Goal: Task Accomplishment & Management: Use online tool/utility

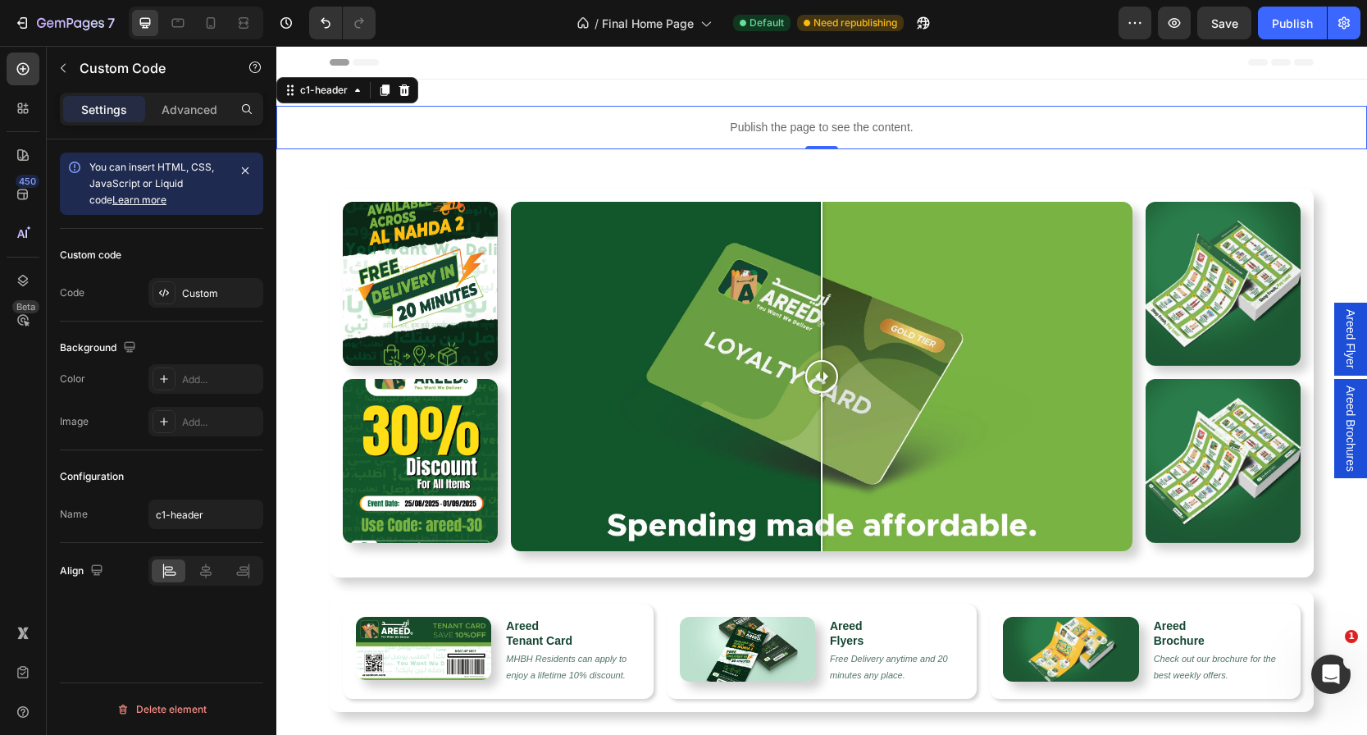
click at [803, 138] on div "Publish the page to see the content." at bounding box center [821, 127] width 1090 height 43
click at [192, 289] on div "Custom" at bounding box center [220, 293] width 77 height 15
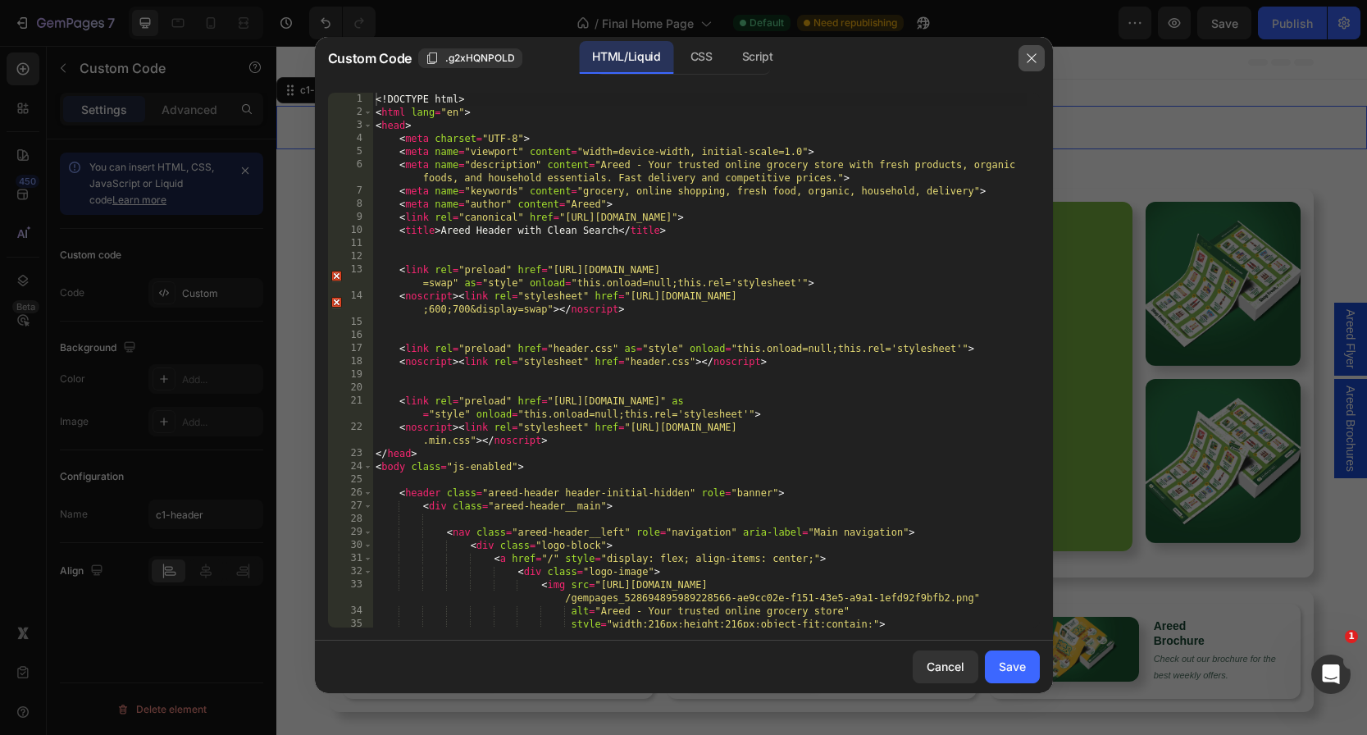
click at [1025, 57] on icon "button" at bounding box center [1031, 58] width 13 height 13
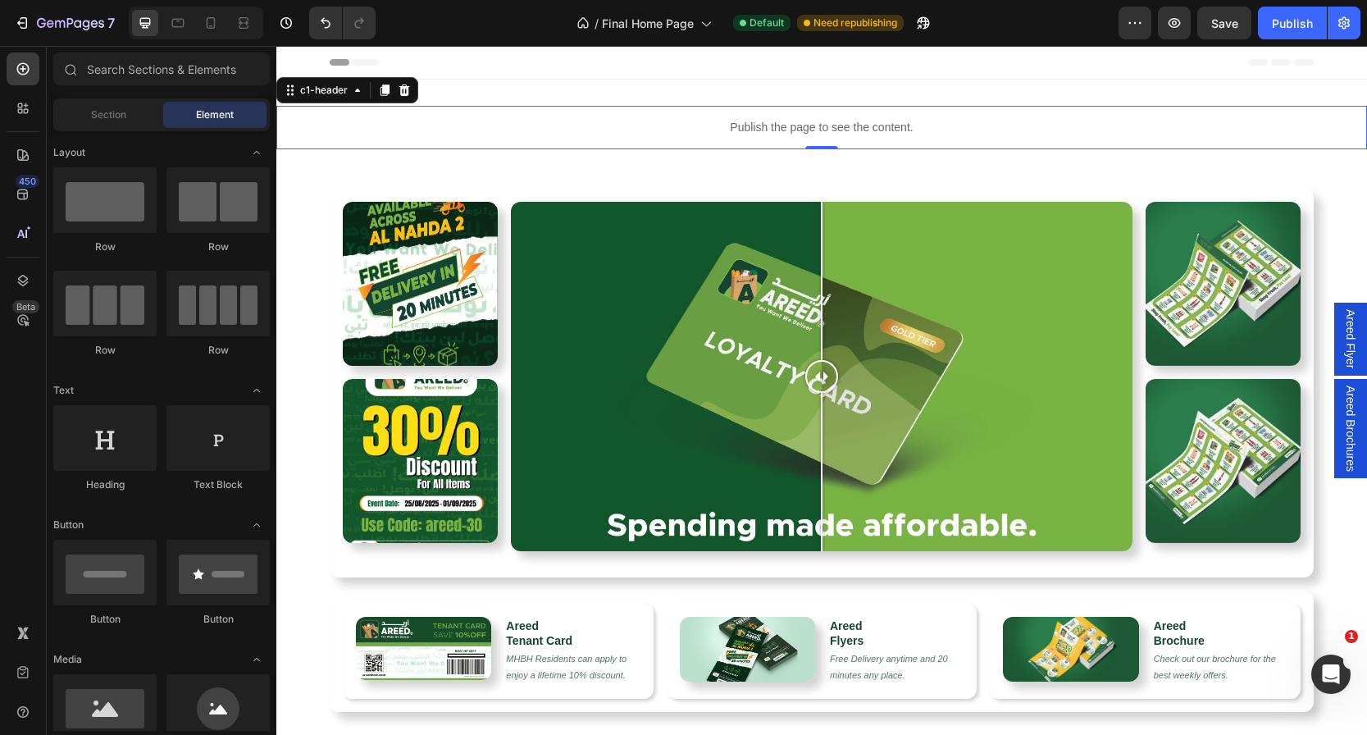
click at [774, 77] on div "Header" at bounding box center [822, 62] width 984 height 33
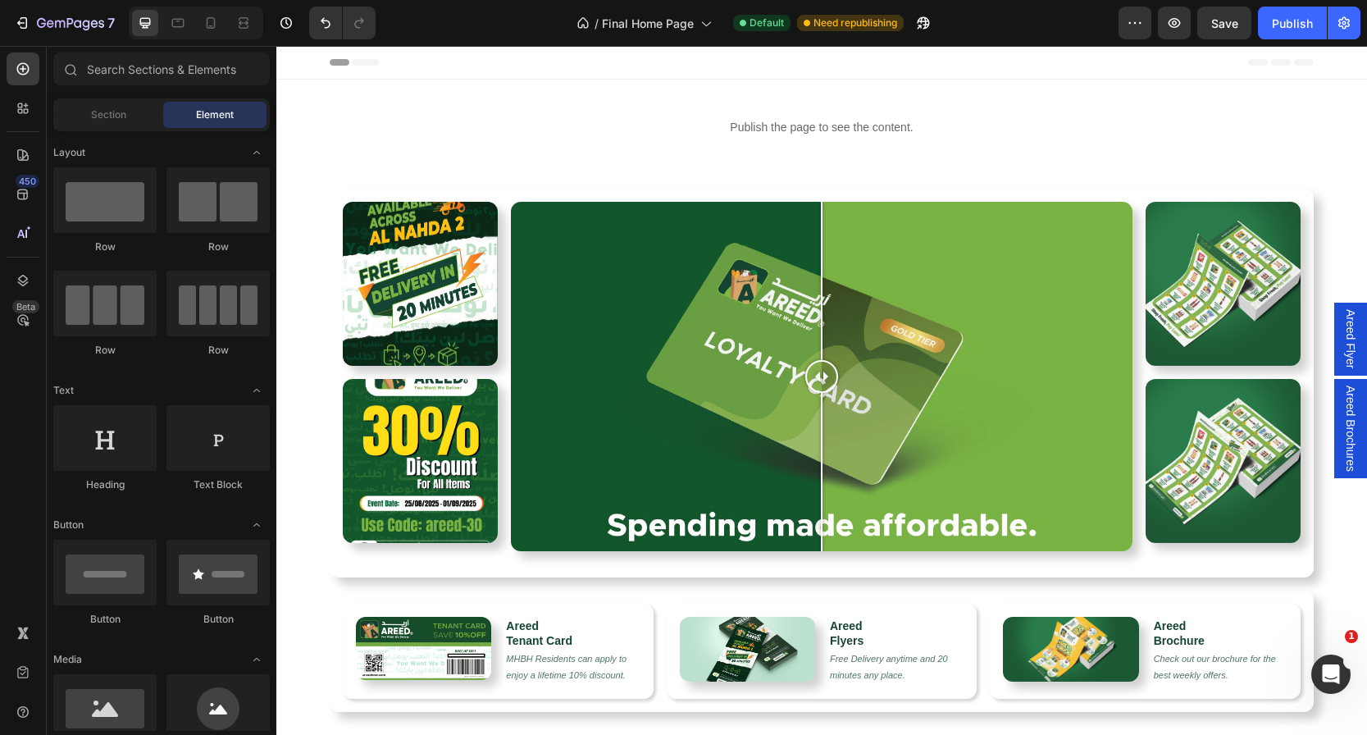
click at [323, 63] on span "Header" at bounding box center [325, 62] width 36 height 16
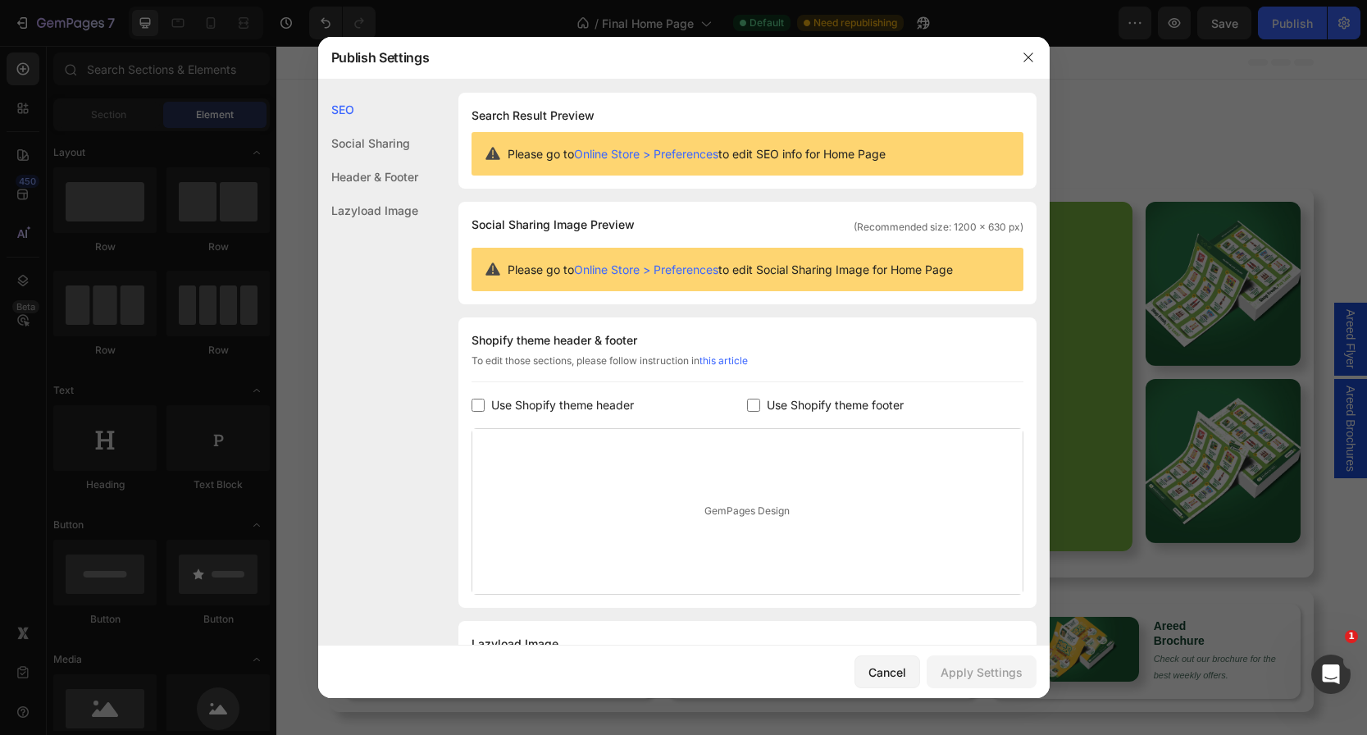
click at [485, 401] on label "Use Shopify theme header" at bounding box center [558, 405] width 149 height 20
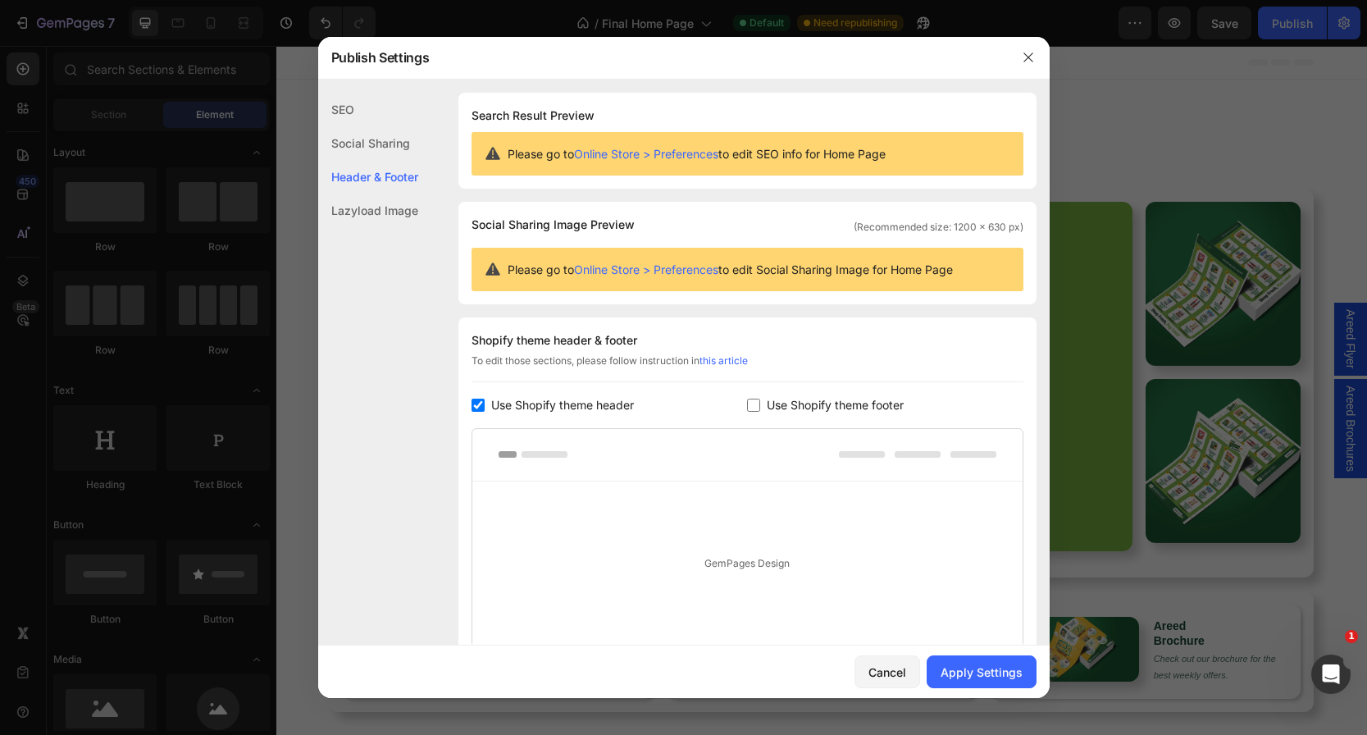
scroll to position [135, 0]
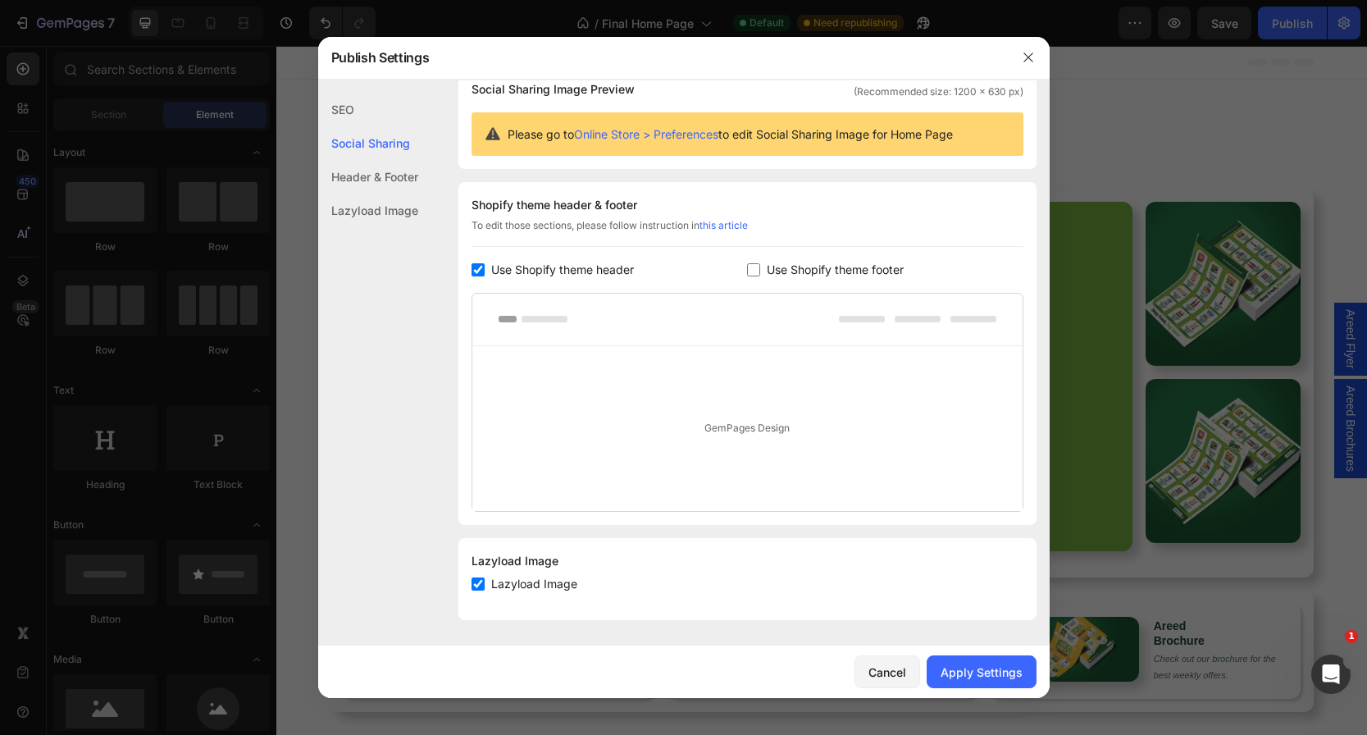
click at [474, 265] on input "checkbox" at bounding box center [477, 269] width 13 height 13
checkbox input "false"
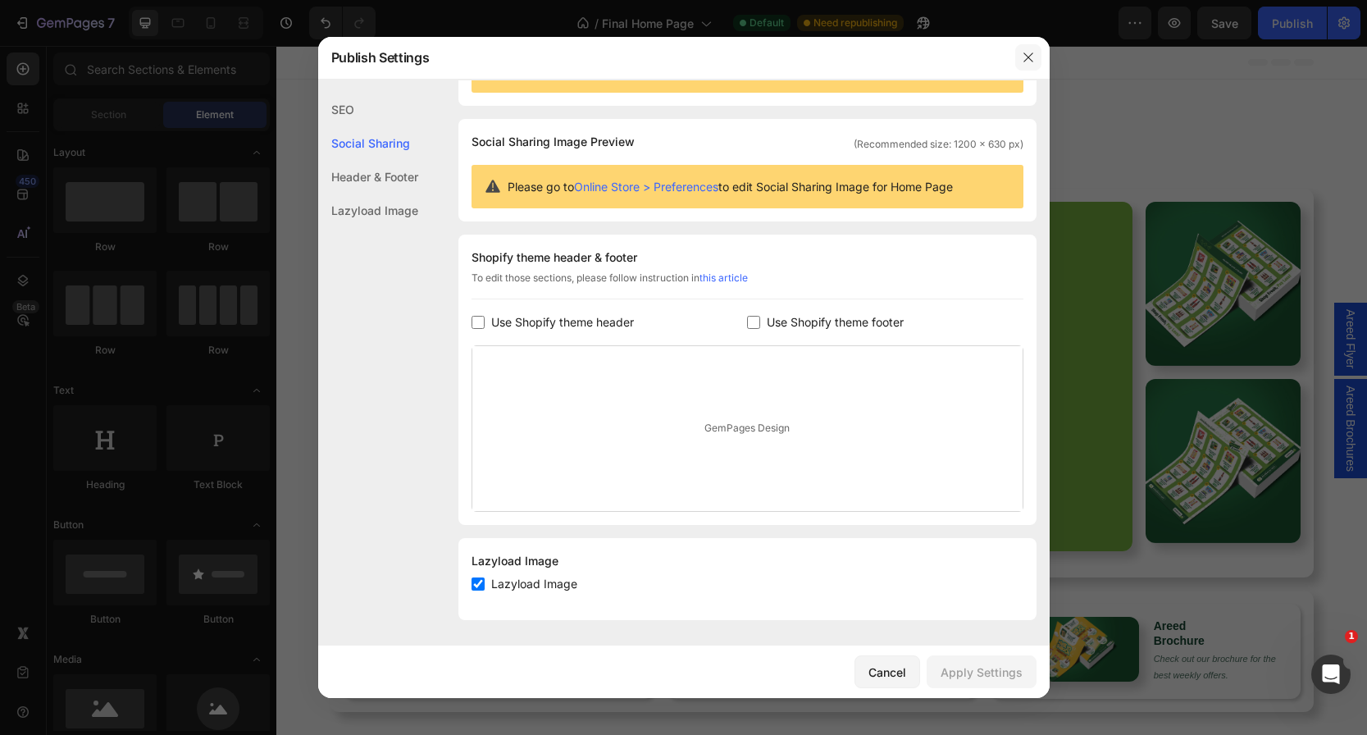
click at [1024, 52] on icon "button" at bounding box center [1027, 57] width 13 height 13
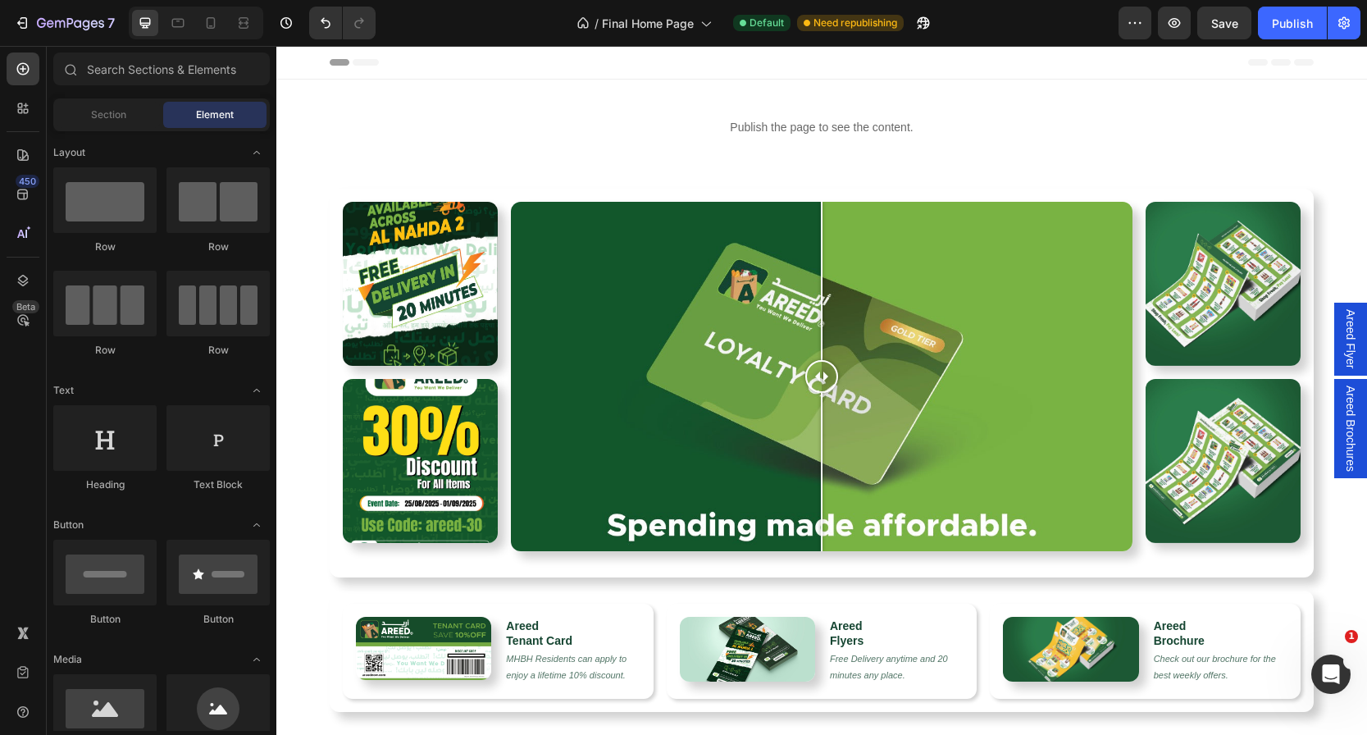
click at [1024, 52] on div "Header" at bounding box center [822, 62] width 984 height 33
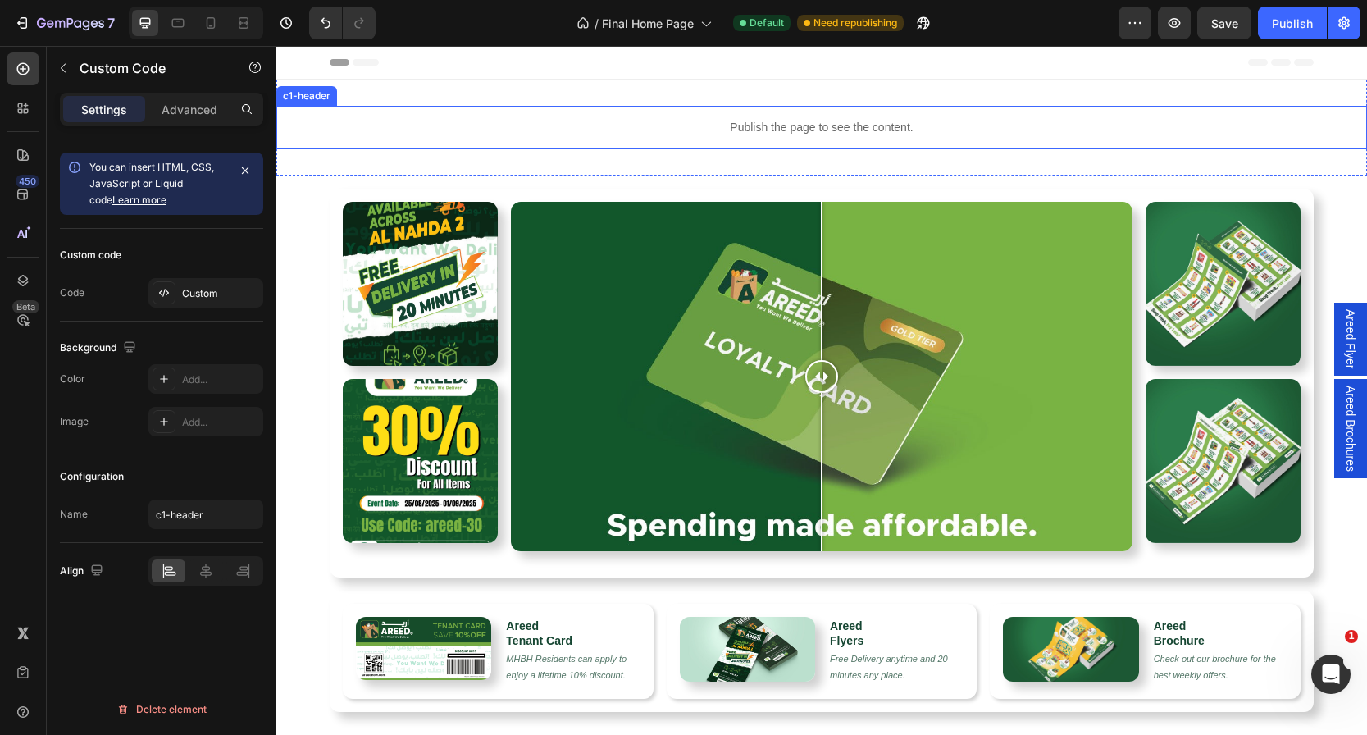
click at [574, 124] on p "Publish the page to see the content." at bounding box center [821, 127] width 1090 height 17
click at [204, 290] on div "Custom" at bounding box center [220, 293] width 77 height 15
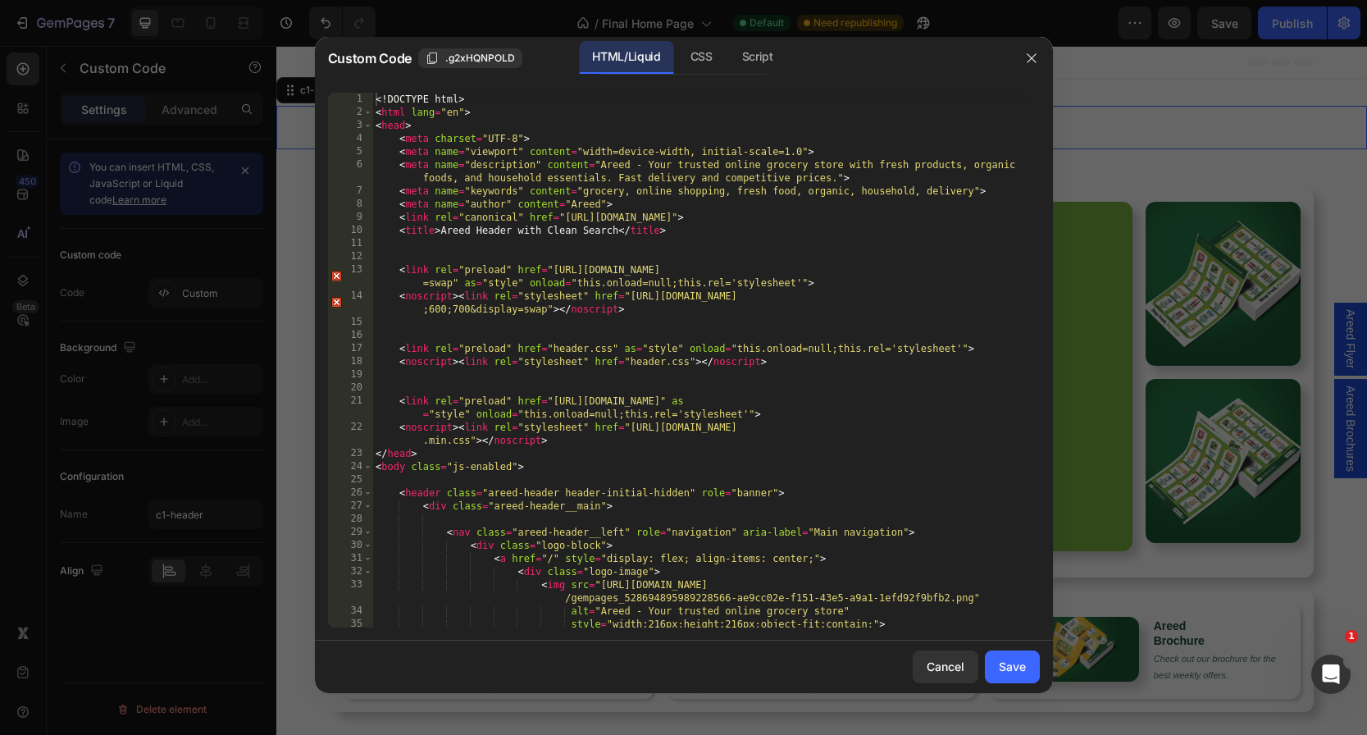
click at [746, 143] on div "<! DOCTYPE html > < html lang = "en" > < head > < meta charset = "UTF-8" > < me…" at bounding box center [699, 373] width 654 height 561
type textarea "<!DOCTYPE html>"
click at [776, 238] on div "<! DOCTYPE html > < html lang = "en" > < head > < meta charset = "UTF-8" > < me…" at bounding box center [699, 373] width 654 height 561
click at [575, 177] on div "<! DOCTYPE html > < html lang = "en" > < head > < meta charset = "UTF-8" > < me…" at bounding box center [699, 373] width 654 height 561
type textarea "</html>"
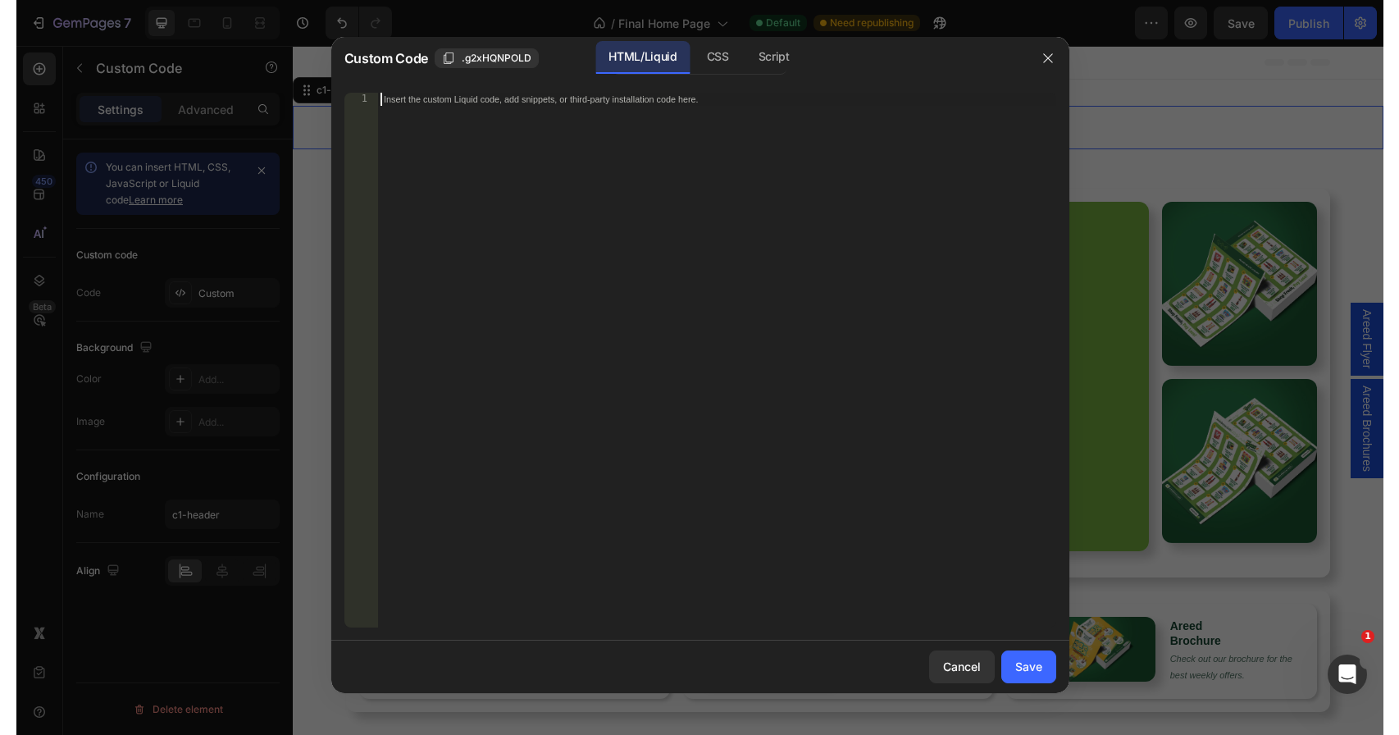
scroll to position [6221, 0]
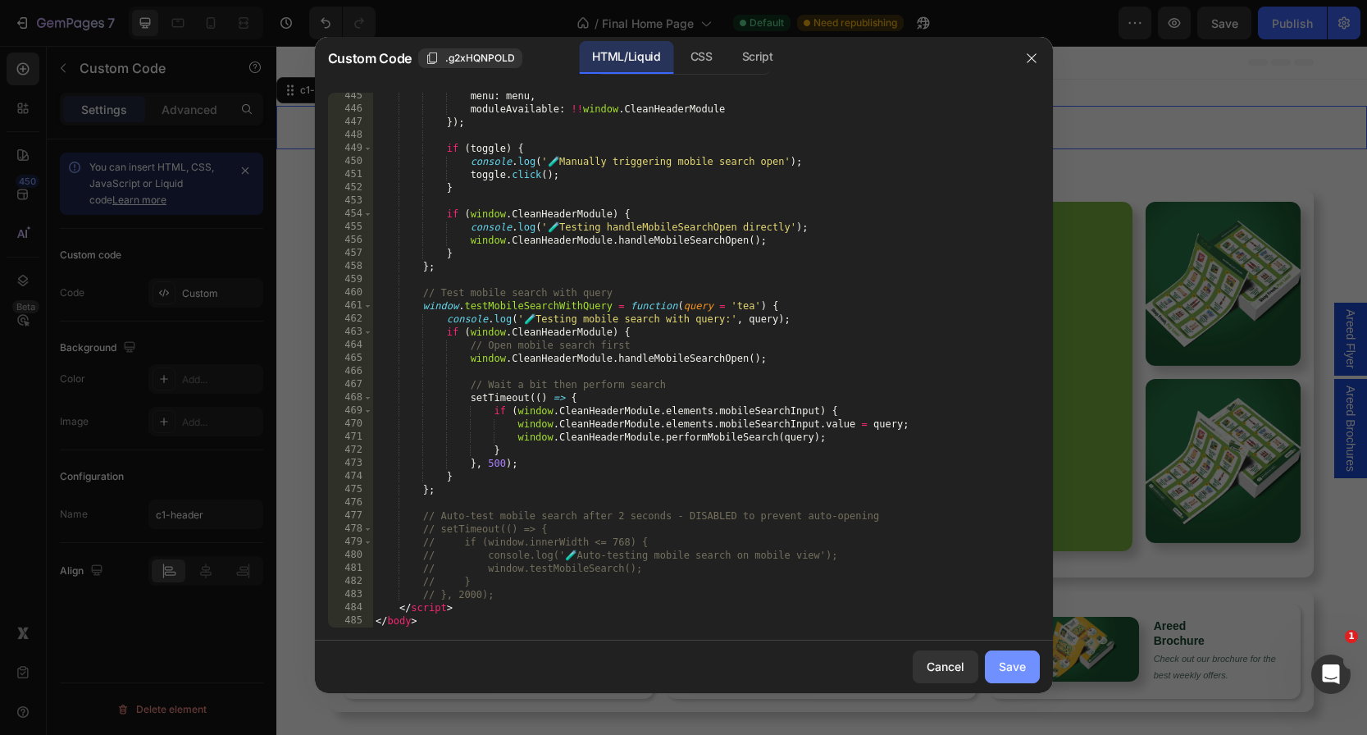
click at [1001, 671] on div "Save" at bounding box center [1011, 665] width 27 height 17
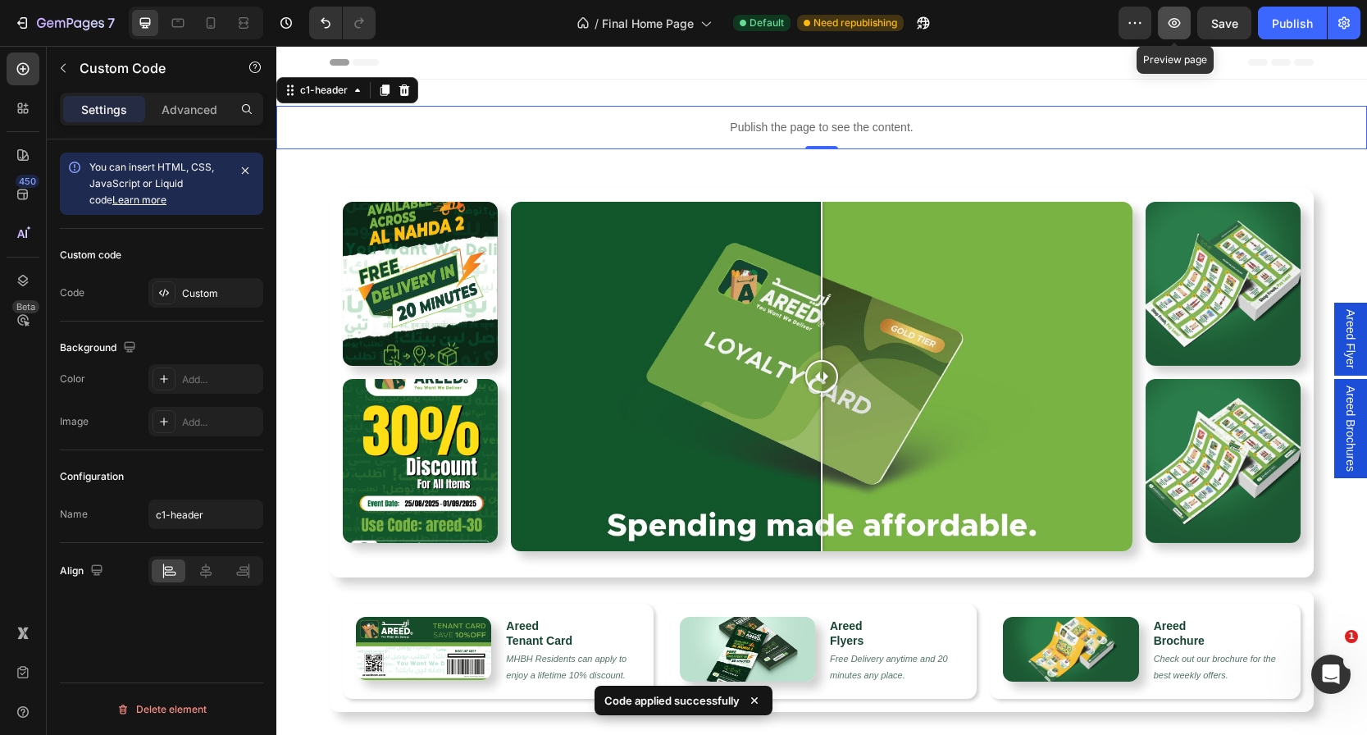
click at [1171, 25] on icon "button" at bounding box center [1174, 23] width 12 height 10
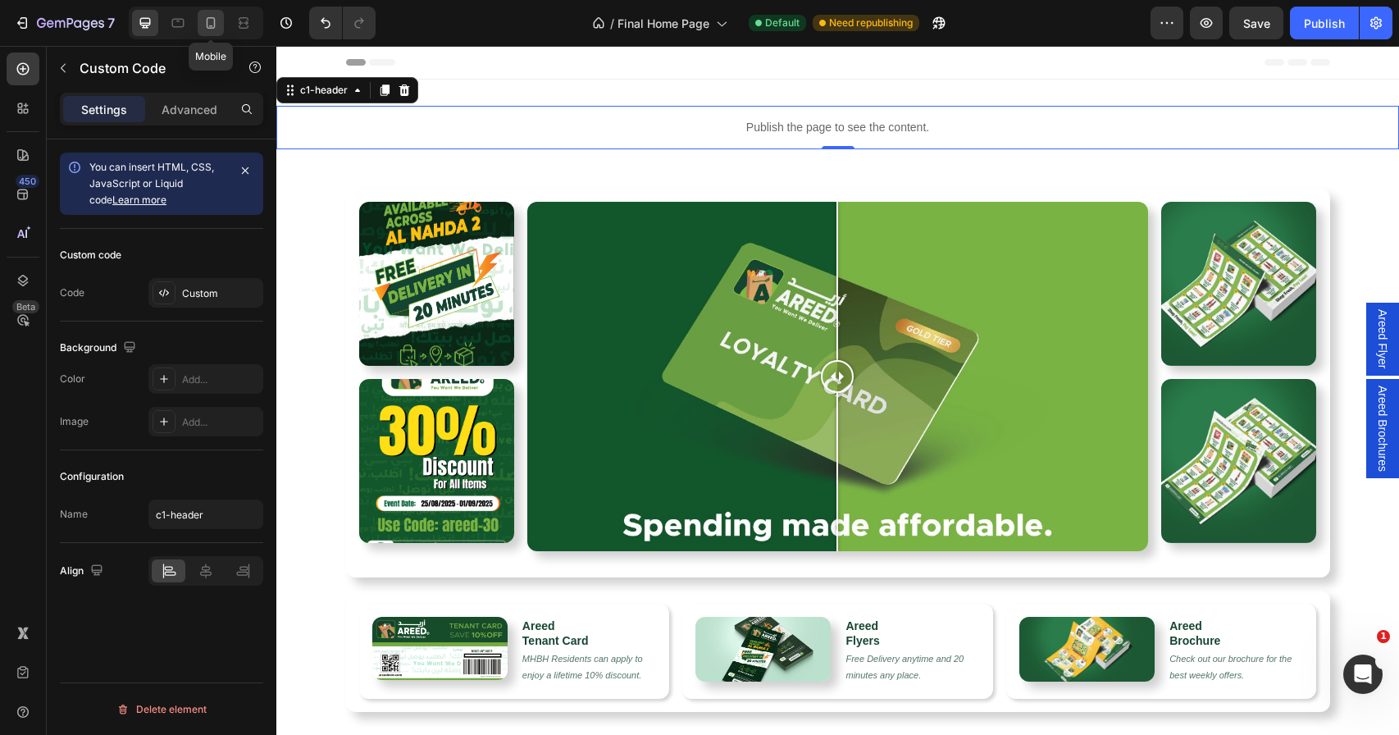
click at [215, 25] on icon at bounding box center [211, 22] width 9 height 11
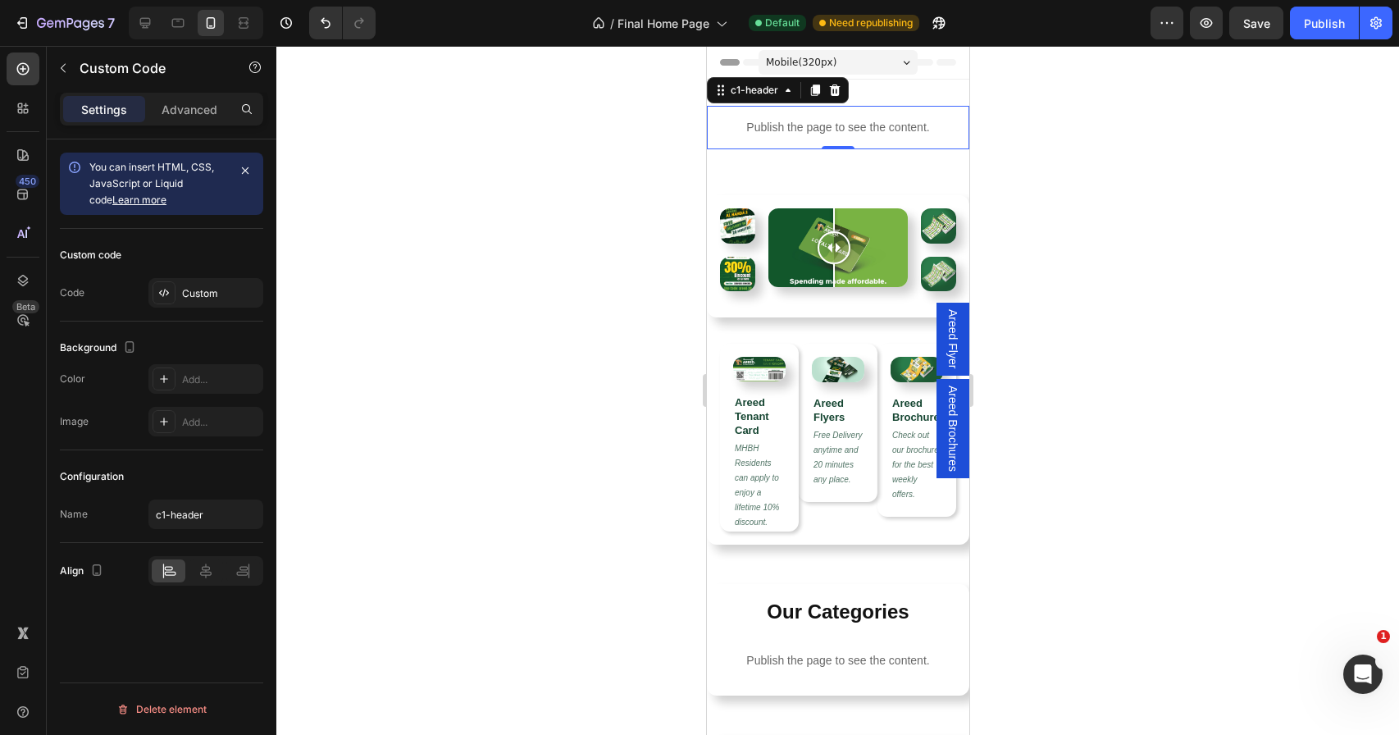
scroll to position [2, 0]
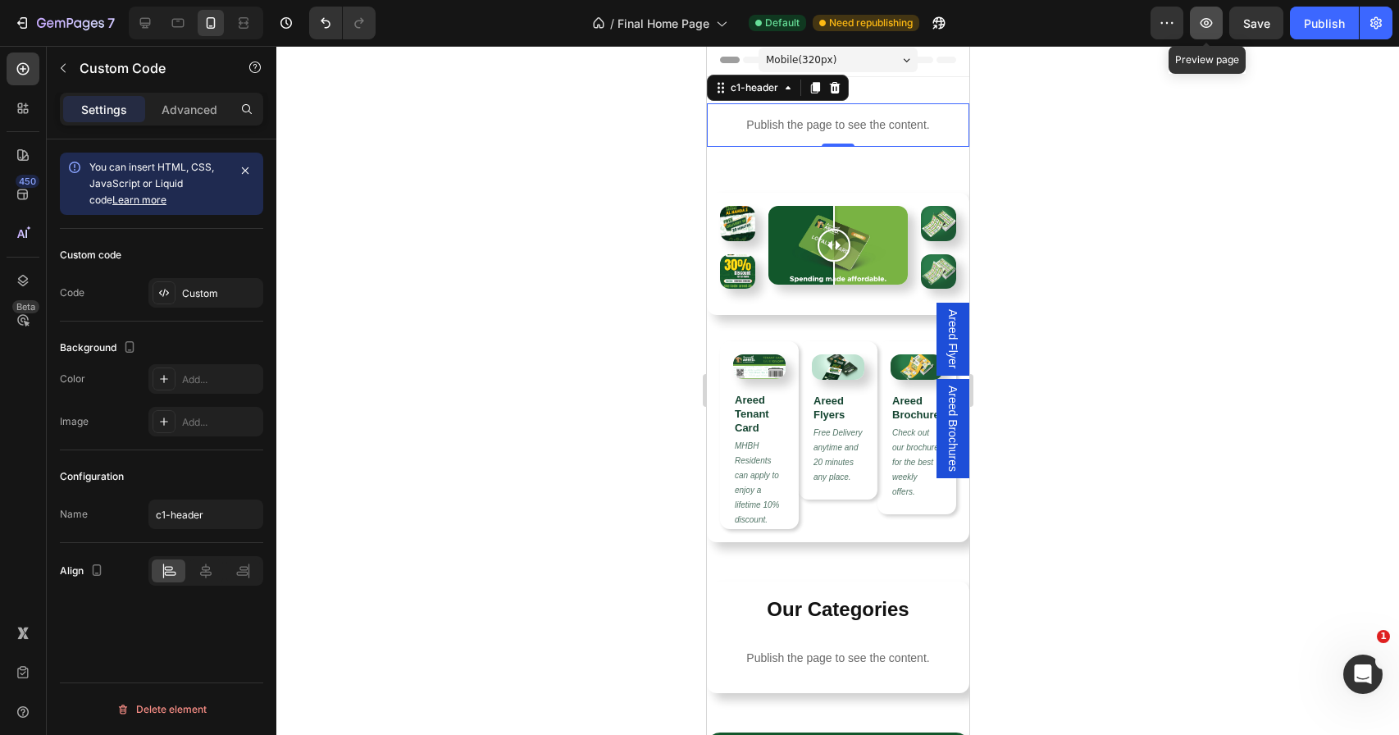
click at [1201, 21] on icon "button" at bounding box center [1206, 23] width 12 height 10
click at [839, 58] on div "Mobile ( 320 px)" at bounding box center [836, 60] width 159 height 25
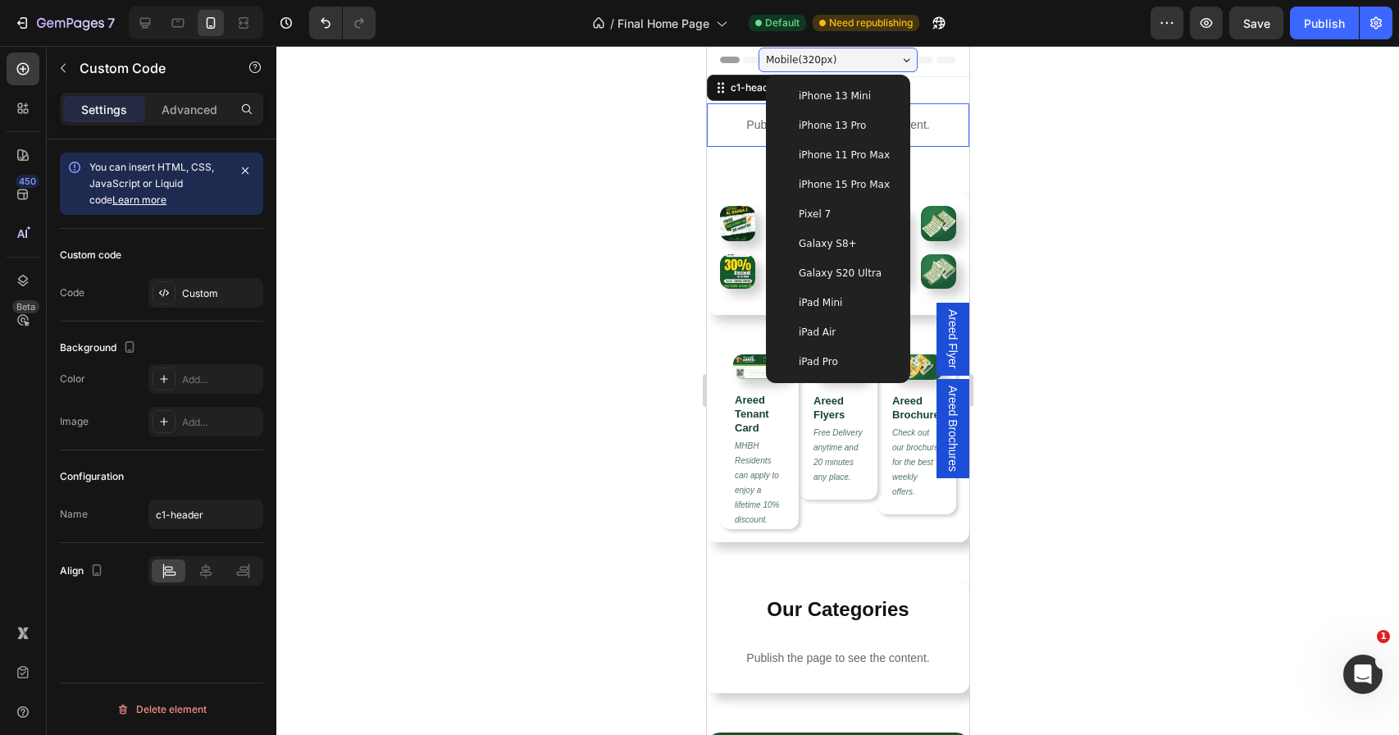
click at [842, 57] on div "Mobile ( 320 px)" at bounding box center [836, 60] width 159 height 25
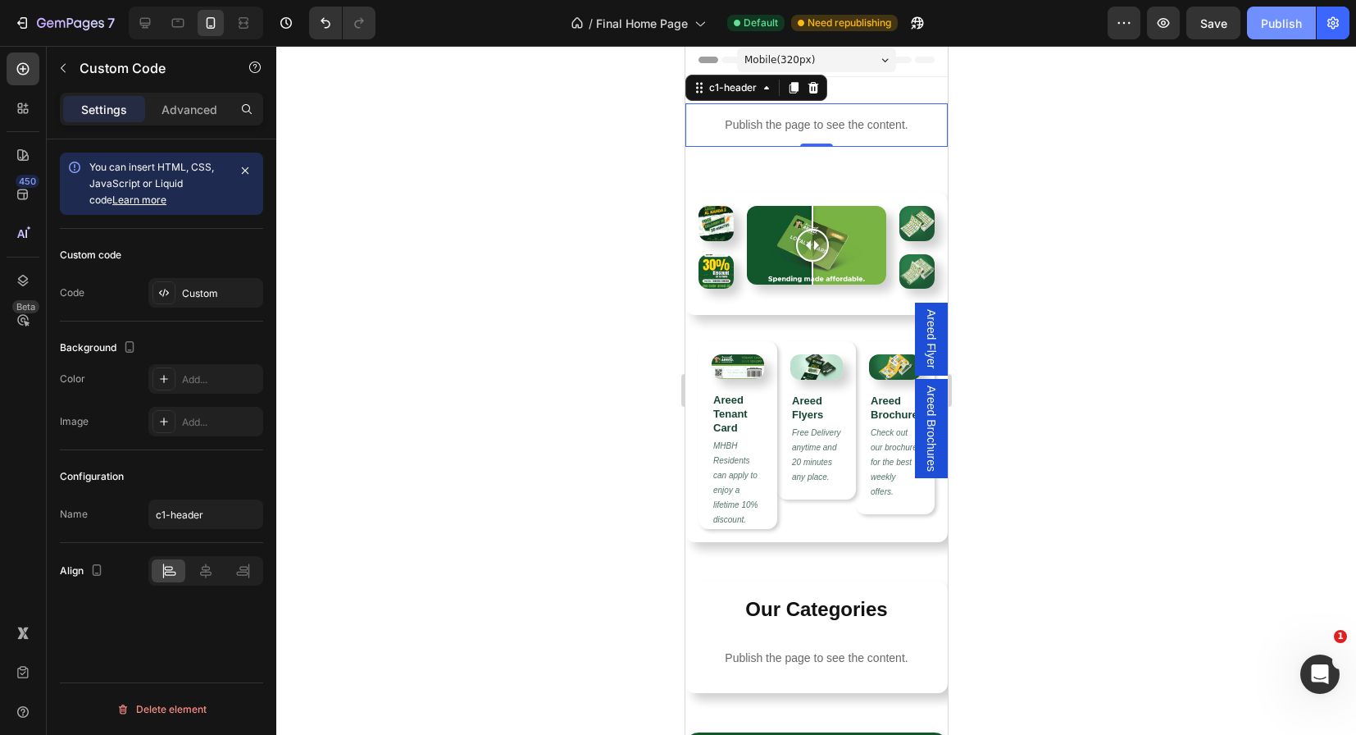
click at [1289, 19] on div "Publish" at bounding box center [1281, 23] width 41 height 17
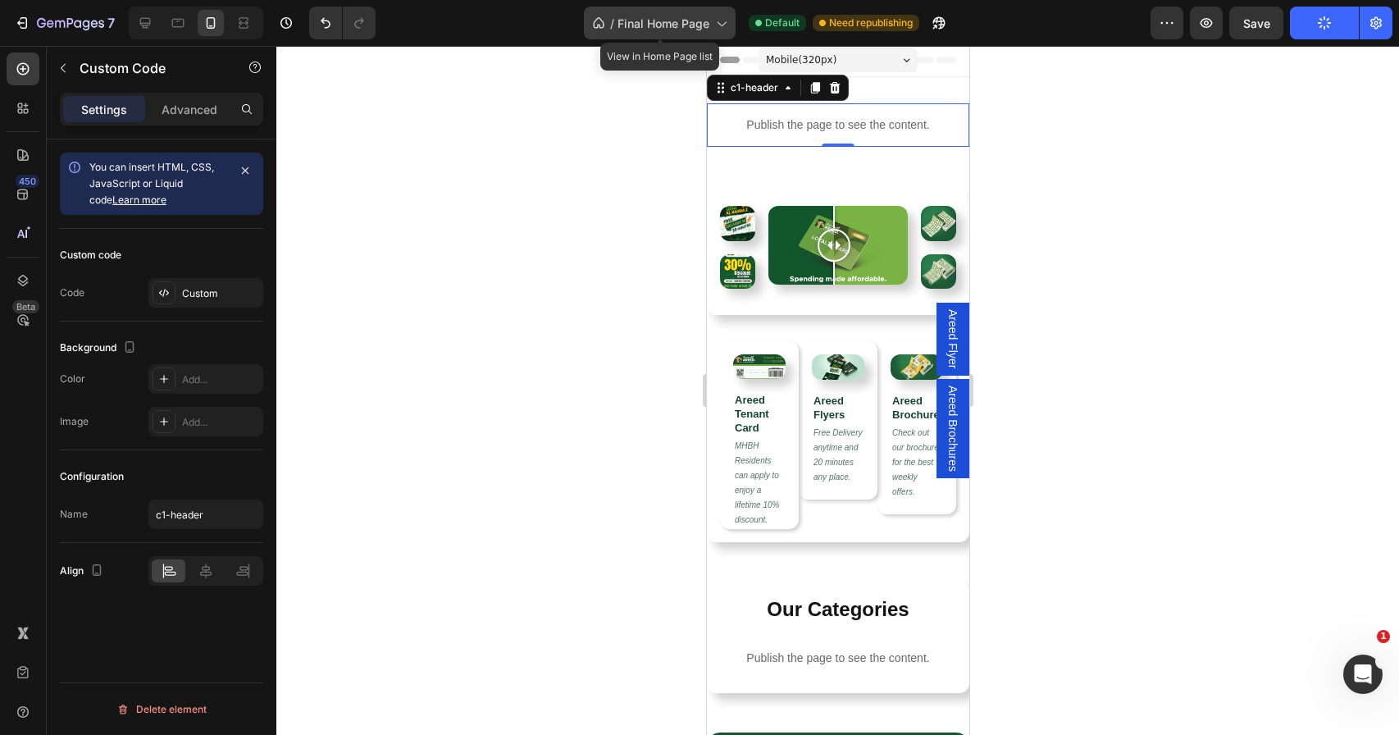
click at [732, 31] on div "/ Final Home Page" at bounding box center [660, 23] width 152 height 33
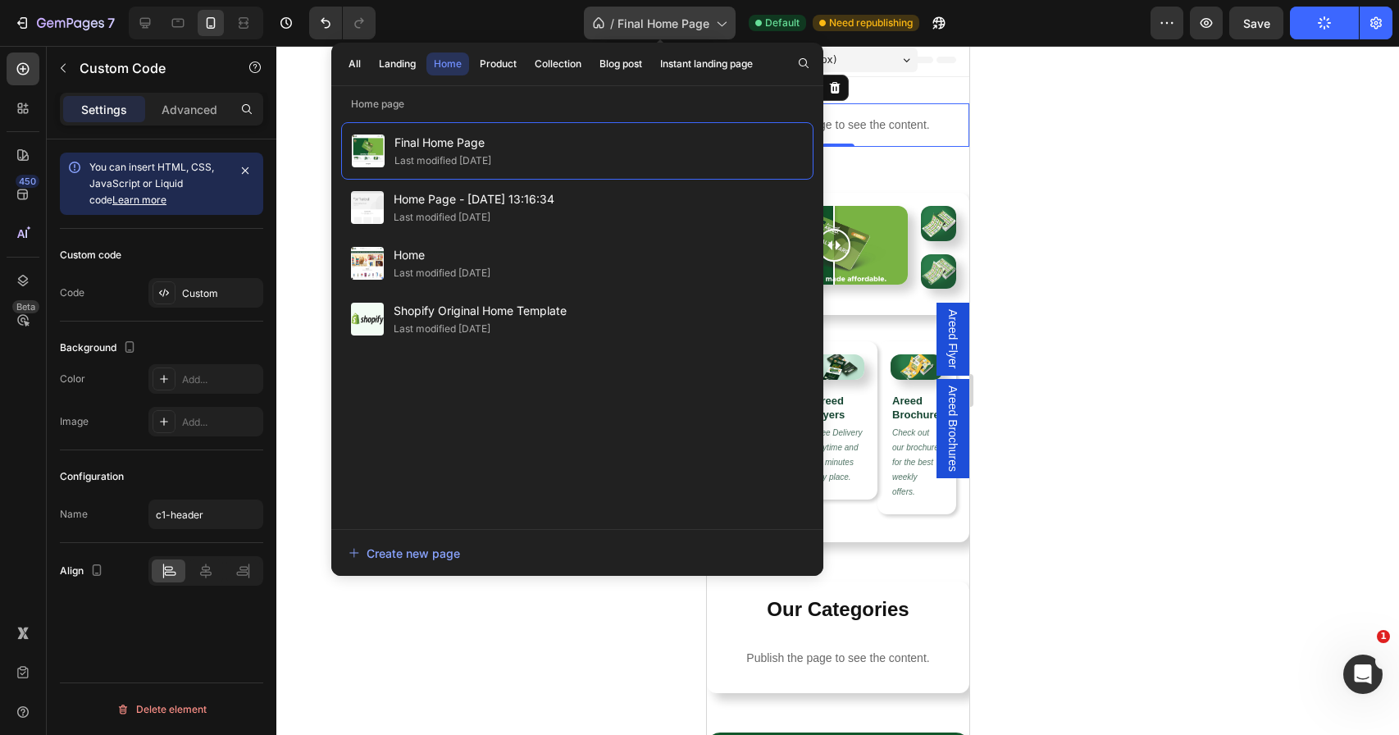
click at [707, 27] on span "Final Home Page" at bounding box center [663, 23] width 92 height 17
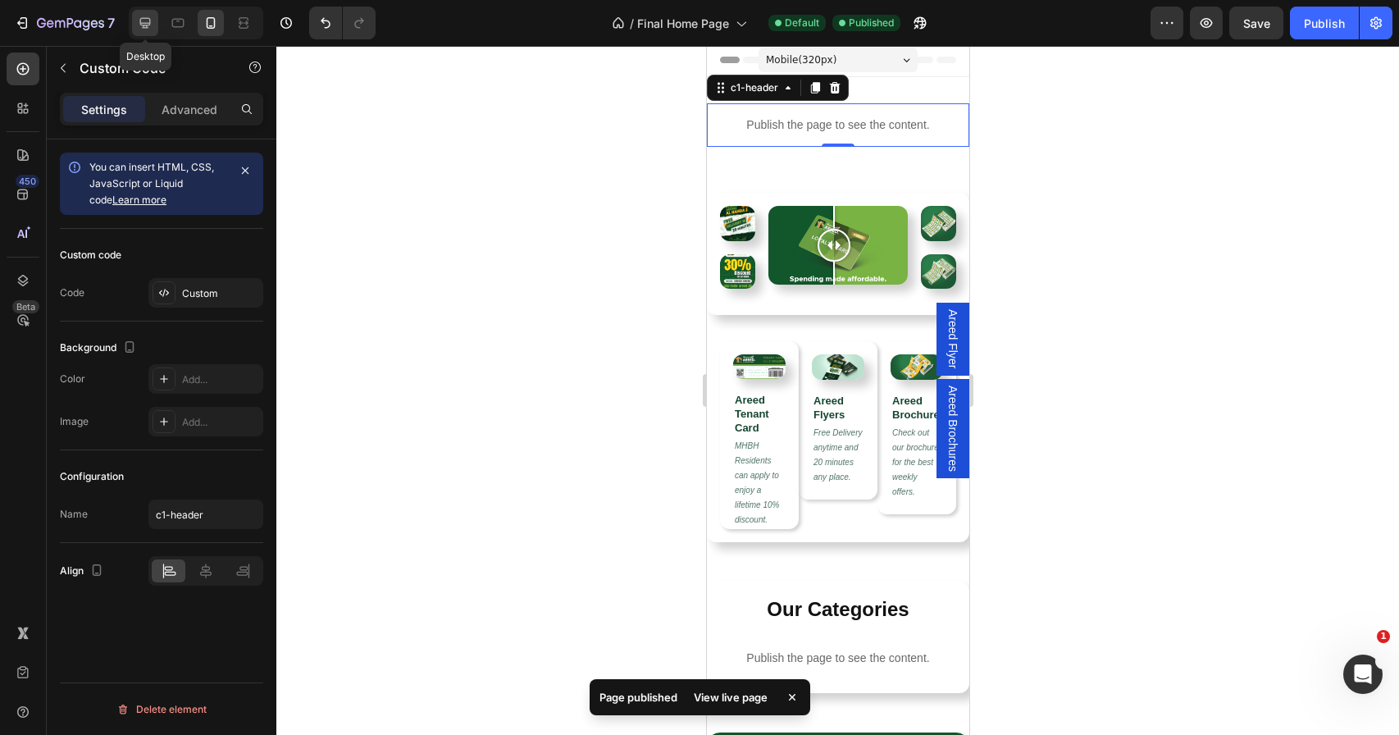
click at [146, 26] on icon at bounding box center [145, 23] width 11 height 11
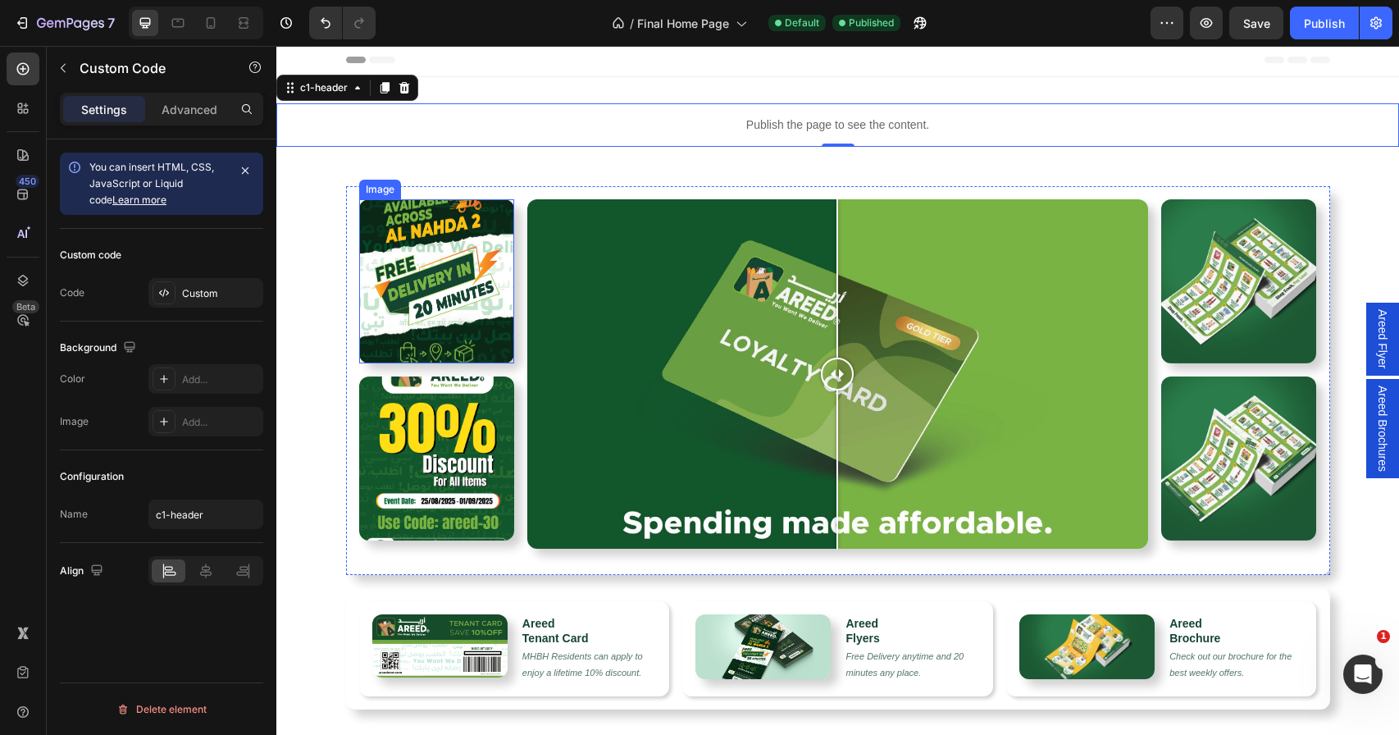
click at [469, 238] on img at bounding box center [436, 281] width 155 height 164
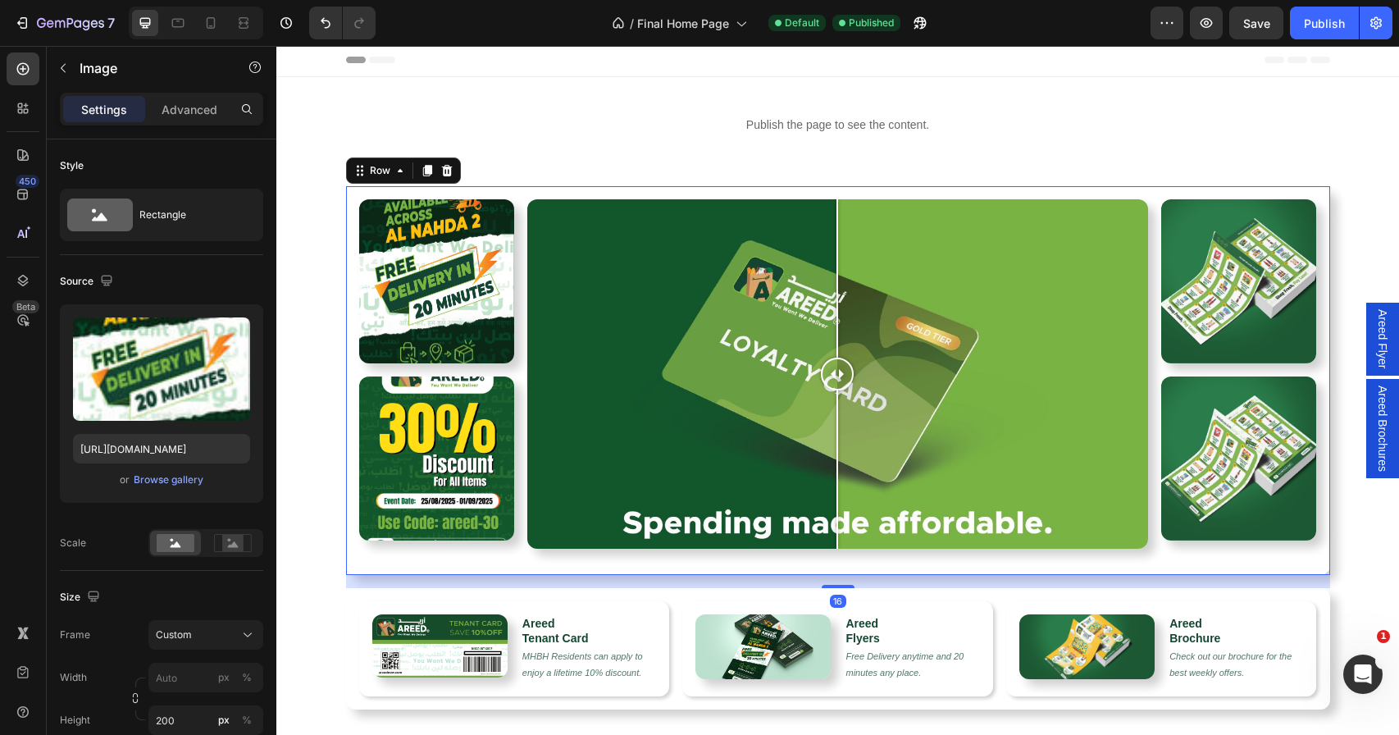
click at [513, 239] on div "Image Image Row Image Comparison Row Row Image Image Row Row 16" at bounding box center [838, 380] width 984 height 389
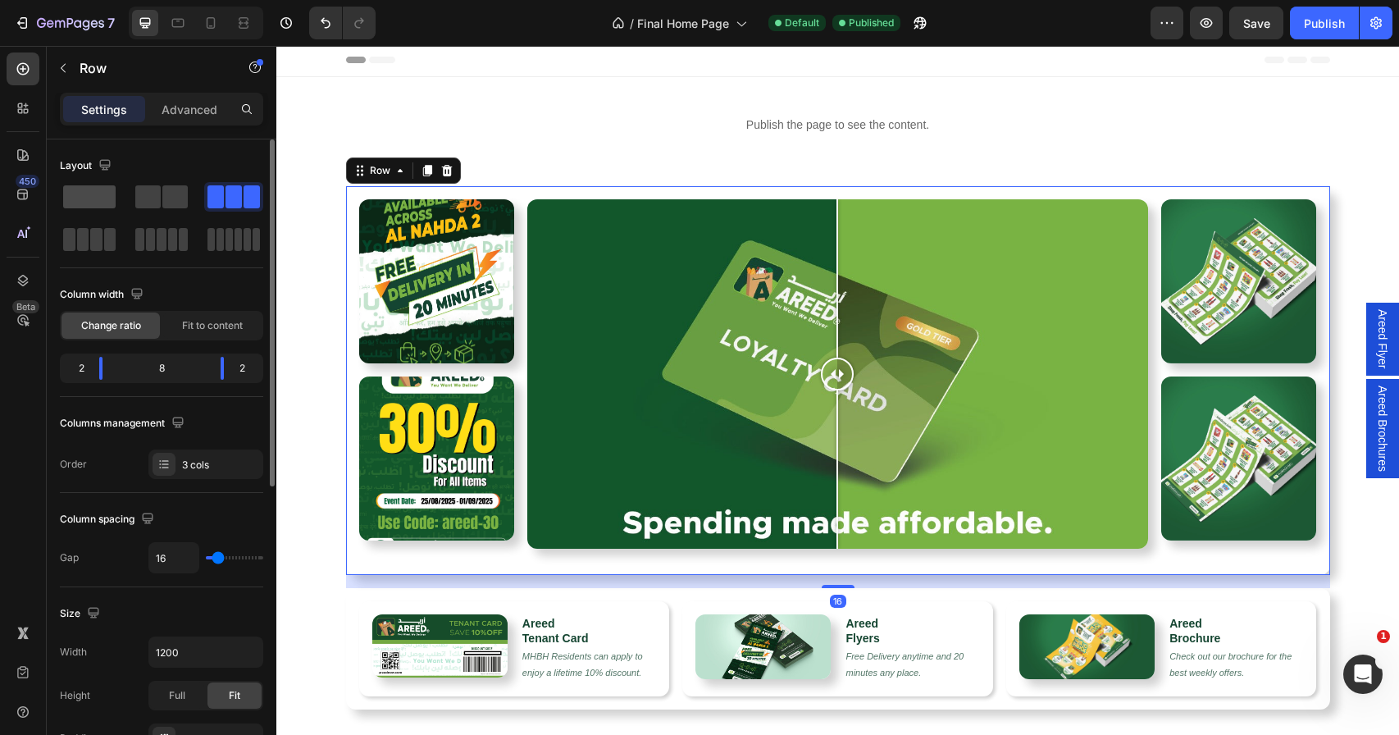
click at [102, 192] on span at bounding box center [89, 196] width 52 height 23
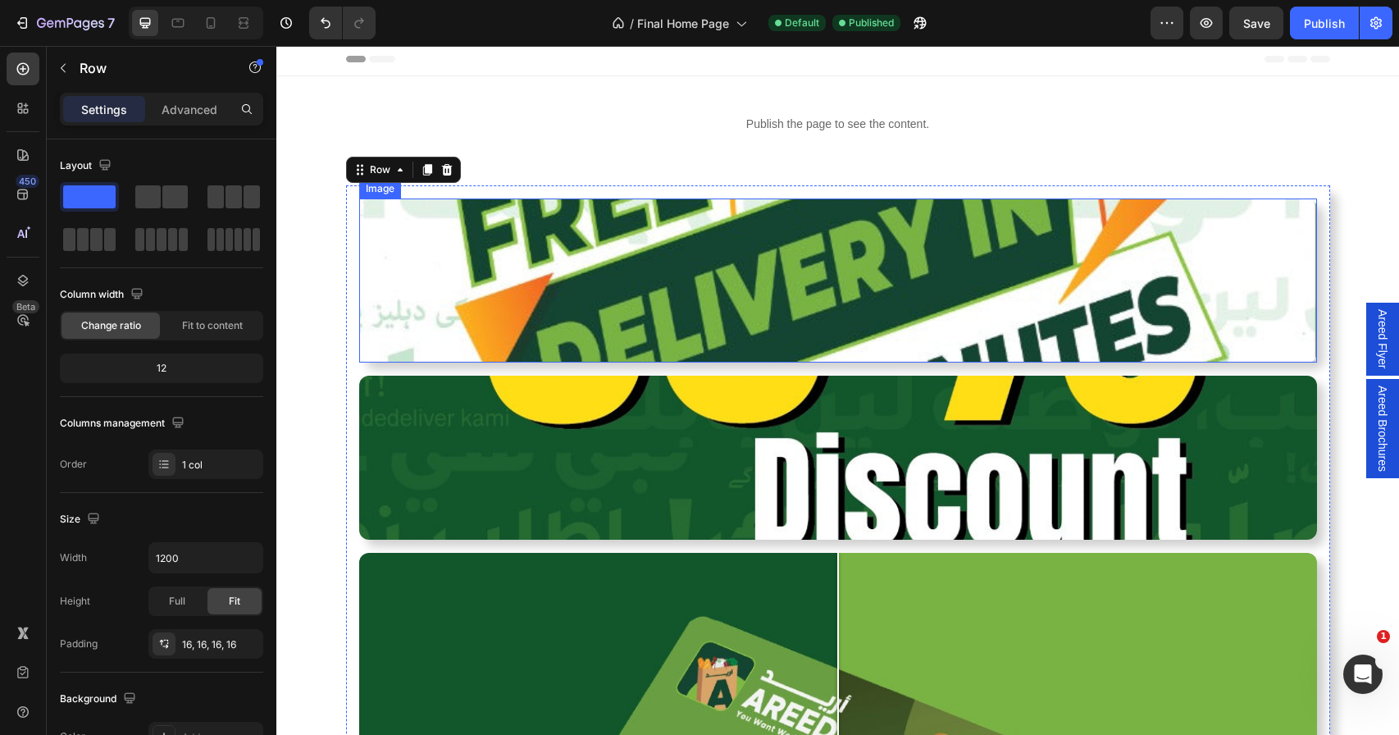
scroll to position [6, 0]
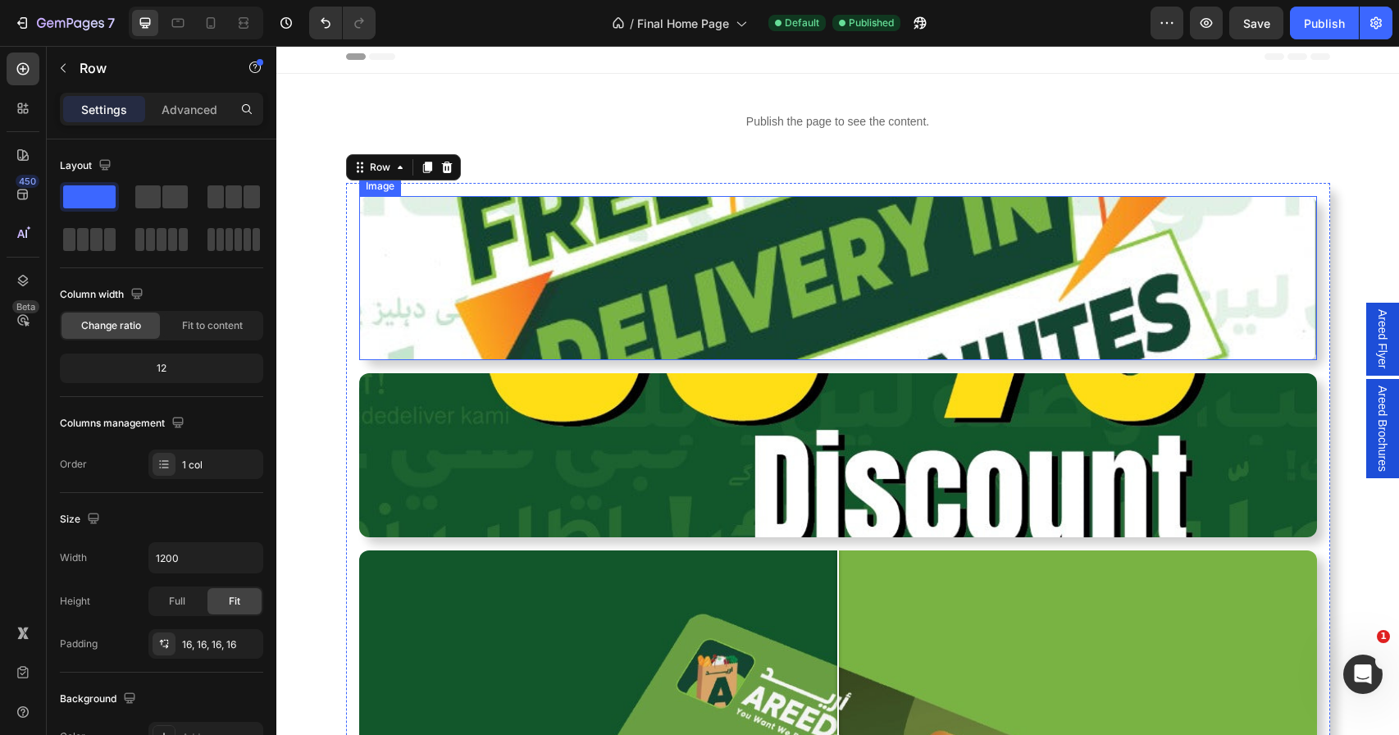
click at [562, 241] on img at bounding box center [838, 278] width 958 height 164
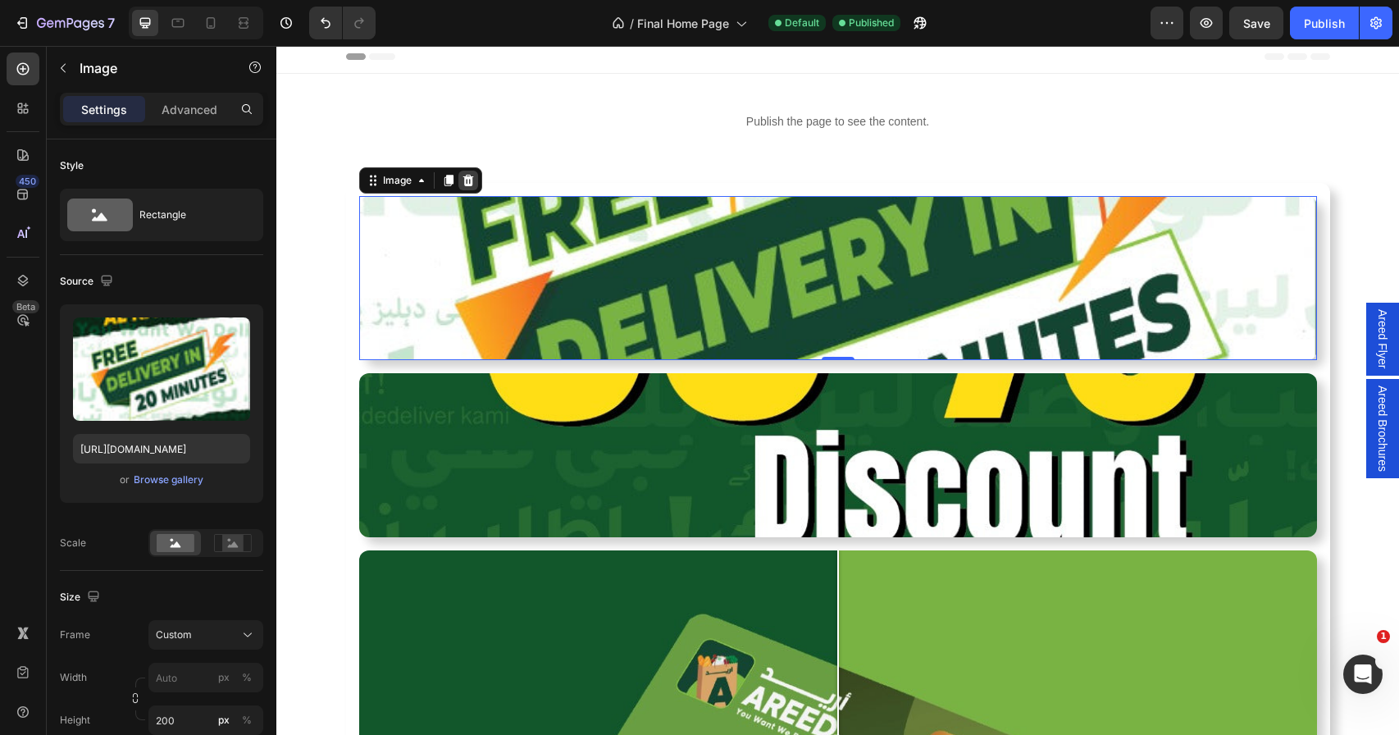
click at [466, 180] on icon at bounding box center [468, 180] width 13 height 13
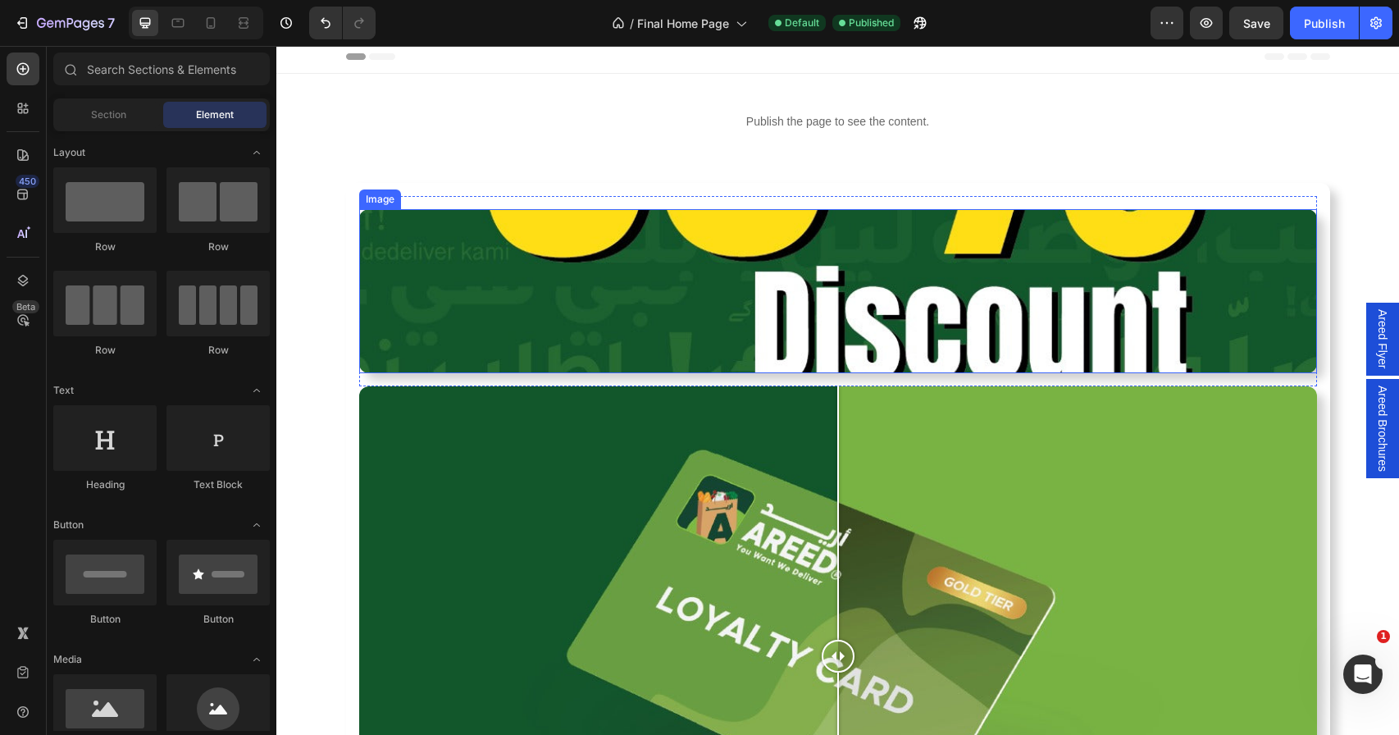
click at [536, 282] on img at bounding box center [838, 291] width 958 height 164
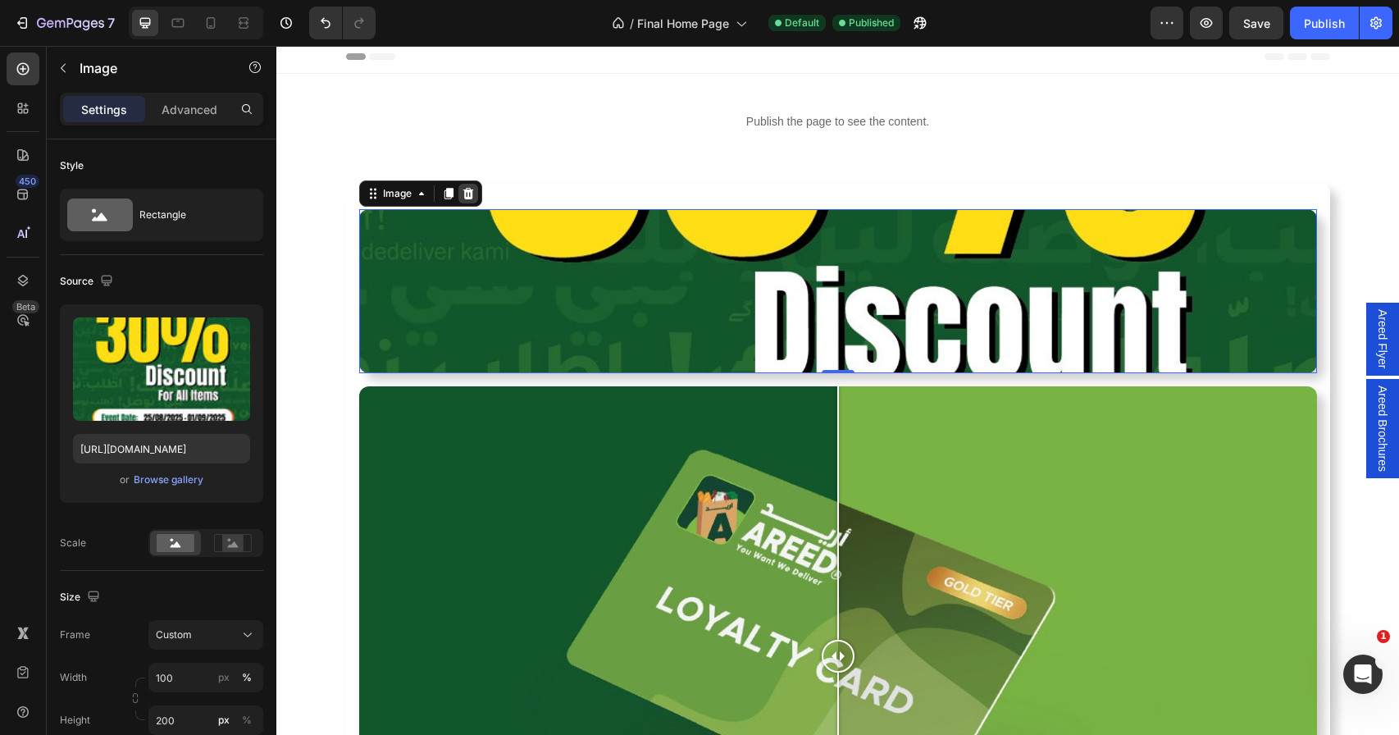
click at [465, 193] on icon at bounding box center [467, 193] width 11 height 11
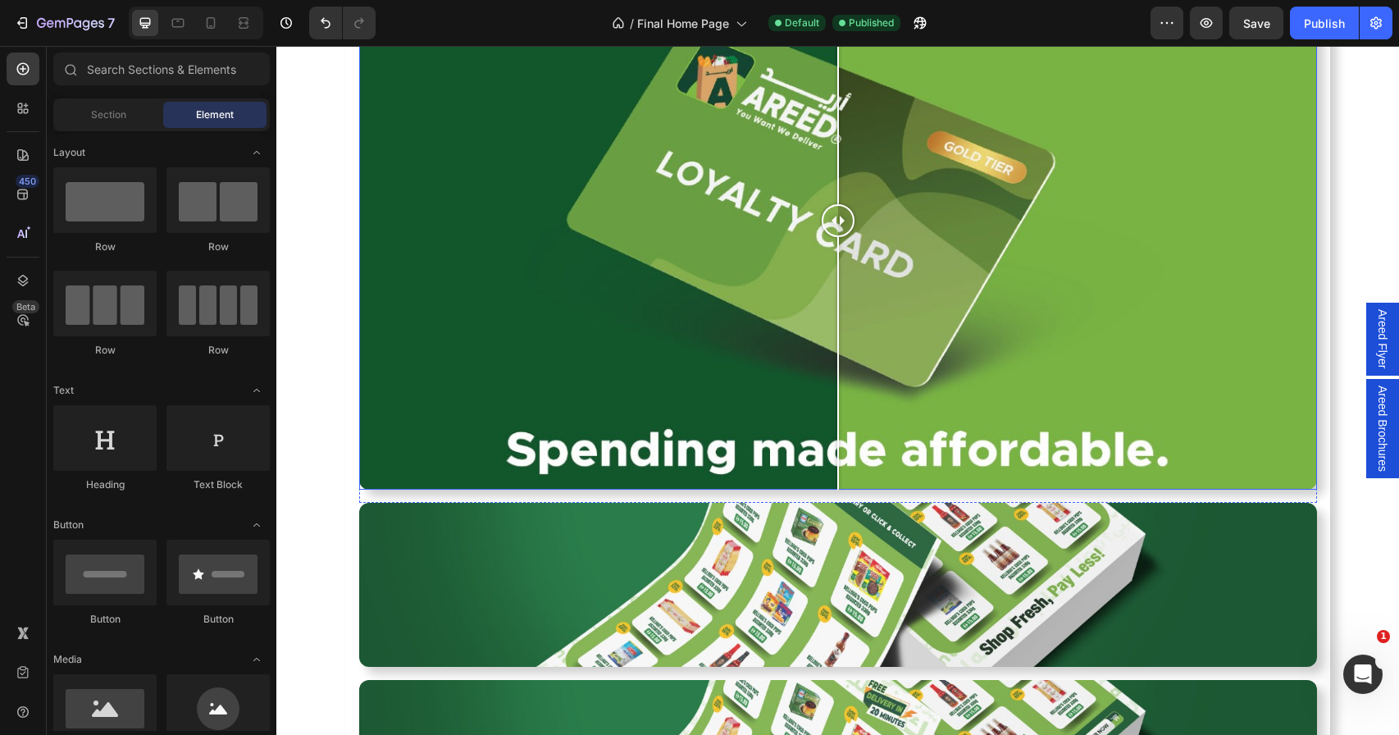
scroll to position [0, 0]
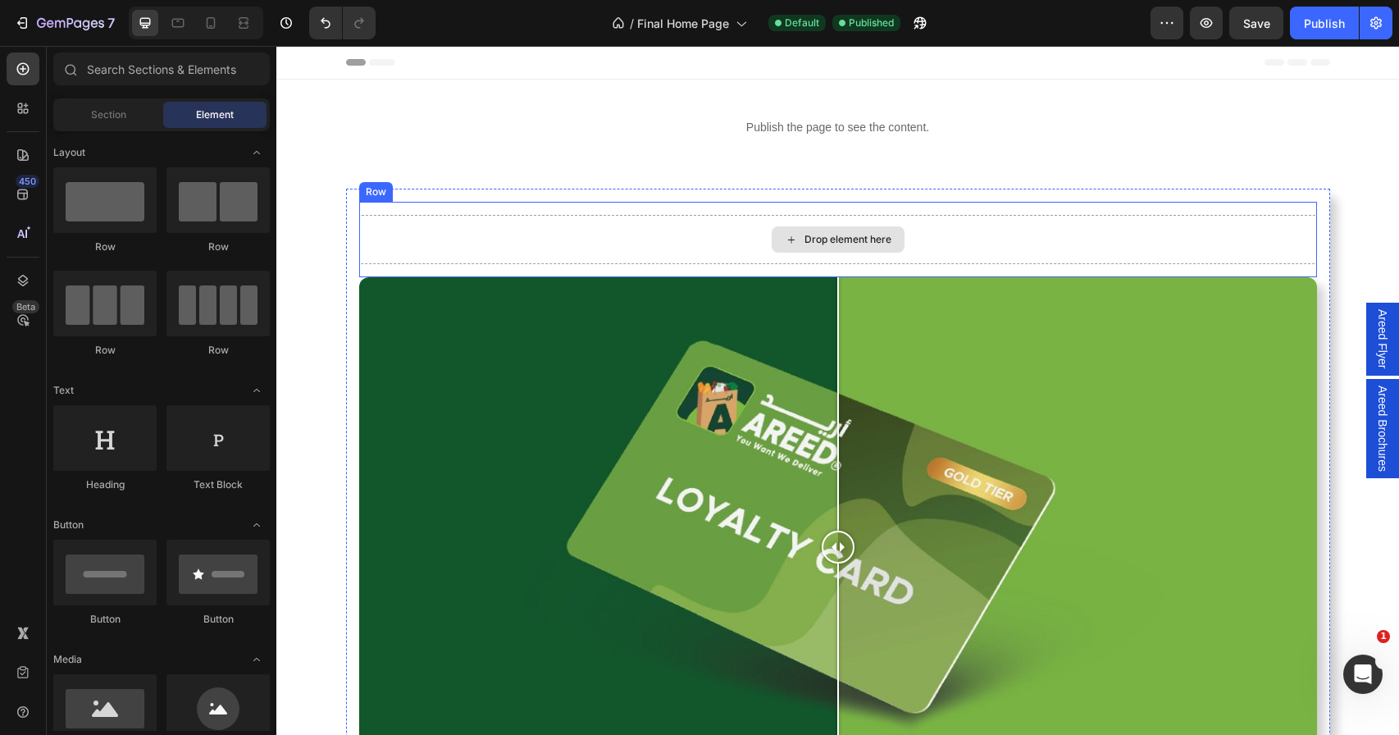
click at [511, 220] on div "Drop element here" at bounding box center [838, 239] width 958 height 49
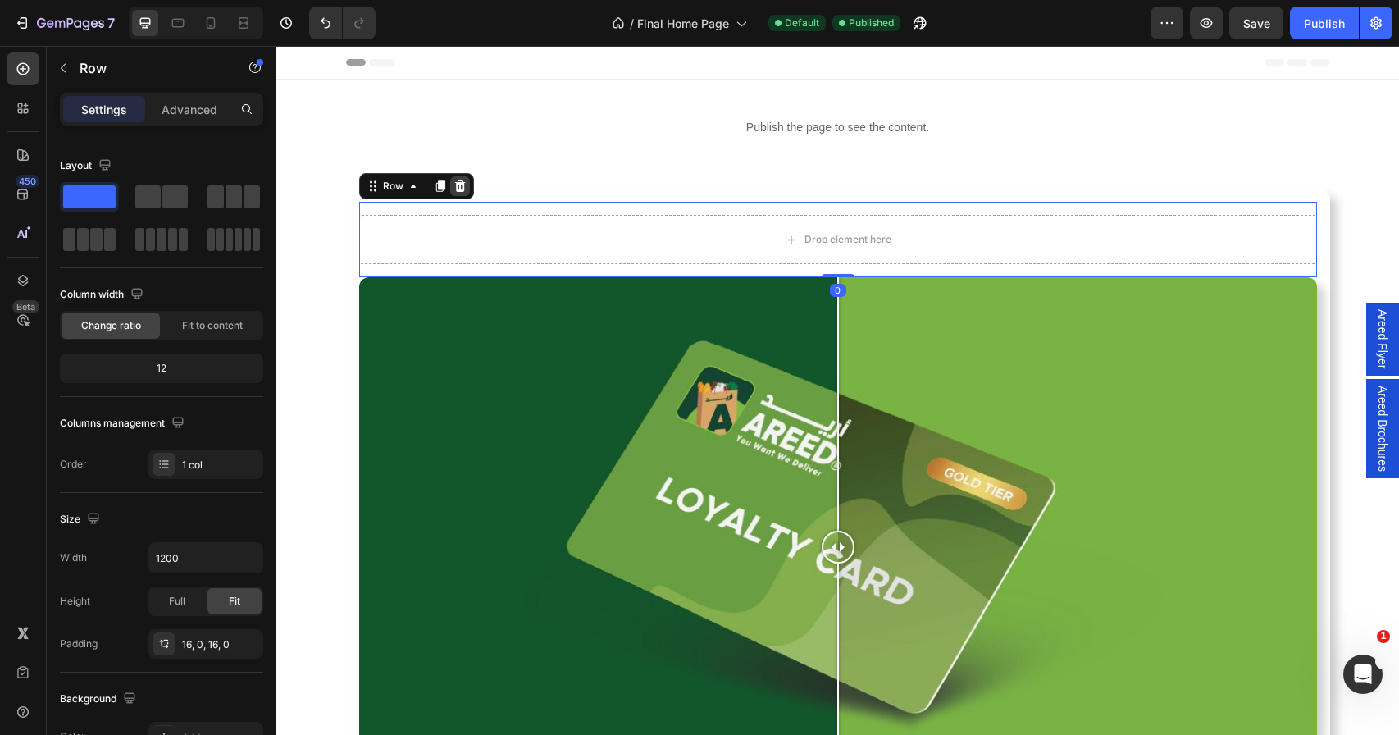
click at [453, 188] on icon at bounding box center [459, 186] width 13 height 13
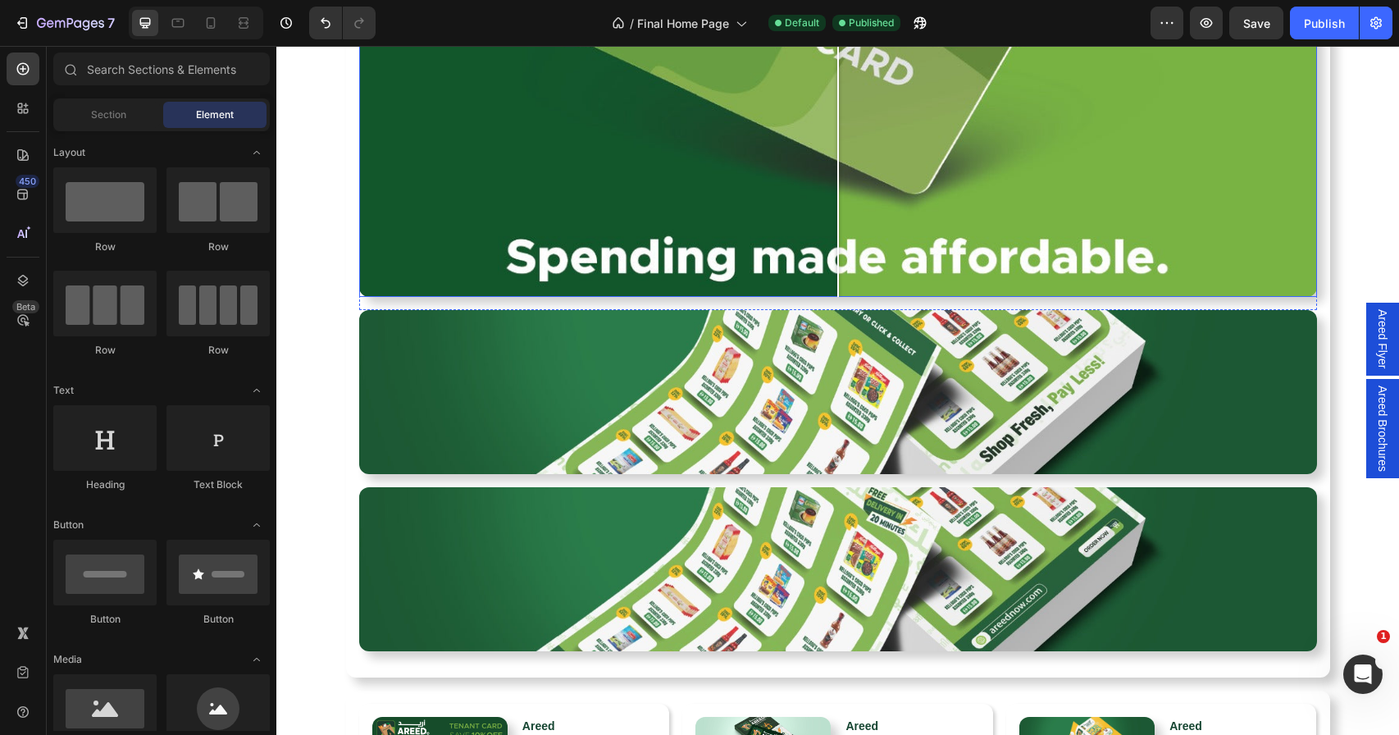
scroll to position [453, 0]
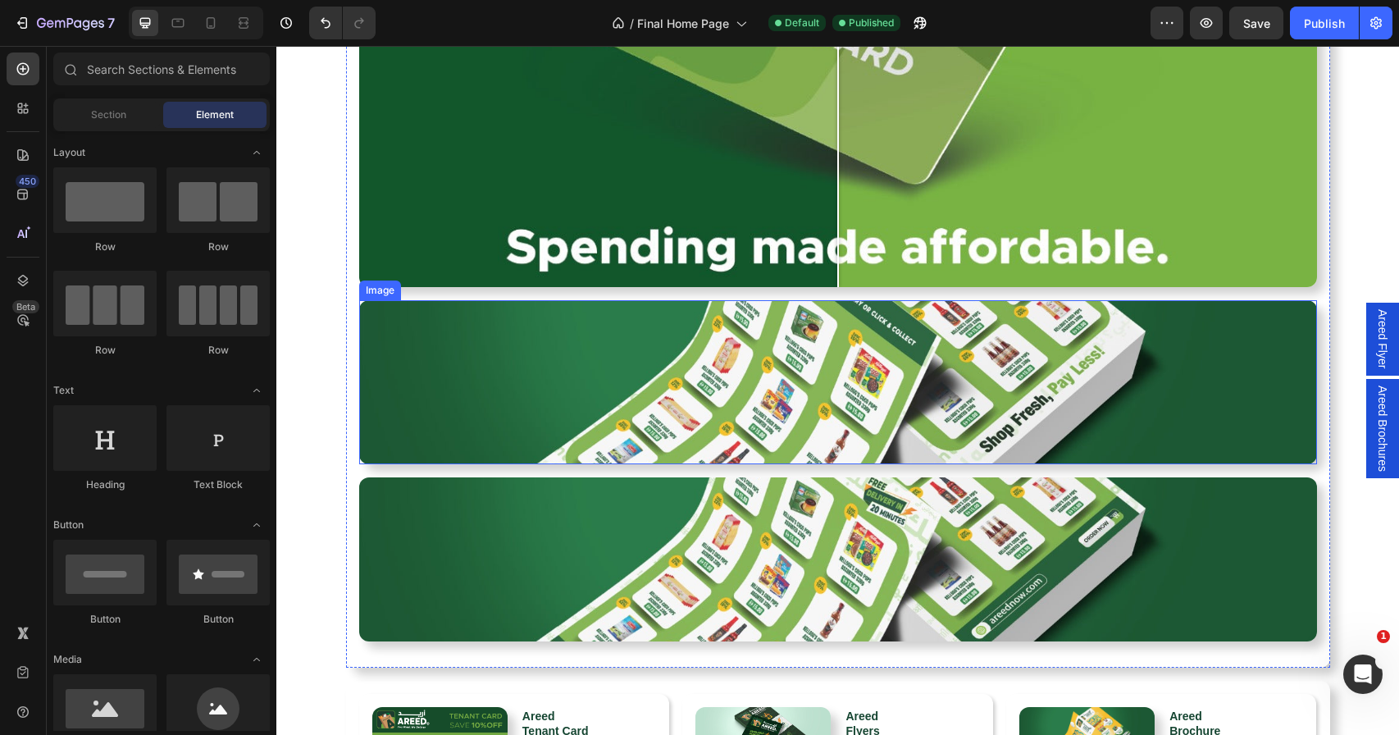
click at [360, 337] on img at bounding box center [838, 382] width 958 height 164
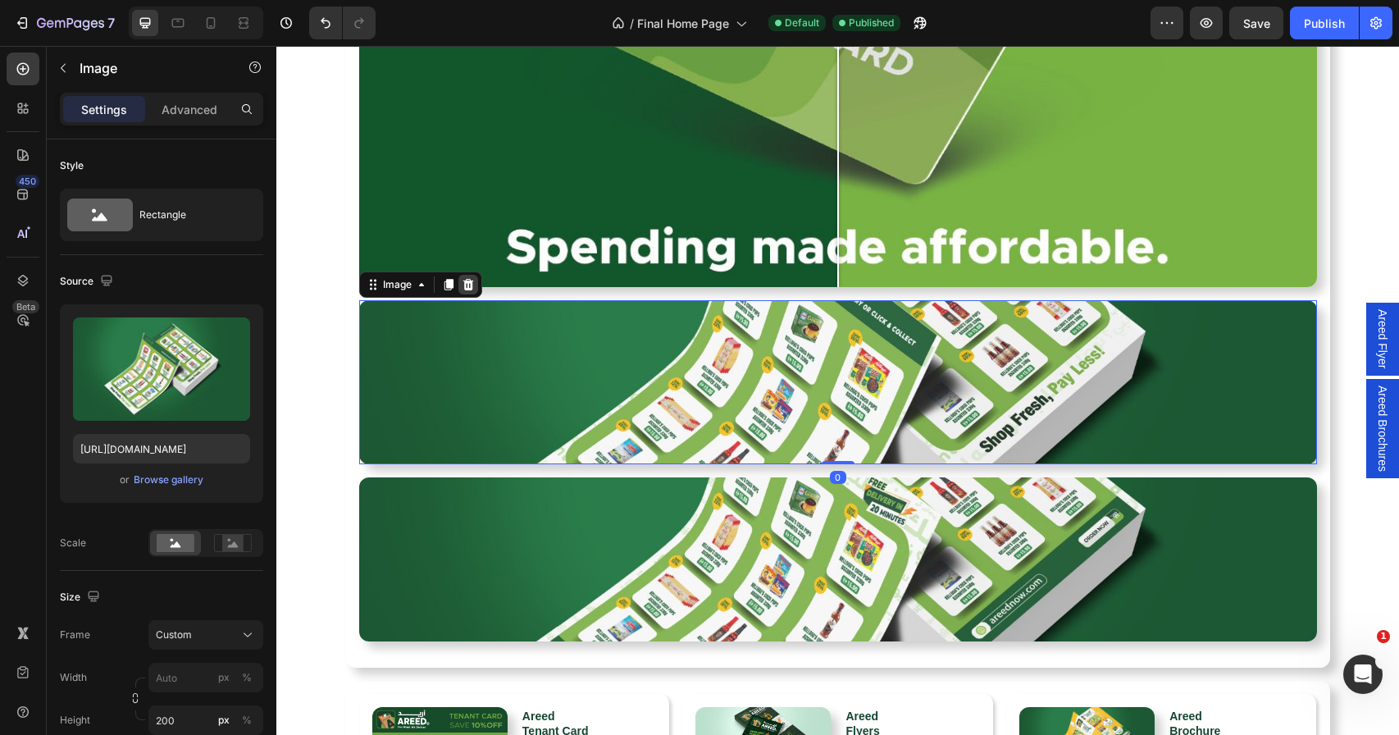
click at [466, 285] on icon at bounding box center [468, 284] width 13 height 13
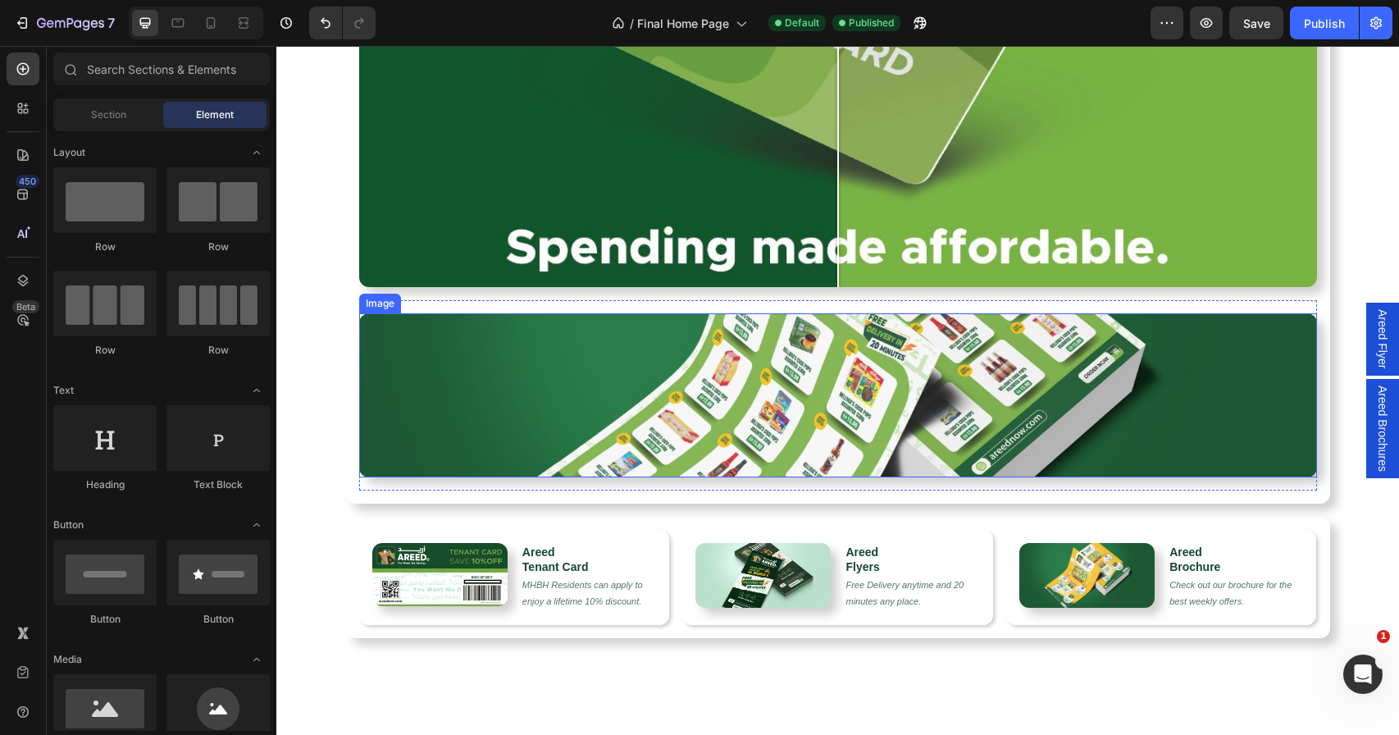
click at [415, 421] on img at bounding box center [838, 395] width 958 height 164
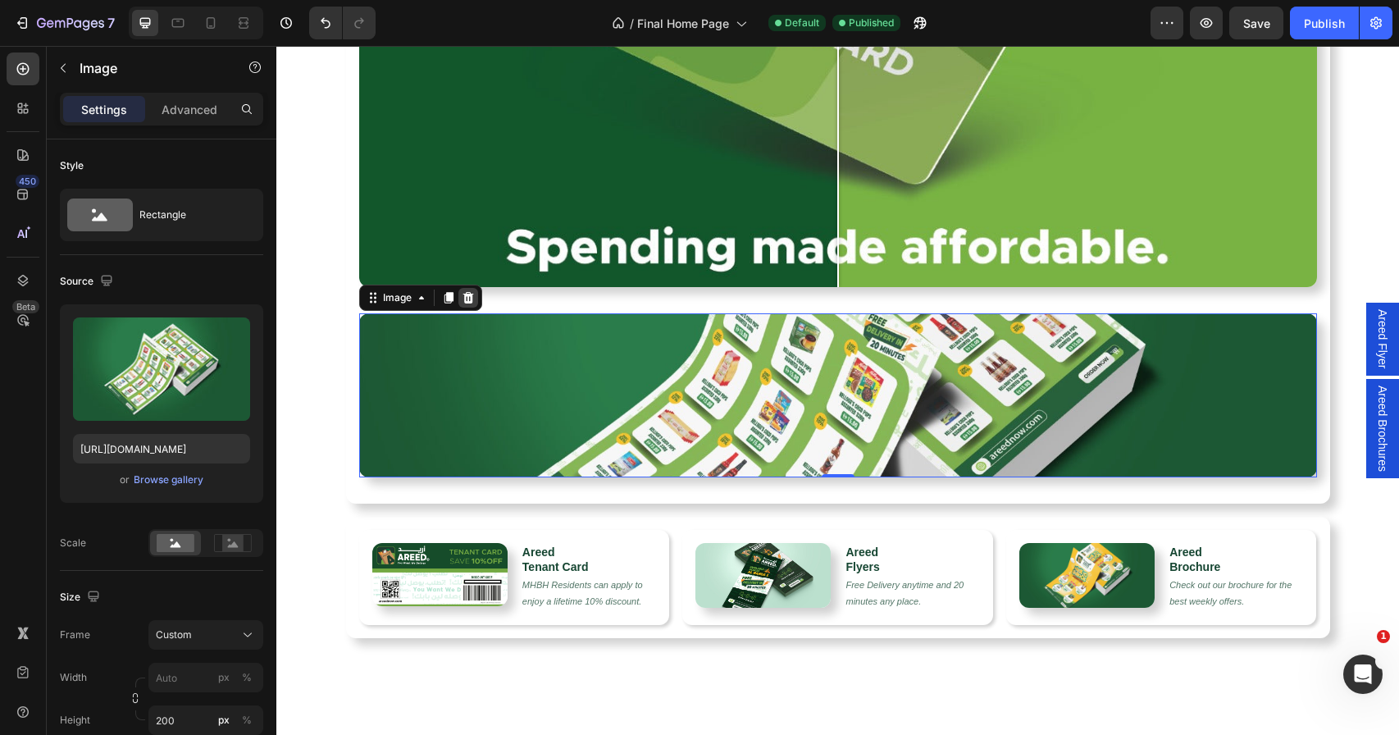
click at [466, 302] on icon at bounding box center [468, 297] width 13 height 13
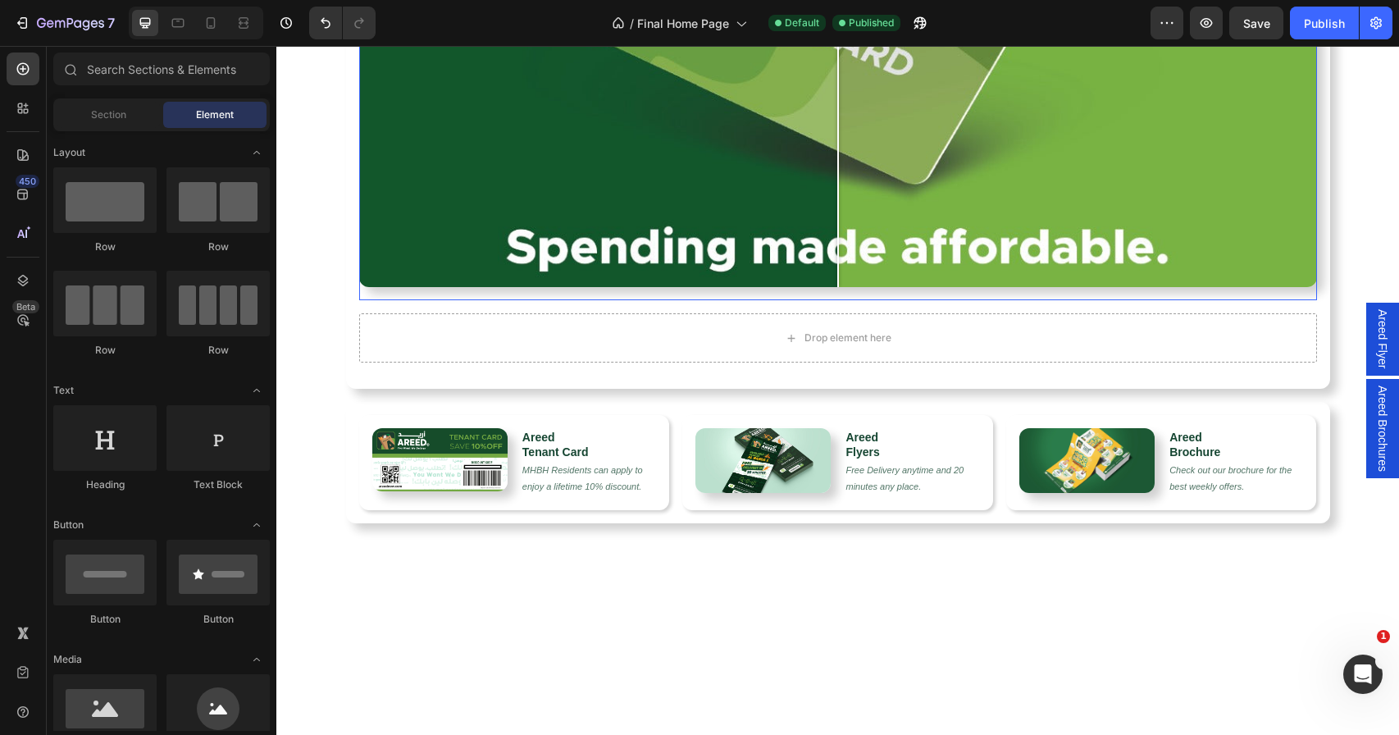
scroll to position [430, 0]
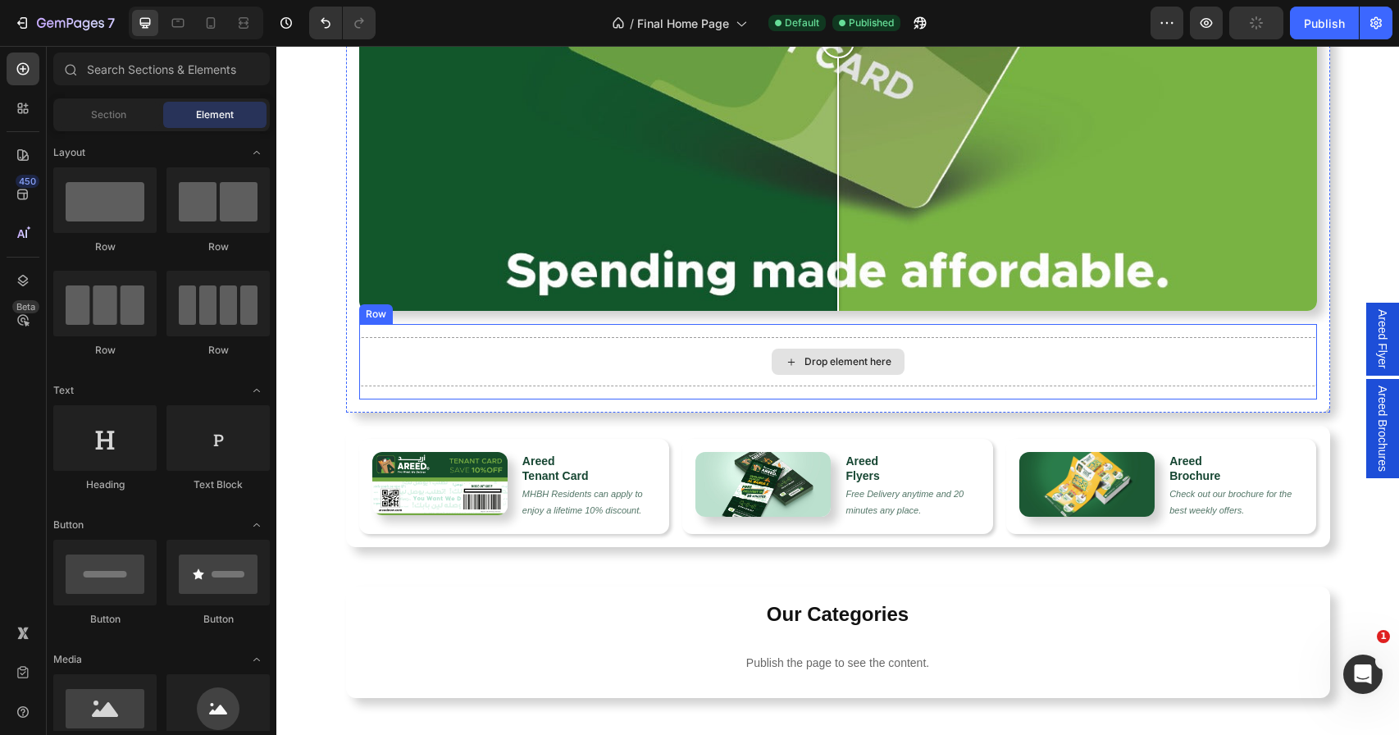
click at [442, 374] on div "Drop element here" at bounding box center [838, 361] width 958 height 49
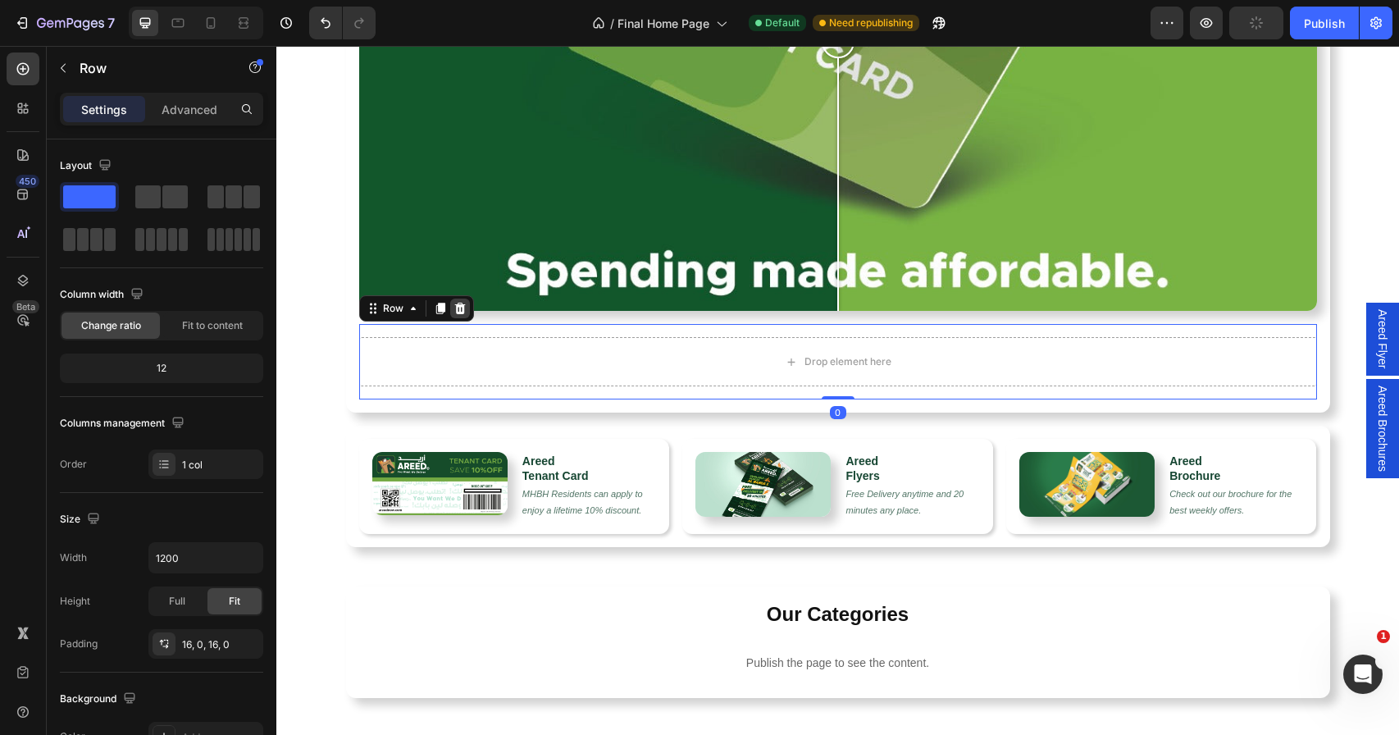
click at [454, 304] on icon at bounding box center [459, 307] width 11 height 11
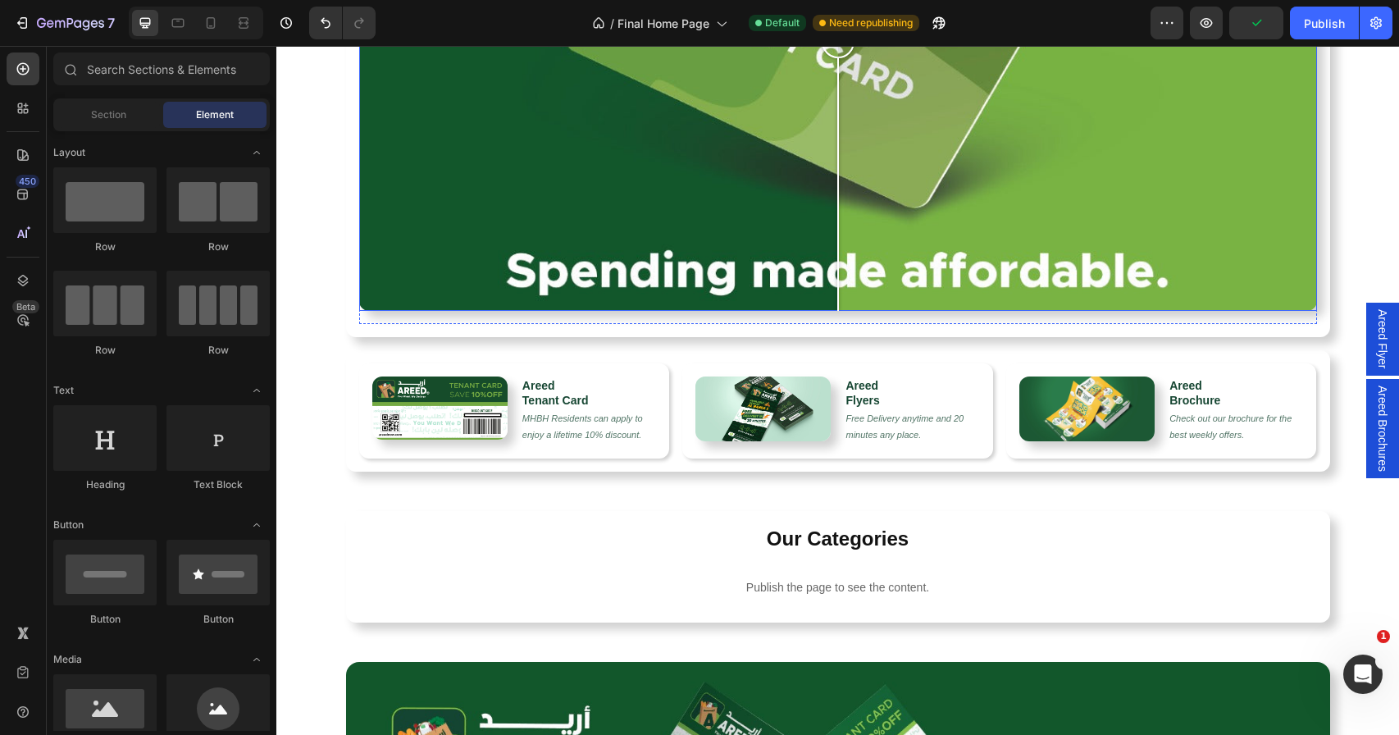
click at [626, 198] on div at bounding box center [838, 41] width 958 height 539
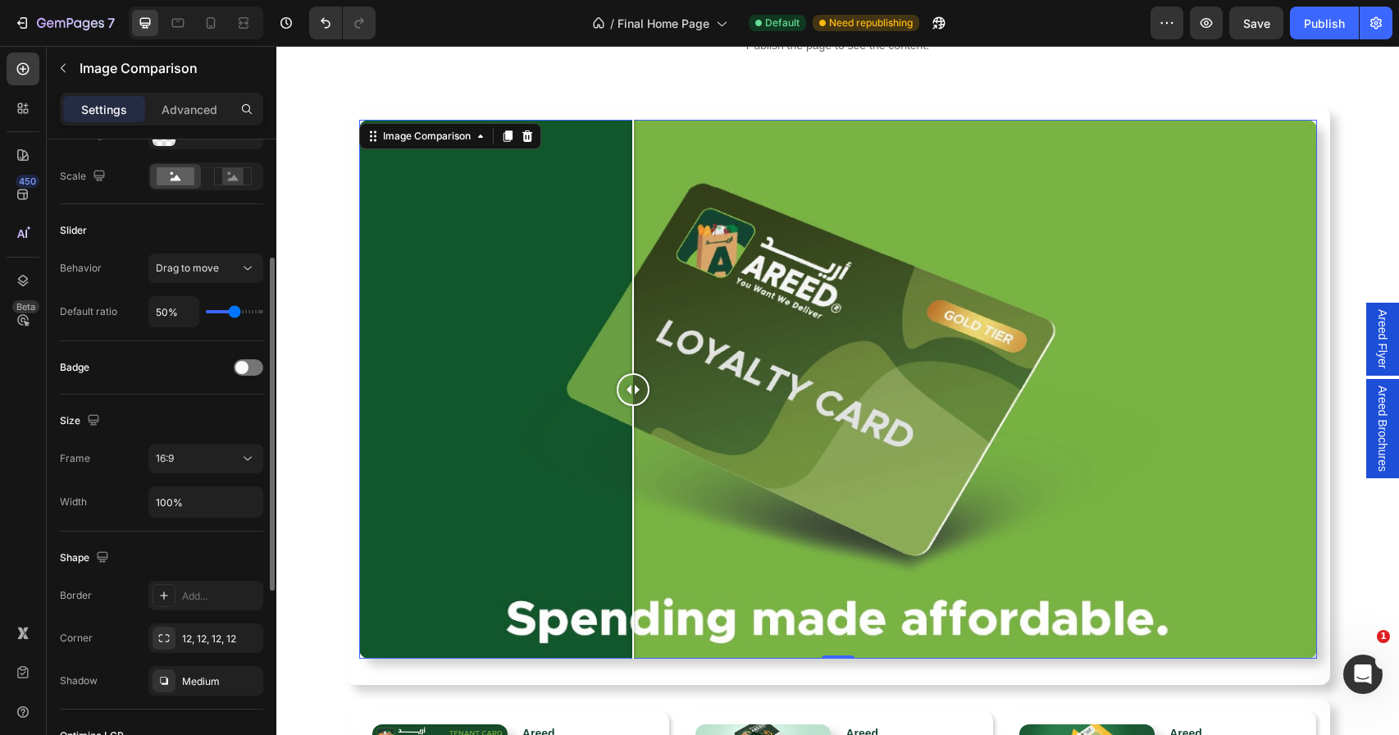
scroll to position [258, 0]
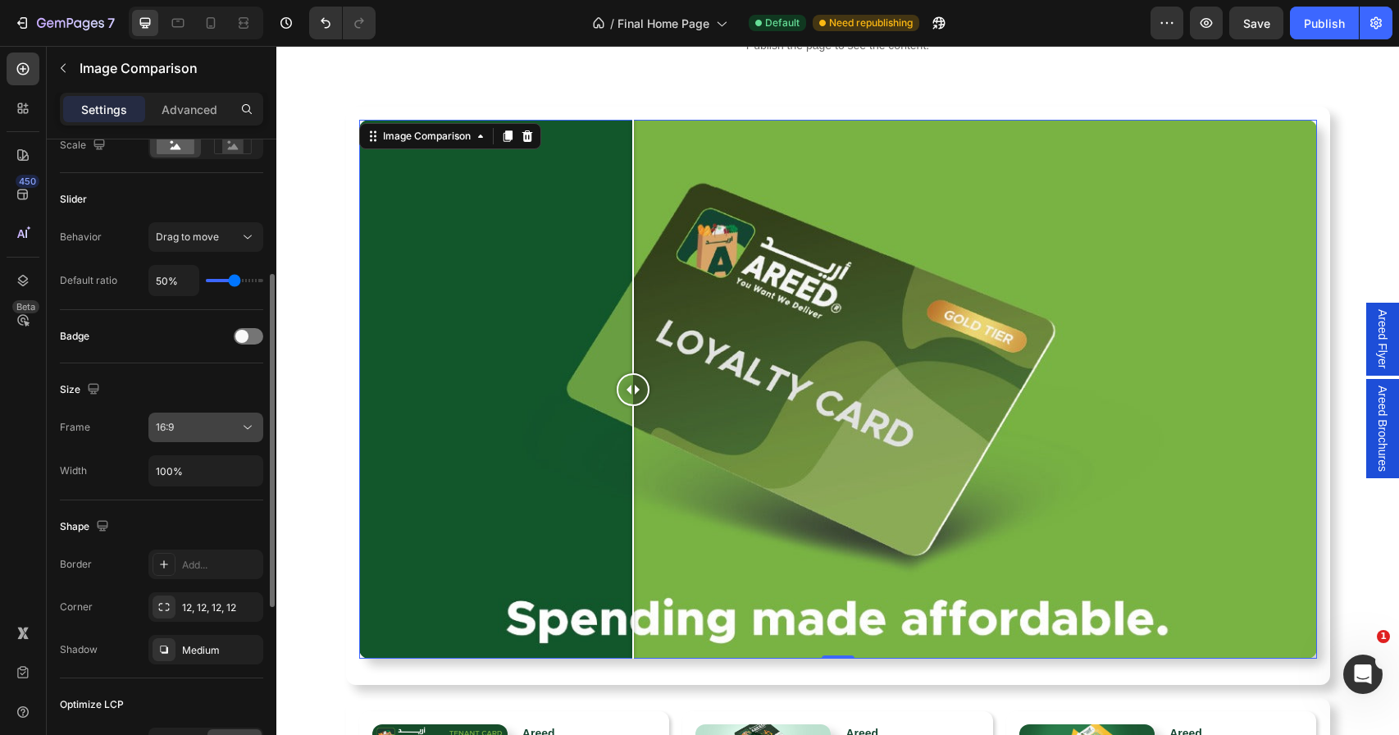
click at [212, 428] on div "16:9" at bounding box center [198, 427] width 84 height 15
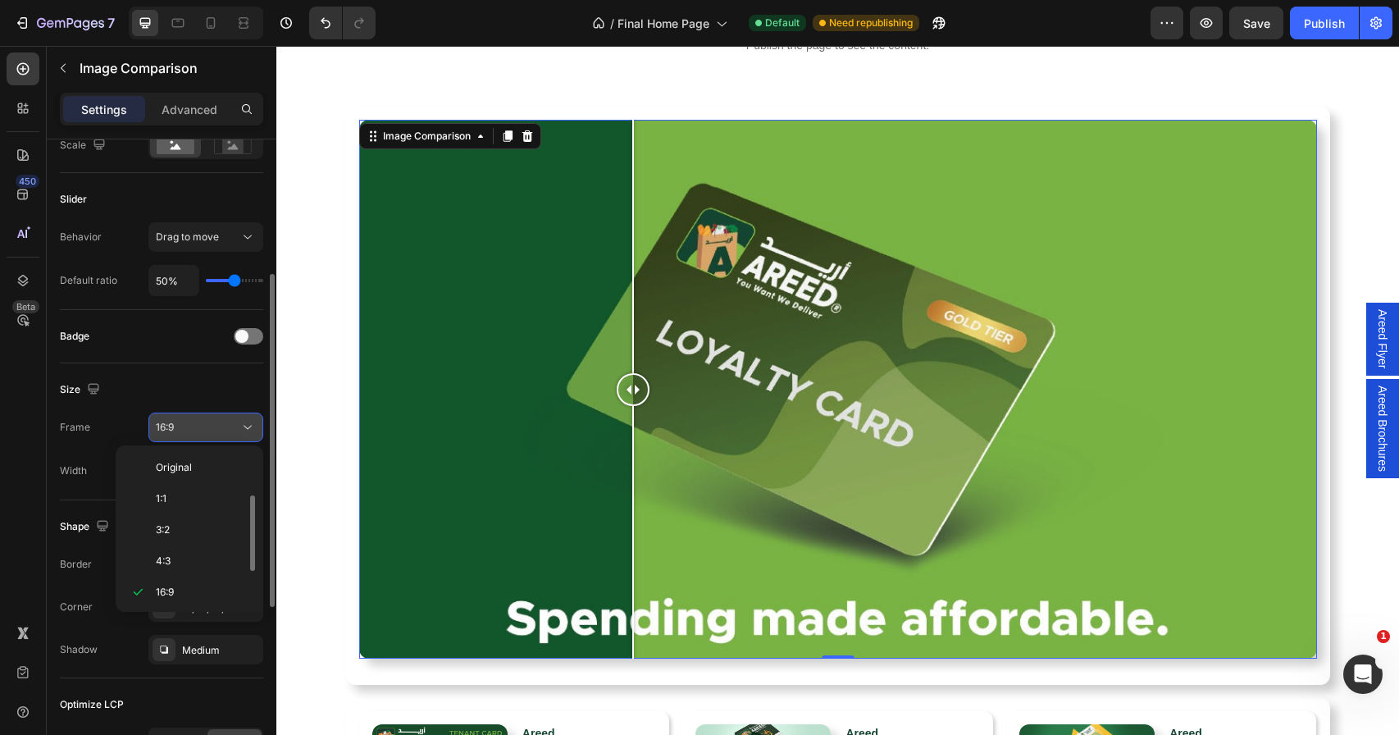
scroll to position [30, 0]
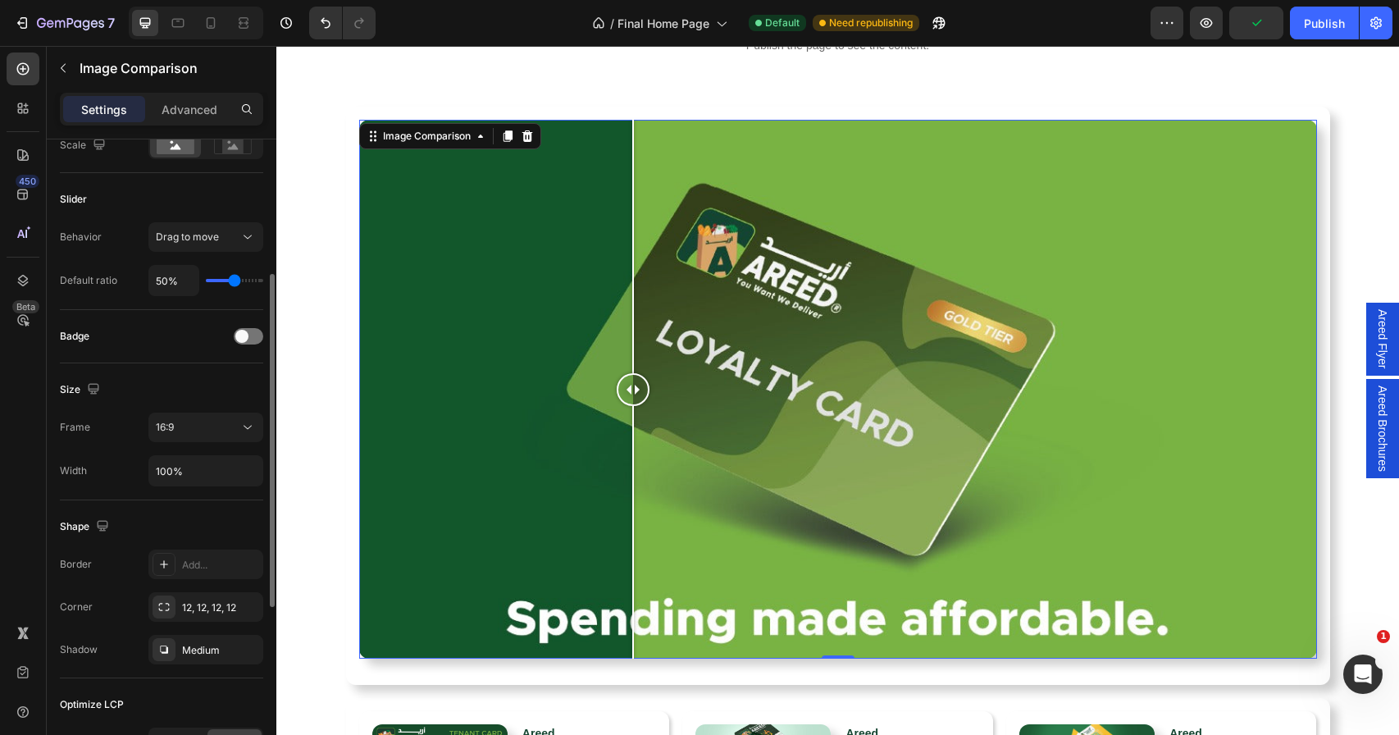
click at [209, 376] on div "Size" at bounding box center [161, 389] width 203 height 26
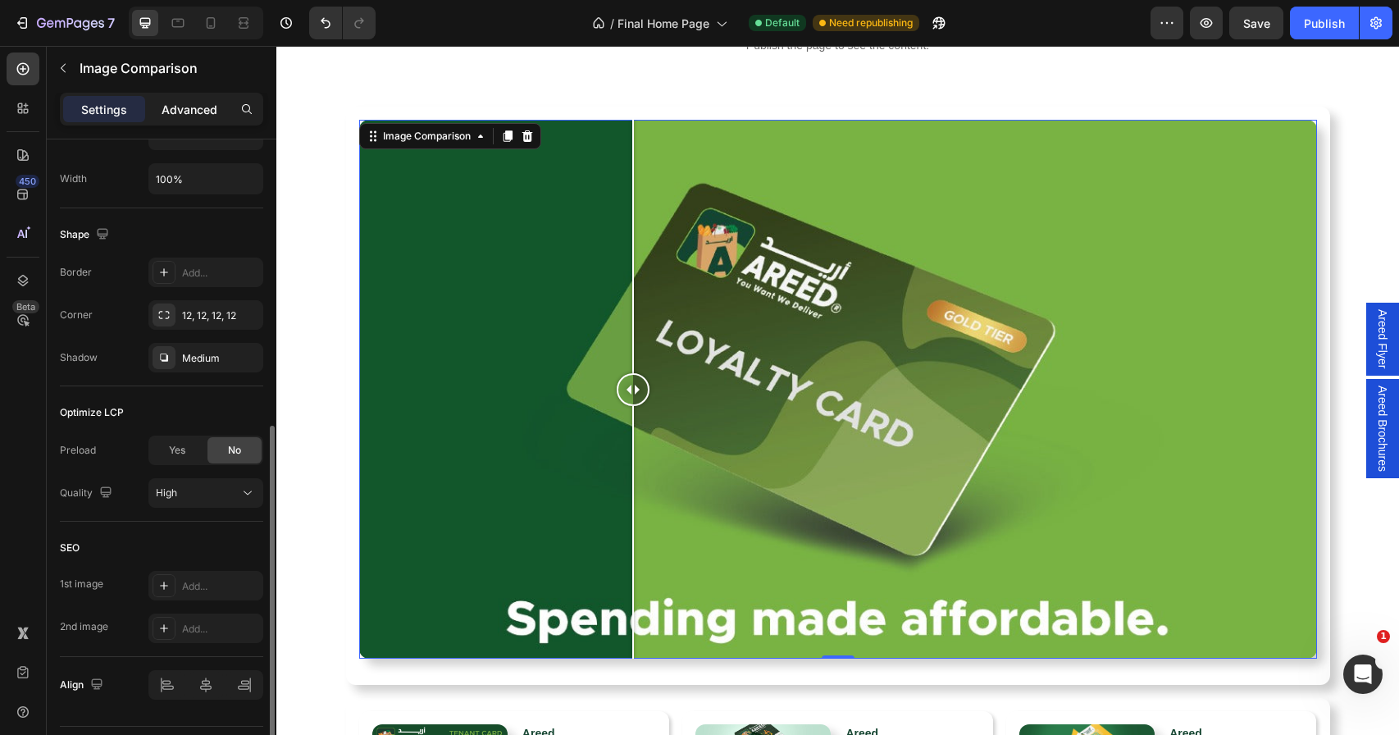
click at [173, 116] on p "Advanced" at bounding box center [189, 109] width 56 height 17
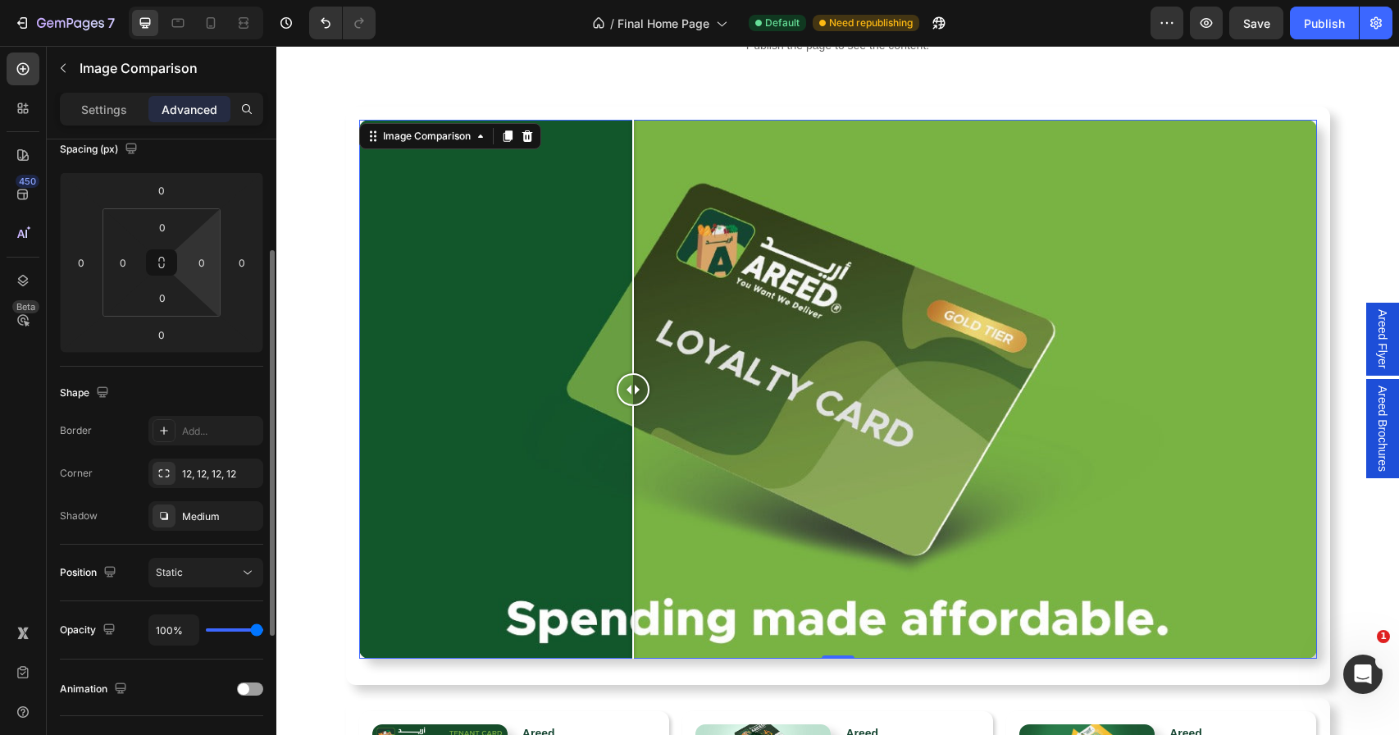
scroll to position [0, 0]
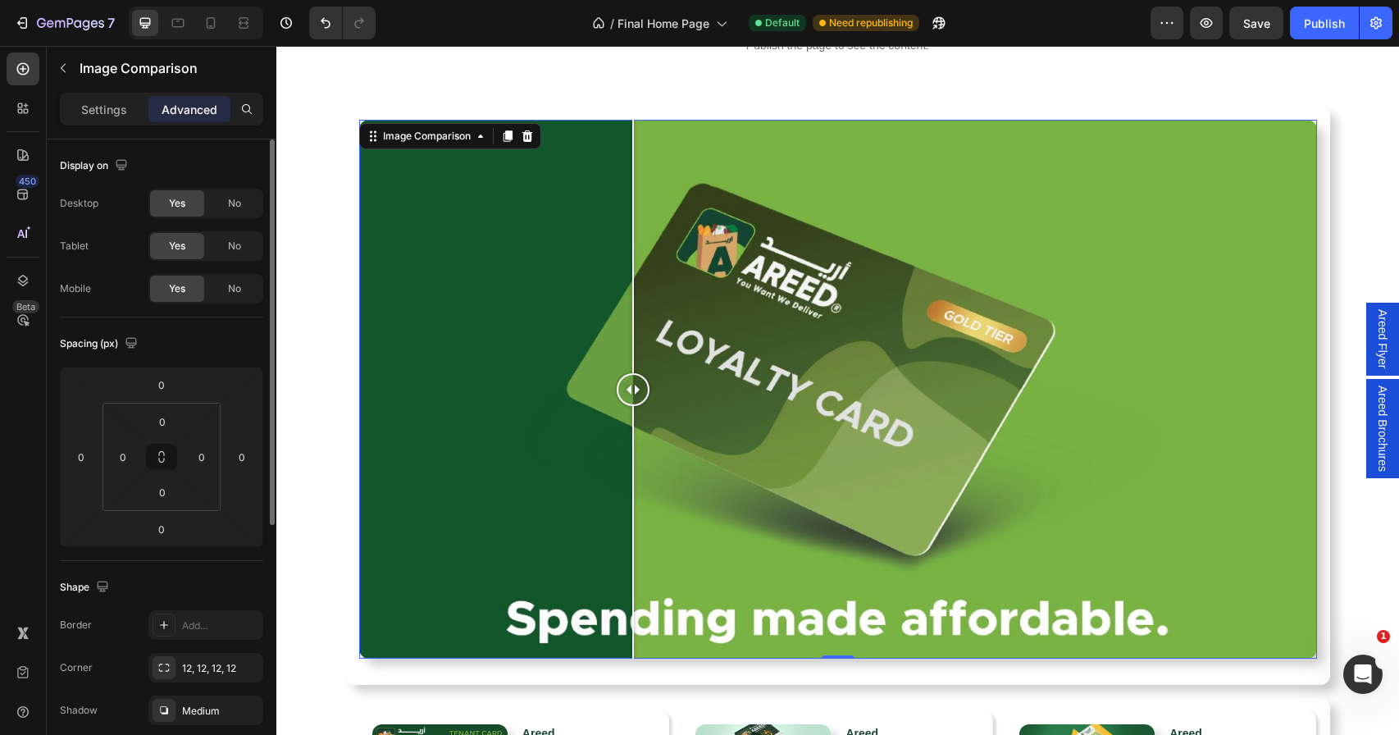
click at [88, 116] on p "Settings" at bounding box center [104, 109] width 46 height 17
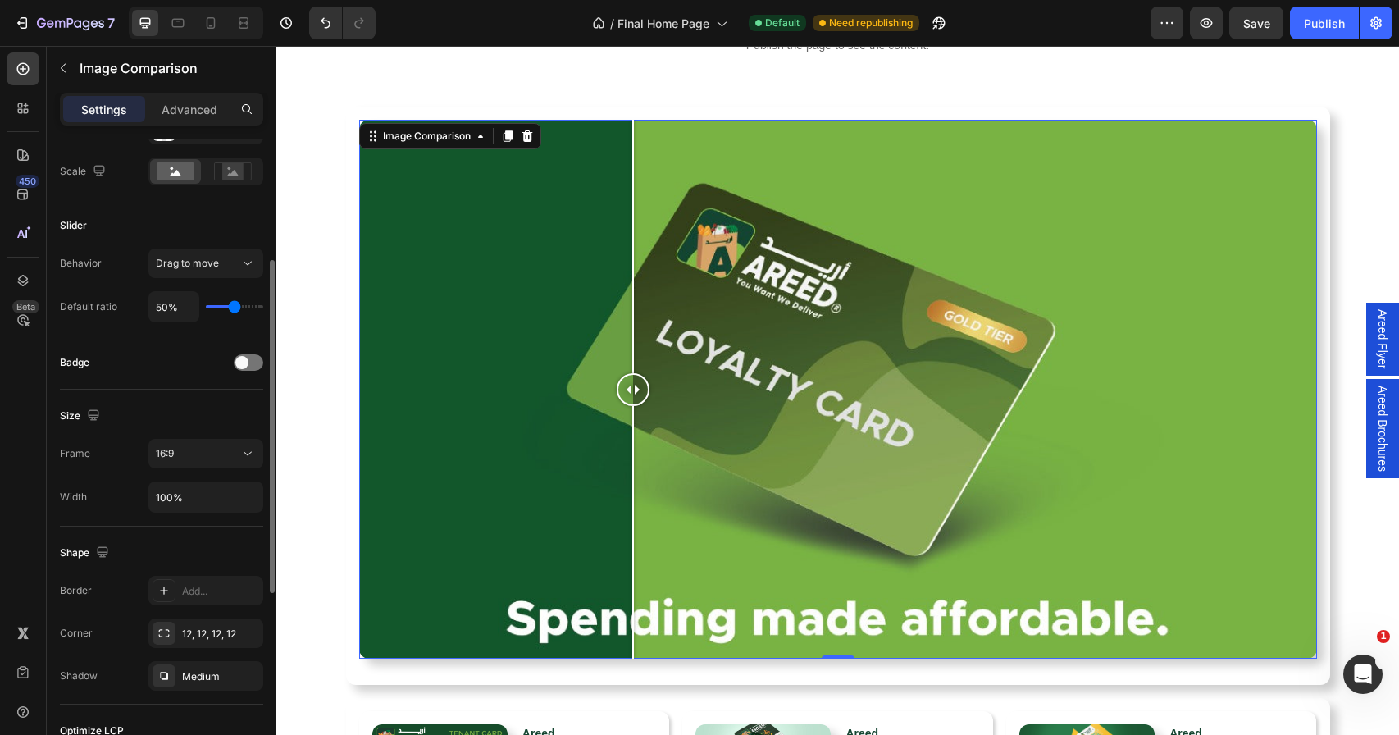
scroll to position [262, 0]
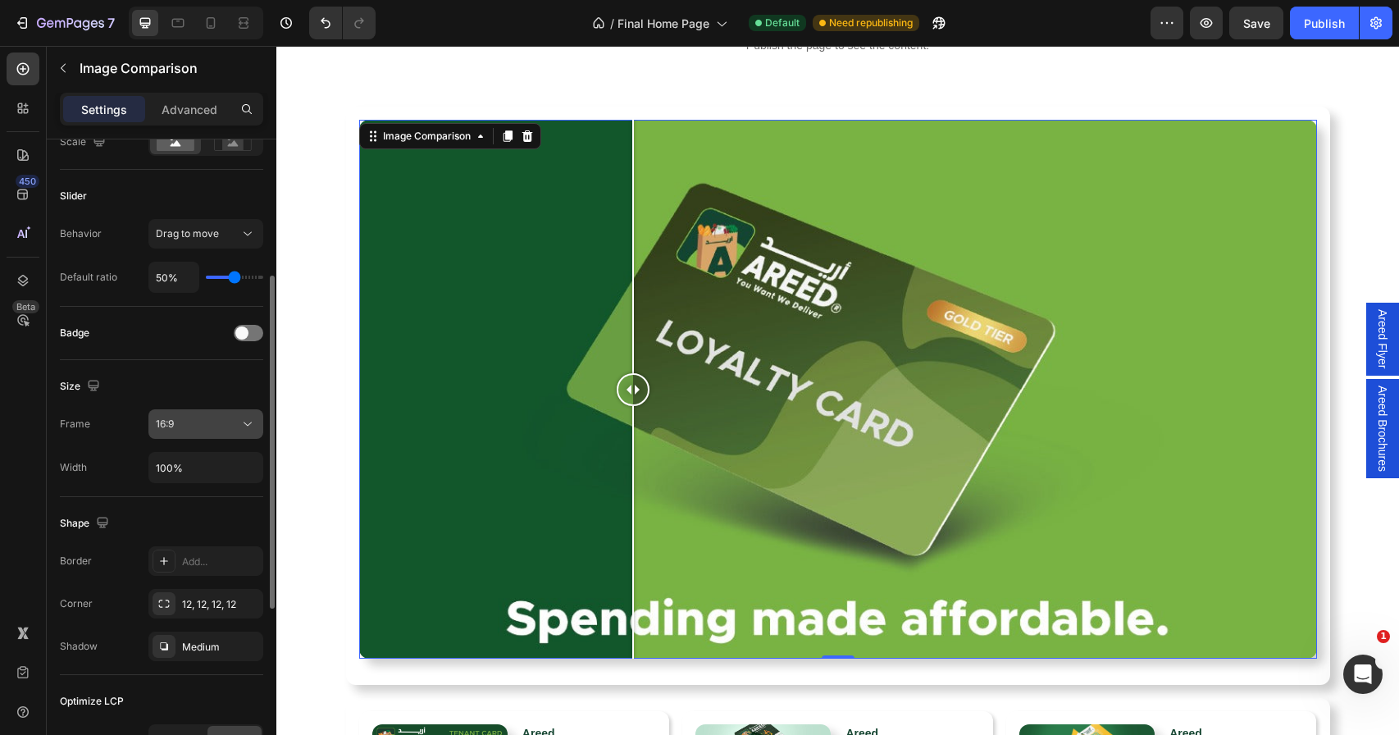
click at [215, 409] on button "16:9" at bounding box center [205, 424] width 115 height 30
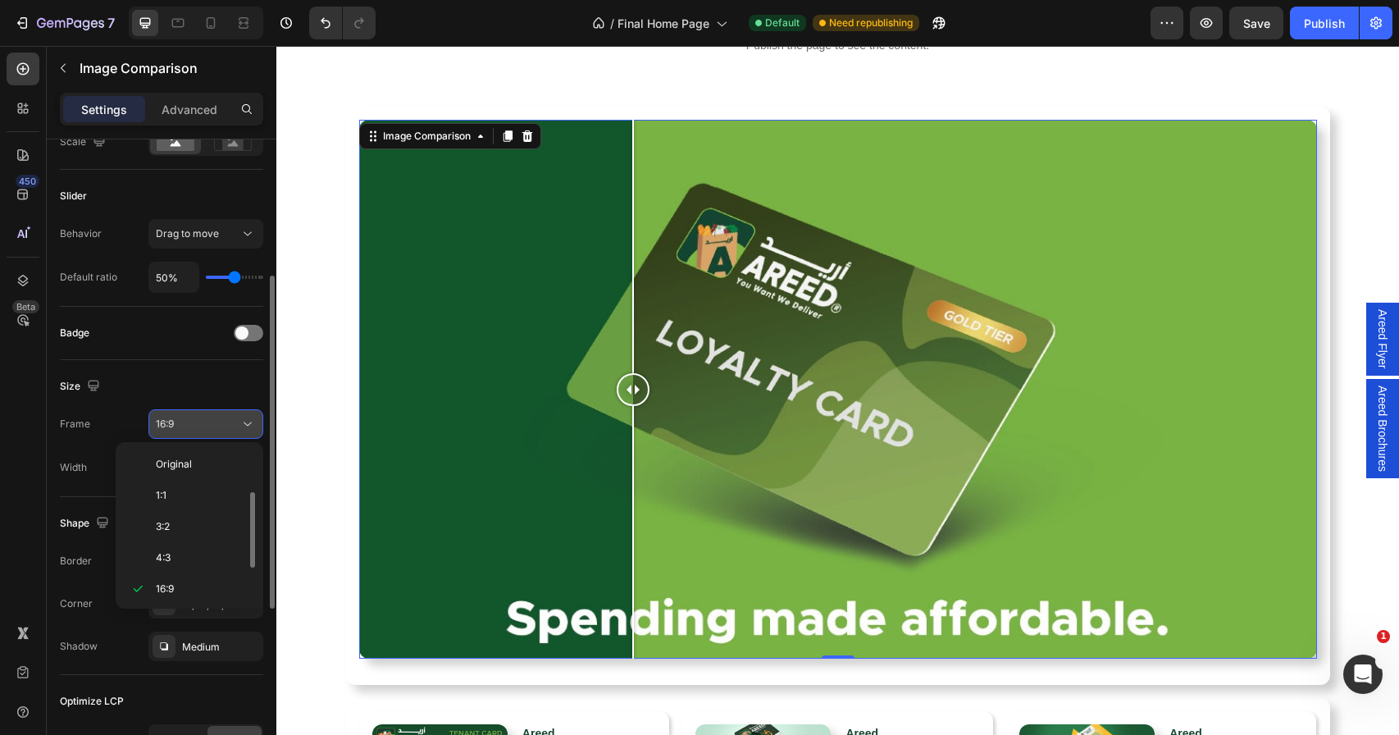
scroll to position [30, 0]
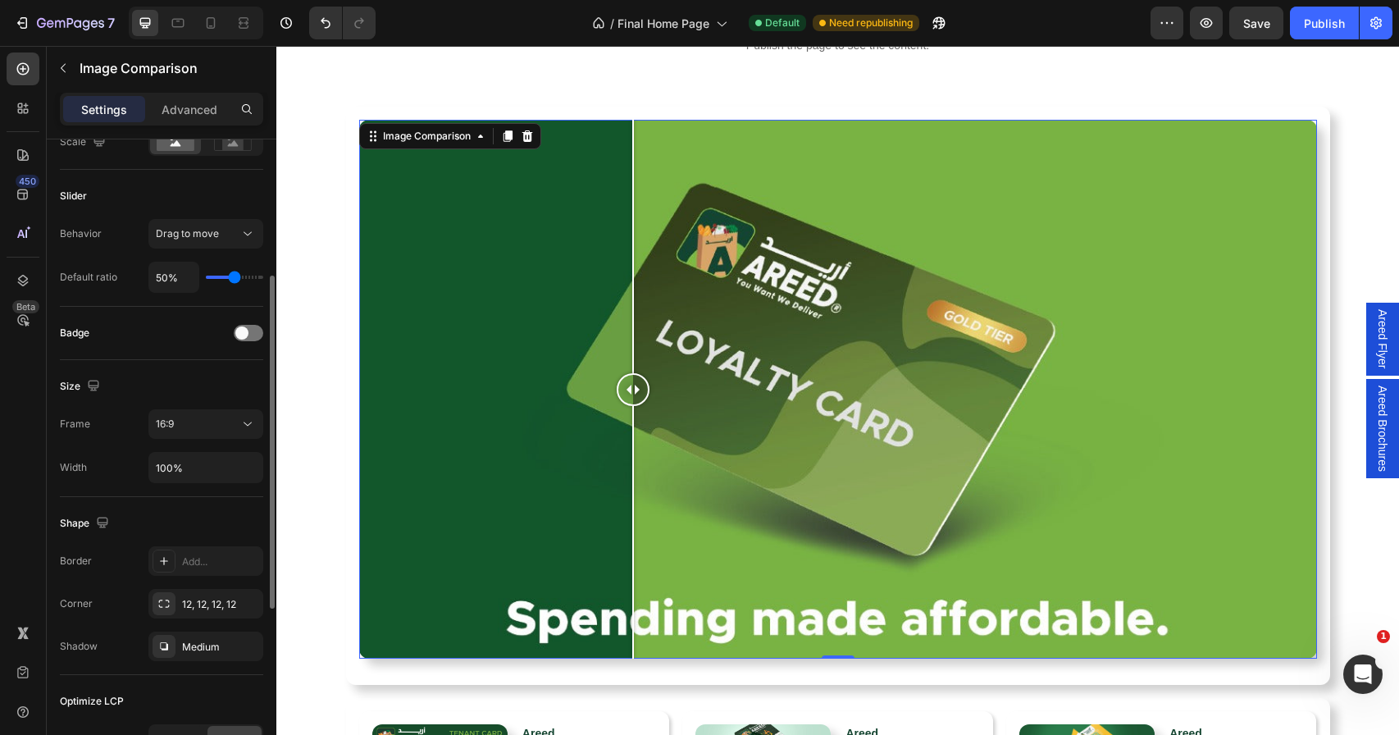
click at [173, 384] on div "Size" at bounding box center [161, 386] width 203 height 26
click at [200, 468] on input "100%" at bounding box center [205, 468] width 113 height 30
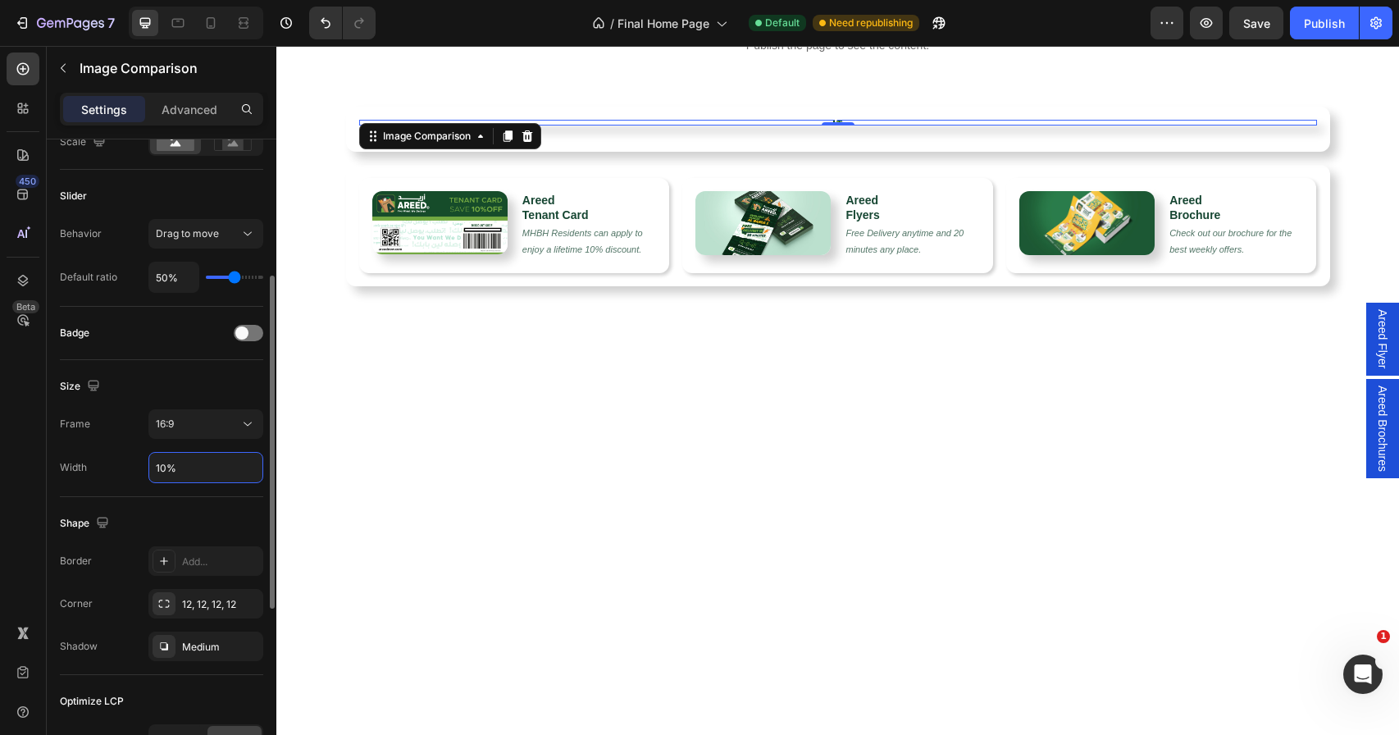
type input "100%"
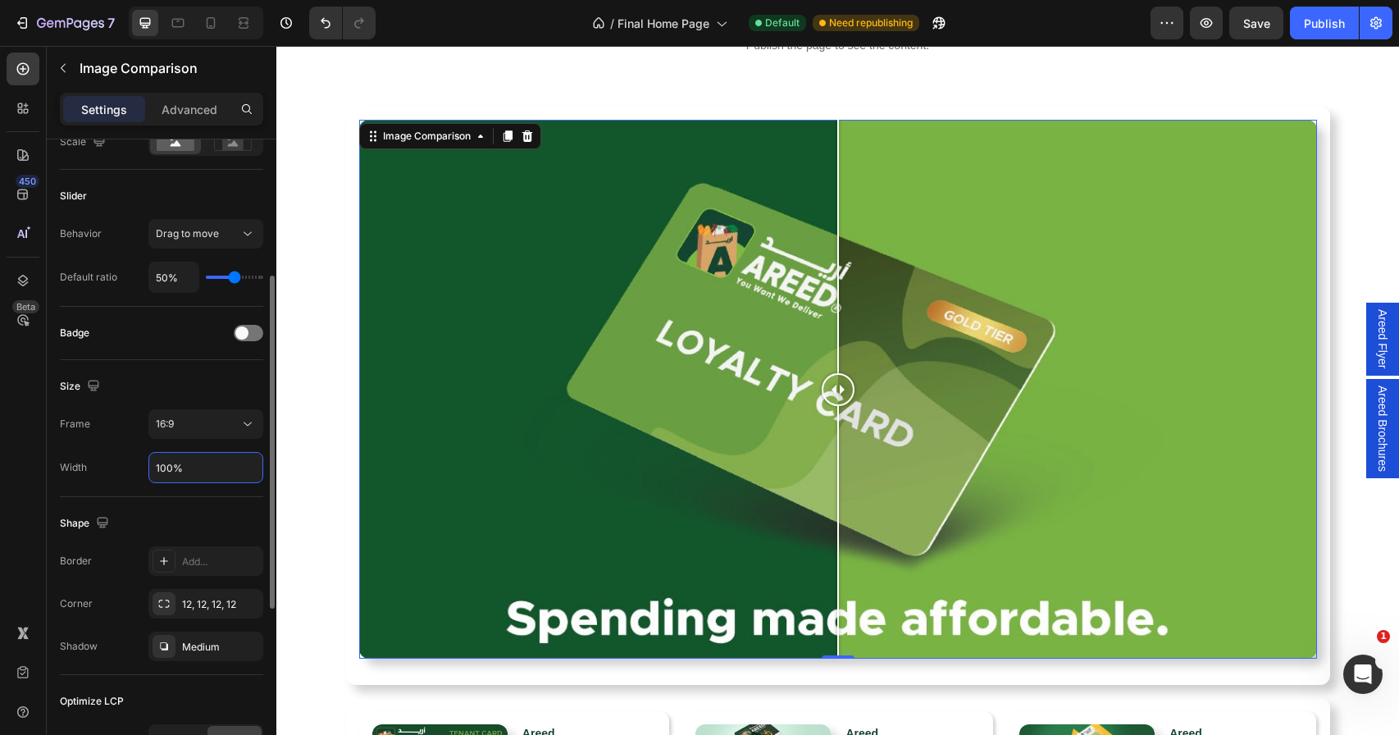
click at [225, 532] on div "Shape" at bounding box center [161, 523] width 203 height 26
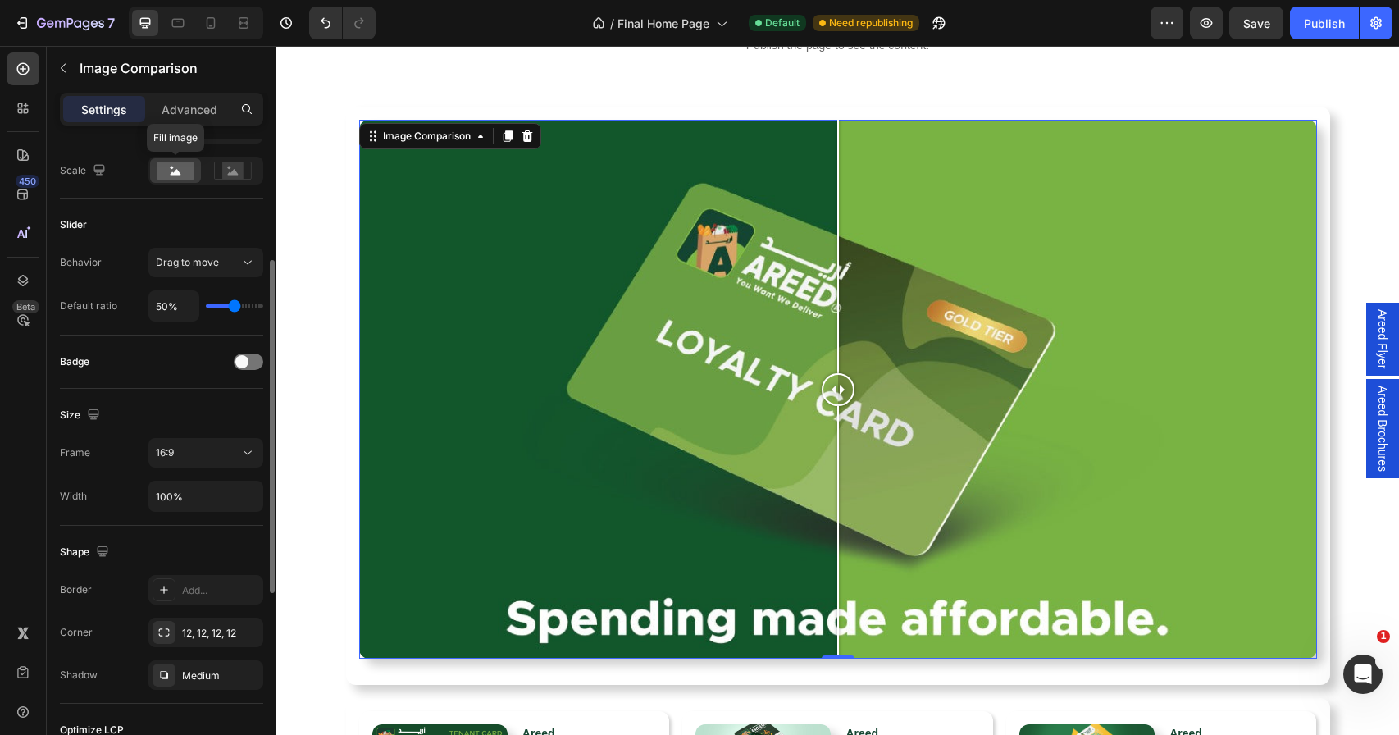
scroll to position [255, 0]
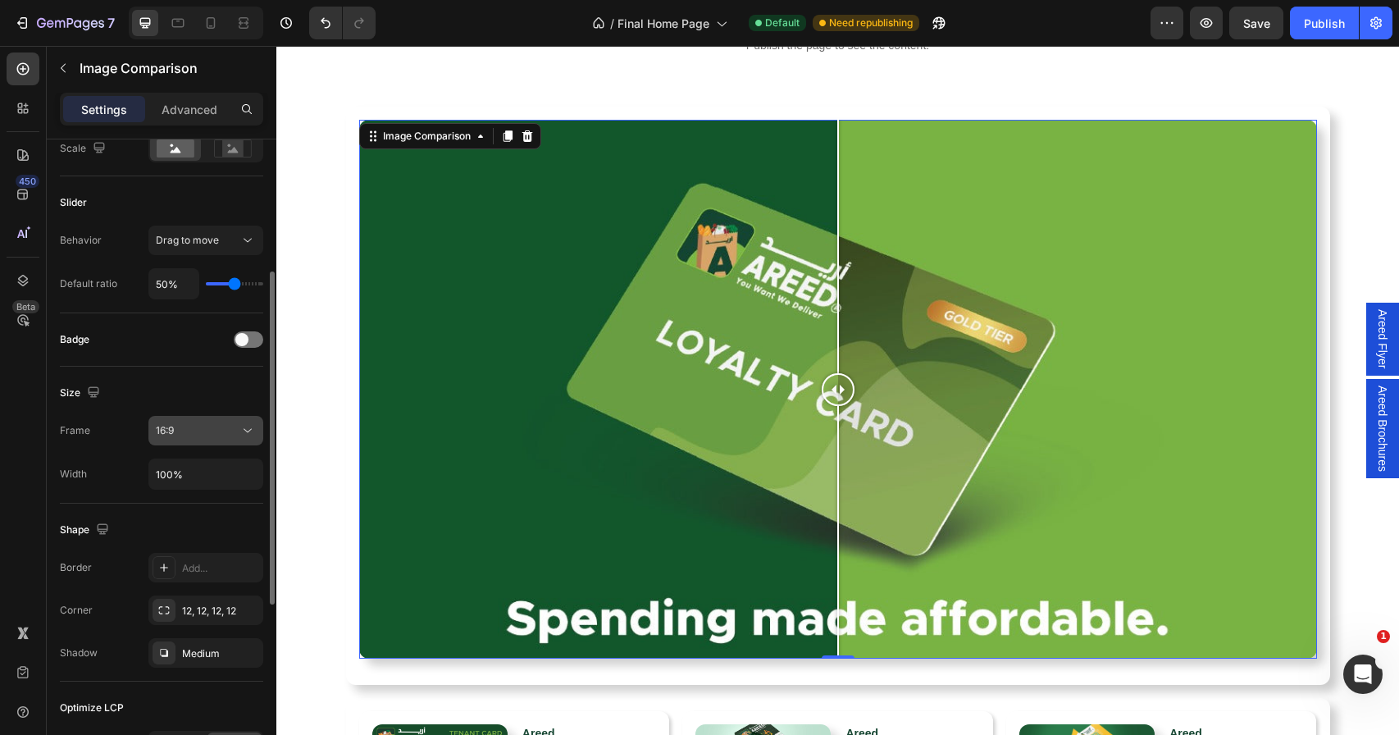
click at [221, 431] on div "16:9" at bounding box center [198, 430] width 84 height 15
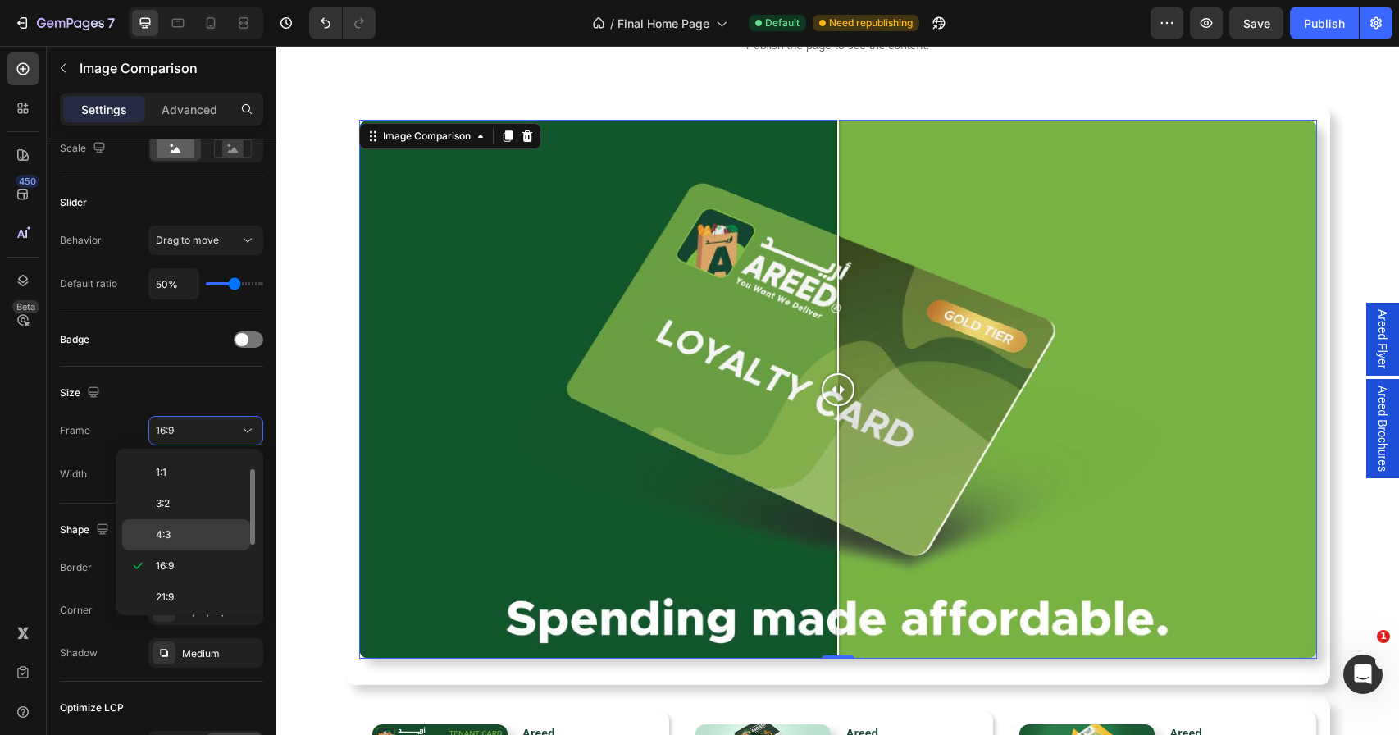
click at [184, 540] on p "4:3" at bounding box center [199, 534] width 87 height 15
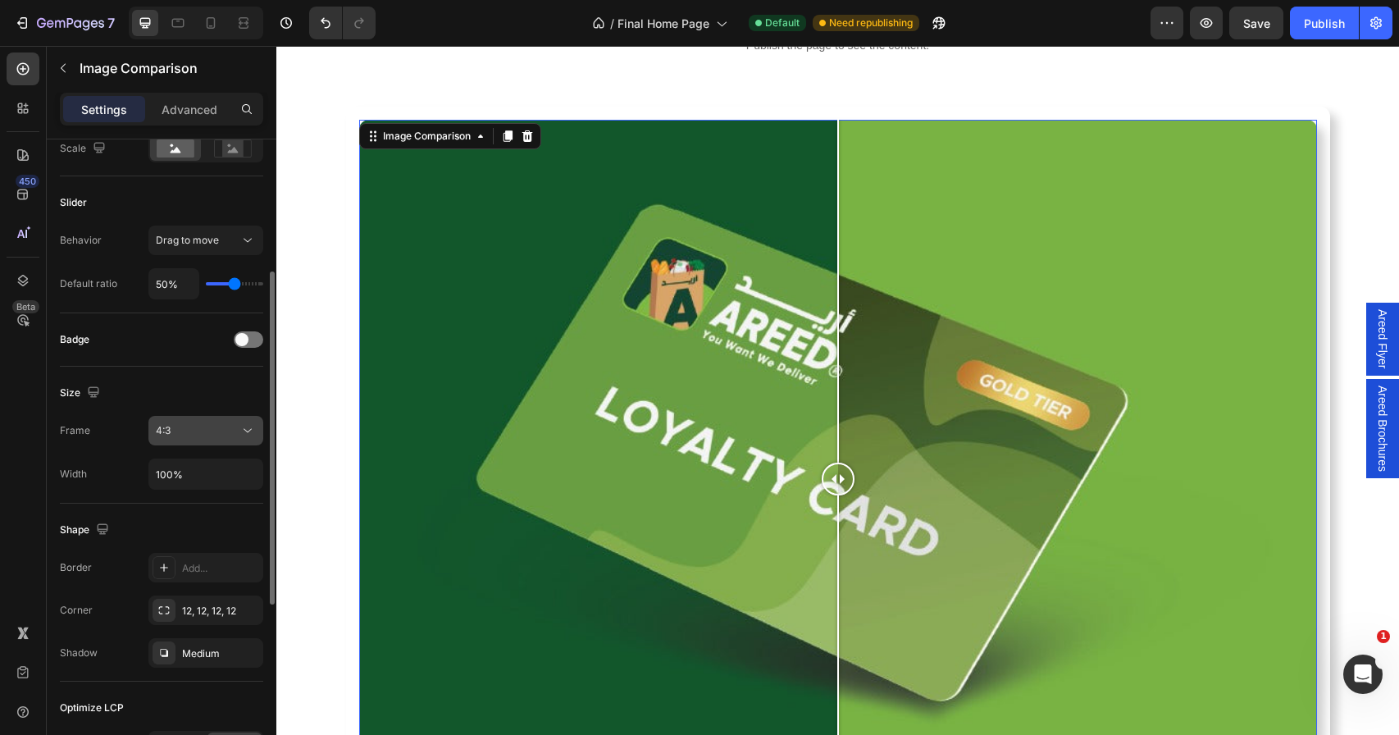
click at [191, 428] on div "4:3" at bounding box center [198, 430] width 84 height 15
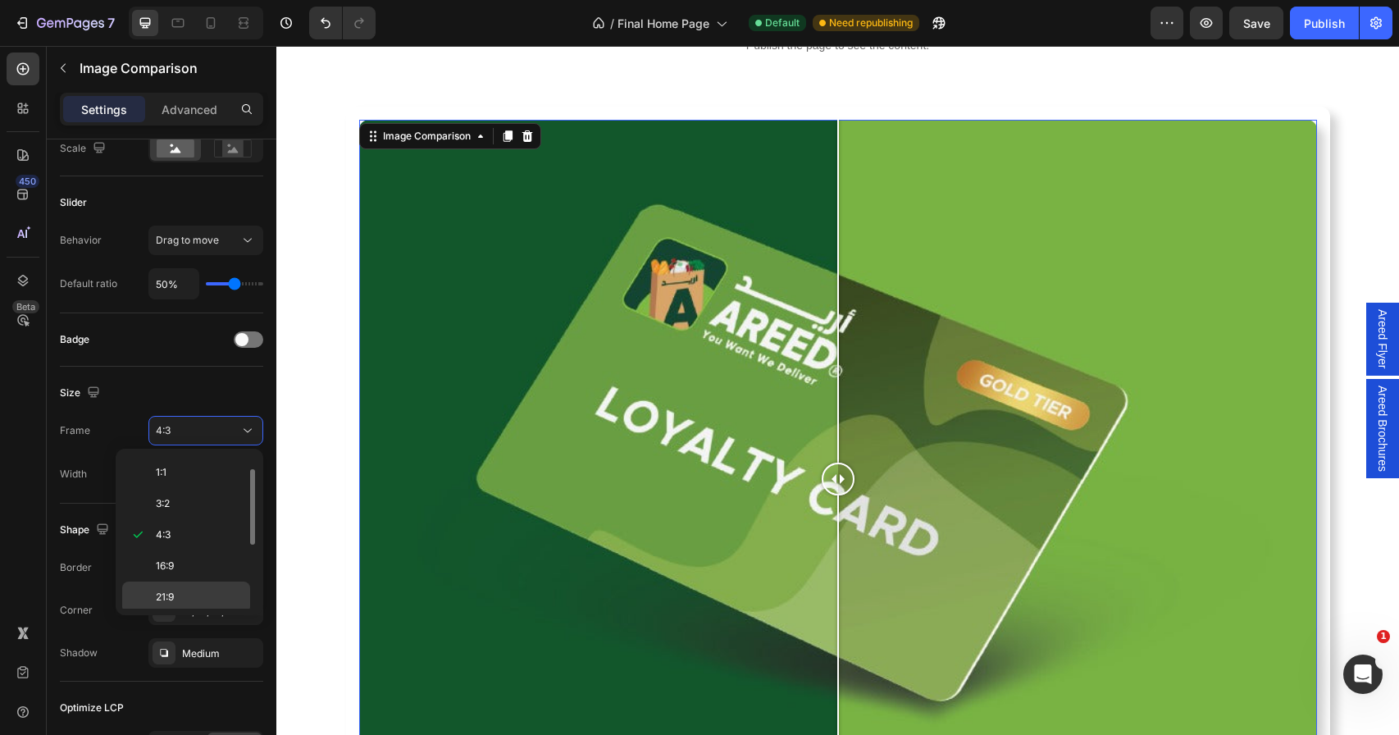
click at [175, 612] on div "21:9" at bounding box center [186, 627] width 128 height 31
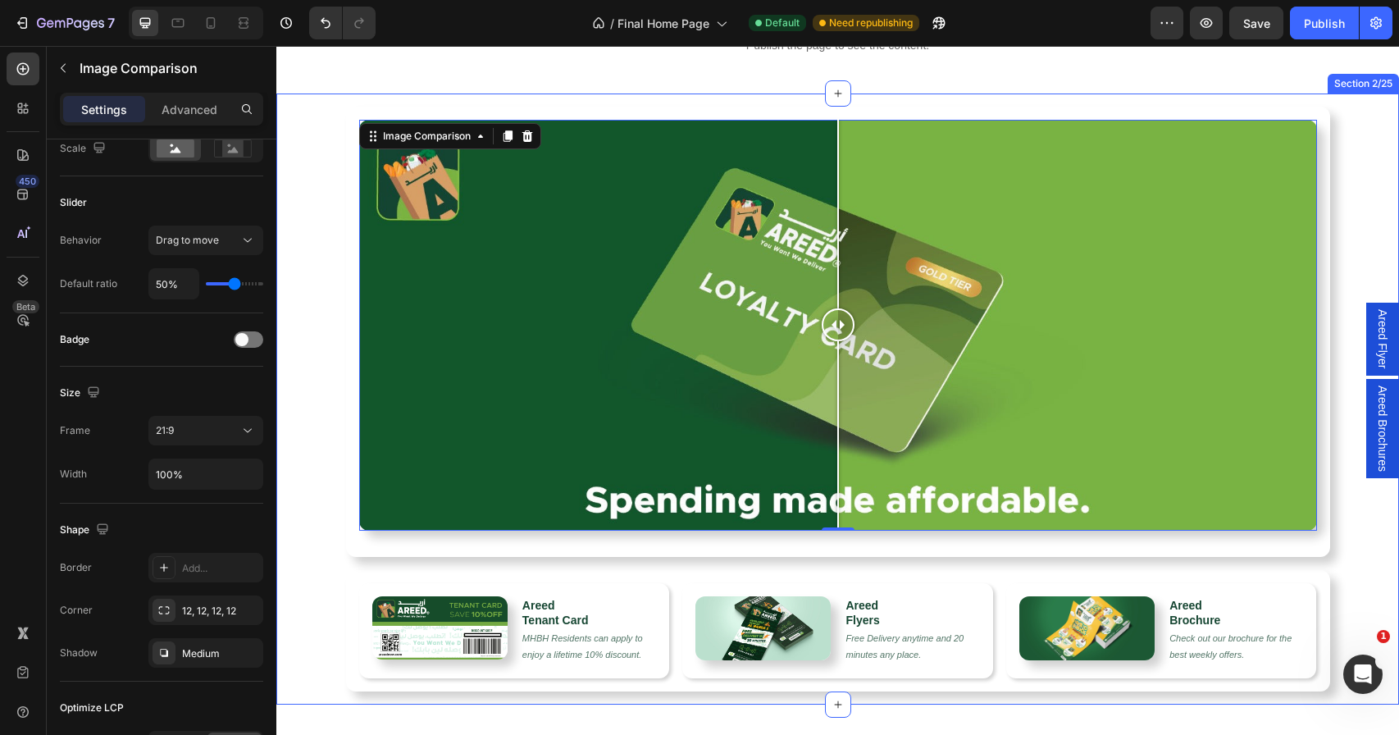
click at [321, 401] on div "Image Comparison 0 Row Row Row Image Areed Tenant Card Heading MHBH Residents c…" at bounding box center [837, 392] width 1122 height 598
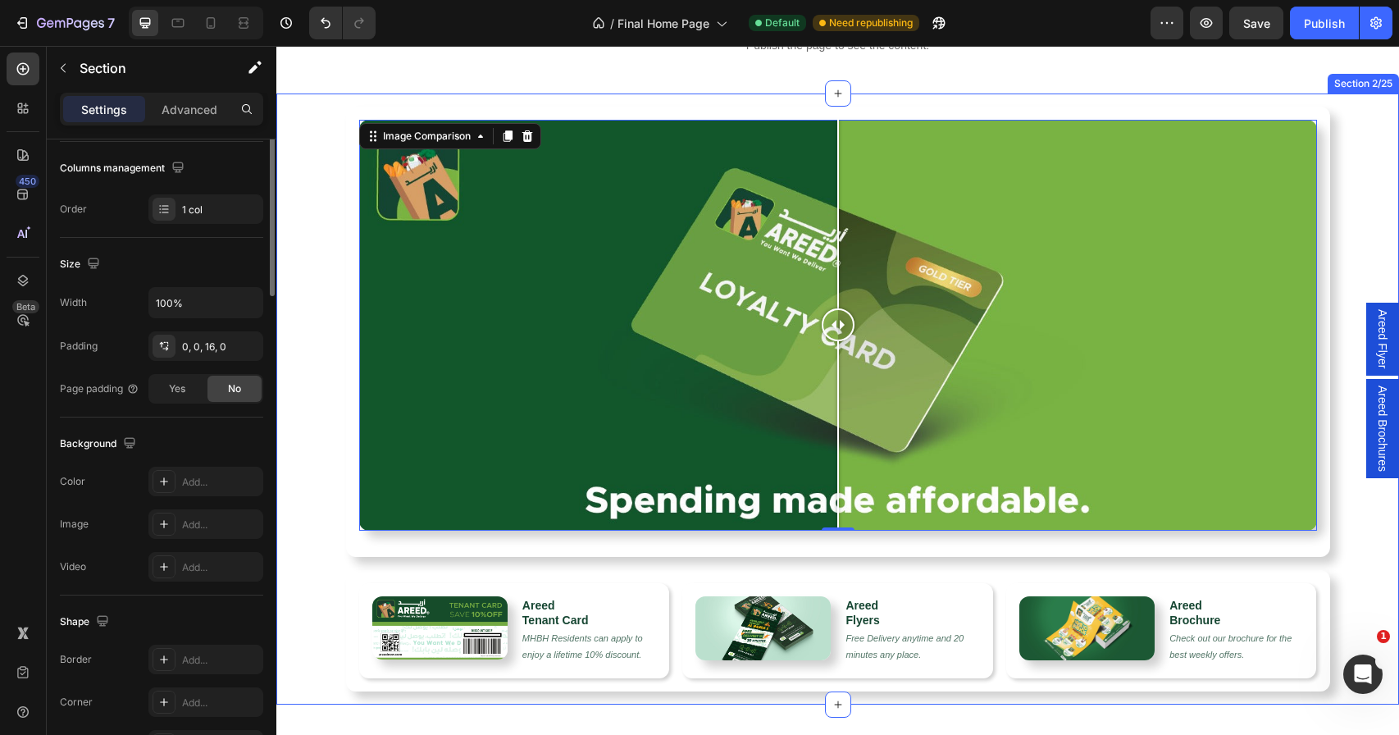
scroll to position [0, 0]
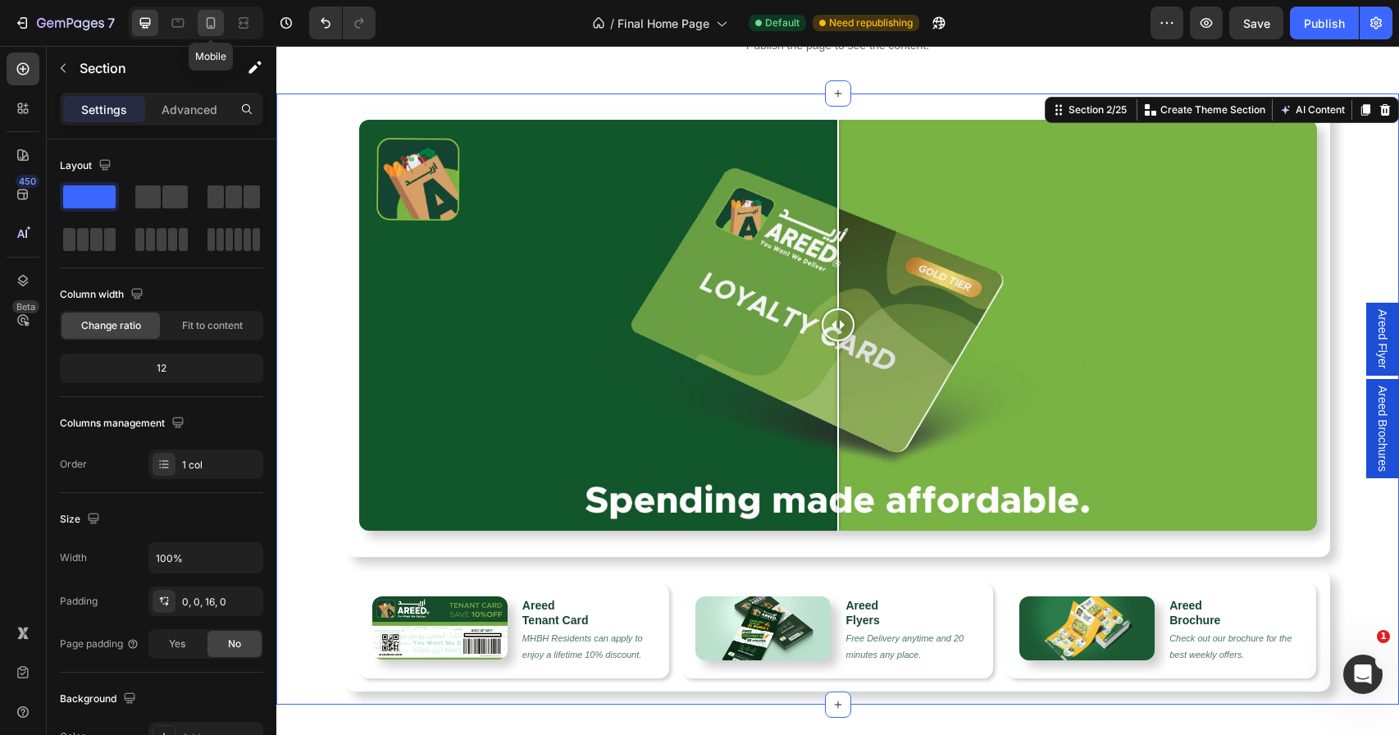
click at [220, 20] on div at bounding box center [211, 23] width 26 height 26
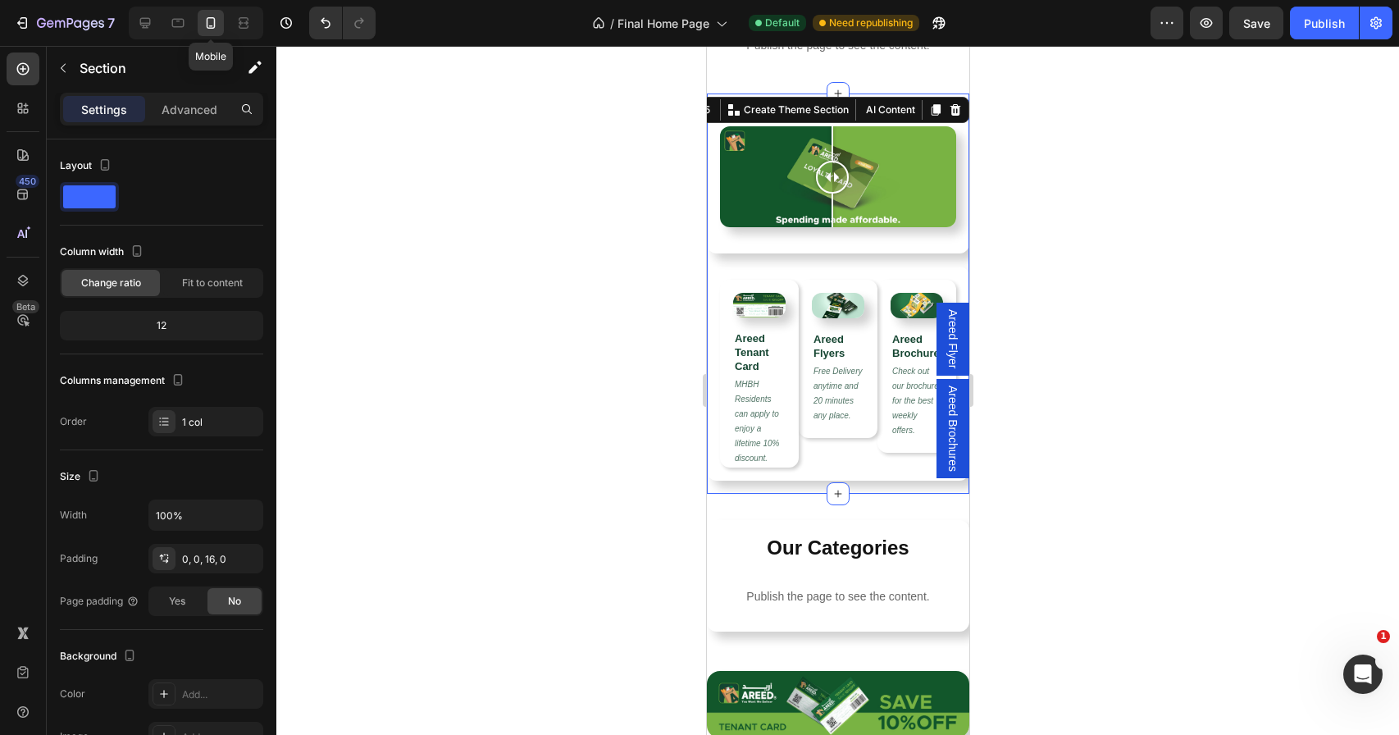
scroll to position [72, 0]
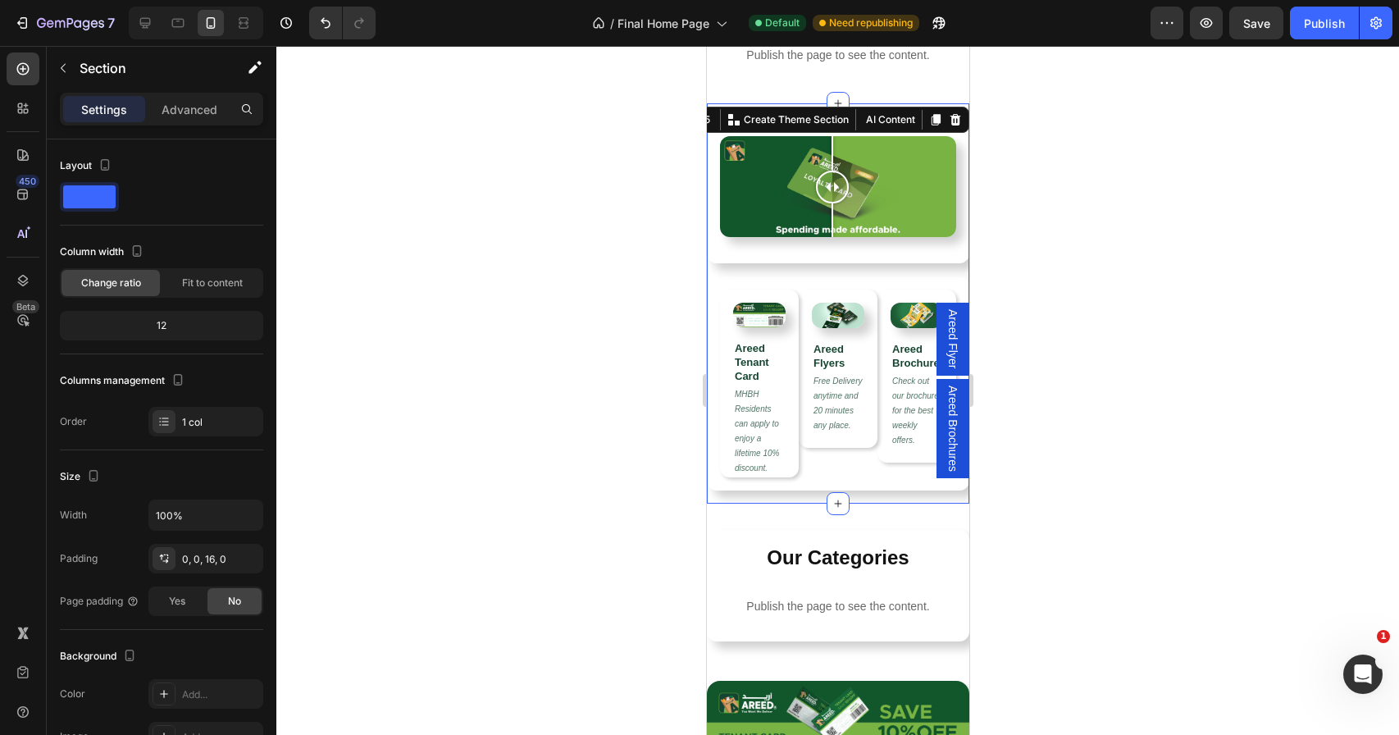
click at [621, 207] on div at bounding box center [837, 390] width 1122 height 689
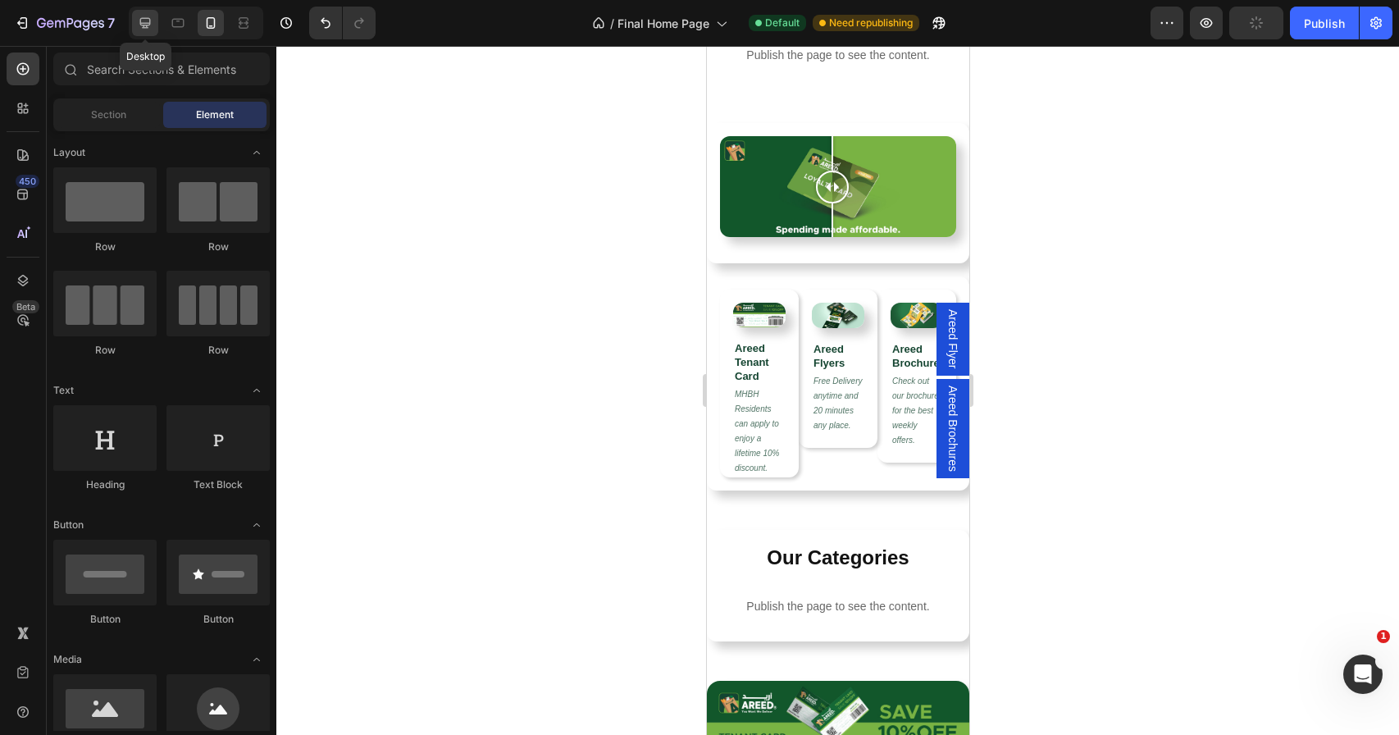
click at [152, 32] on div at bounding box center [145, 23] width 26 height 26
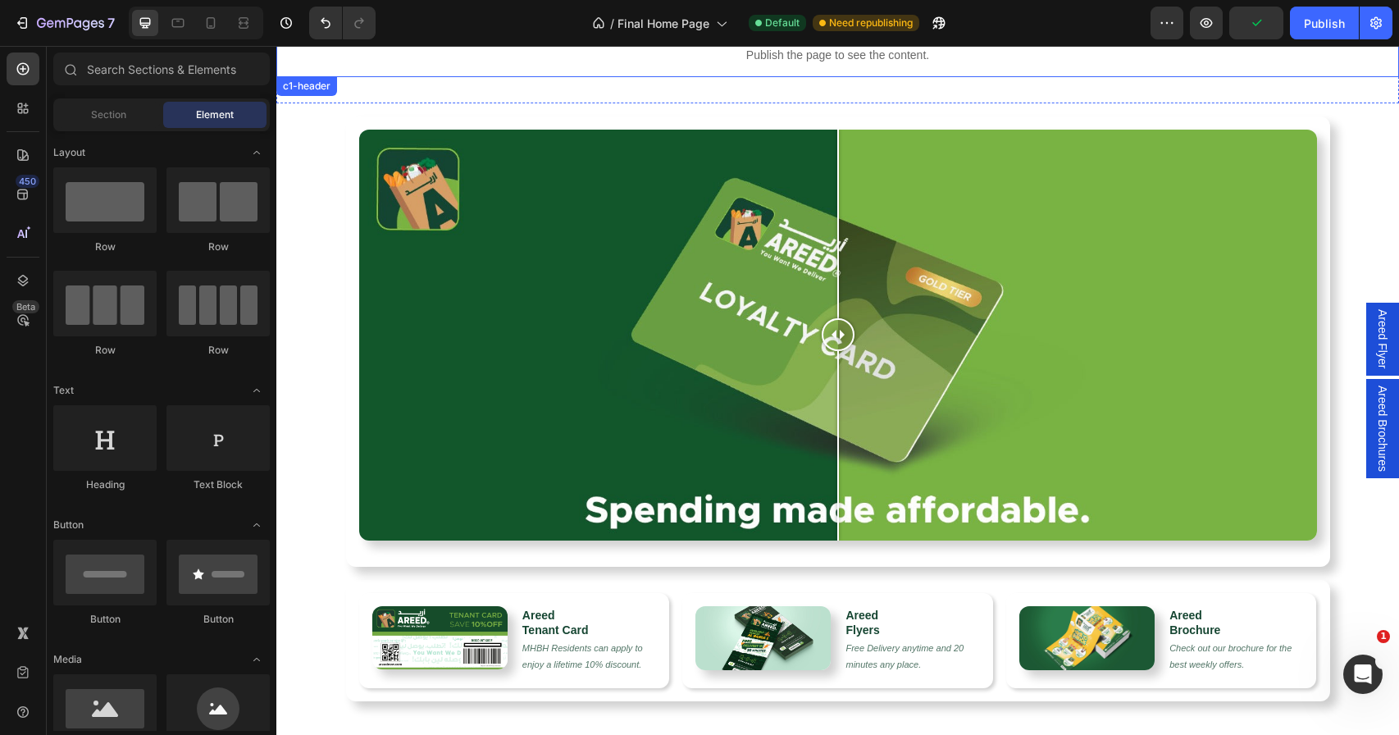
click at [302, 70] on div "Publish the page to see the content." at bounding box center [837, 55] width 1122 height 43
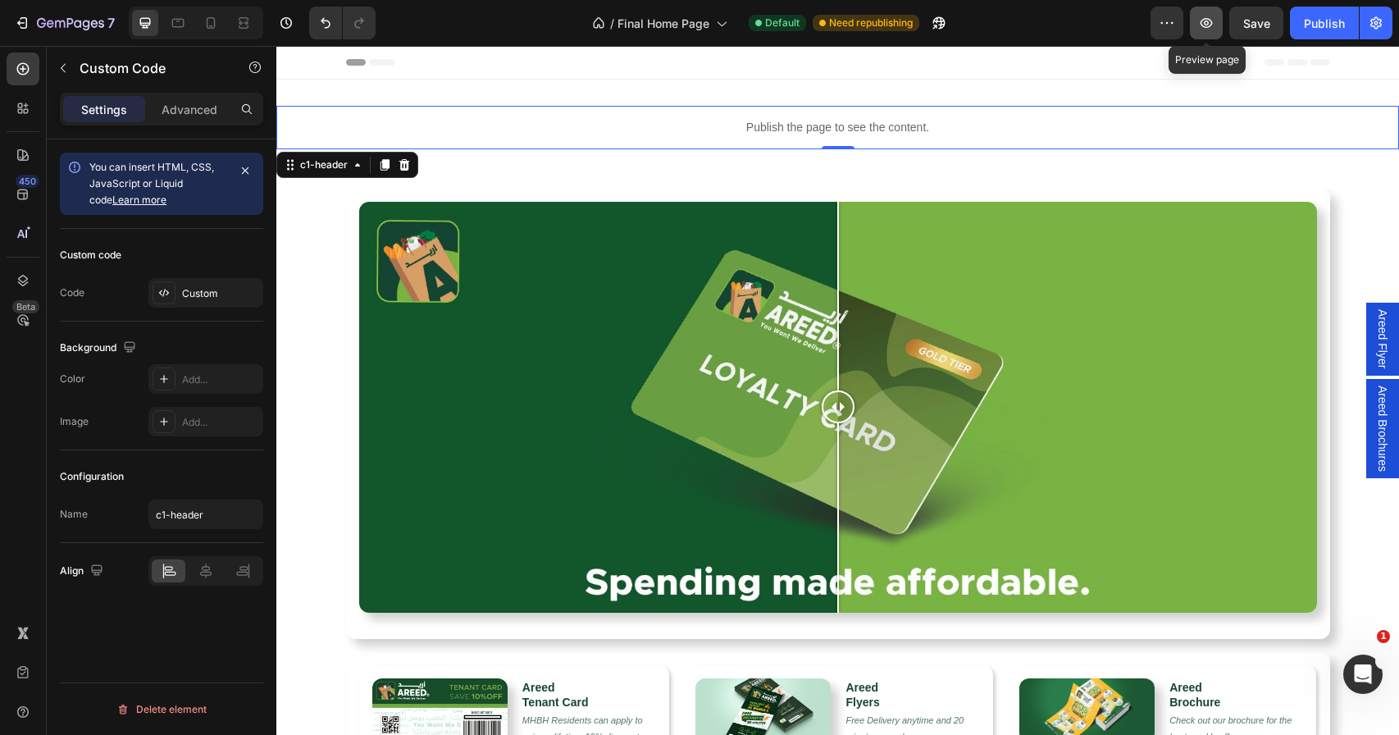
click at [1220, 17] on button "button" at bounding box center [1206, 23] width 33 height 33
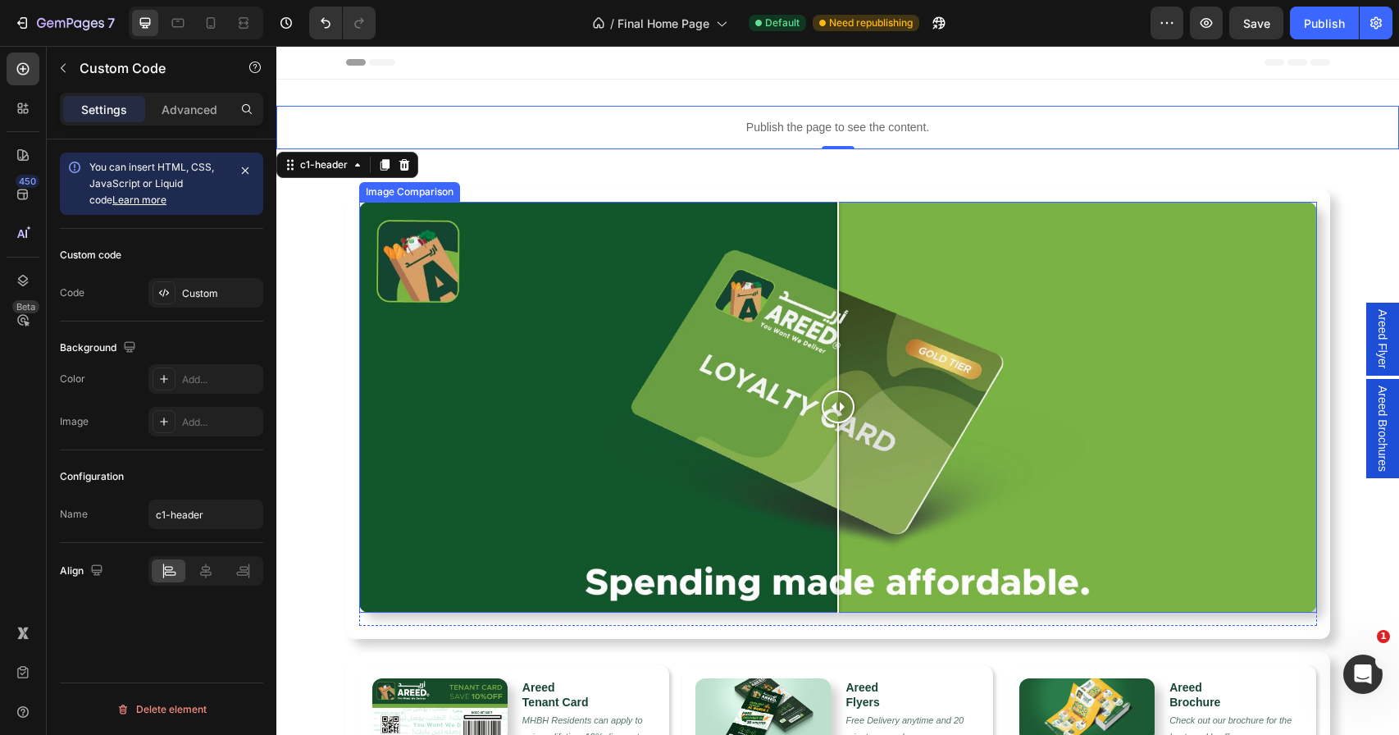
scroll to position [326, 0]
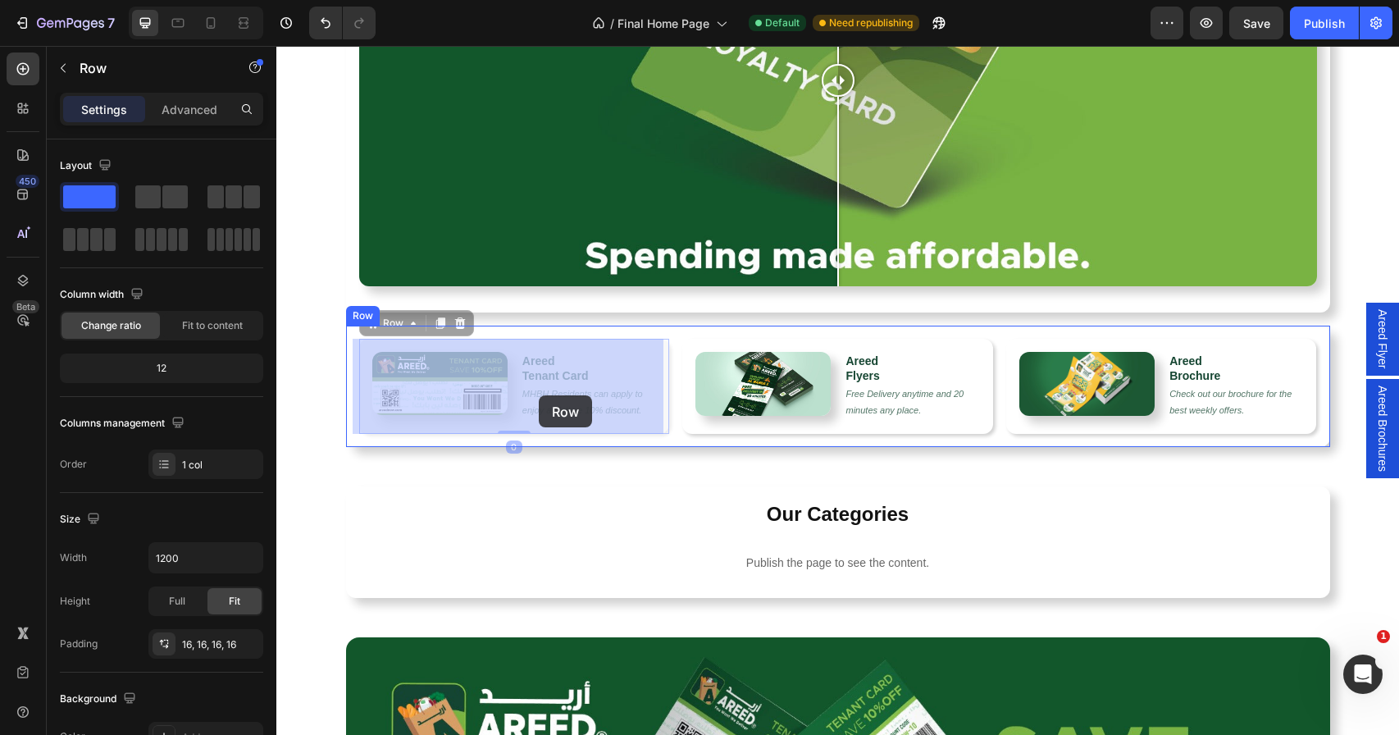
drag, startPoint x: 648, startPoint y: 346, endPoint x: 539, endPoint y: 395, distance: 120.4
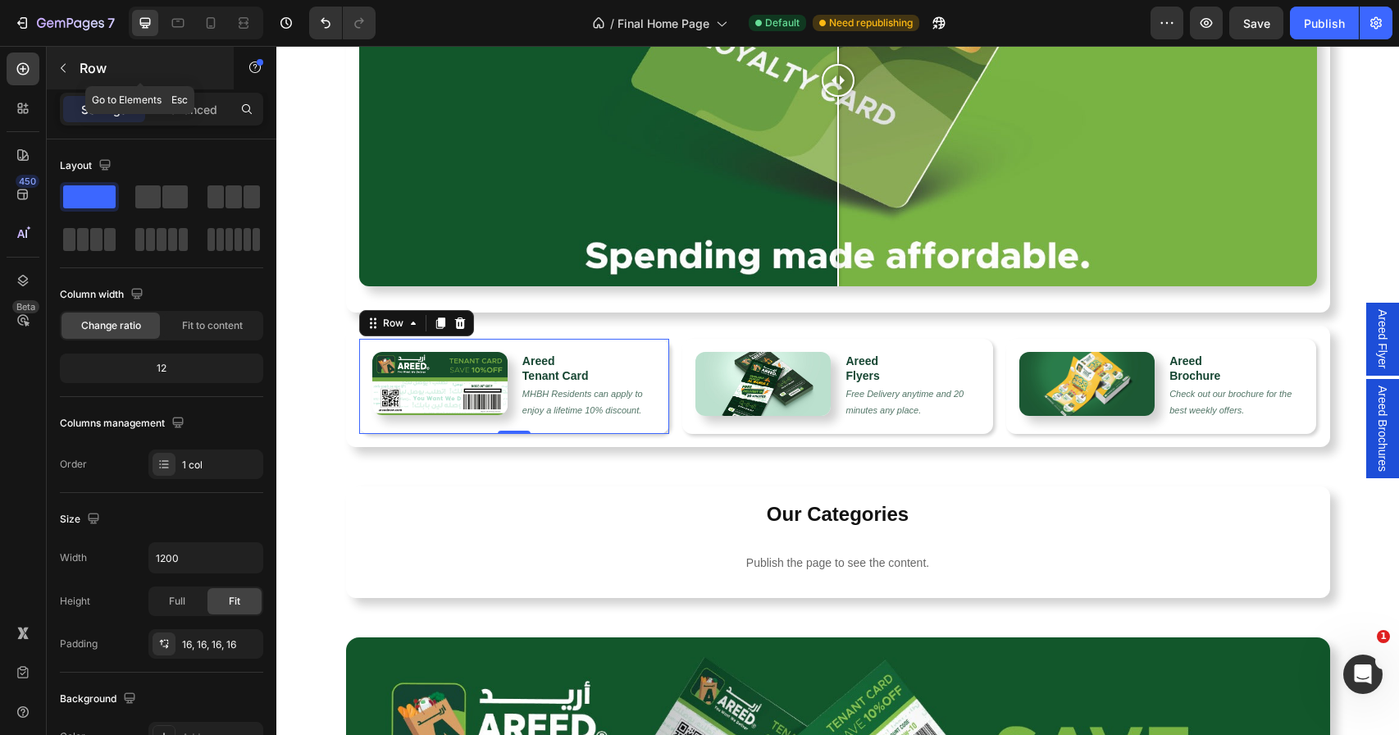
click at [61, 66] on icon "button" at bounding box center [63, 68] width 5 height 9
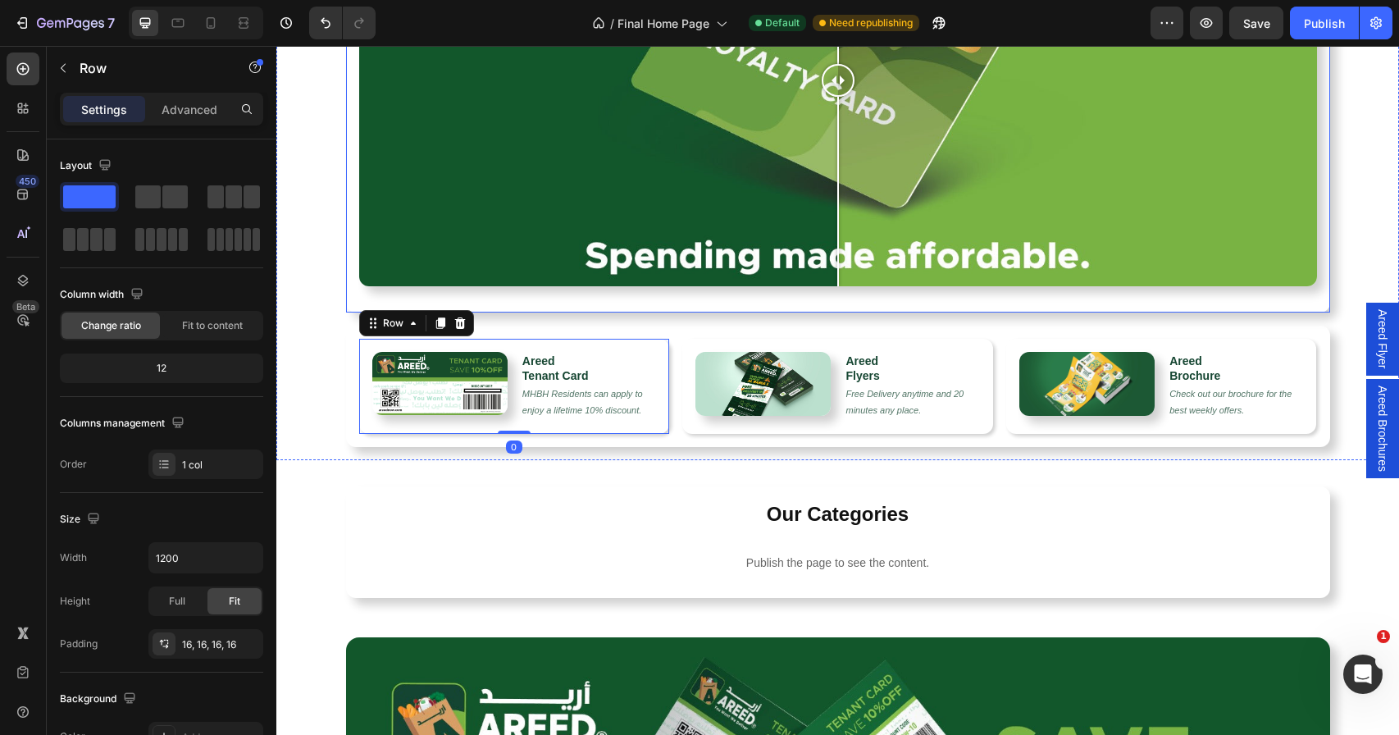
click at [605, 289] on div "Image Comparison Row" at bounding box center [838, 87] width 958 height 424
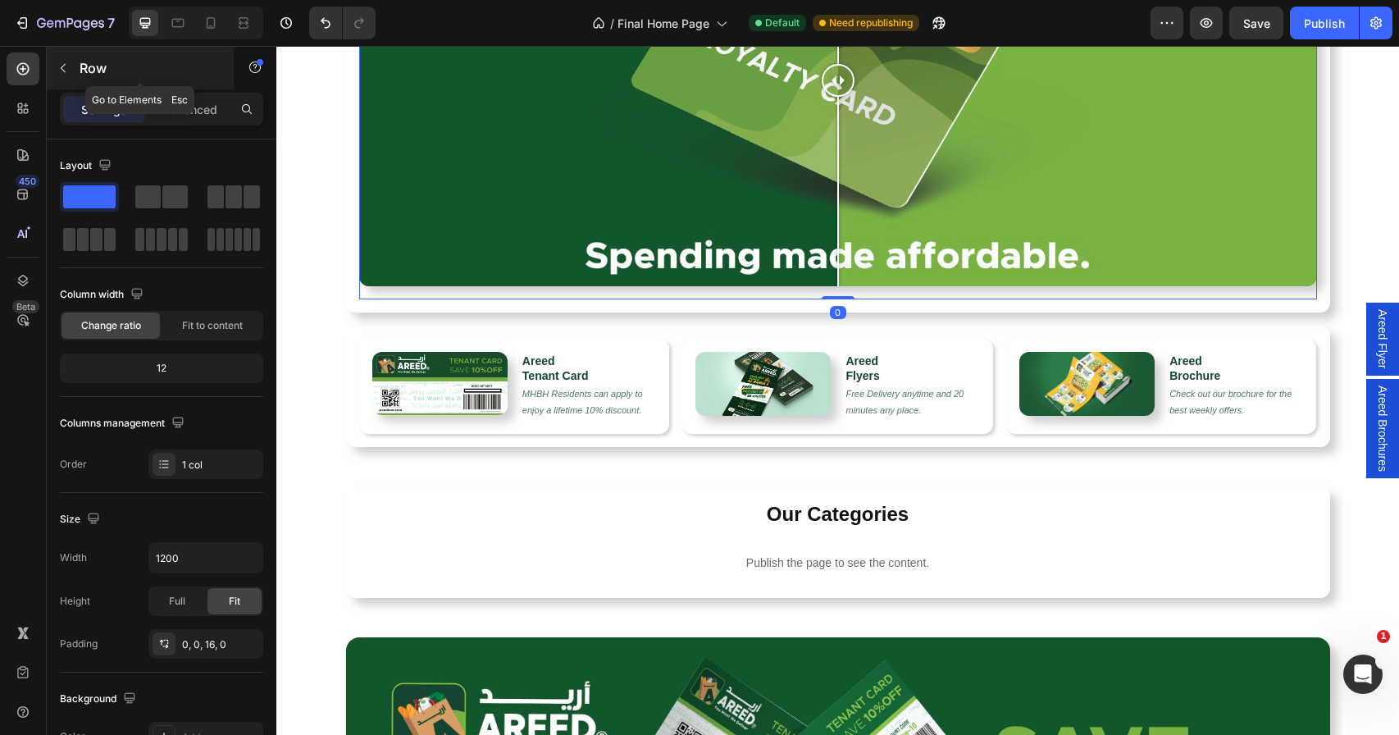
click at [61, 64] on icon "button" at bounding box center [63, 67] width 13 height 13
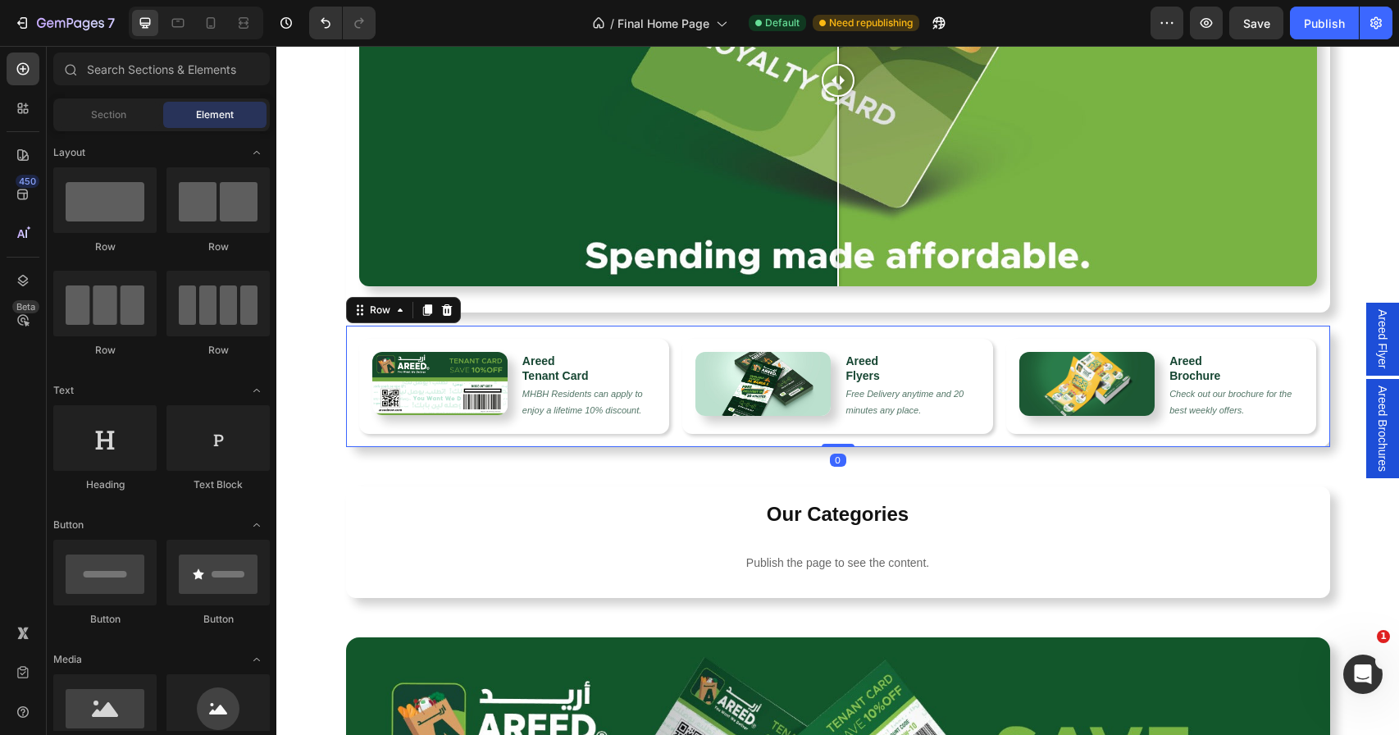
click at [668, 377] on div "Image Areed Tenant Card Heading MHBH Residents can apply to enjoy a lifetime 10…" at bounding box center [838, 385] width 984 height 121
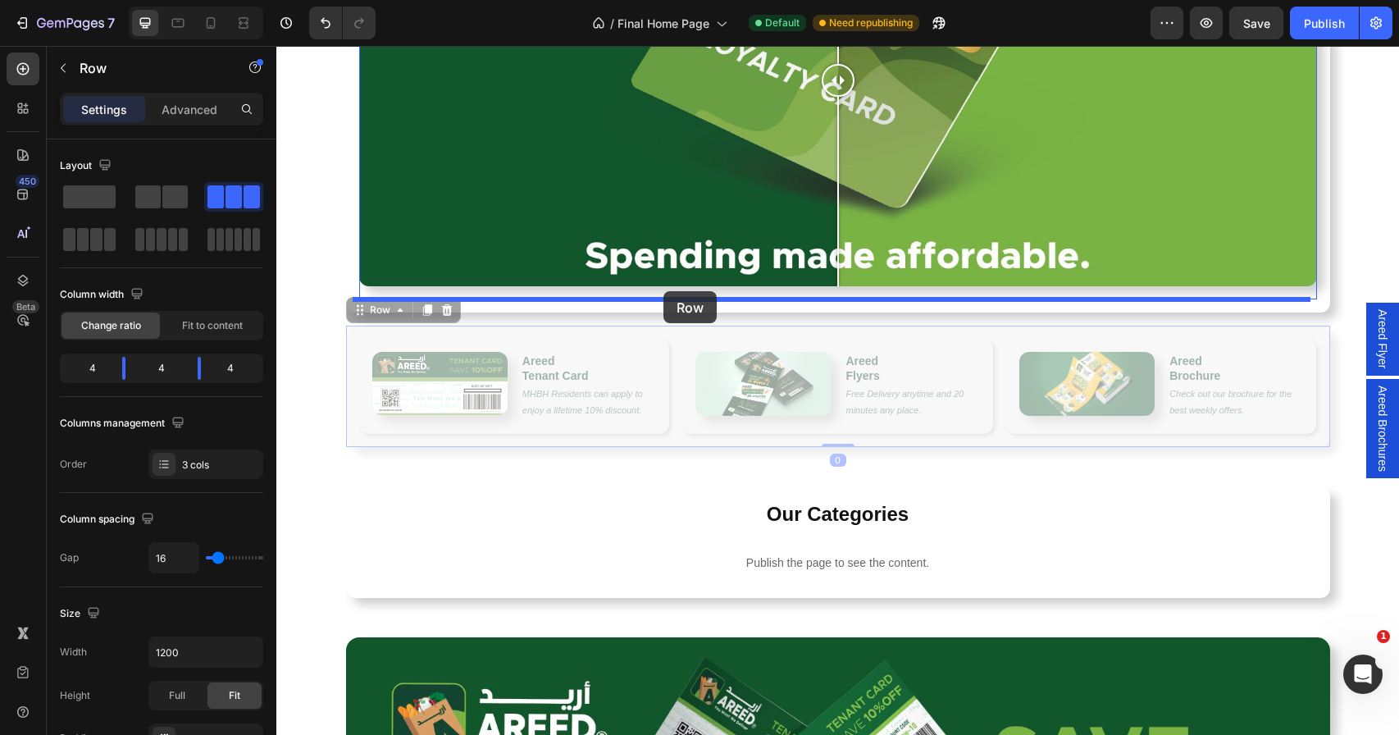
drag, startPoint x: 668, startPoint y: 377, endPoint x: 663, endPoint y: 291, distance: 86.2
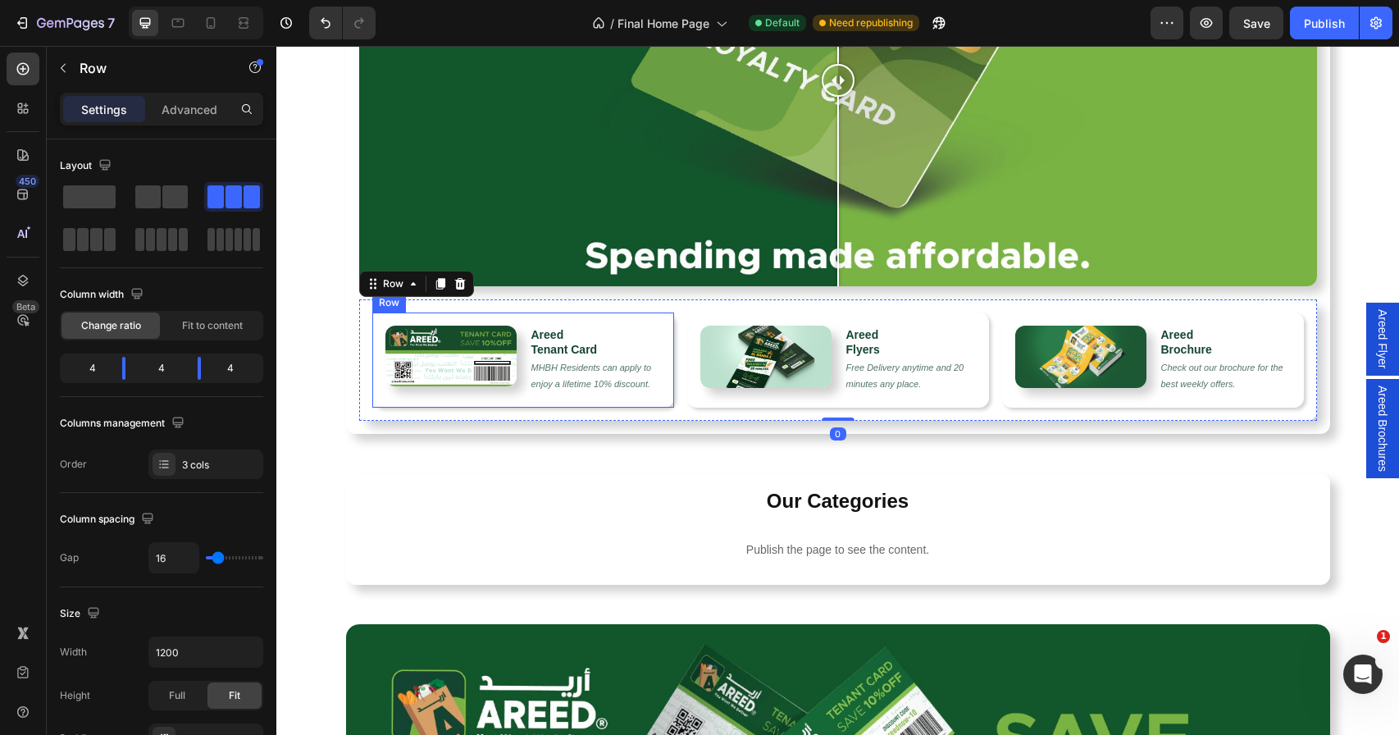
click at [472, 491] on h2 "Our Categories" at bounding box center [838, 500] width 958 height 29
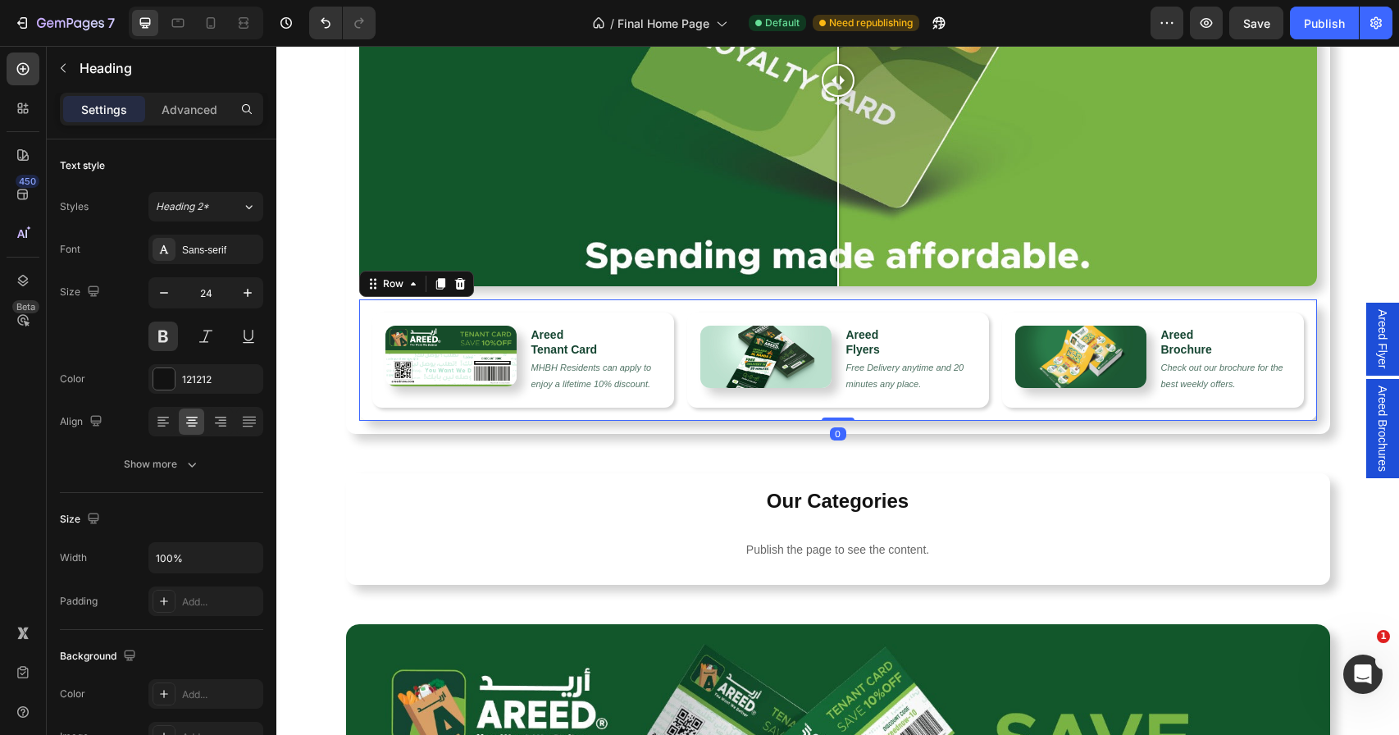
click at [661, 411] on div "Image Areed Tenant Card Heading MHBH Residents can apply to enjoy a lifetime 10…" at bounding box center [838, 359] width 958 height 121
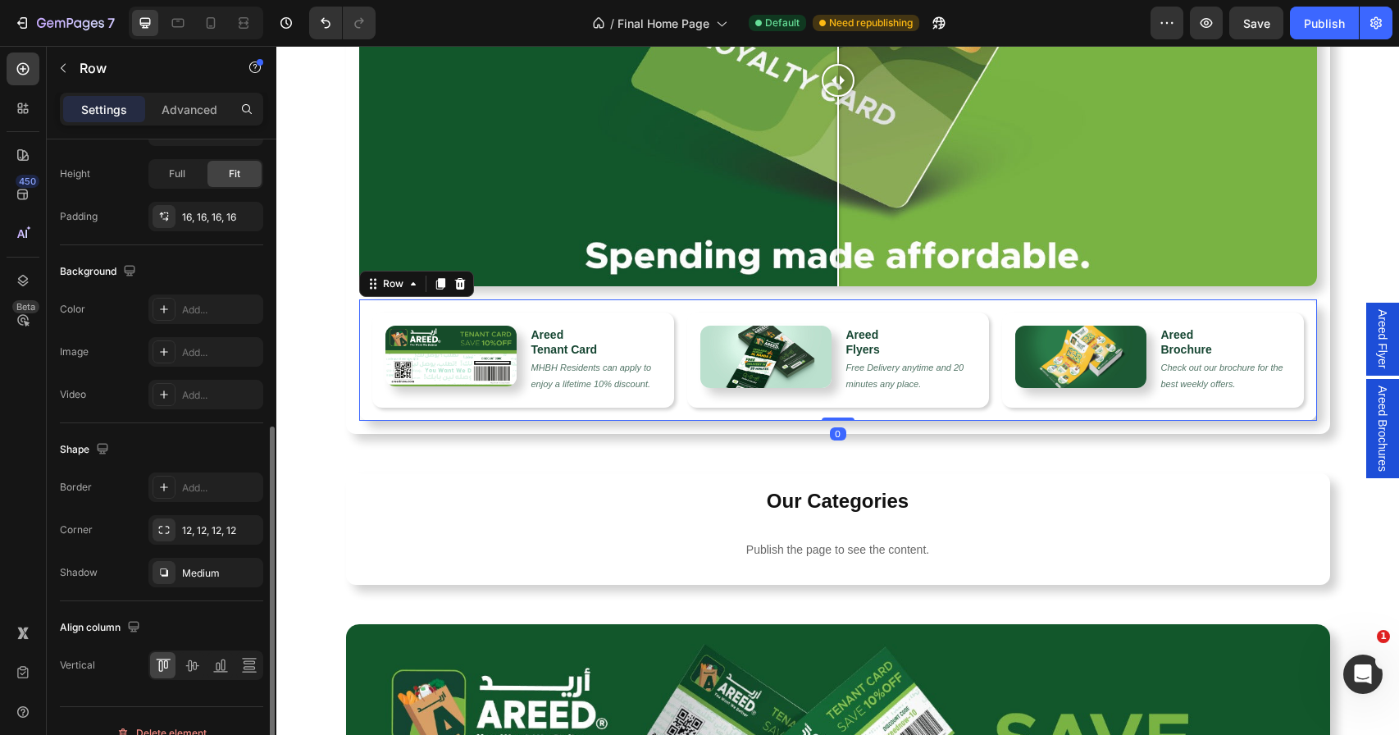
scroll to position [545, 0]
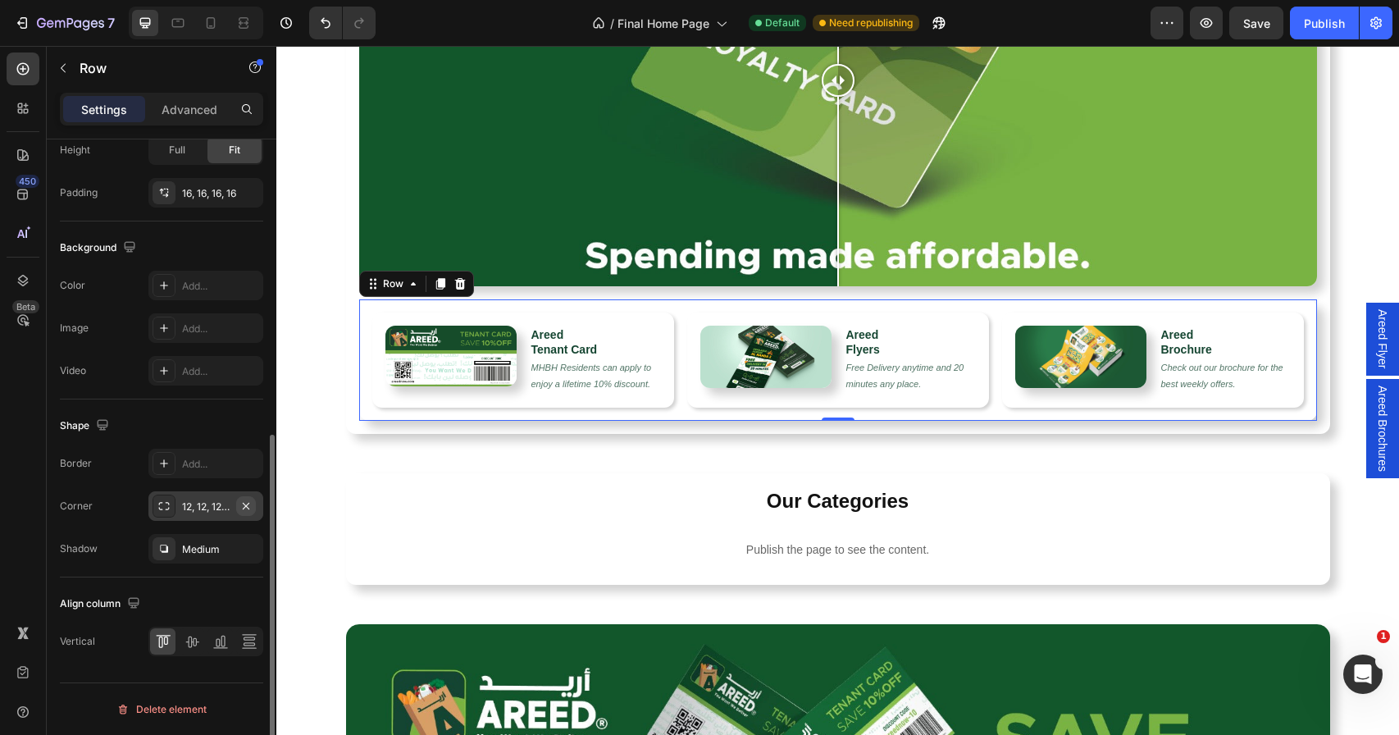
click at [248, 504] on icon "button" at bounding box center [245, 505] width 13 height 13
click at [247, 547] on icon "button" at bounding box center [246, 547] width 7 height 7
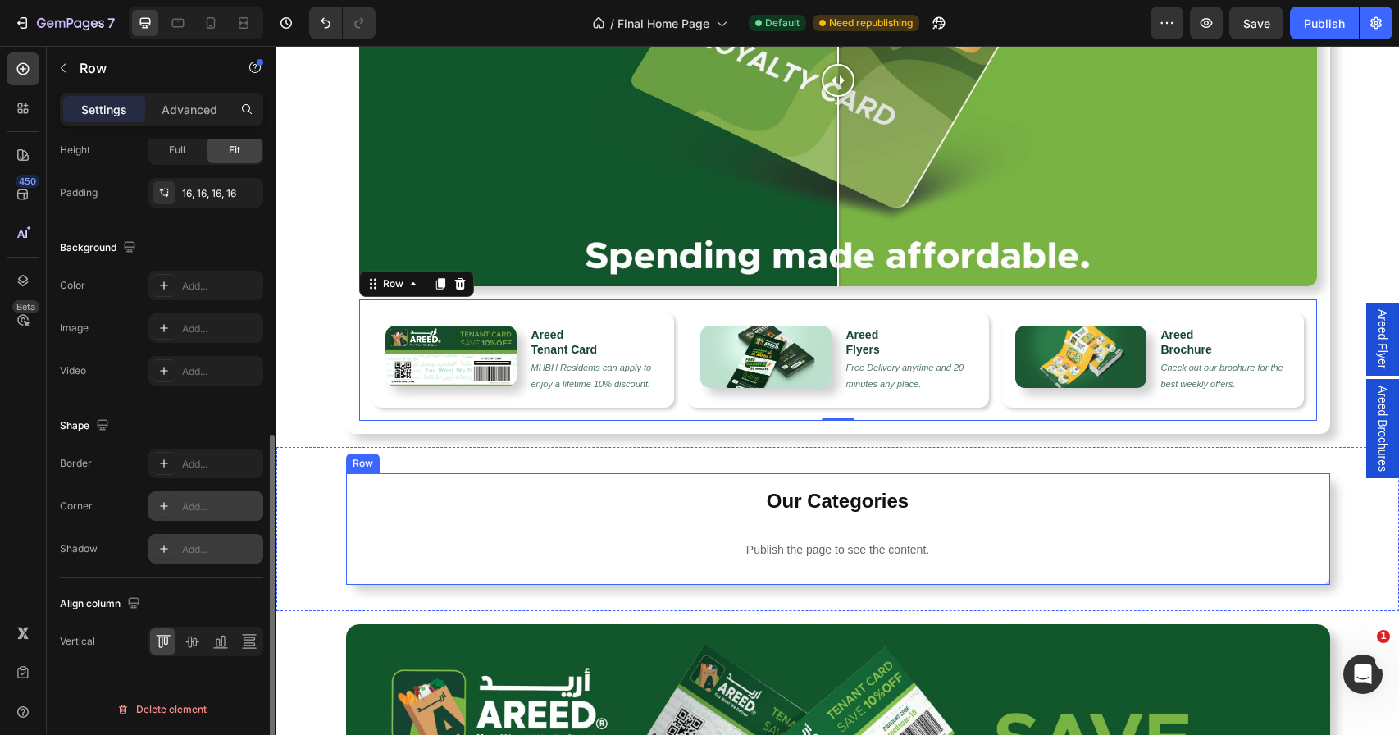
click at [359, 468] on div "Row" at bounding box center [363, 463] width 34 height 20
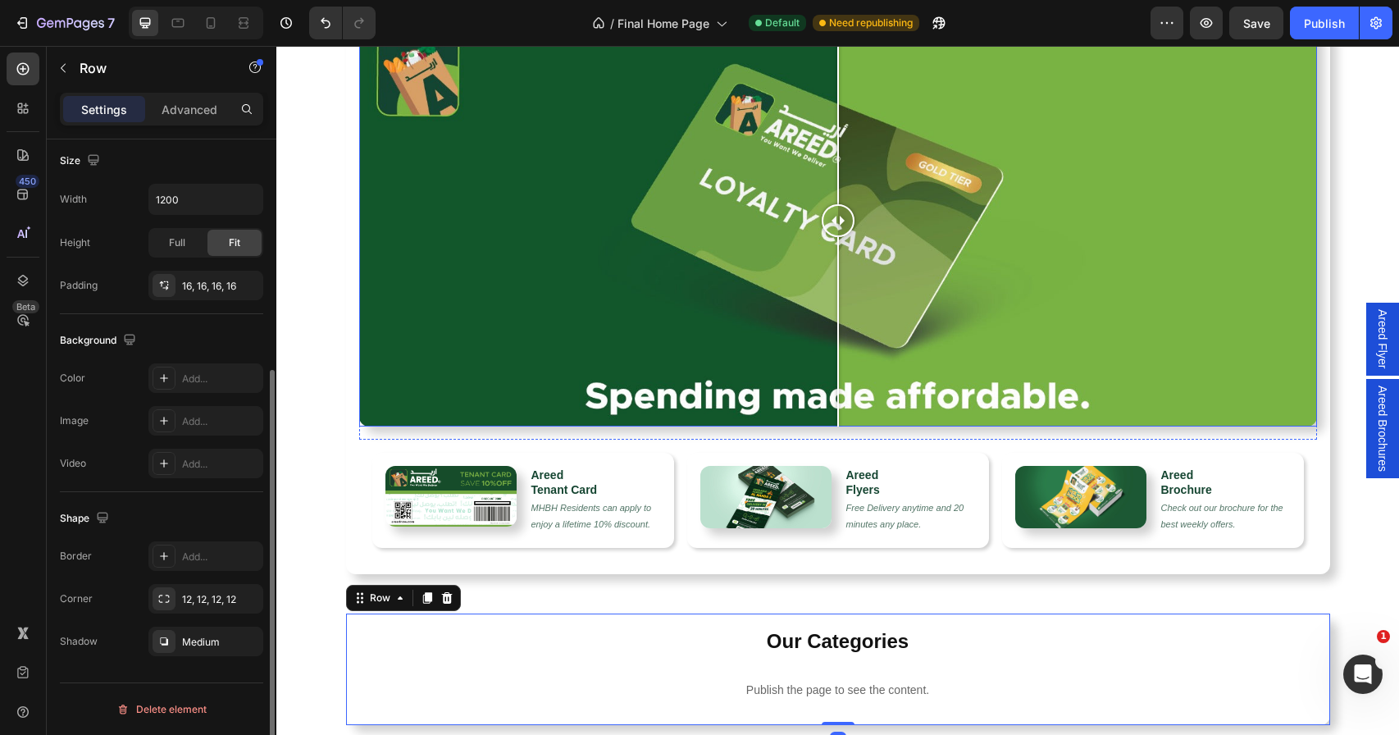
scroll to position [408, 0]
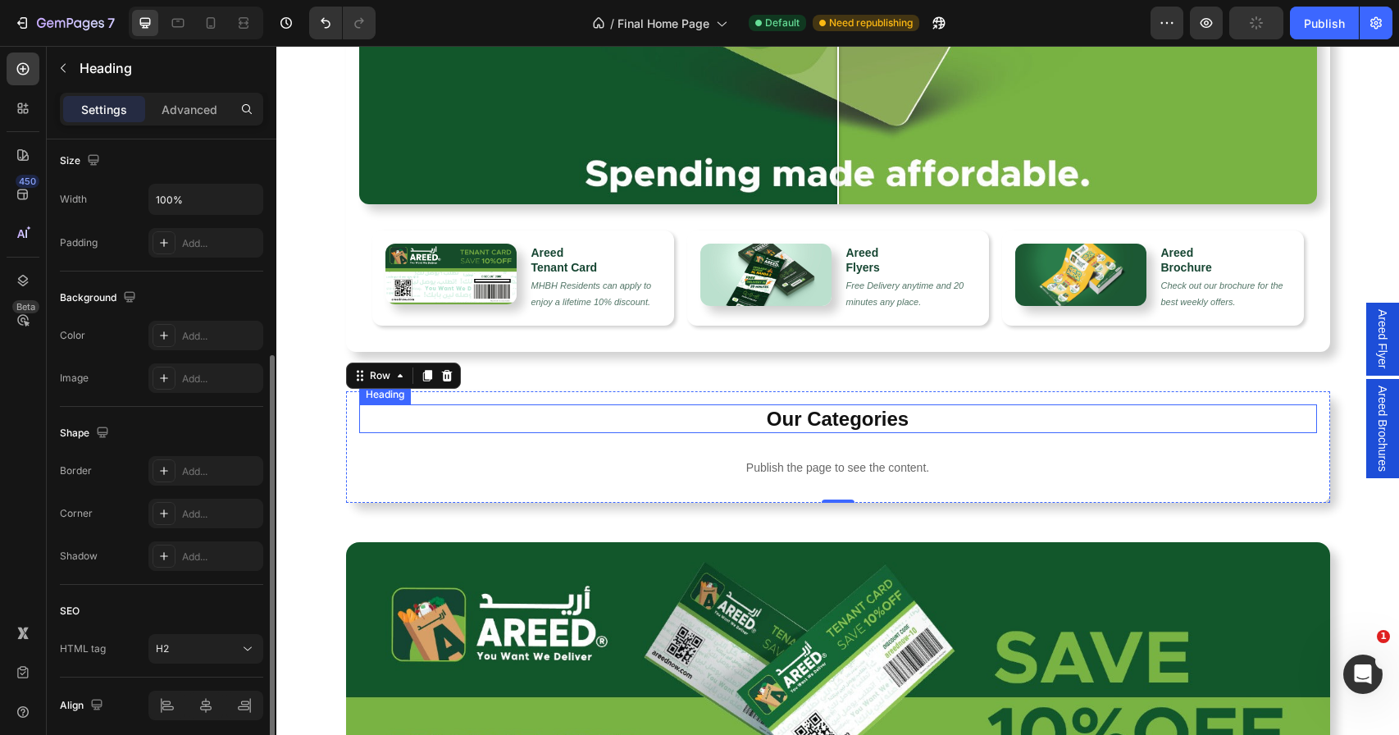
click at [1115, 417] on h2 "Our Categories" at bounding box center [838, 418] width 958 height 29
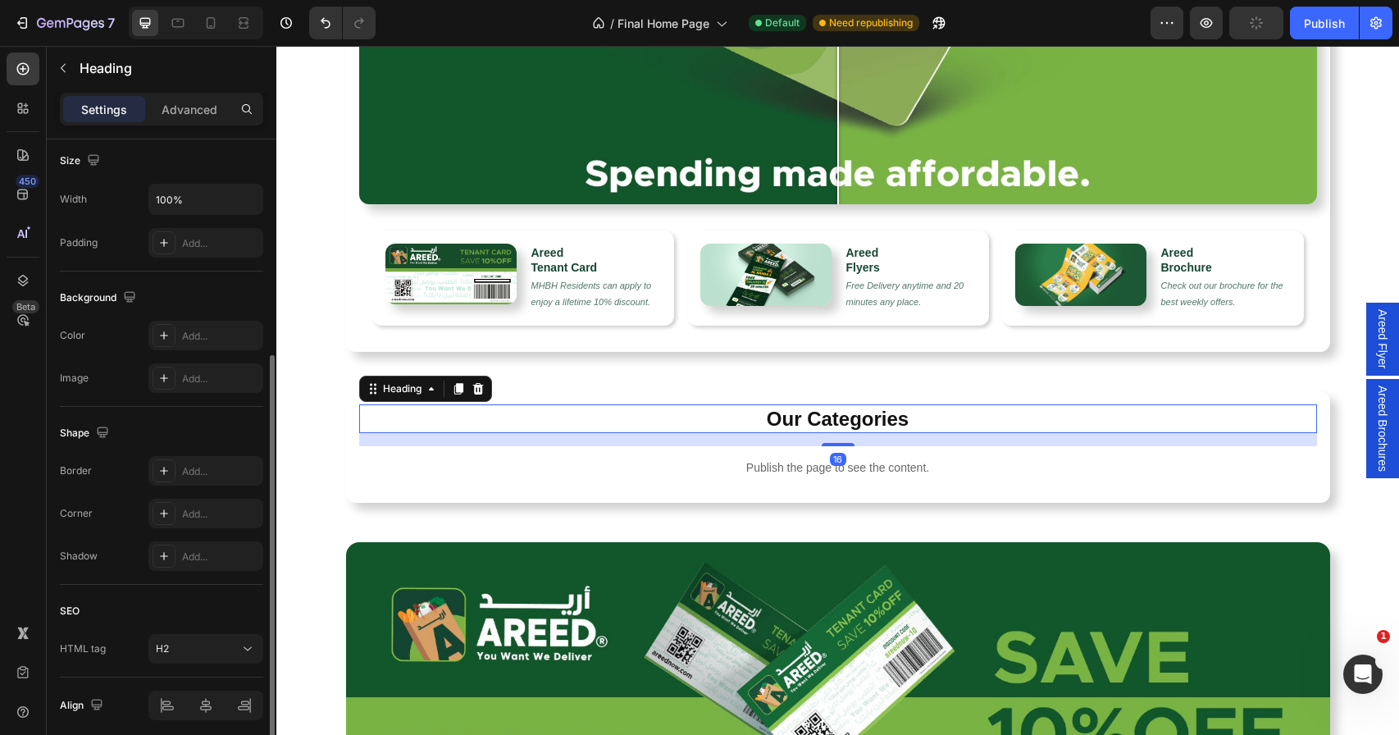
scroll to position [0, 0]
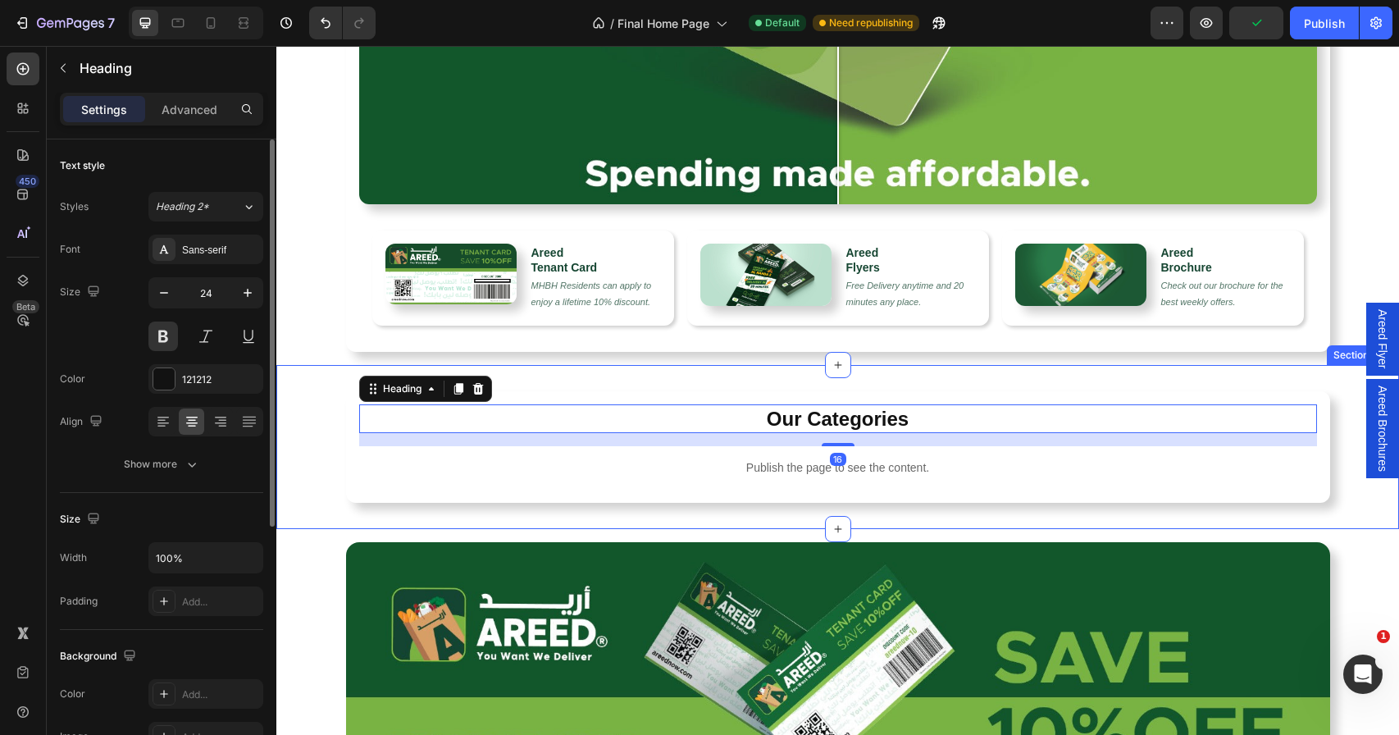
click at [1106, 380] on div "Our Categories Heading 16 Publish the page to see the content. c2-category Row …" at bounding box center [837, 447] width 1122 height 164
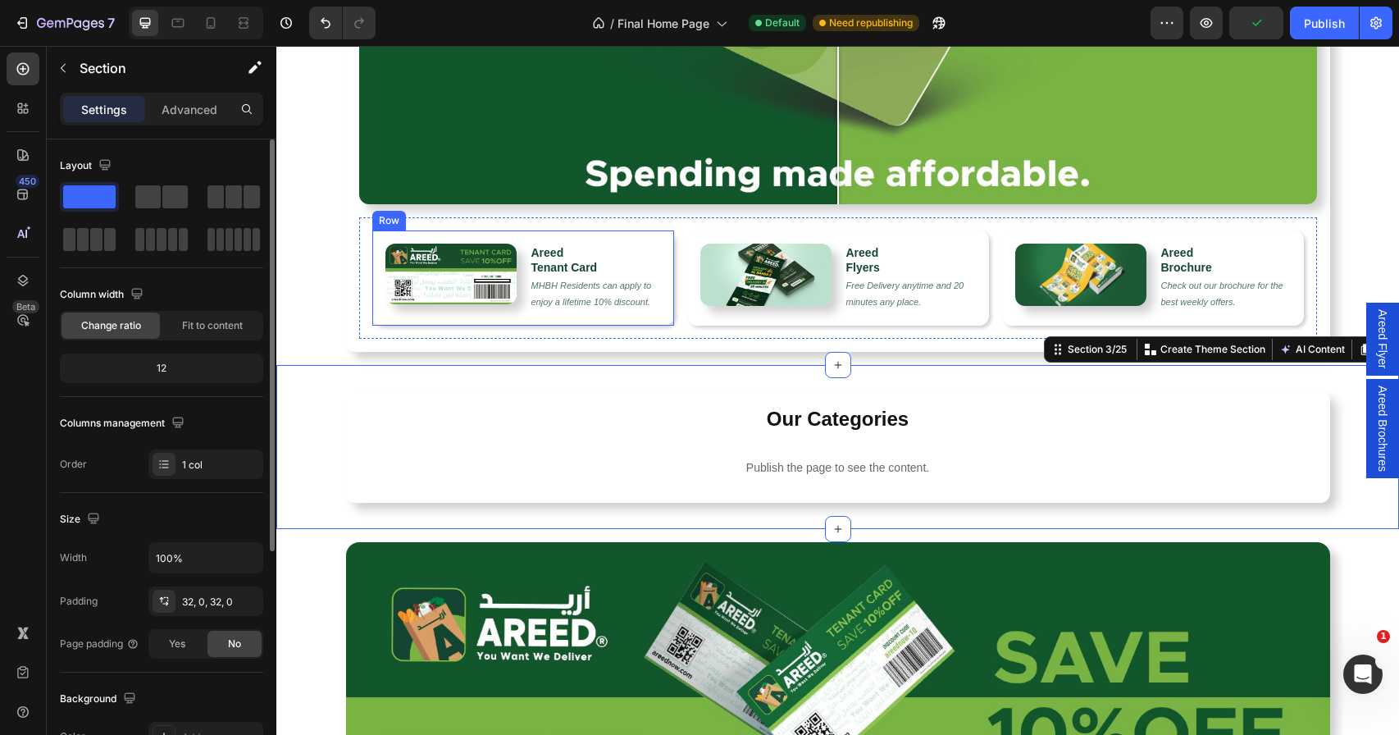
scroll to position [66, 0]
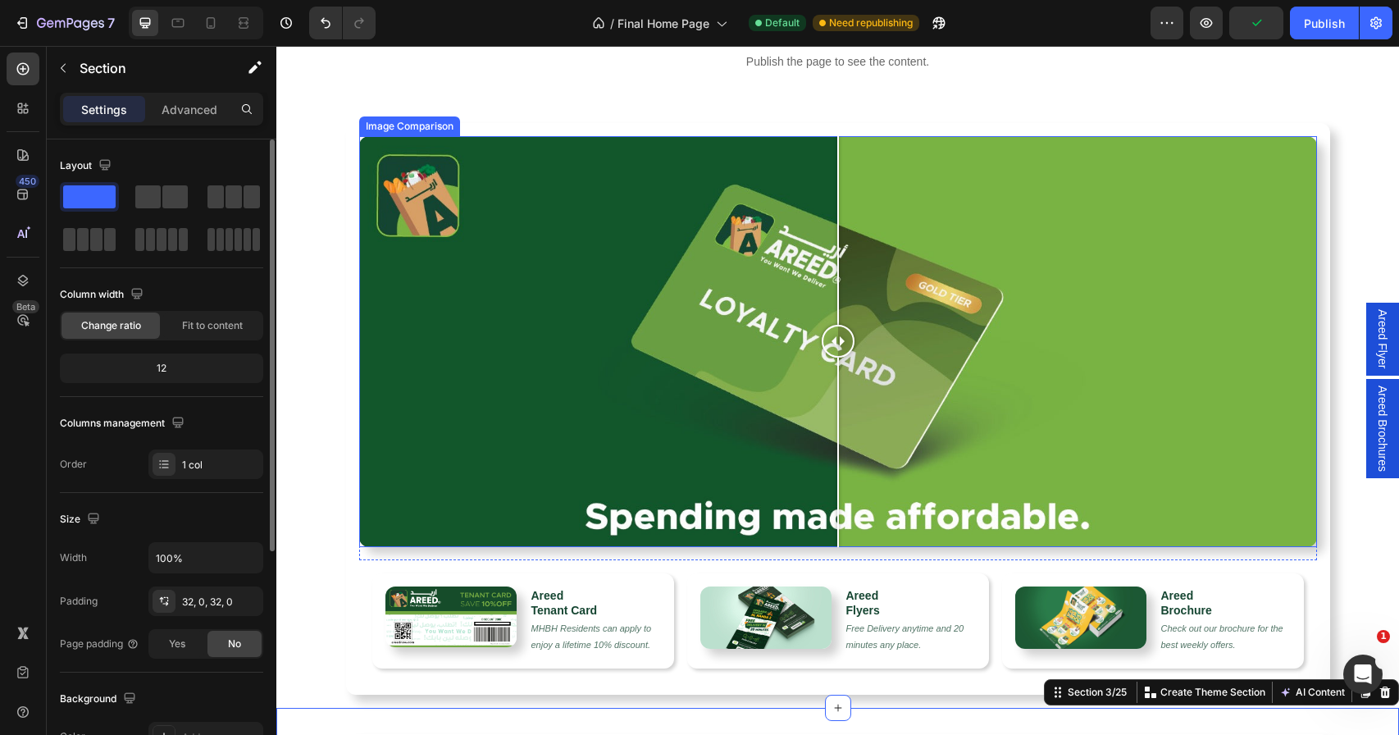
click at [346, 280] on div "Image Comparison Row Image Areed Tenant Card Heading MHBH Residents can apply t…" at bounding box center [838, 408] width 984 height 571
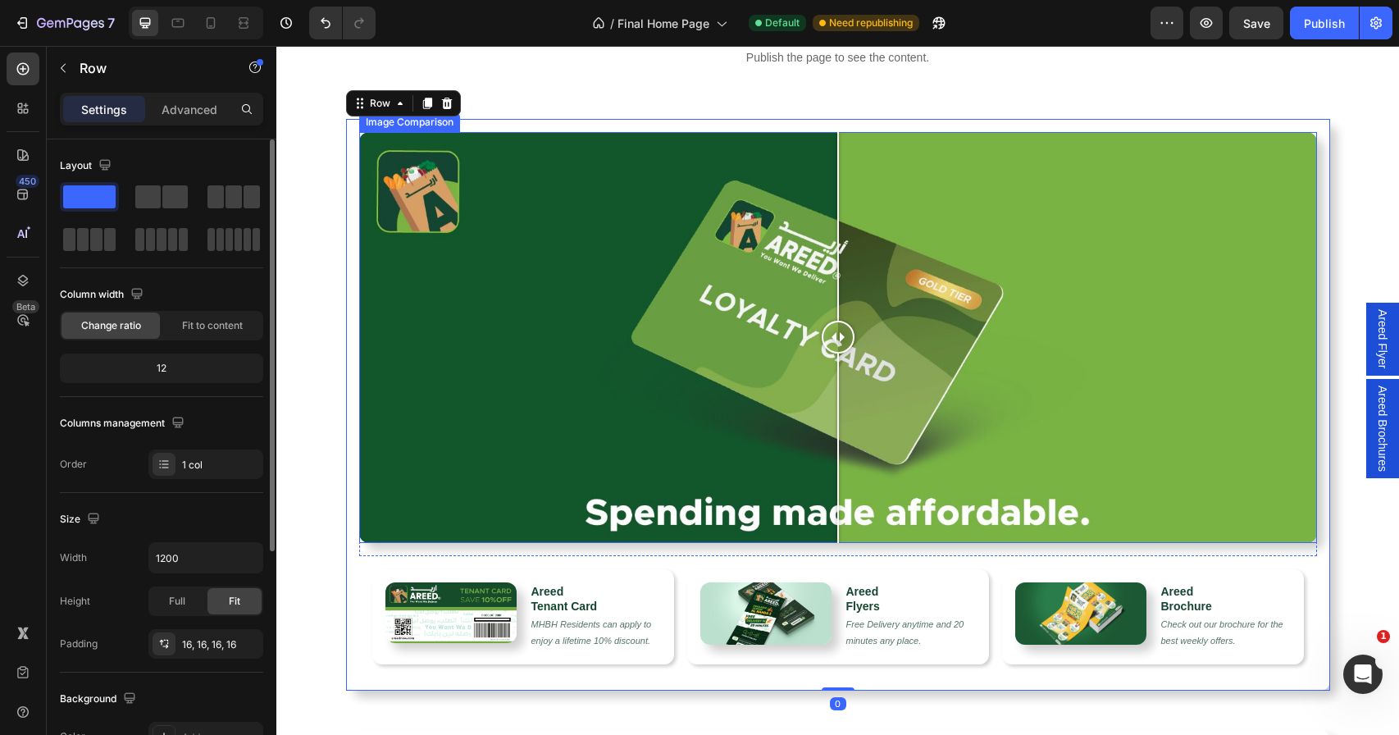
scroll to position [72, 0]
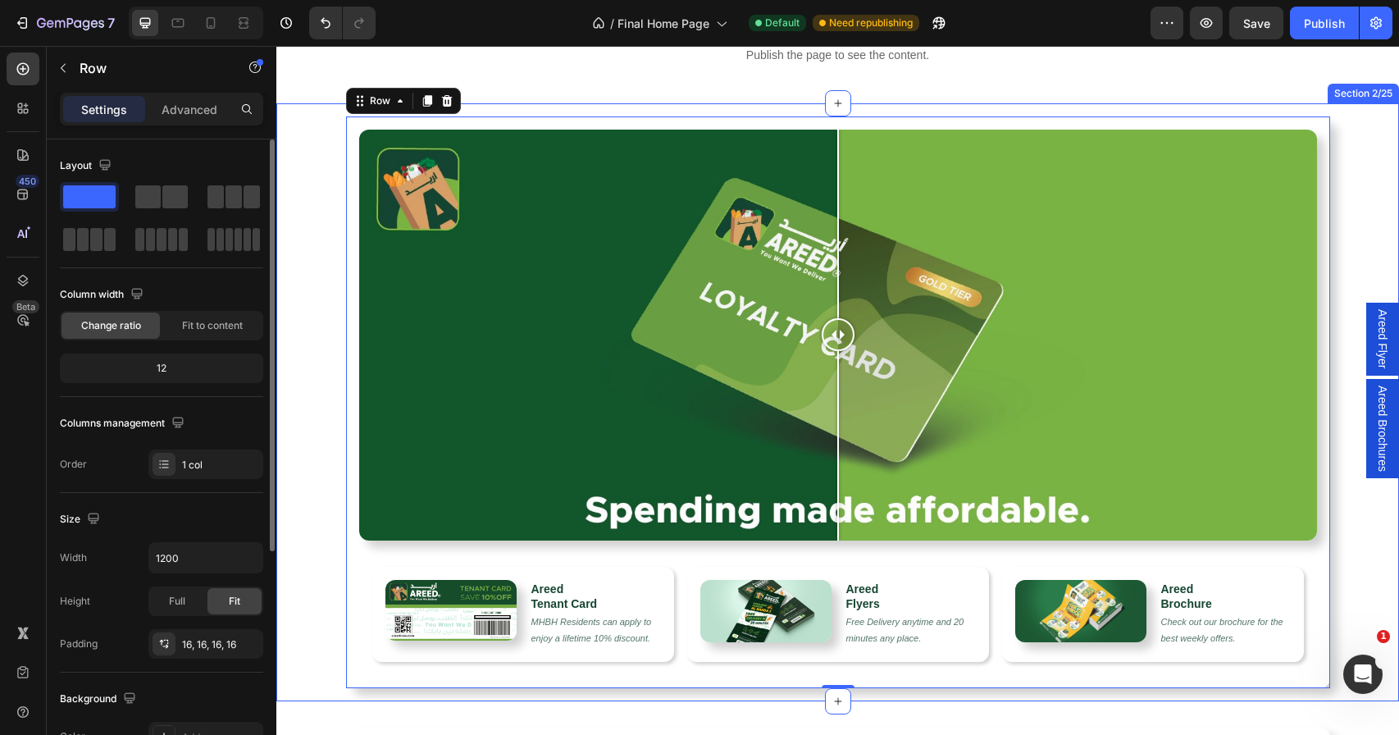
click at [1358, 143] on div "Image Comparison Row Image Areed Tenant Card Heading MHBH Residents can apply t…" at bounding box center [837, 395] width 1122 height 585
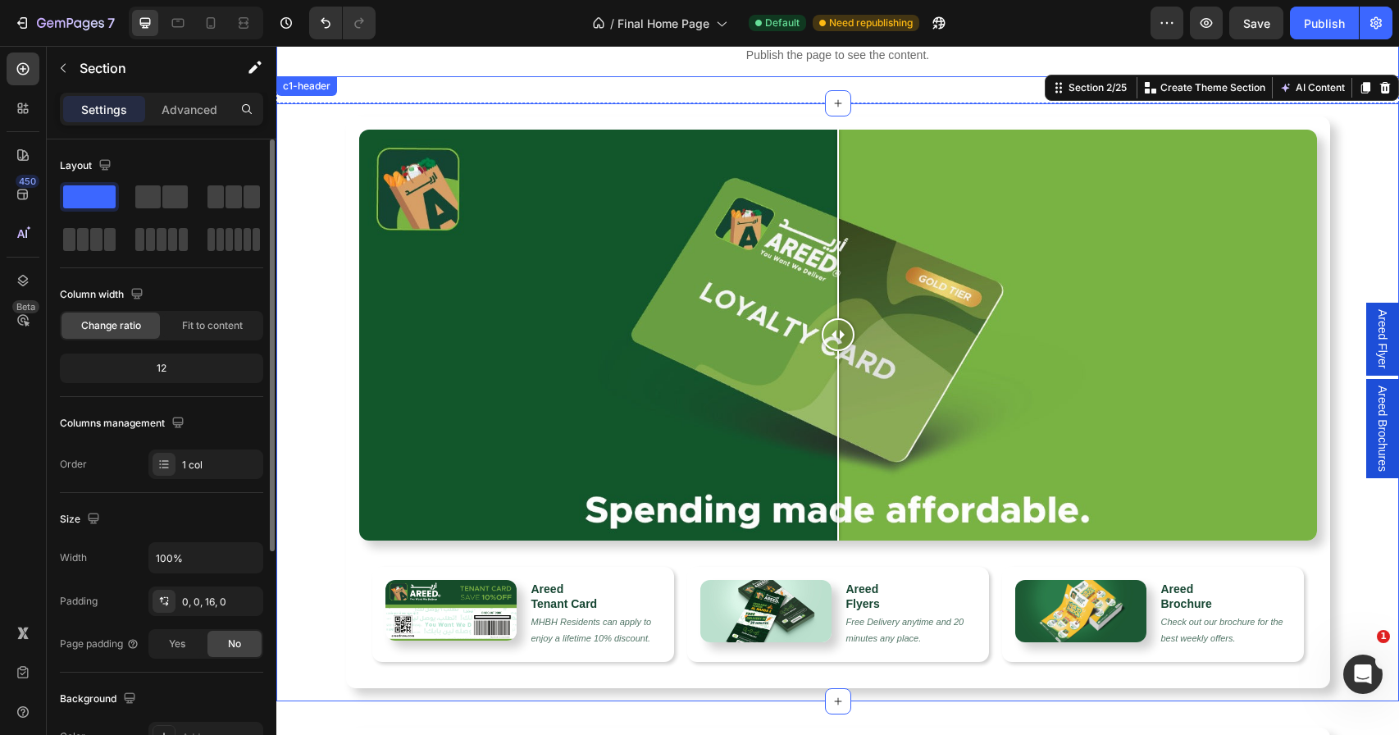
click at [1346, 56] on p "Publish the page to see the content." at bounding box center [837, 55] width 1122 height 17
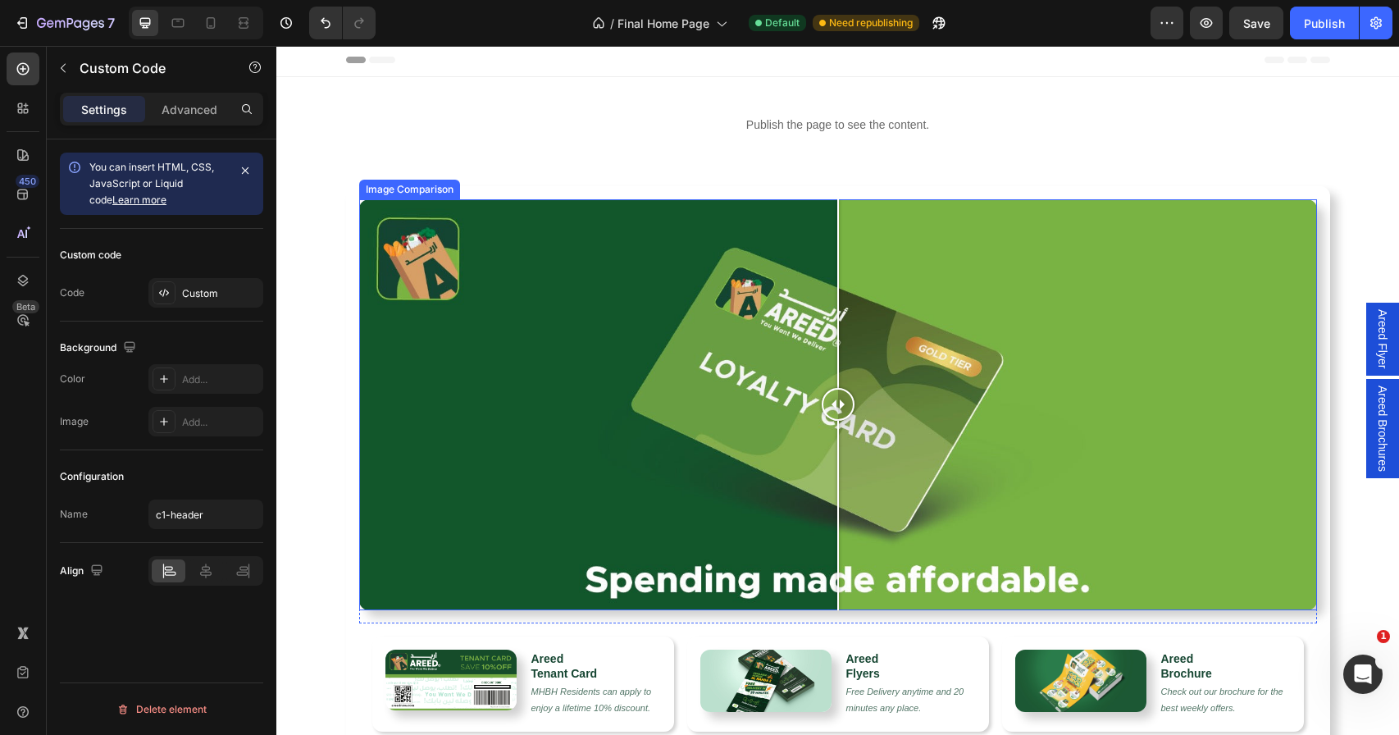
scroll to position [0, 0]
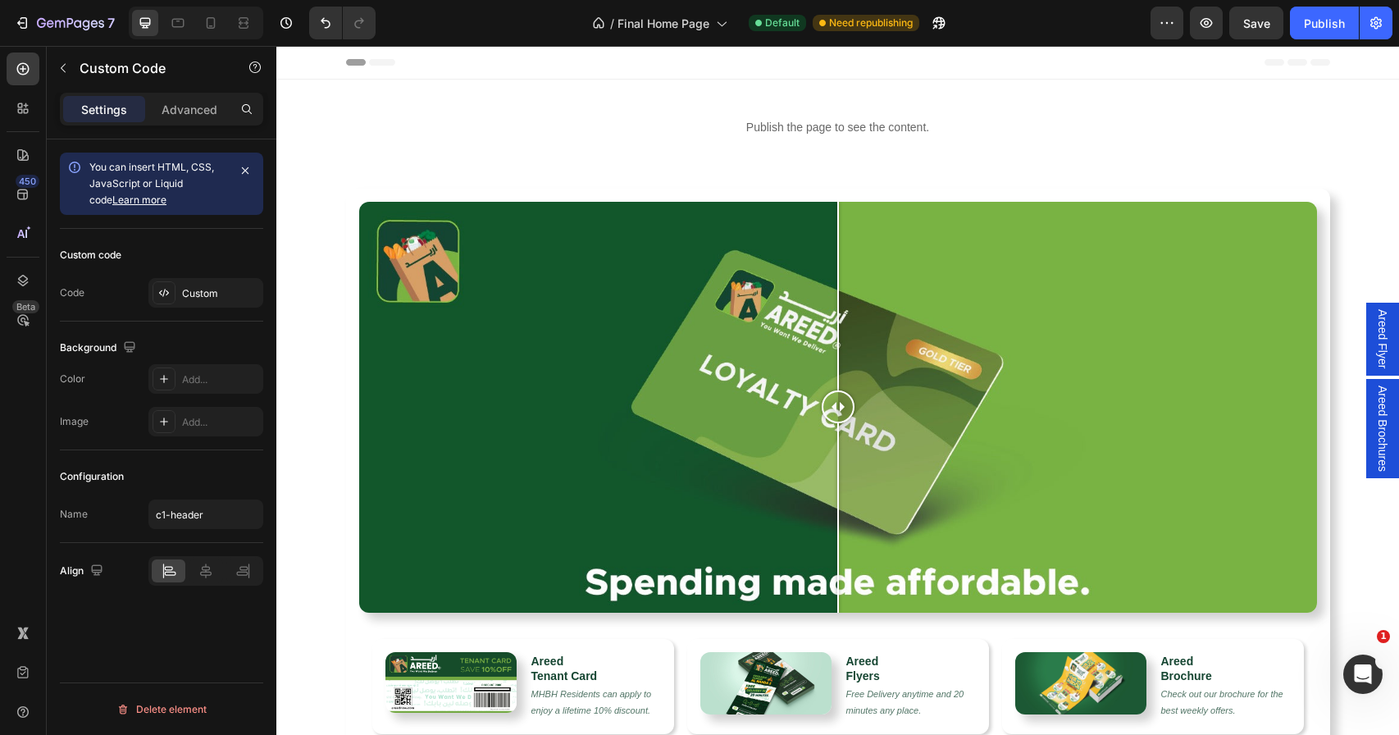
click at [1232, 111] on div "Publish the page to see the content." at bounding box center [837, 127] width 1122 height 43
click at [1208, 30] on icon "button" at bounding box center [1206, 23] width 16 height 16
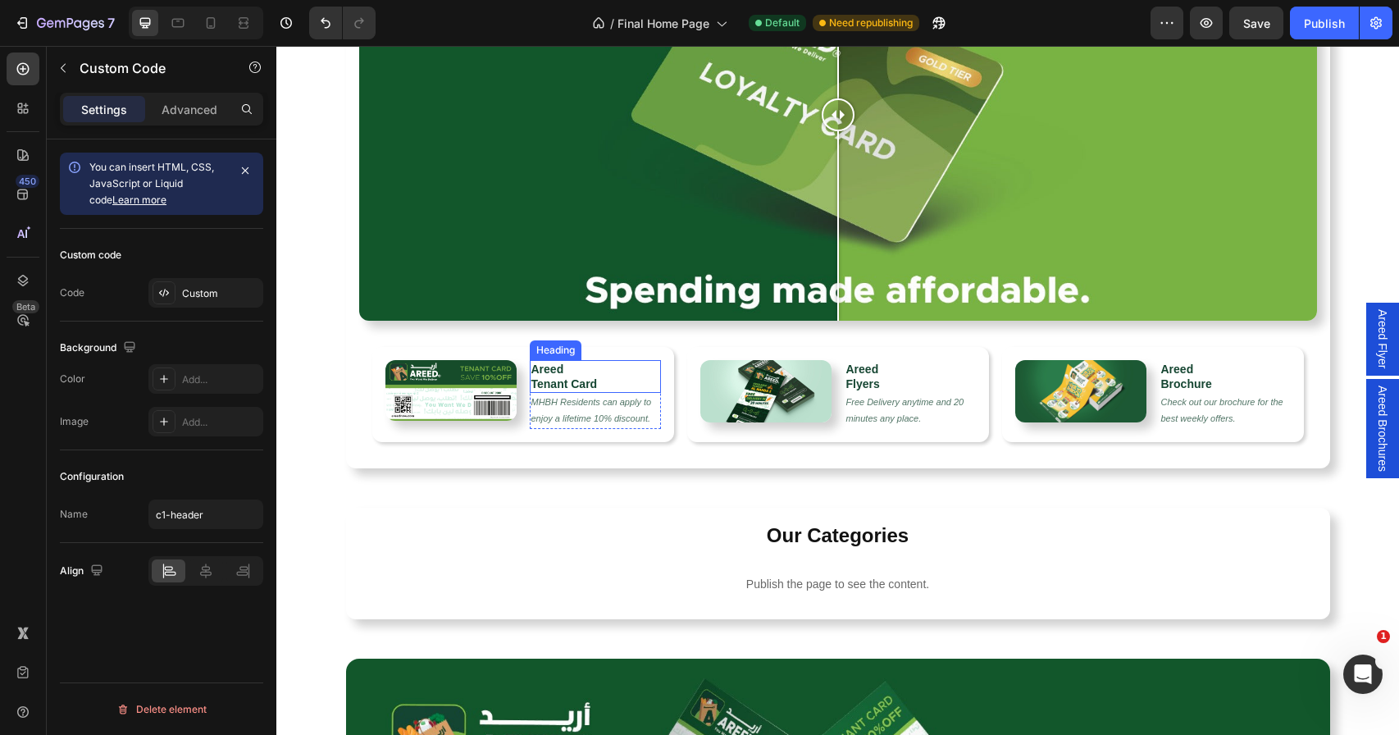
scroll to position [293, 0]
click at [613, 400] on p "MHBH Residents can apply to enjoy a lifetime 10% discount." at bounding box center [595, 409] width 128 height 33
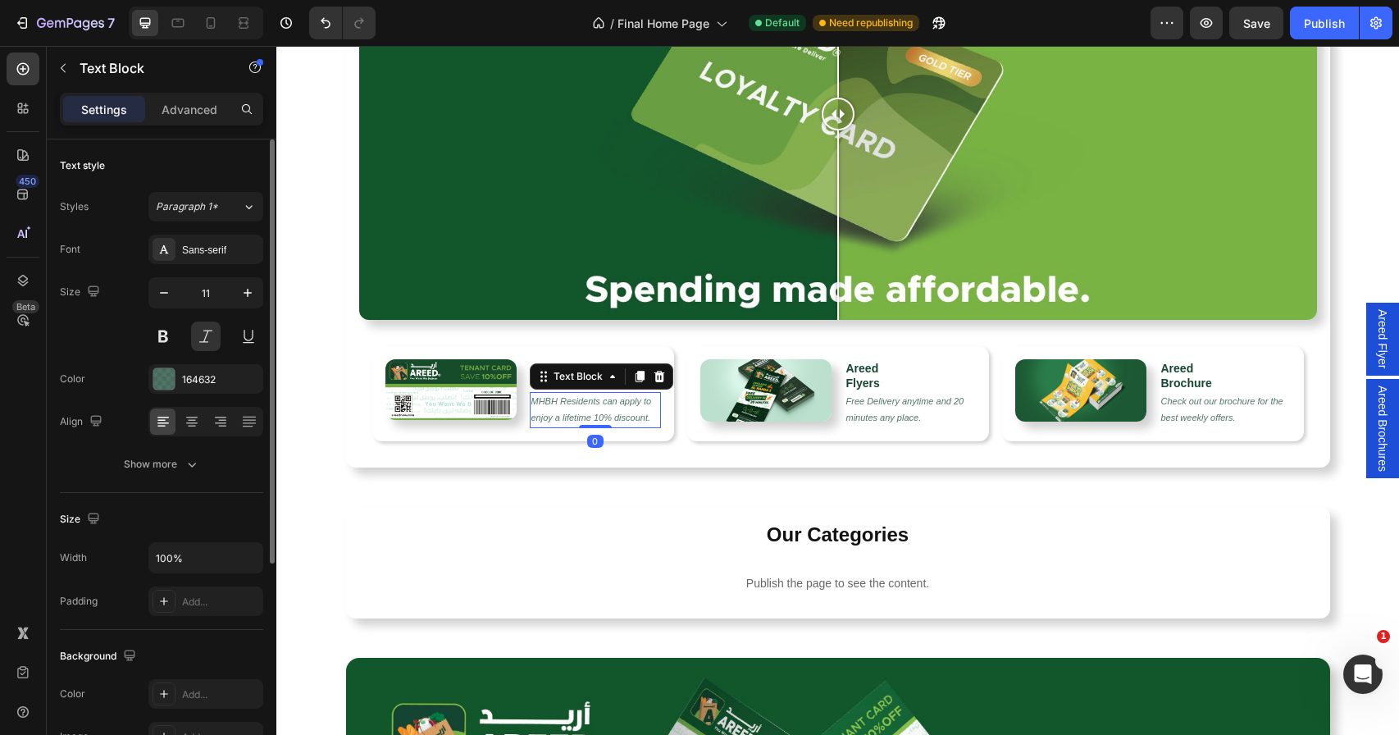
click at [613, 404] on p "MHBH Residents can apply to enjoy a lifetime 10% discount." at bounding box center [595, 409] width 128 height 33
drag, startPoint x: 612, startPoint y: 402, endPoint x: 597, endPoint y: 400, distance: 15.7
click at [598, 401] on p "MHBH Residents can apply to enjoy a lifetime 10% discount." at bounding box center [595, 409] width 128 height 33
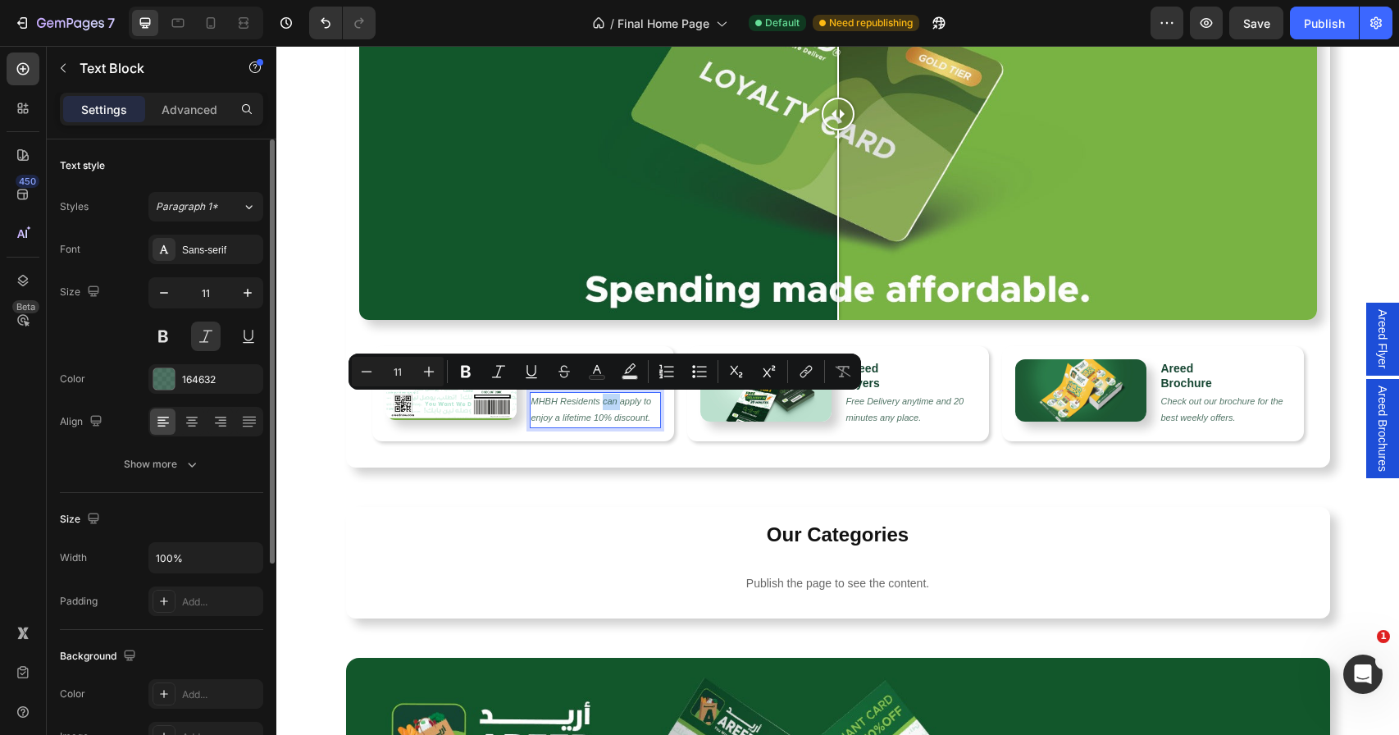
click at [595, 401] on p "MHBH Residents can apply to enjoy a lifetime 10% discount." at bounding box center [595, 409] width 128 height 33
drag, startPoint x: 595, startPoint y: 403, endPoint x: 555, endPoint y: 400, distance: 40.2
click at [555, 400] on p "MHBH Residents can apply to enjoy a lifetime 10% discount." at bounding box center [595, 409] width 128 height 33
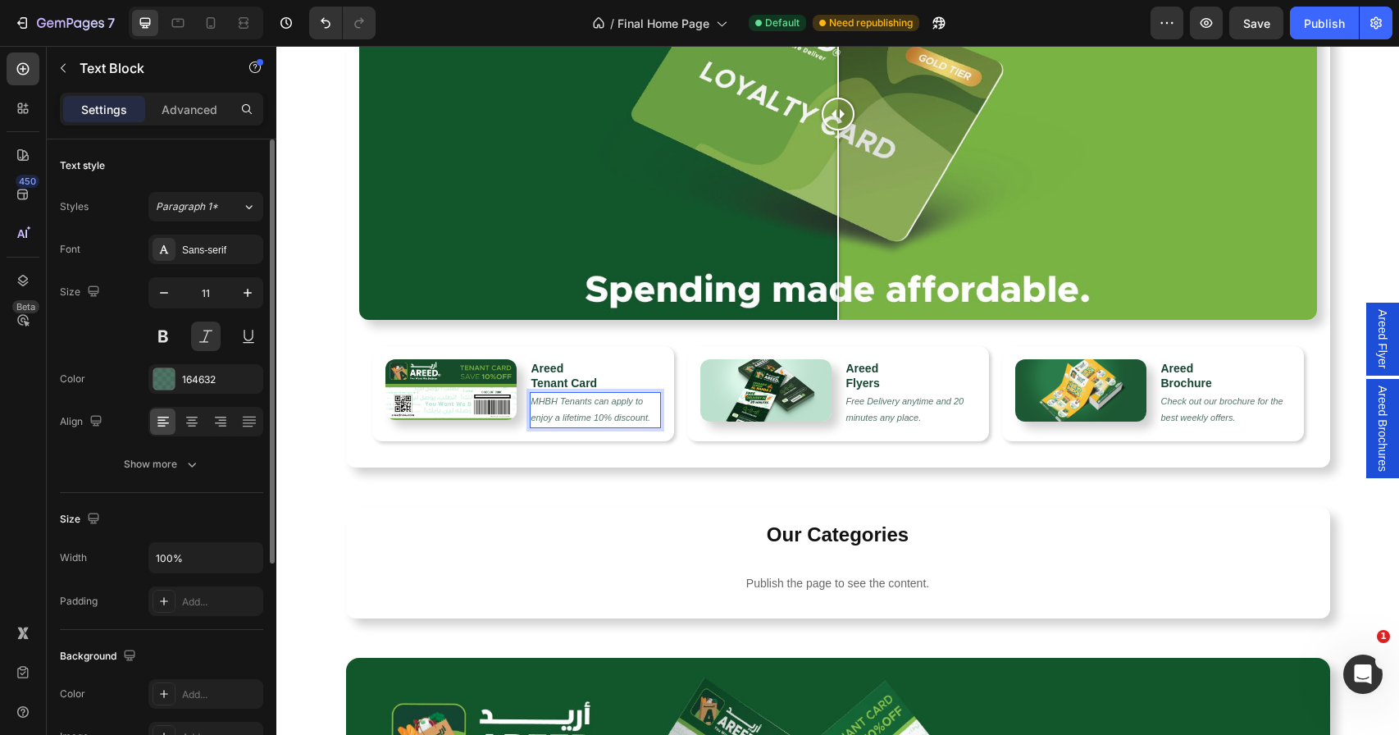
click at [1189, 16] on div "Preview Save Publish" at bounding box center [1271, 23] width 242 height 33
click at [1200, 17] on icon "button" at bounding box center [1206, 23] width 16 height 16
click at [628, 402] on p "MHBH Tenants can apply to enjoy a lifetime 10% discount." at bounding box center [595, 409] width 128 height 33
drag, startPoint x: 642, startPoint y: 401, endPoint x: 604, endPoint y: 400, distance: 37.7
click at [604, 400] on p "MHBH Tenants can apply to enjoy a lifetime 10% discount." at bounding box center [595, 409] width 128 height 33
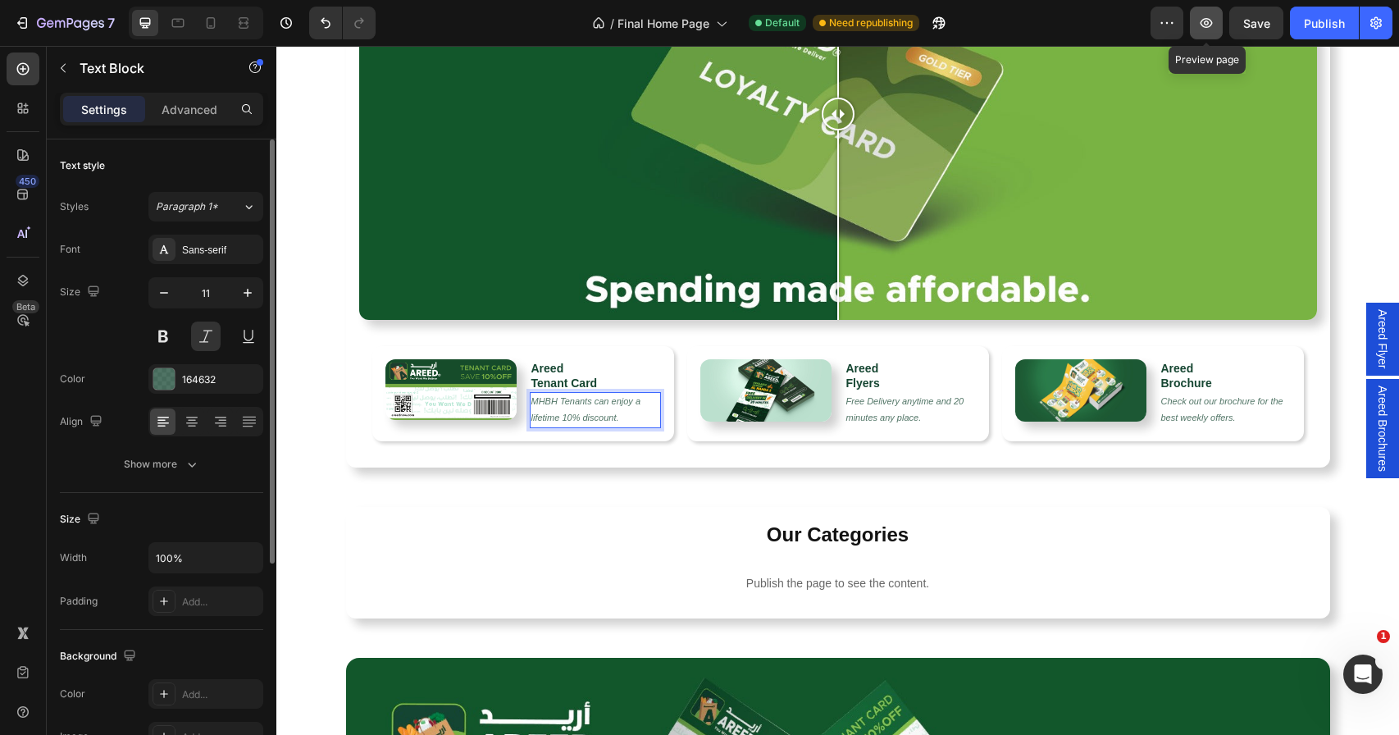
click at [1199, 27] on icon "button" at bounding box center [1206, 23] width 16 height 16
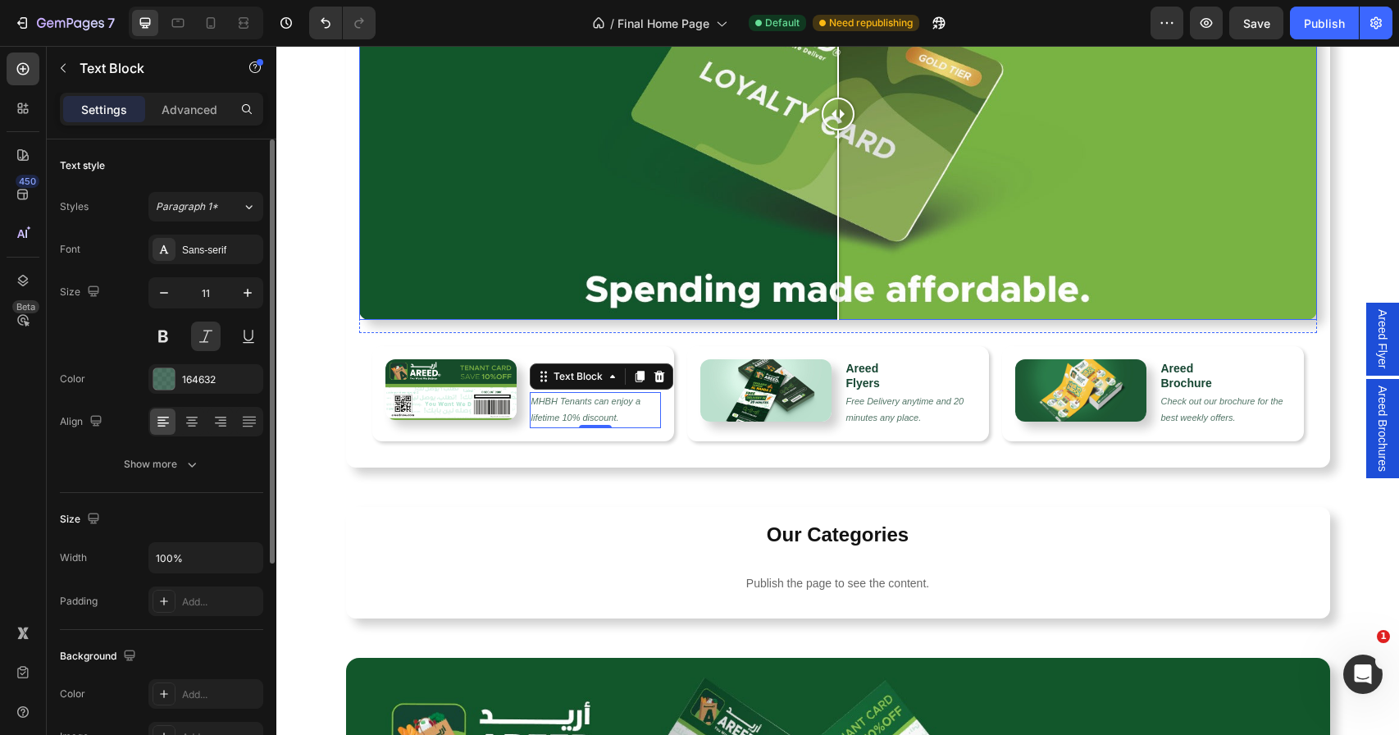
scroll to position [0, 0]
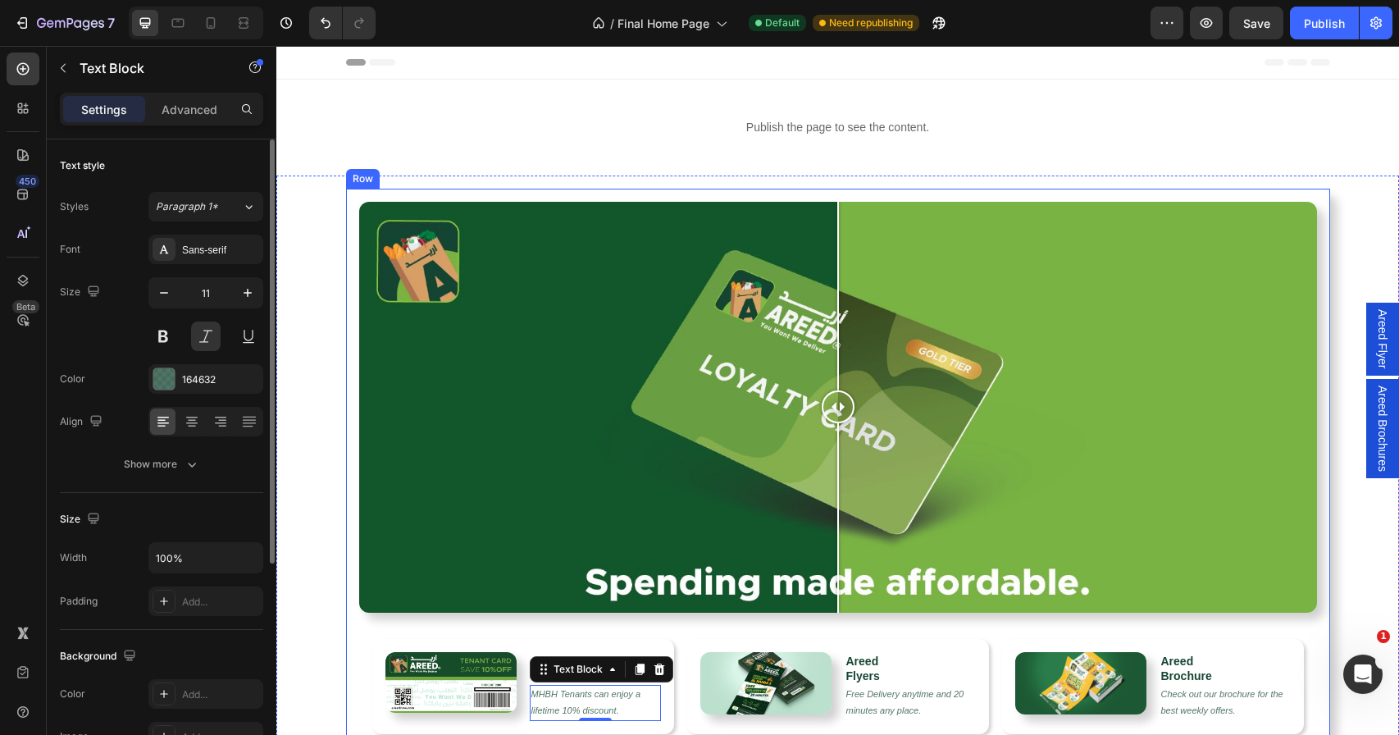
click at [439, 194] on div "Image Comparison Row Image Areed Tenant Card Heading MHBH Tenants can enjoy a l…" at bounding box center [838, 474] width 984 height 571
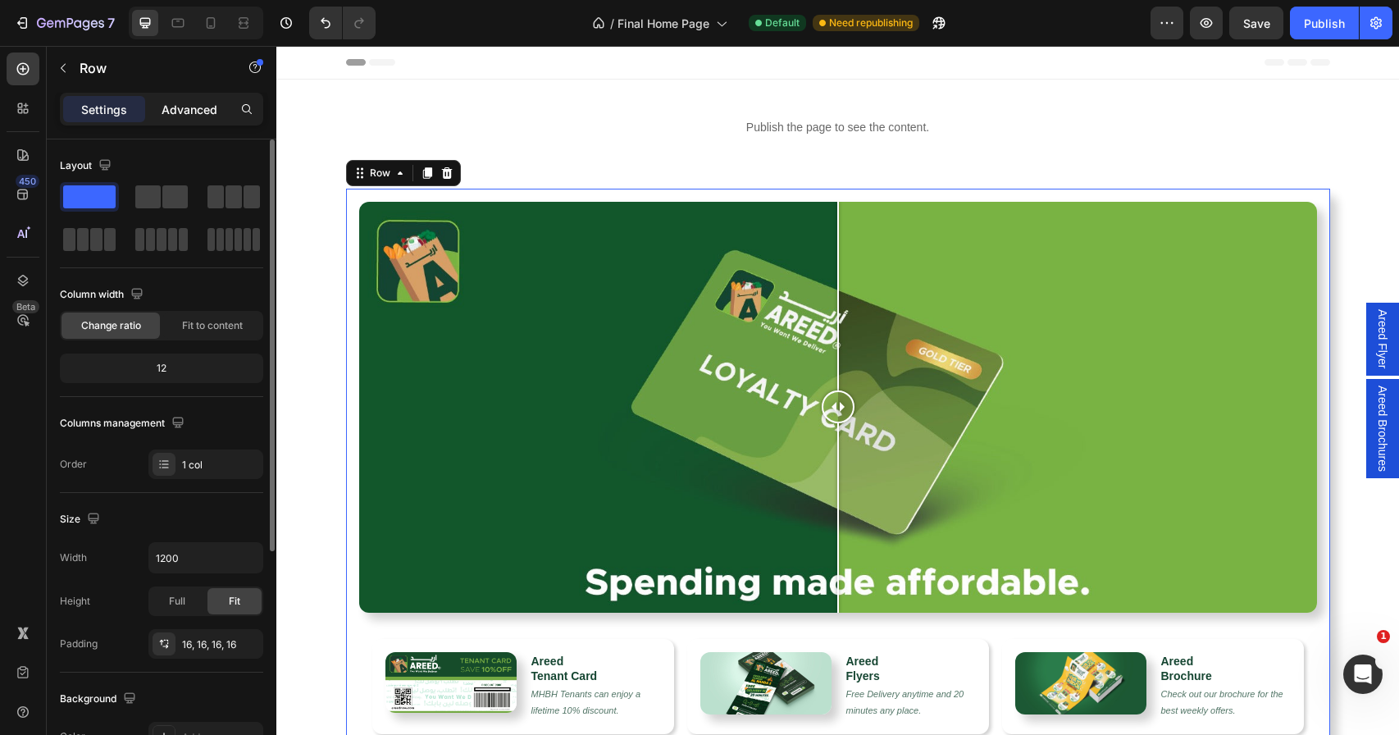
click at [192, 111] on p "Advanced" at bounding box center [189, 109] width 56 height 17
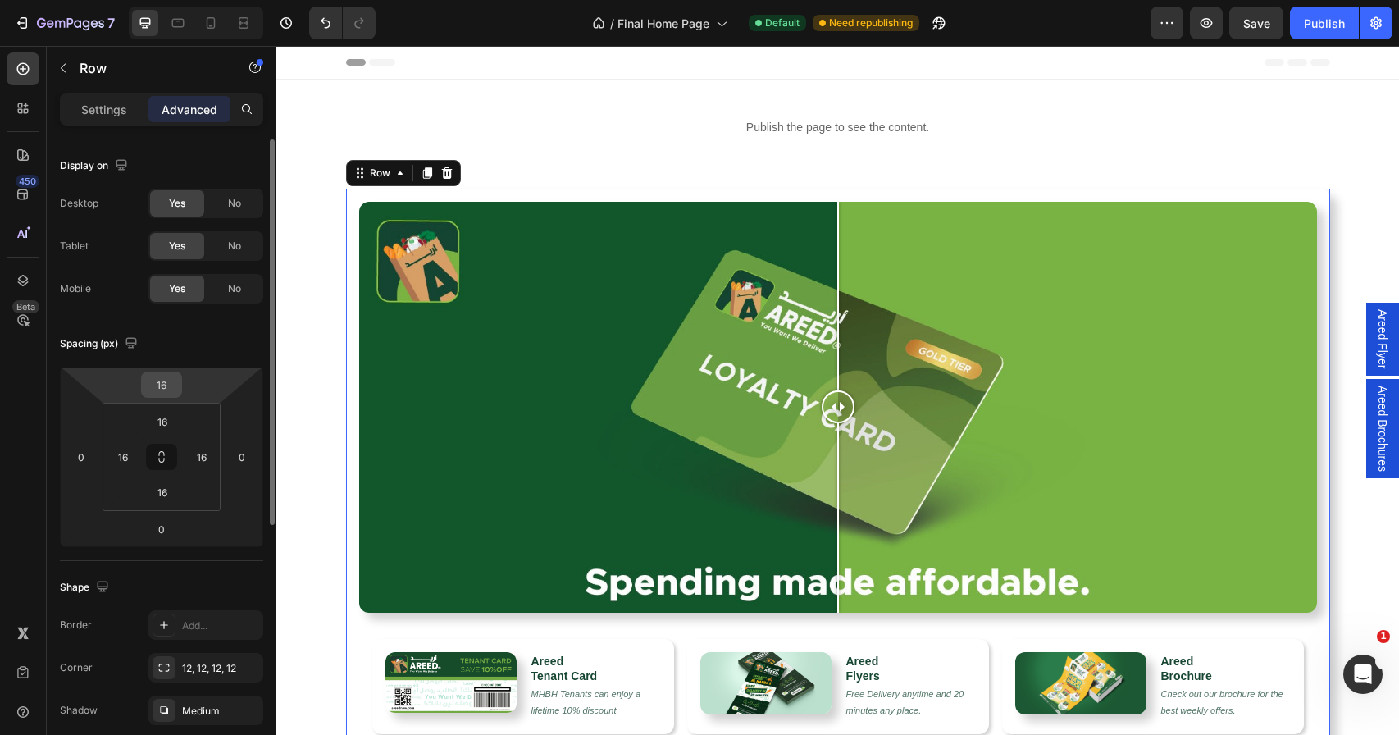
click at [172, 392] on input "16" at bounding box center [161, 384] width 33 height 25
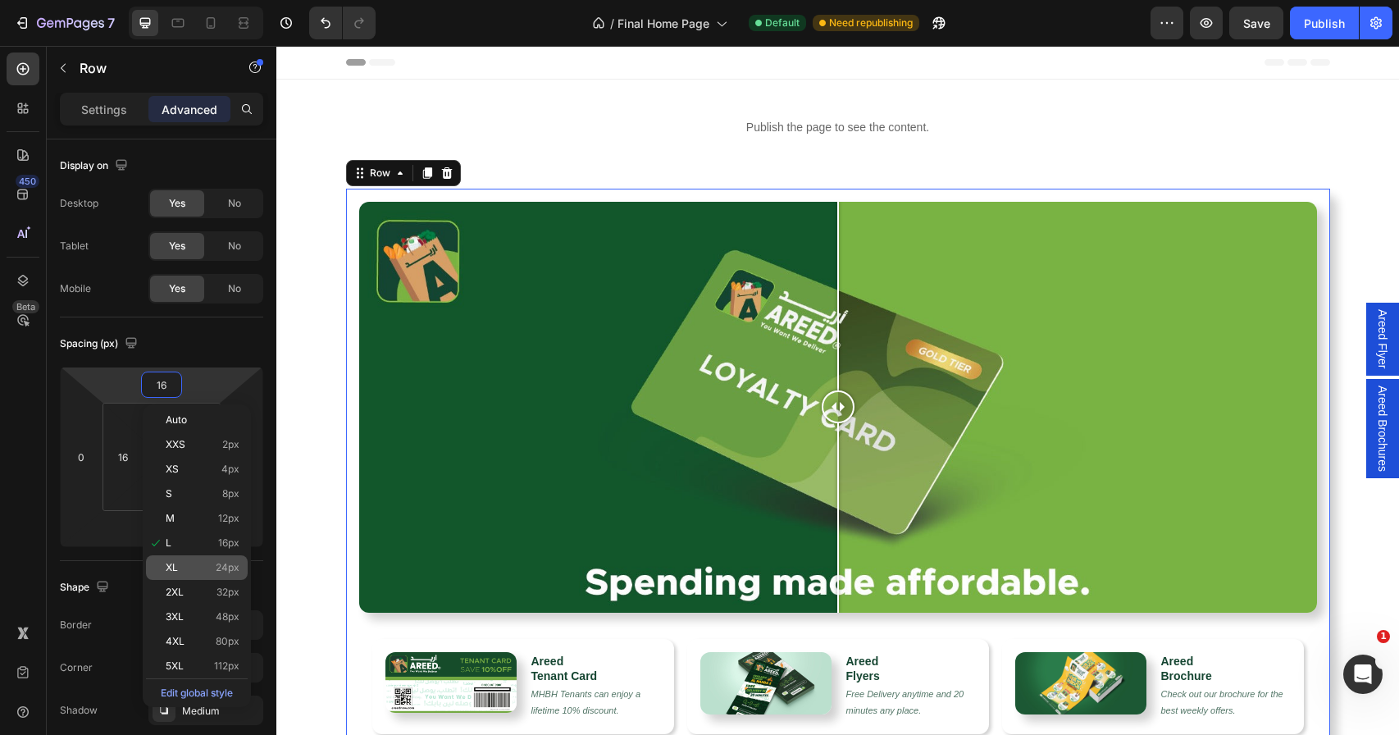
click at [188, 569] on p "XL 24px" at bounding box center [203, 567] width 74 height 11
type input "24"
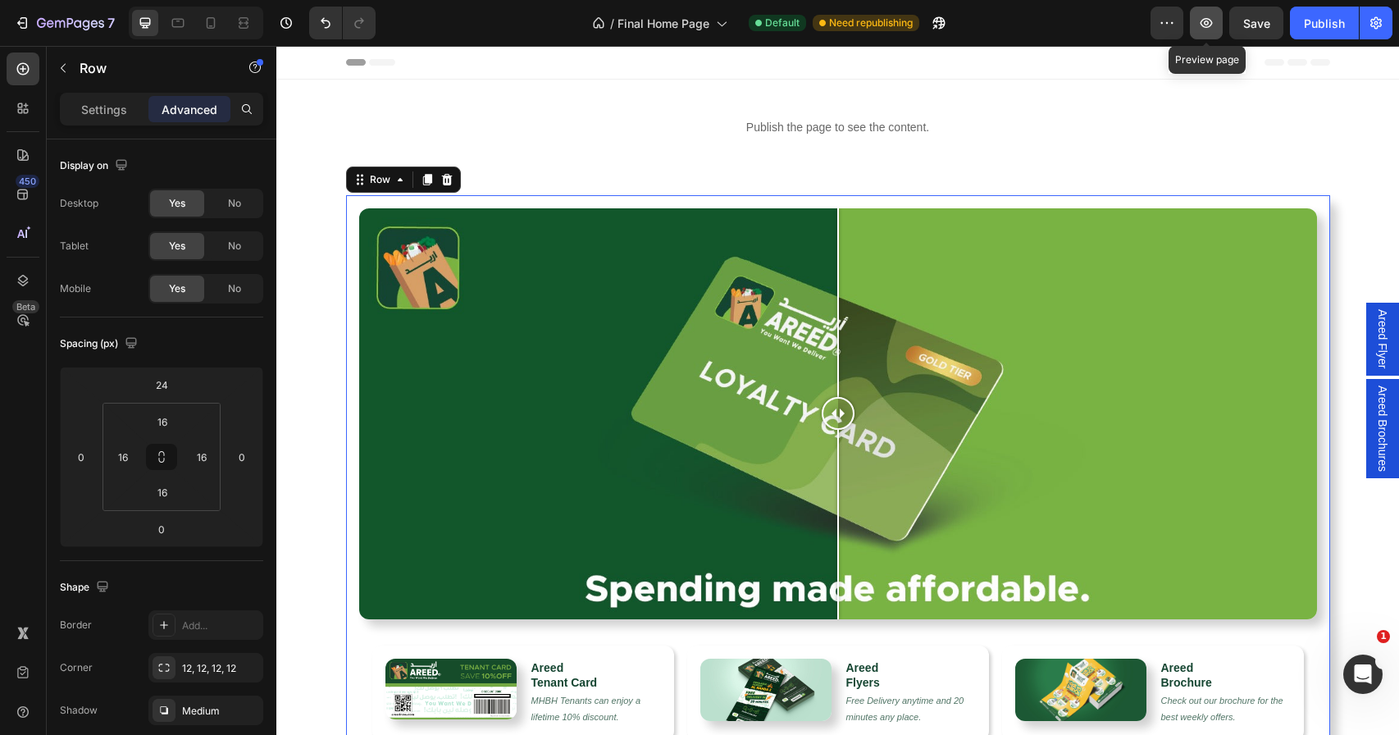
click at [1207, 26] on icon "button" at bounding box center [1206, 23] width 12 height 10
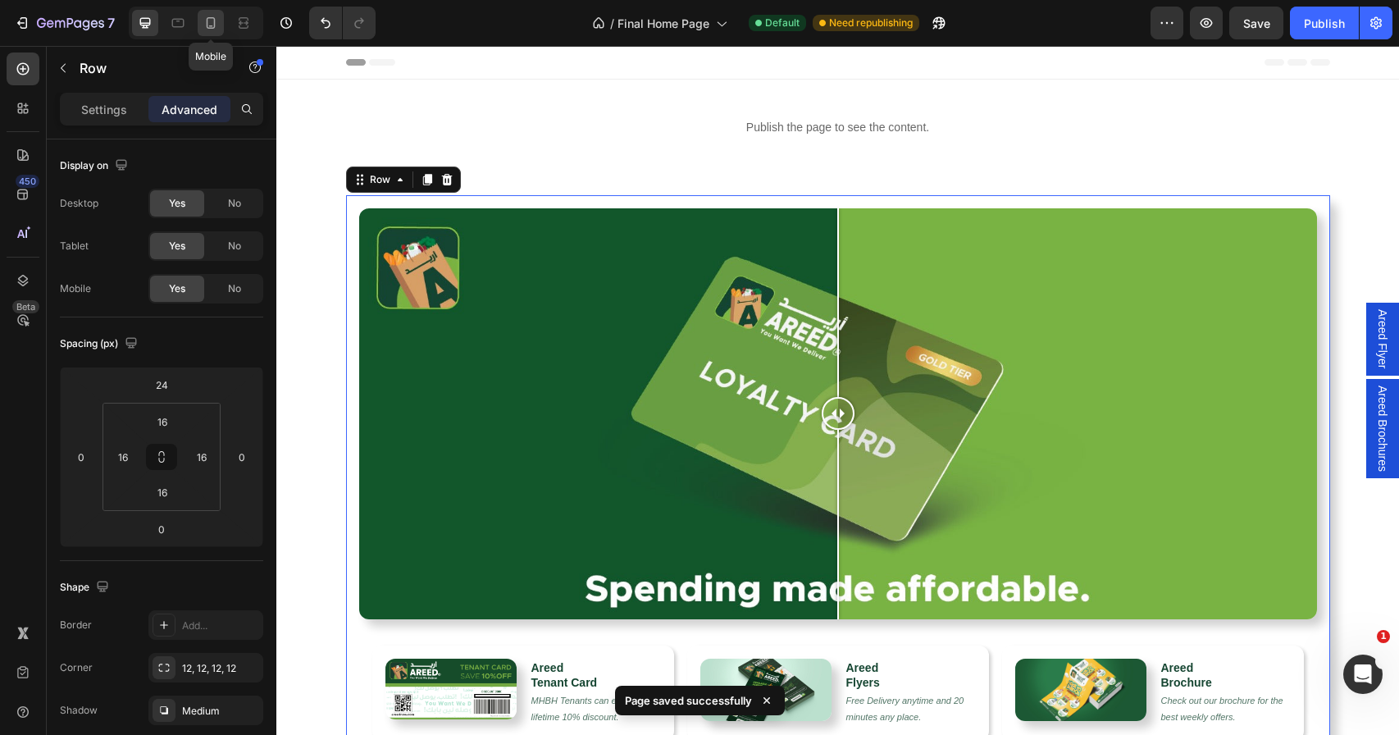
click at [216, 18] on icon at bounding box center [210, 23] width 16 height 16
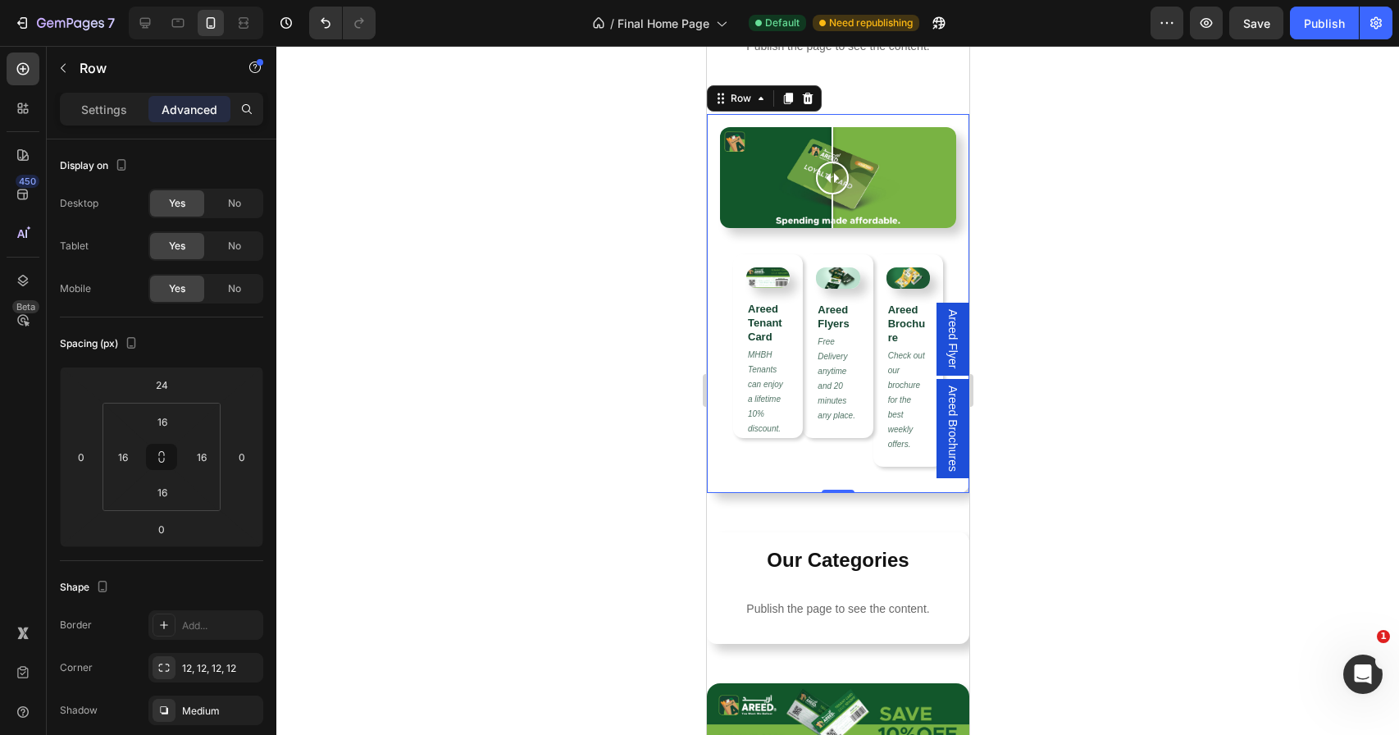
scroll to position [92, 0]
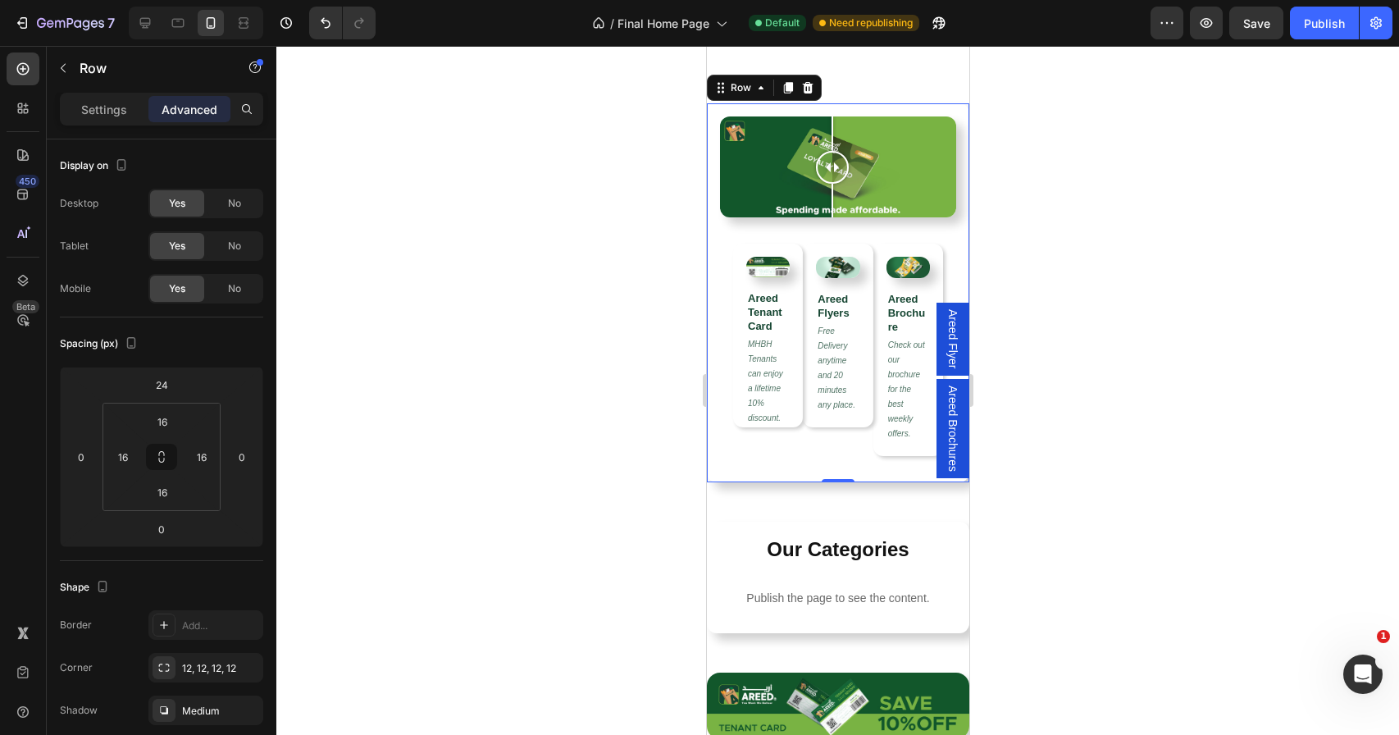
click at [582, 183] on div at bounding box center [837, 390] width 1122 height 689
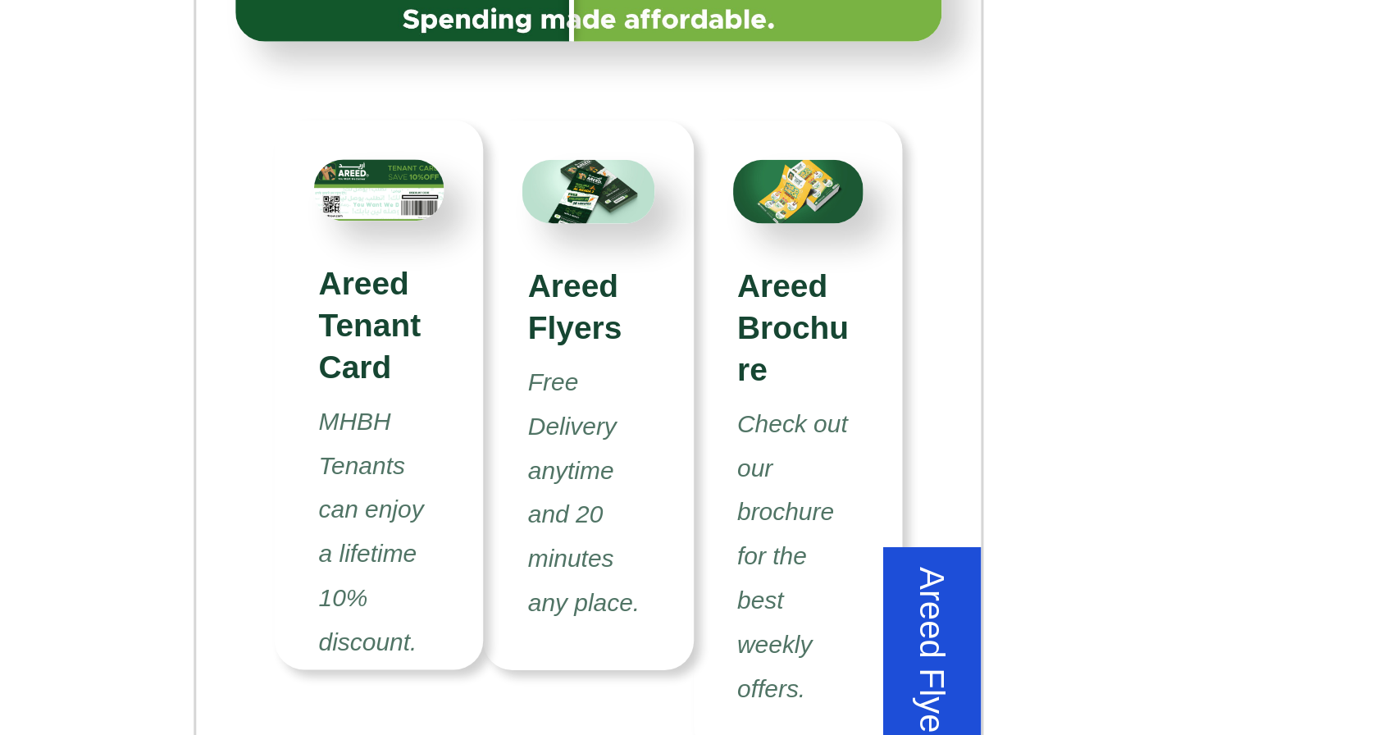
scroll to position [176, 0]
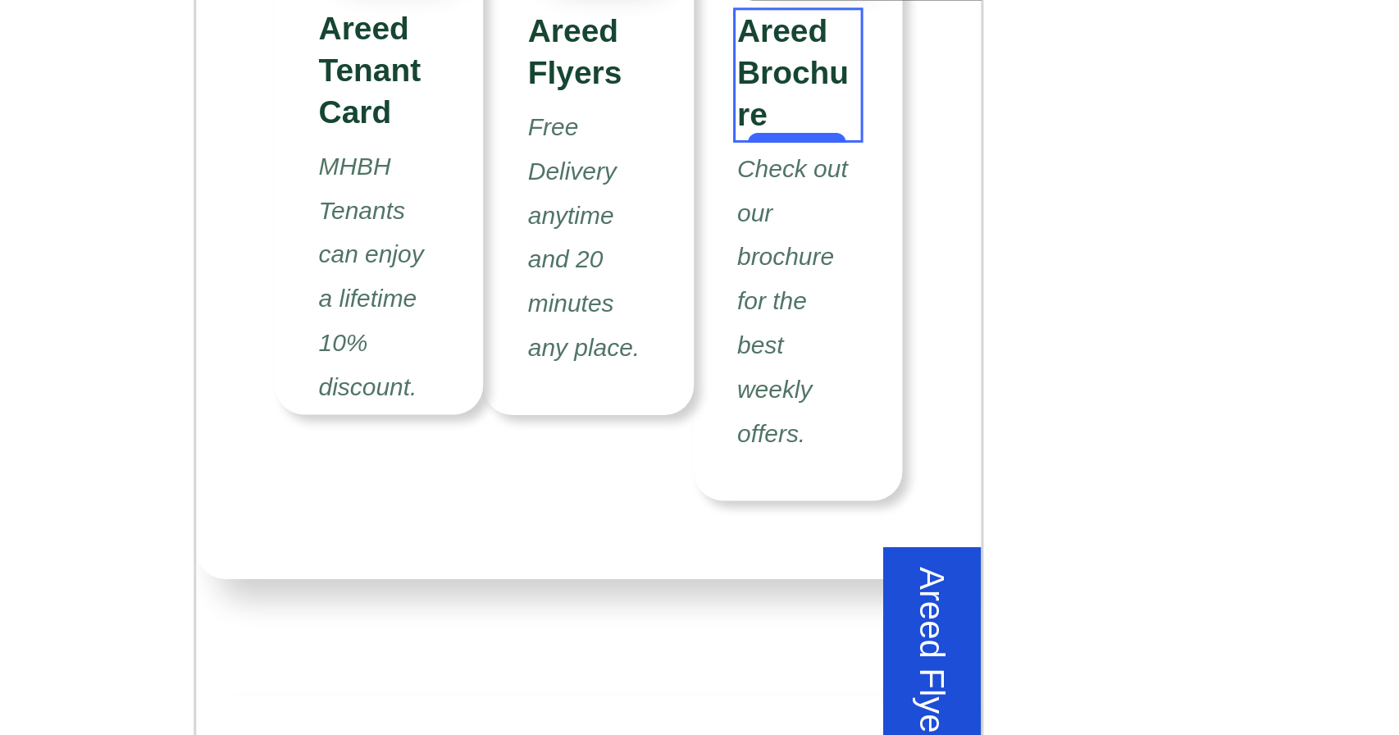
scroll to position [275, 0]
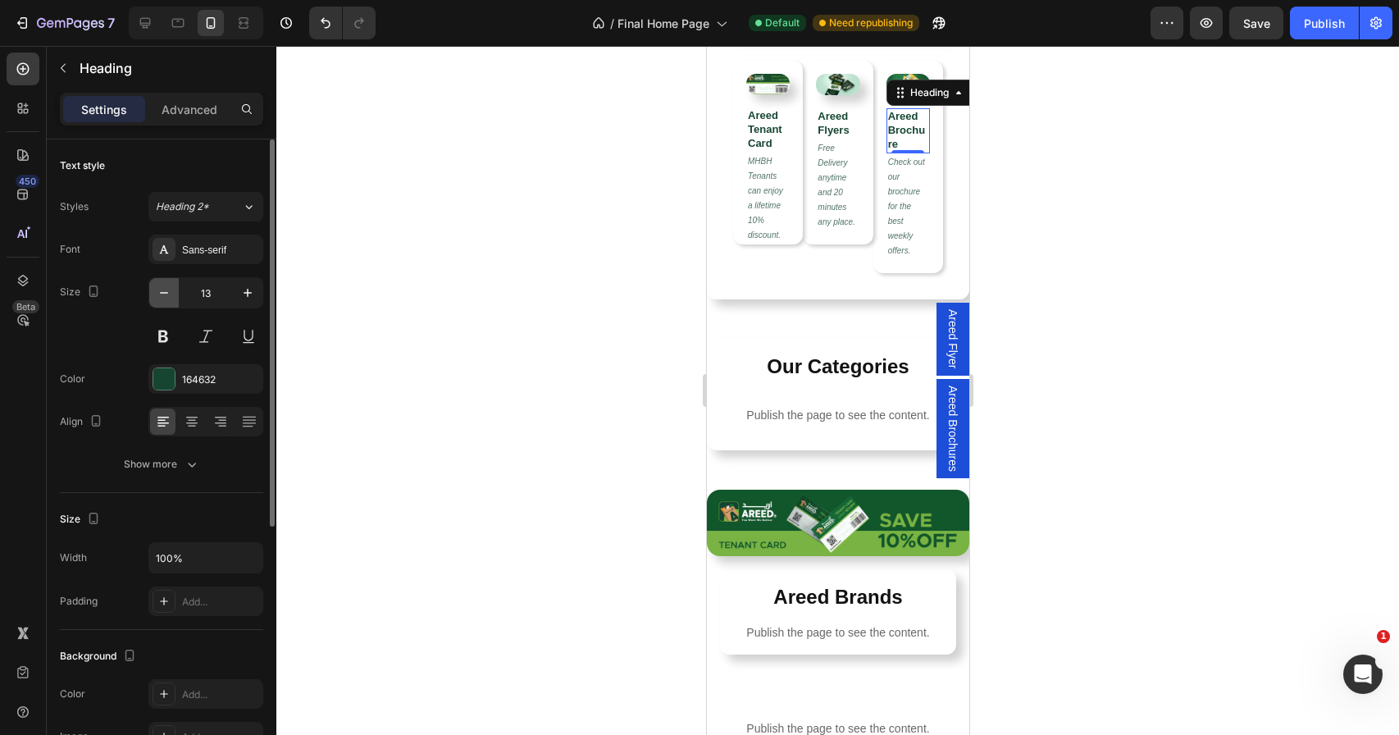
click at [164, 296] on icon "button" at bounding box center [164, 292] width 16 height 16
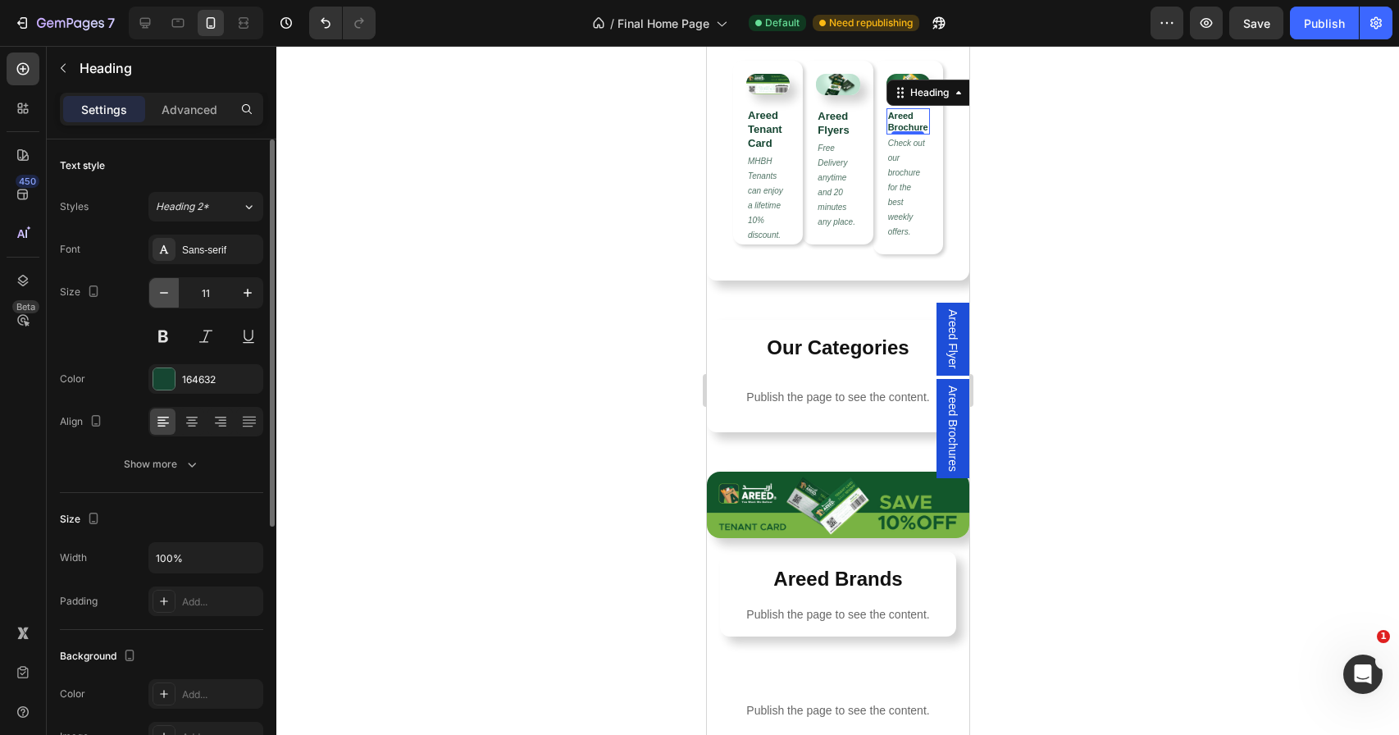
click at [164, 296] on icon "button" at bounding box center [164, 292] width 16 height 16
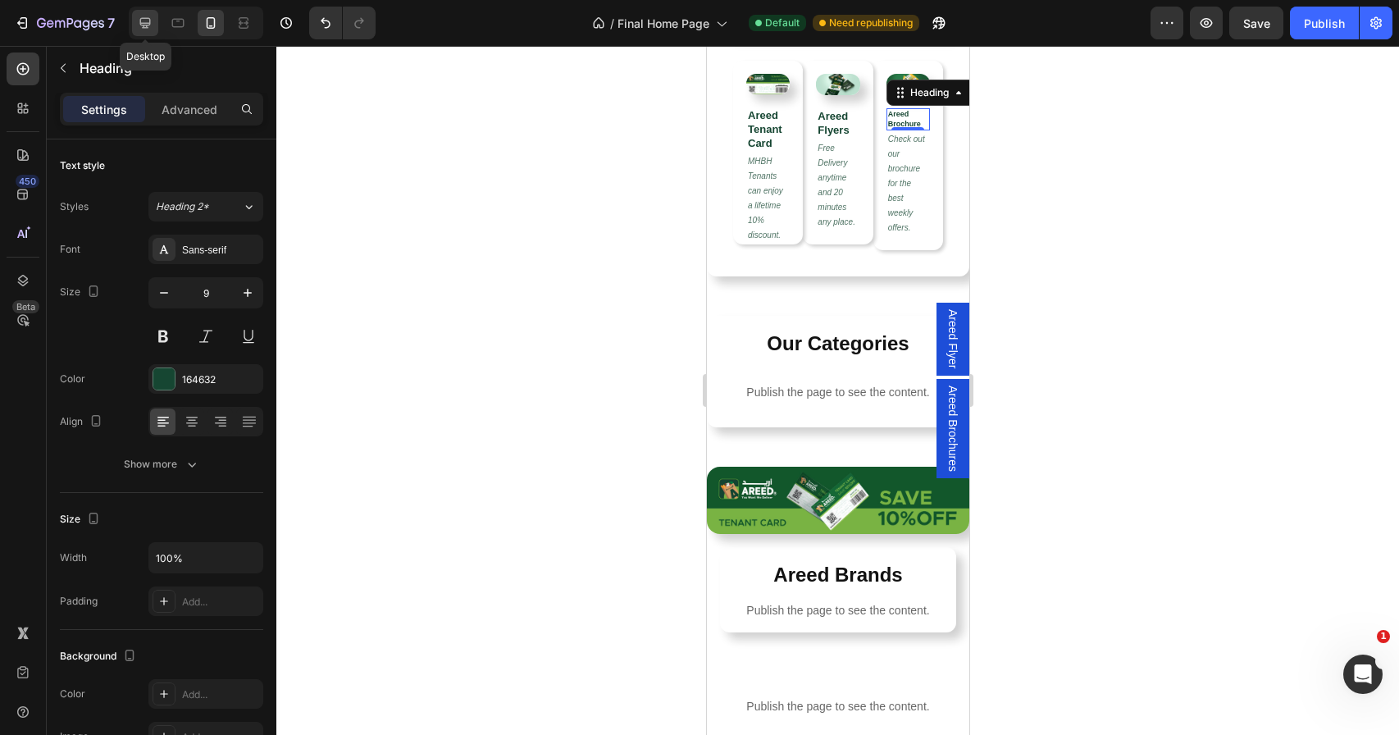
click at [148, 20] on icon at bounding box center [145, 23] width 16 height 16
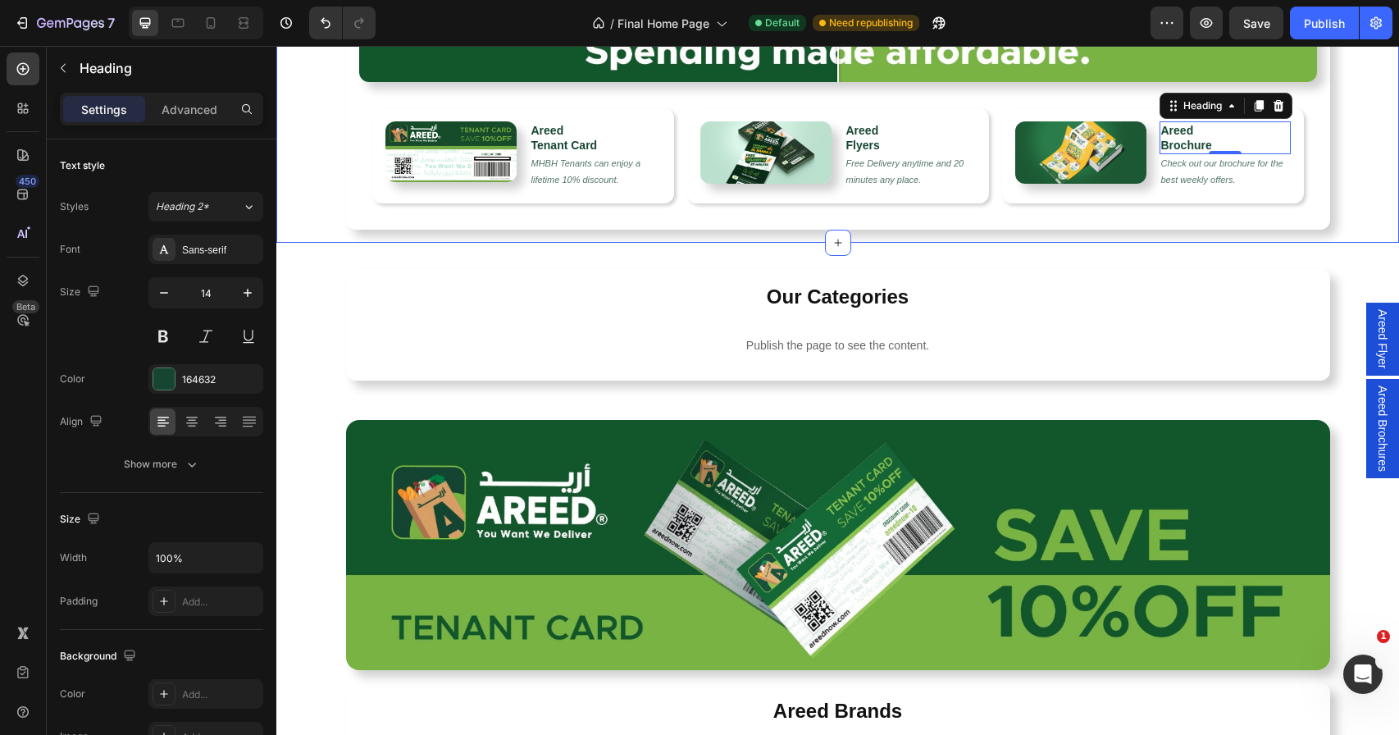
scroll to position [554, 0]
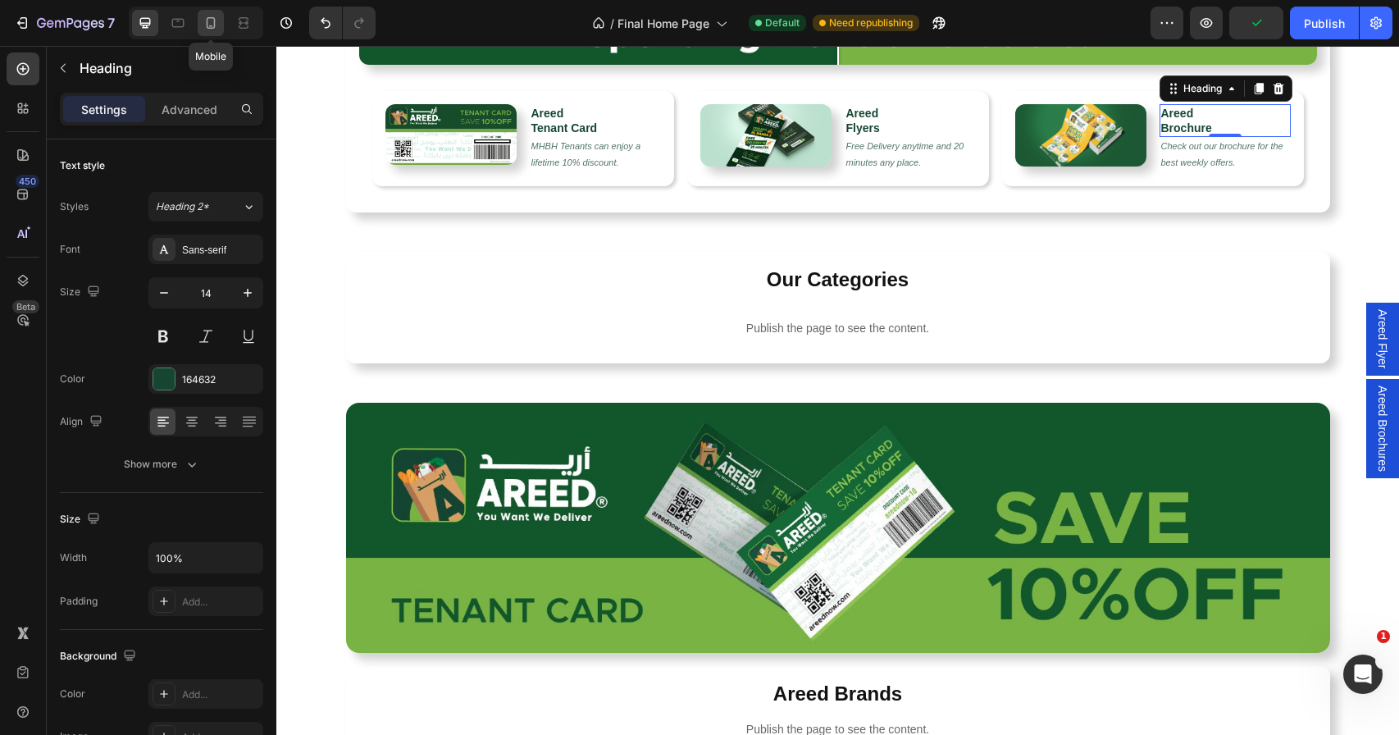
click at [214, 16] on icon at bounding box center [210, 23] width 16 height 16
type input "9"
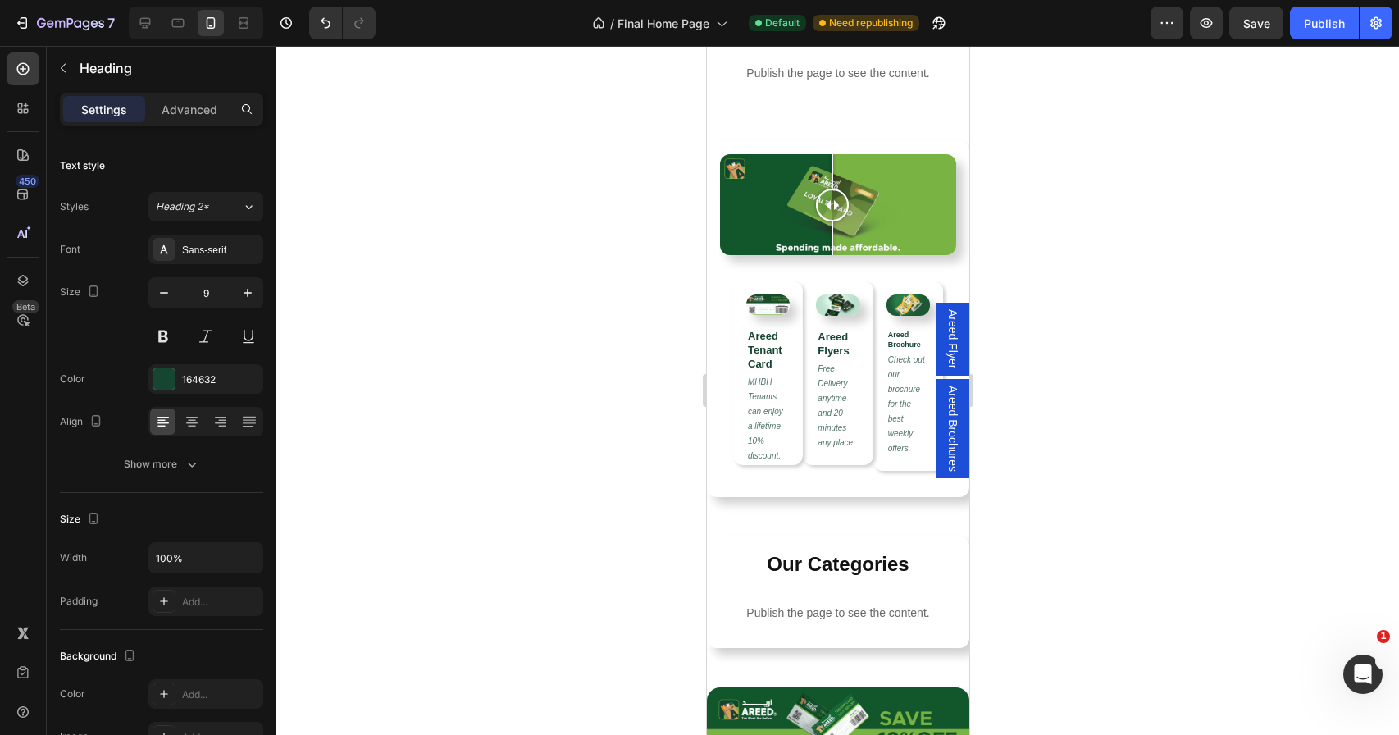
scroll to position [75, 0]
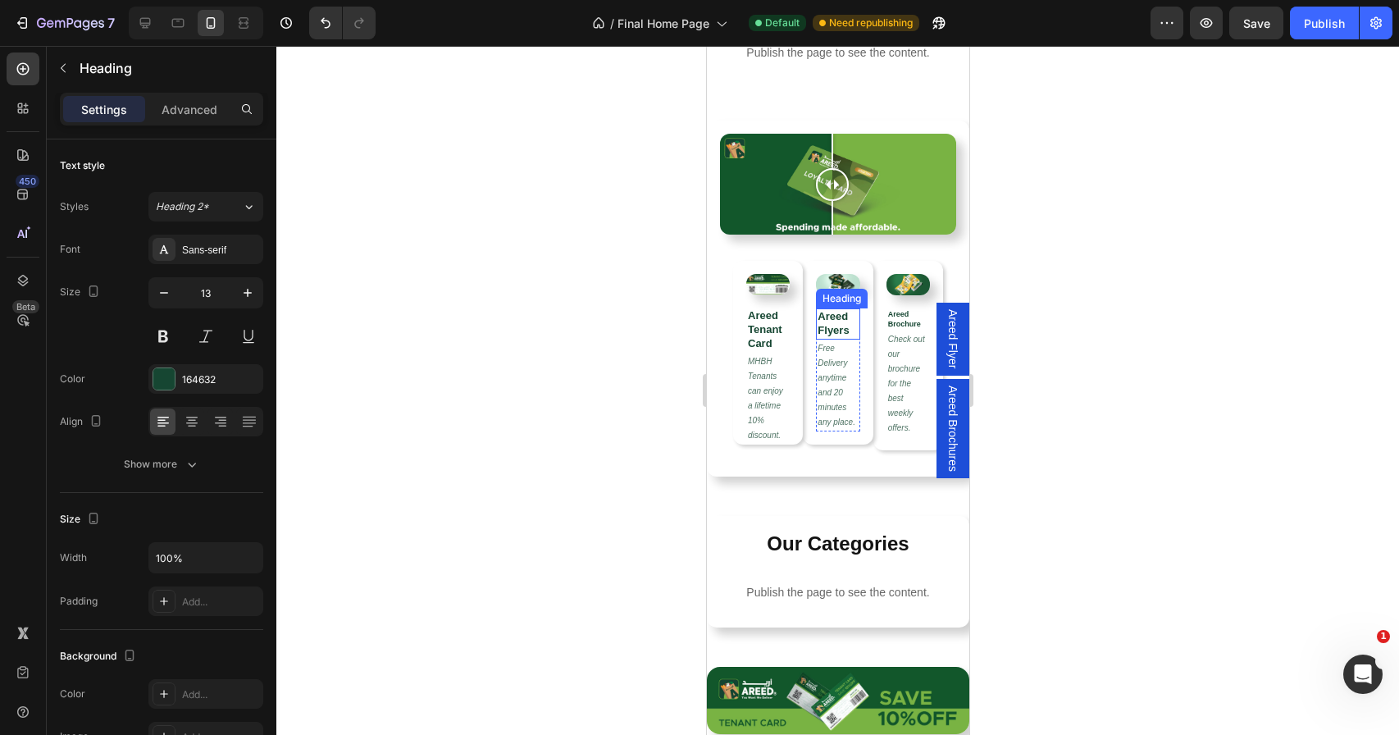
click at [832, 315] on strong "Areed" at bounding box center [832, 316] width 30 height 12
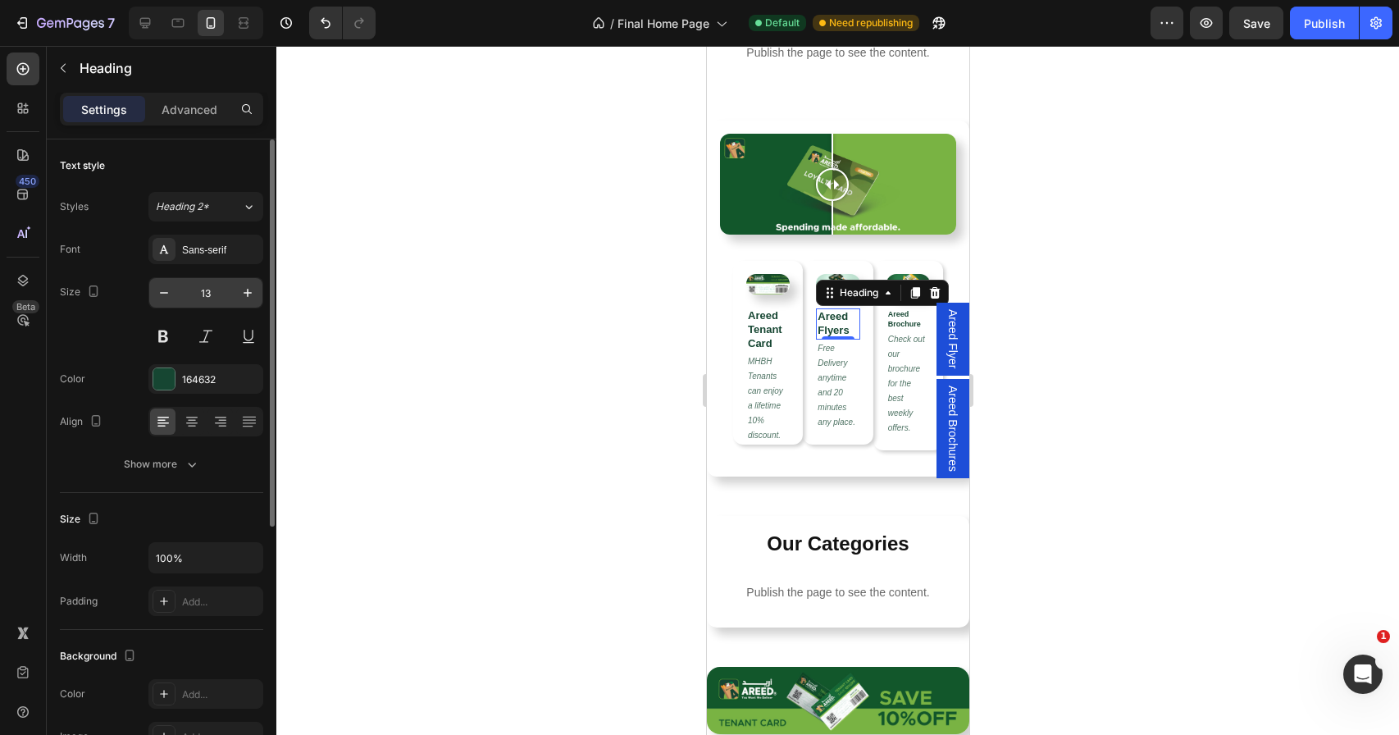
click at [212, 289] on input "13" at bounding box center [206, 293] width 54 height 30
type input "9"
click at [772, 312] on strong "Areed" at bounding box center [762, 315] width 30 height 12
click at [212, 293] on input "13" at bounding box center [206, 293] width 54 height 30
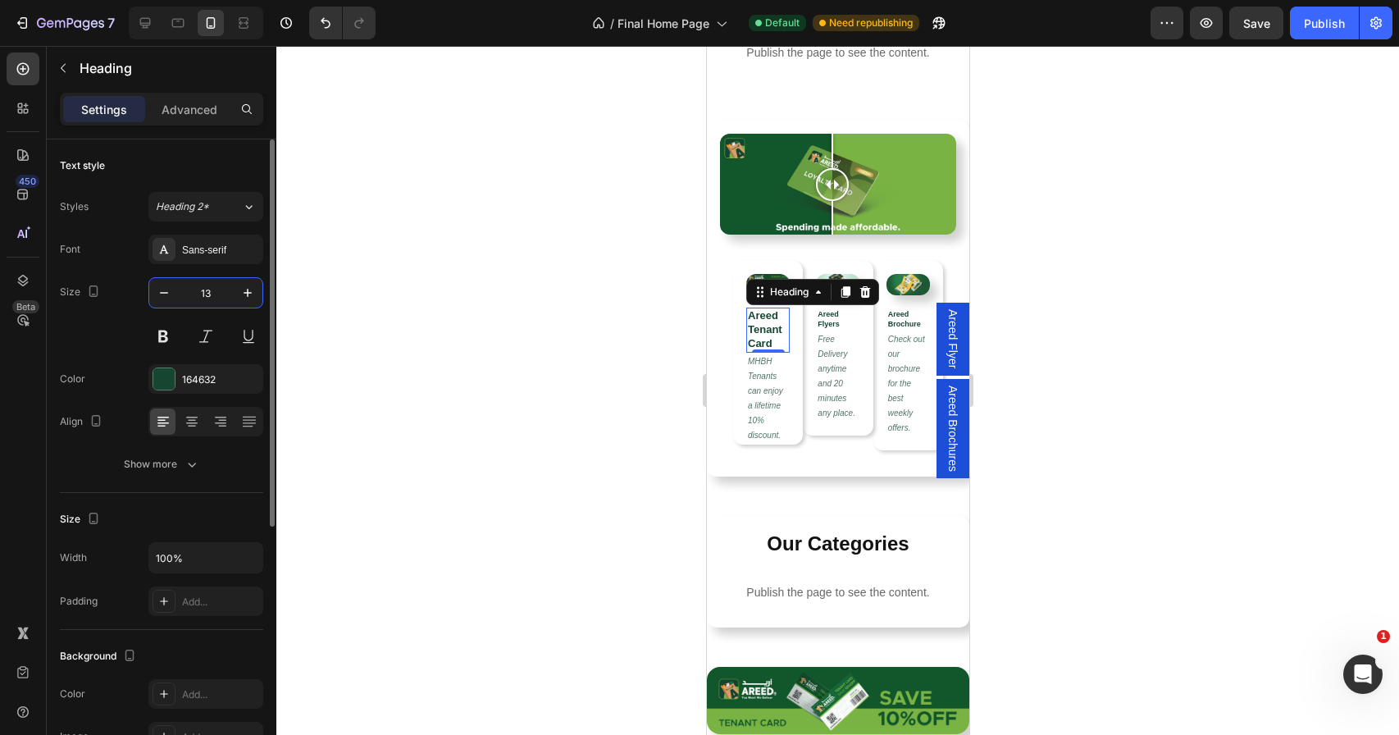
type input "9"
click at [655, 414] on div at bounding box center [837, 390] width 1122 height 689
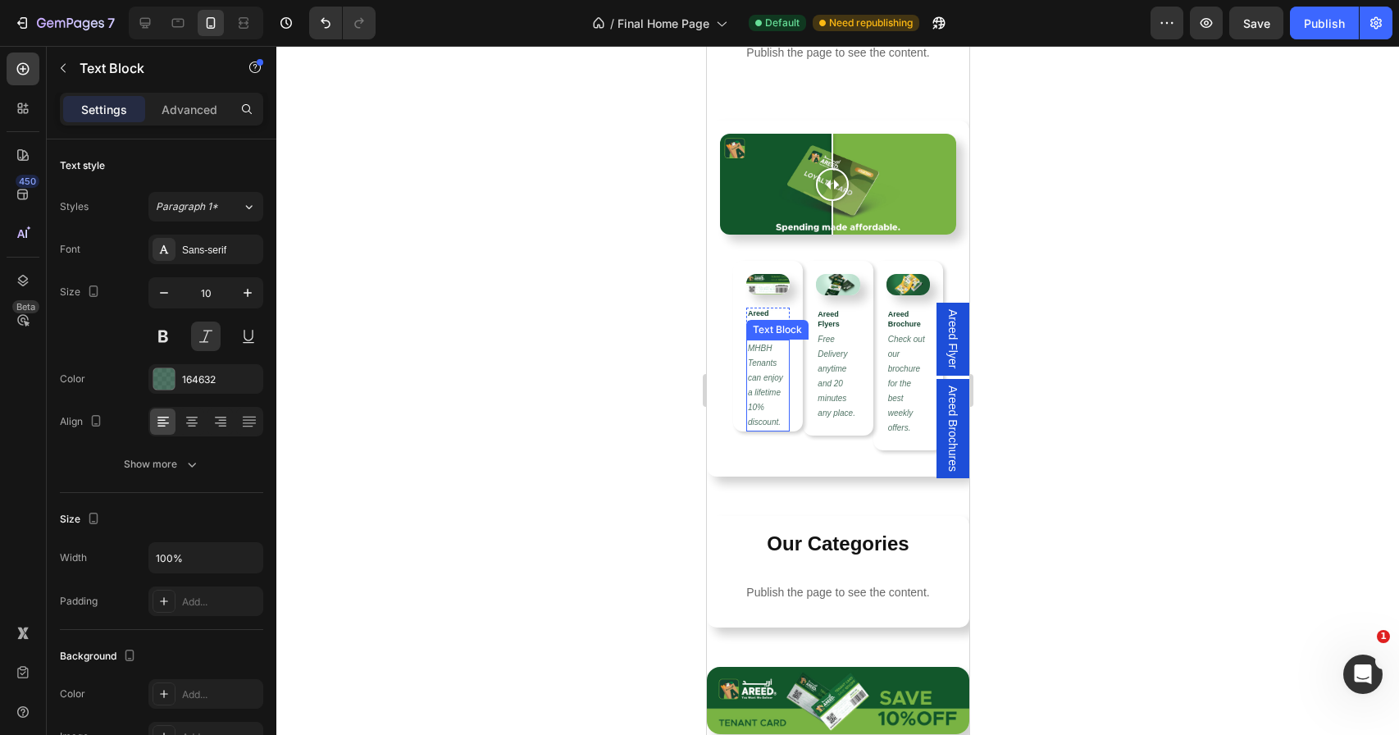
click at [764, 353] on p "MHBH Tenants can enjoy a lifetime 10% discount." at bounding box center [767, 385] width 40 height 89
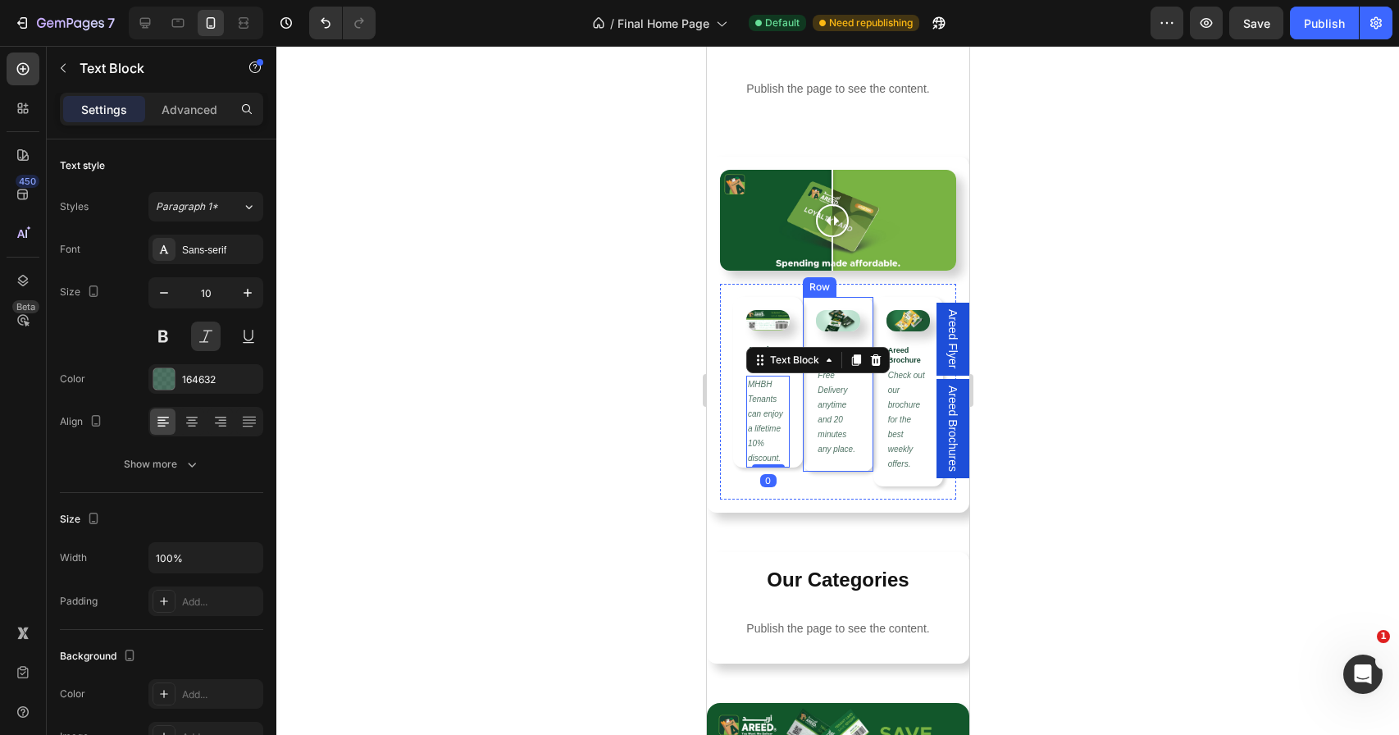
scroll to position [34, 0]
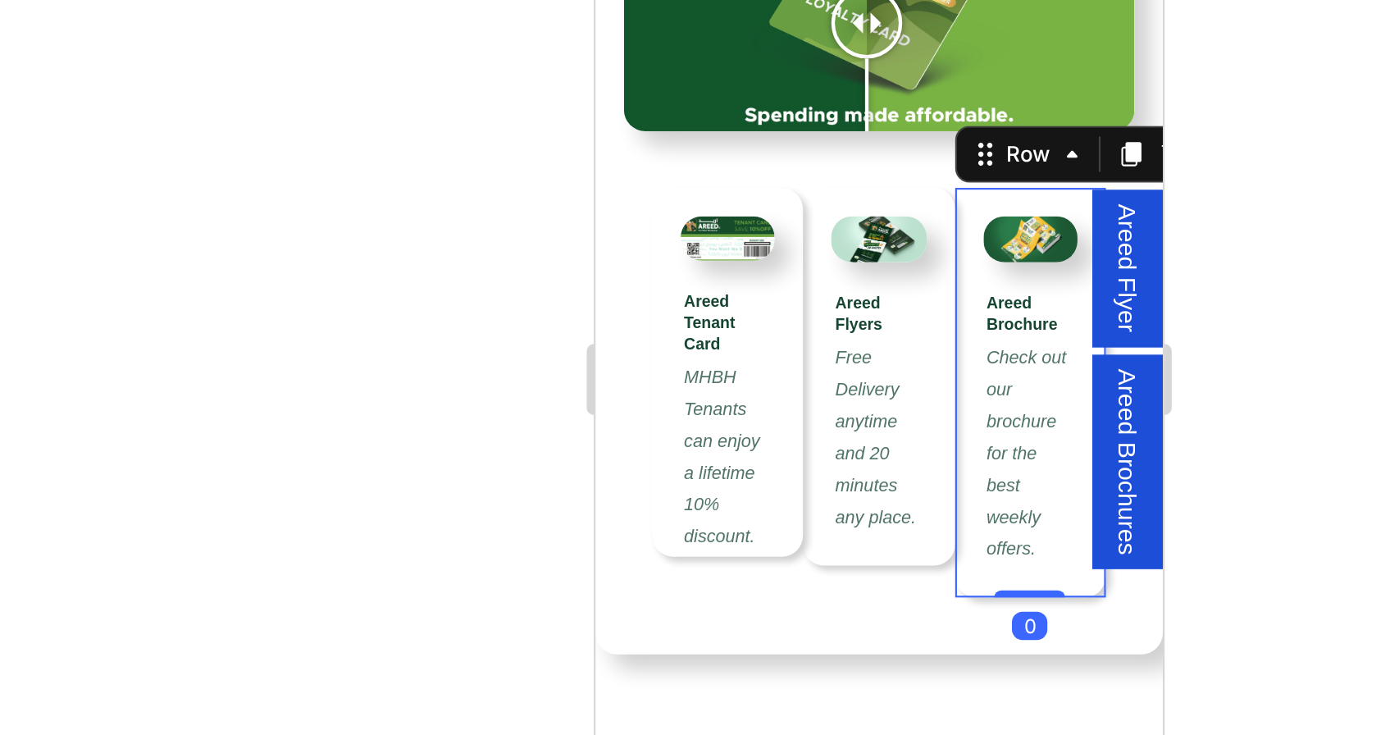
click at [1023, 376] on div at bounding box center [837, 390] width 1122 height 689
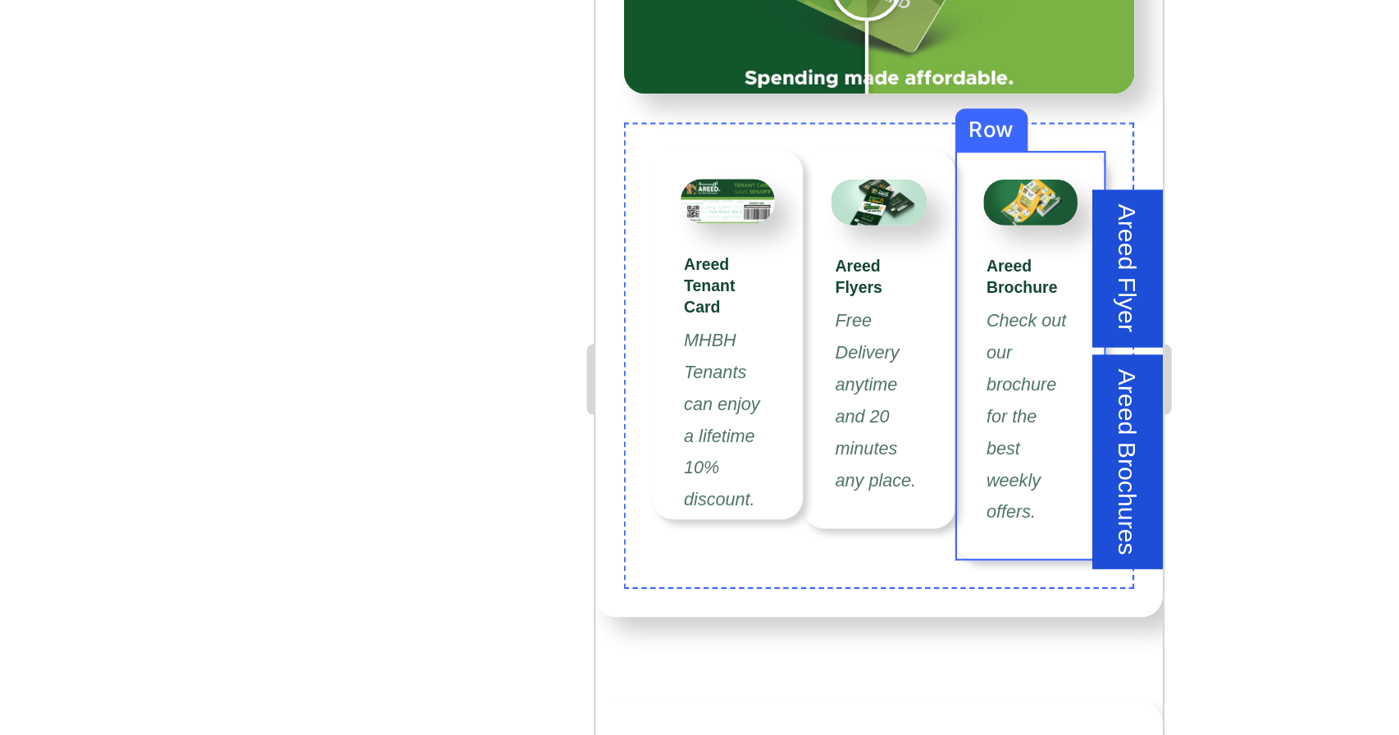
scroll to position [56, 0]
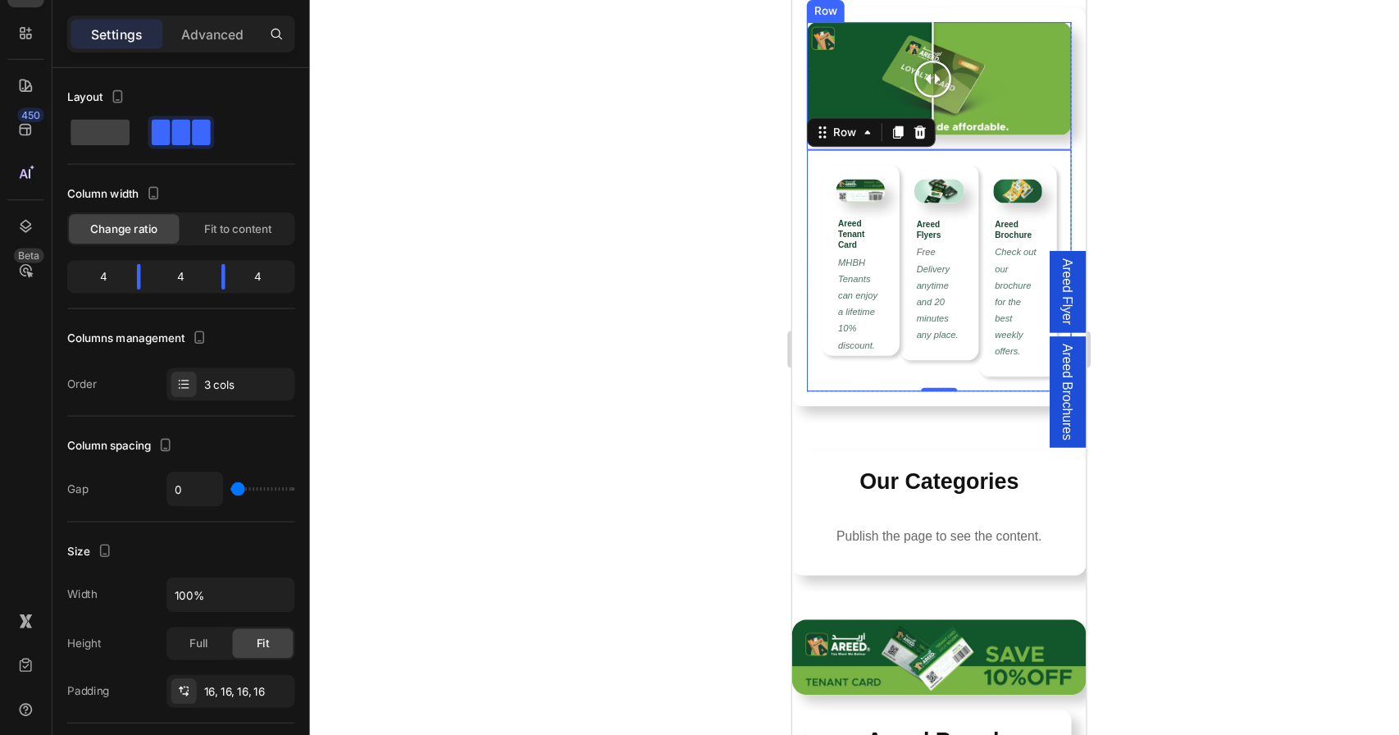
scroll to position [117, 0]
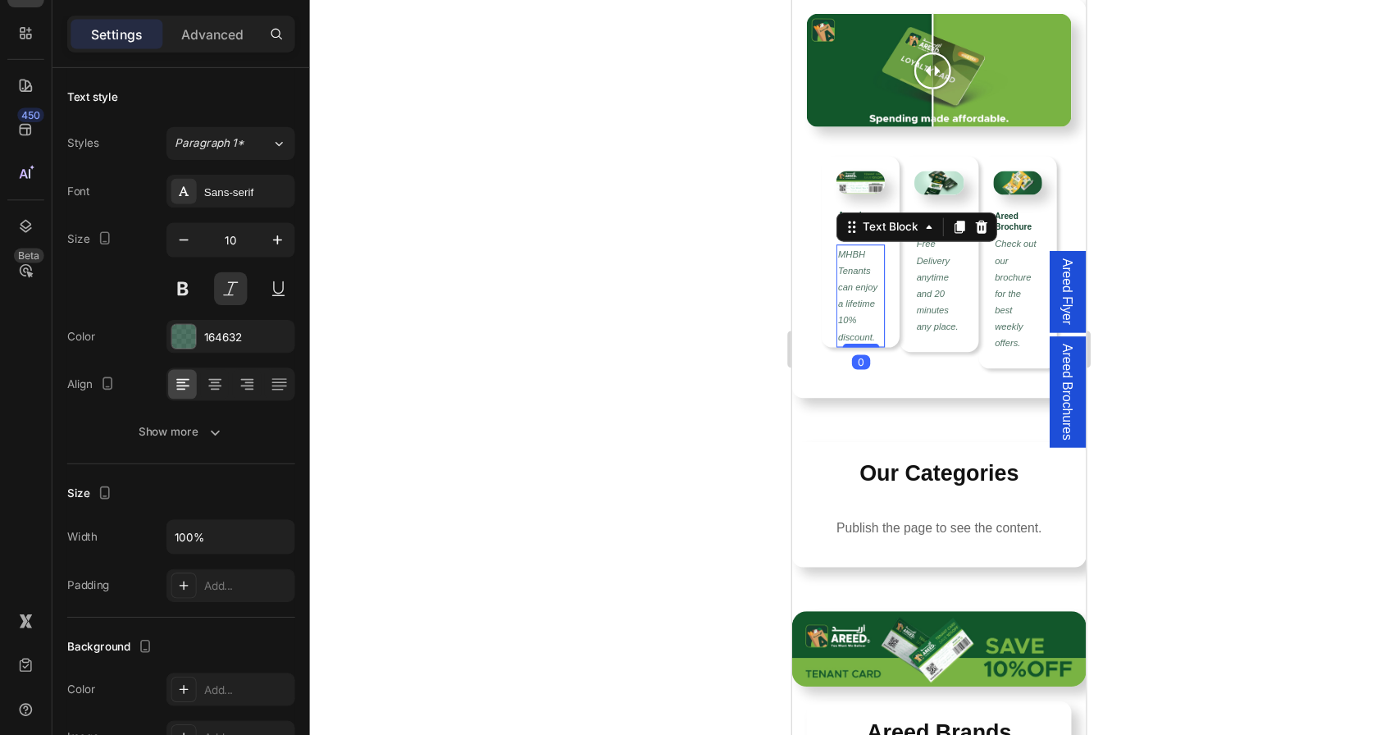
click at [855, 227] on p "MHBH Tenants can enjoy a lifetime 10% discount." at bounding box center [852, 260] width 40 height 89
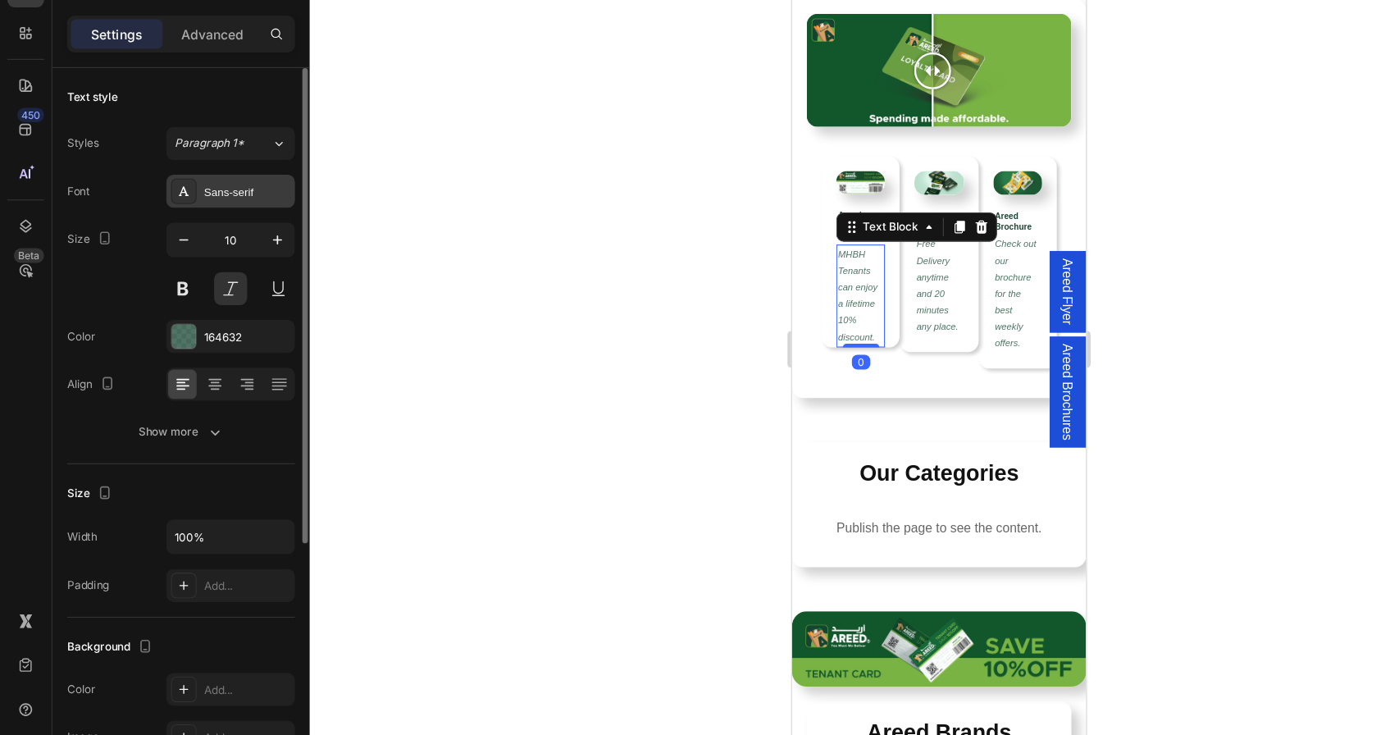
scroll to position [0, 0]
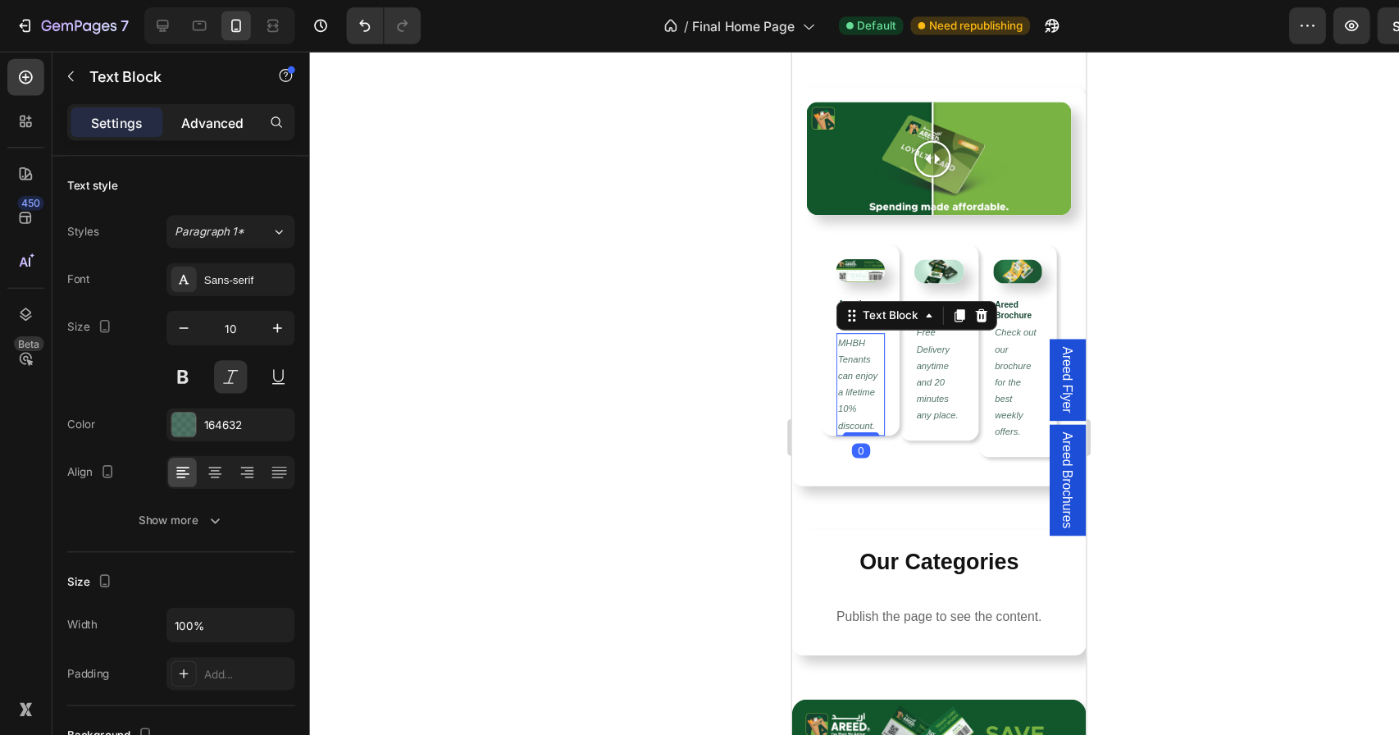
click at [186, 114] on p "Advanced" at bounding box center [189, 109] width 56 height 17
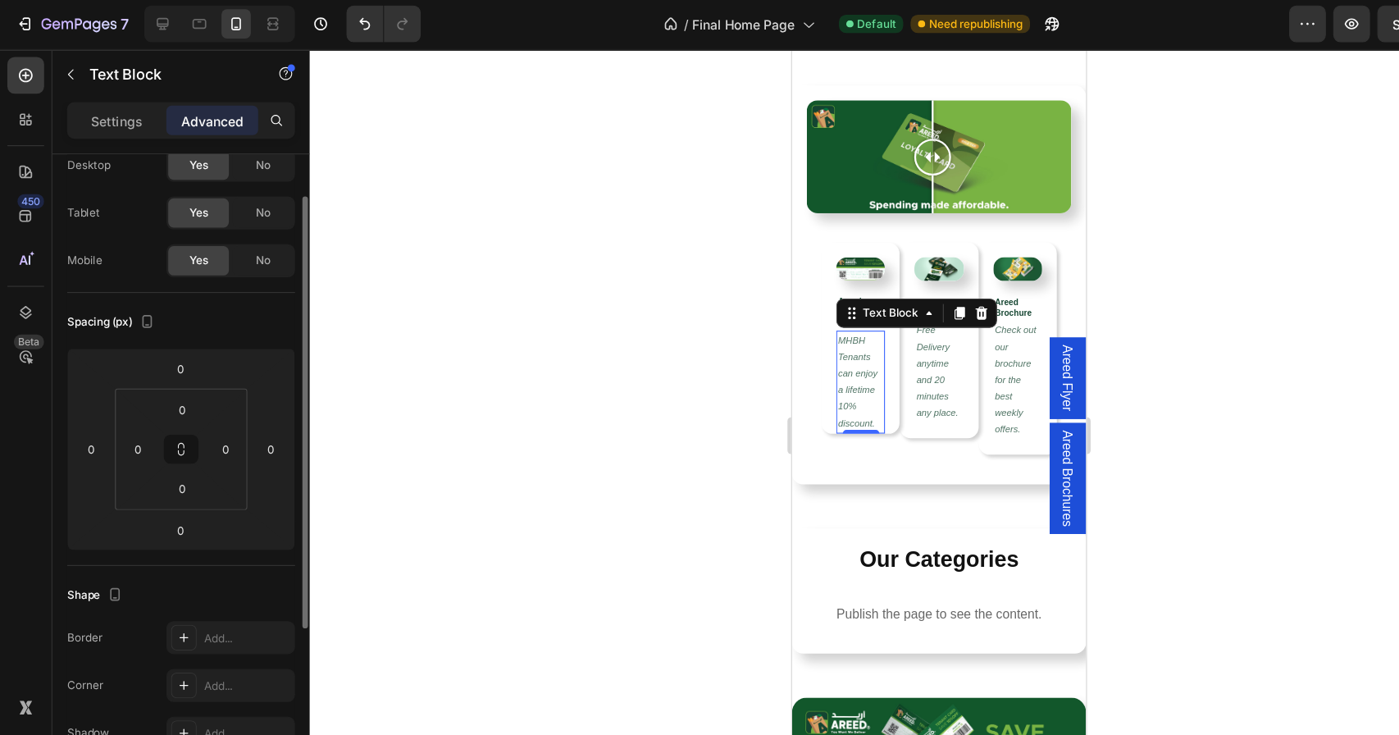
scroll to position [65, 0]
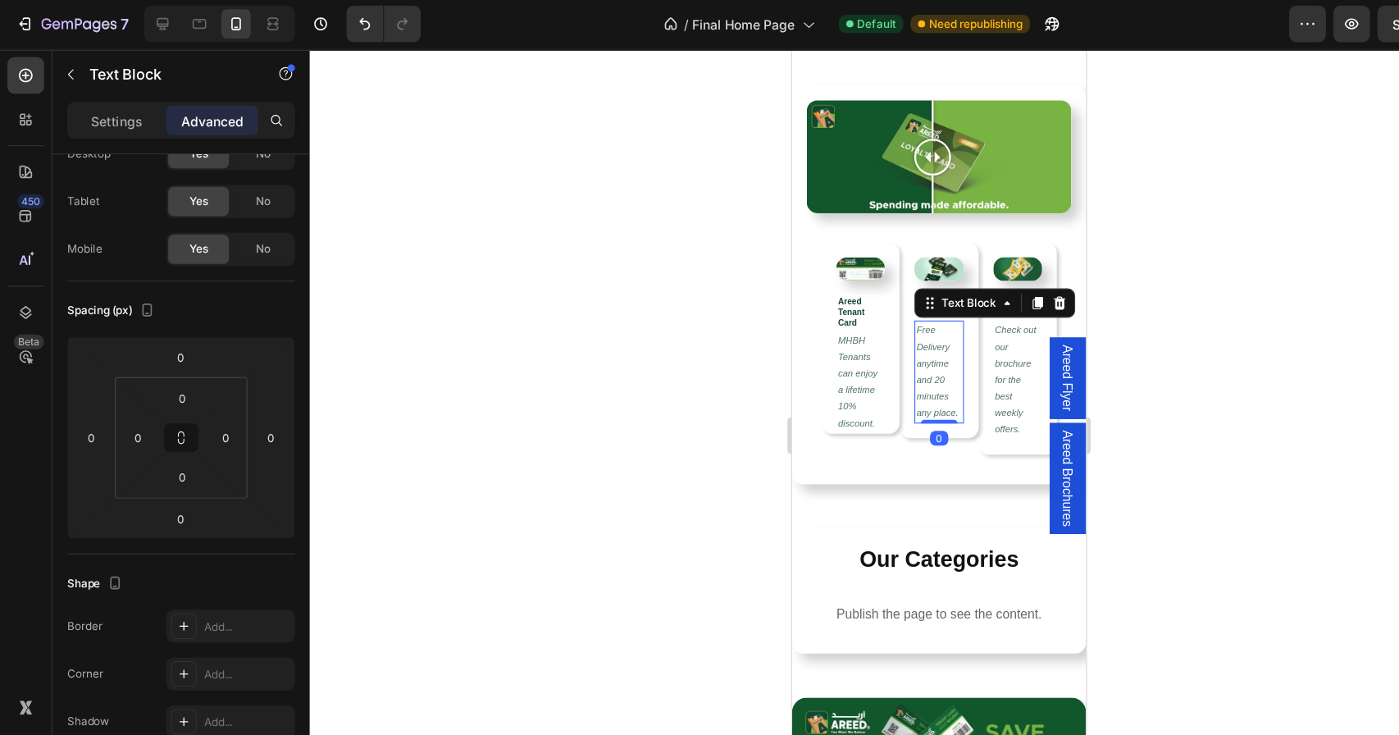
click at [917, 327] on p "Free Delivery anytime and 20 minutes any place." at bounding box center [922, 337] width 40 height 89
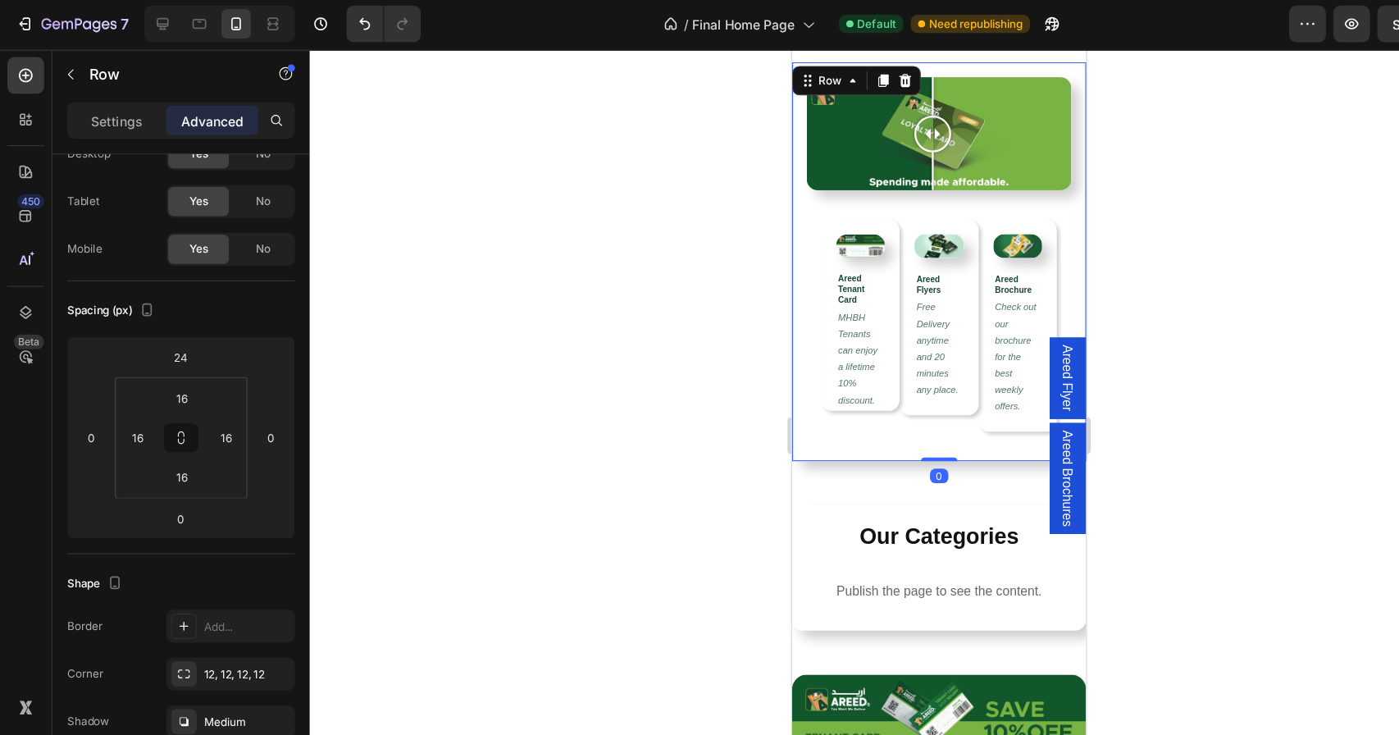
click at [854, 397] on div "Image Comparison Row Image Areed Tenant Card Heading MHBH Tenants can enjoy a l…" at bounding box center [922, 239] width 262 height 356
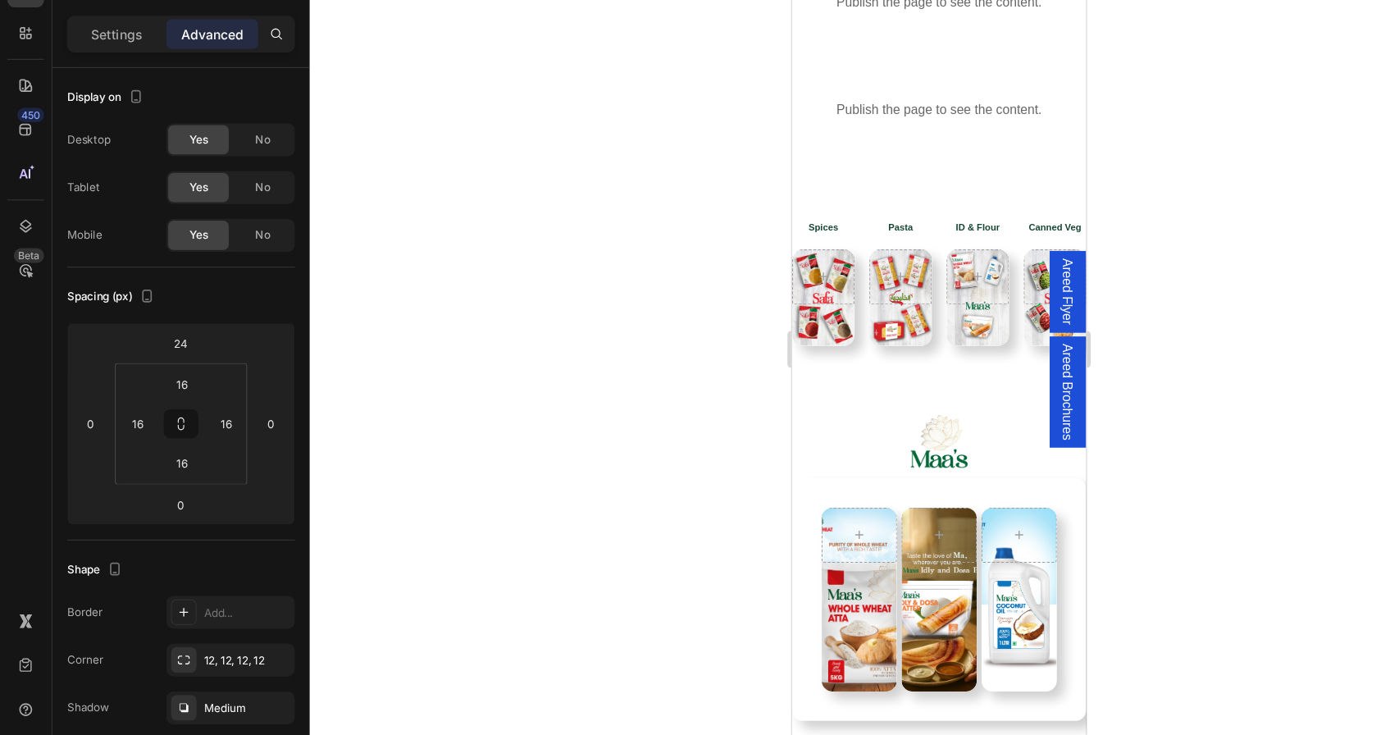
scroll to position [1885, 0]
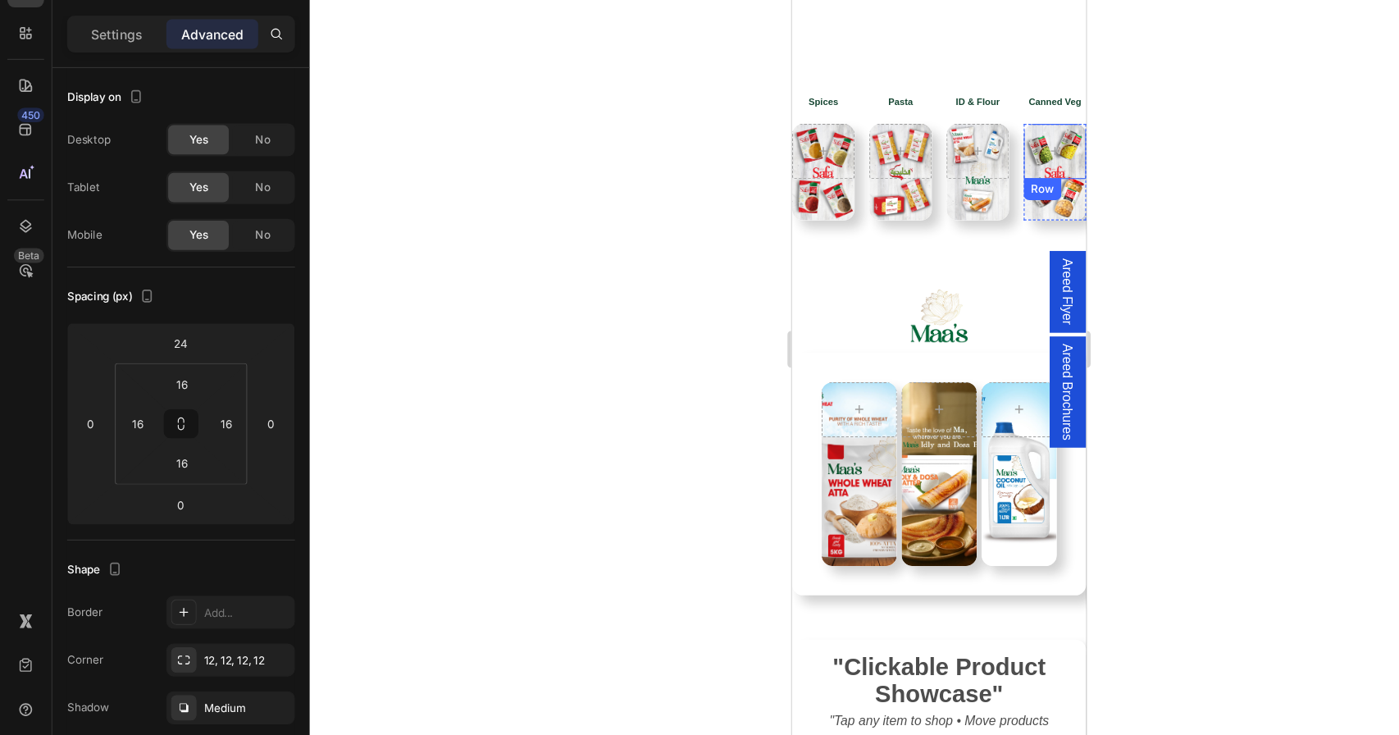
click at [1085, 225] on div at bounding box center [837, 390] width 1122 height 689
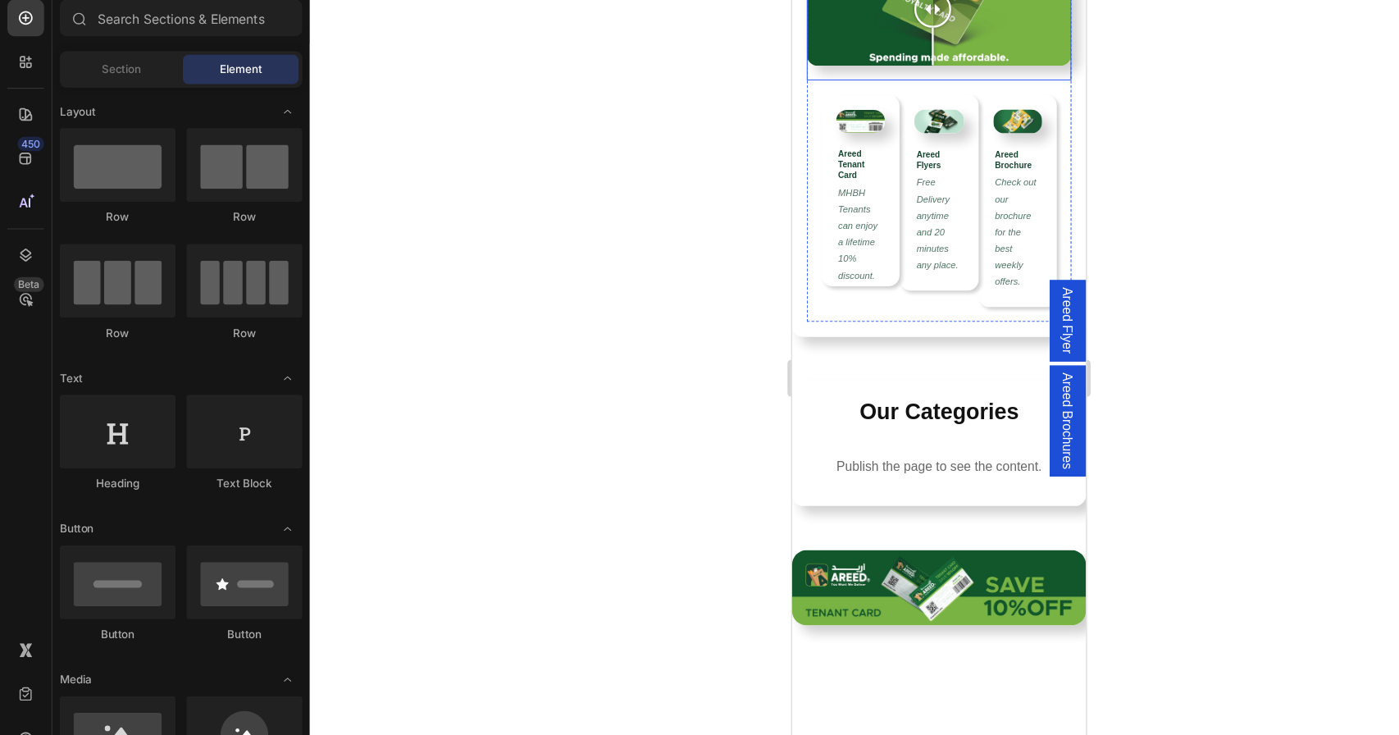
scroll to position [0, 0]
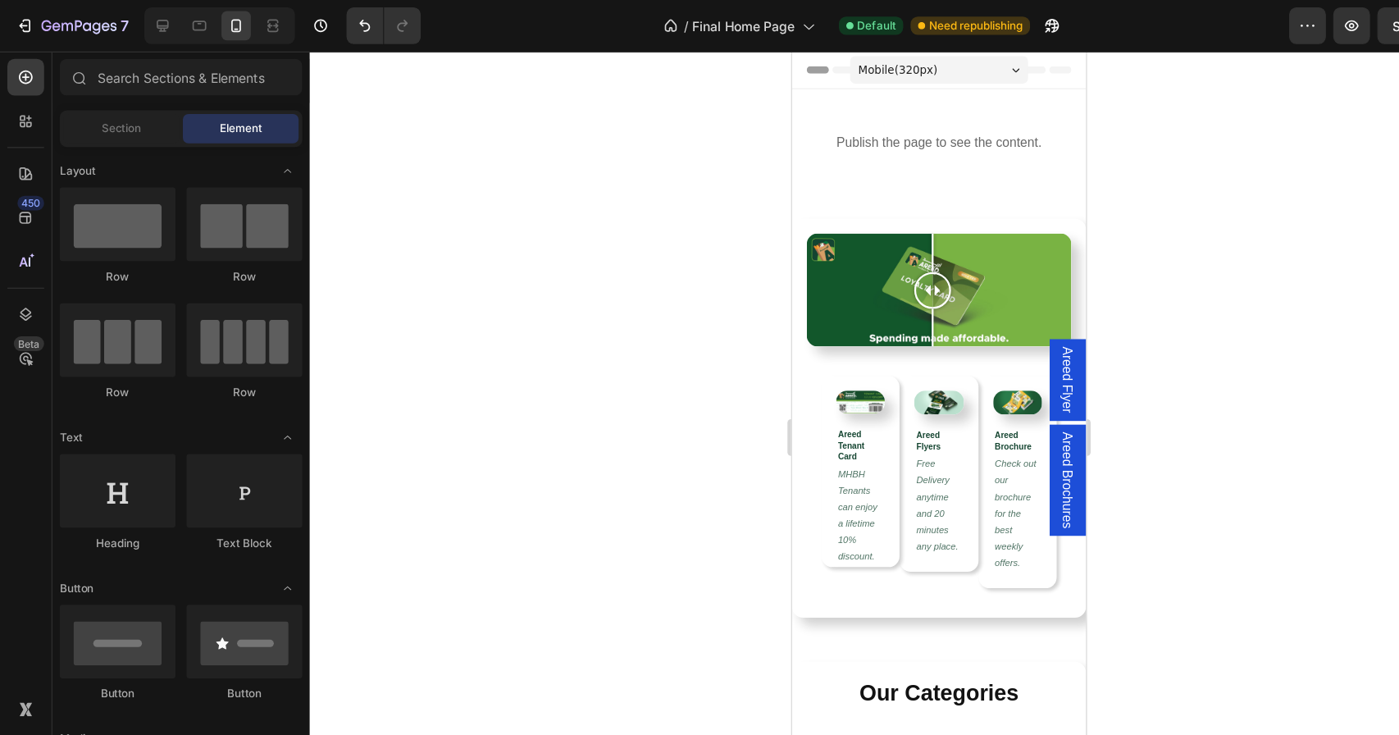
click at [915, 60] on span "Mobile ( 320 px)" at bounding box center [885, 67] width 71 height 16
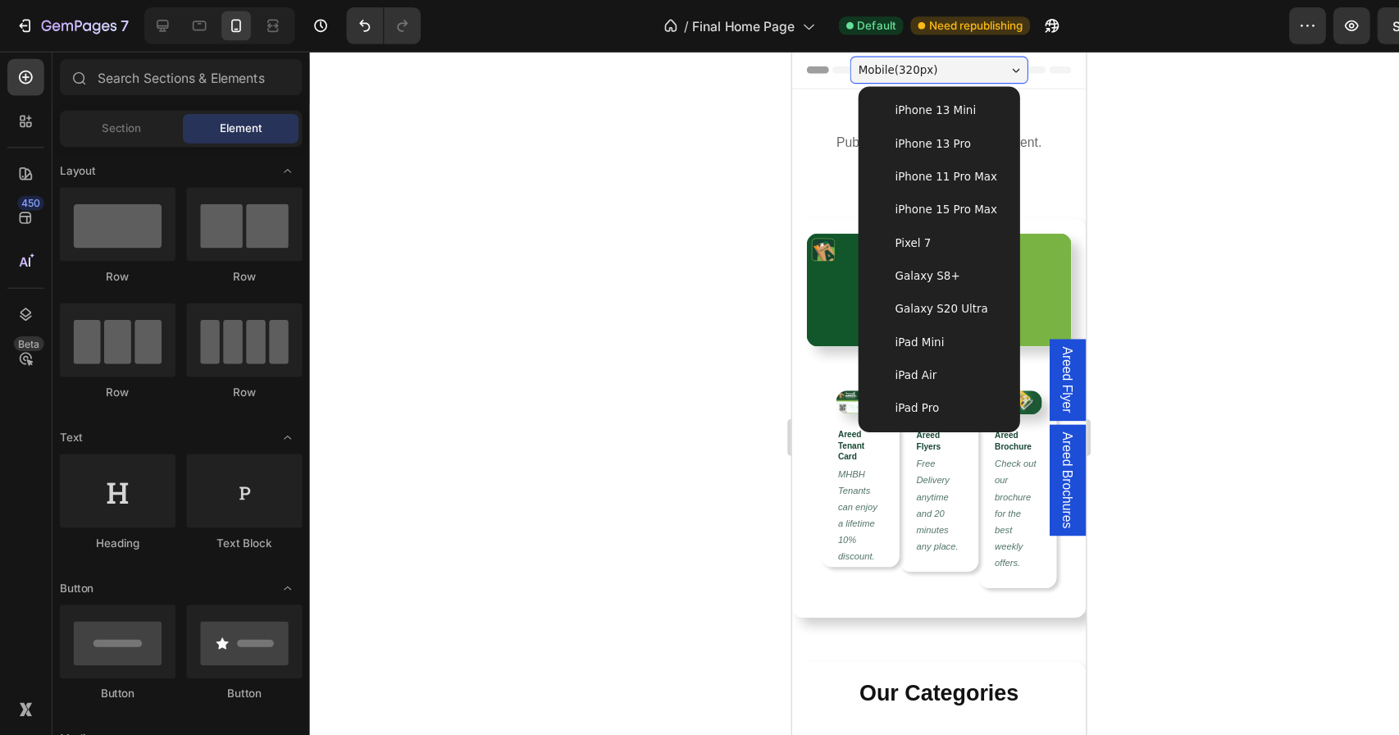
click at [948, 191] on span "iPhone 15 Pro Max" at bounding box center [928, 192] width 91 height 16
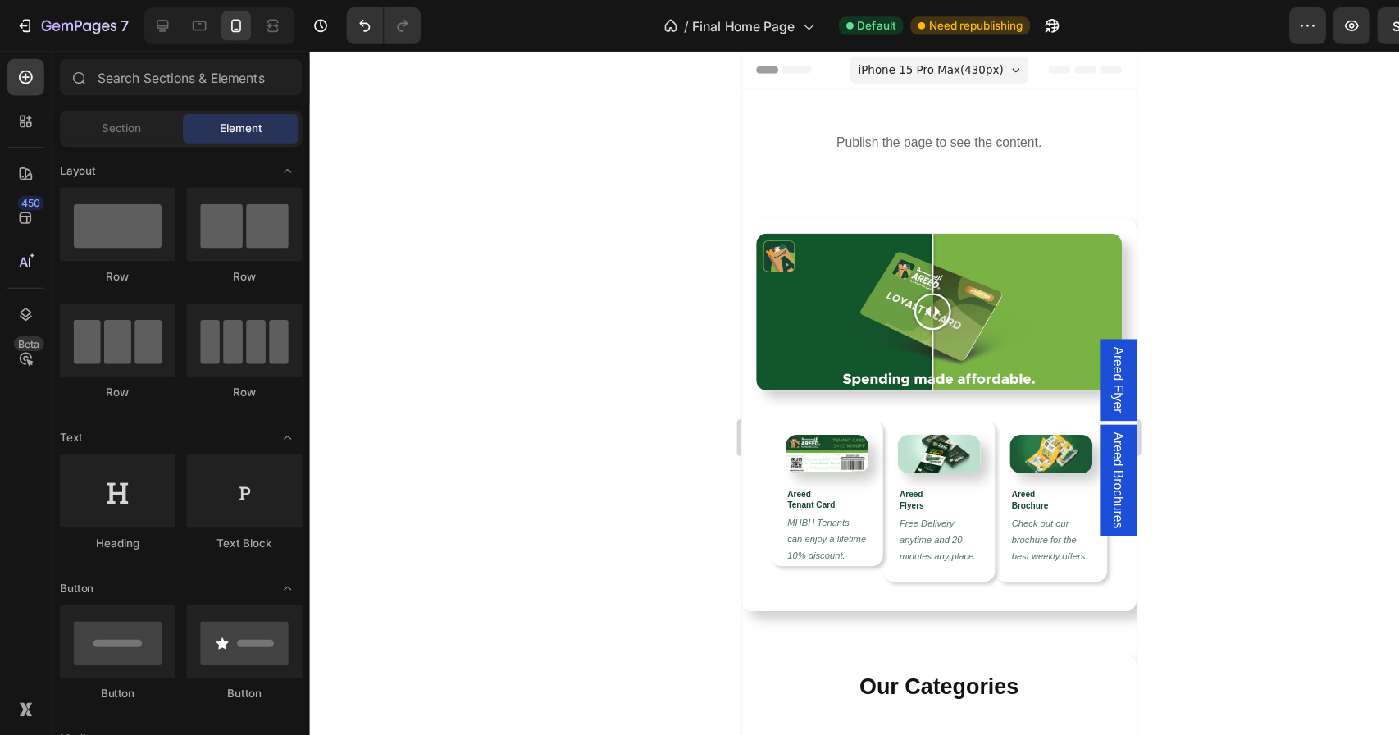
click at [945, 69] on span "iPhone 15 Pro Max ( 430 px)" at bounding box center [909, 67] width 130 height 16
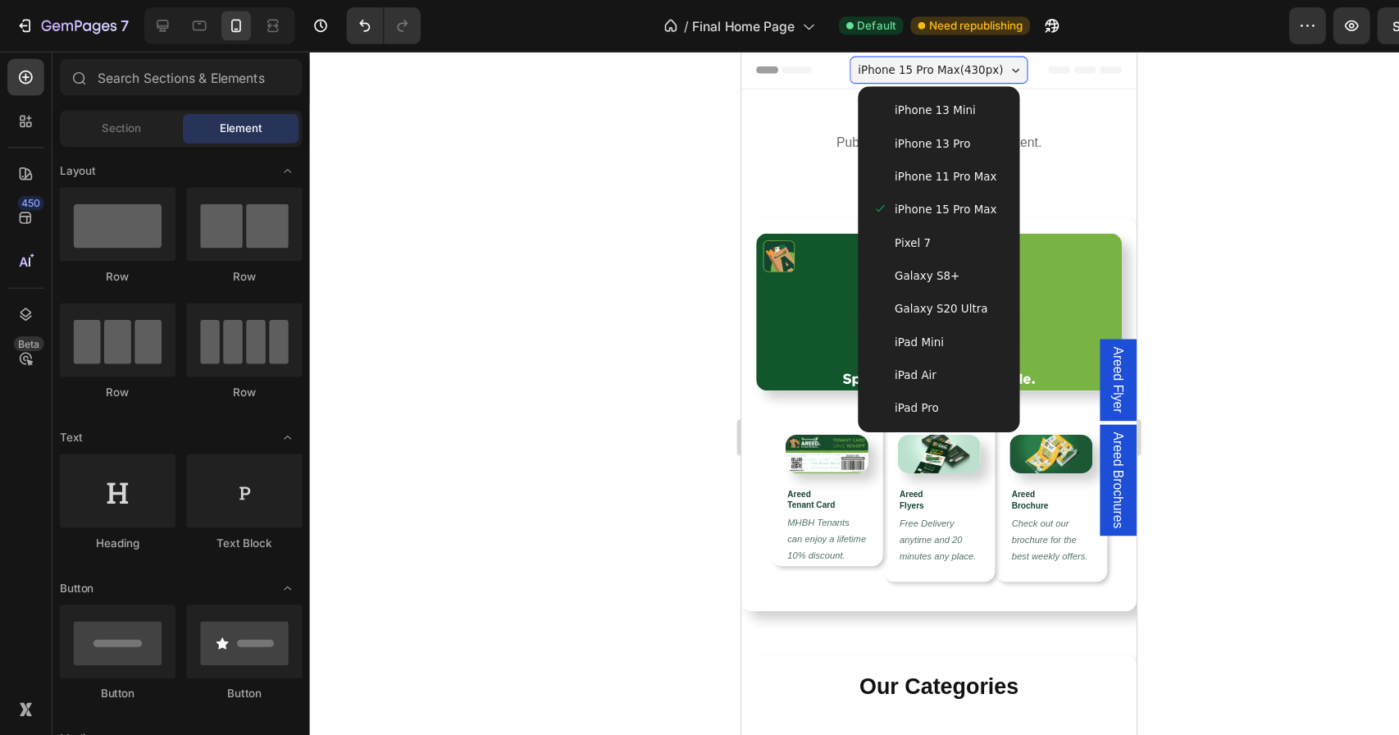
click at [929, 168] on span "iPhone 11 Pro Max" at bounding box center [922, 162] width 91 height 16
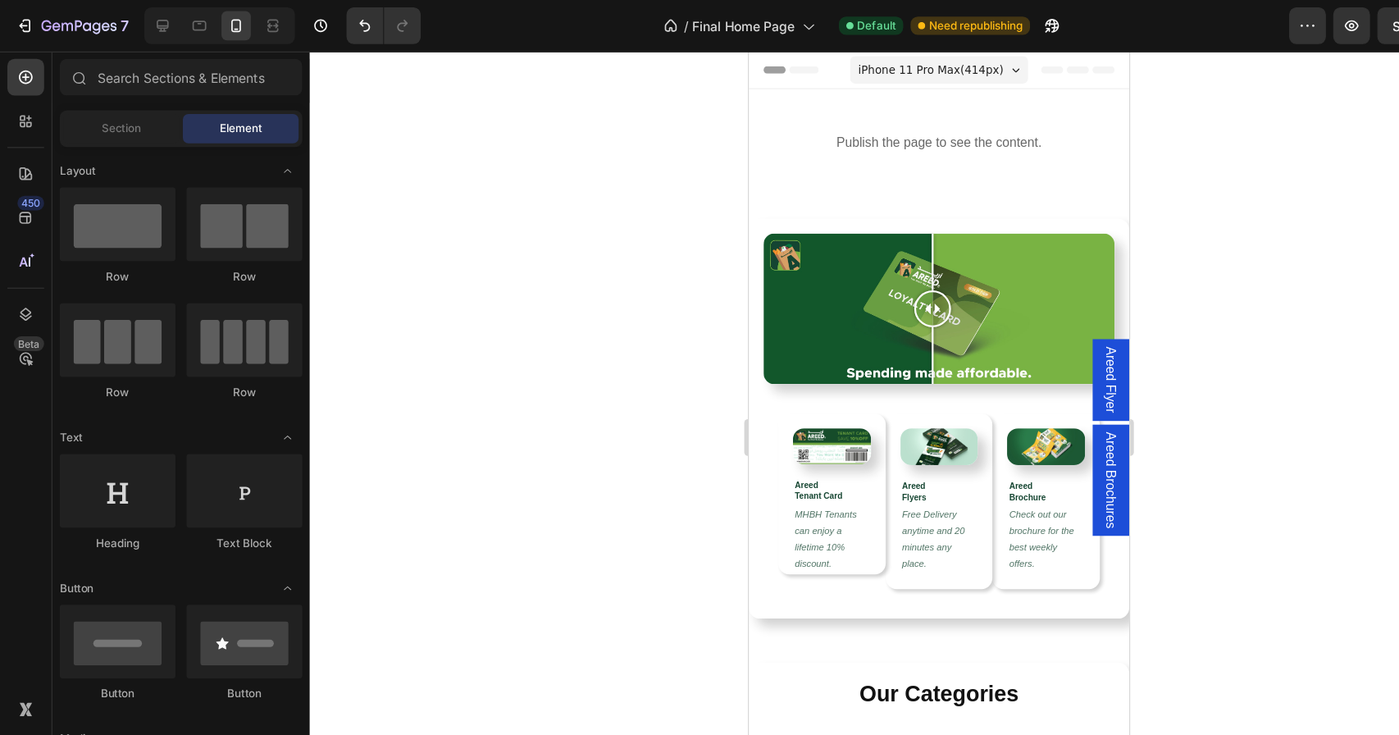
click at [932, 66] on span "iPhone 11 Pro Max ( 414 px)" at bounding box center [910, 67] width 130 height 16
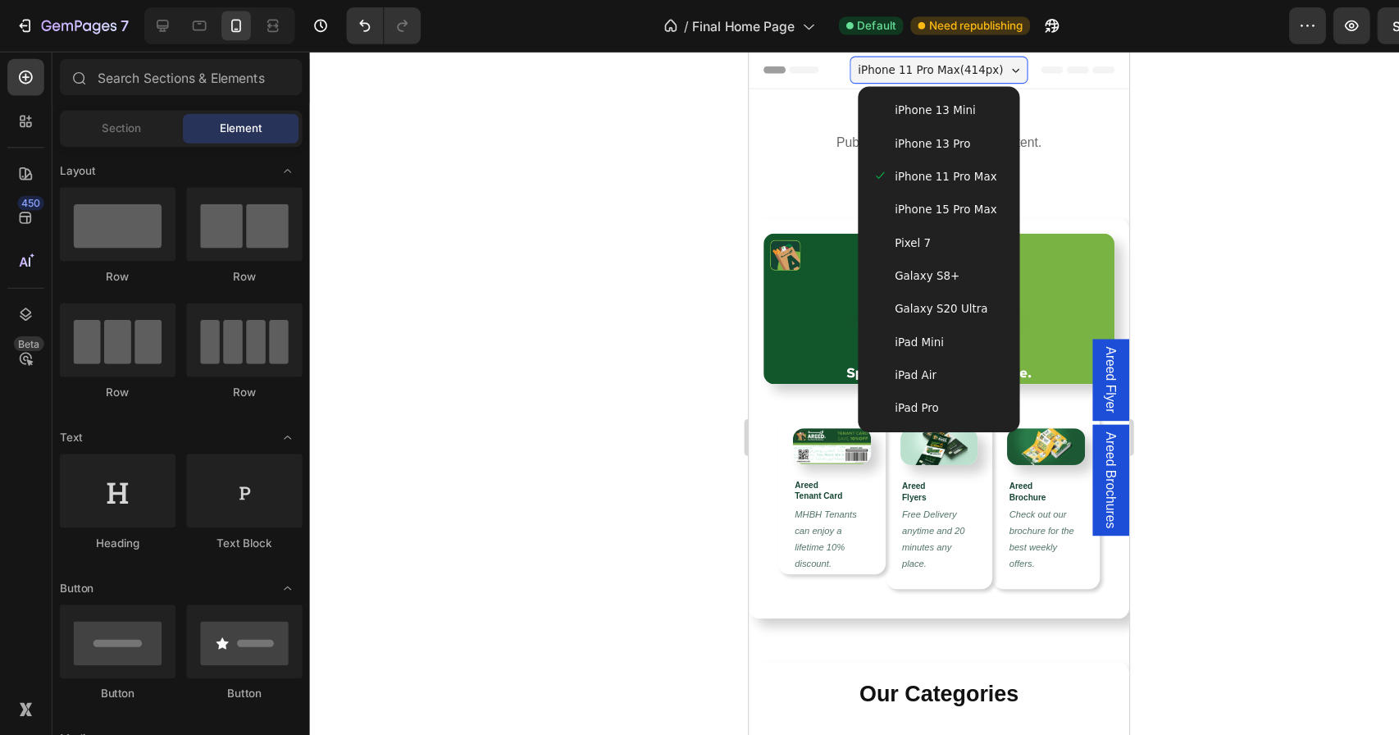
click at [892, 131] on span "iPhone 13 Pro" at bounding box center [911, 133] width 67 height 16
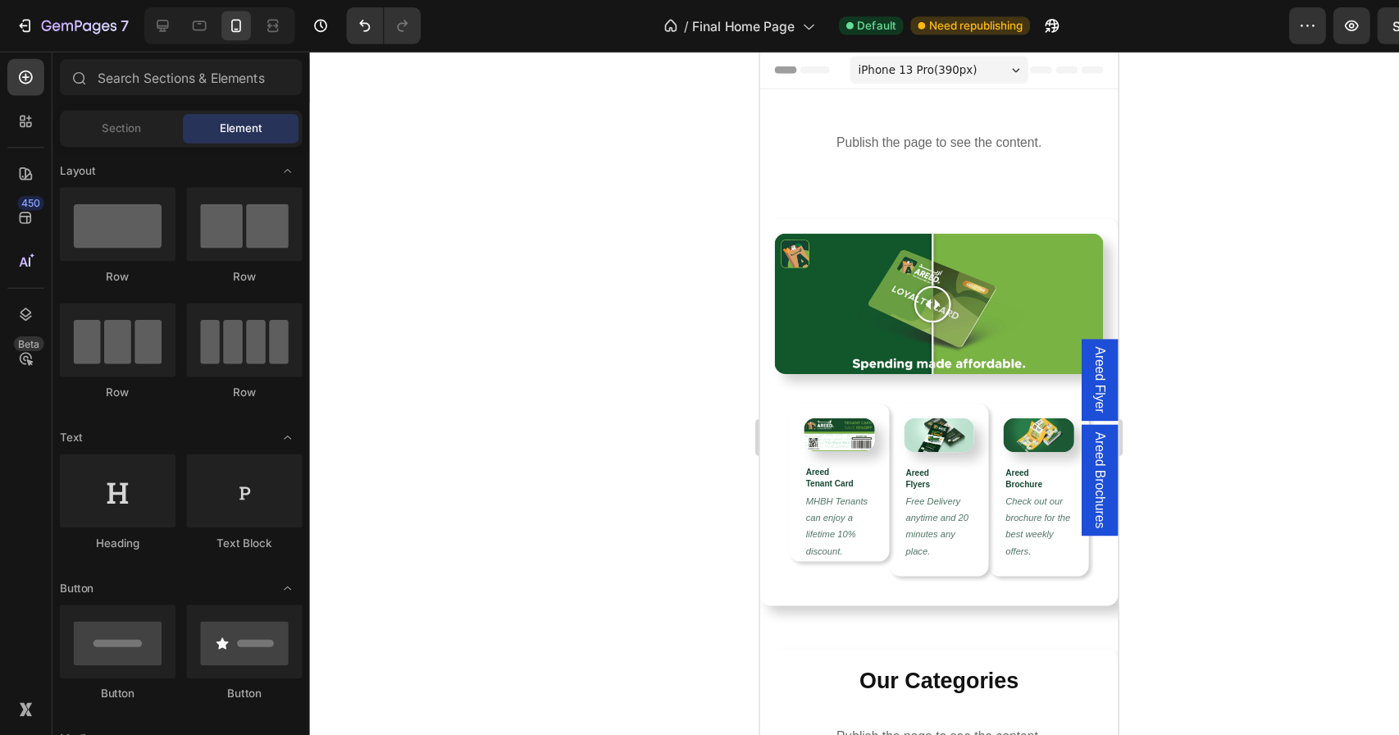
click at [924, 59] on span "iPhone 13 Pro ( 390 px)" at bounding box center [900, 67] width 106 height 16
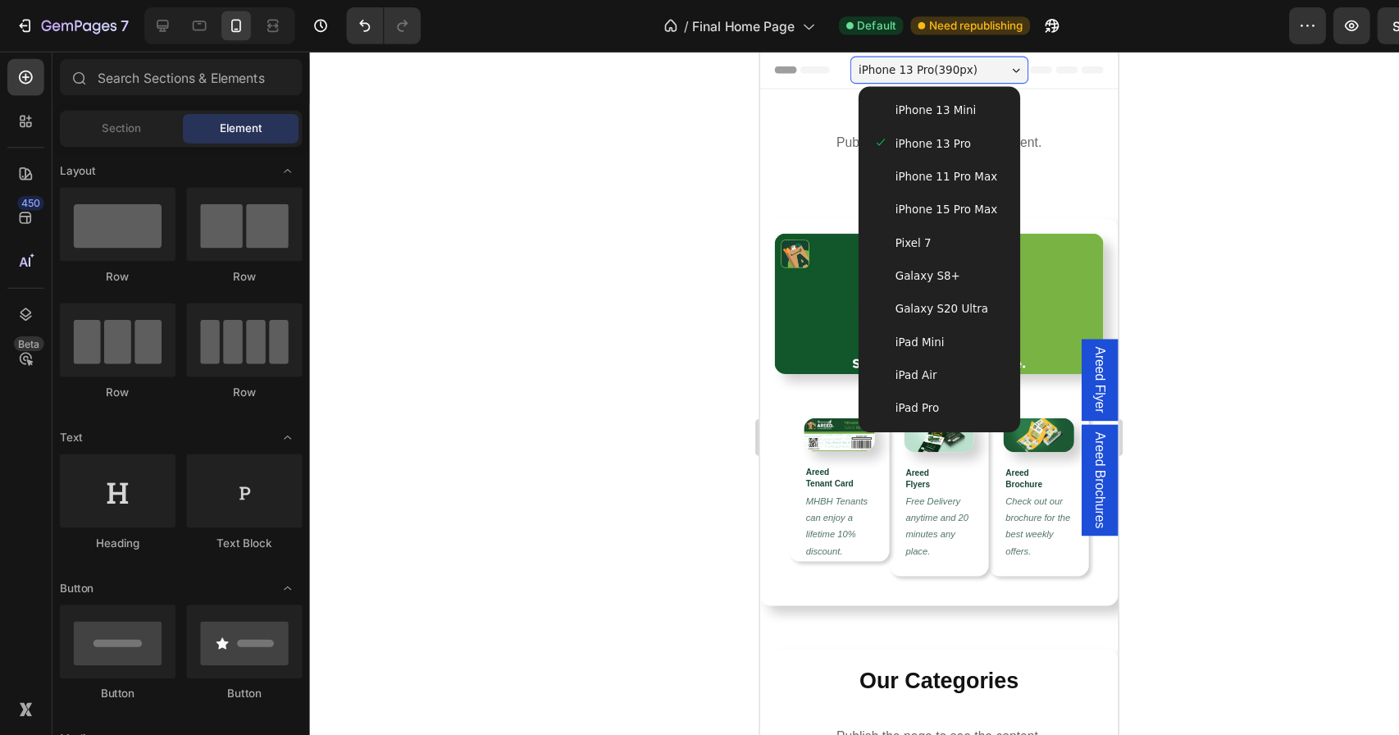
click at [947, 105] on div "iPhone 13 Mini" at bounding box center [919, 103] width 118 height 16
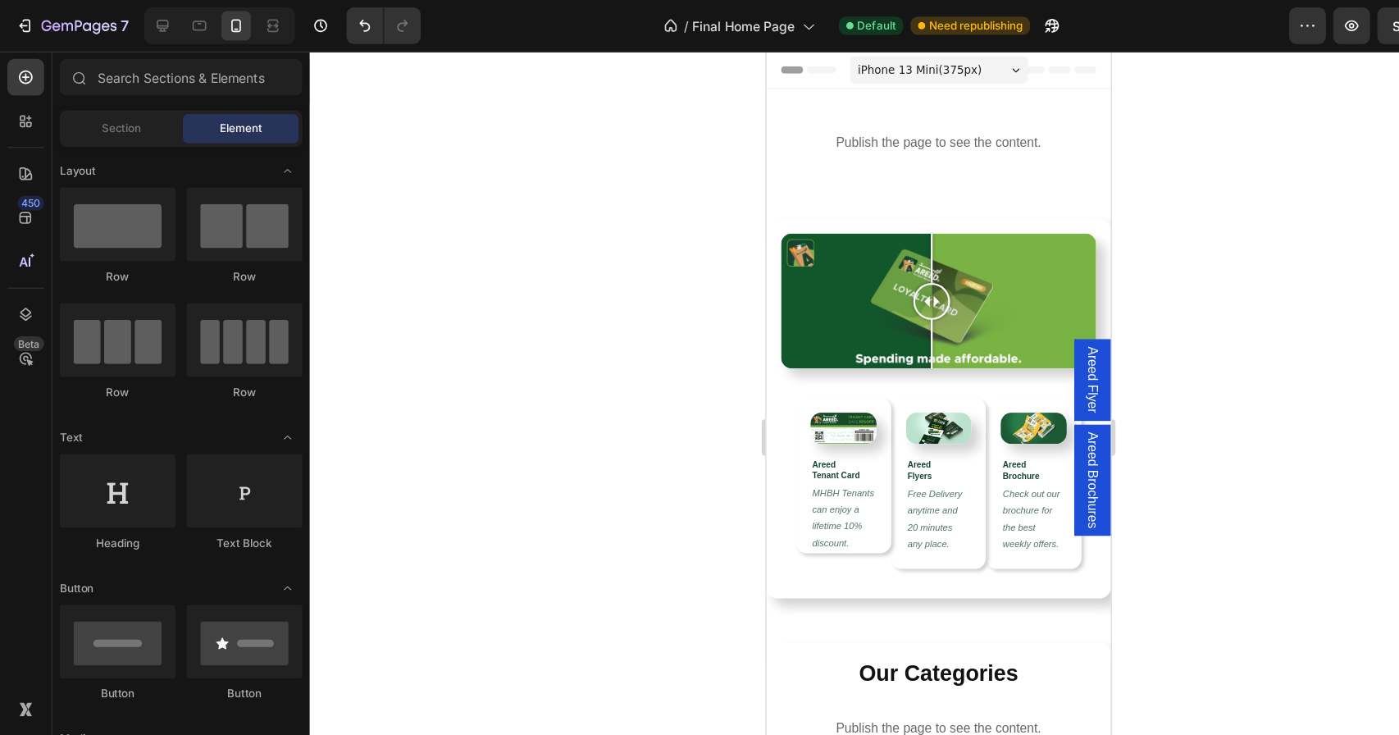
click at [951, 74] on div "iPhone 13 Mini ( 375 px)" at bounding box center [919, 67] width 159 height 25
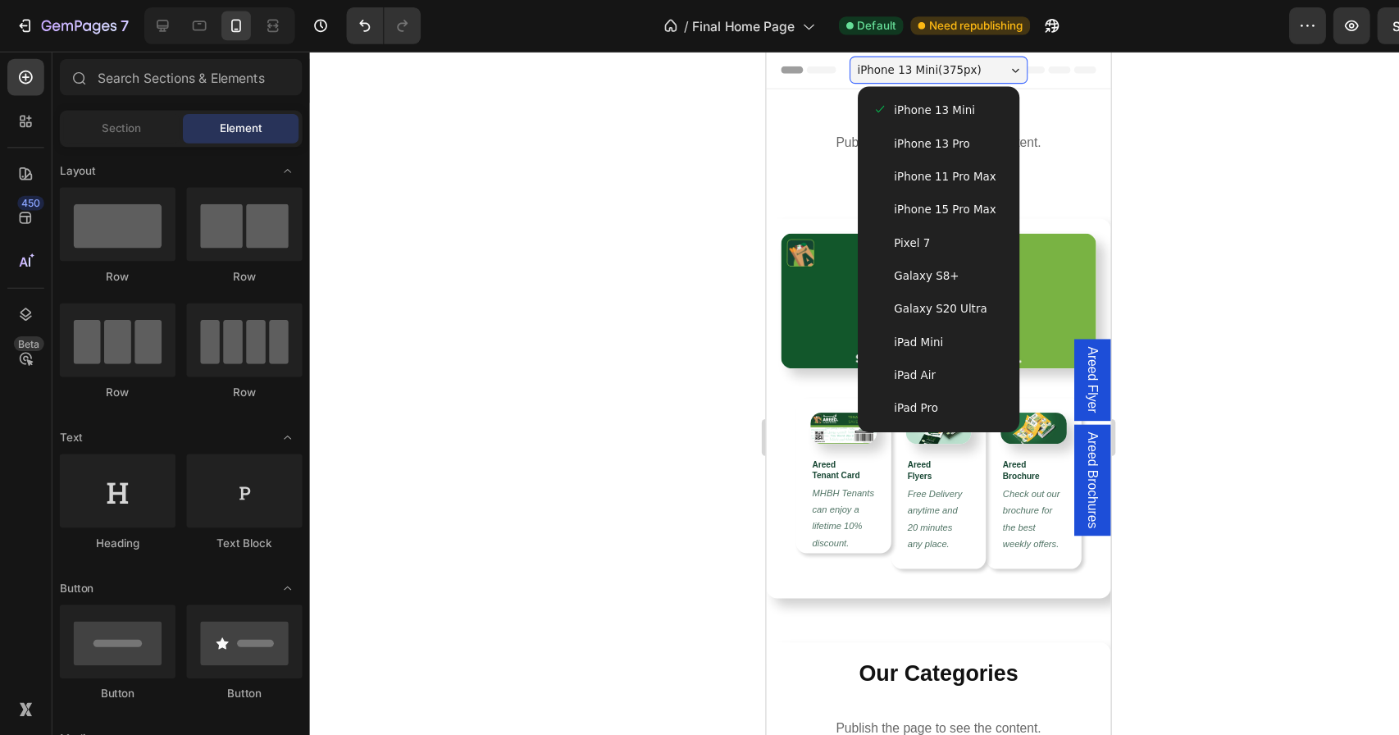
click at [1035, 216] on div at bounding box center [837, 390] width 1122 height 689
click at [1068, 308] on div at bounding box center [837, 390] width 1122 height 689
click at [600, 268] on div at bounding box center [837, 390] width 1122 height 689
click at [800, 349] on div "Image Areed Tenant Card Heading MHBH Tenants can enjoy a lifetime 10% discount.…" at bounding box center [919, 436] width 281 height 179
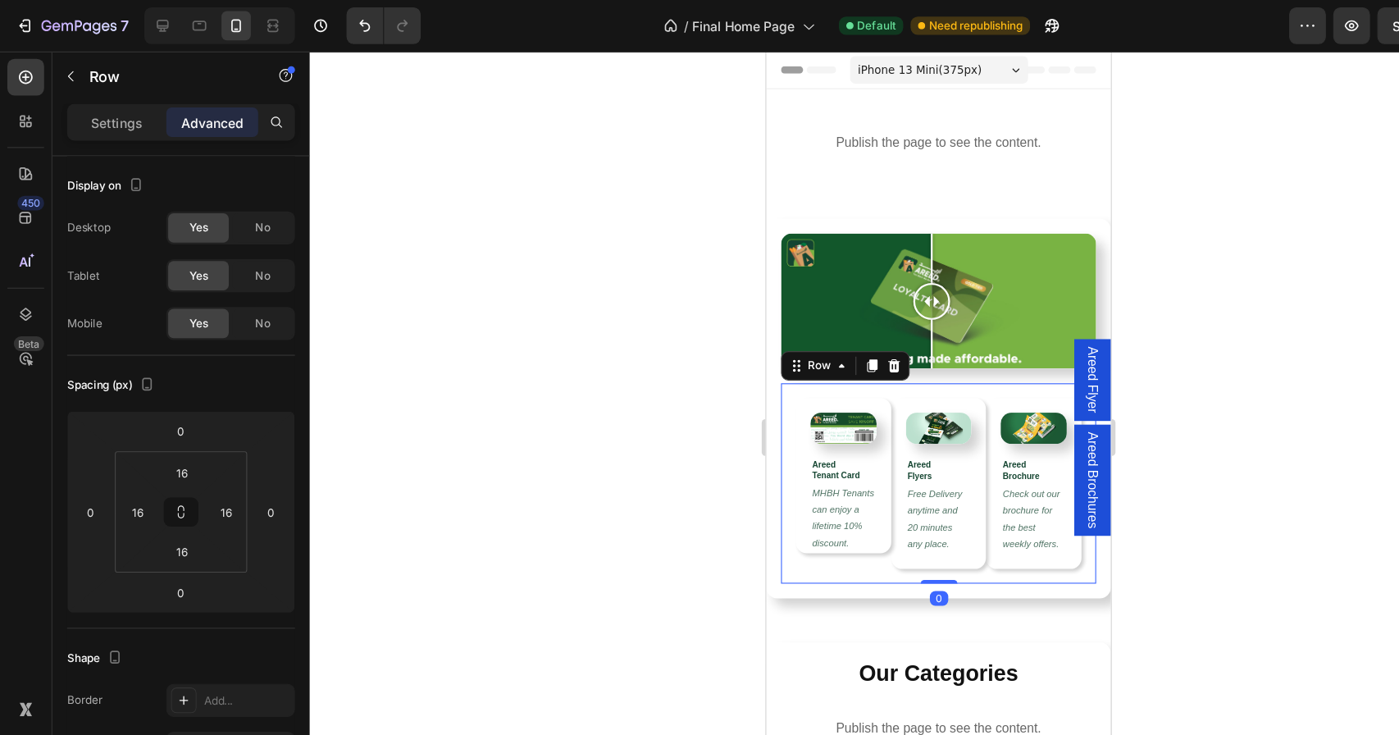
scroll to position [2, 0]
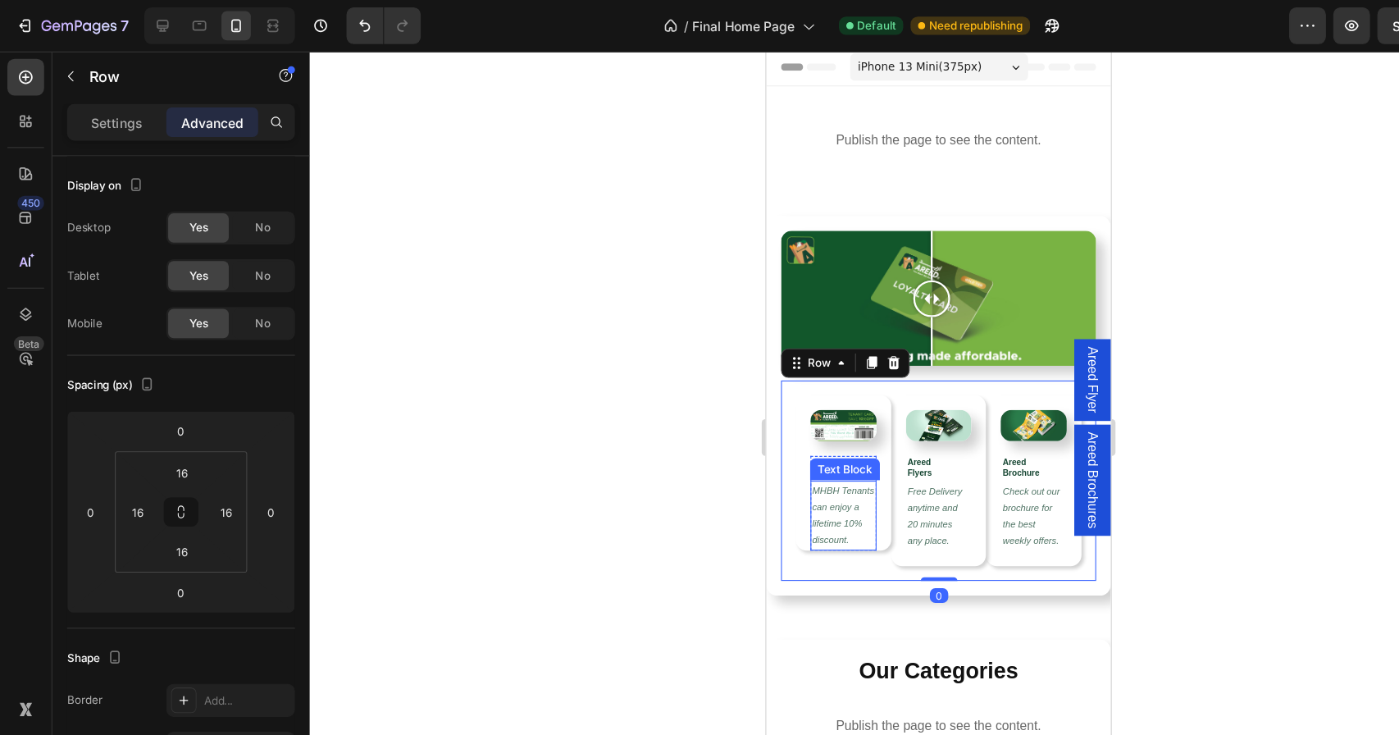
click at [818, 459] on p "MHBH Tenants can enjoy a lifetime 10% discount." at bounding box center [835, 464] width 56 height 59
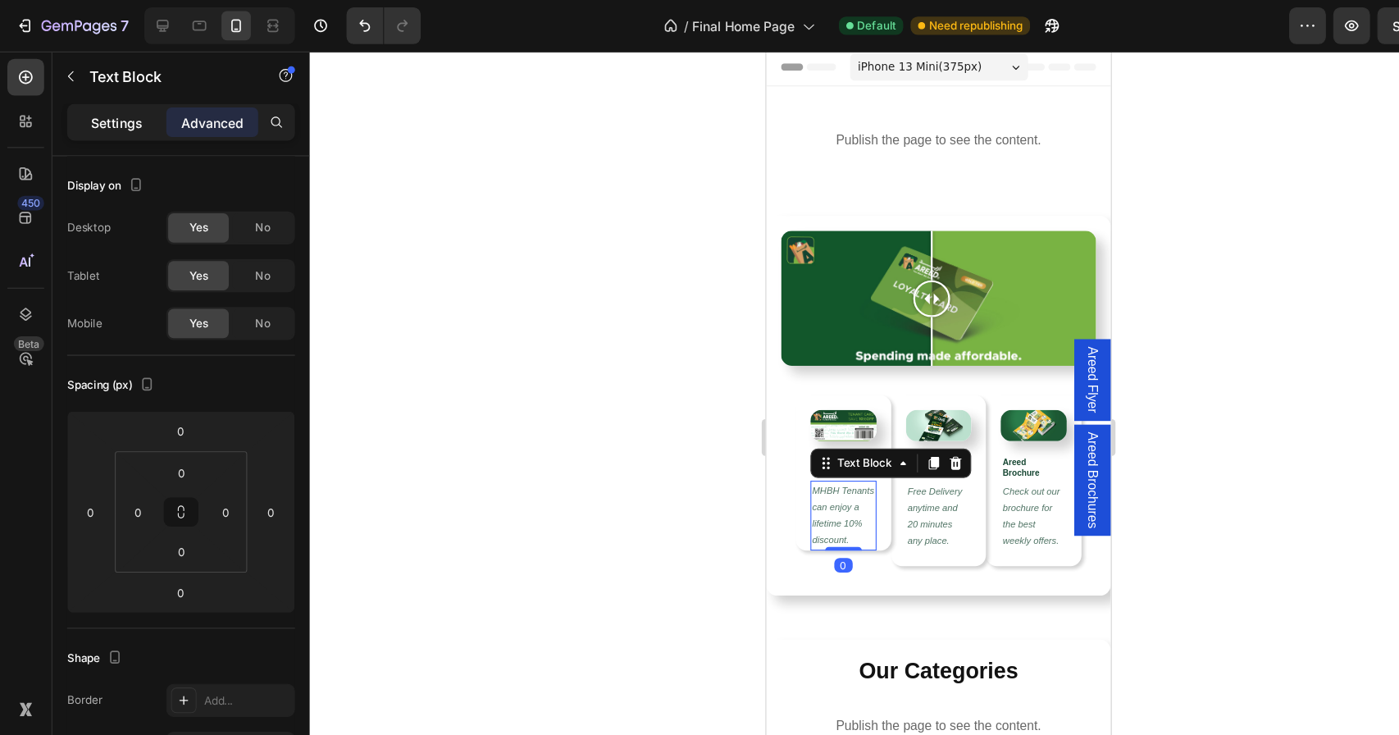
click at [111, 118] on div "Settings" at bounding box center [104, 109] width 82 height 26
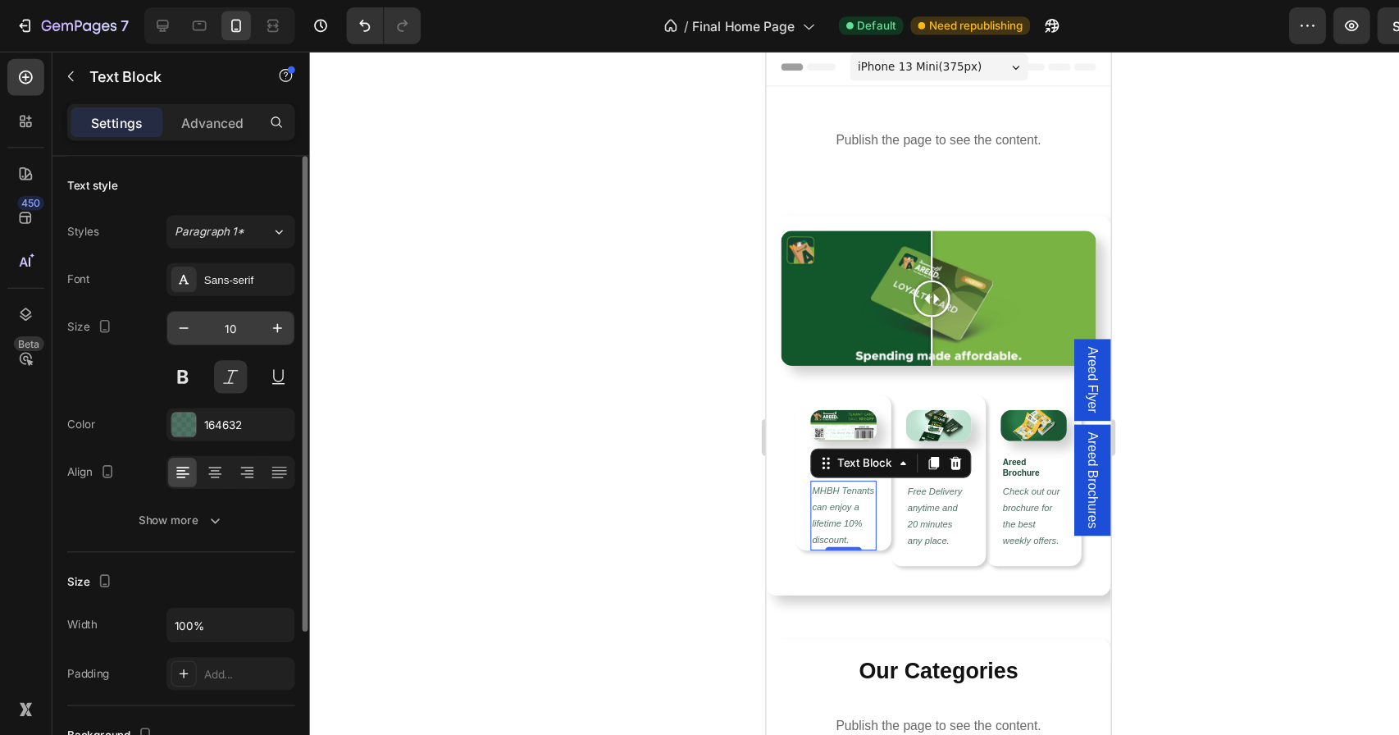
click at [207, 285] on input "10" at bounding box center [206, 293] width 54 height 30
type input "9"
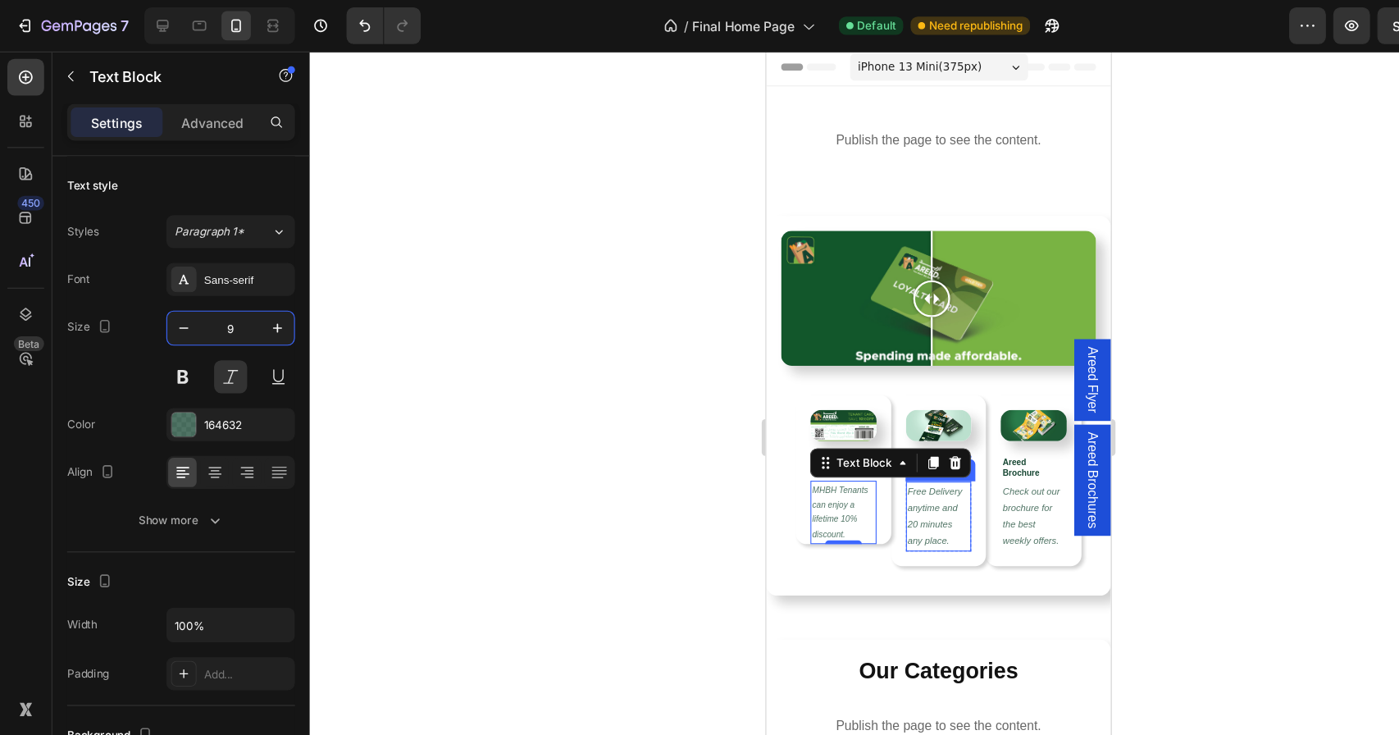
click at [903, 466] on p "Free Delivery anytime and 20 minutes any place." at bounding box center [920, 465] width 56 height 59
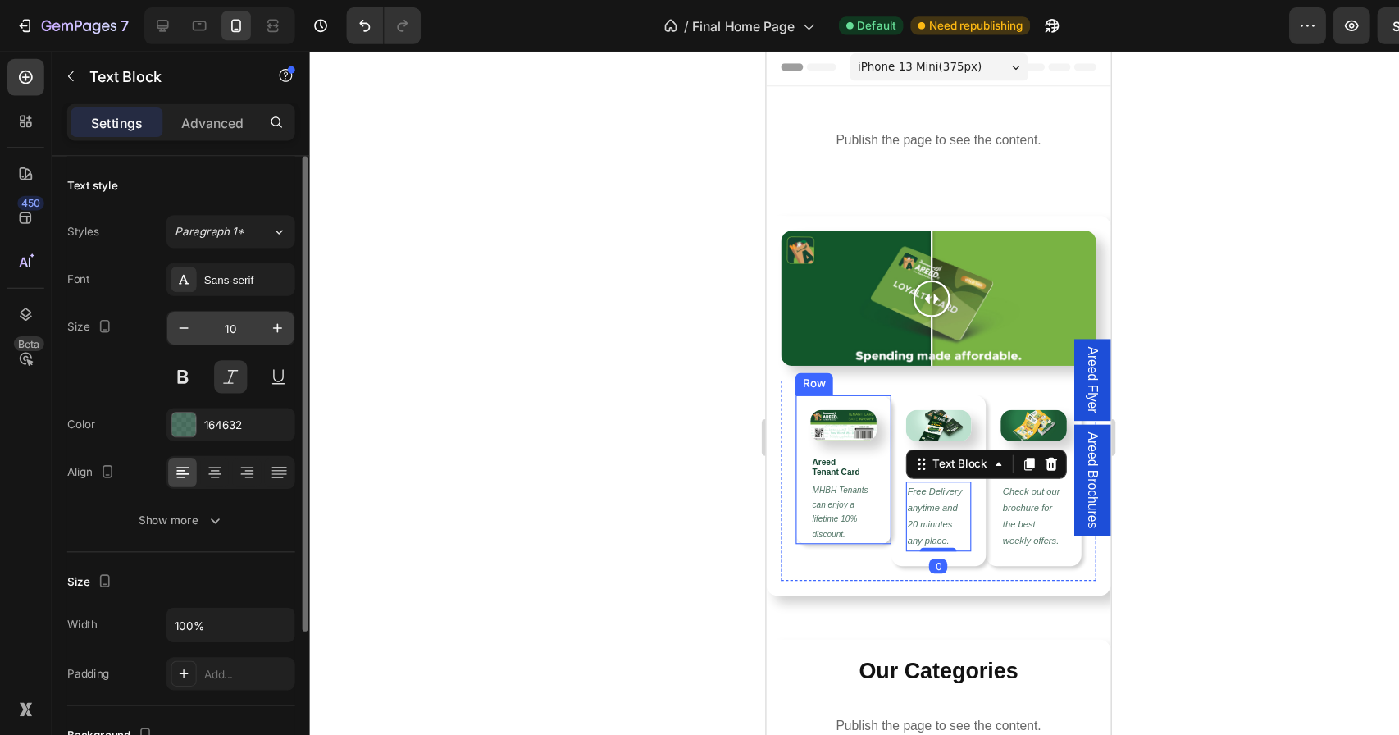
click at [215, 295] on input "10" at bounding box center [206, 293] width 54 height 30
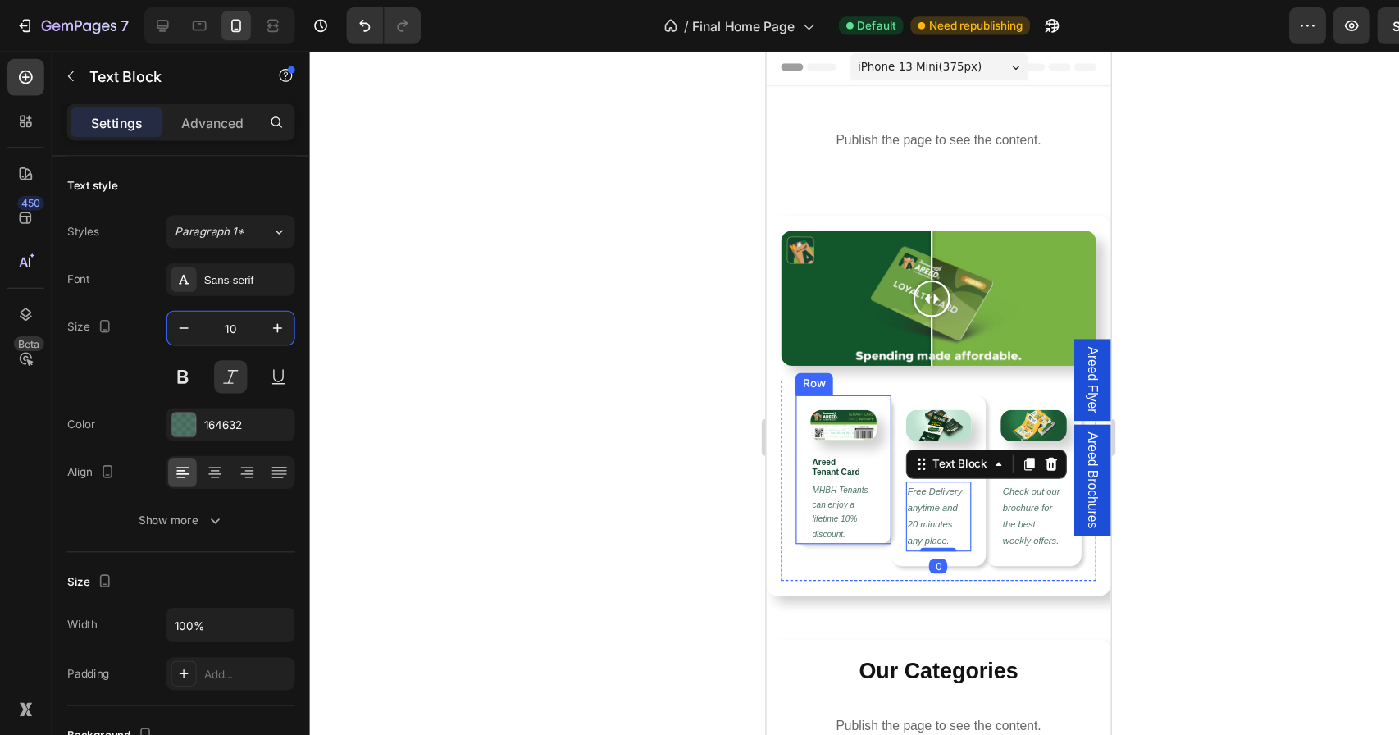
type input "9"
click at [996, 451] on p "Check out our brochure for the best weekly offers." at bounding box center [1004, 465] width 56 height 59
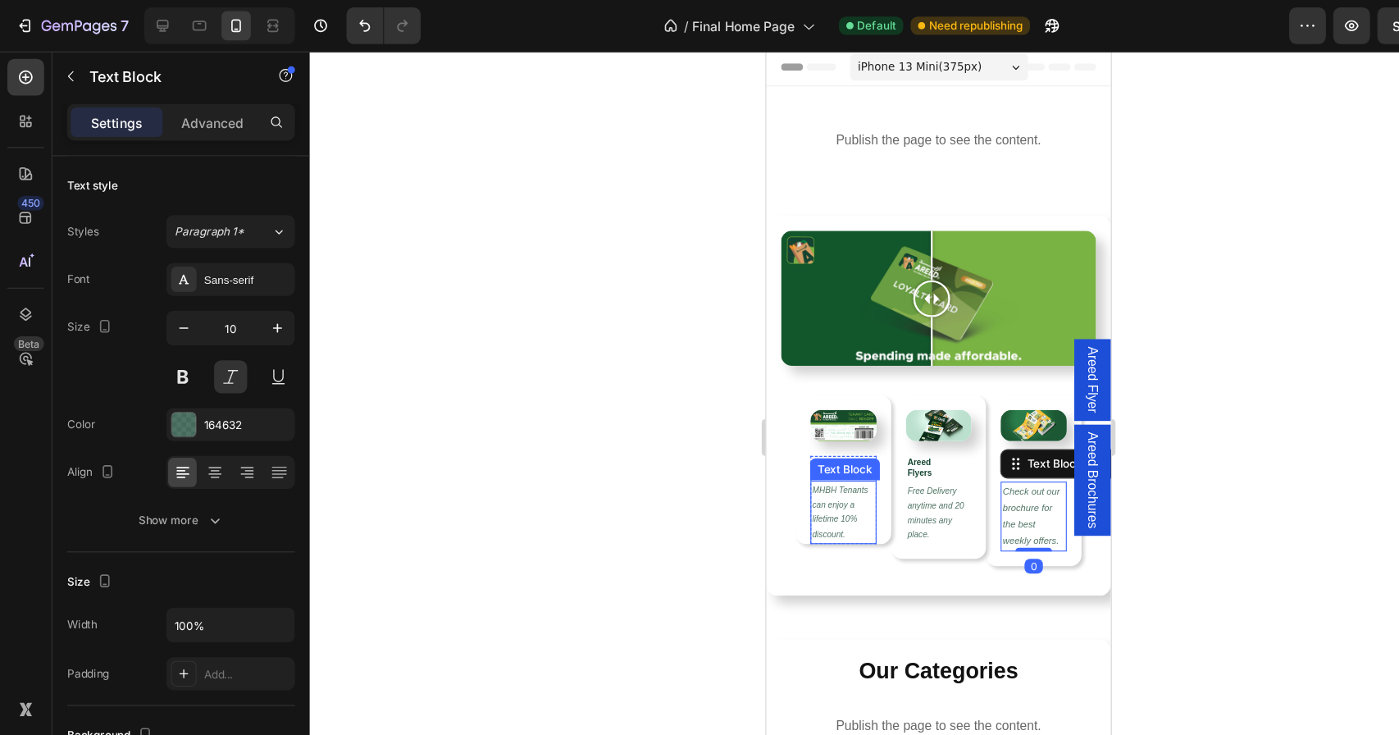
click at [813, 448] on p "MHBH Tenants can enjoy a lifetime 10% discount." at bounding box center [835, 461] width 56 height 53
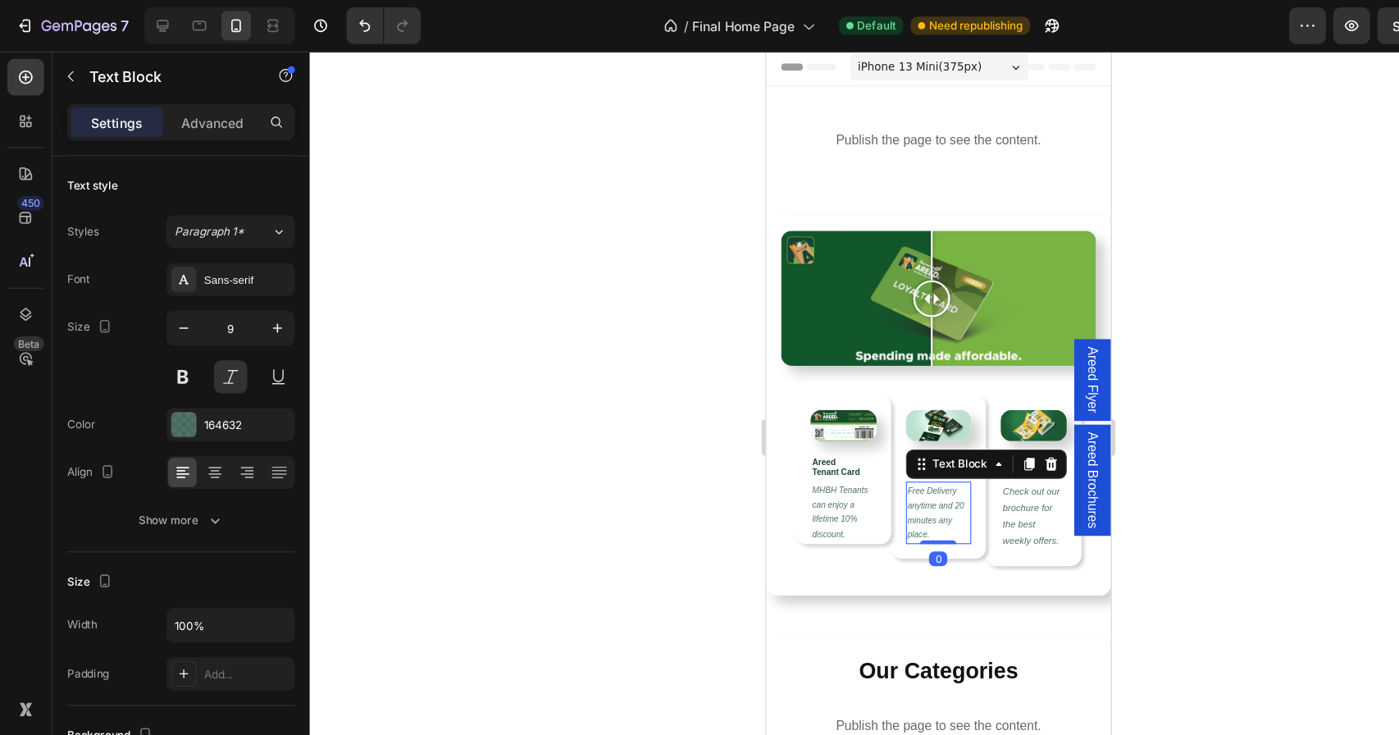
click at [920, 467] on p "Free Delivery anytime and 20 minutes any place." at bounding box center [920, 462] width 56 height 53
click at [903, 490] on div "Image Areed Flyers Heading Free Delivery anytime and 20 minutes any place. Text…" at bounding box center [919, 430] width 85 height 146
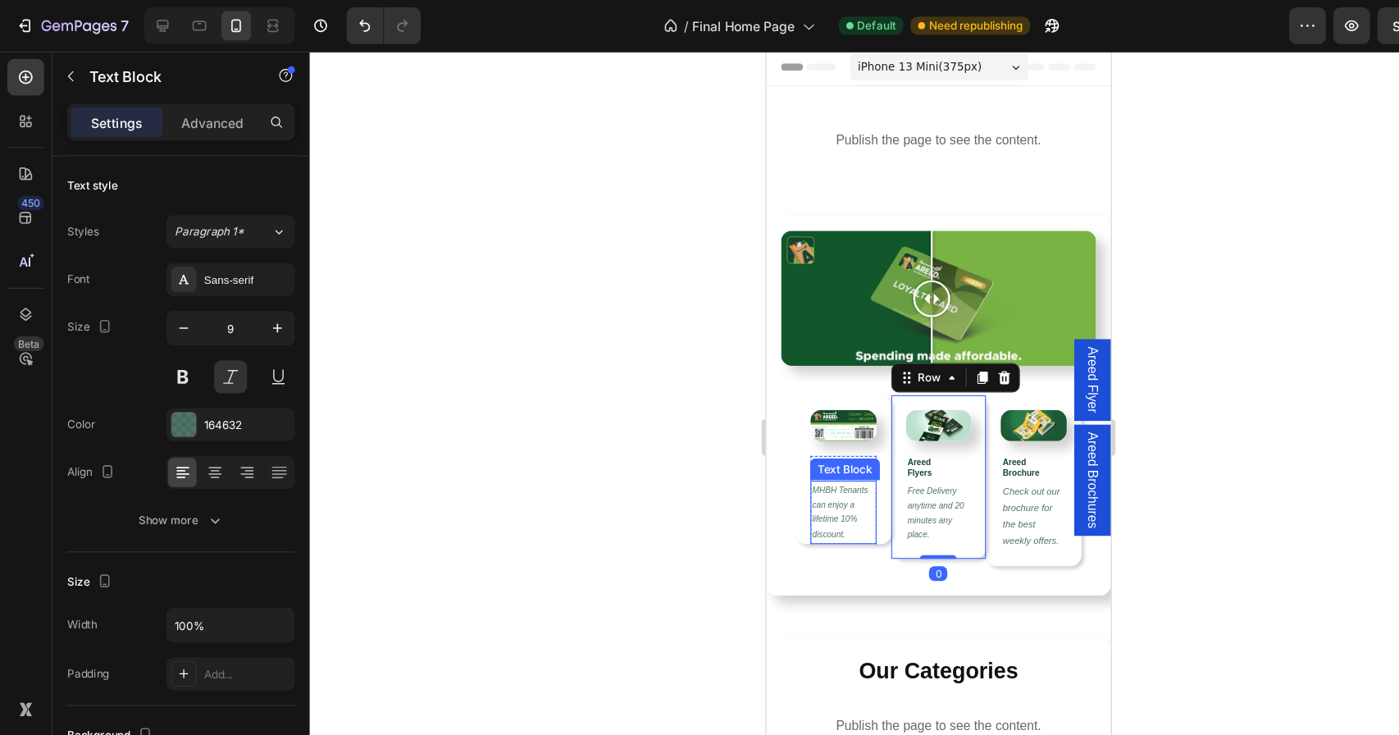
click at [840, 462] on p "MHBH Tenants can enjoy a lifetime 10% discount." at bounding box center [835, 461] width 56 height 53
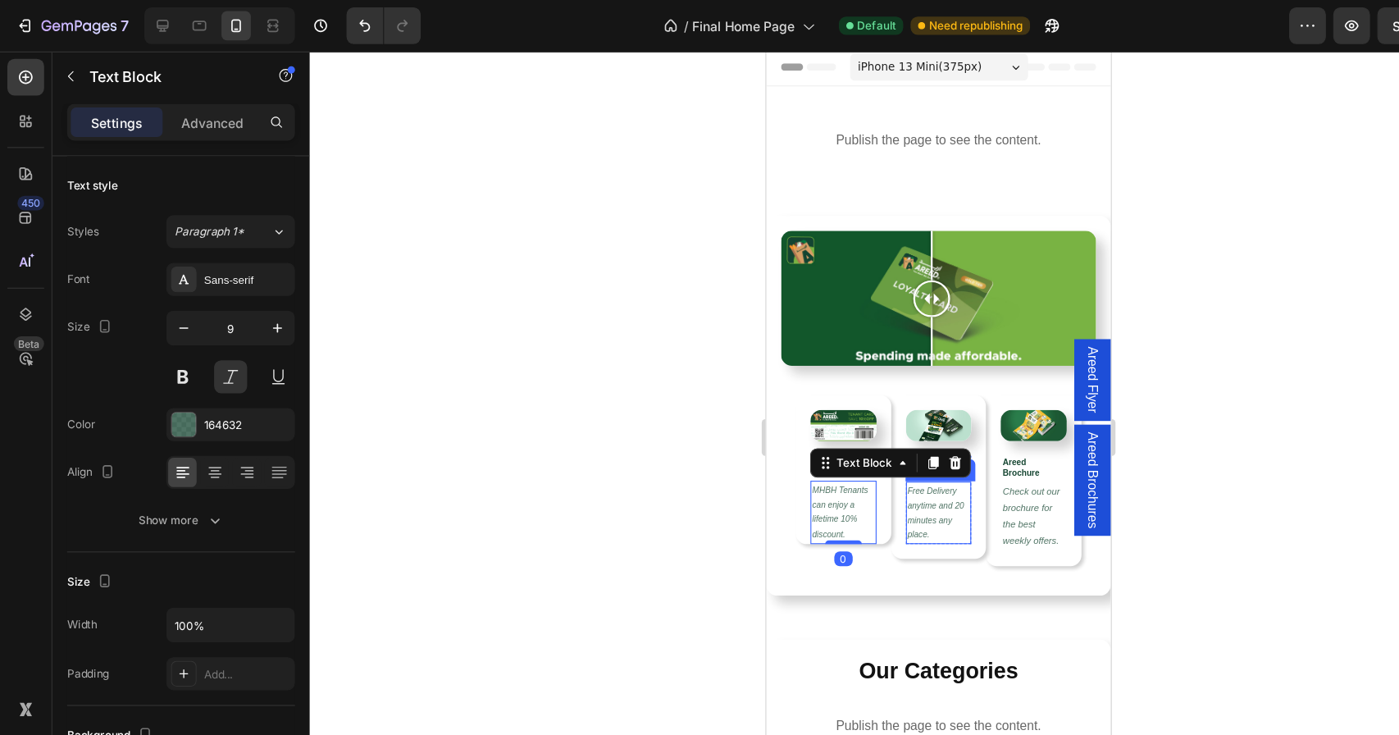
click at [933, 470] on p "Free Delivery anytime and 20 minutes any place." at bounding box center [920, 462] width 56 height 53
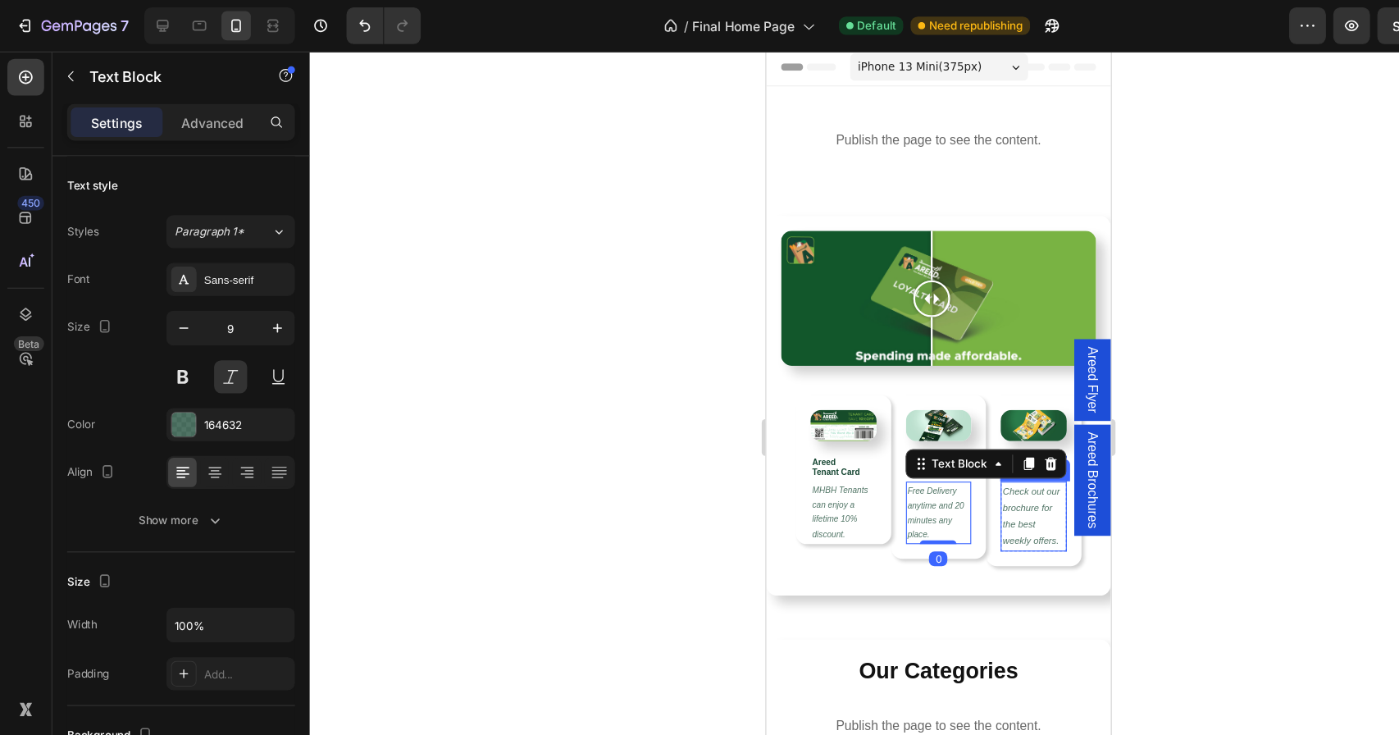
click at [1010, 477] on p "Check out our brochure for the best weekly offers." at bounding box center [1004, 465] width 56 height 59
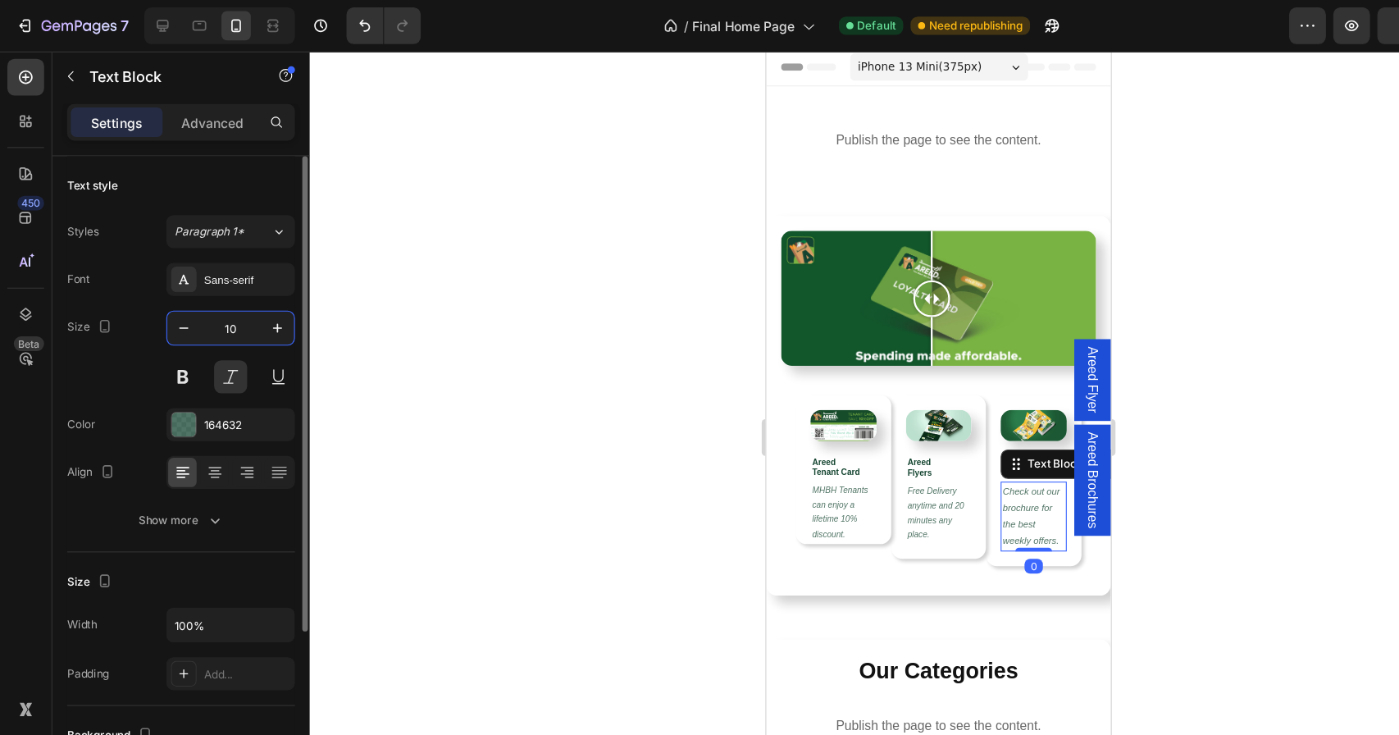
click at [217, 282] on input "10" at bounding box center [206, 293] width 54 height 30
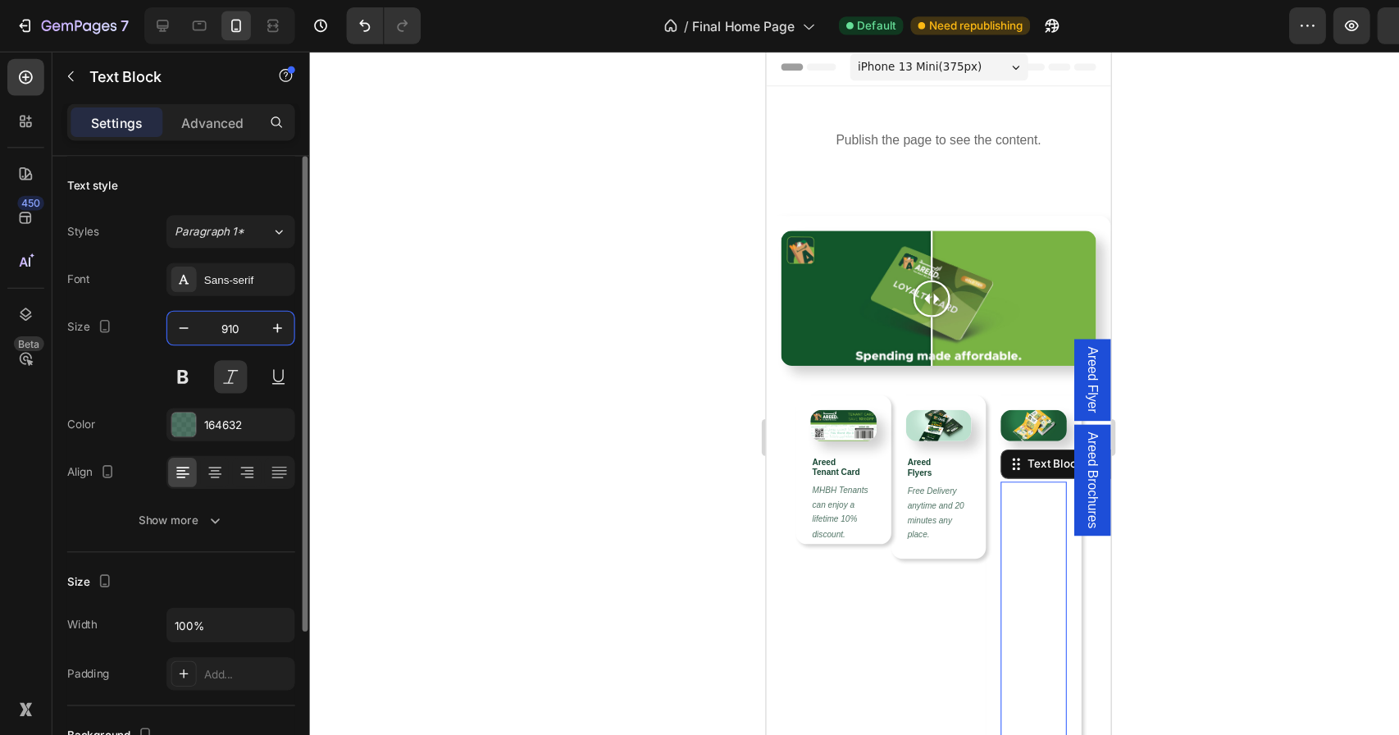
click at [226, 293] on input "910" at bounding box center [206, 293] width 54 height 30
type input "9"
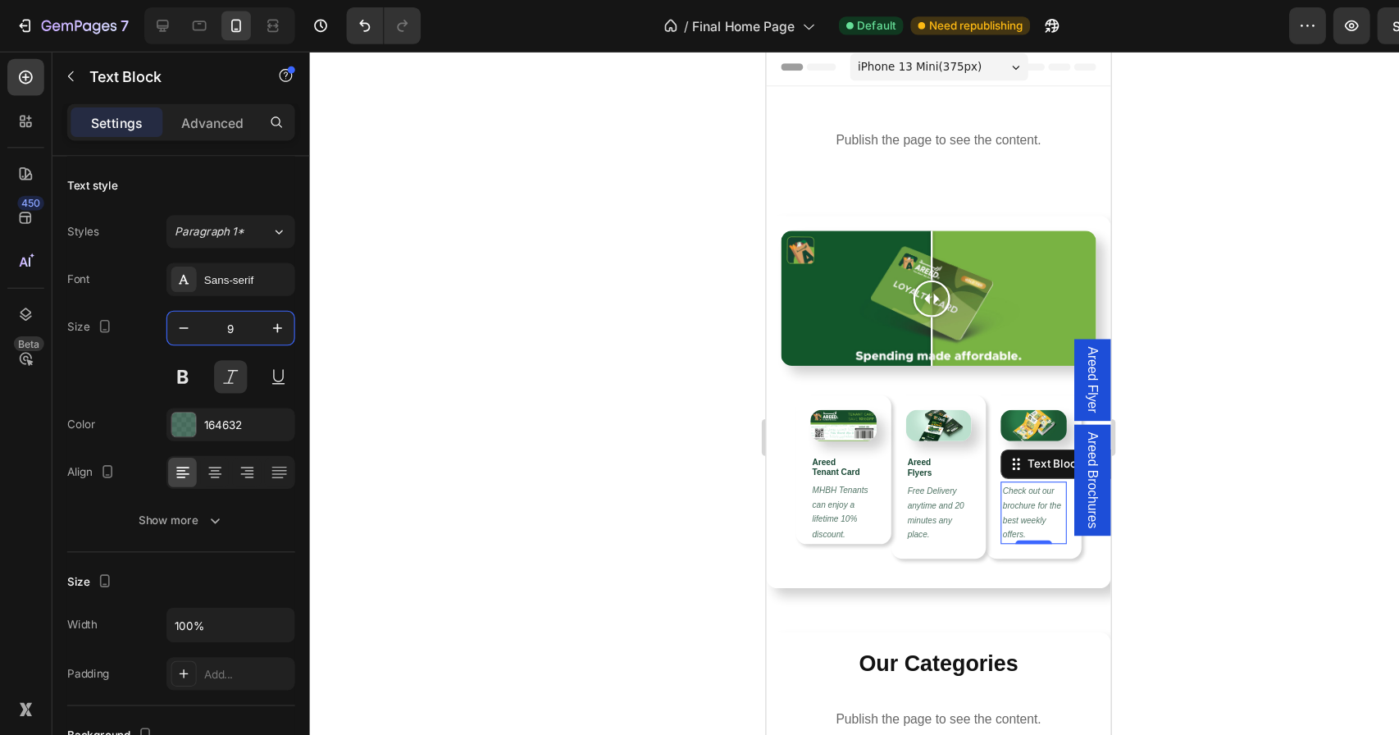
click at [399, 304] on div at bounding box center [837, 390] width 1122 height 689
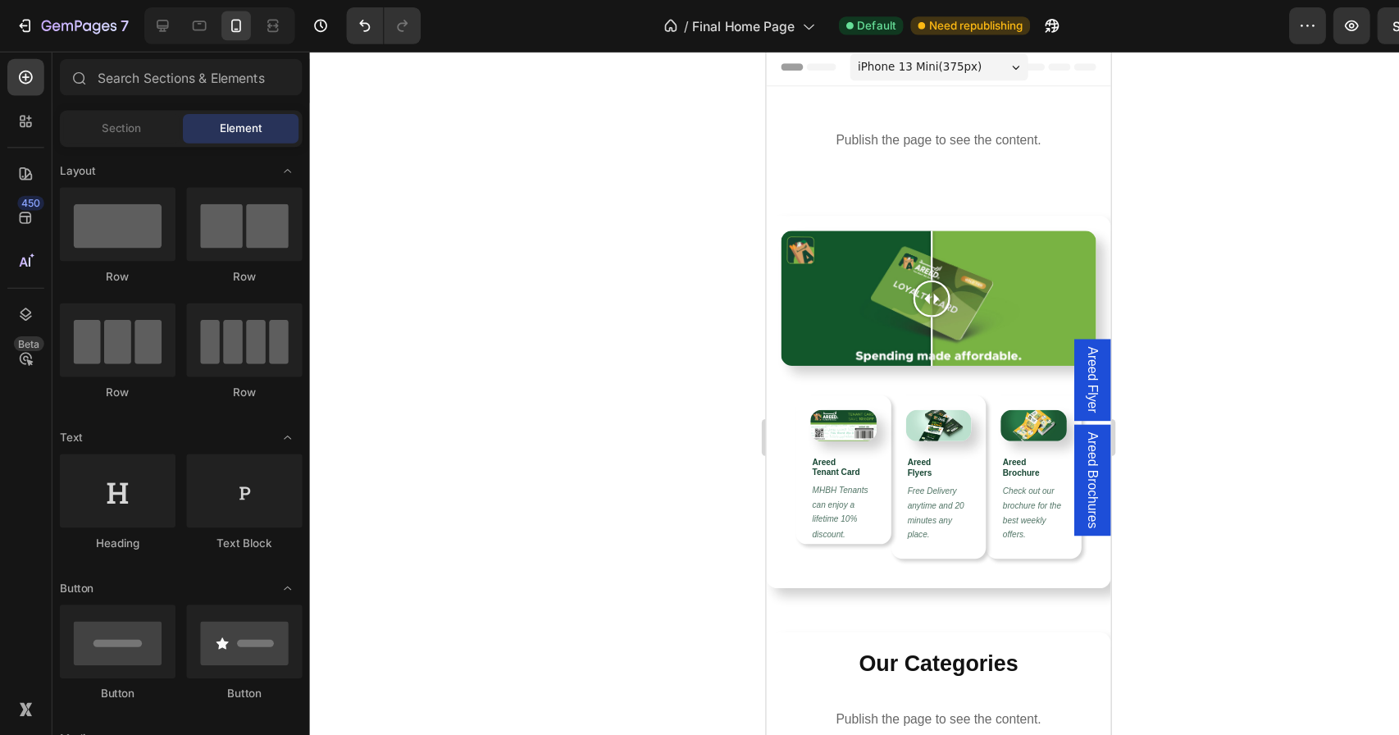
click at [898, 57] on span "iPhone 13 Mini ( 375 px)" at bounding box center [903, 65] width 111 height 16
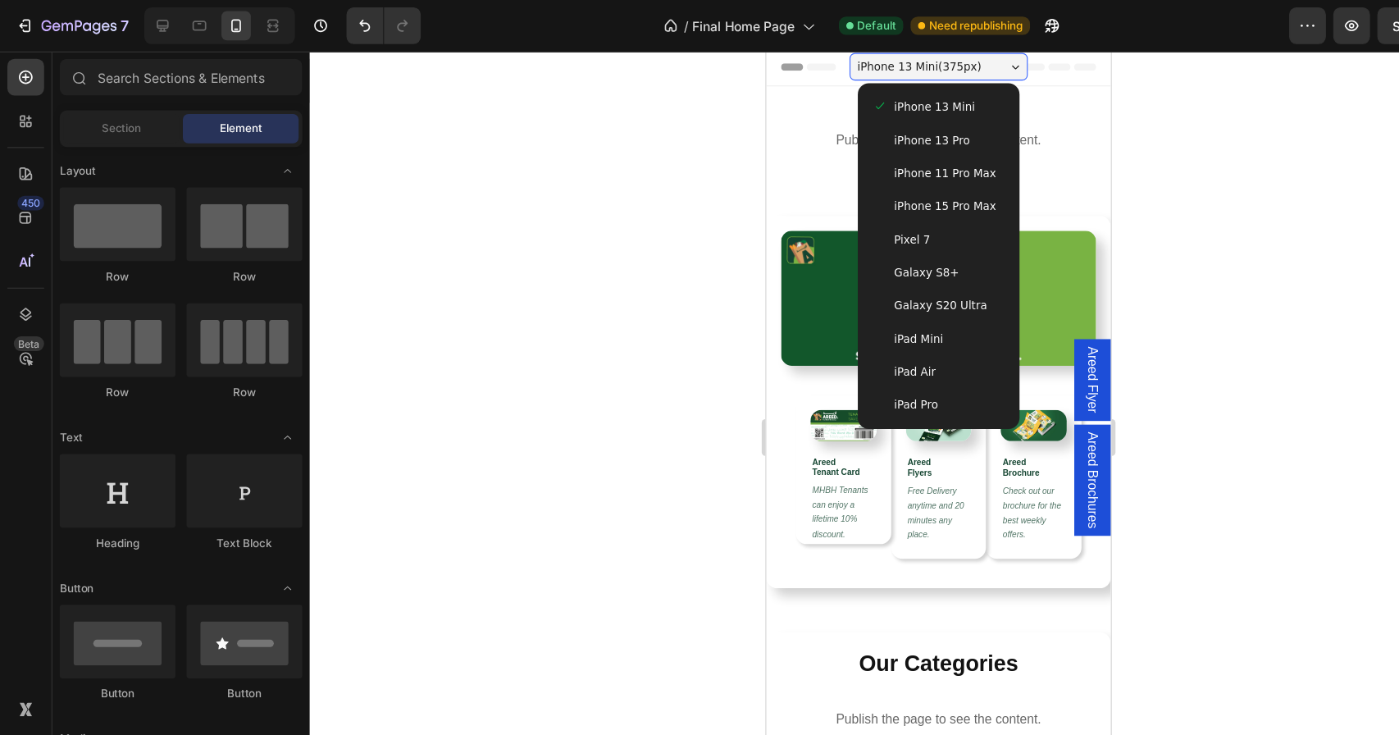
click at [920, 130] on span "iPhone 13 Pro" at bounding box center [913, 130] width 67 height 16
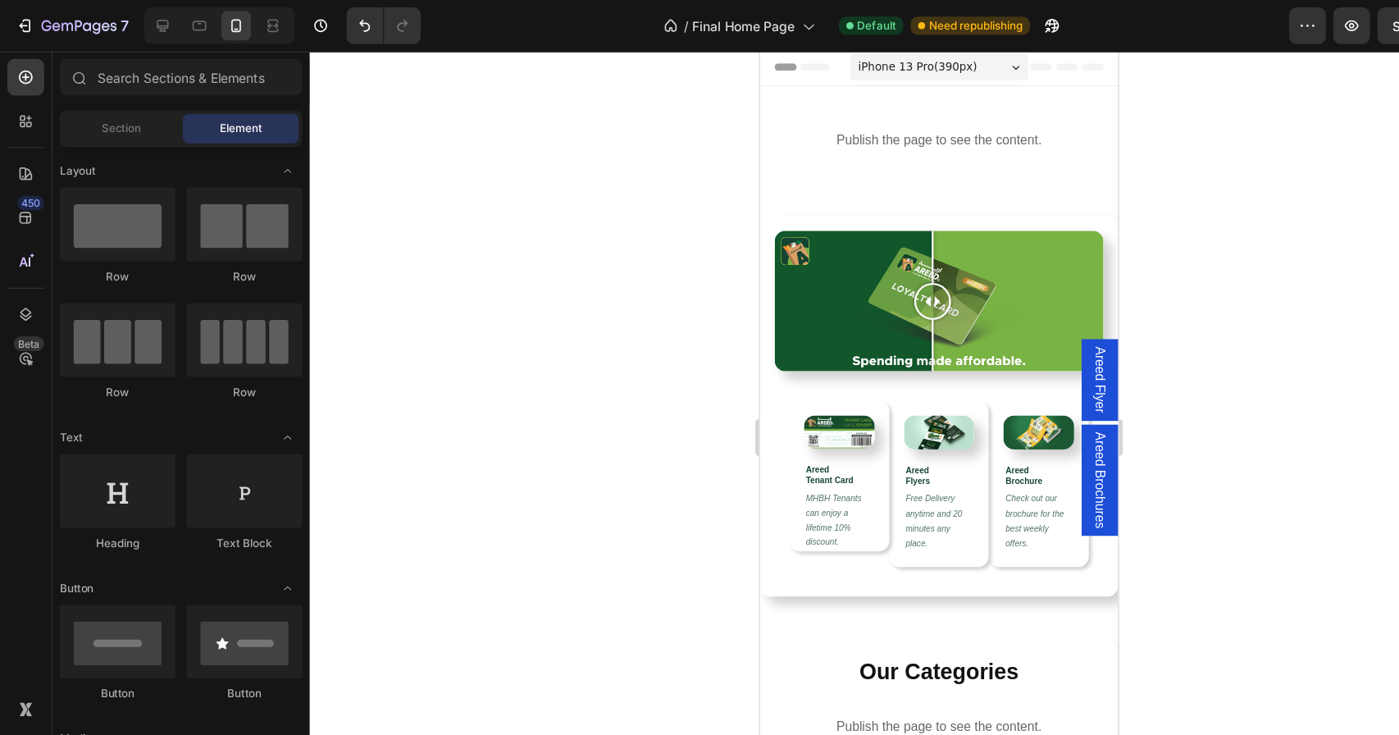
click at [936, 66] on span "iPhone 13 Pro ( 390 px)" at bounding box center [900, 65] width 106 height 16
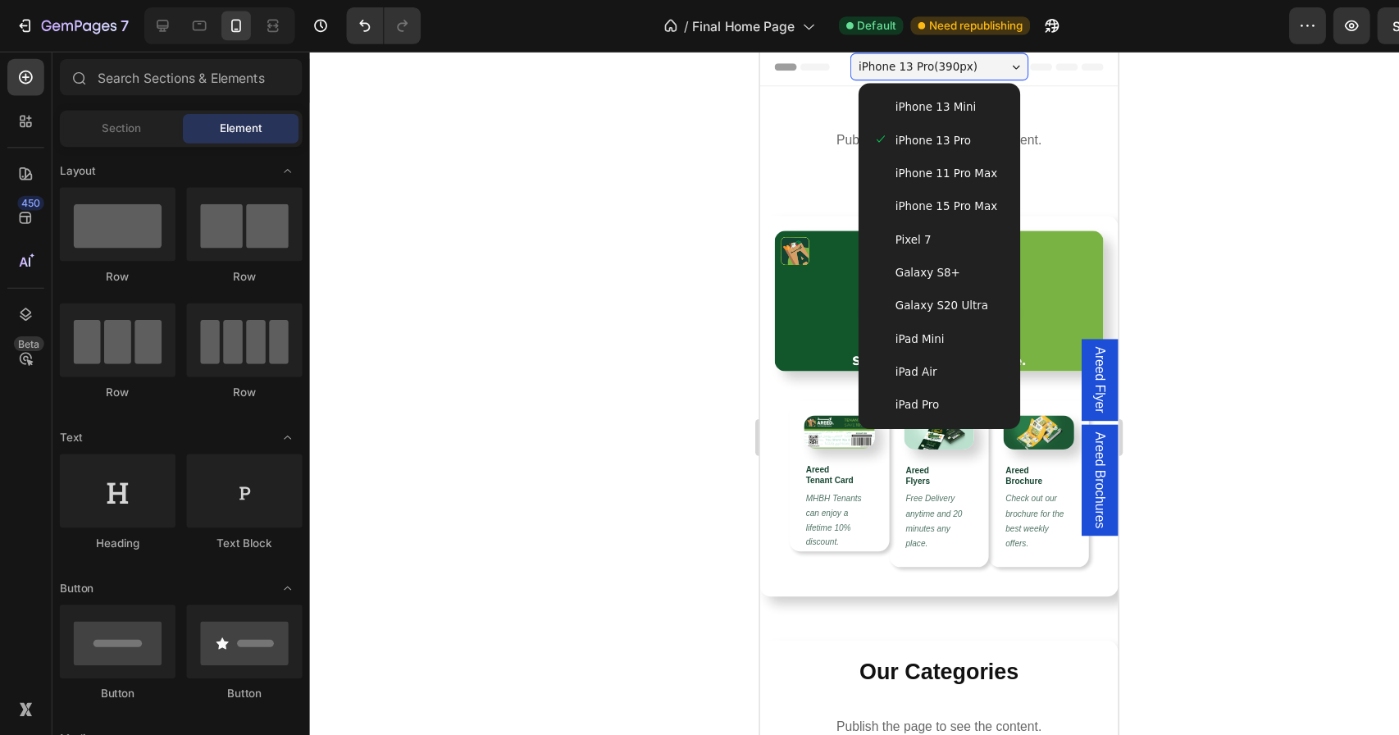
click at [912, 156] on span "iPhone 11 Pro Max" at bounding box center [925, 160] width 91 height 16
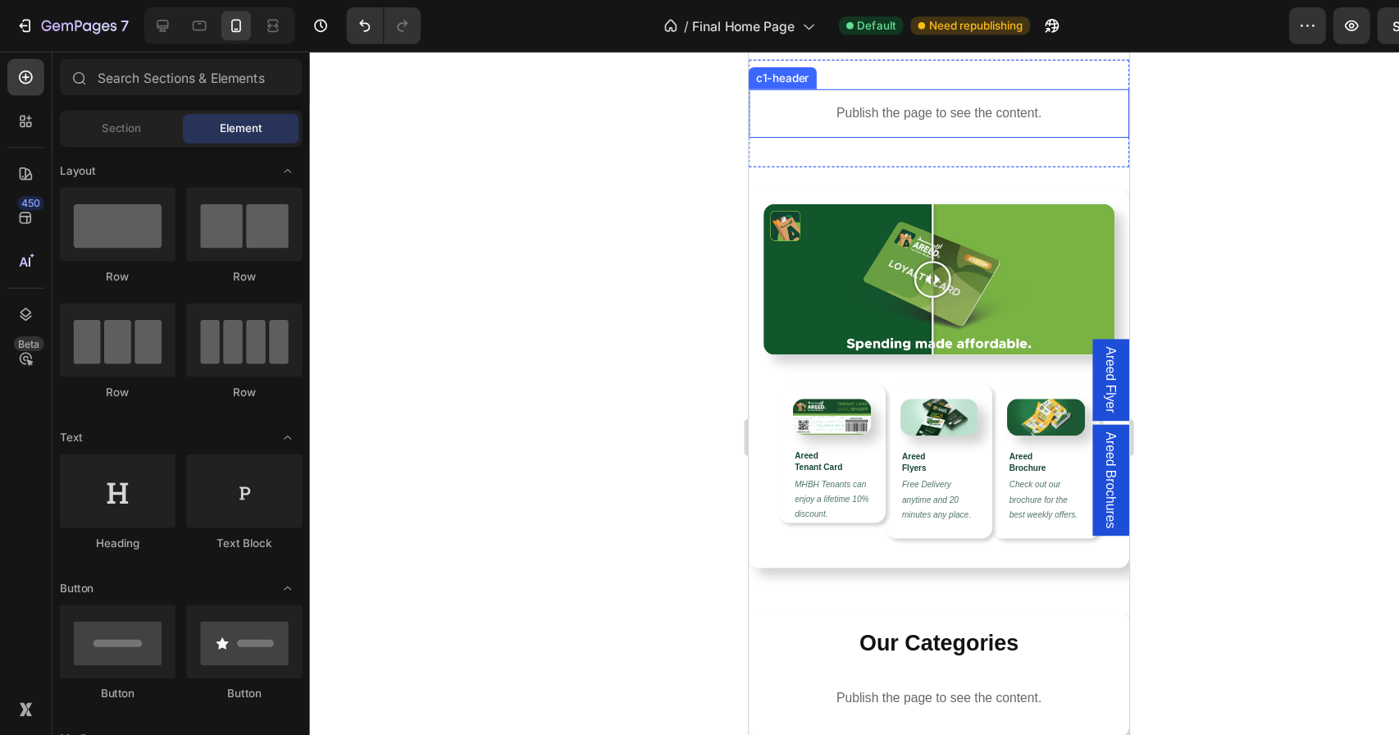
scroll to position [27, 0]
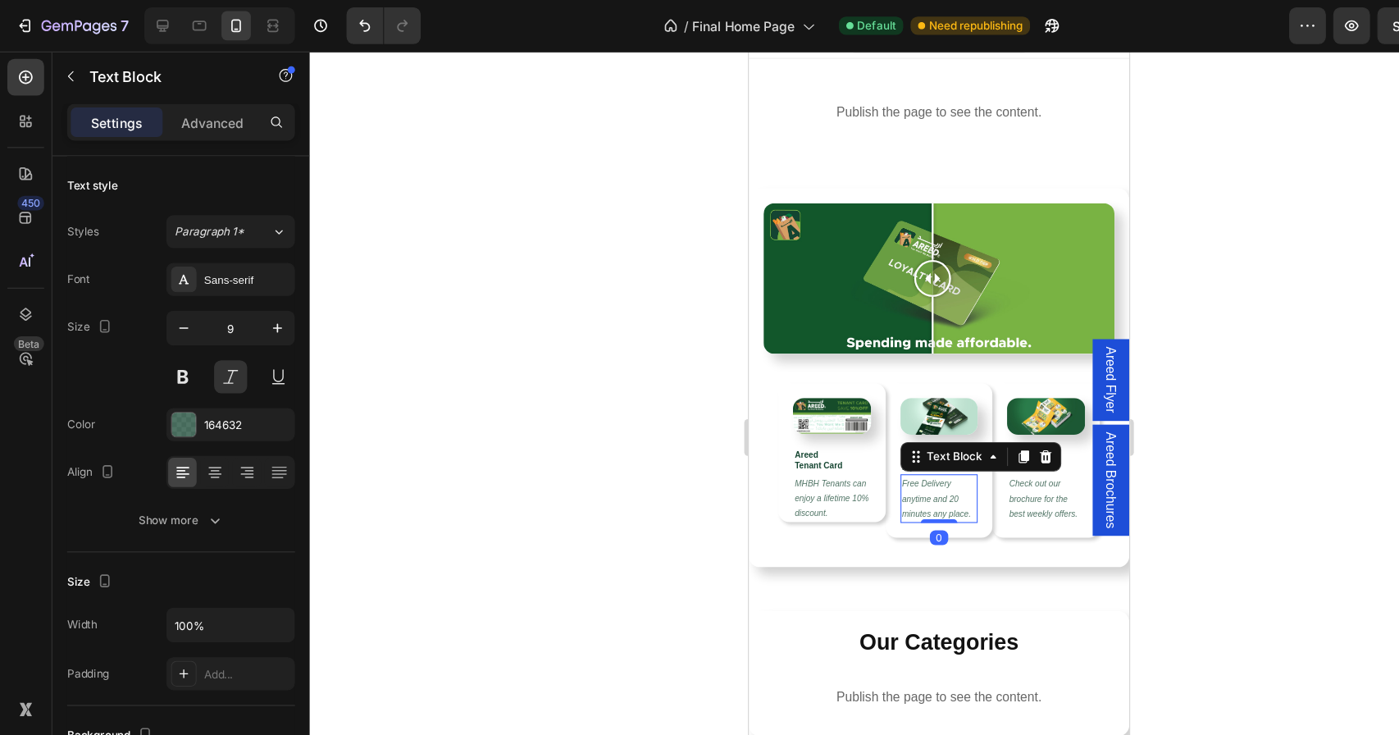
click at [908, 452] on p "Free Delivery anytime and 20 minutes any place." at bounding box center [918, 450] width 66 height 40
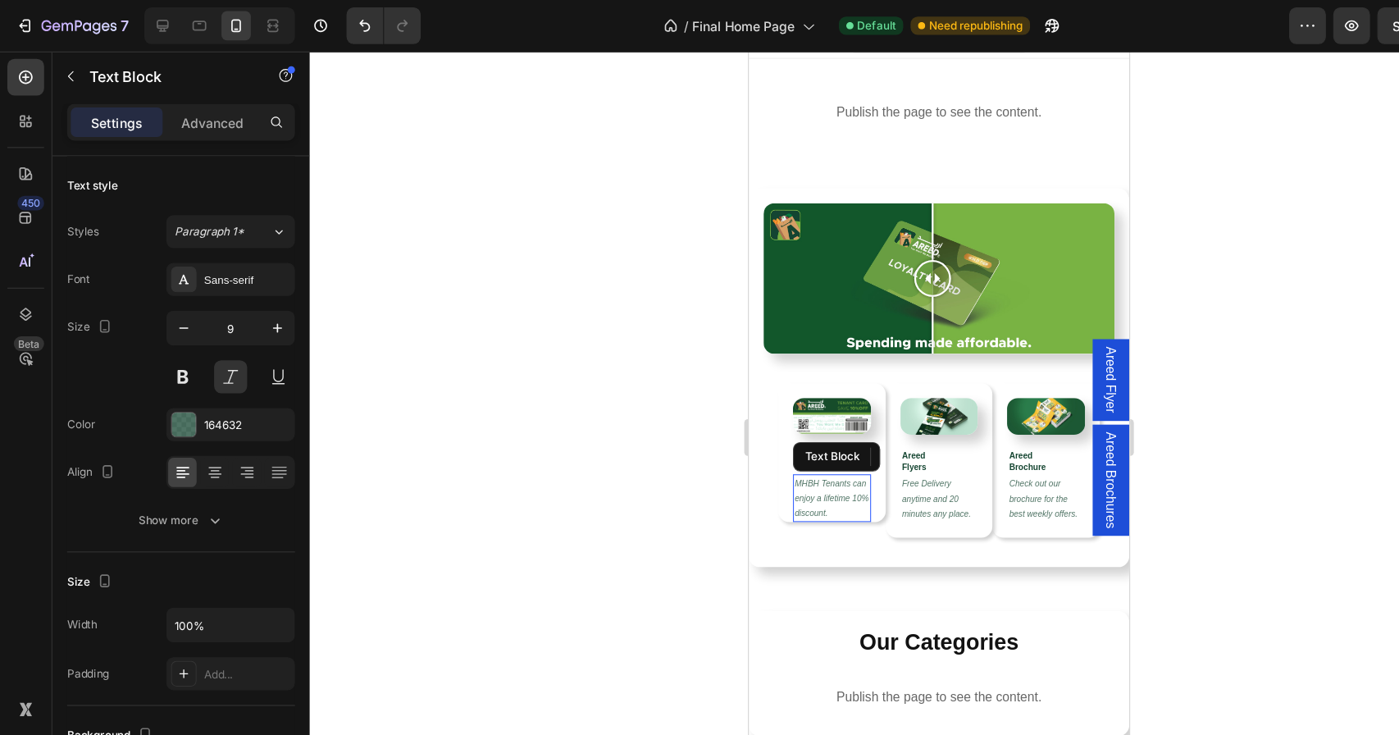
click at [826, 464] on p "MHBH Tenants can enjoy a lifetime 10% discount." at bounding box center [822, 450] width 66 height 40
click at [922, 447] on p "Free Delivery anytime and 20 minutes any place." at bounding box center [918, 450] width 66 height 40
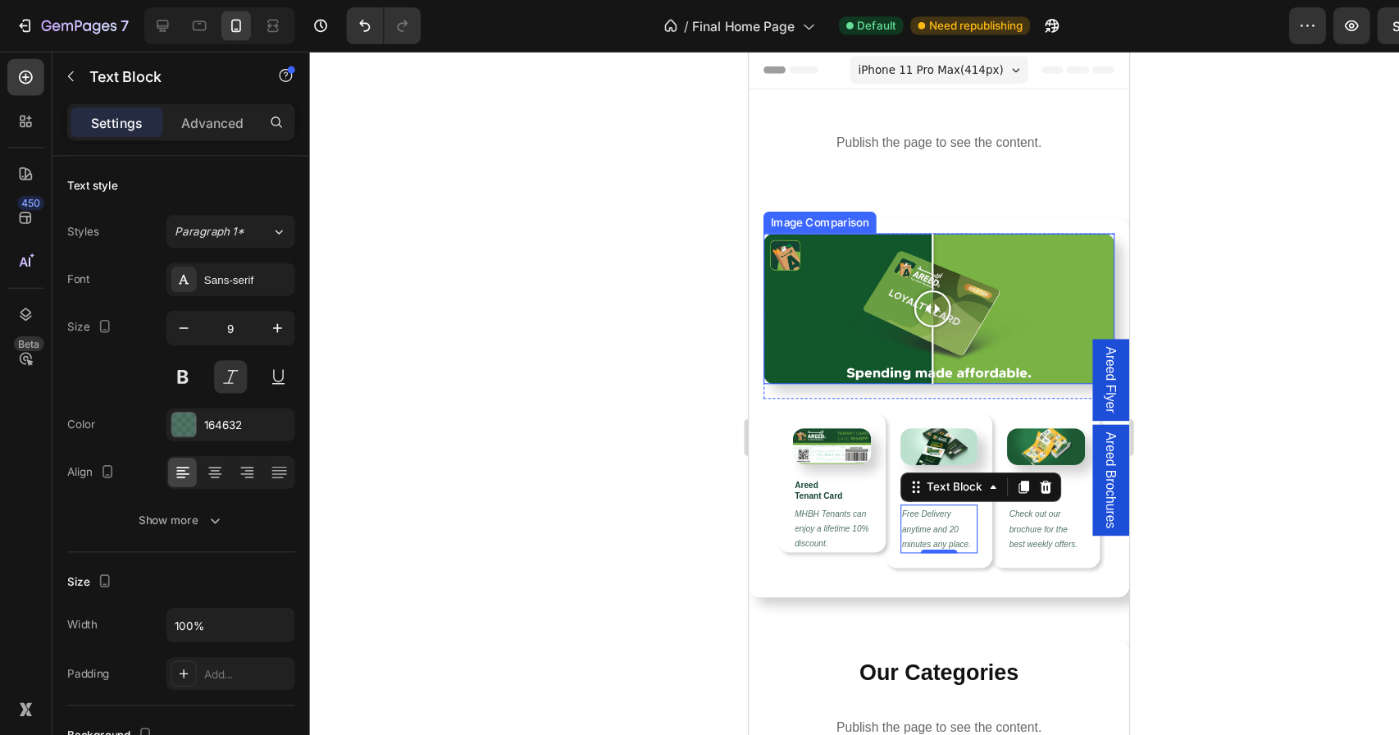
scroll to position [0, 0]
click at [953, 77] on div "iPhone 11 Pro Max ( 414 px)" at bounding box center [917, 67] width 159 height 25
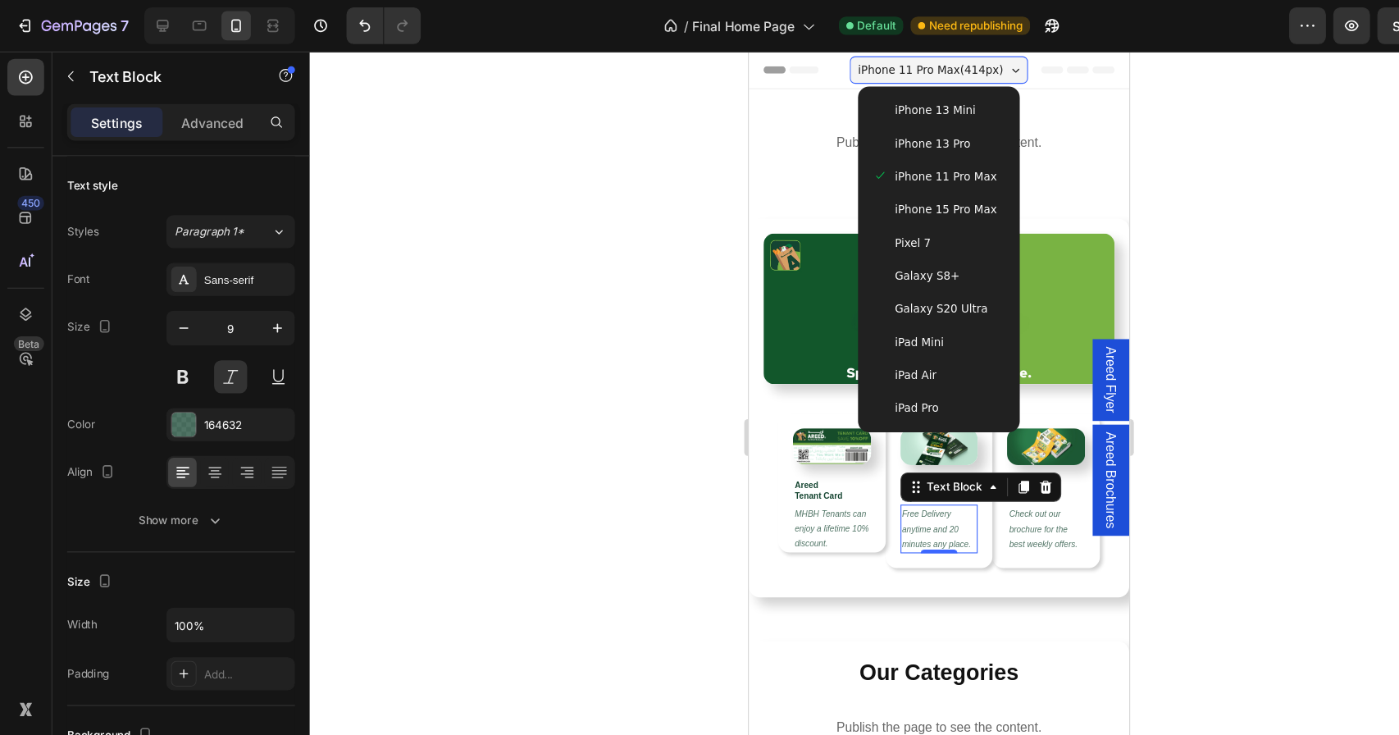
click at [907, 106] on span "iPhone 13 Mini" at bounding box center [914, 103] width 72 height 16
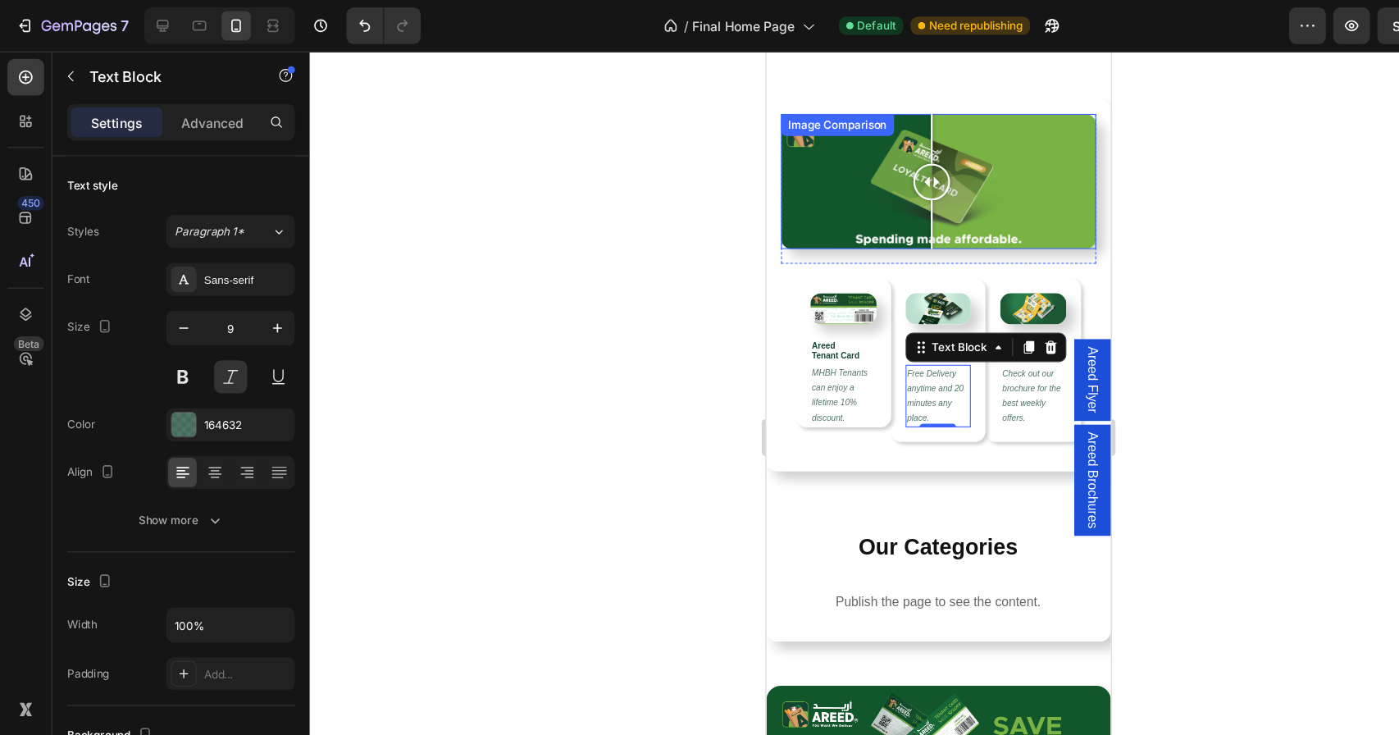
scroll to position [126, 0]
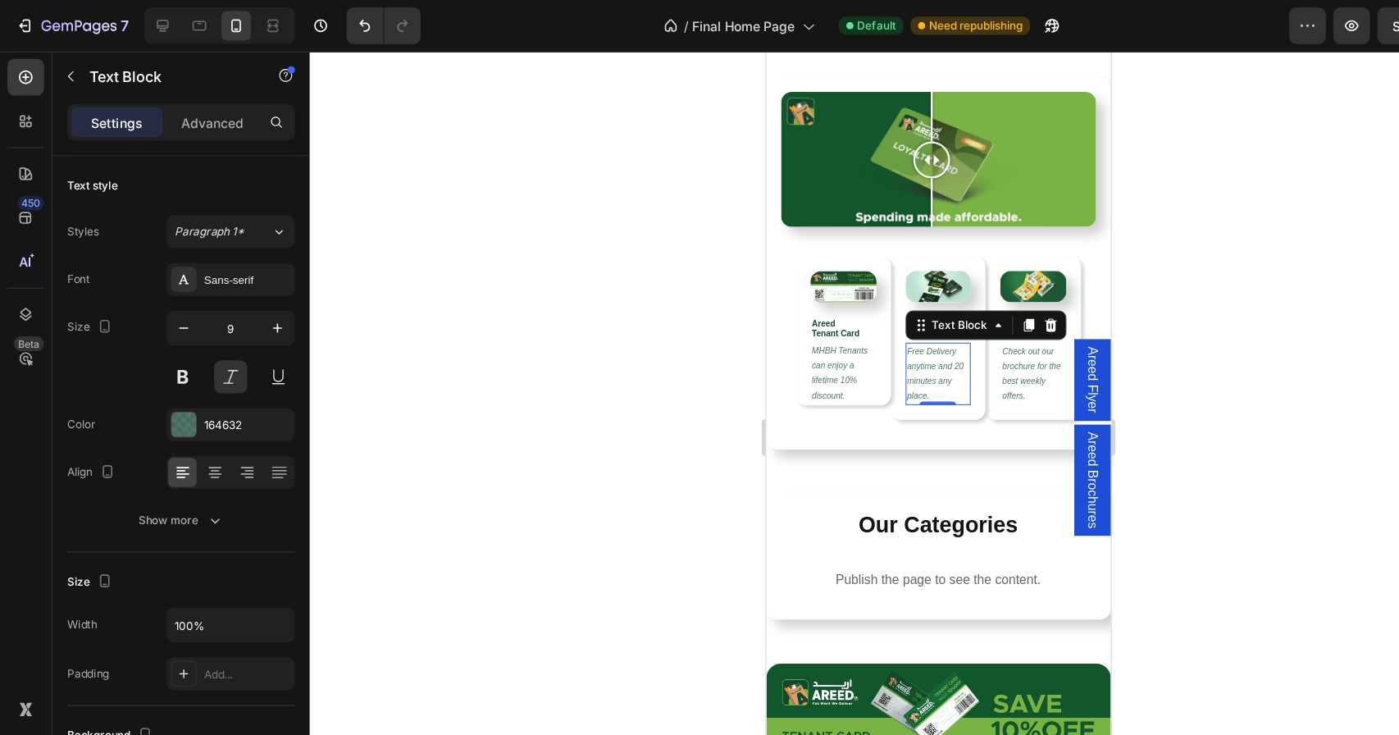
click at [561, 224] on div at bounding box center [837, 390] width 1122 height 689
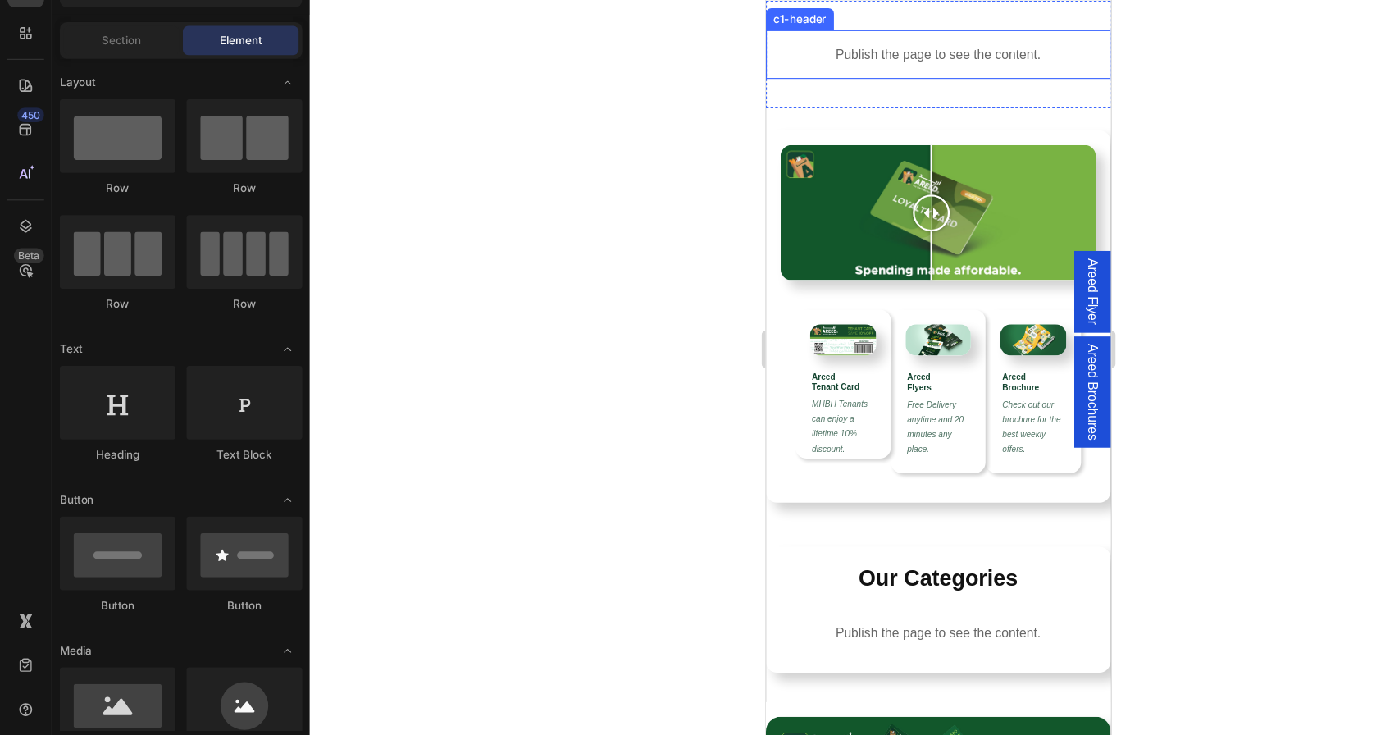
scroll to position [0, 0]
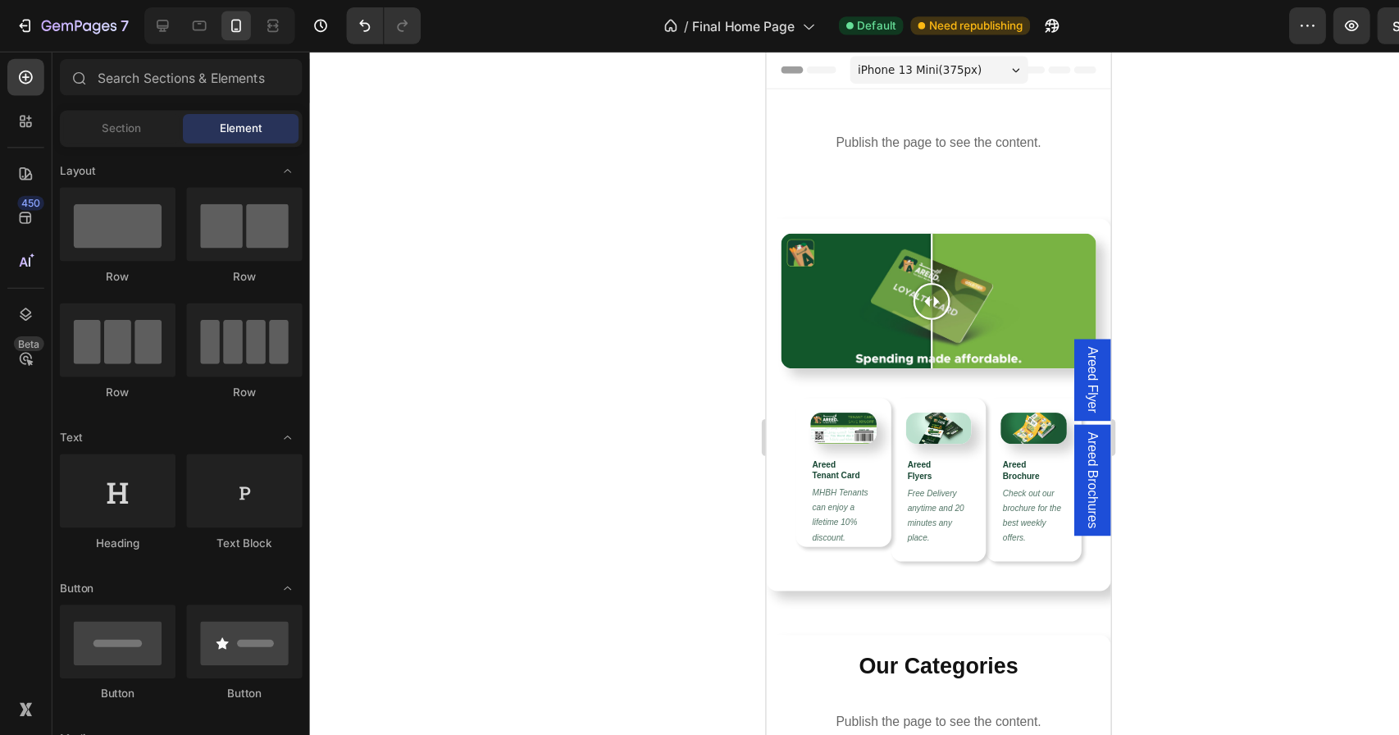
click at [901, 62] on span "iPhone 13 Mini ( 375 px)" at bounding box center [903, 67] width 111 height 16
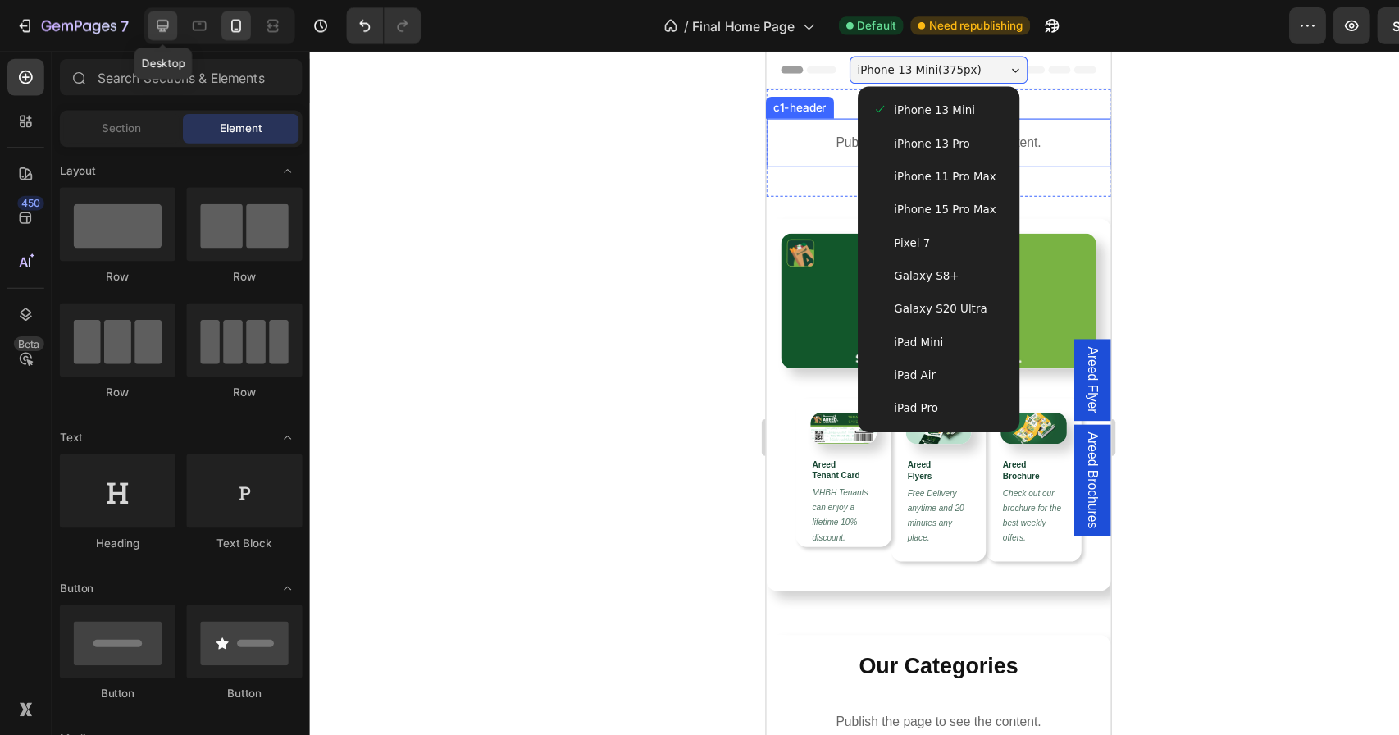
click at [140, 22] on icon at bounding box center [145, 23] width 11 height 11
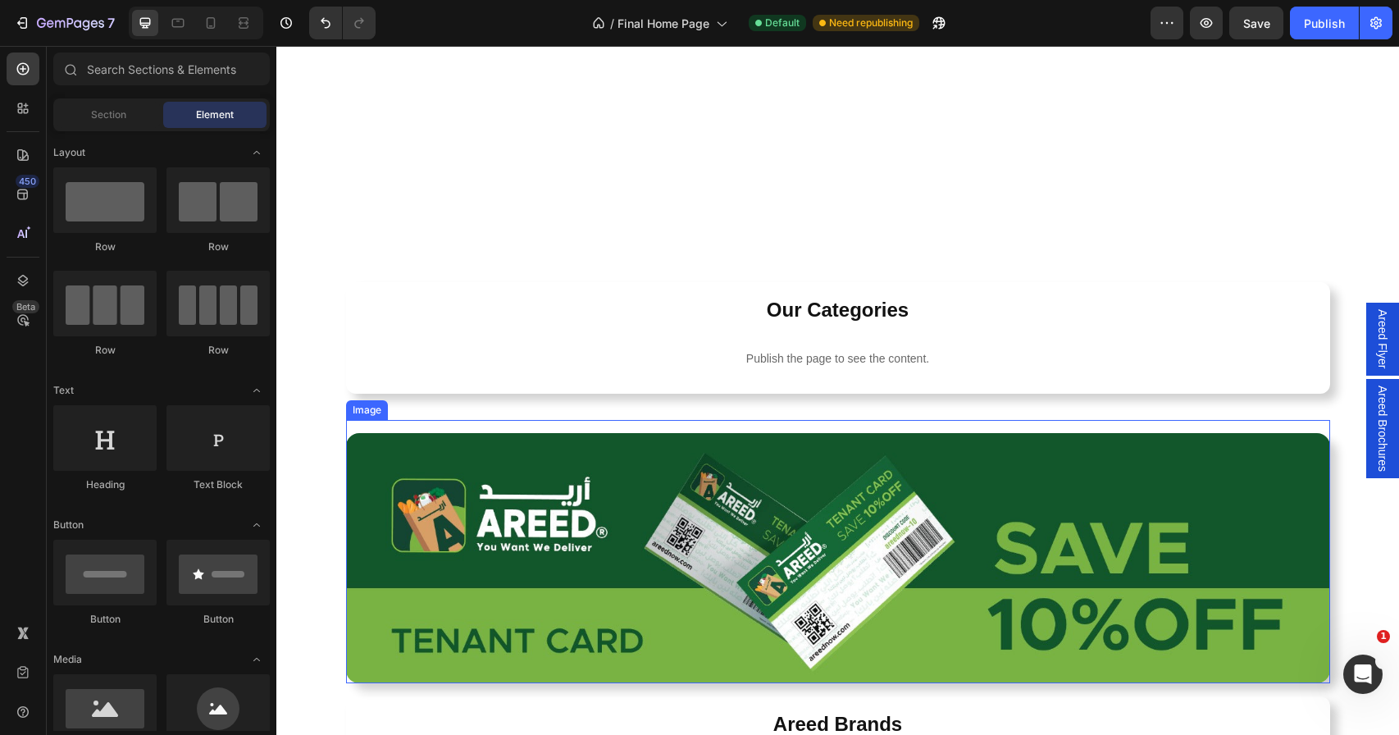
scroll to position [220, 0]
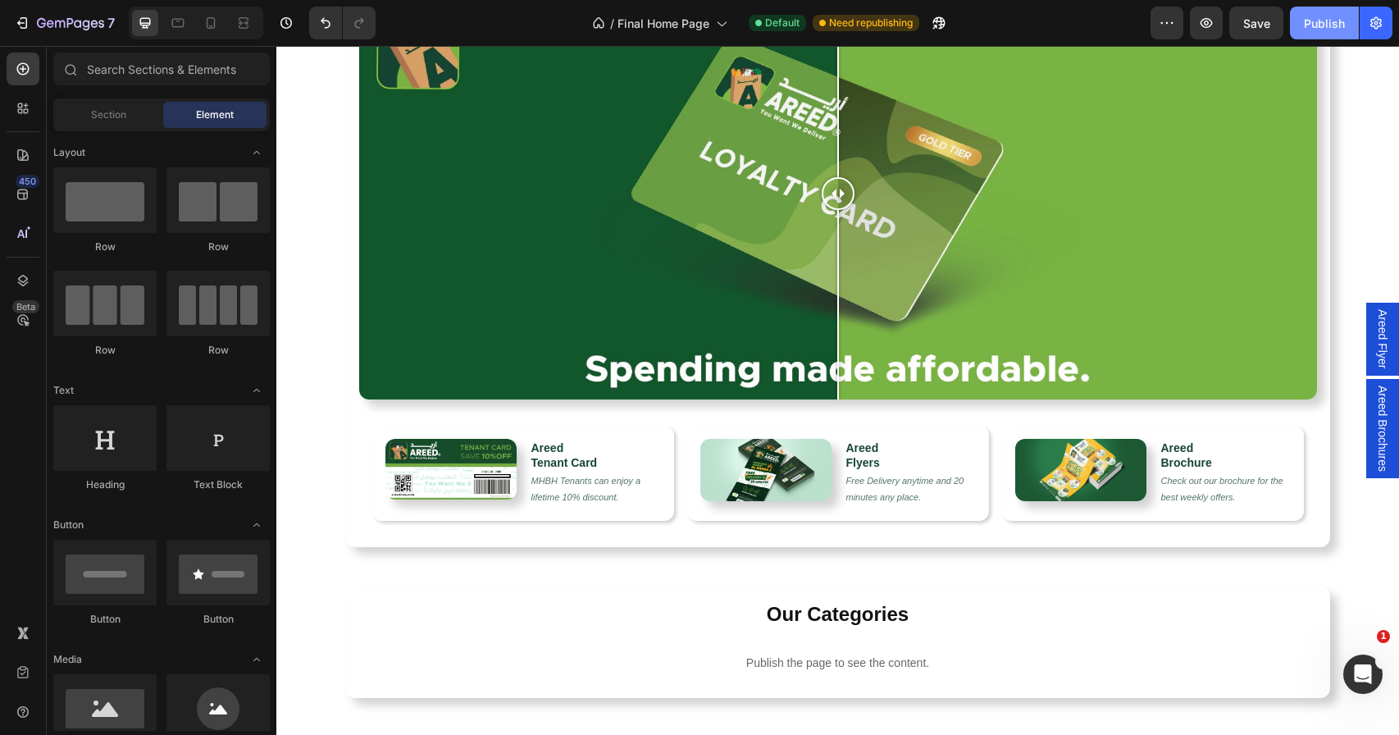
click at [1303, 20] on div "Publish" at bounding box center [1323, 23] width 41 height 17
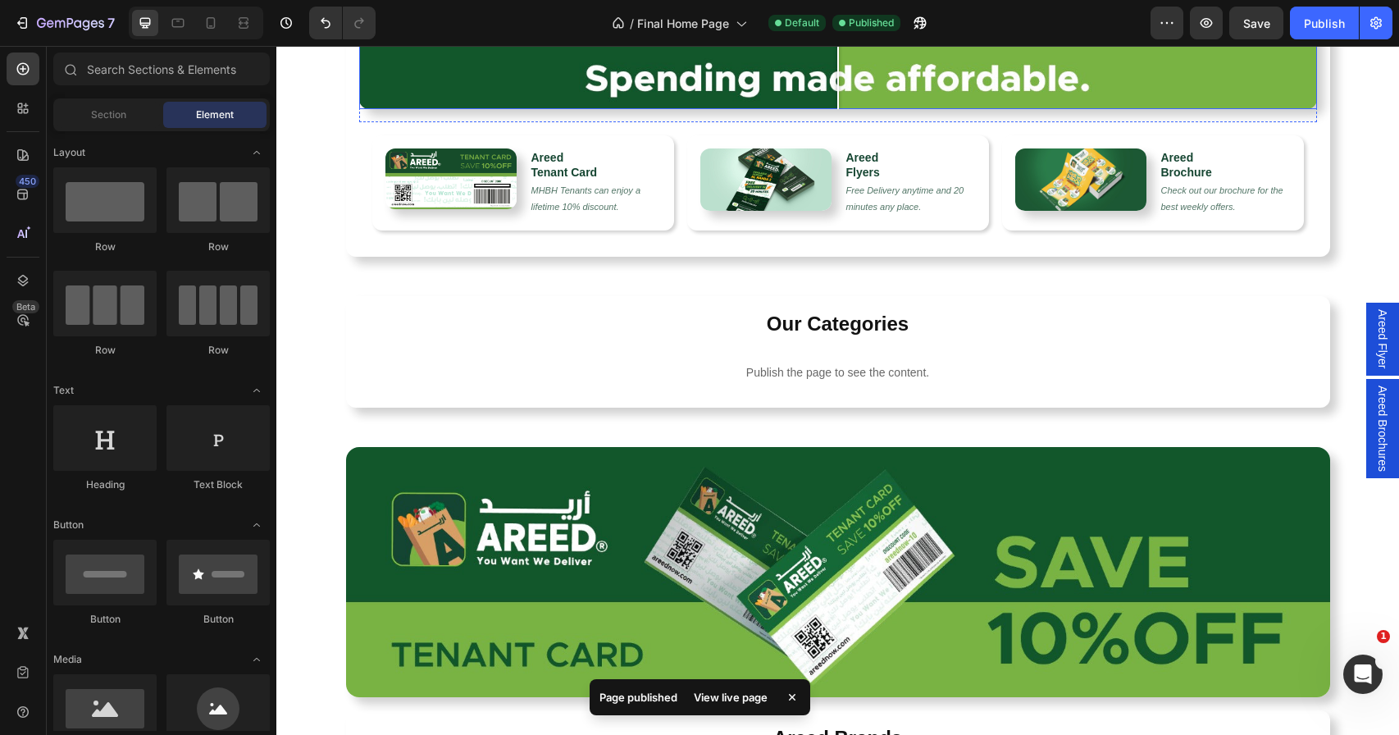
scroll to position [546, 0]
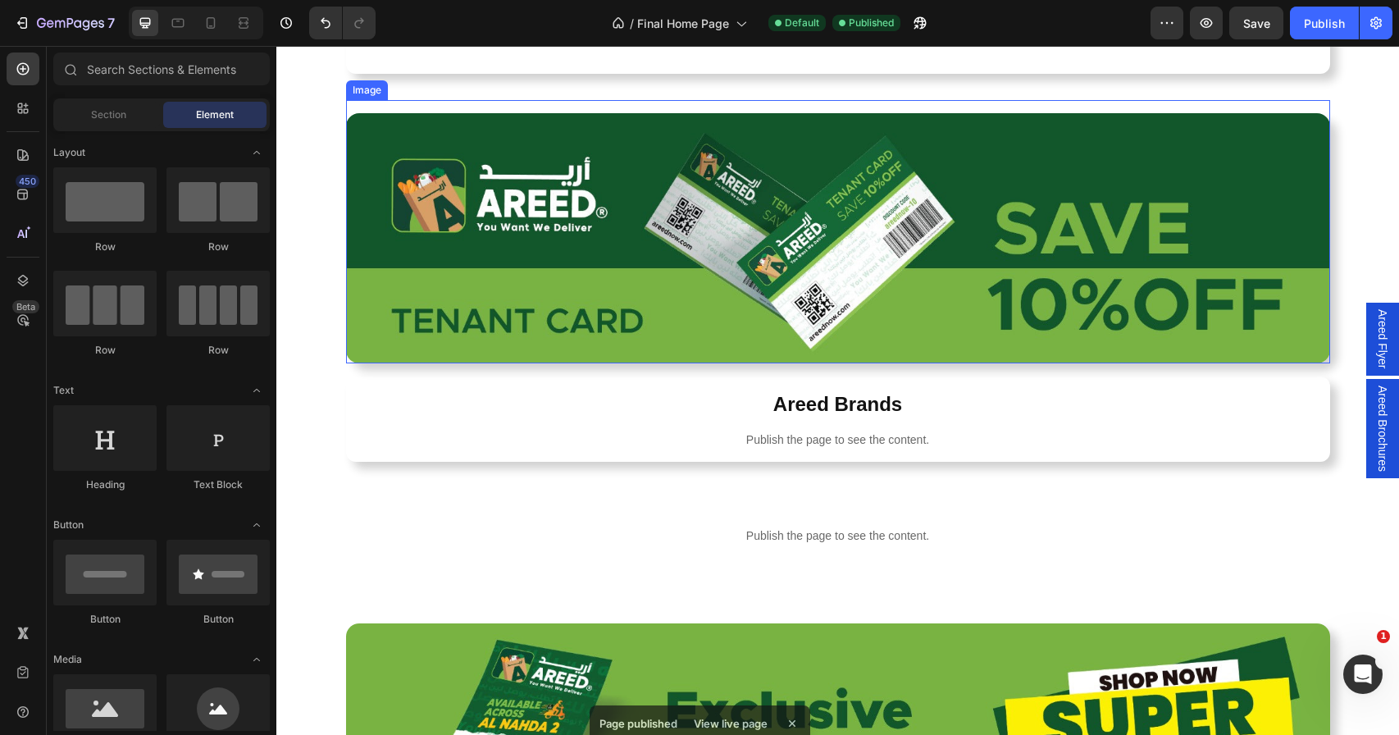
click at [798, 223] on img at bounding box center [838, 238] width 984 height 250
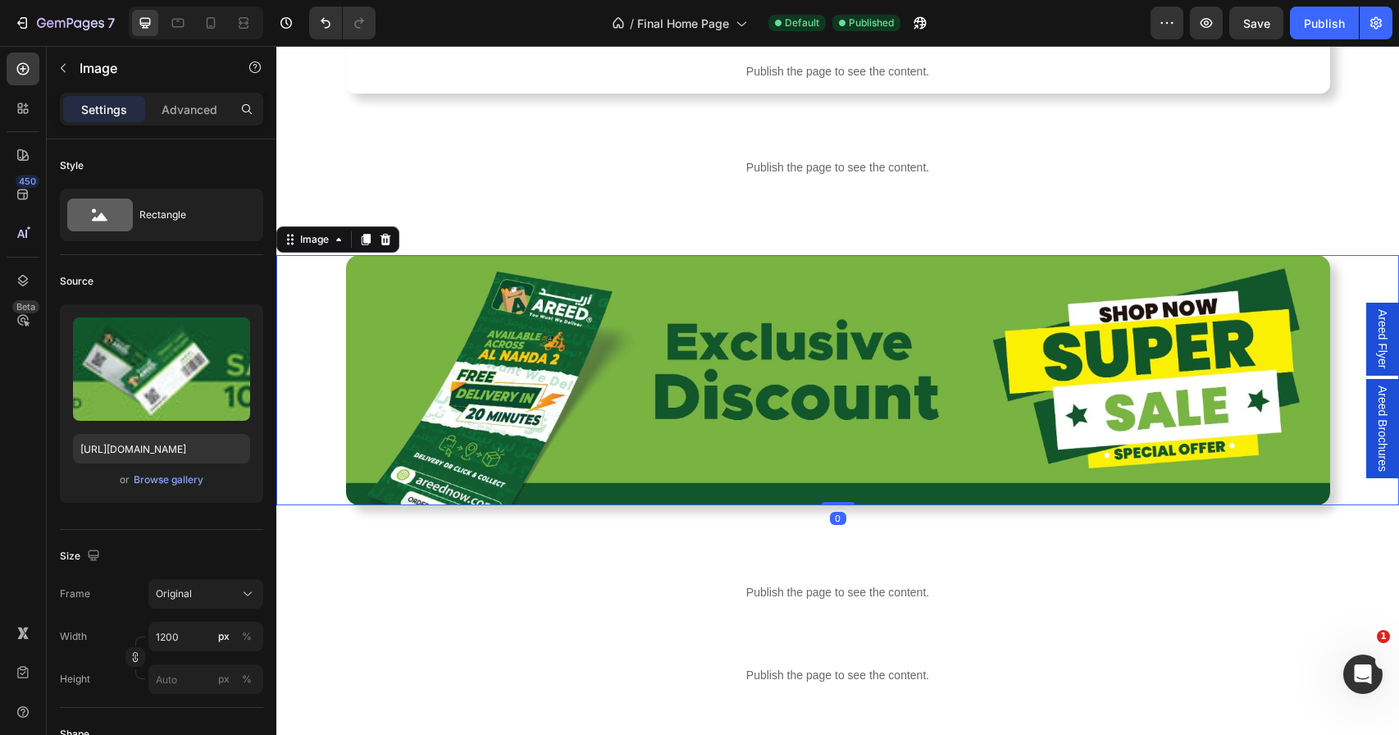
click at [799, 352] on img at bounding box center [838, 380] width 984 height 250
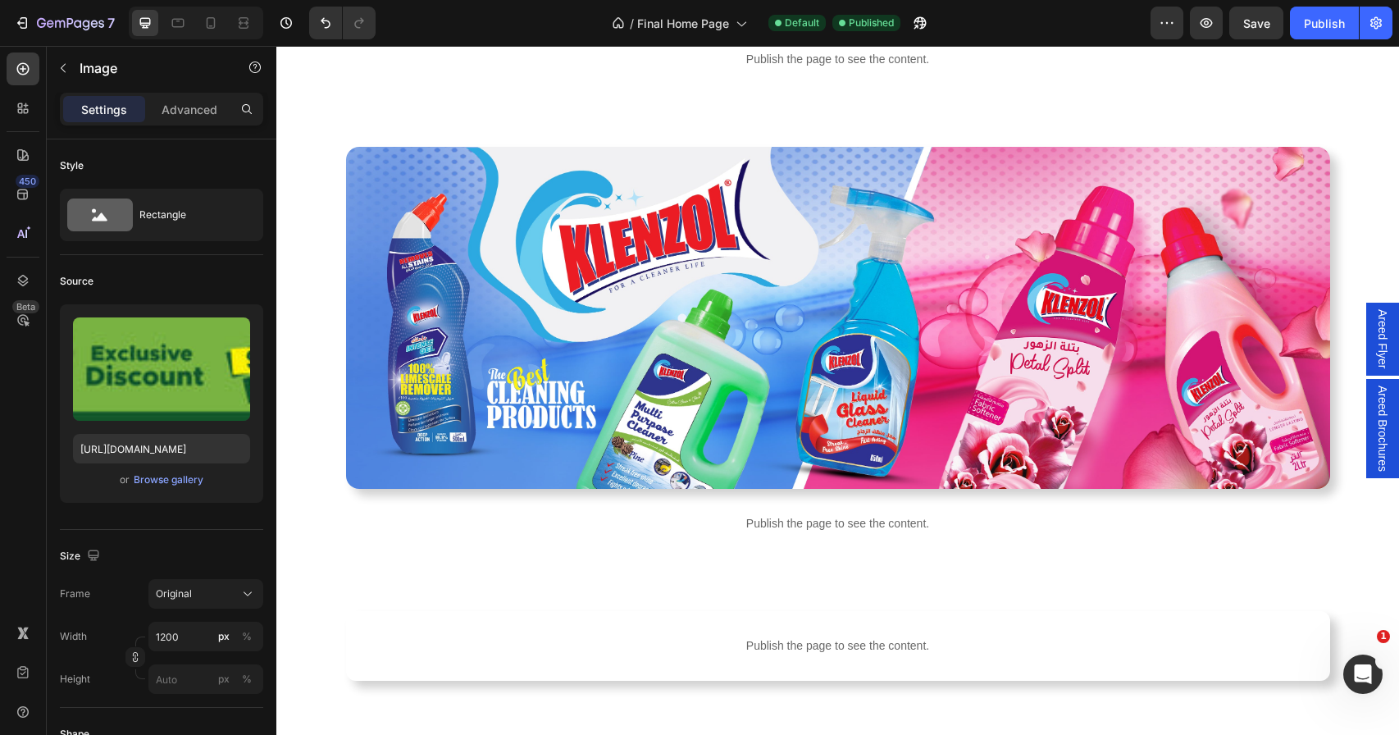
scroll to position [1800, 0]
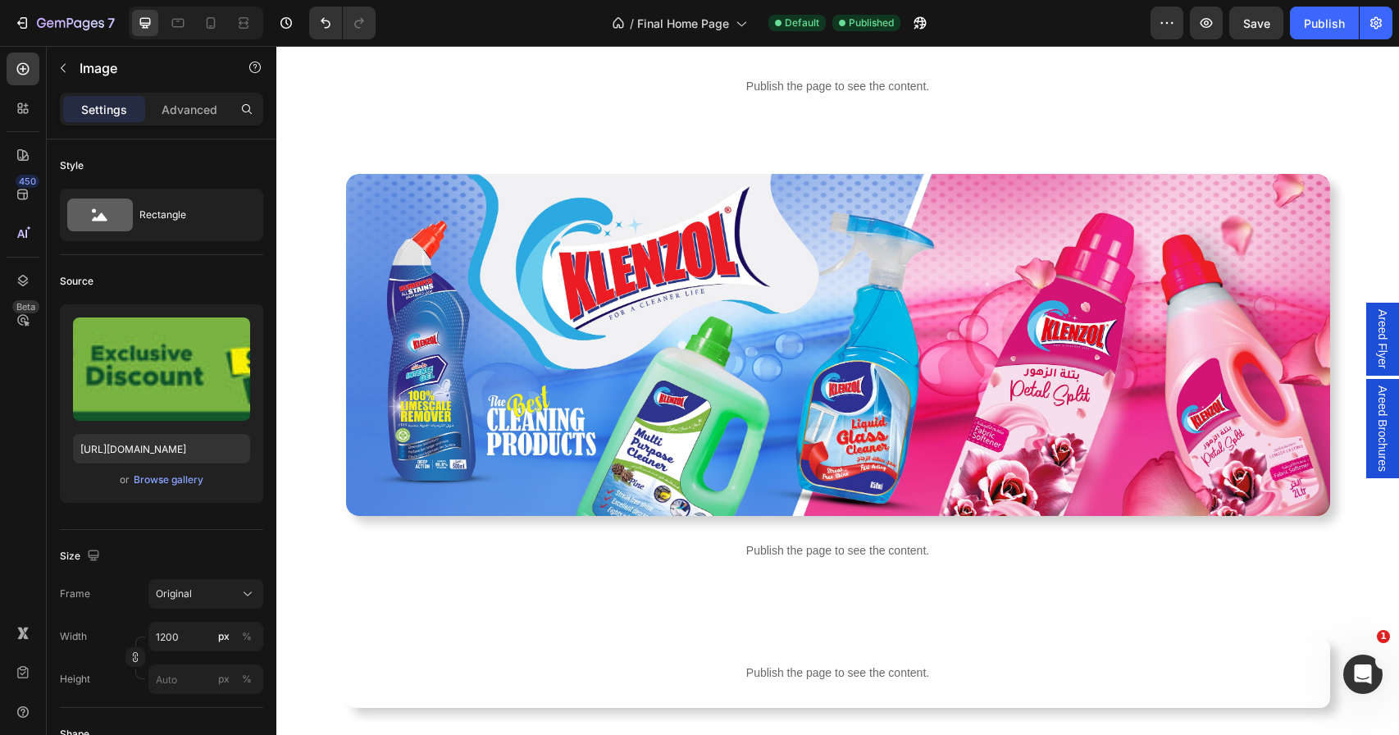
click at [799, 352] on img at bounding box center [838, 345] width 984 height 342
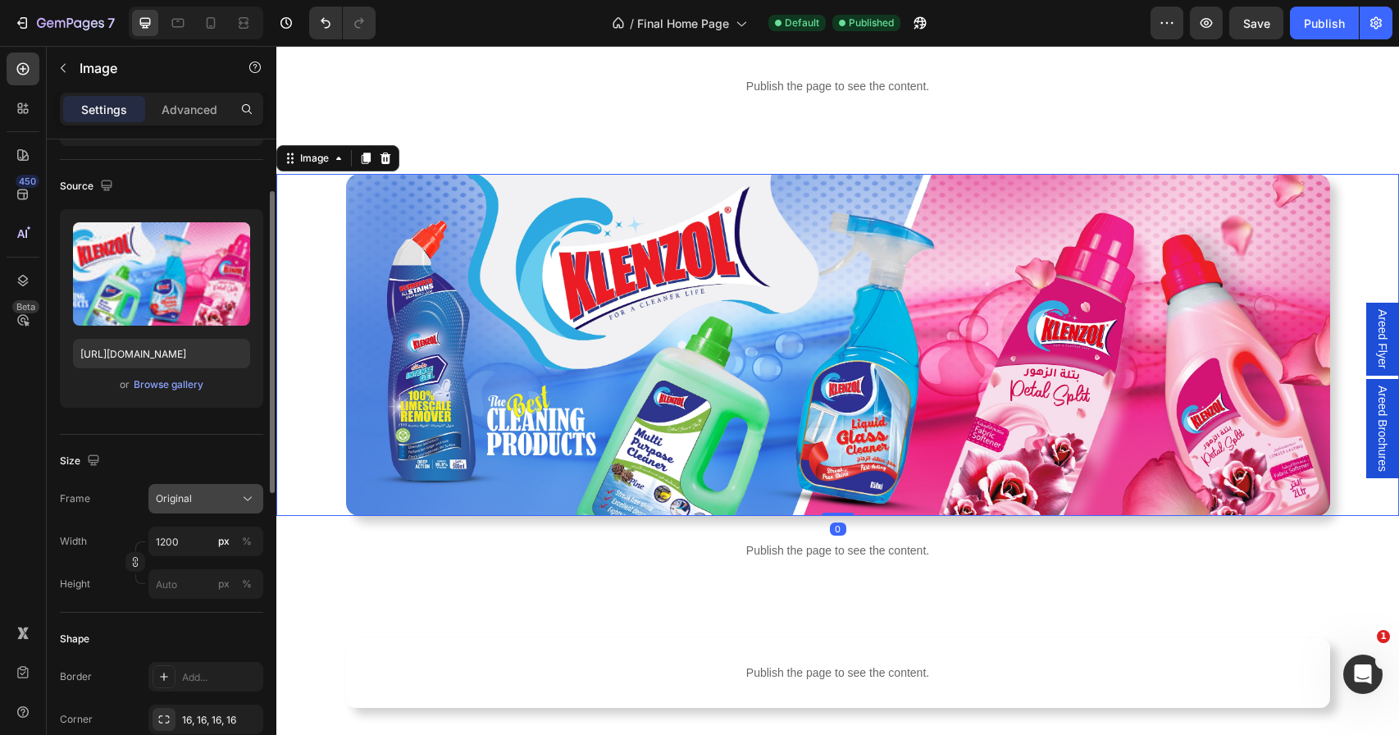
scroll to position [100, 0]
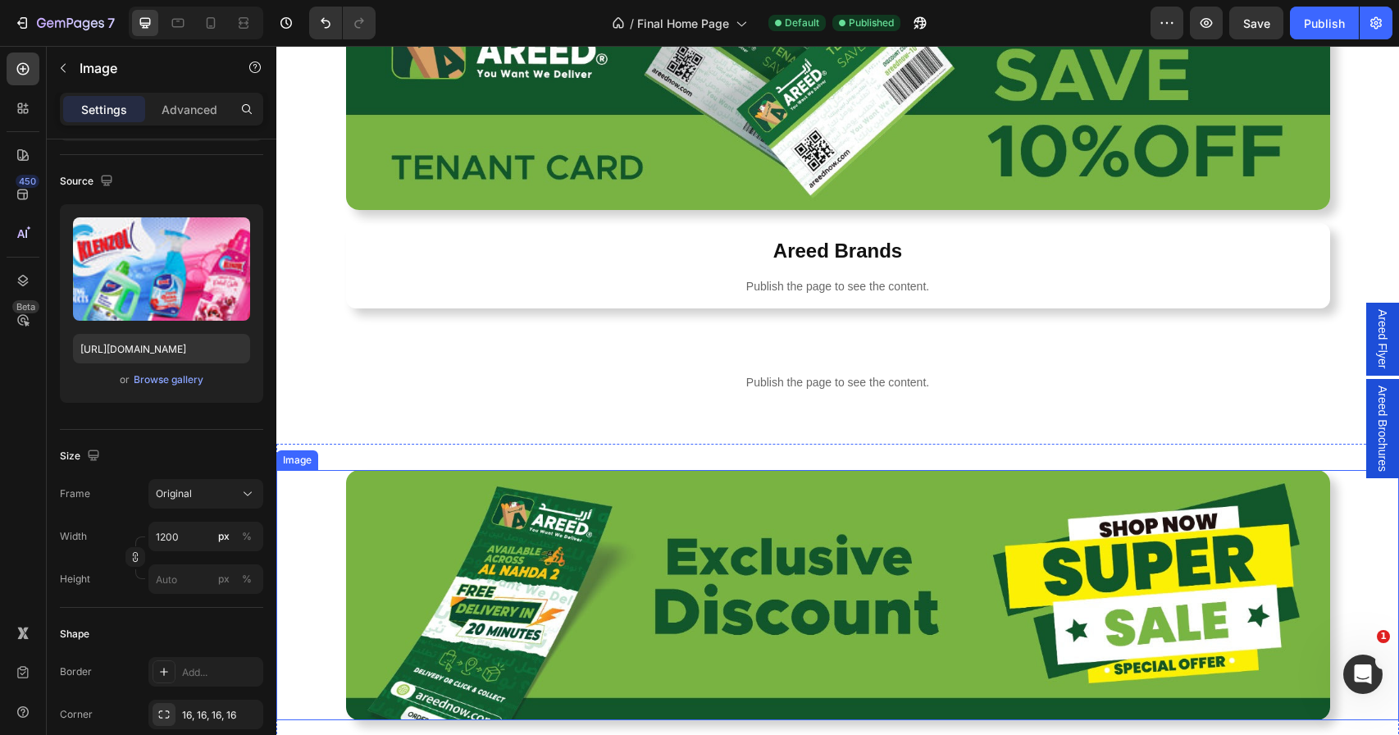
click at [442, 531] on img at bounding box center [838, 595] width 984 height 250
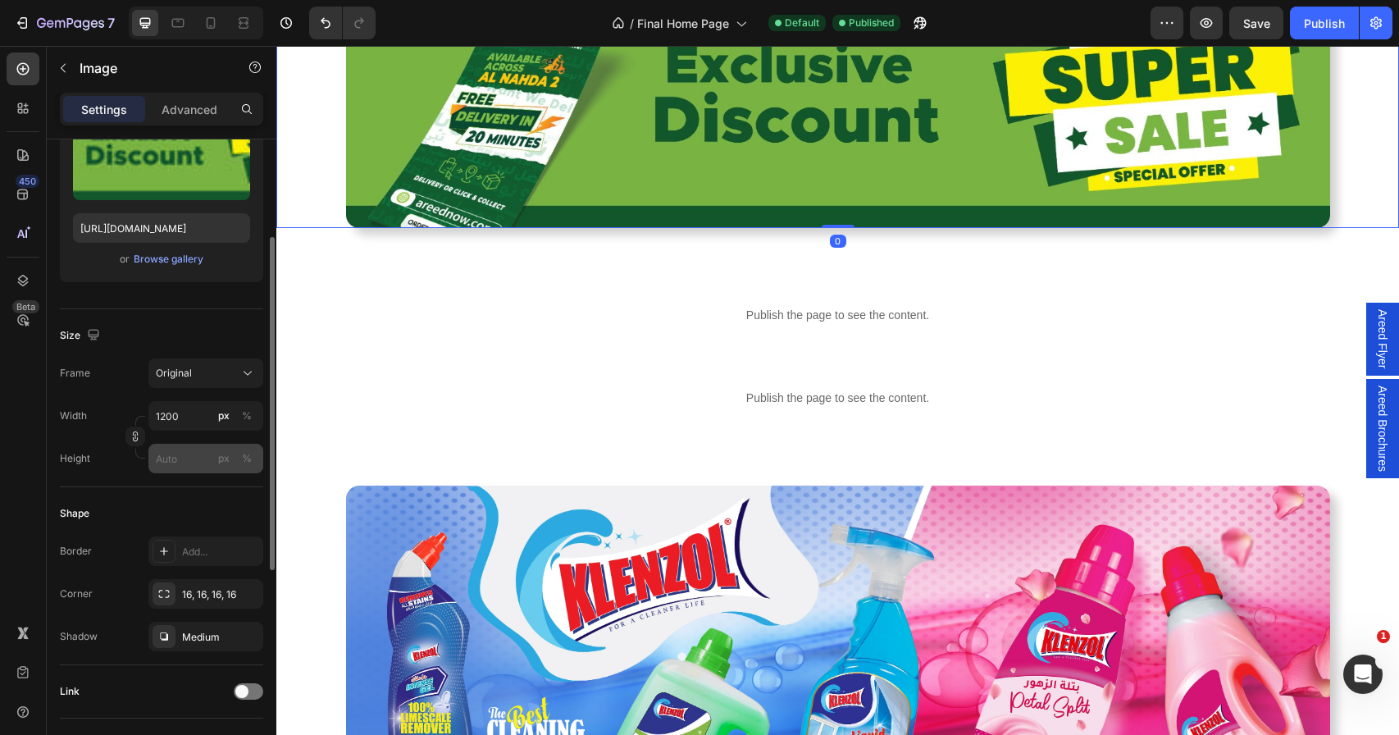
scroll to position [343, 0]
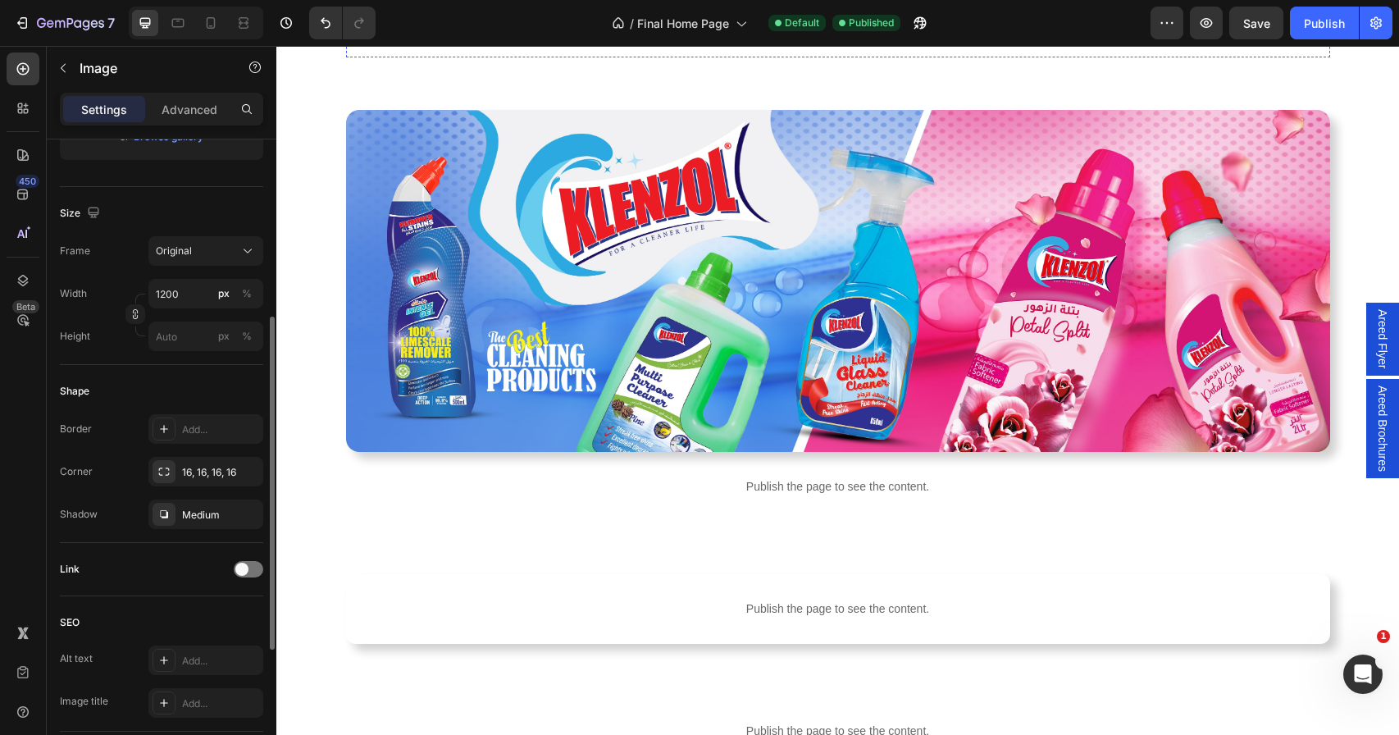
click at [524, 381] on img at bounding box center [838, 281] width 984 height 342
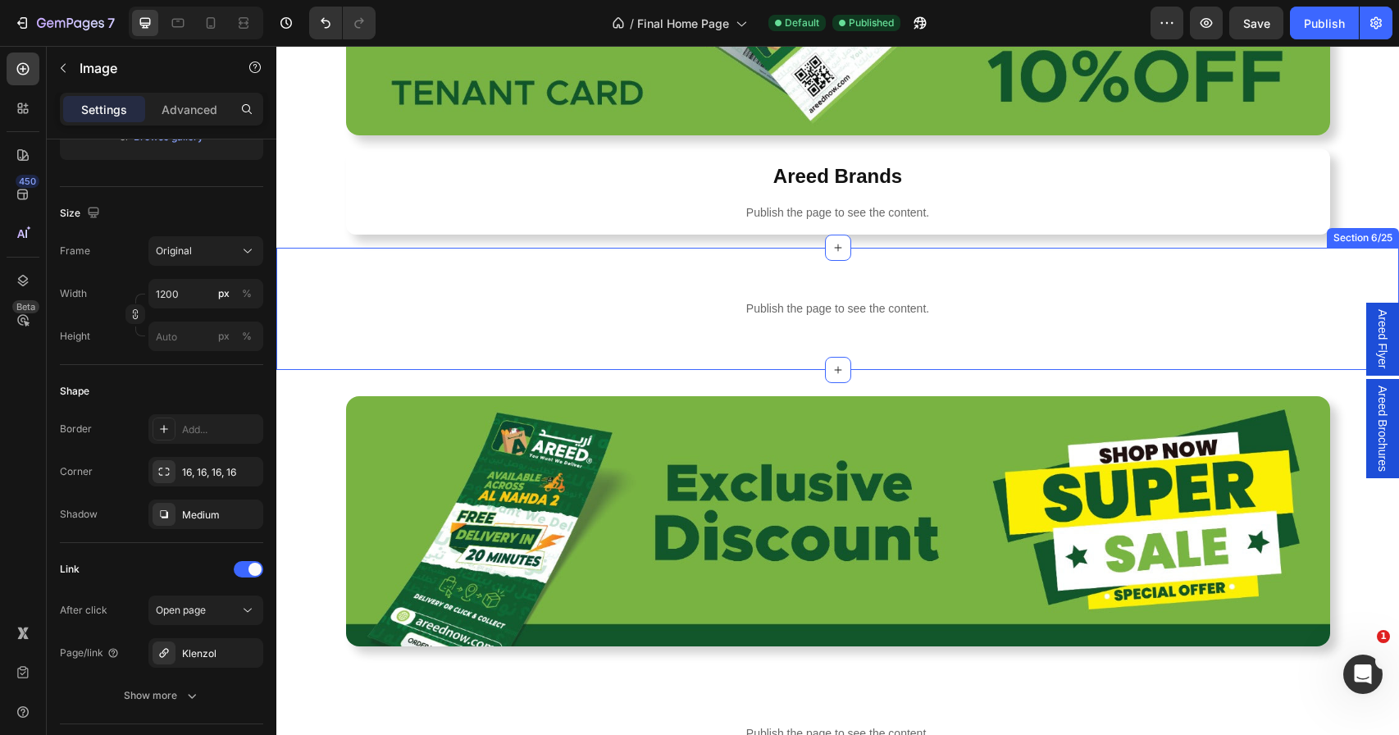
scroll to position [660, 0]
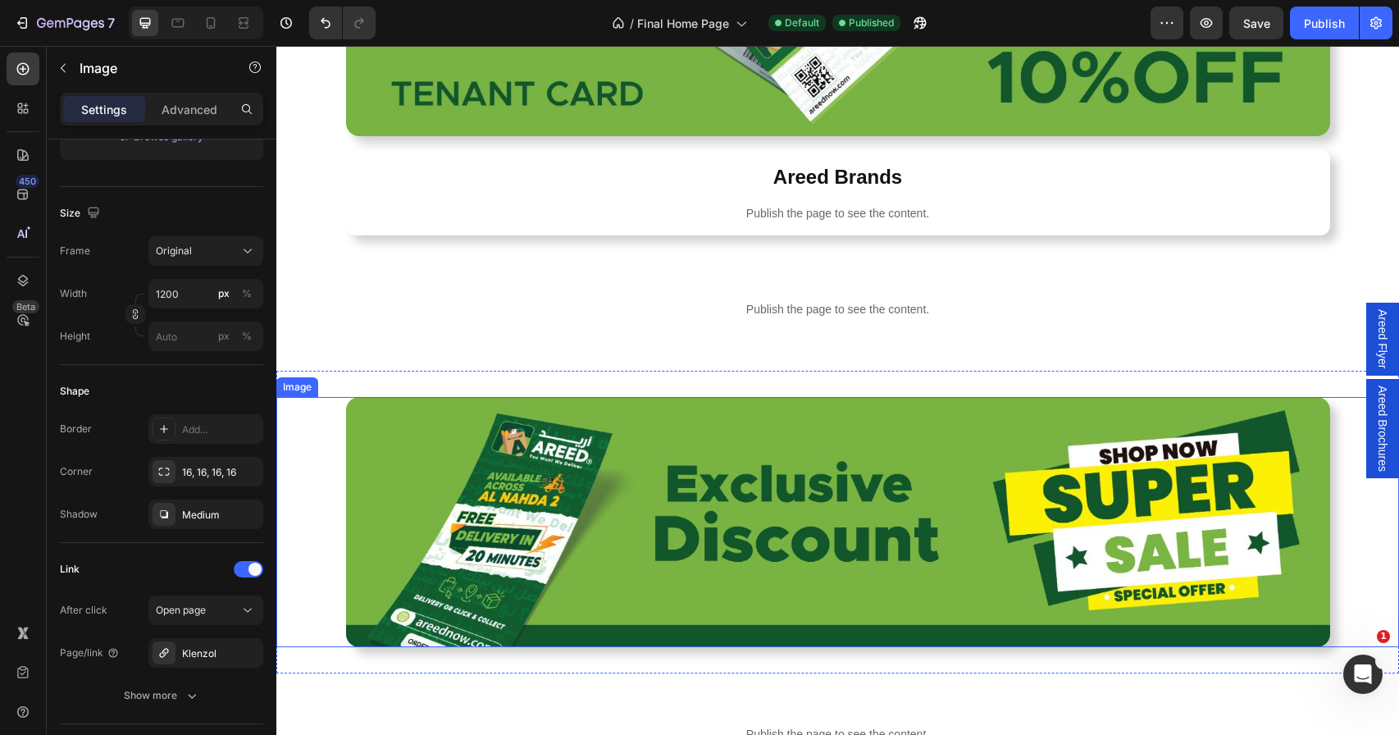
click at [831, 453] on img at bounding box center [838, 522] width 984 height 250
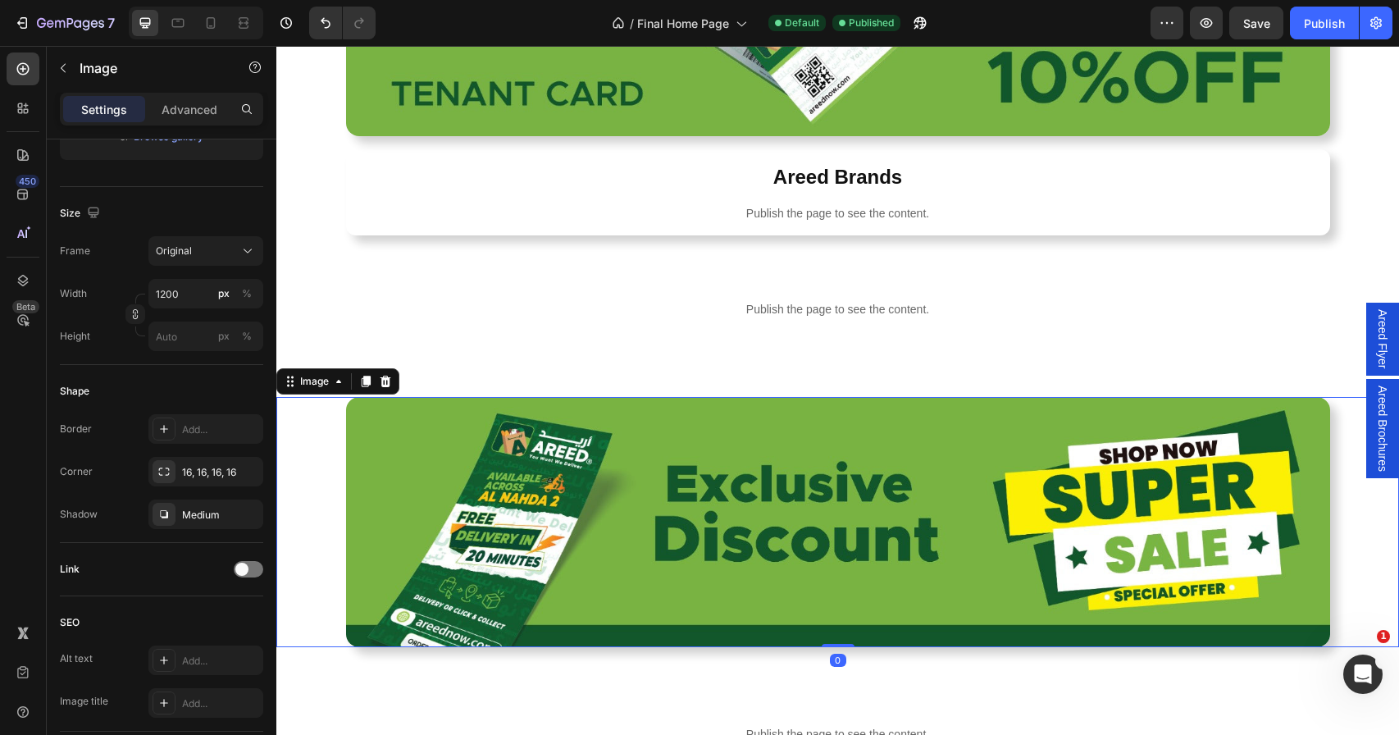
scroll to position [1203, 0]
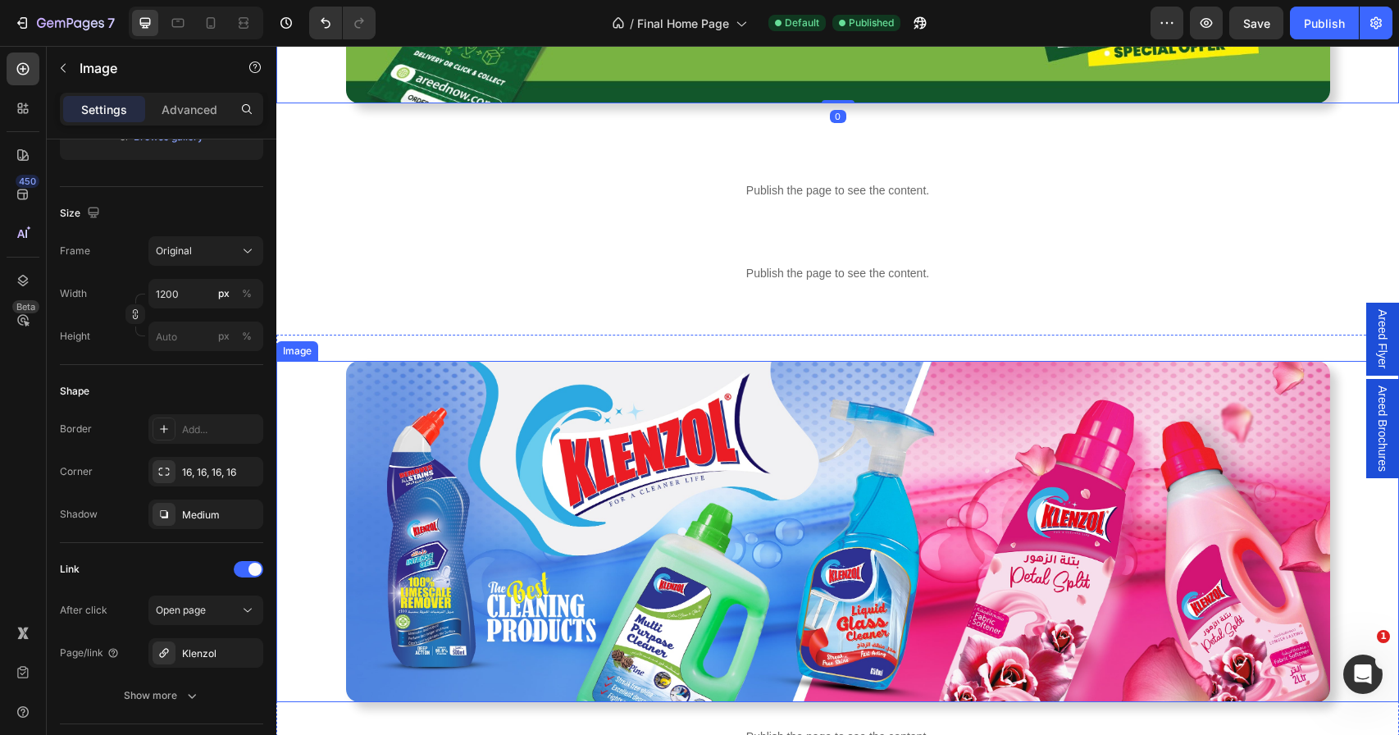
click at [569, 448] on img at bounding box center [838, 532] width 984 height 342
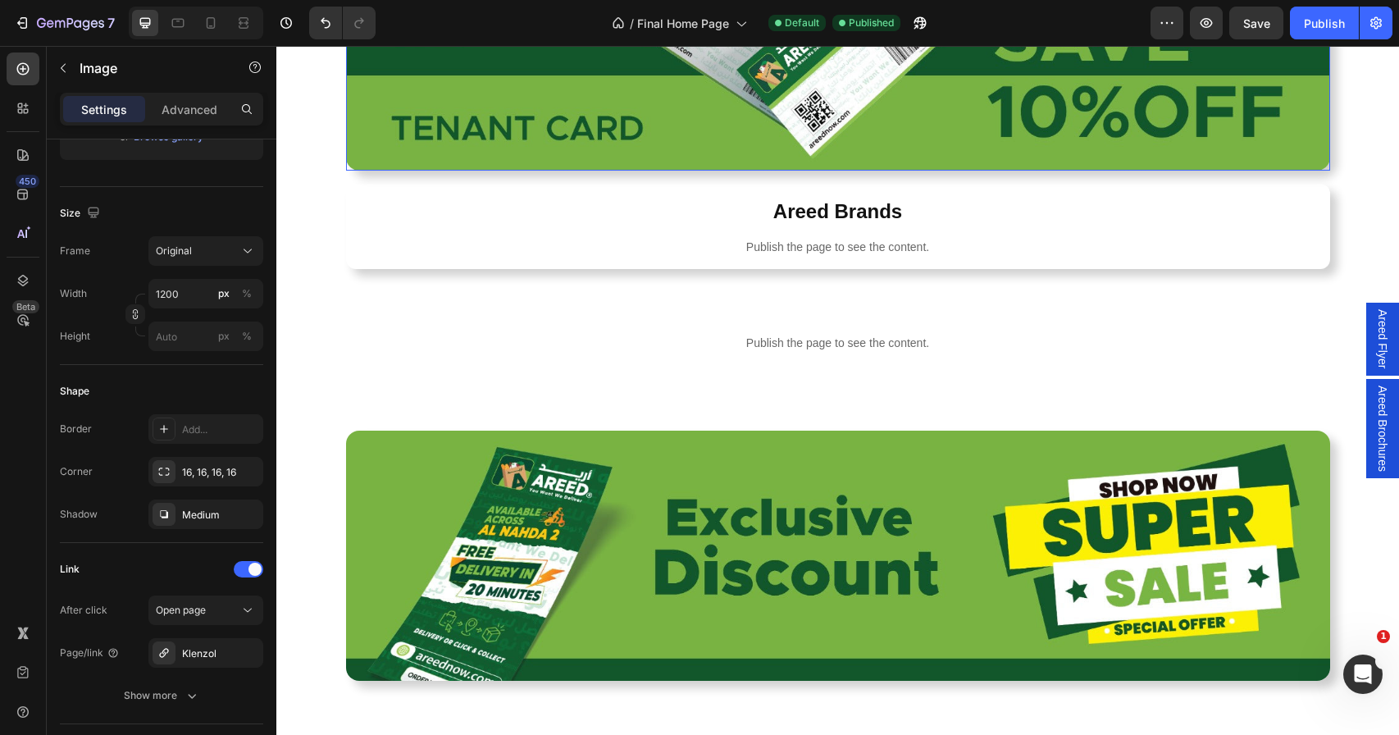
scroll to position [1381, 0]
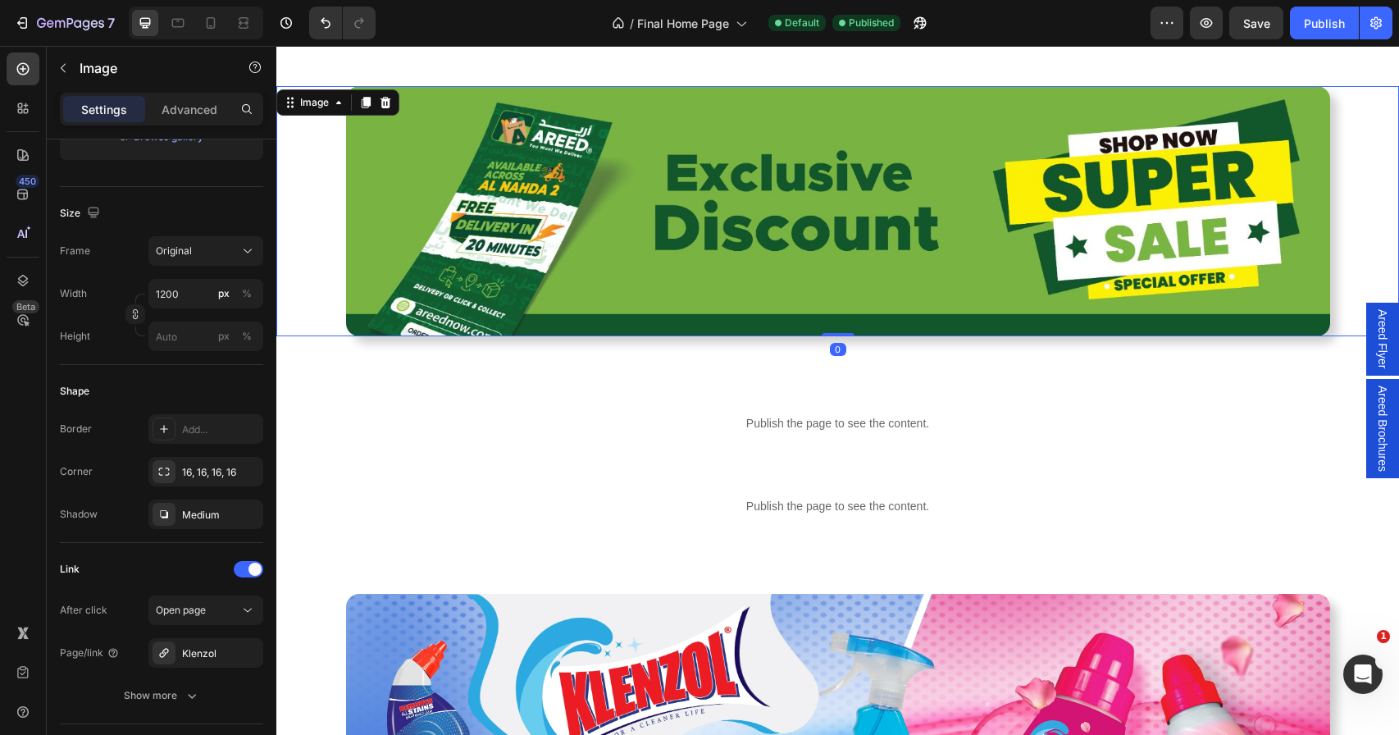
click at [694, 302] on img at bounding box center [838, 211] width 984 height 250
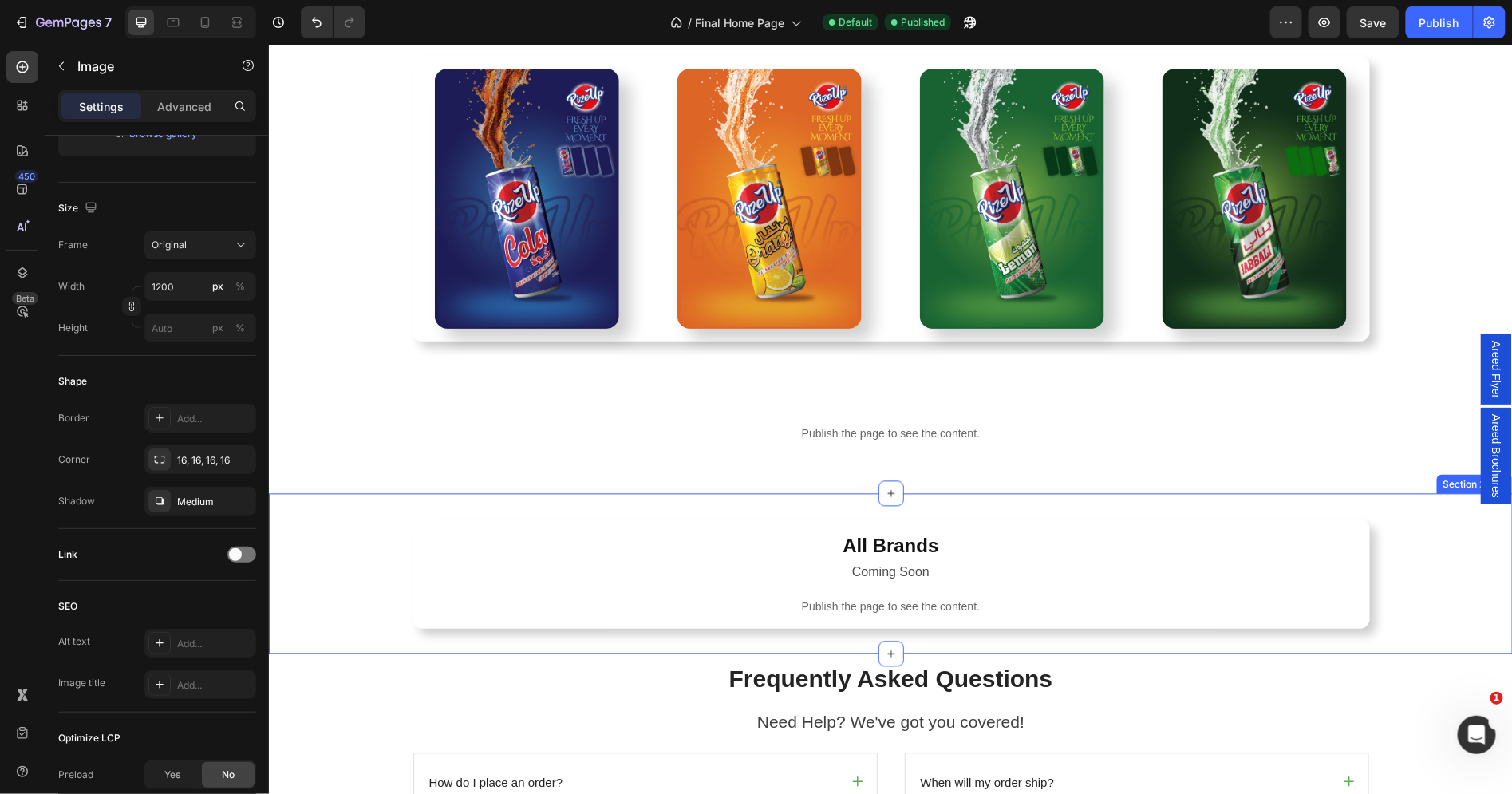
scroll to position [4082, 0]
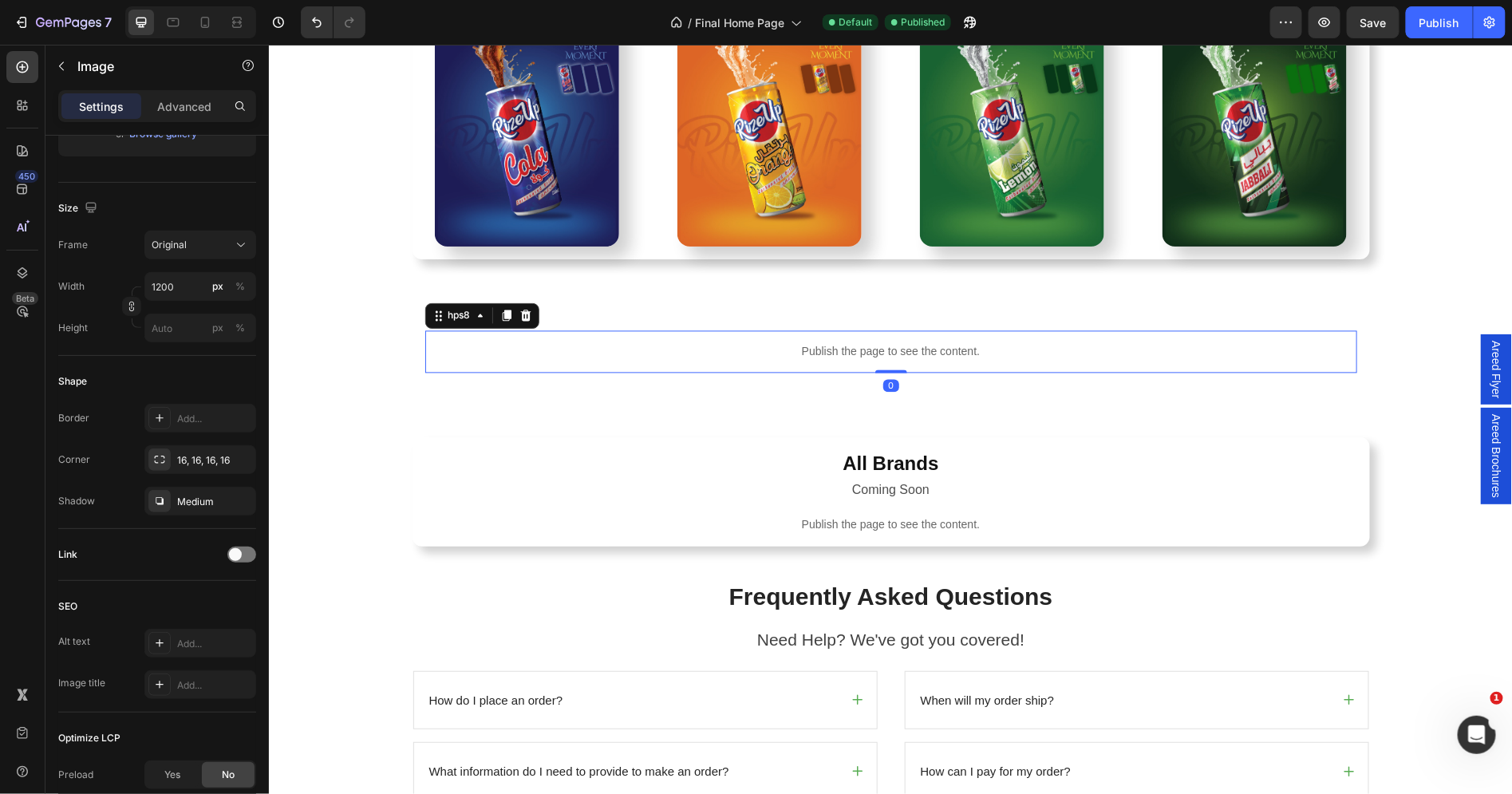
click at [909, 336] on div "Publish the page to see the content." at bounding box center [891, 350] width 933 height 42
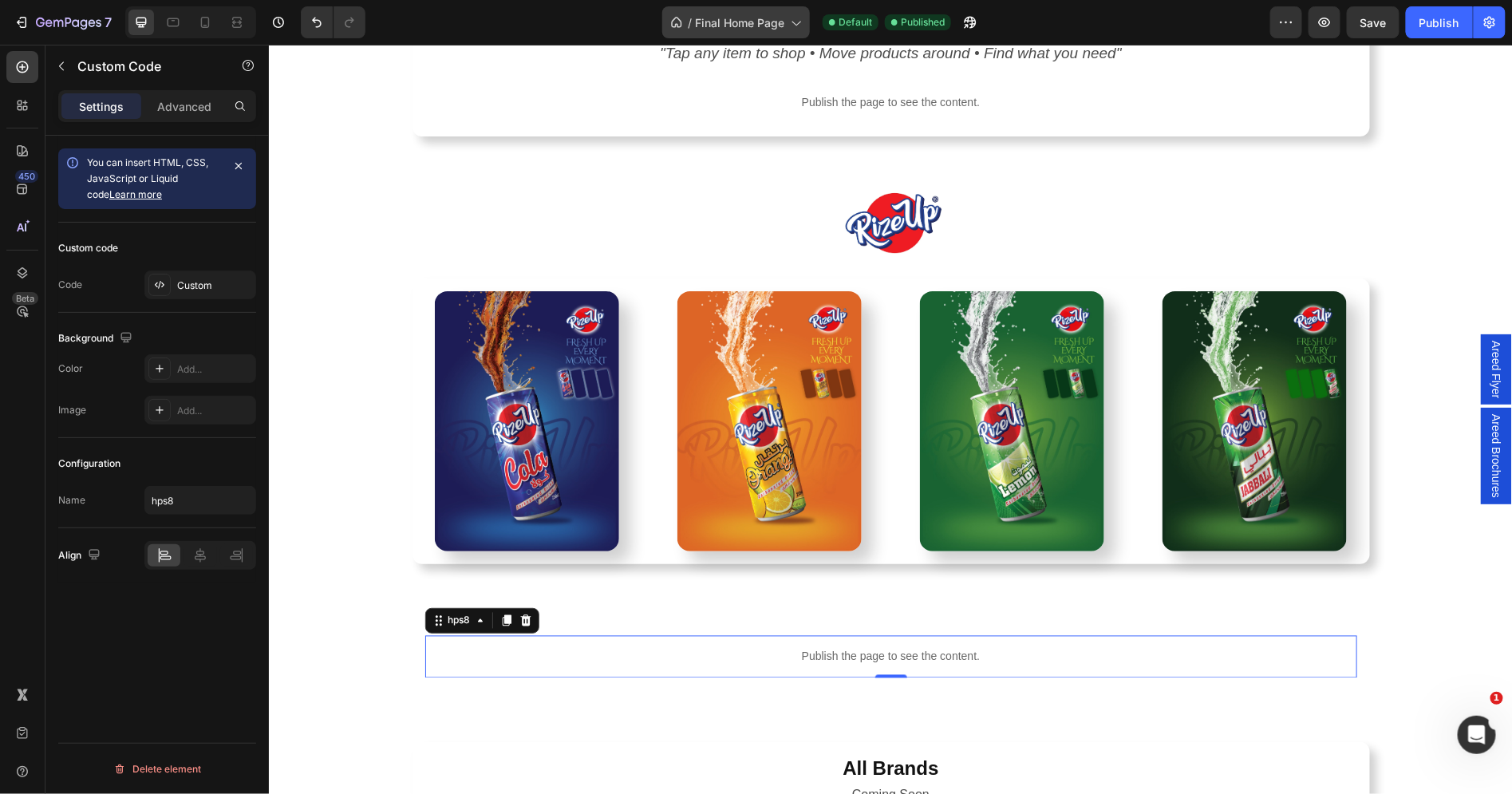
scroll to position [2658, 0]
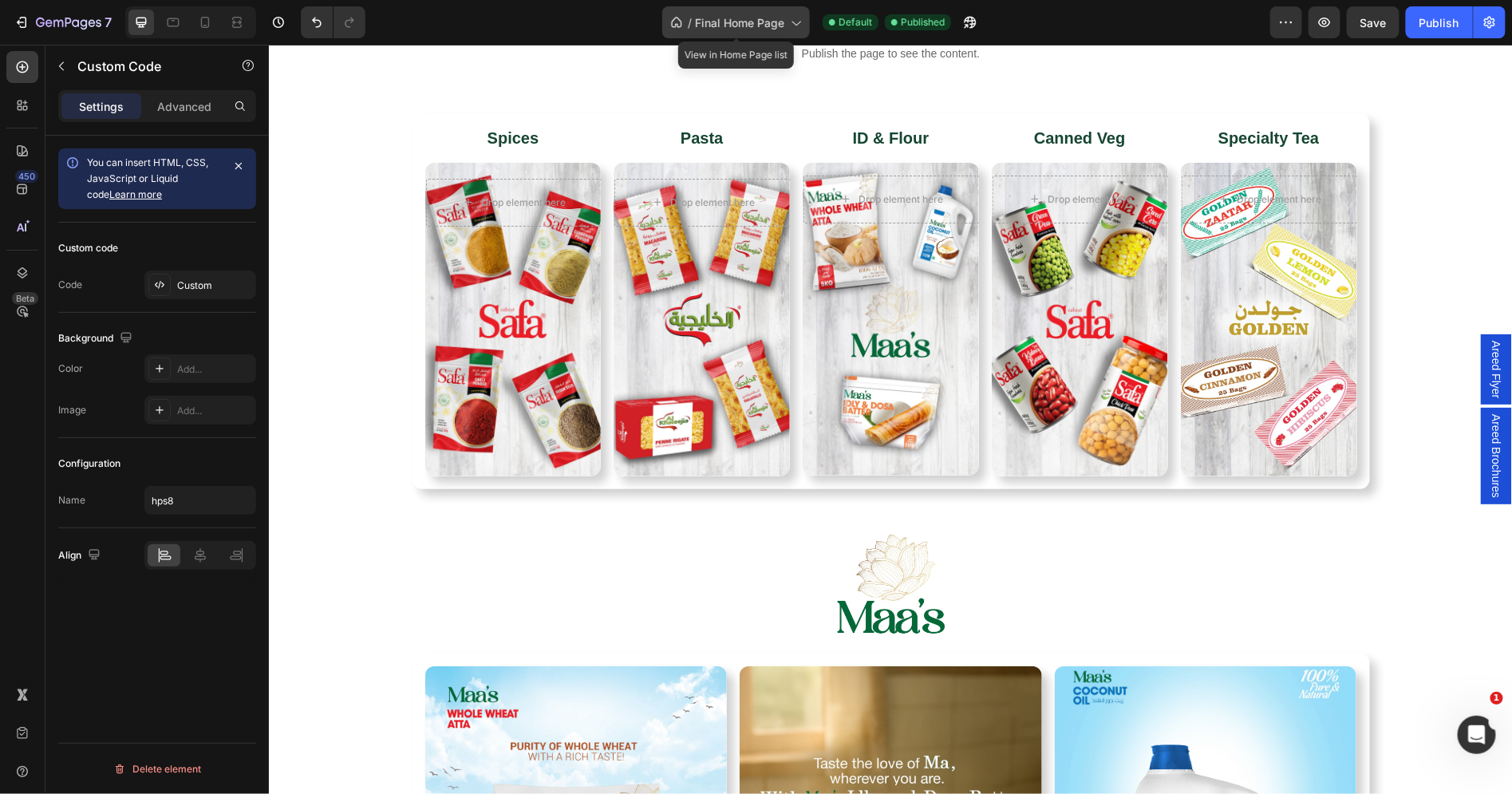
click at [782, 16] on span "Final Home Page" at bounding box center [740, 22] width 90 height 17
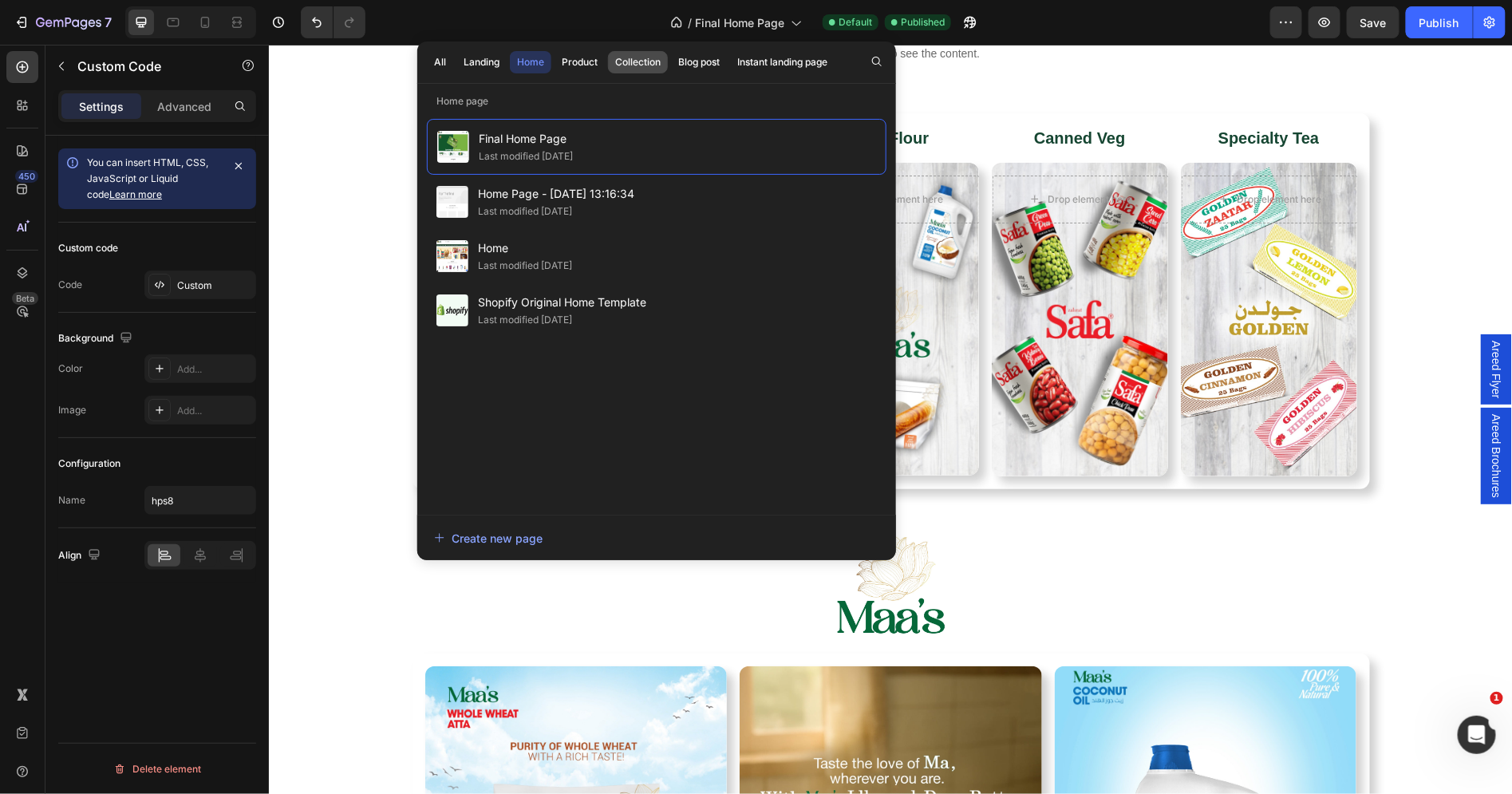
click at [631, 59] on div "Collection" at bounding box center [638, 62] width 46 height 15
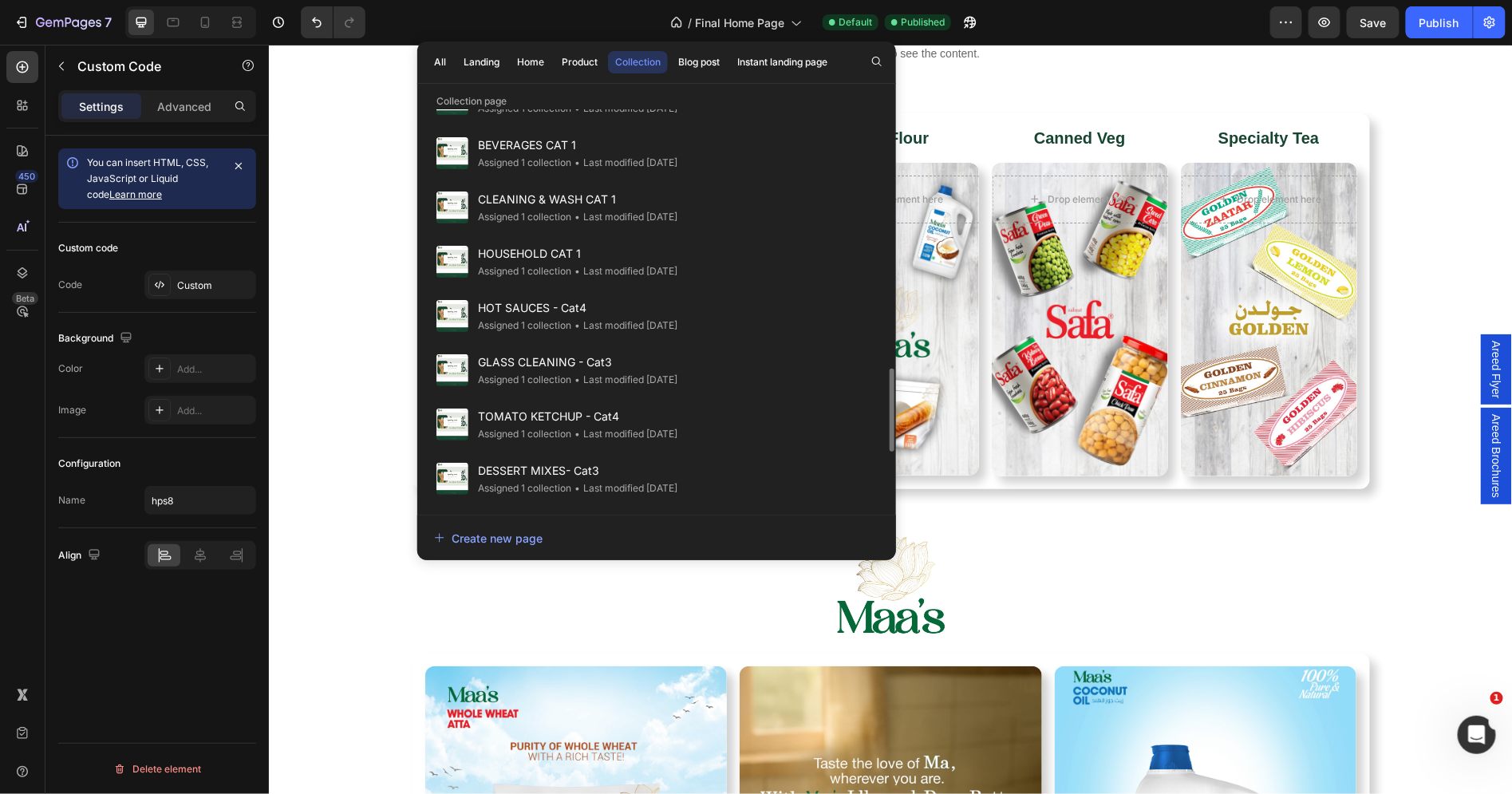
scroll to position [628, 0]
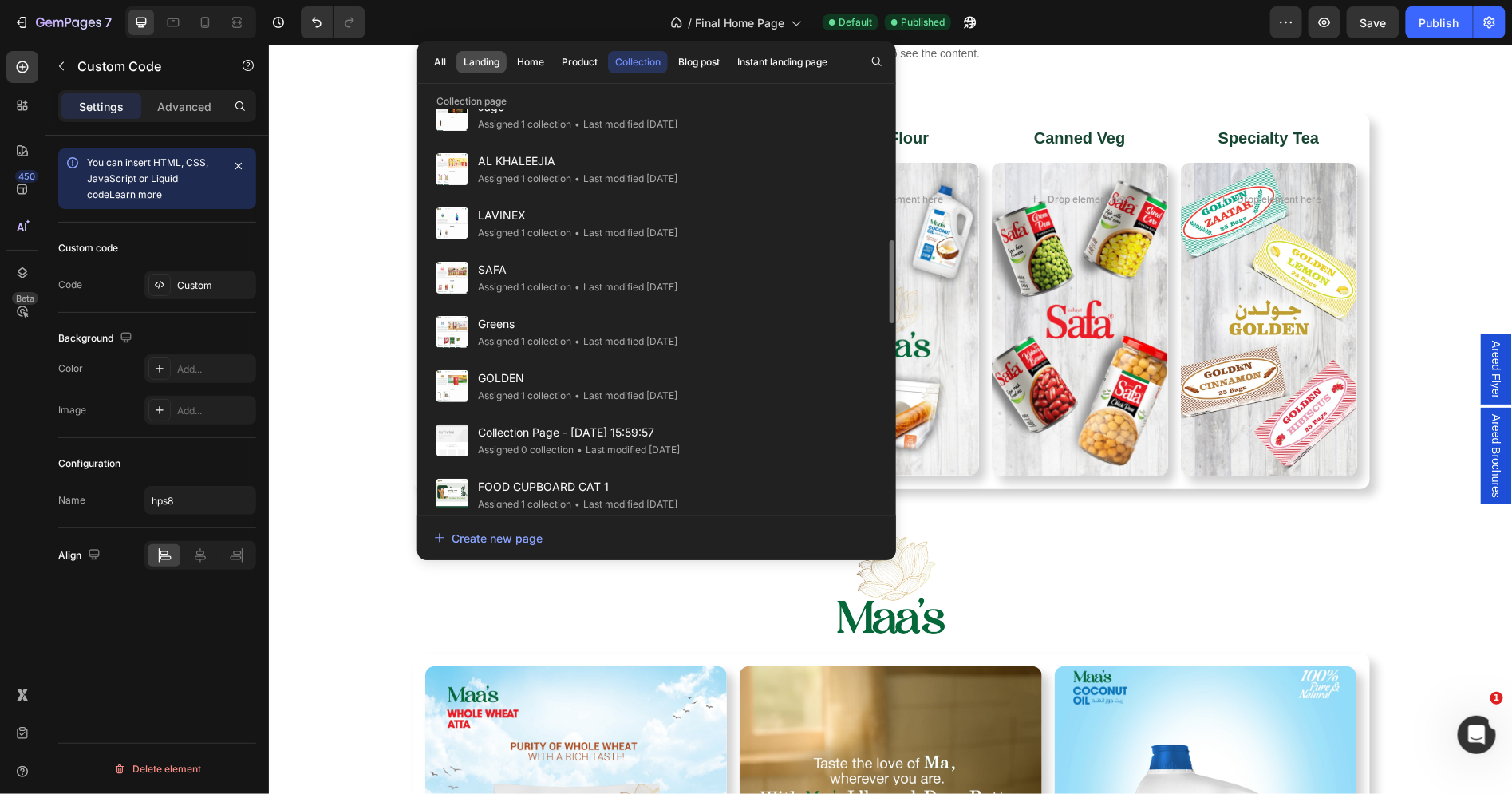
click at [476, 58] on div "Landing" at bounding box center [481, 62] width 36 height 15
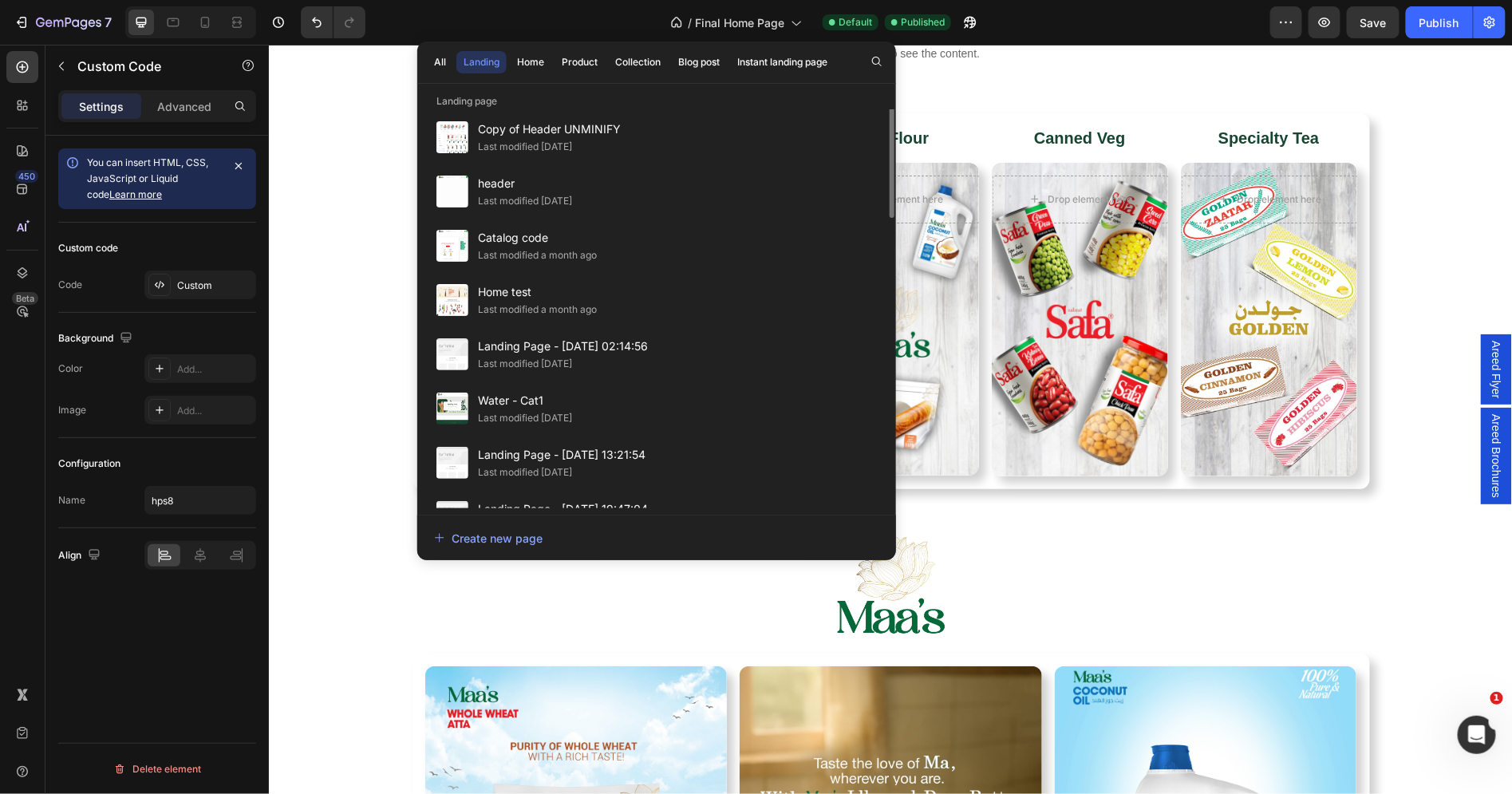
scroll to position [131, 0]
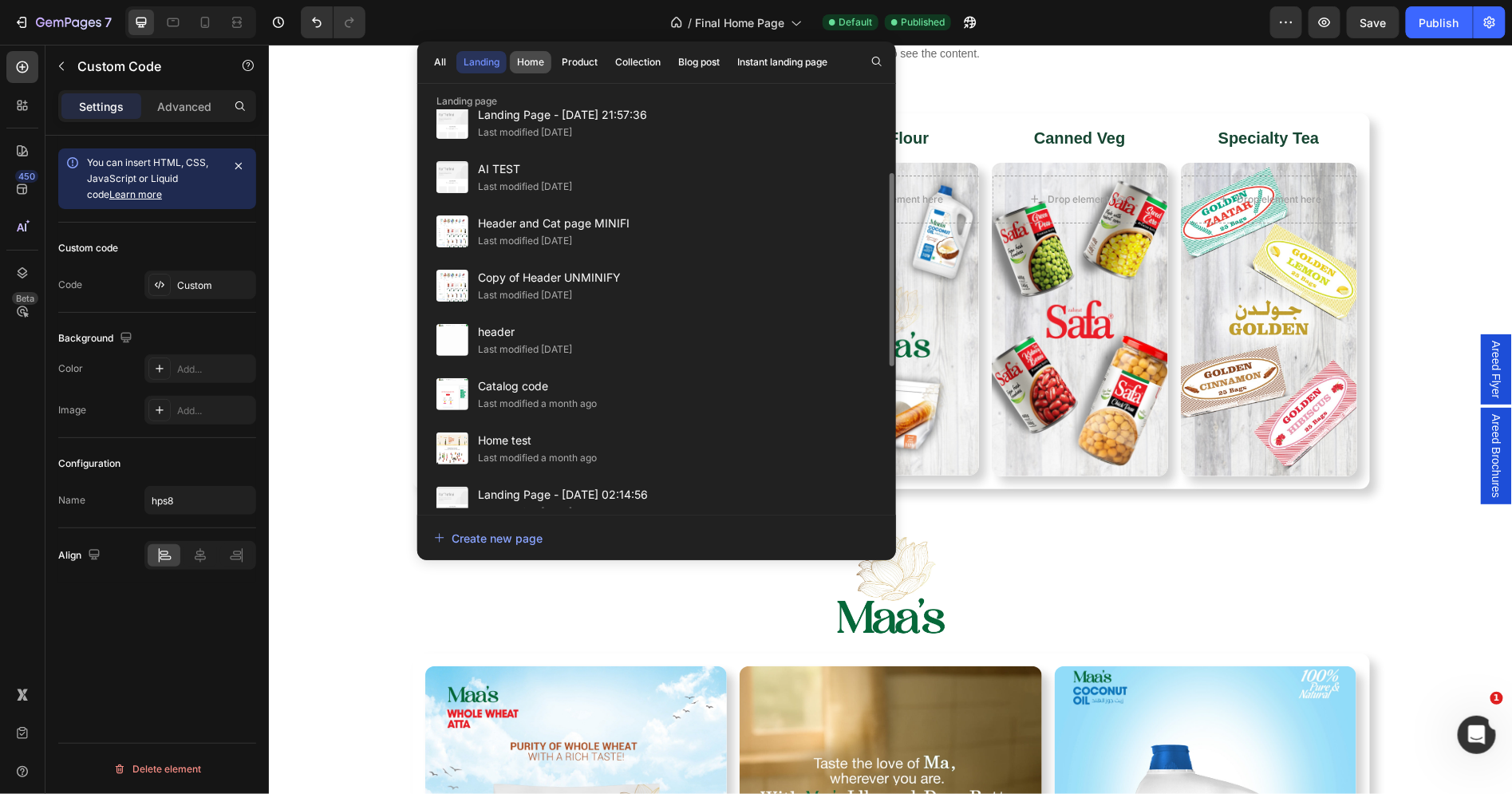
click at [555, 52] on button "Home" at bounding box center [580, 61] width 51 height 22
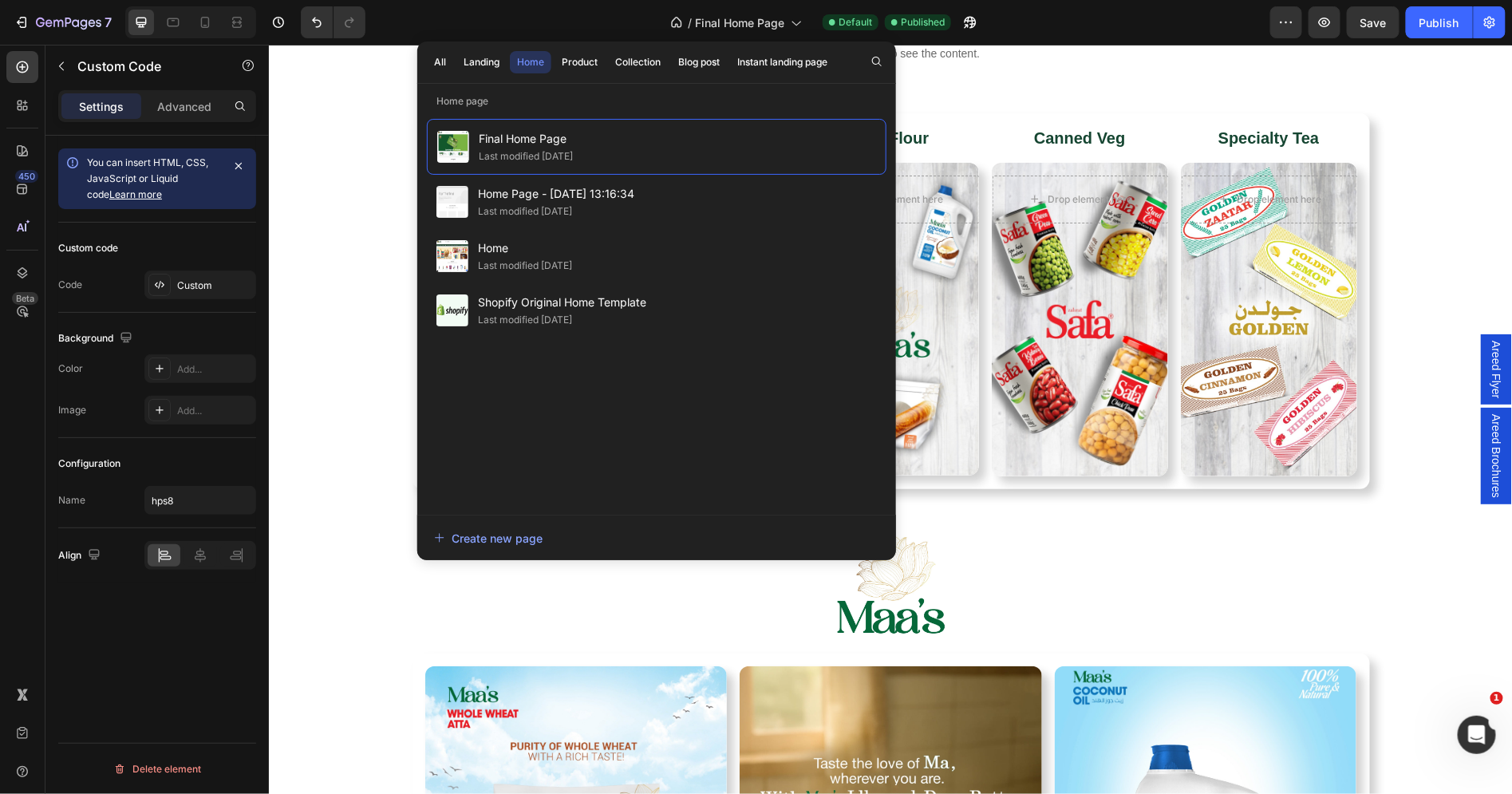
scroll to position [0, 0]
click at [591, 55] on div "Product" at bounding box center [579, 62] width 36 height 15
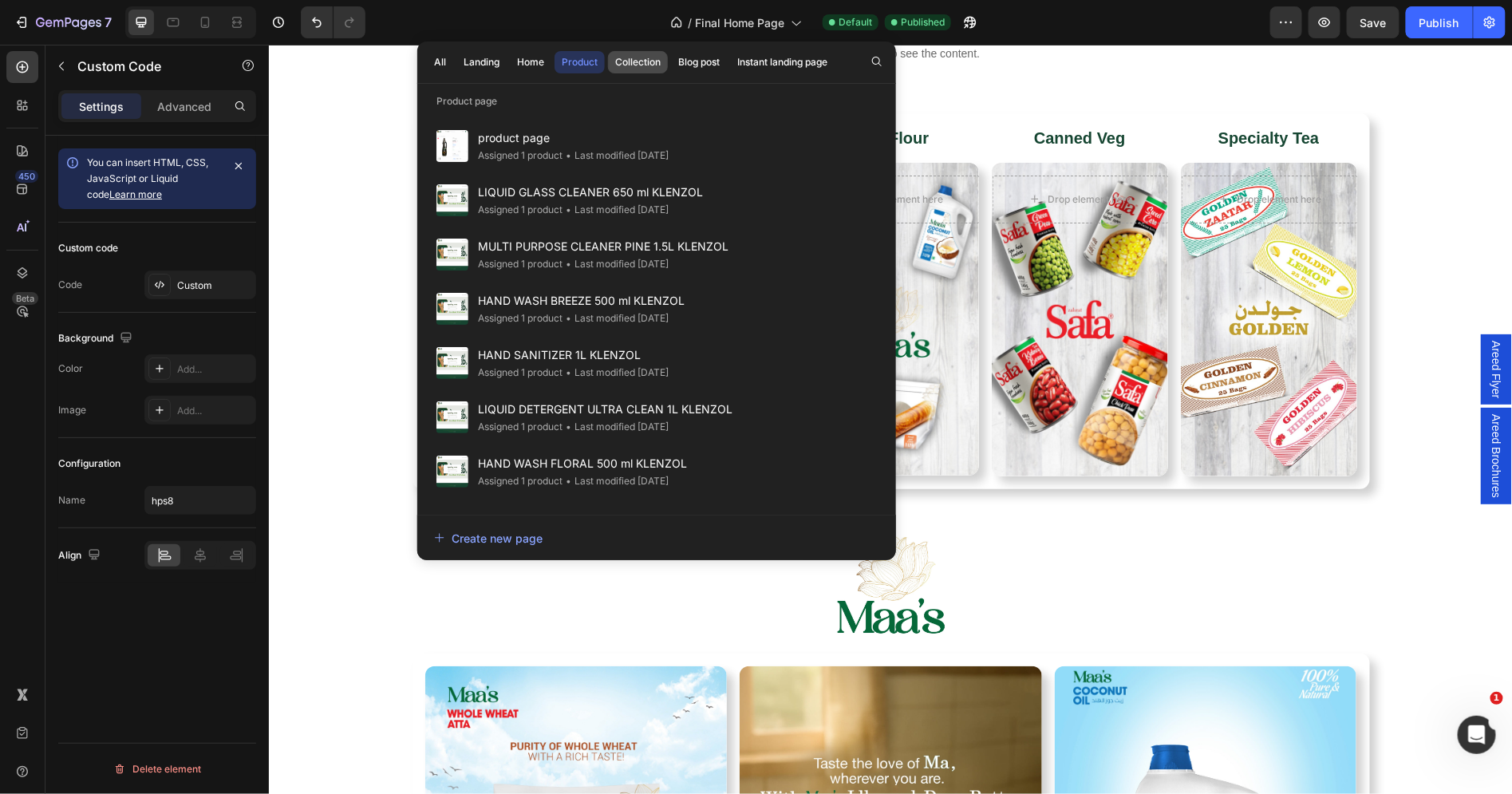
click at [632, 57] on div "Collection" at bounding box center [638, 62] width 46 height 15
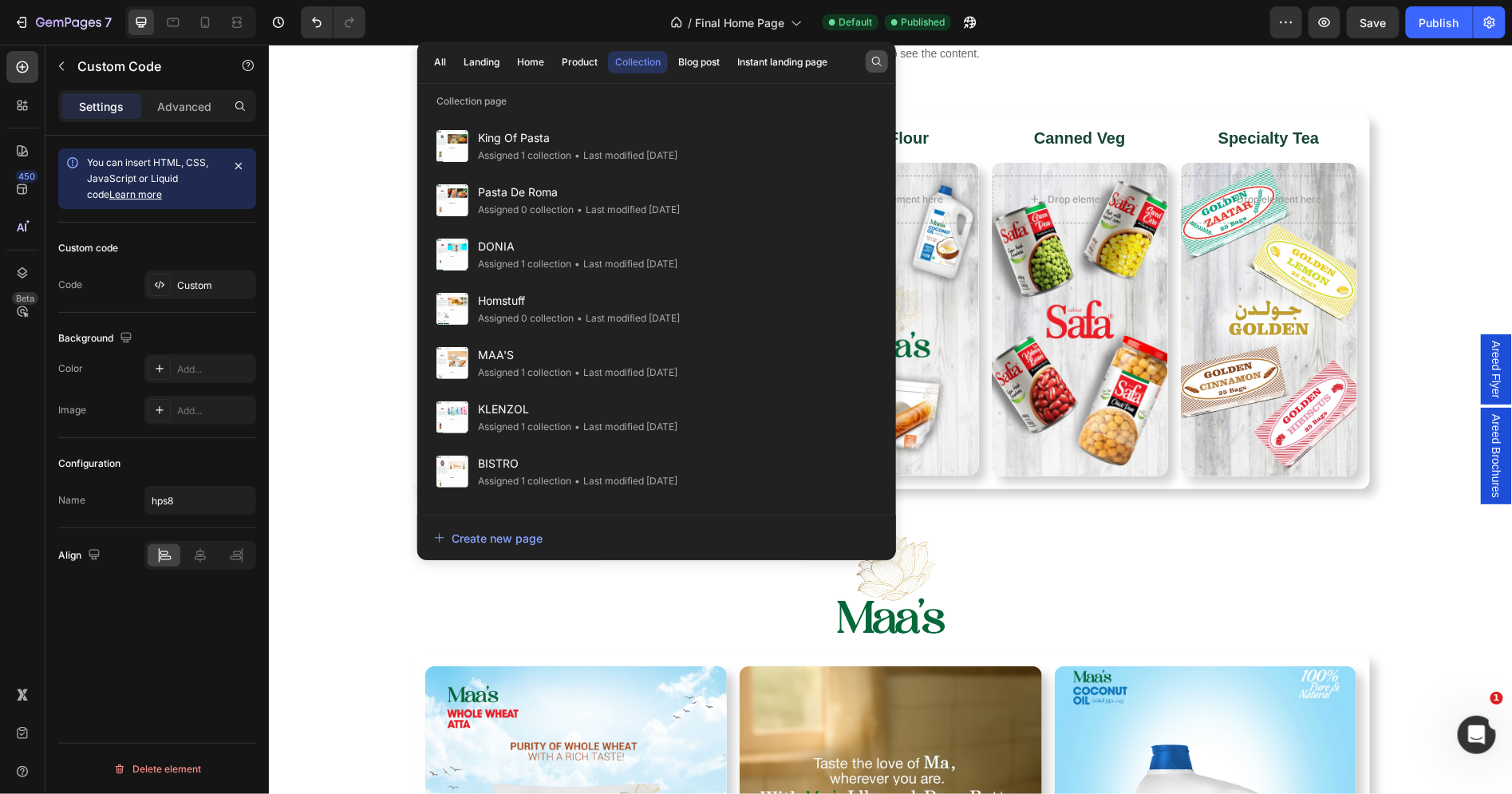
click at [874, 58] on icon "button" at bounding box center [876, 61] width 13 height 13
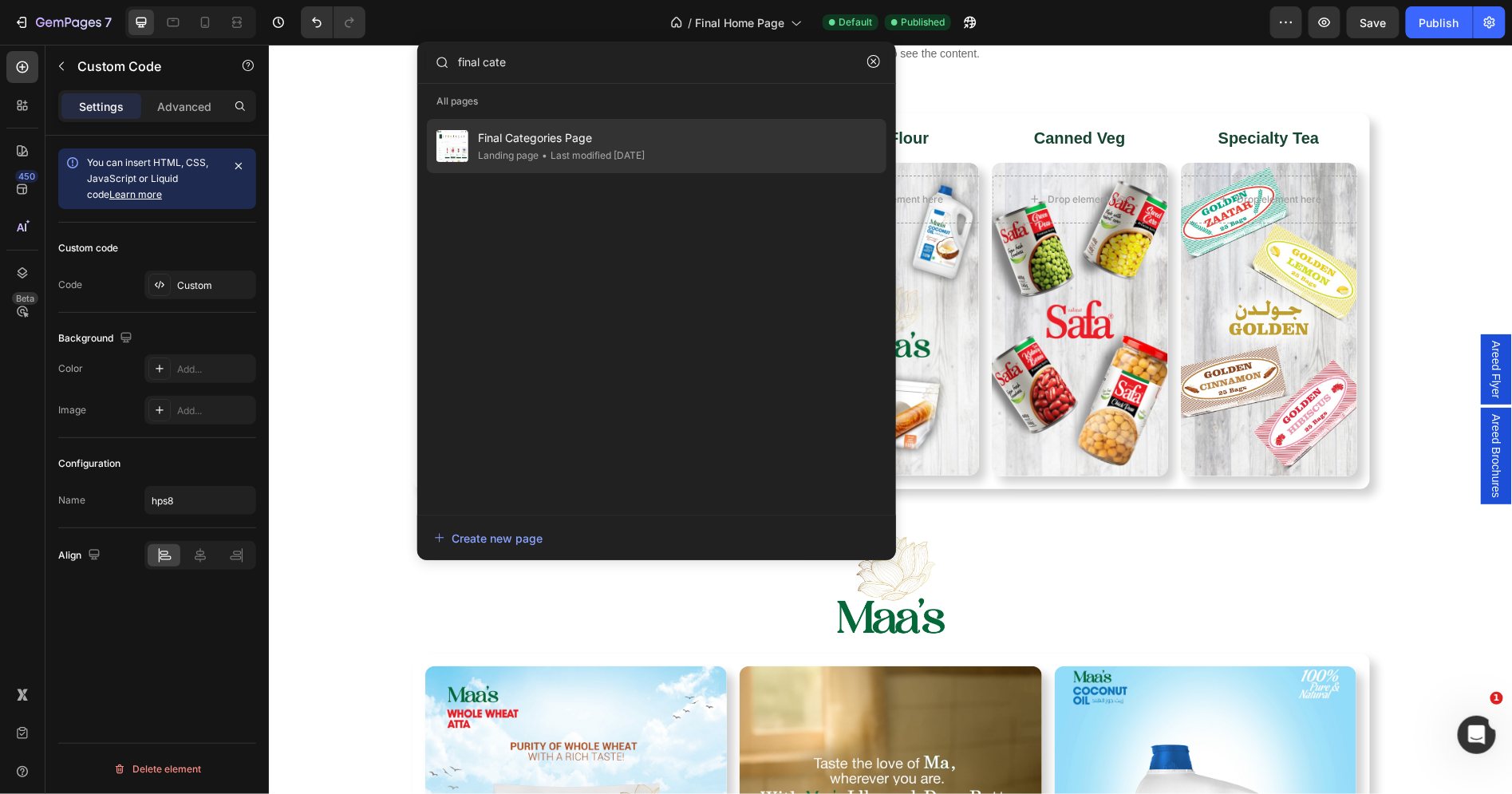
type input "final cate"
click at [754, 144] on div "Final Categories Page Landing page • Last modified 6 days ago" at bounding box center [657, 146] width 460 height 54
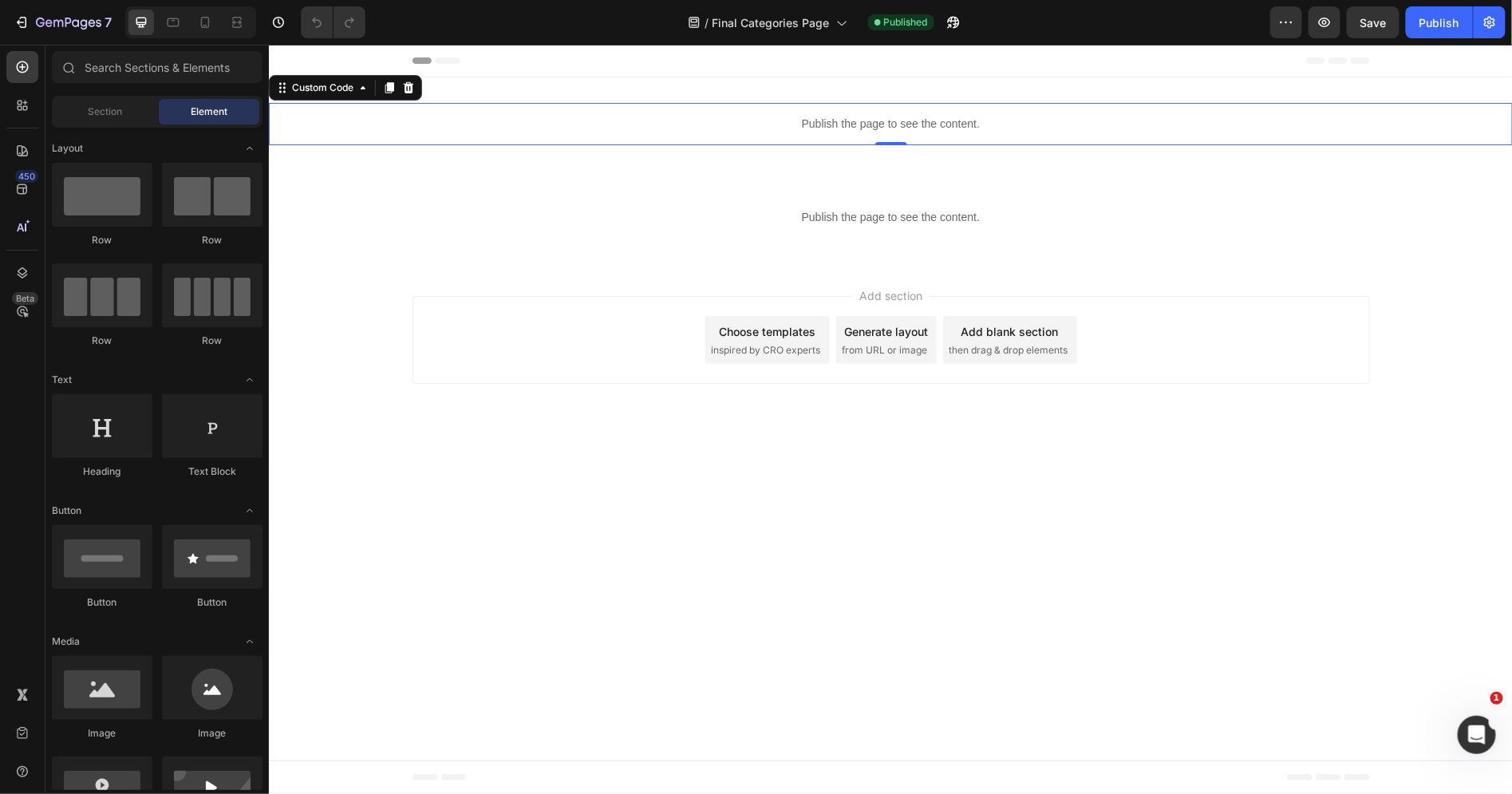
click at [827, 120] on p "Publish the page to see the content." at bounding box center [890, 123] width 1244 height 17
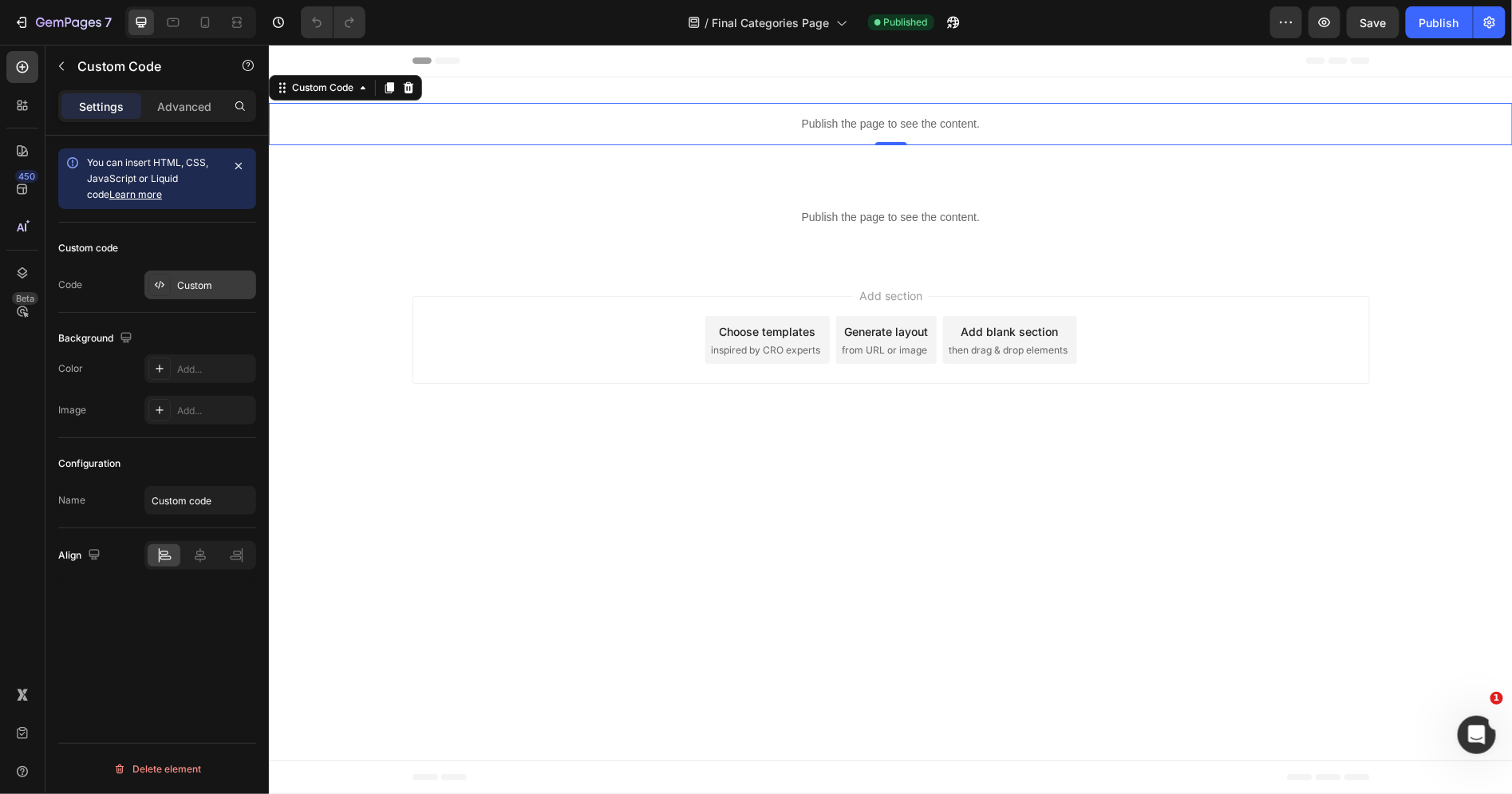
click at [190, 283] on div "Custom" at bounding box center [214, 285] width 75 height 15
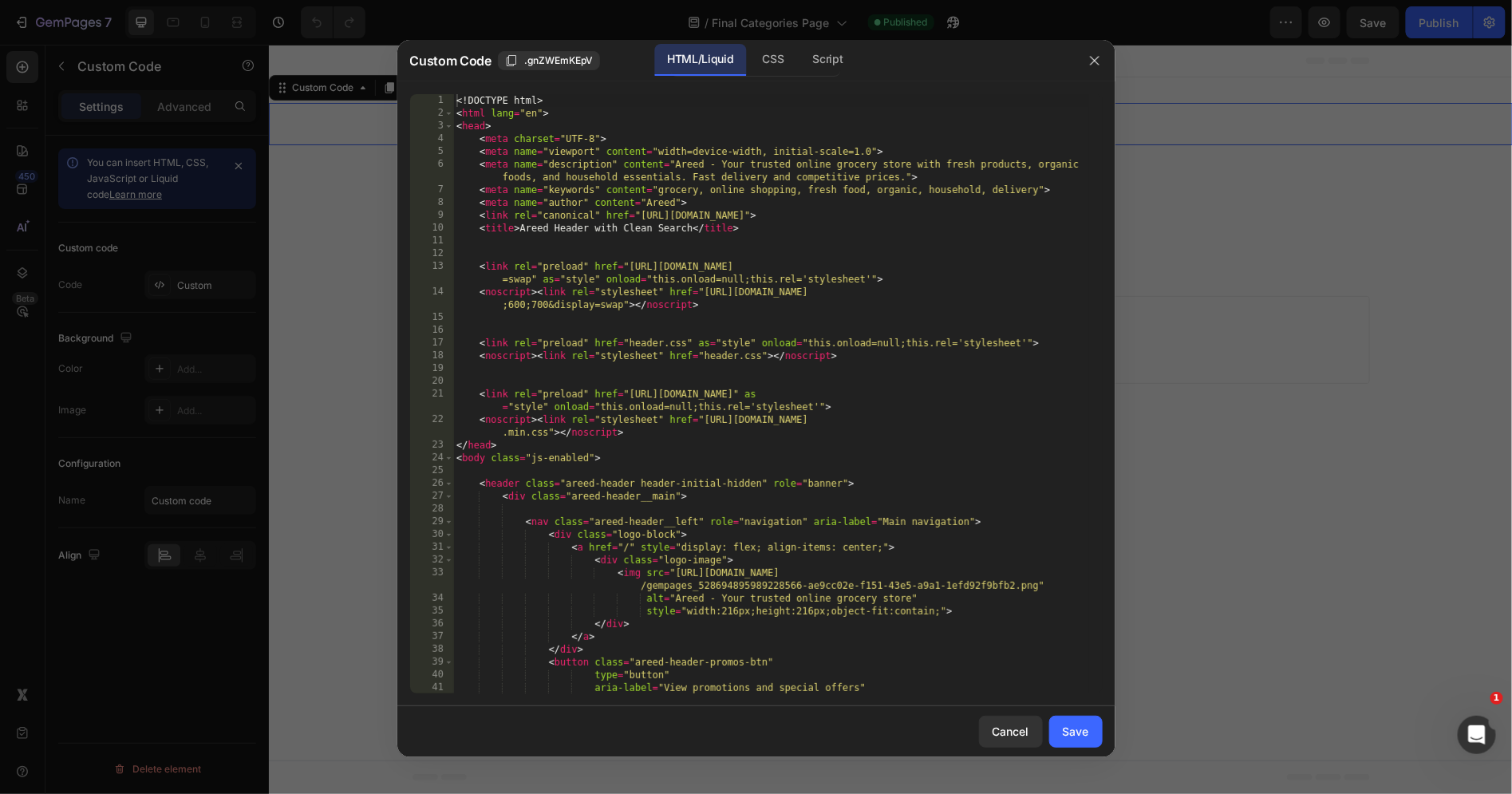
click at [738, 219] on div "<! DOCTYPE html > < html lang = "en" > < head > < meta charset = "UTF-8" > < me…" at bounding box center [771, 407] width 636 height 626
type textarea "</html>"
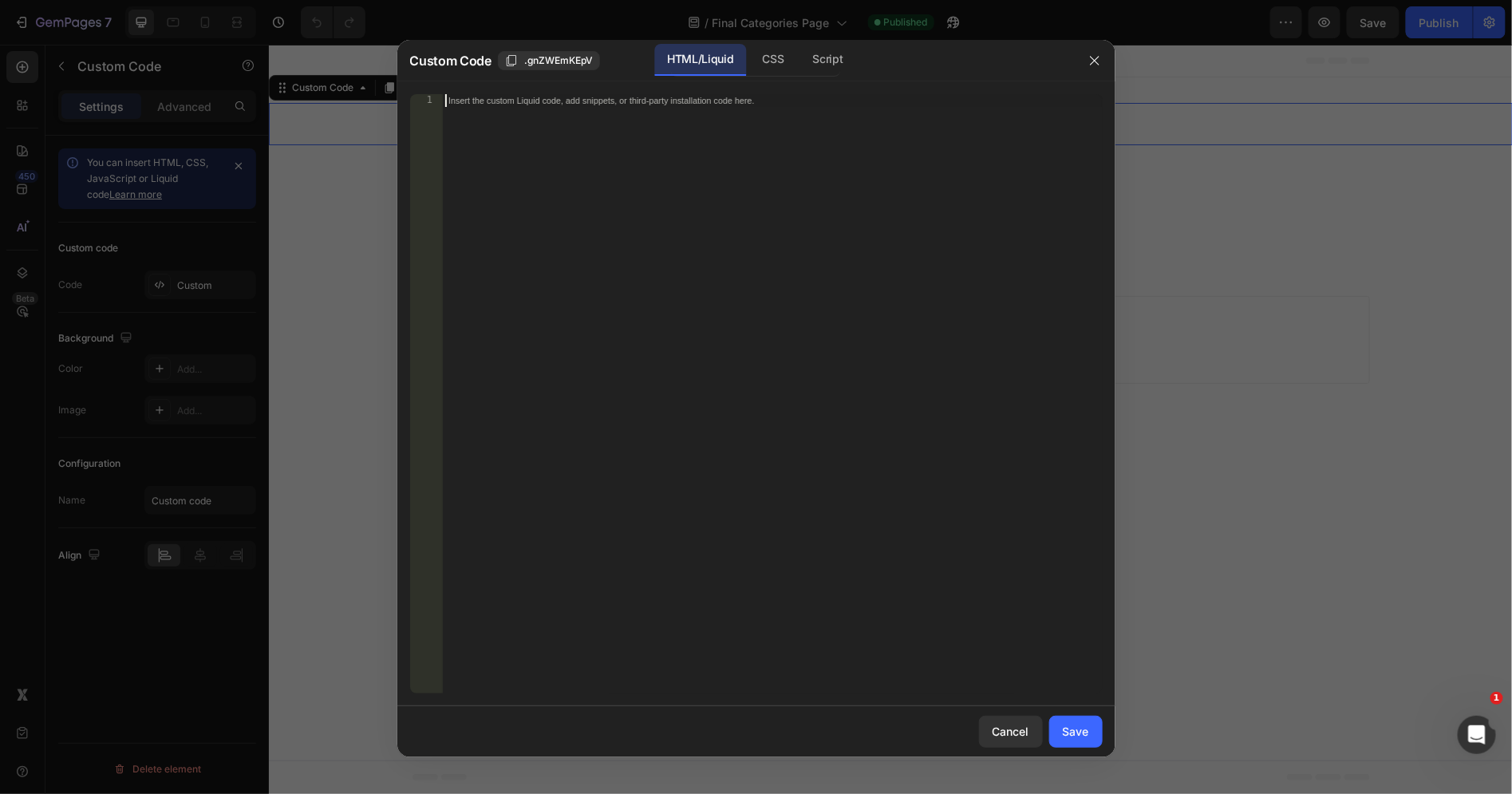
scroll to position [5973, 0]
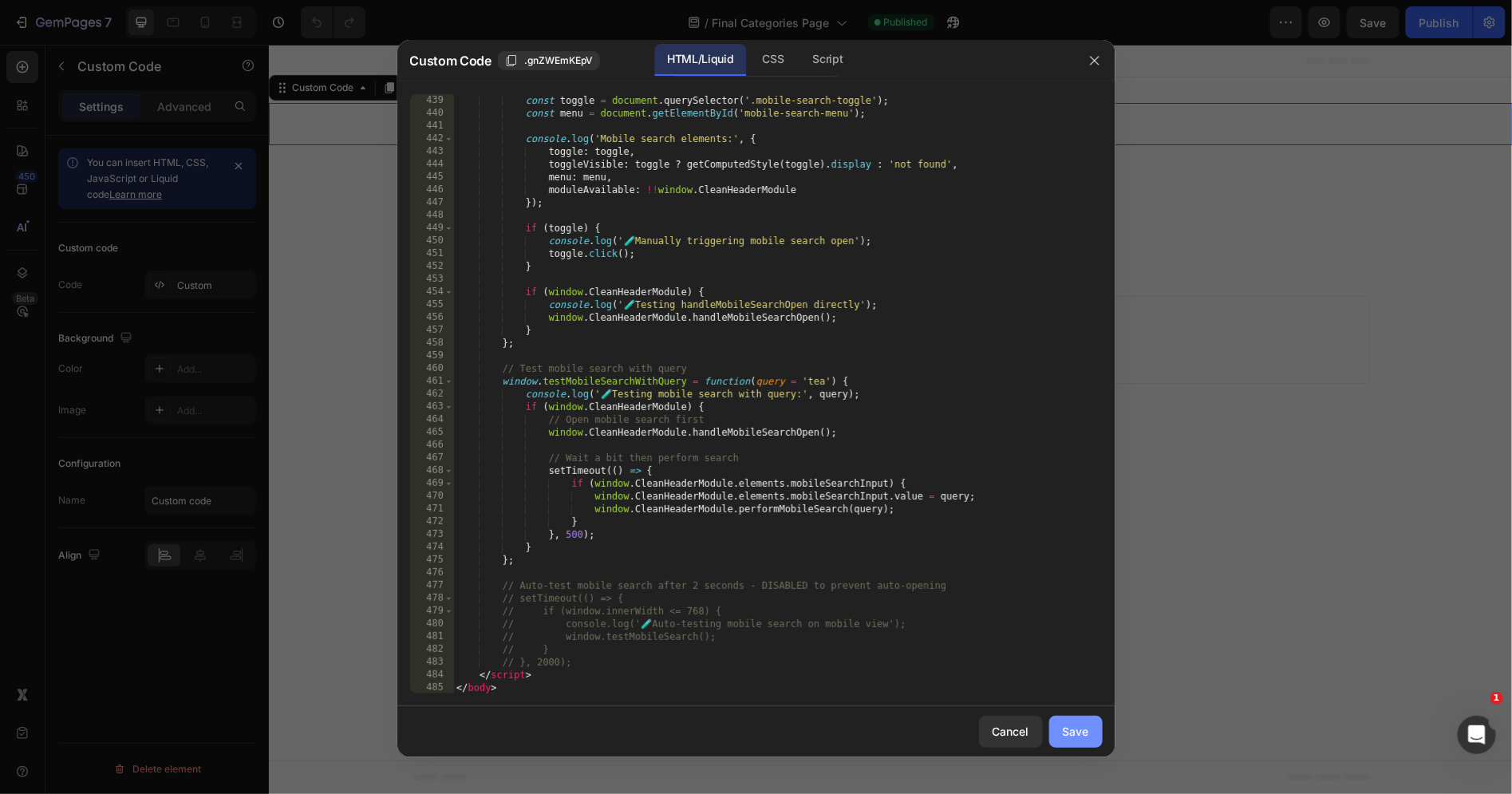
click at [1070, 737] on div "Save" at bounding box center [1076, 731] width 26 height 17
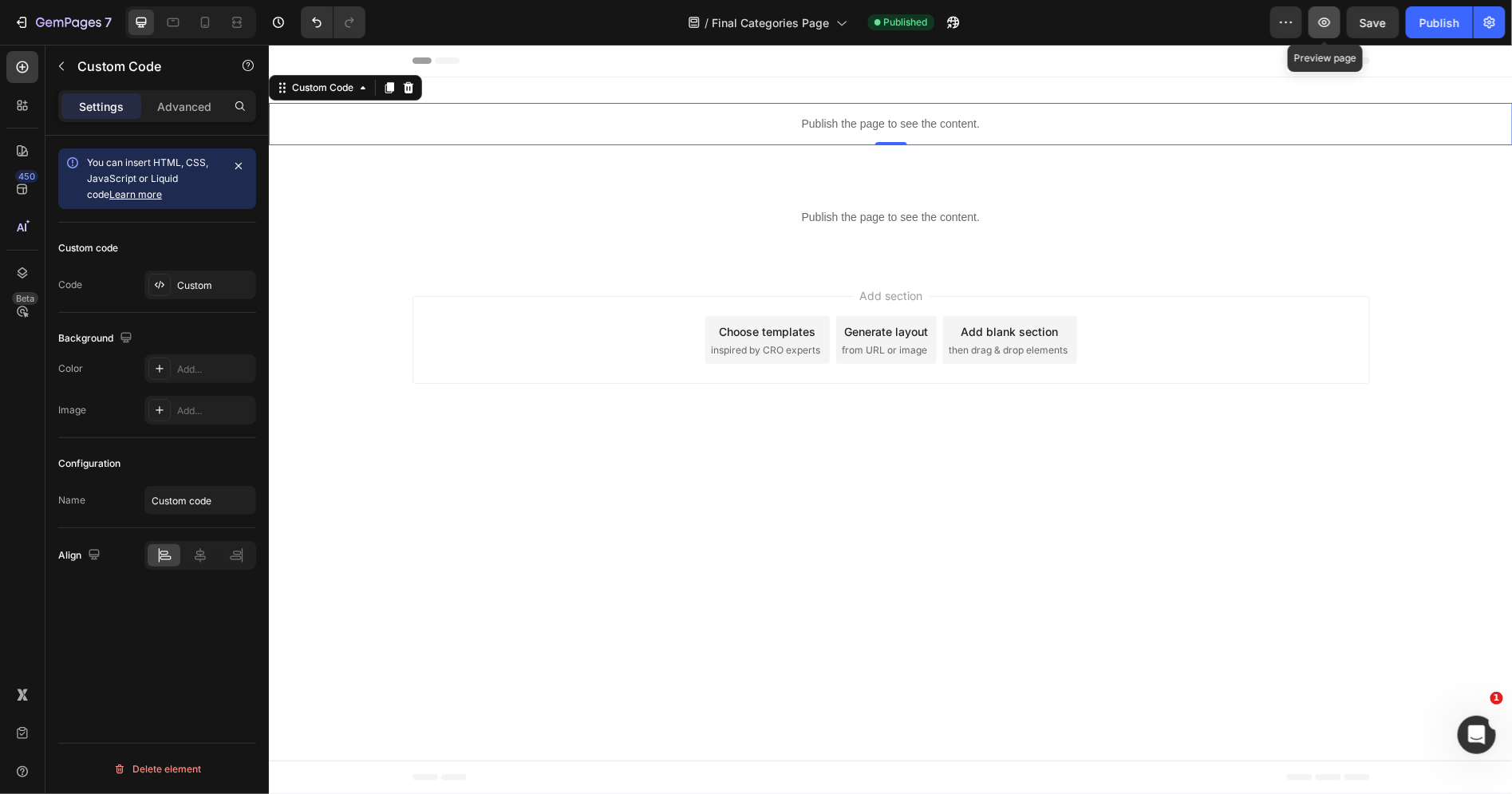
click at [1319, 24] on icon "button" at bounding box center [1325, 22] width 16 height 16
click at [1455, 24] on div "Publish" at bounding box center [1439, 22] width 40 height 17
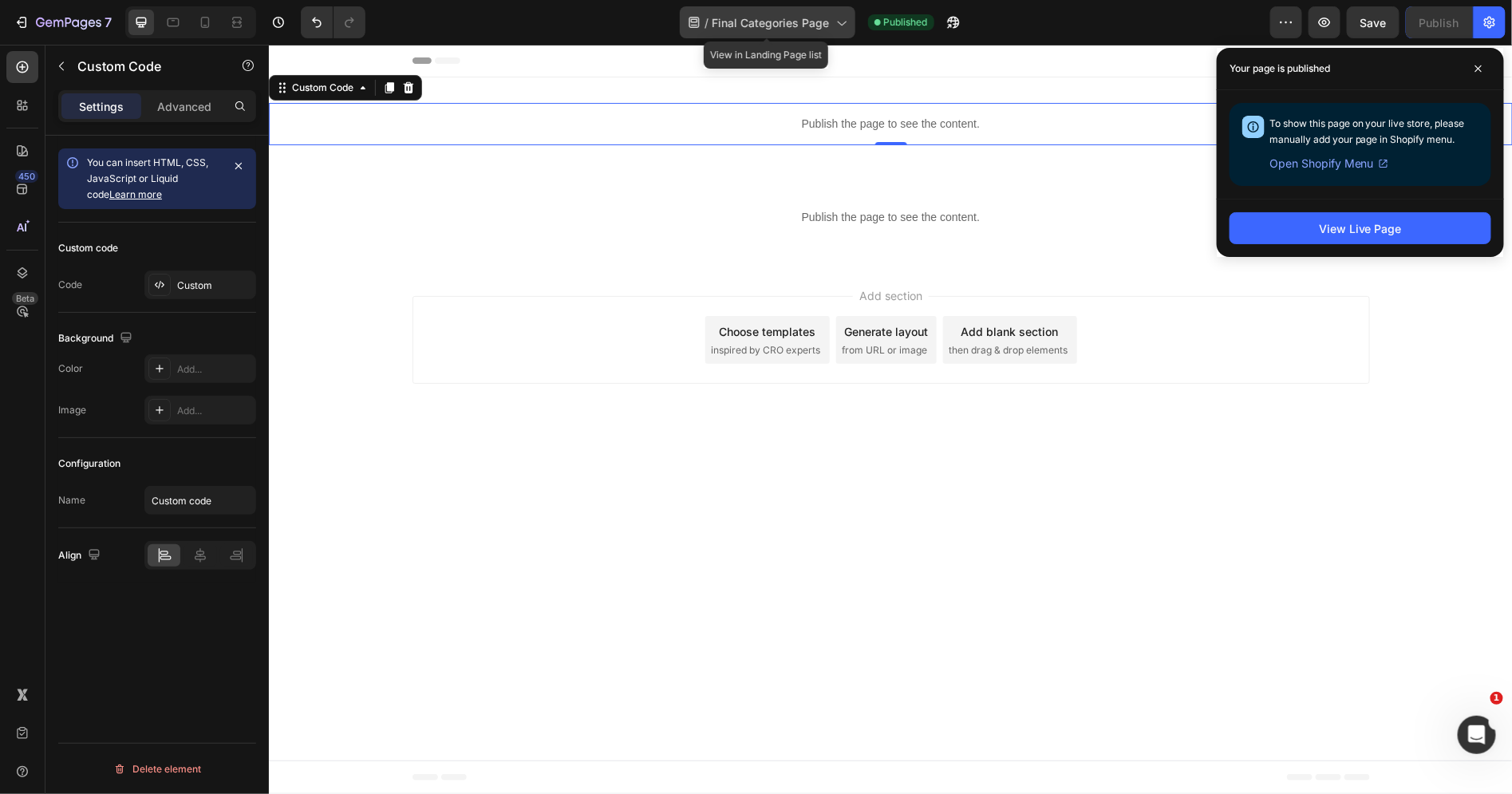
click at [825, 9] on div "/ Final Categories Page" at bounding box center [767, 22] width 175 height 32
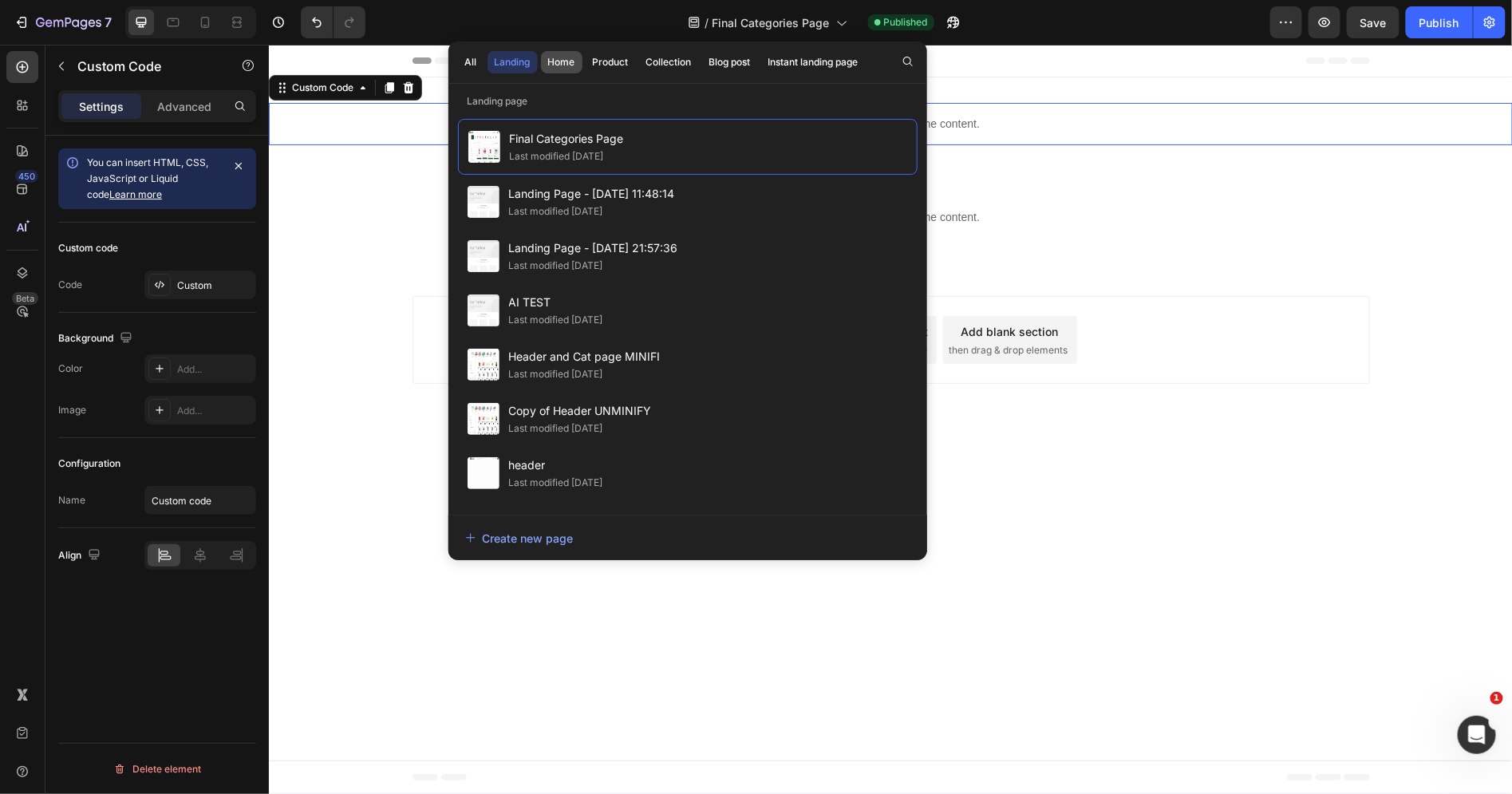
click at [586, 52] on button "Home" at bounding box center [611, 61] width 51 height 22
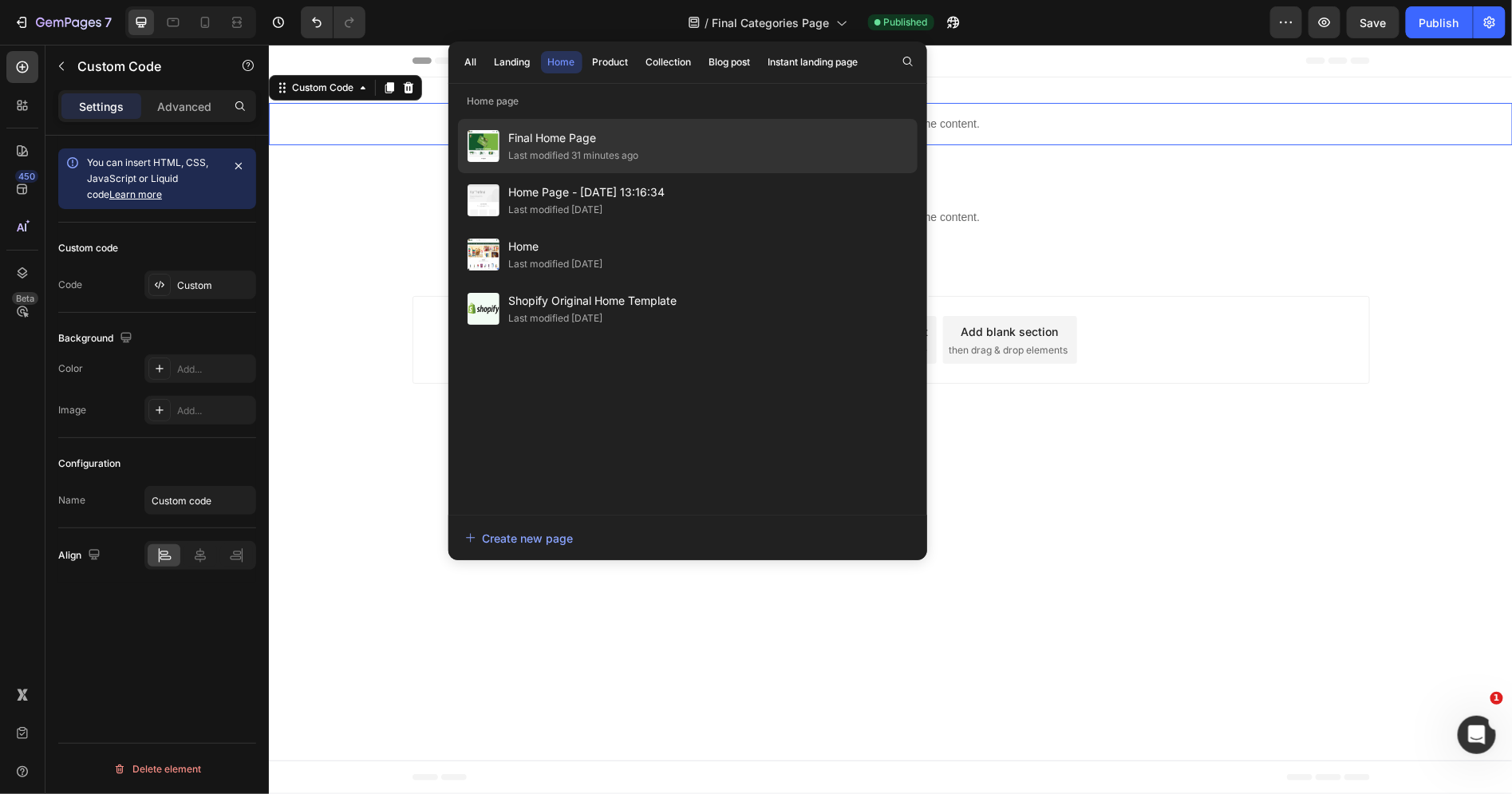
click at [560, 148] on div "Last modified 31 minutes ago" at bounding box center [574, 156] width 130 height 16
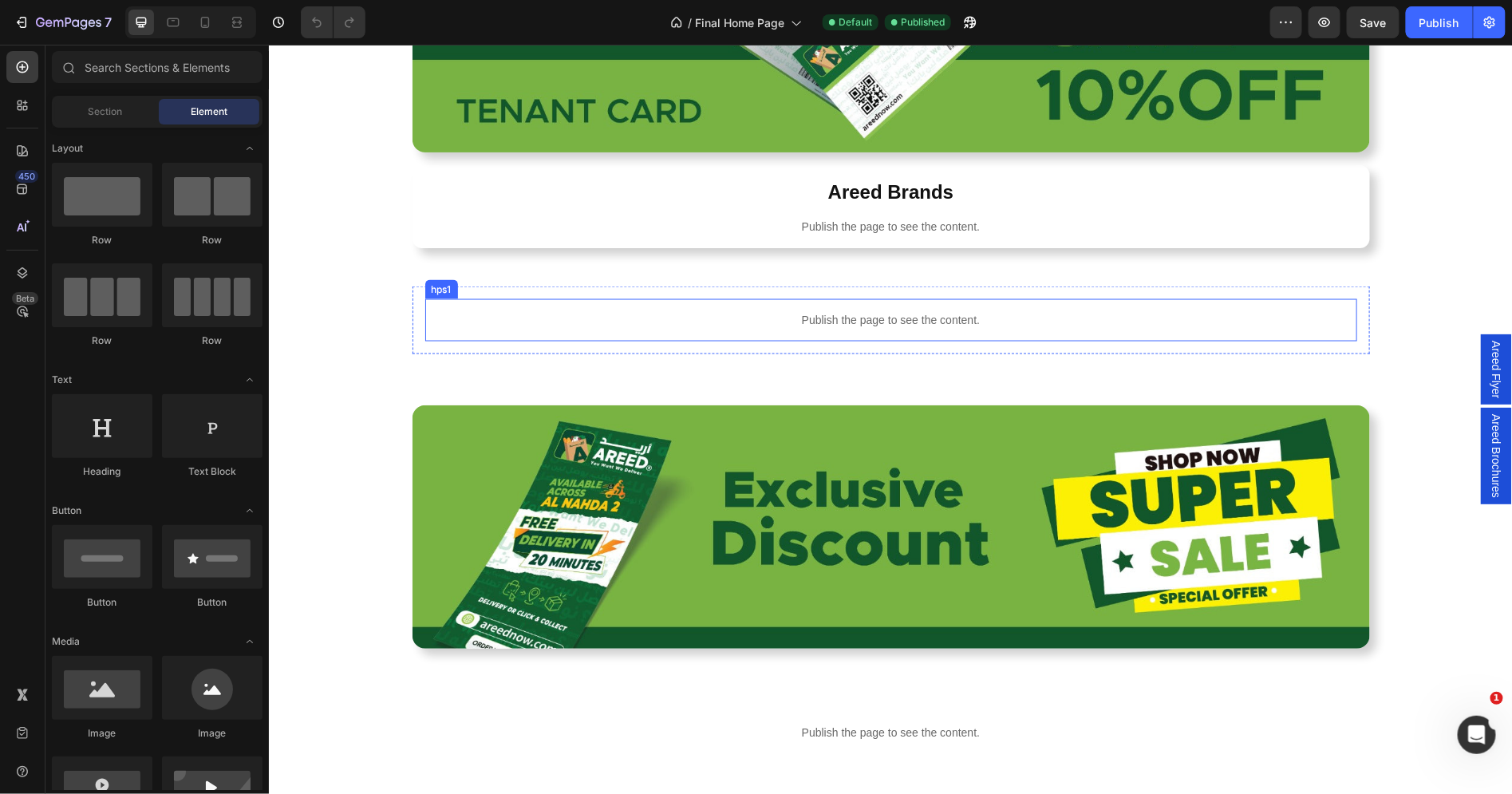
click at [865, 315] on p "Publish the page to see the content." at bounding box center [891, 319] width 933 height 17
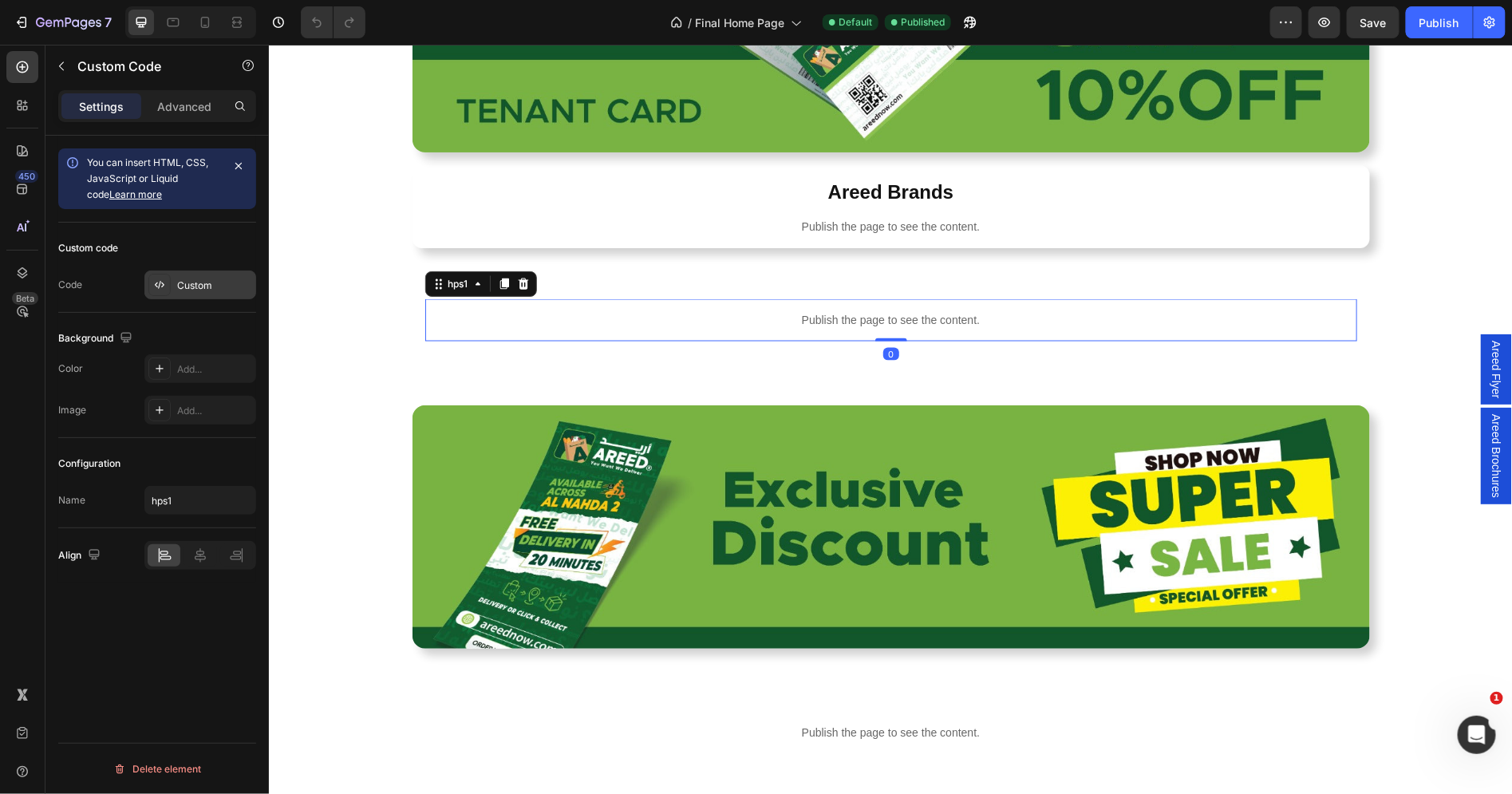
click at [163, 280] on icon at bounding box center [159, 284] width 13 height 13
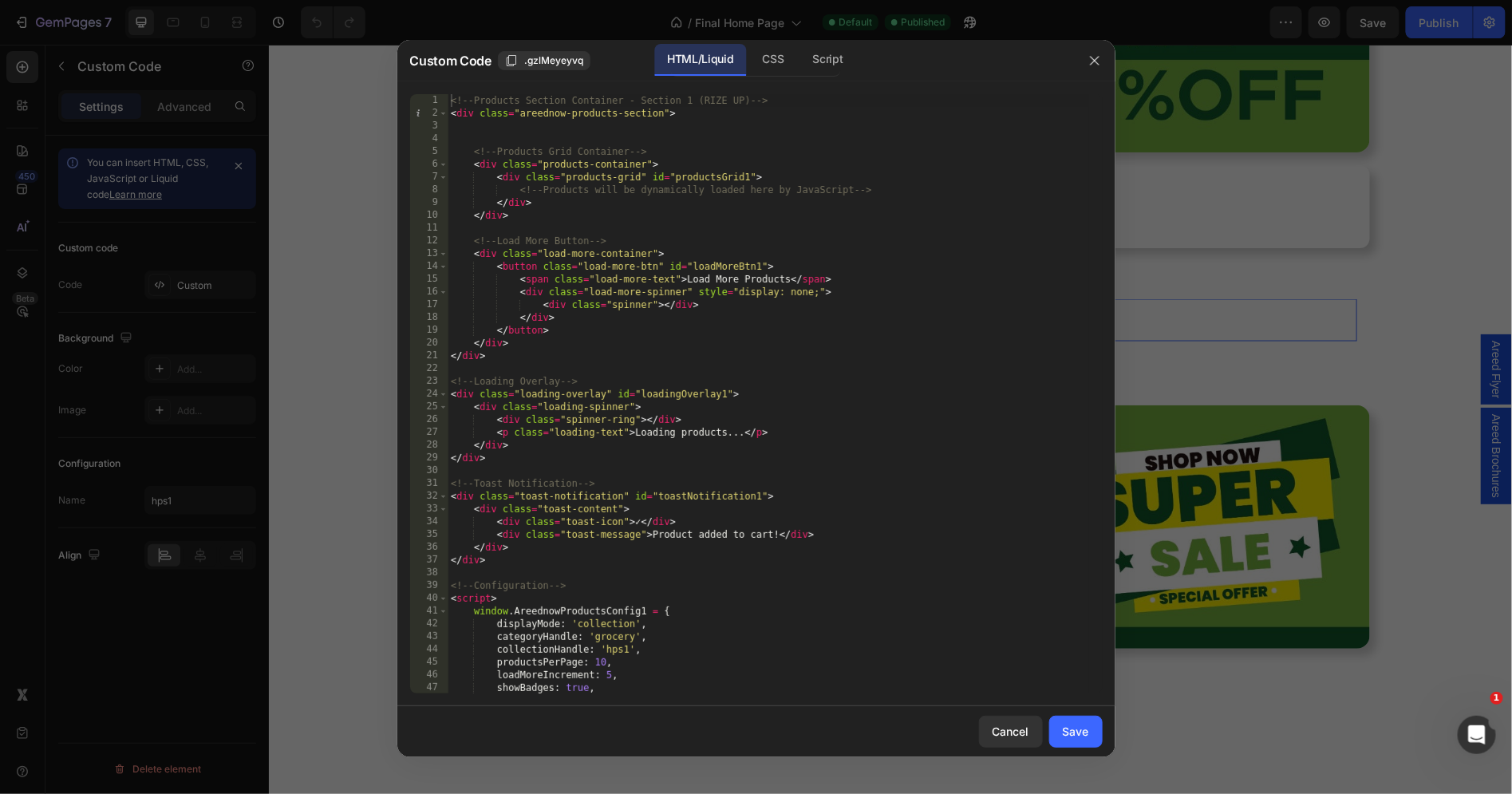
click at [643, 255] on div "<!-- Products Section Container - Section 1 (RIZE UP) --> < div class = "areedn…" at bounding box center [768, 407] width 642 height 626
type textarea "}; </script>"
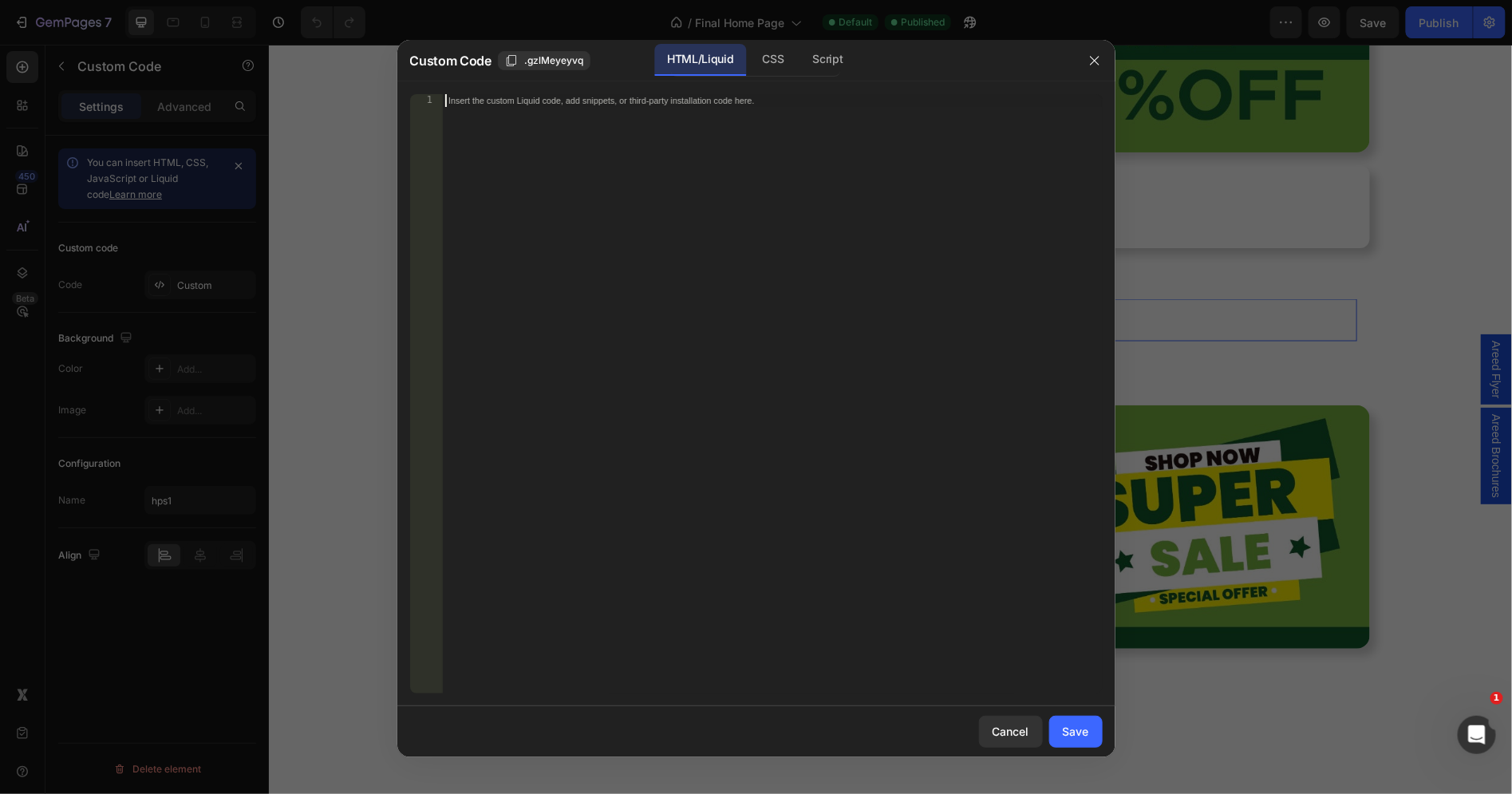
paste textarea "</script>"
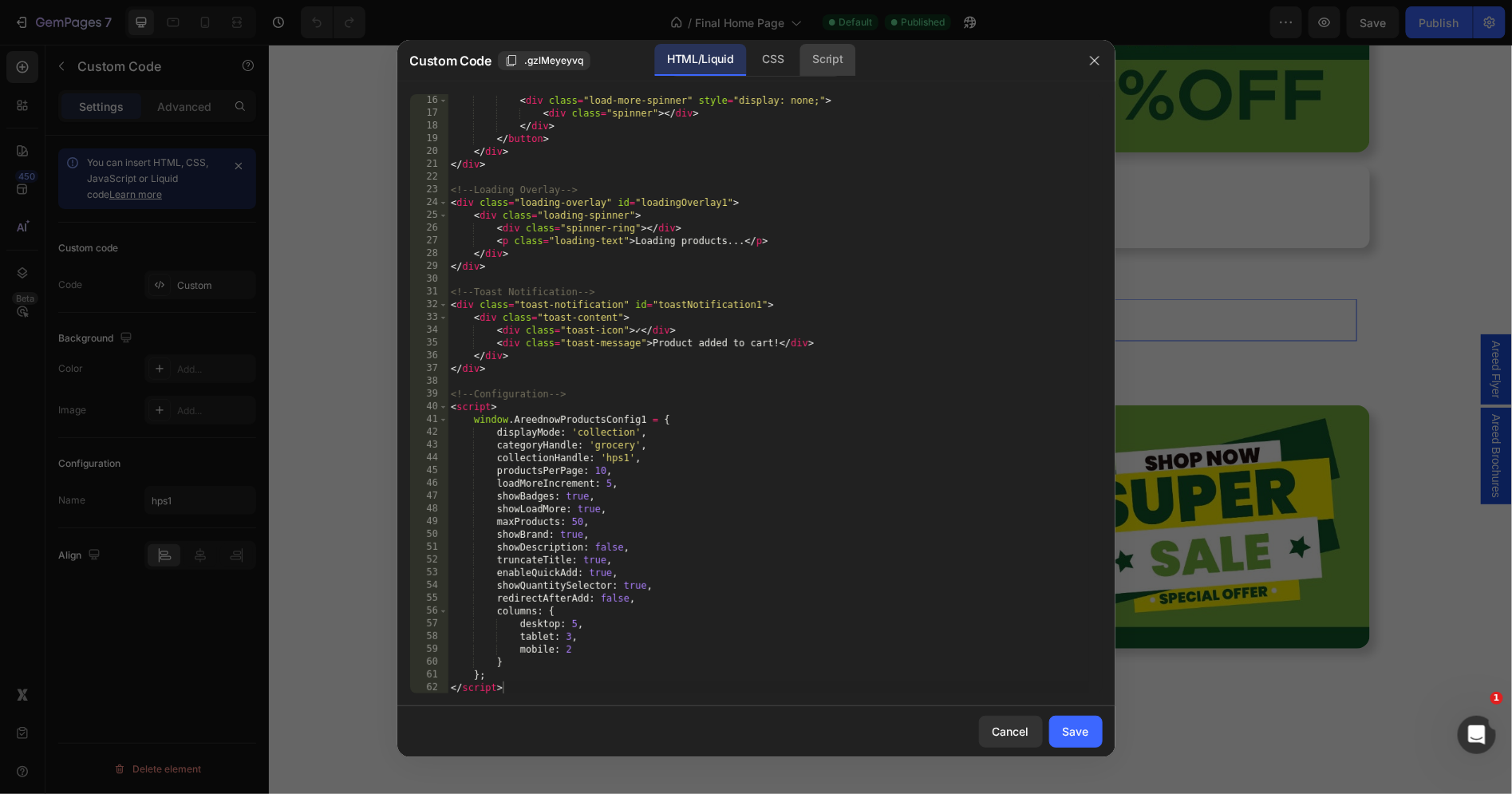
click at [828, 59] on div "Script" at bounding box center [828, 59] width 55 height 32
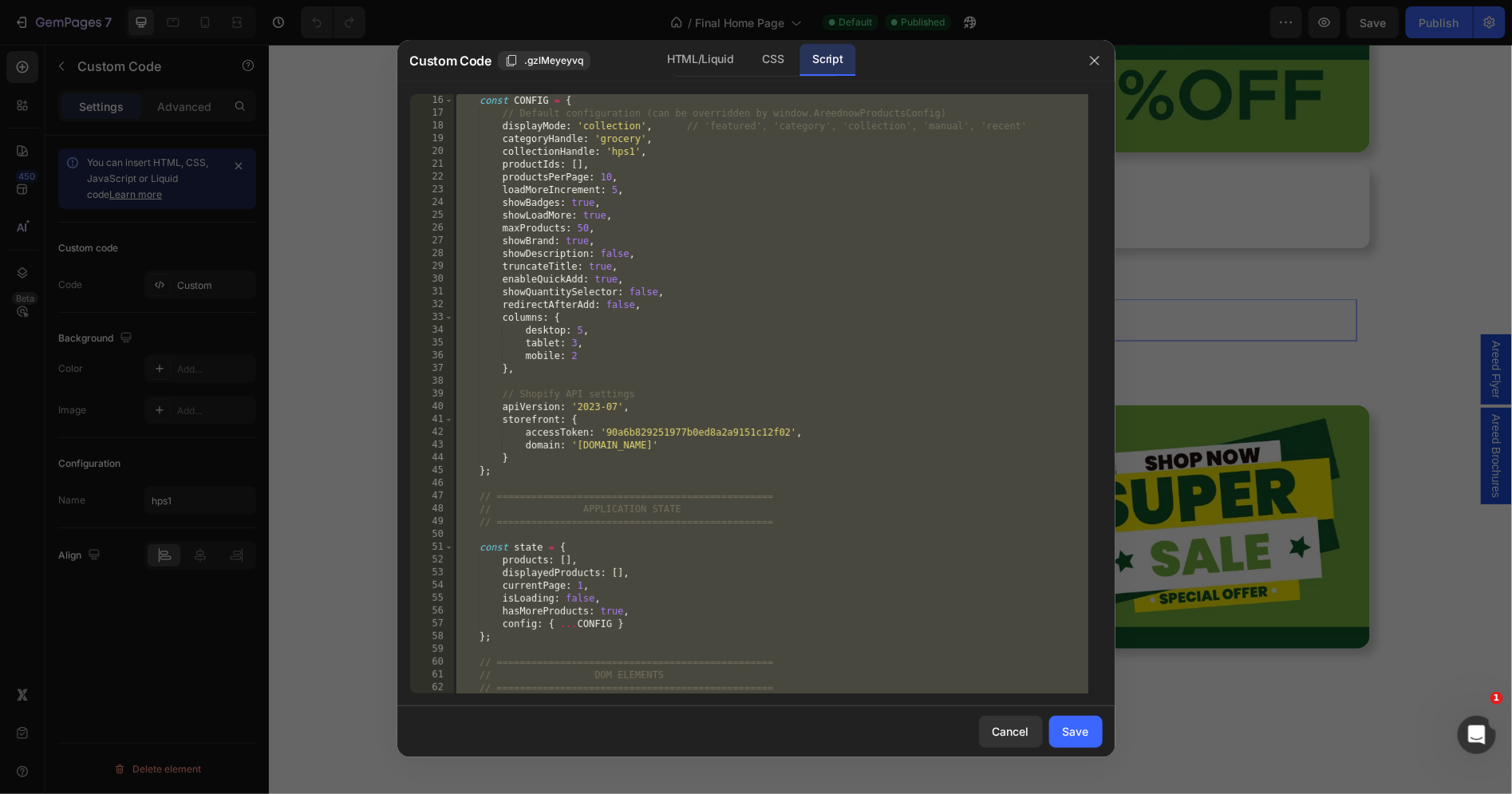
click at [711, 167] on div "const CONFIG = { // Default configuration (can be overridden by window.Areednow…" at bounding box center [771, 407] width 636 height 626
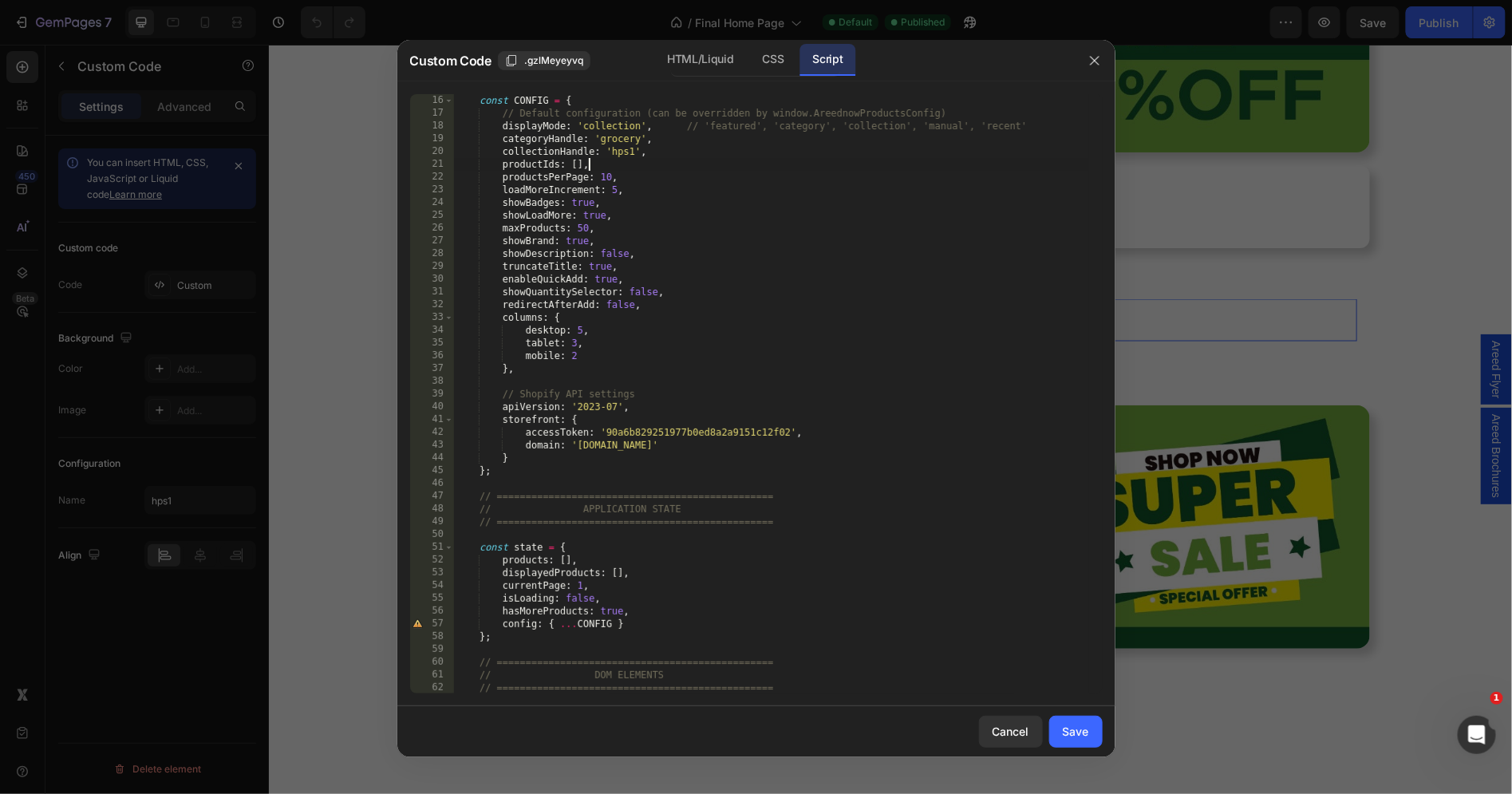
scroll to position [0, 0]
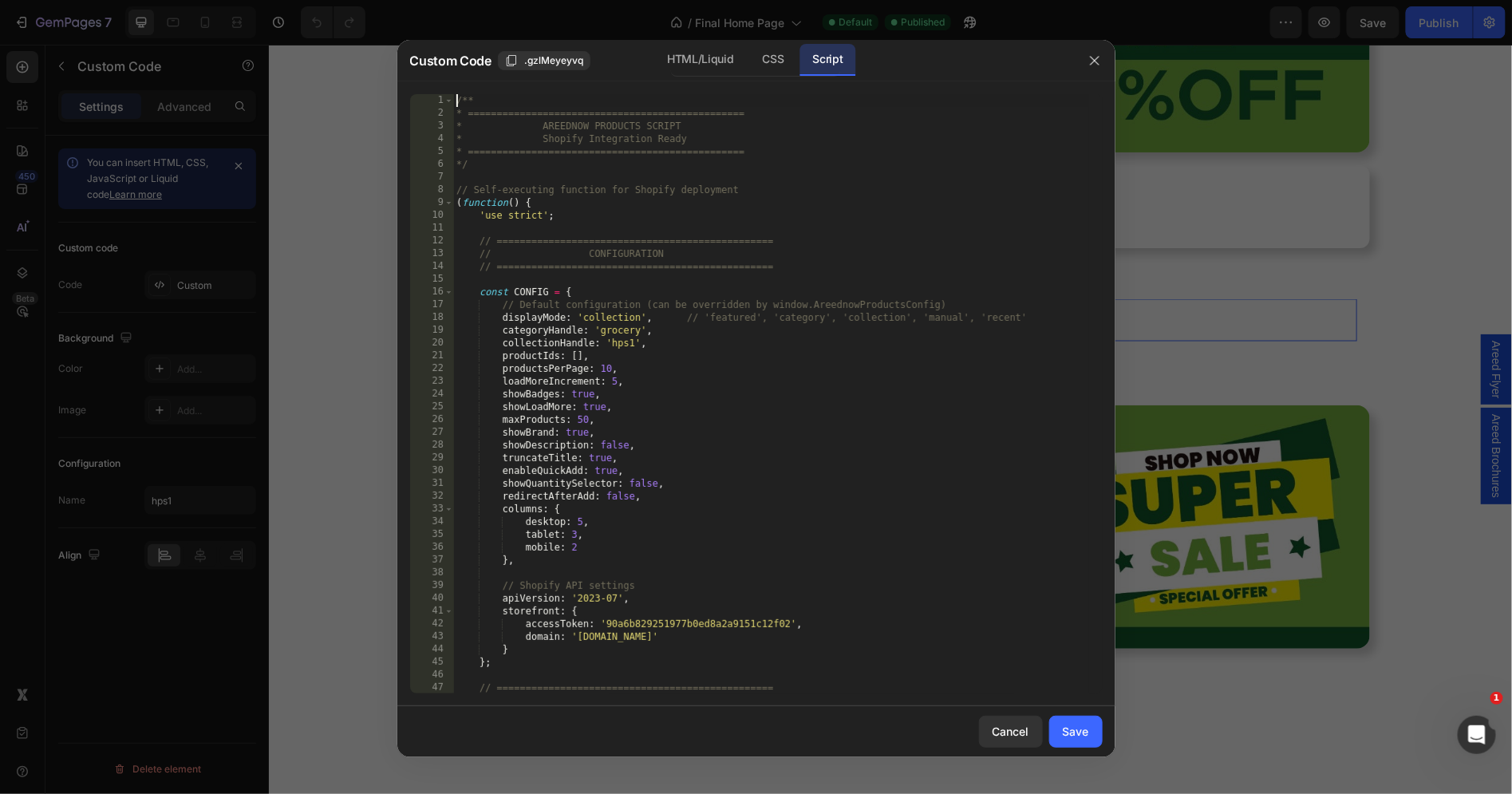
type textarea "* } */"
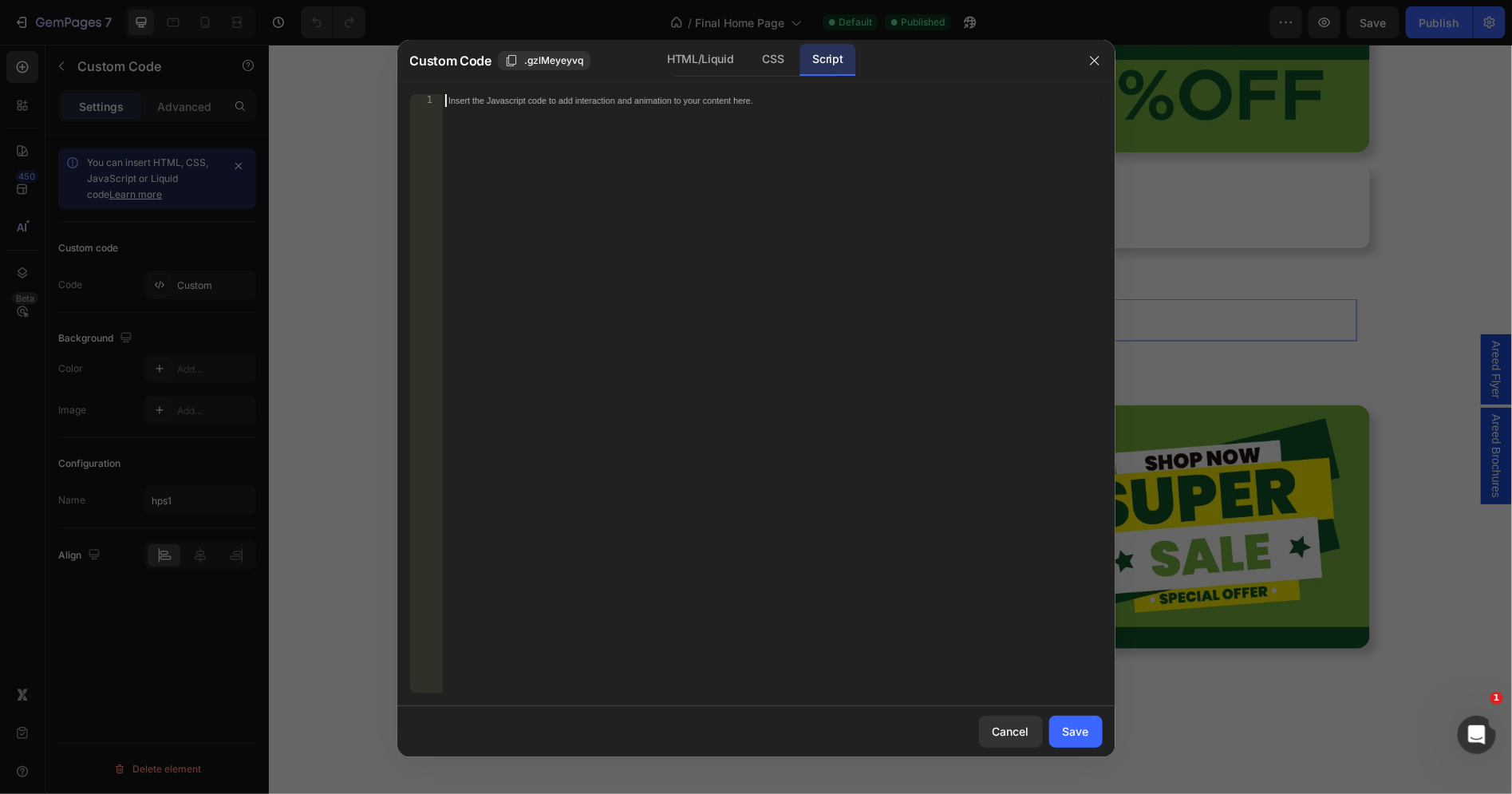
paste textarea "*/"
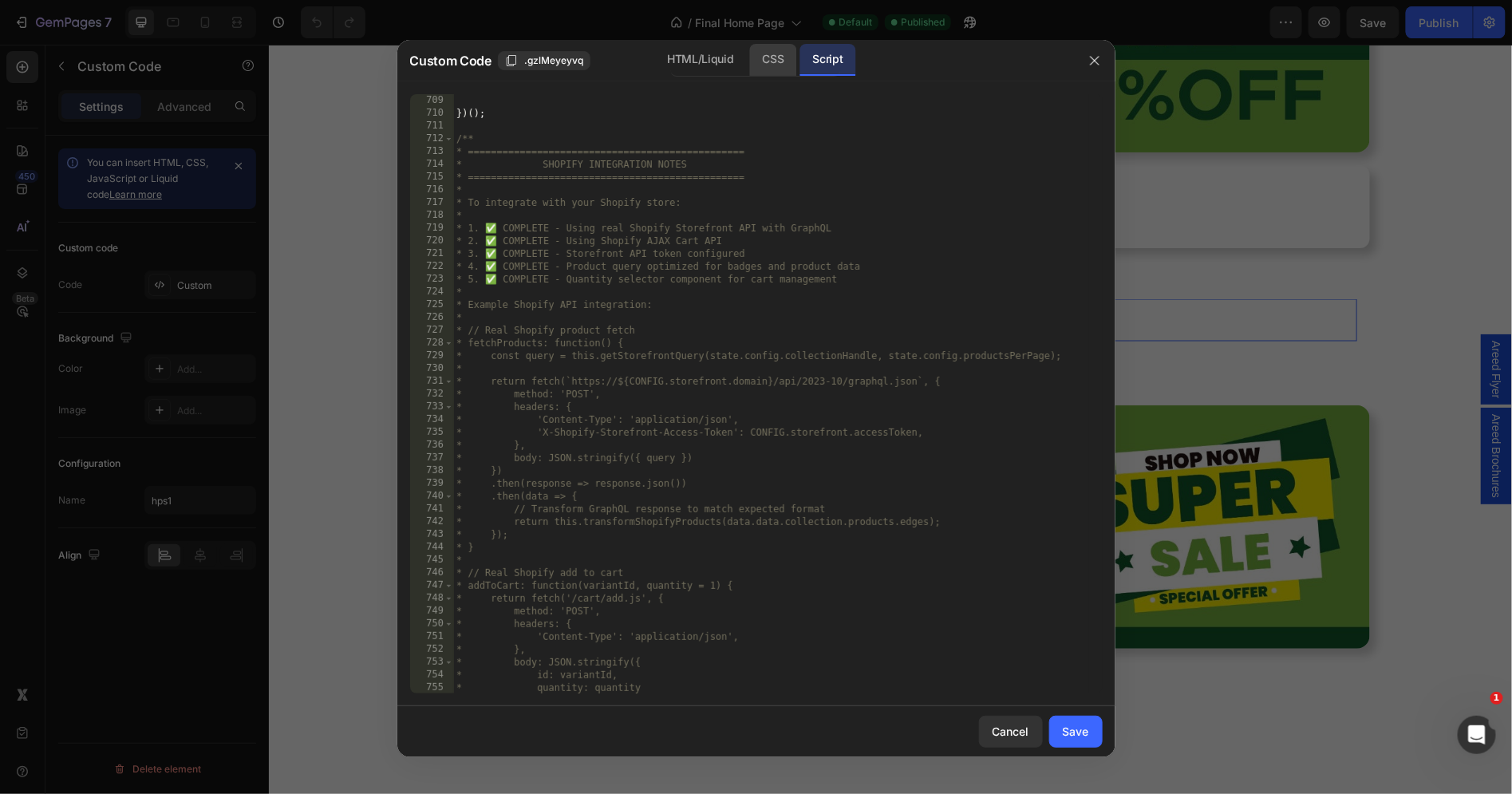
click at [772, 65] on div "CSS" at bounding box center [774, 59] width 47 height 32
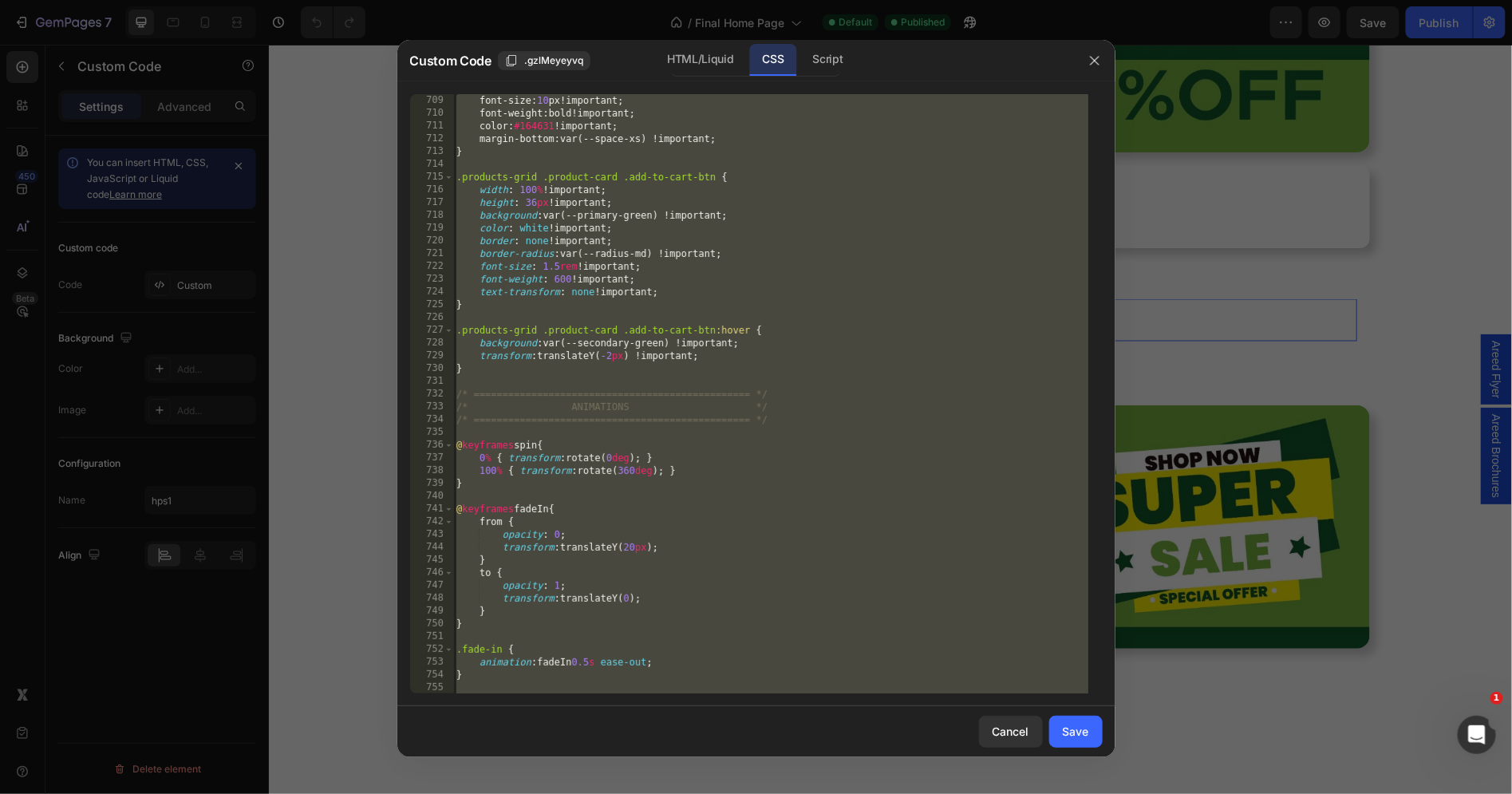
click at [724, 157] on div "font-size : 10 px ! important ; font-weight : bold ! important ; color : #16463…" at bounding box center [771, 407] width 636 height 626
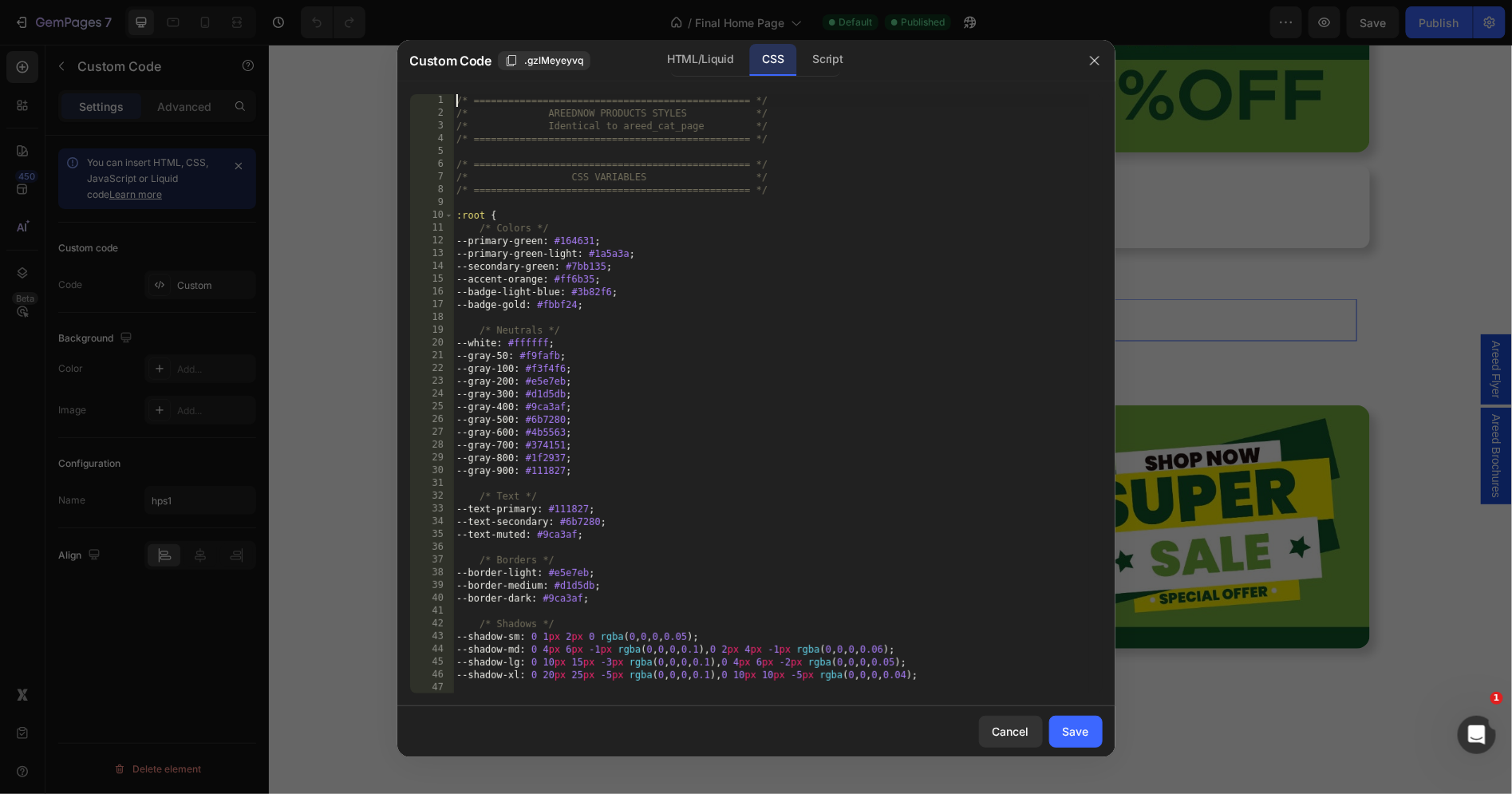
scroll to position [0, 0]
type textarea "} }"
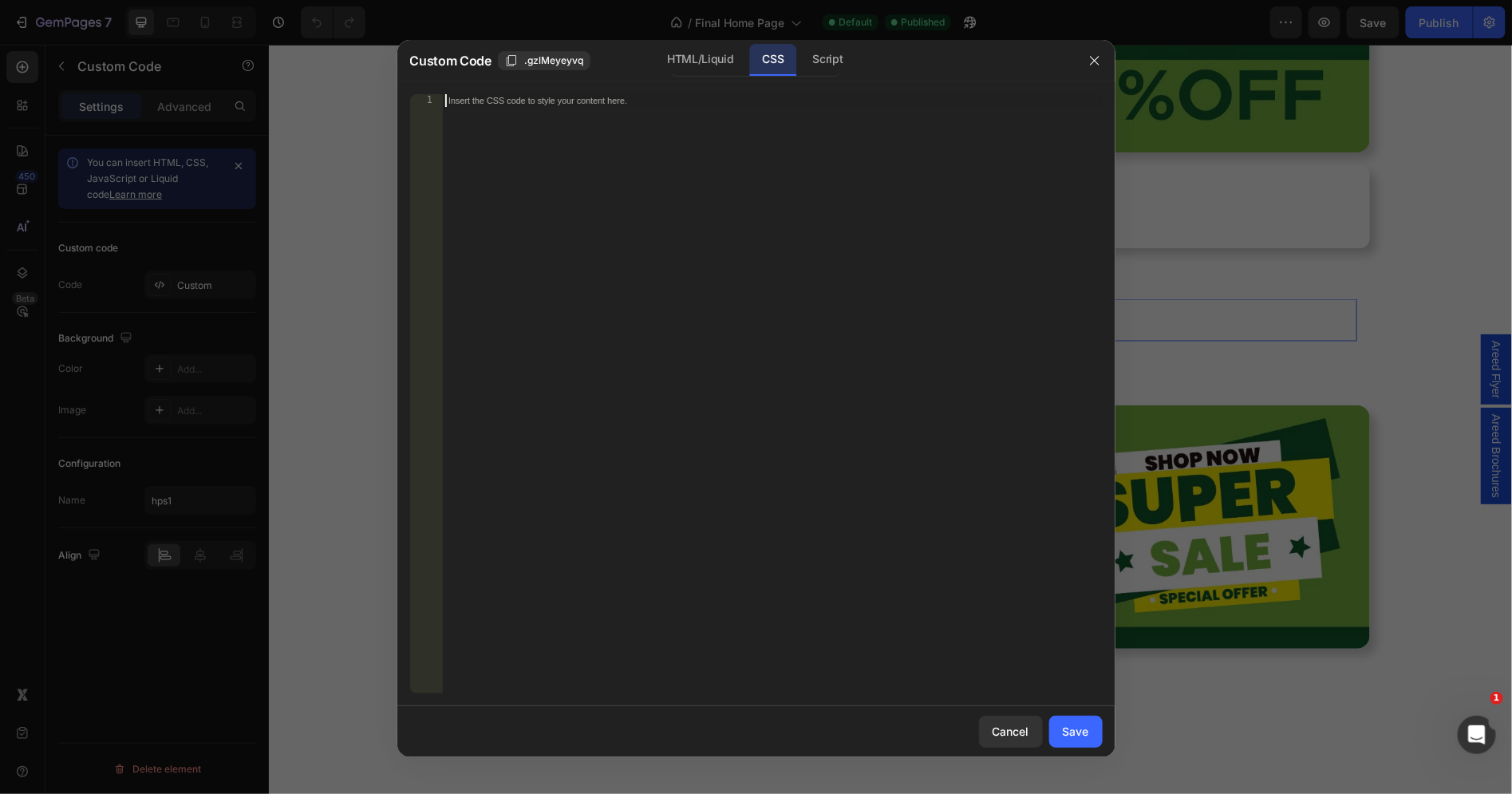
paste textarea "}"
type textarea "}"
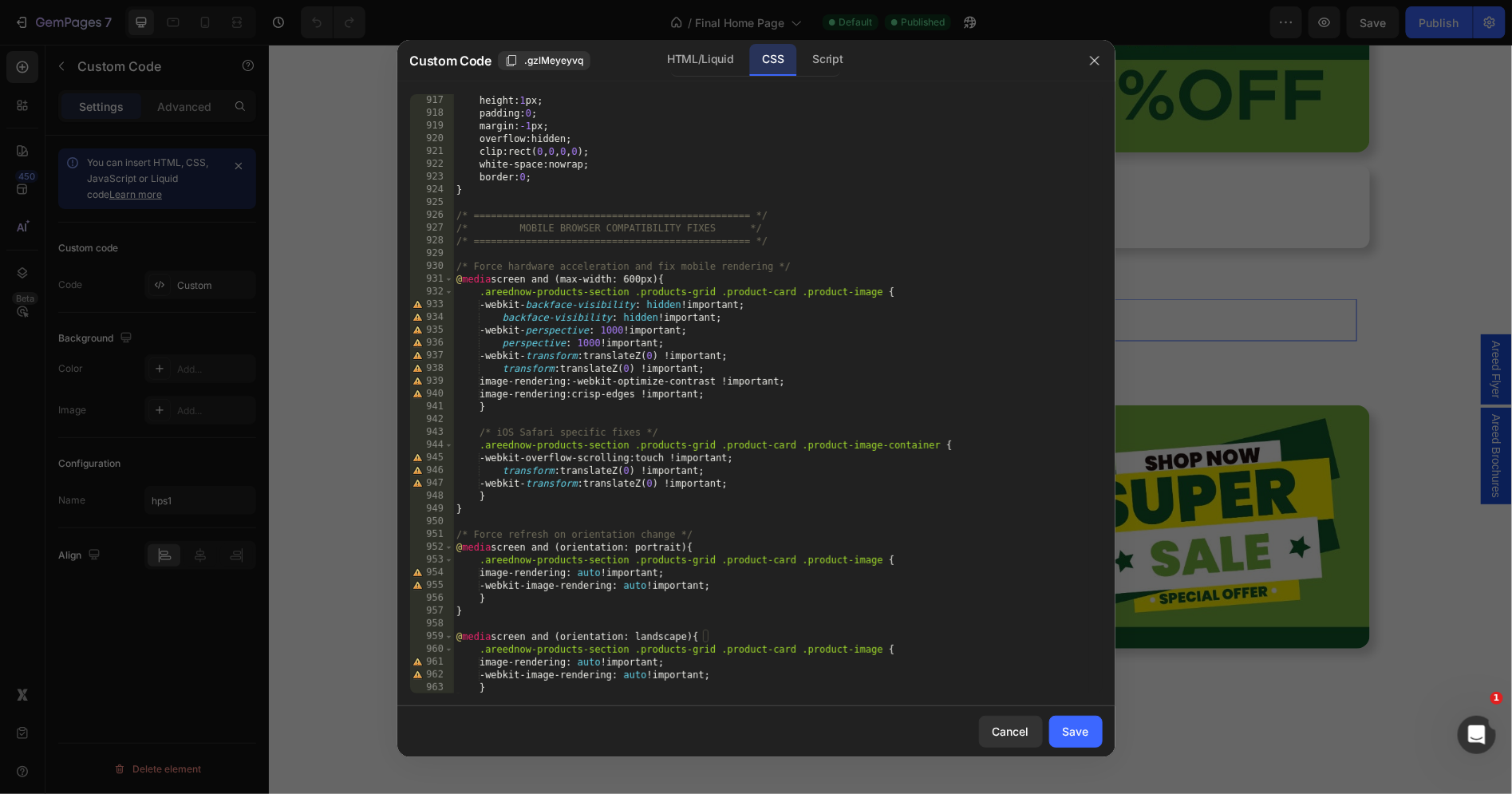
click at [1075, 713] on div "Cancel Save" at bounding box center [756, 732] width 719 height 51
click at [1073, 738] on div "Save" at bounding box center [1076, 731] width 26 height 17
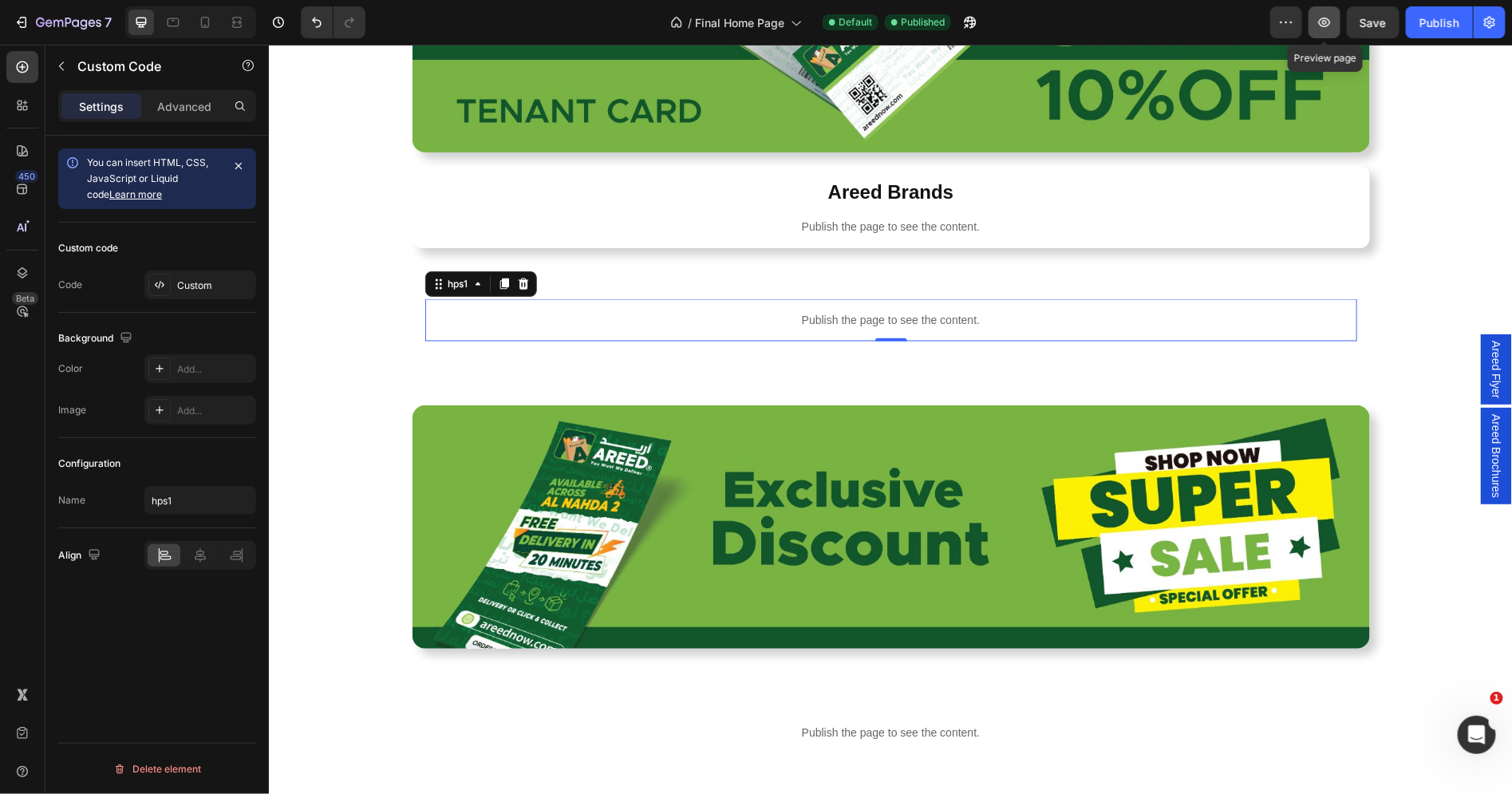
click at [1312, 26] on button "button" at bounding box center [1324, 22] width 32 height 32
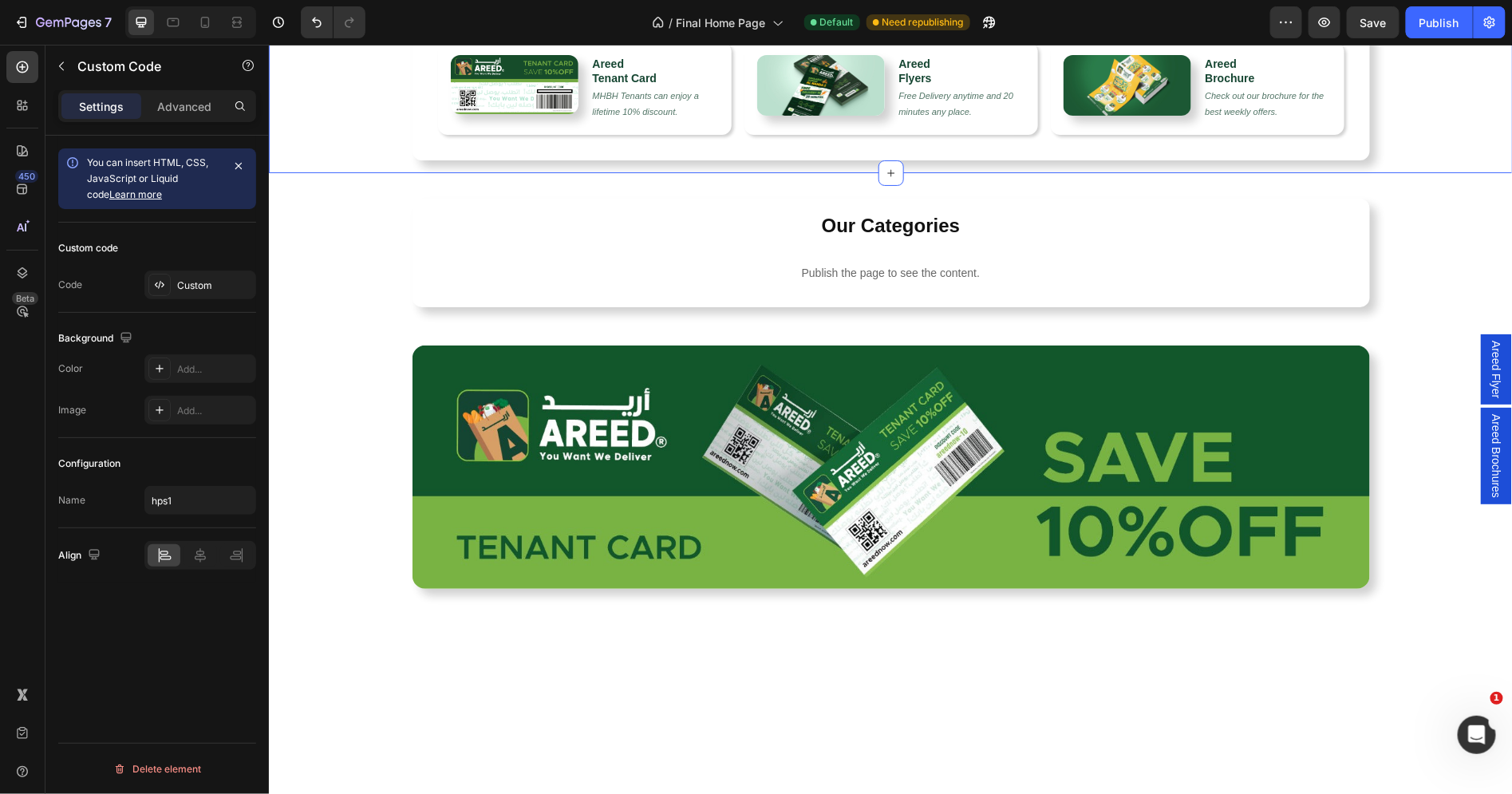
scroll to position [671, 0]
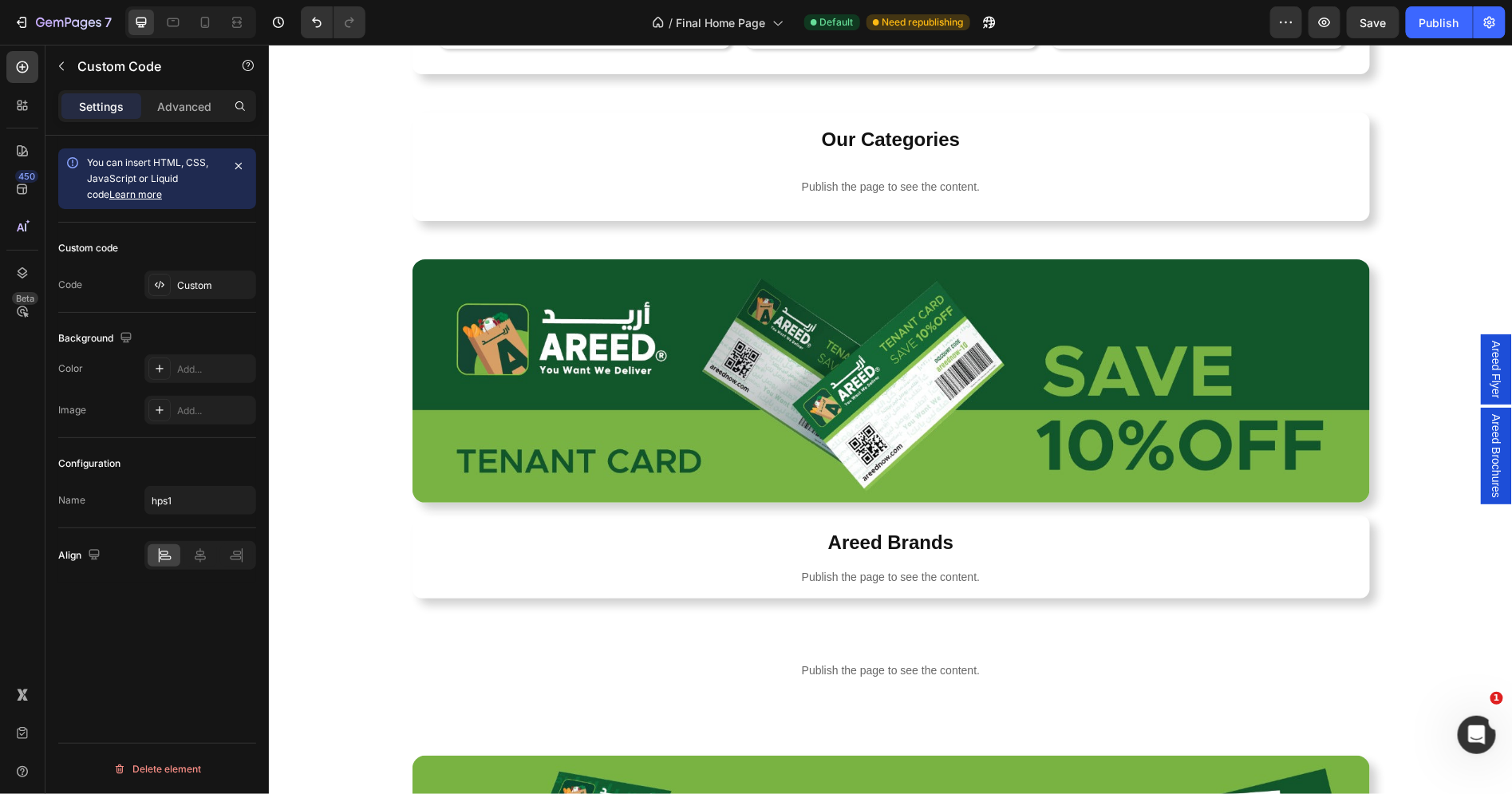
click at [778, 658] on div "Publish the page to see the content." at bounding box center [891, 668] width 933 height 42
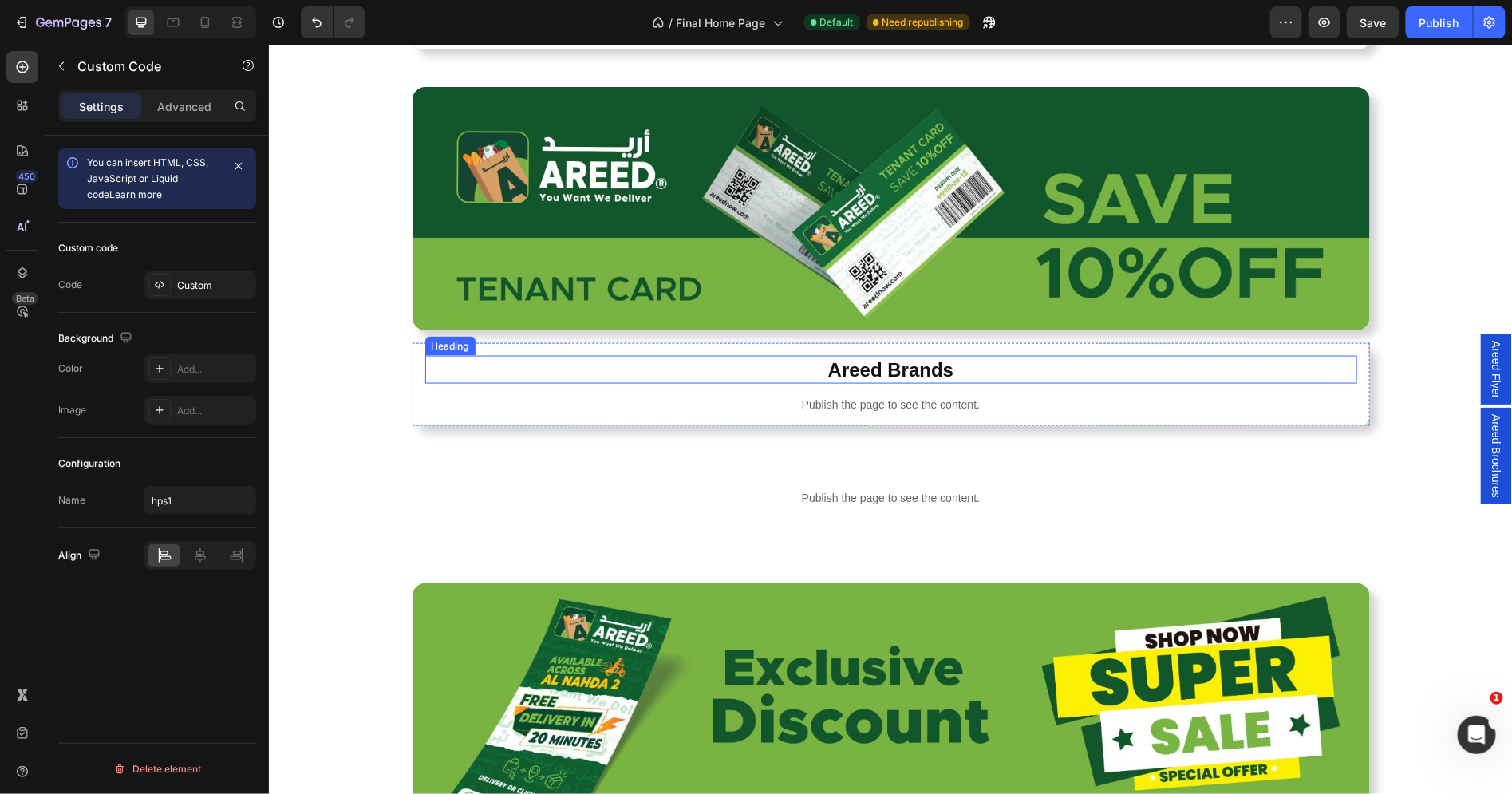
click at [629, 355] on h2 "Areed Brands" at bounding box center [891, 369] width 933 height 28
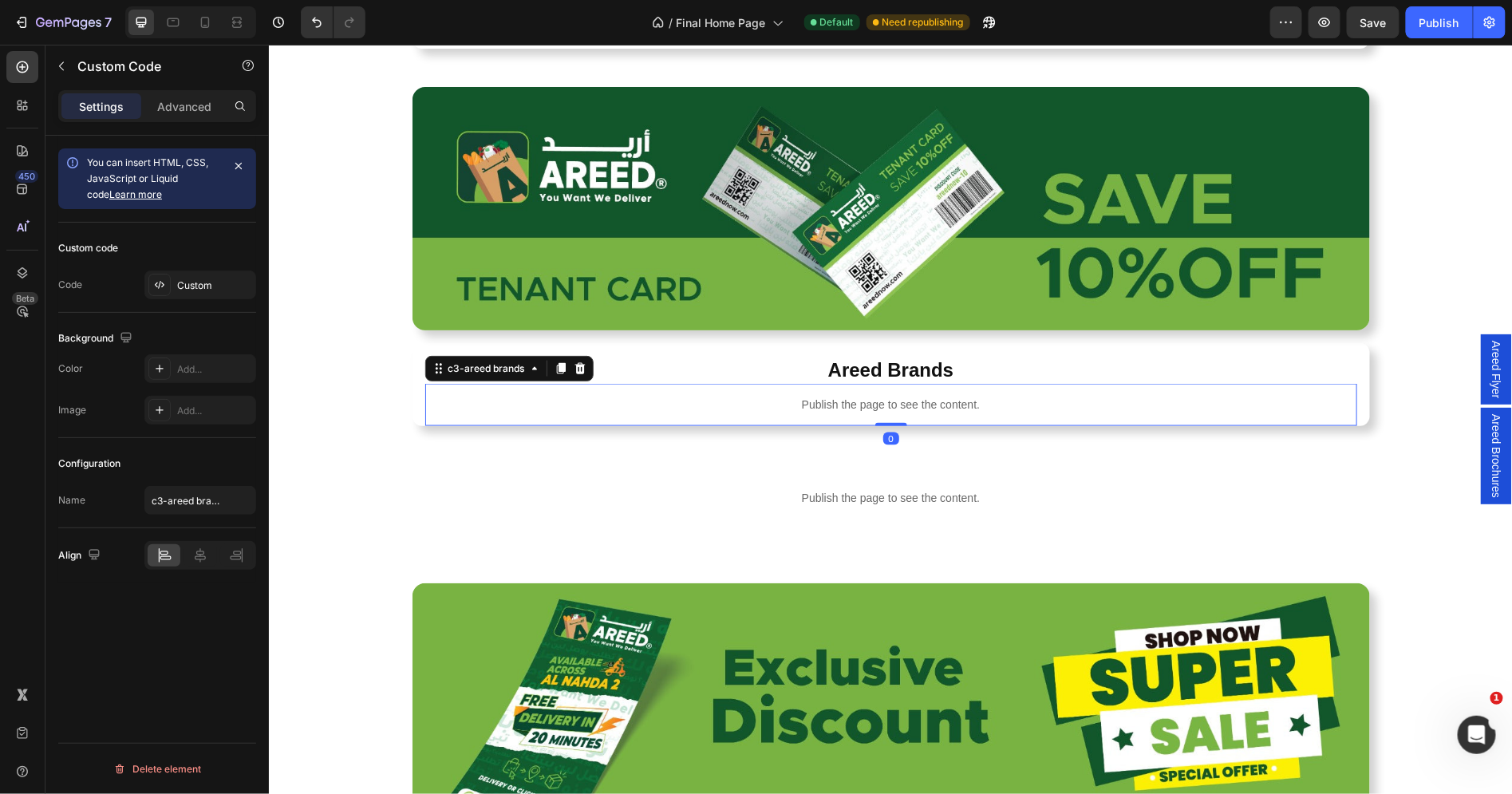
click at [627, 394] on div "Publish the page to see the content." at bounding box center [891, 403] width 933 height 42
click at [763, 493] on p "Publish the page to see the content." at bounding box center [891, 497] width 933 height 17
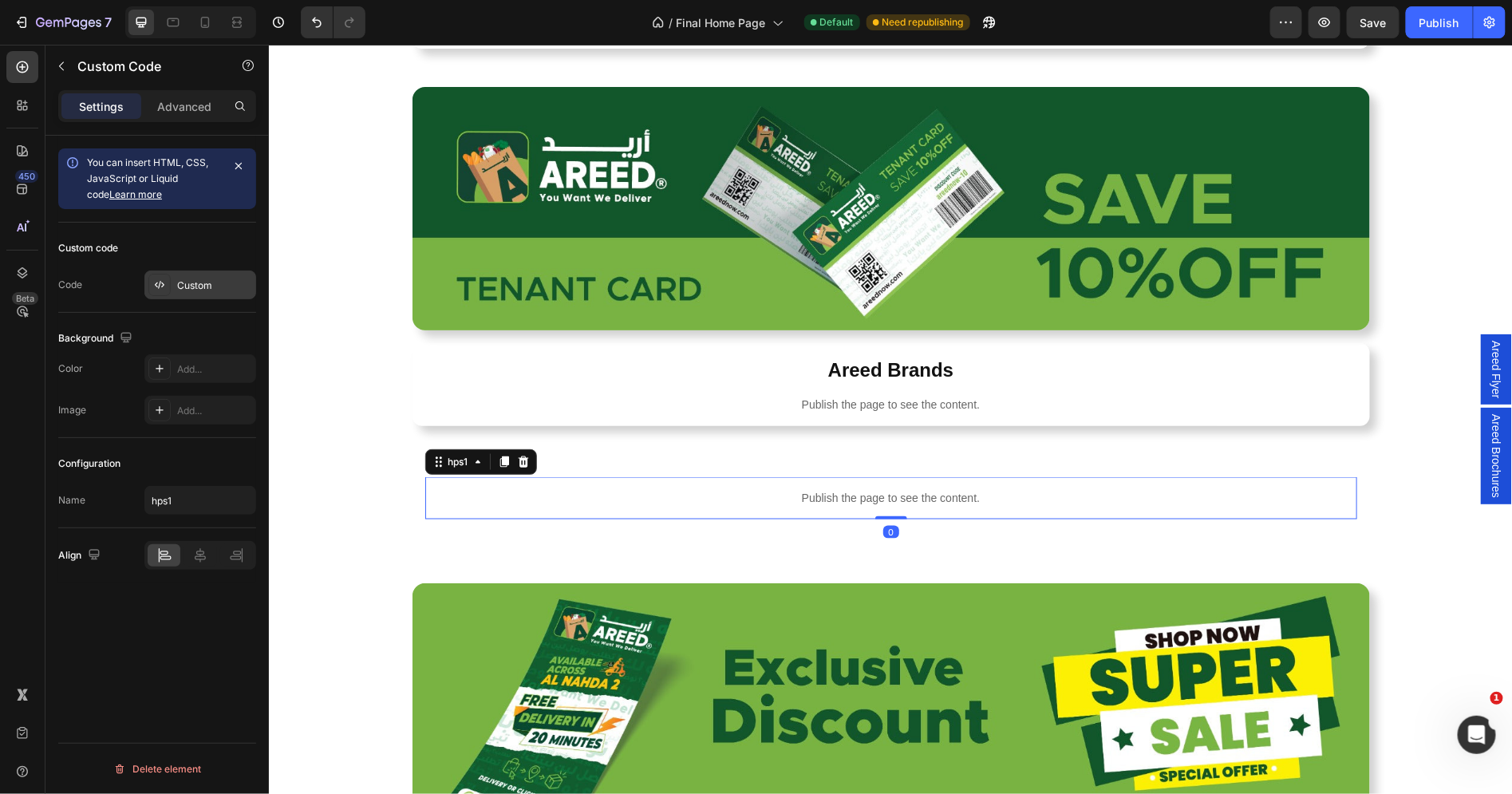
click at [188, 271] on div "Custom" at bounding box center [200, 285] width 112 height 29
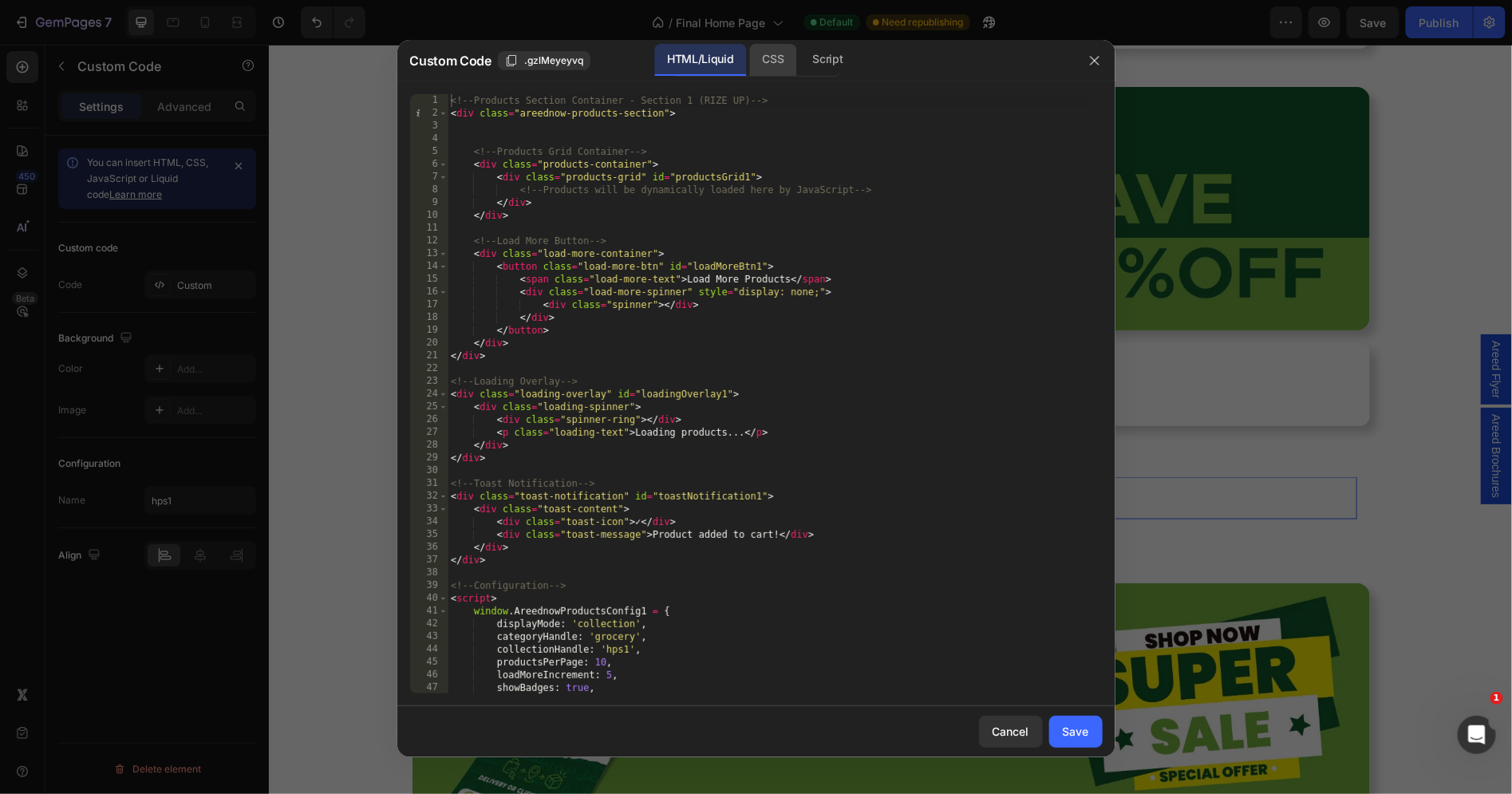
click at [800, 51] on div "CSS" at bounding box center [828, 59] width 55 height 32
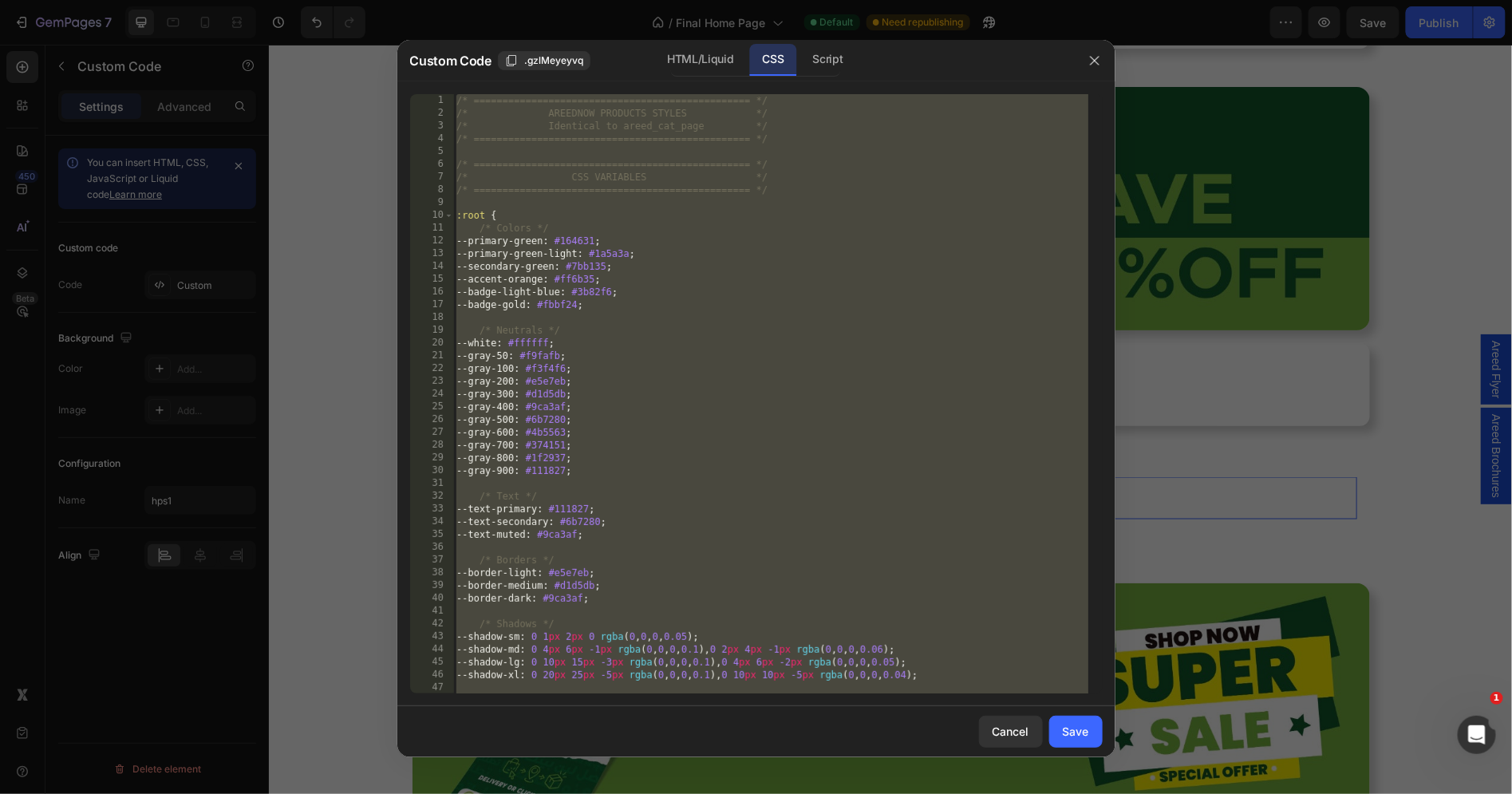
click at [736, 170] on div "/* ================================================ */ /* AREEDNOW PRODUCTS STY…" at bounding box center [771, 407] width 636 height 626
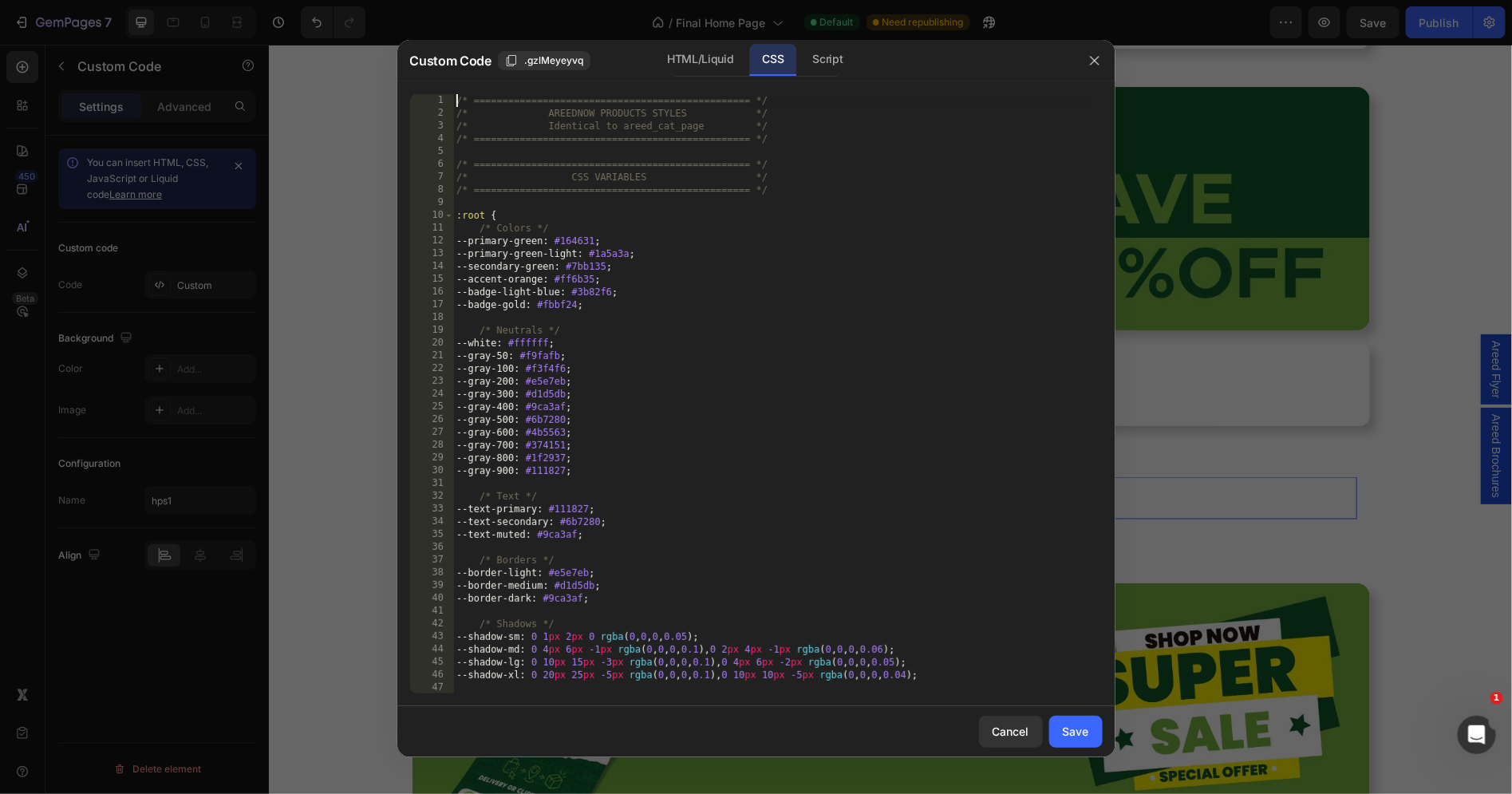
type textarea "} }"
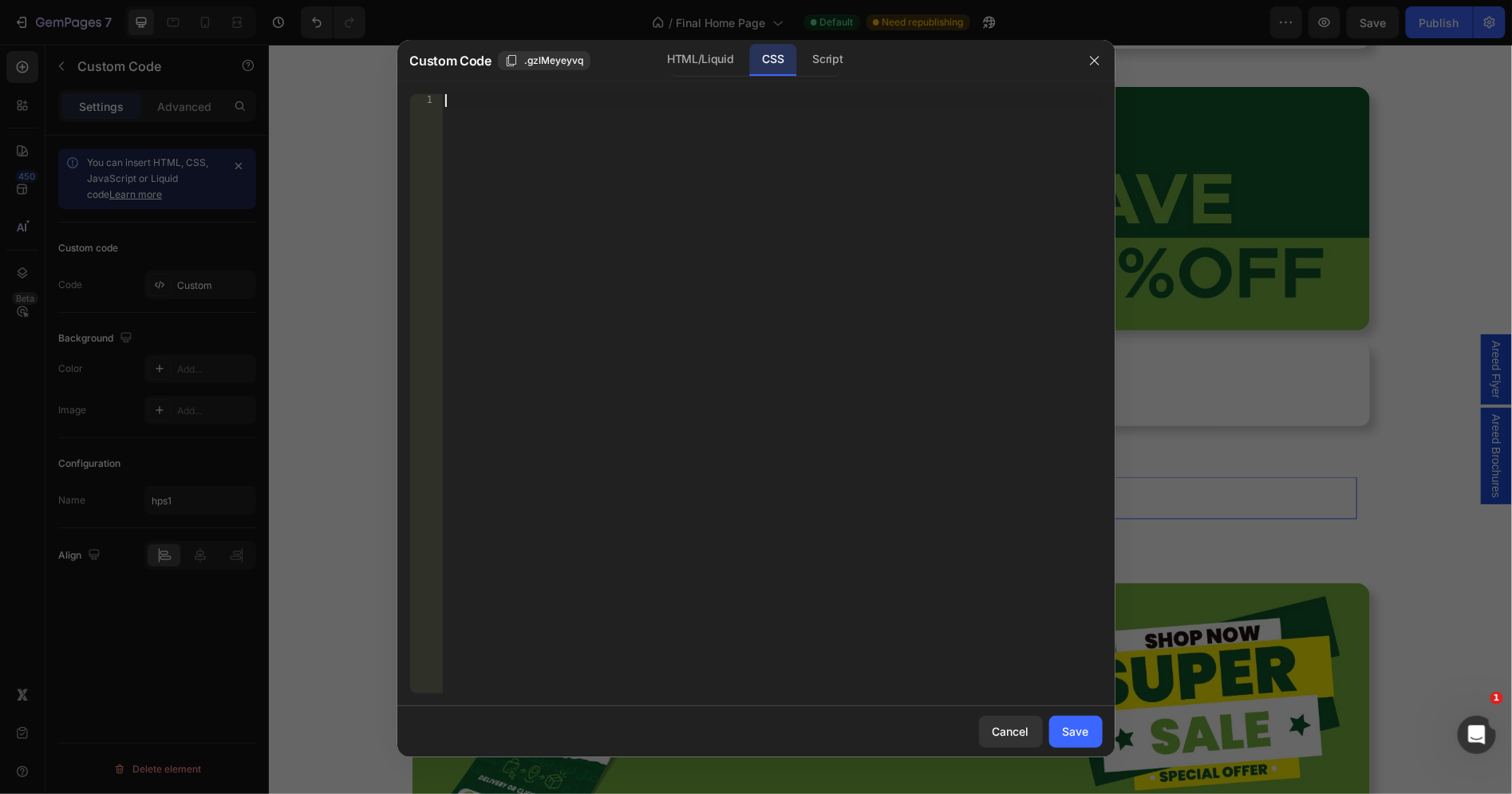
paste textarea "}"
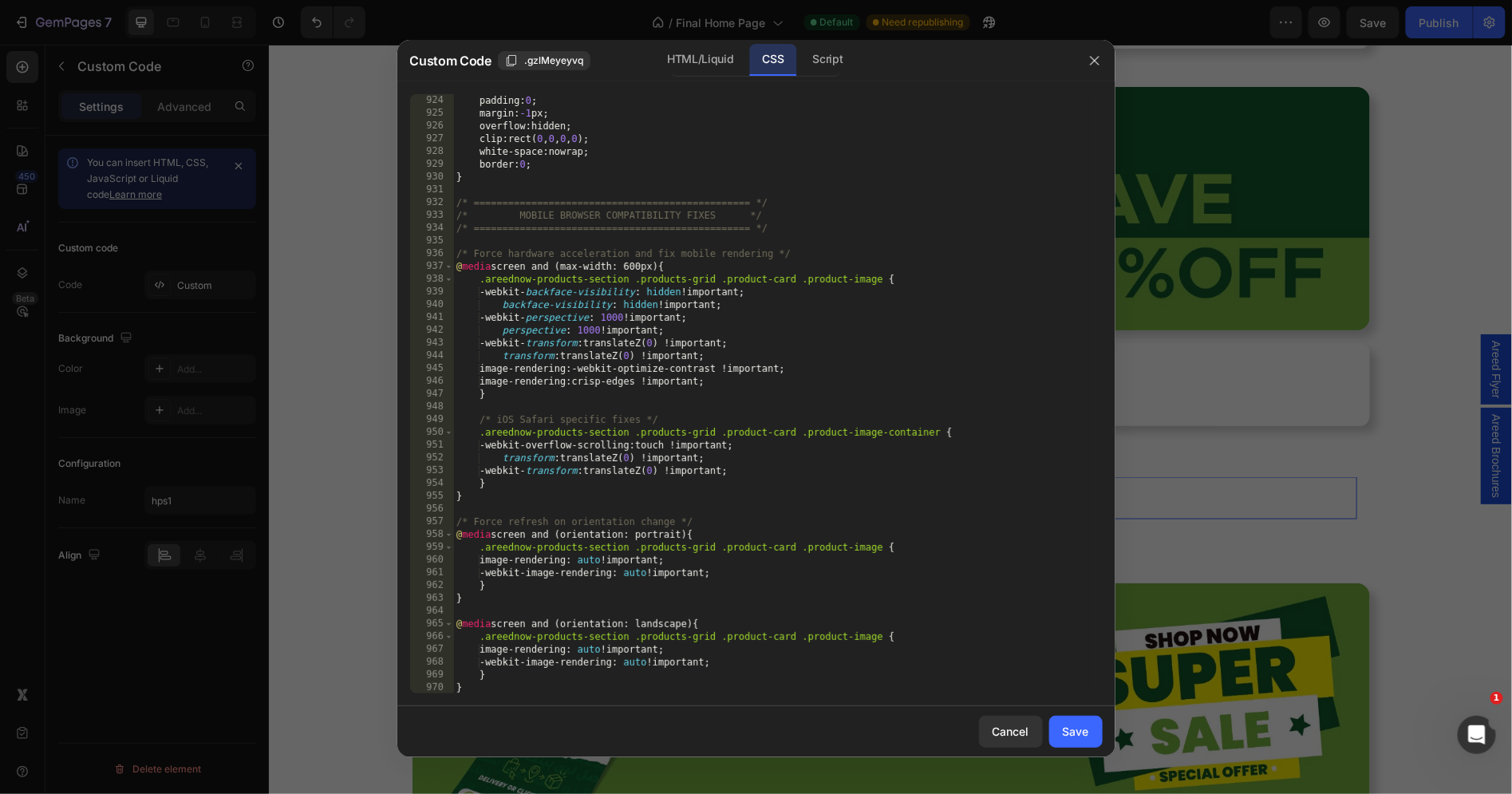
scroll to position [11780, 0]
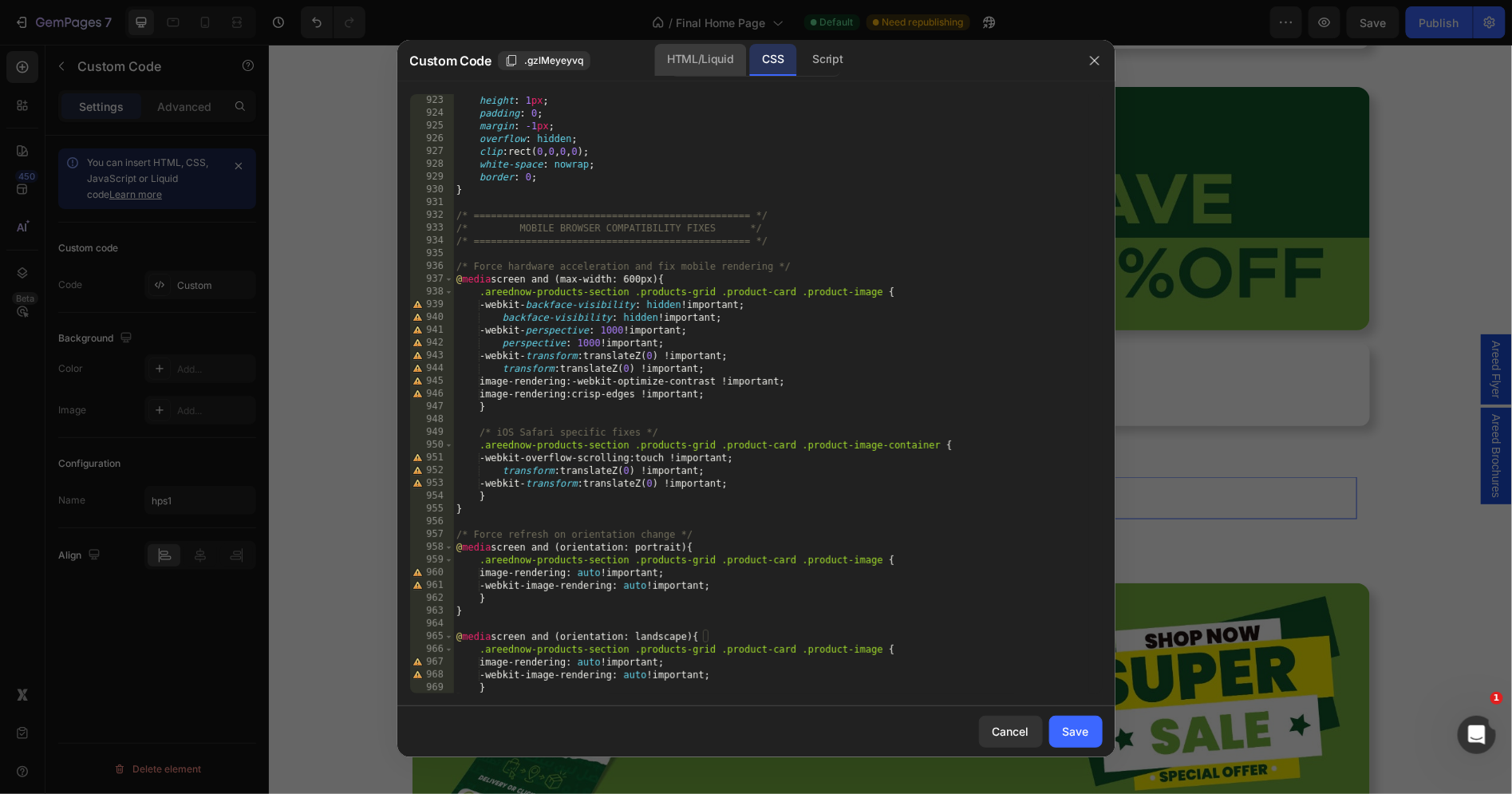
click at [729, 67] on div "HTML/Liquid" at bounding box center [700, 59] width 92 height 32
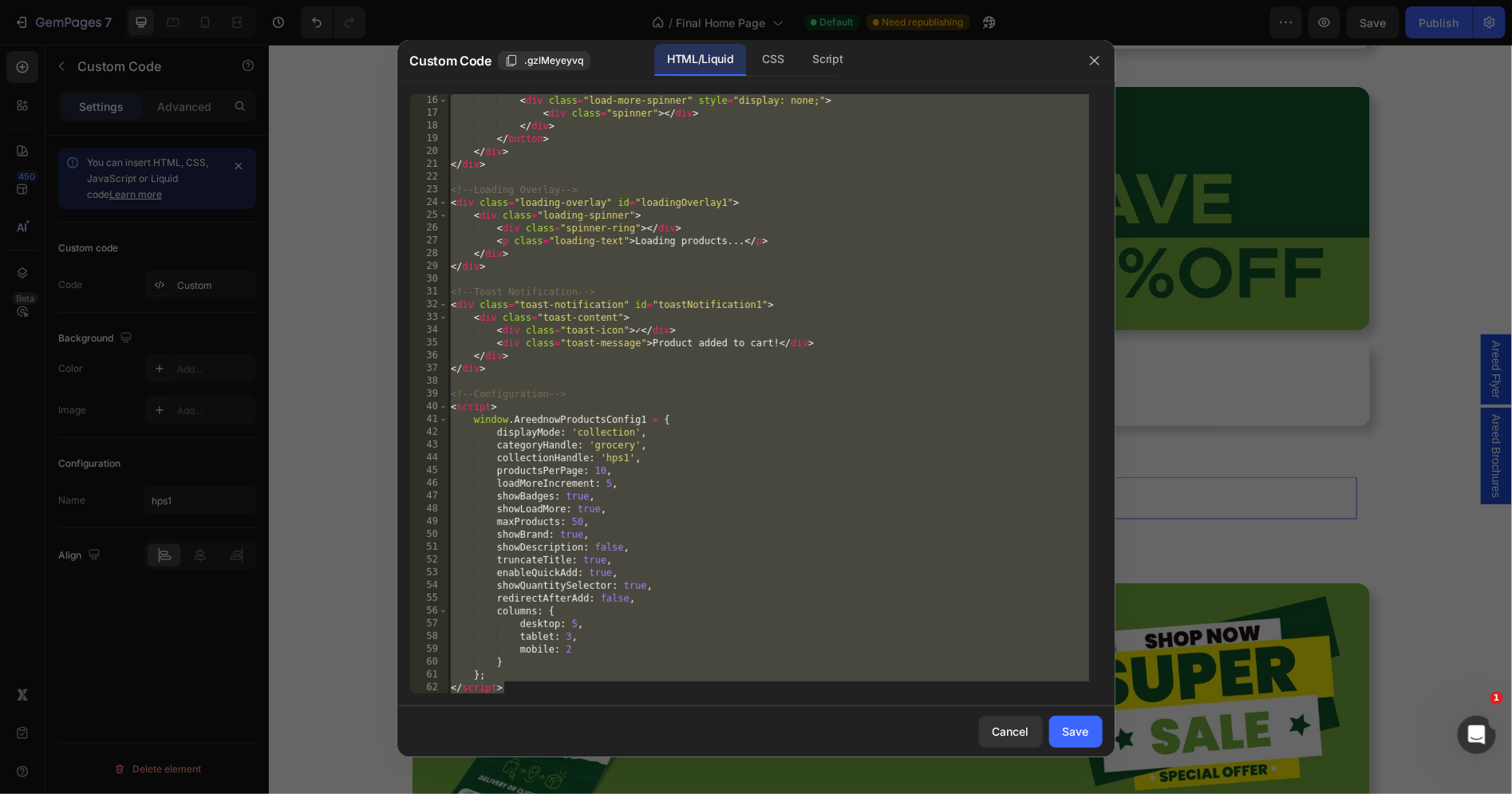
click at [652, 241] on div "< div class = "load-more-spinner" style = "display: none;" > < div class = "spi…" at bounding box center [768, 407] width 642 height 626
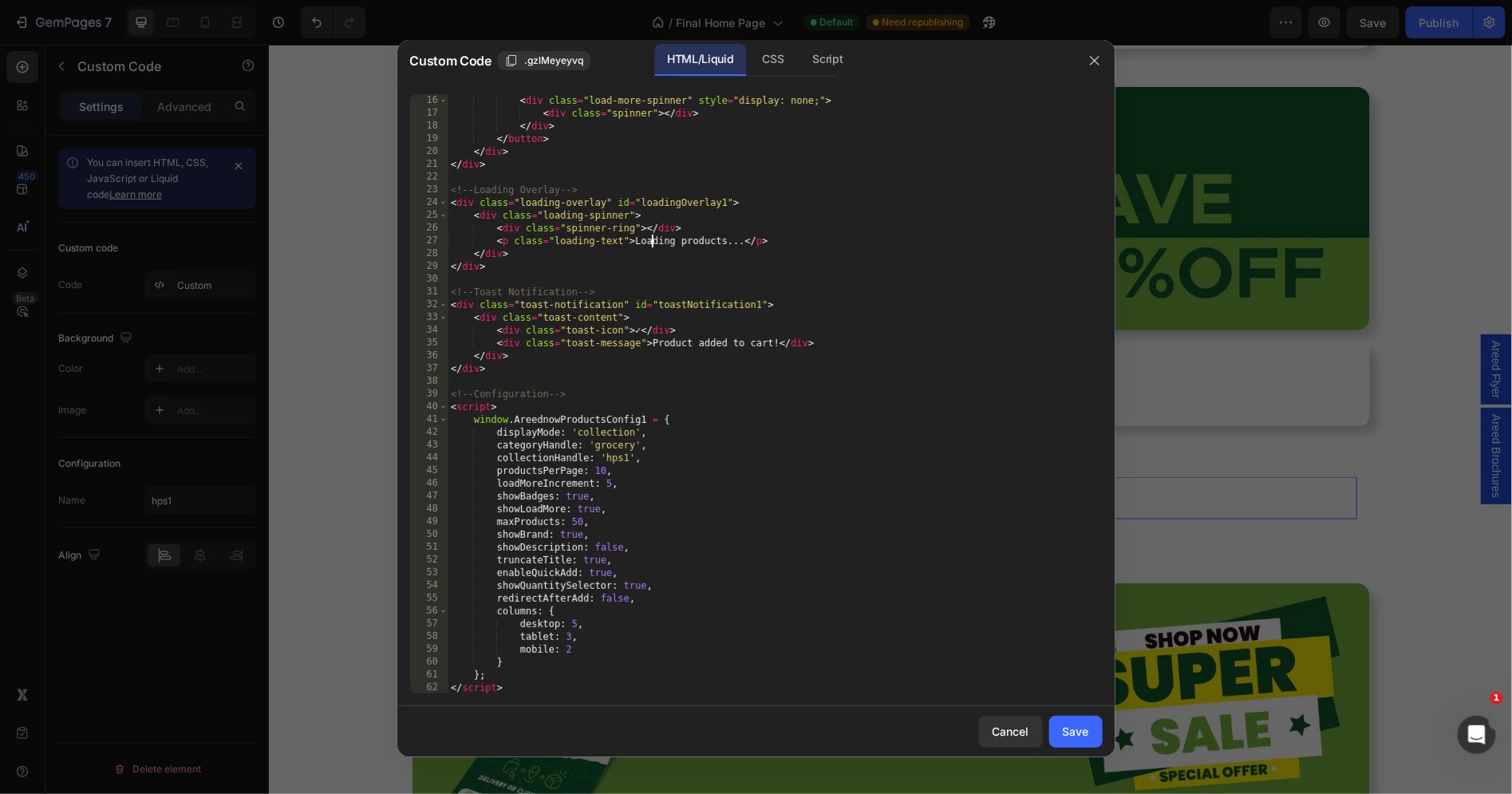
scroll to position [0, 0]
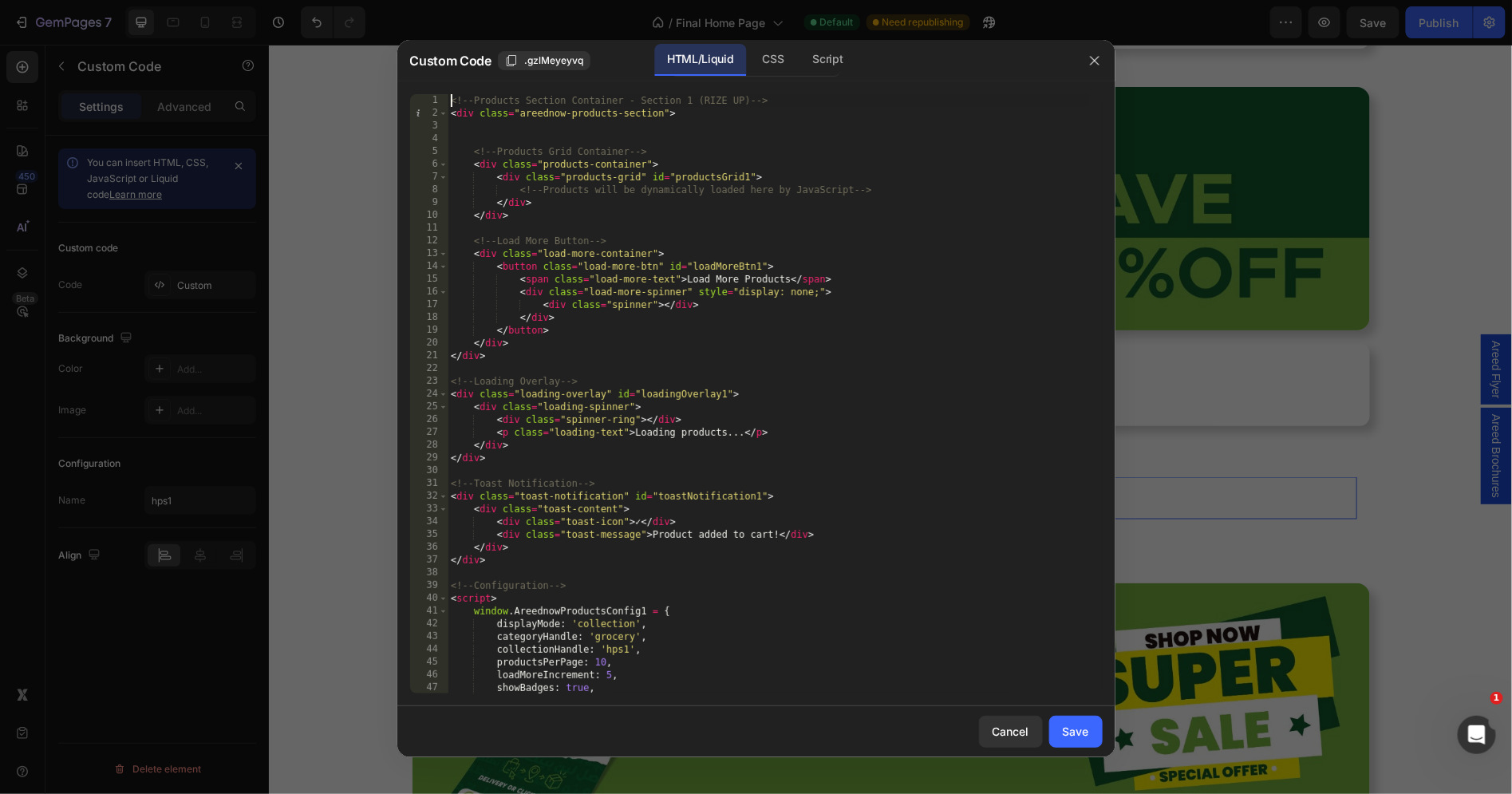
type textarea "}; </script>"
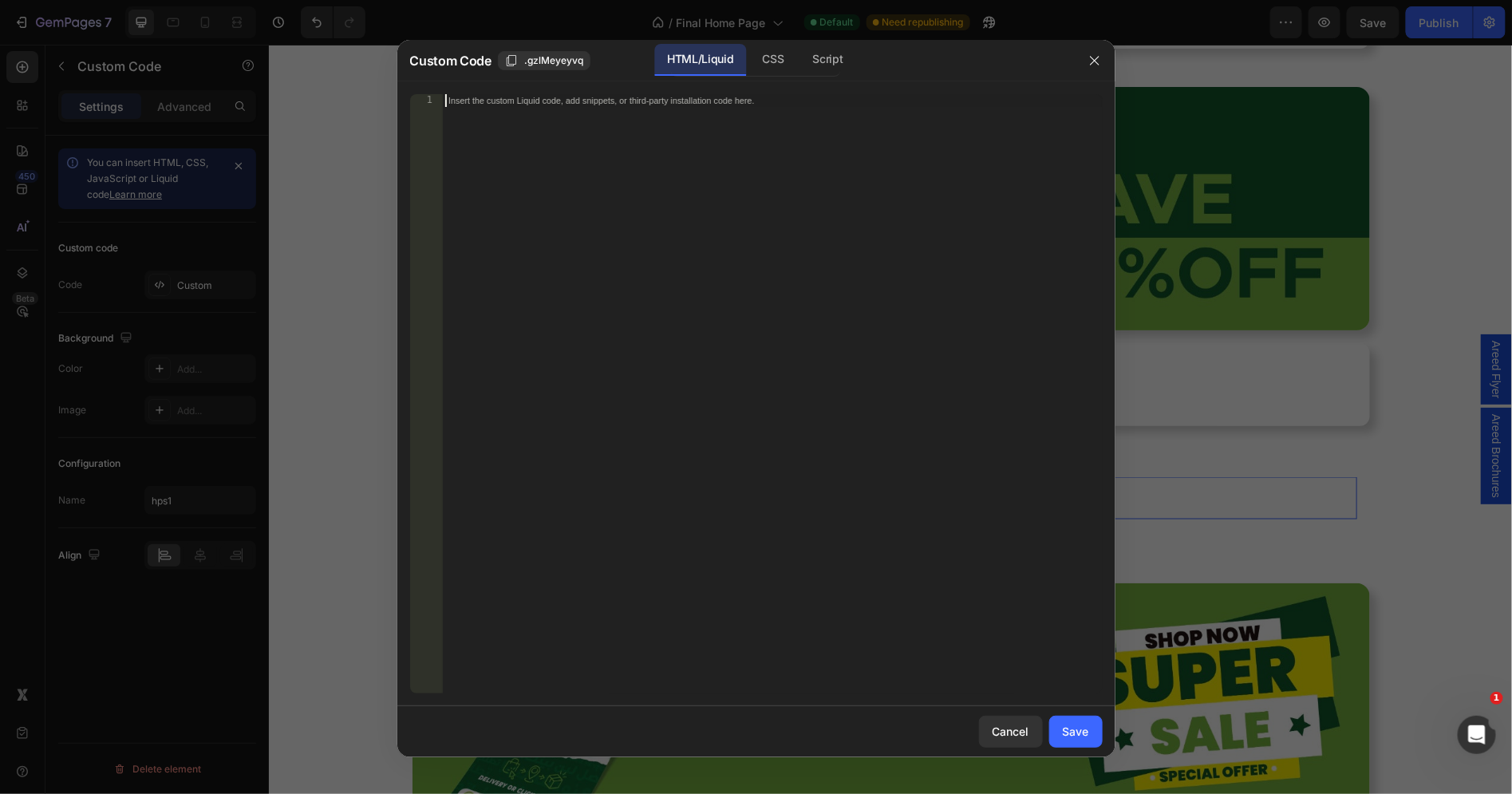
paste textarea "*/"
type textarea "*/"
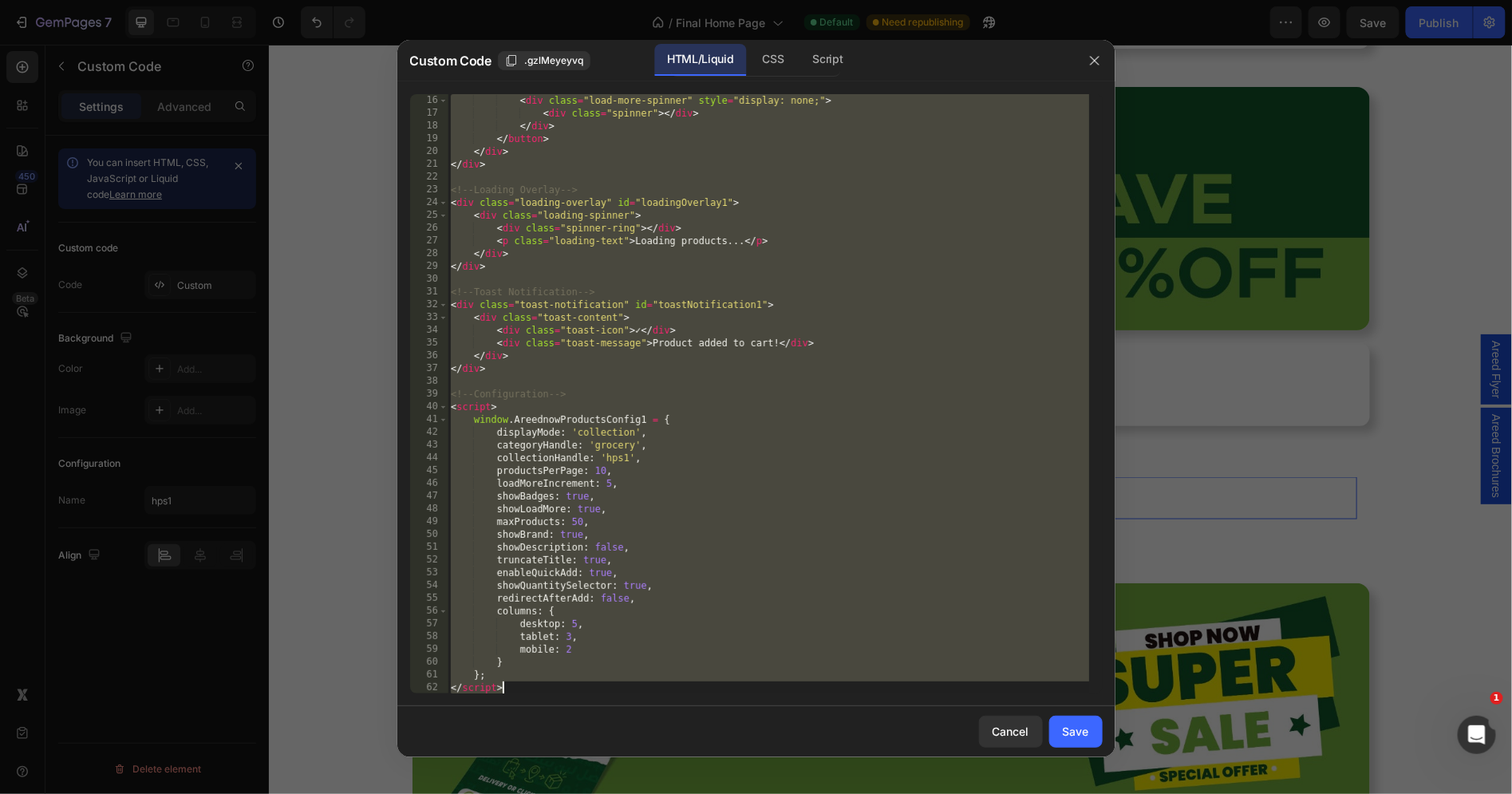
scroll to position [192, 0]
click at [830, 56] on div "Script" at bounding box center [828, 59] width 55 height 32
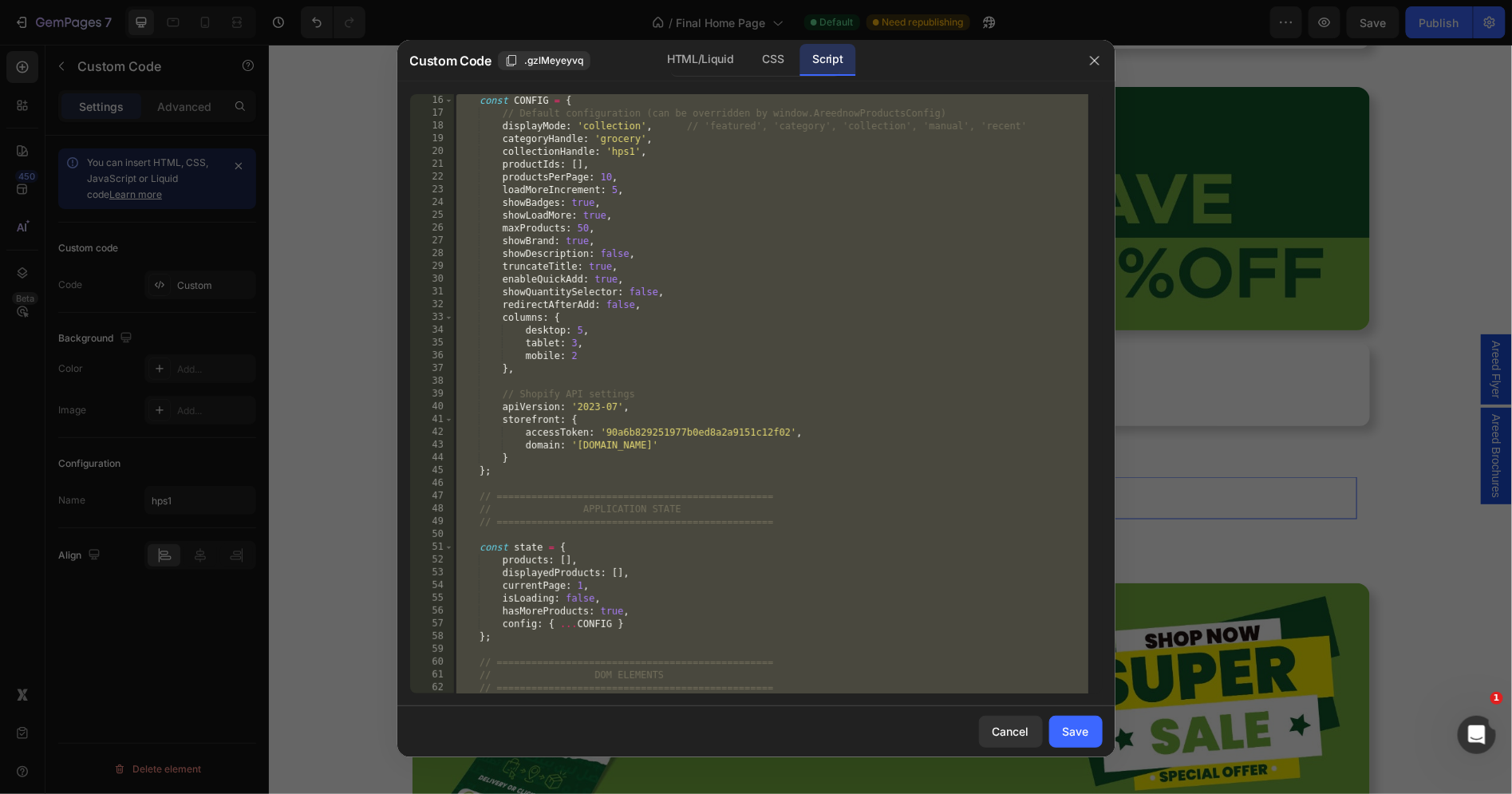
click at [681, 253] on div "const CONFIG = { // Default configuration (can be overridden by window.Areednow…" at bounding box center [771, 407] width 636 height 626
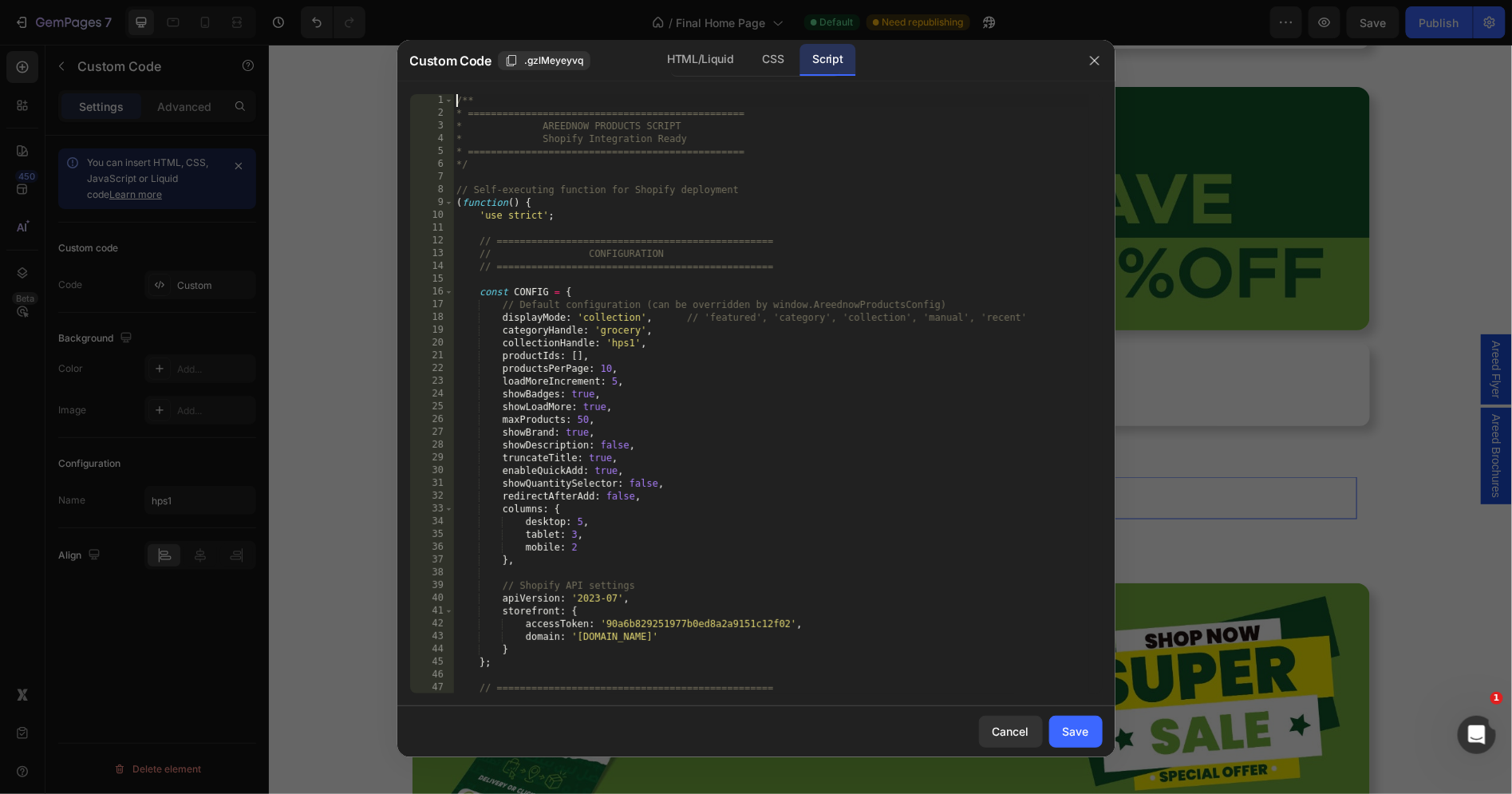
scroll to position [0, 0]
type textarea "* } */"
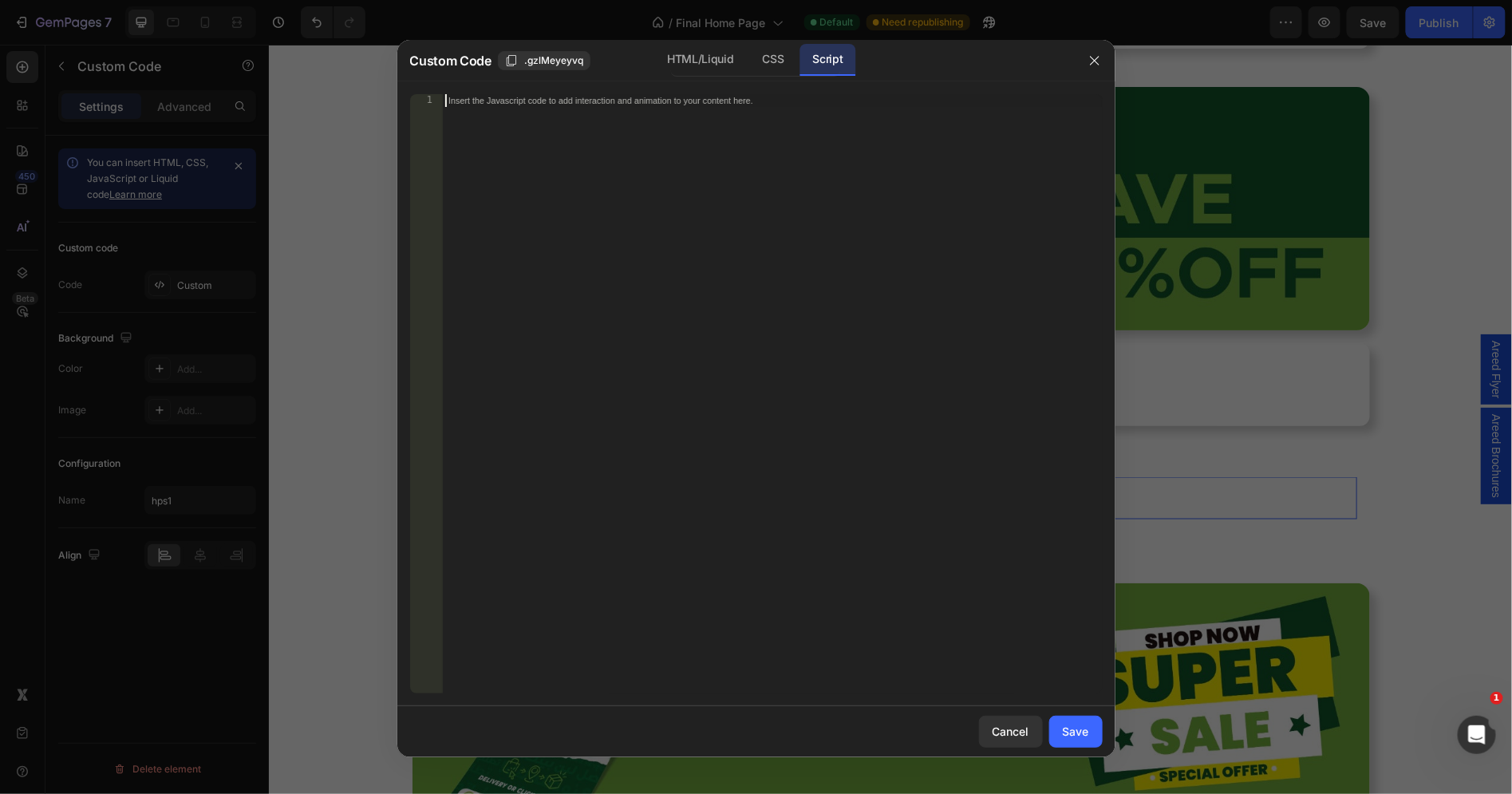
paste textarea "*/"
type textarea "*/"
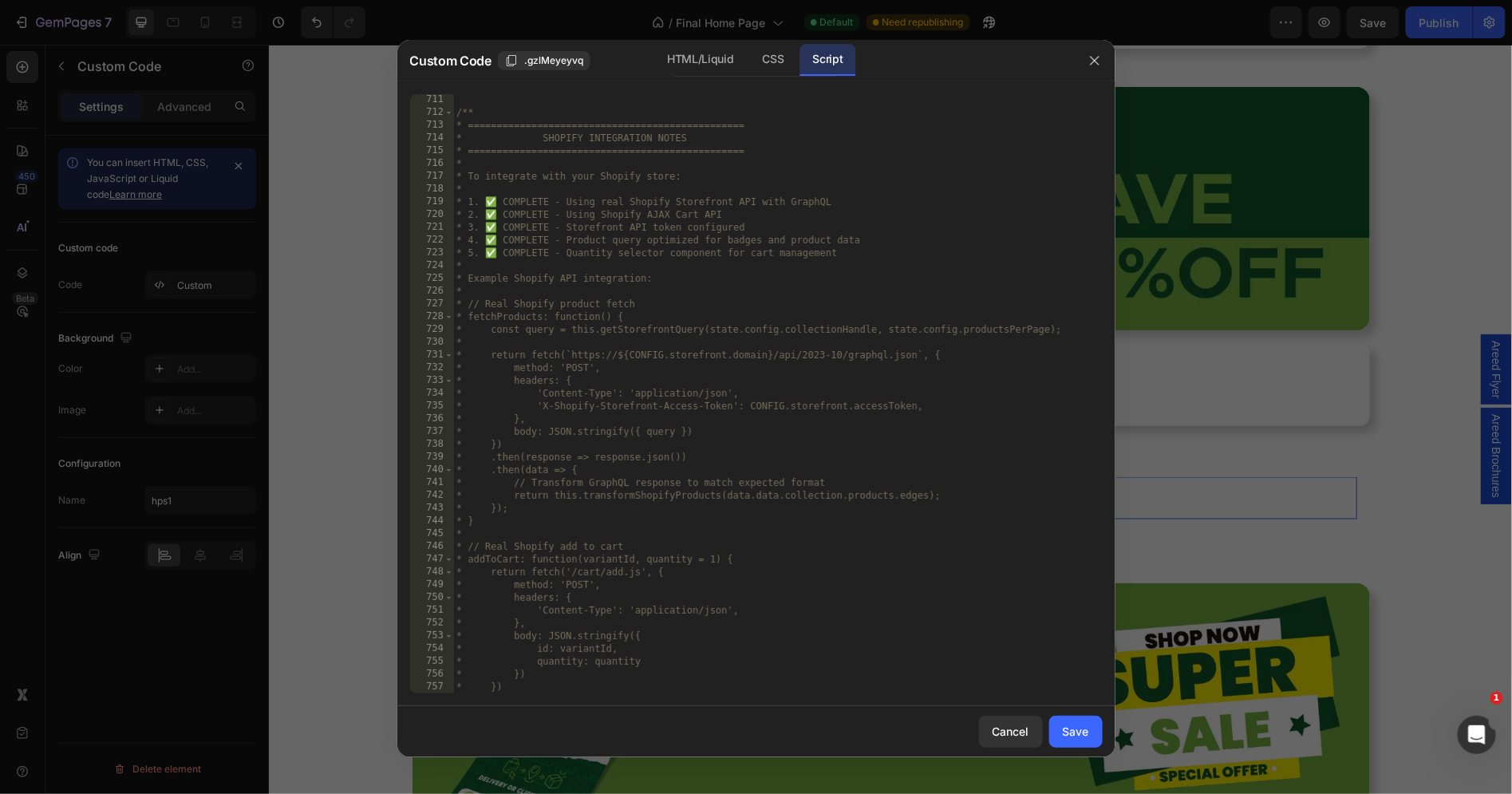
scroll to position [9291, 0]
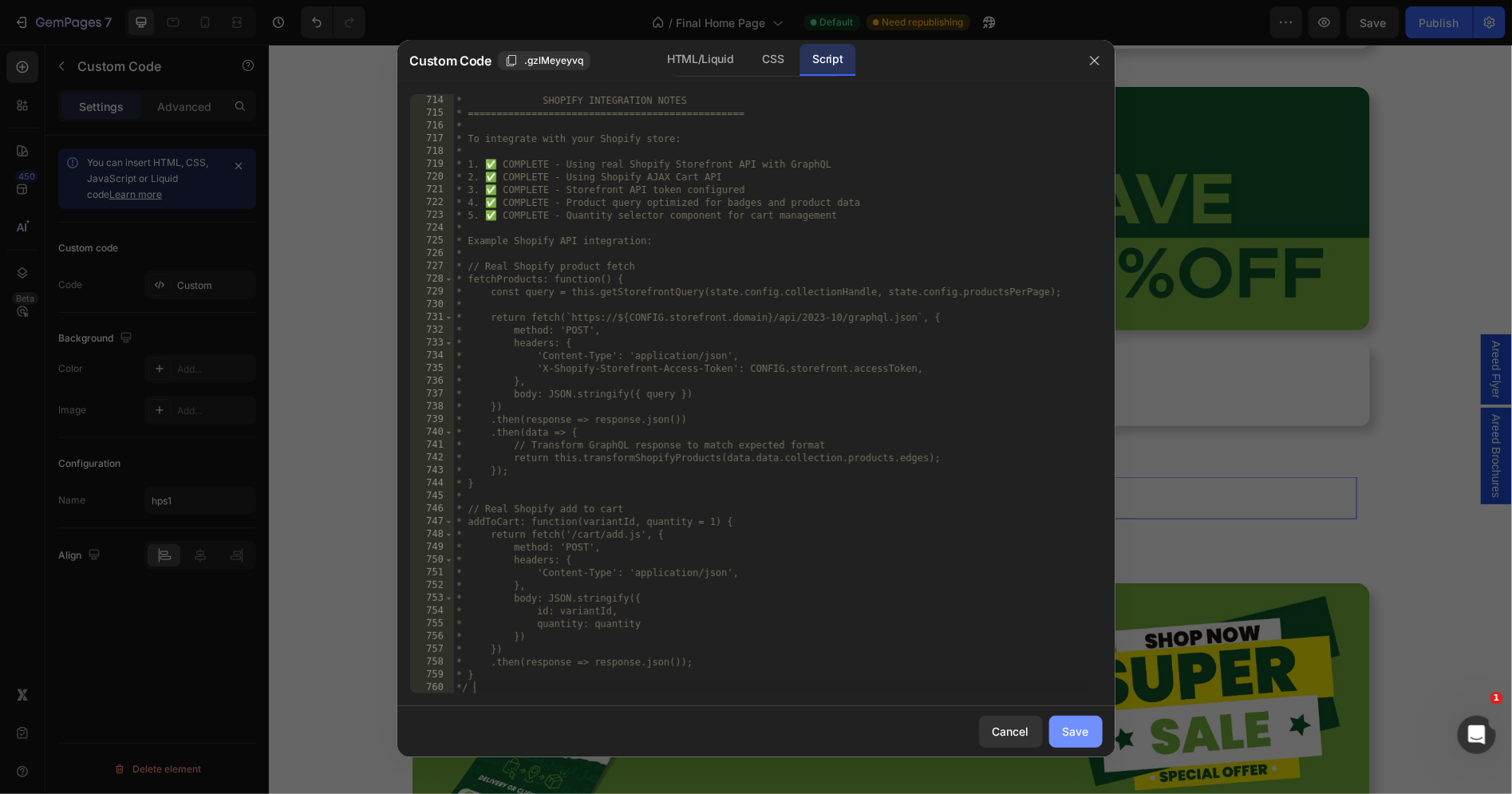
click at [1093, 741] on button "Save" at bounding box center [1076, 731] width 54 height 32
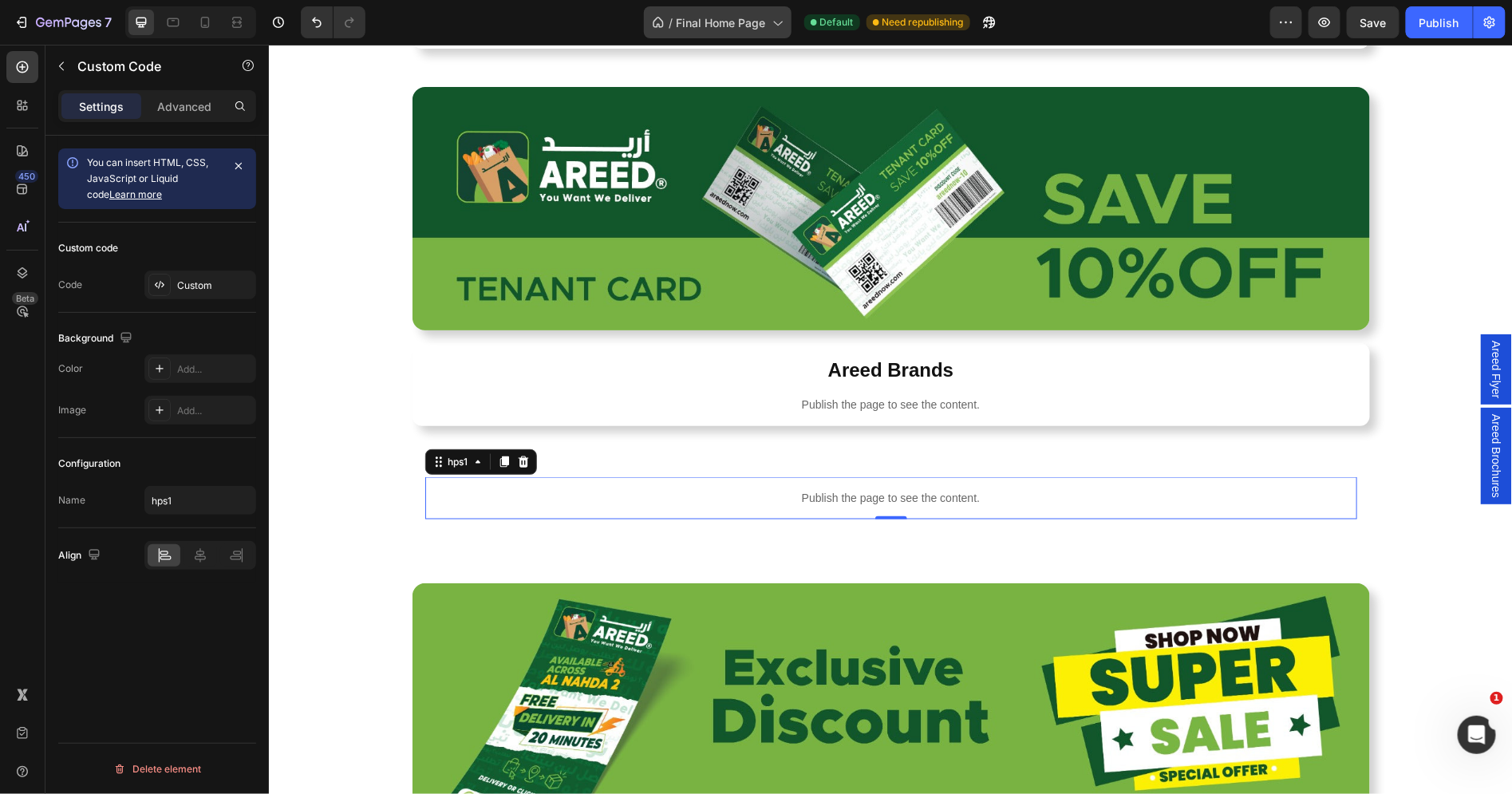
scroll to position [876, 0]
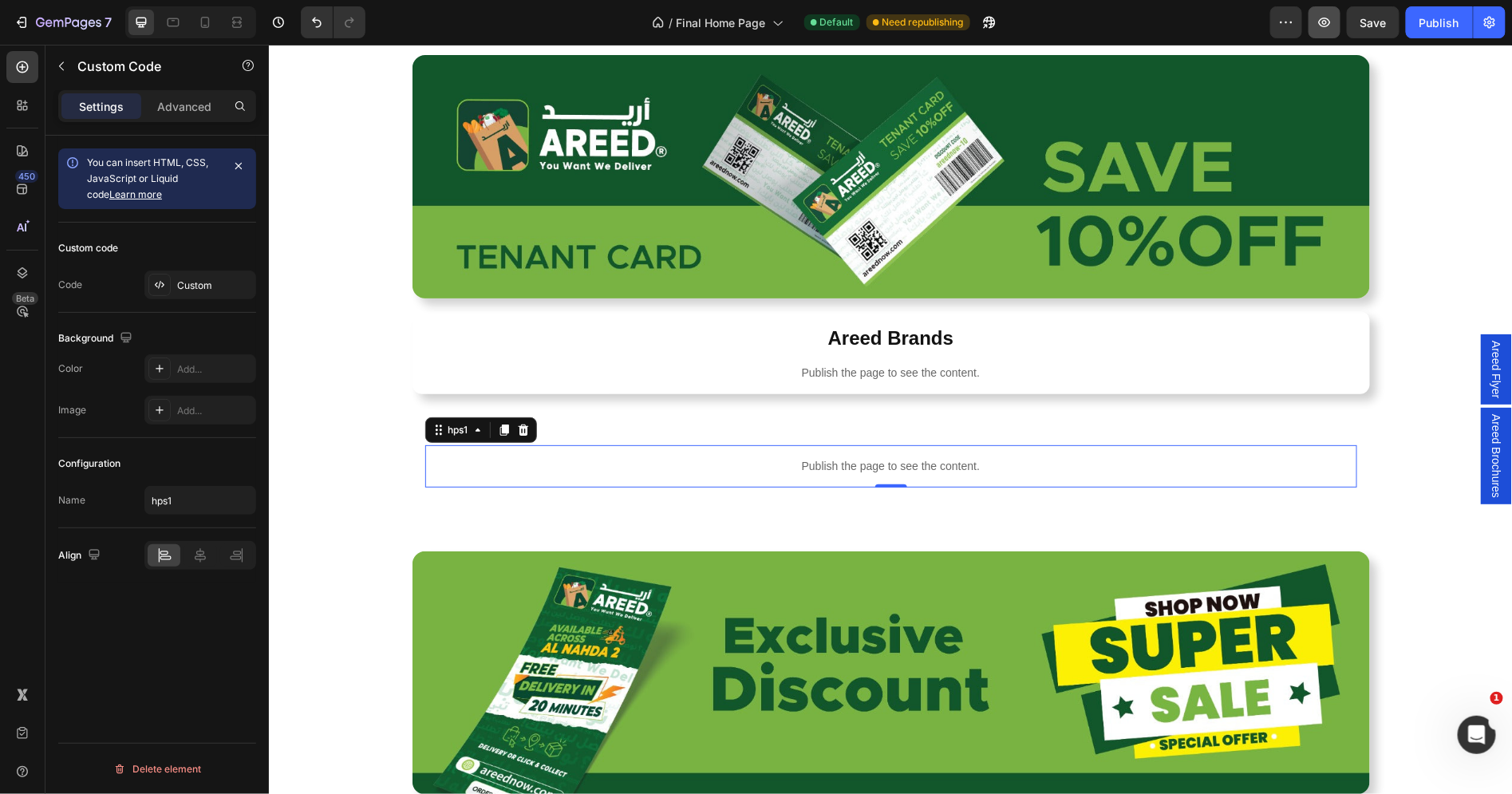
click at [1331, 11] on button "button" at bounding box center [1324, 22] width 32 height 32
click at [206, 287] on div "Custom" at bounding box center [214, 285] width 75 height 15
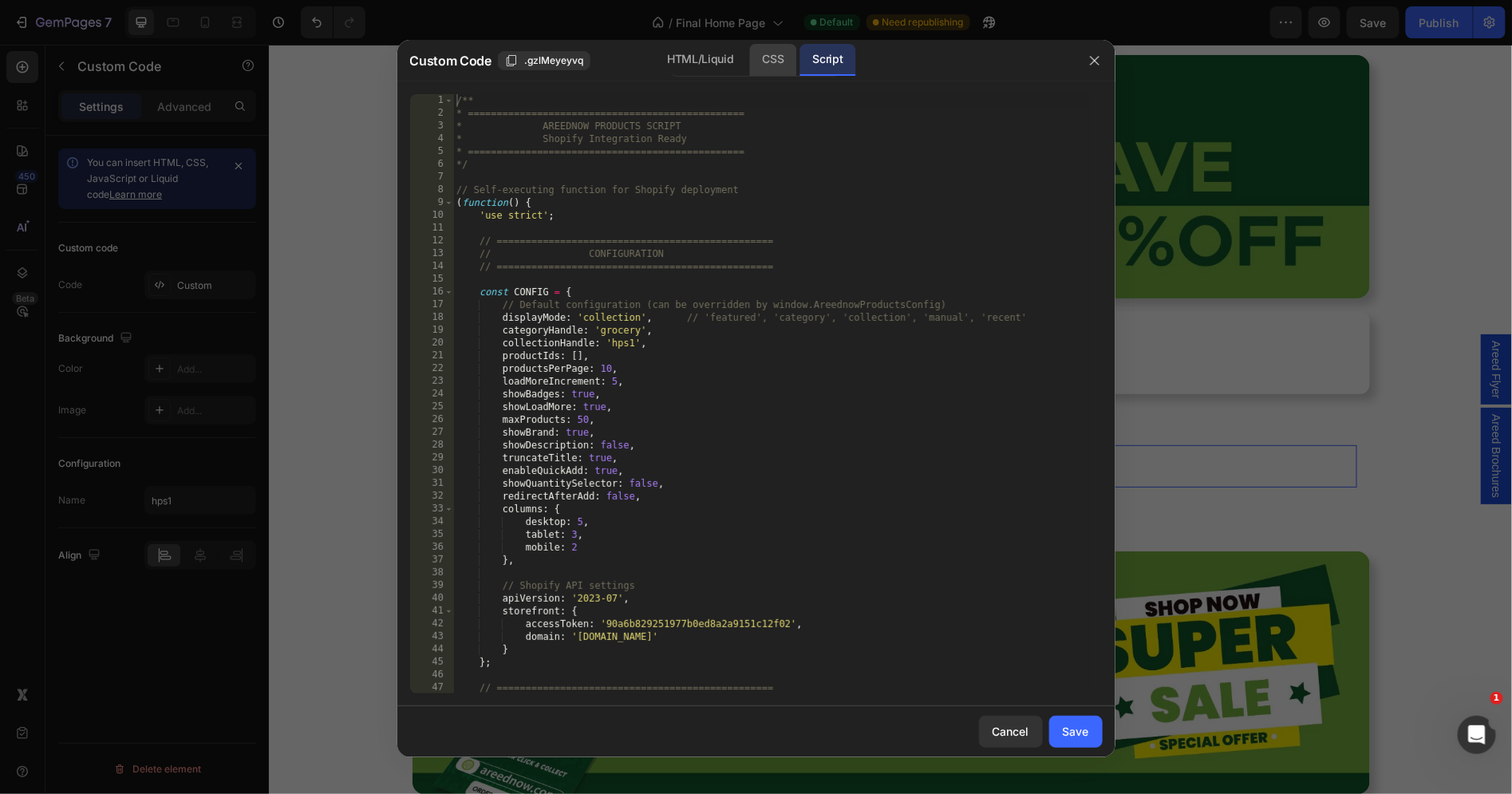
click at [772, 69] on div "CSS" at bounding box center [774, 59] width 47 height 32
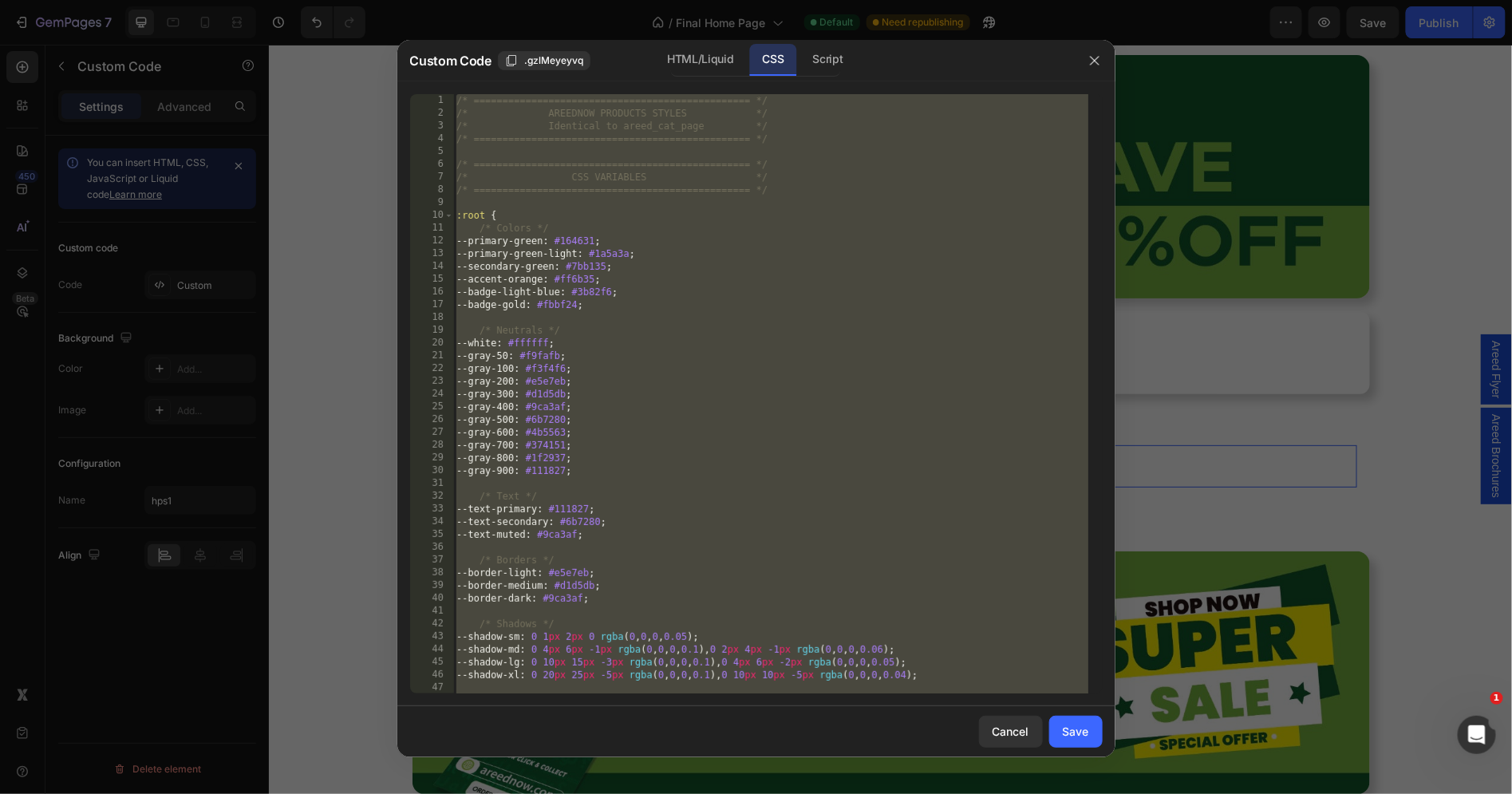
click at [725, 210] on div "/* ================================================ */ /* AREEDNOW PRODUCTS STY…" at bounding box center [771, 407] width 636 height 626
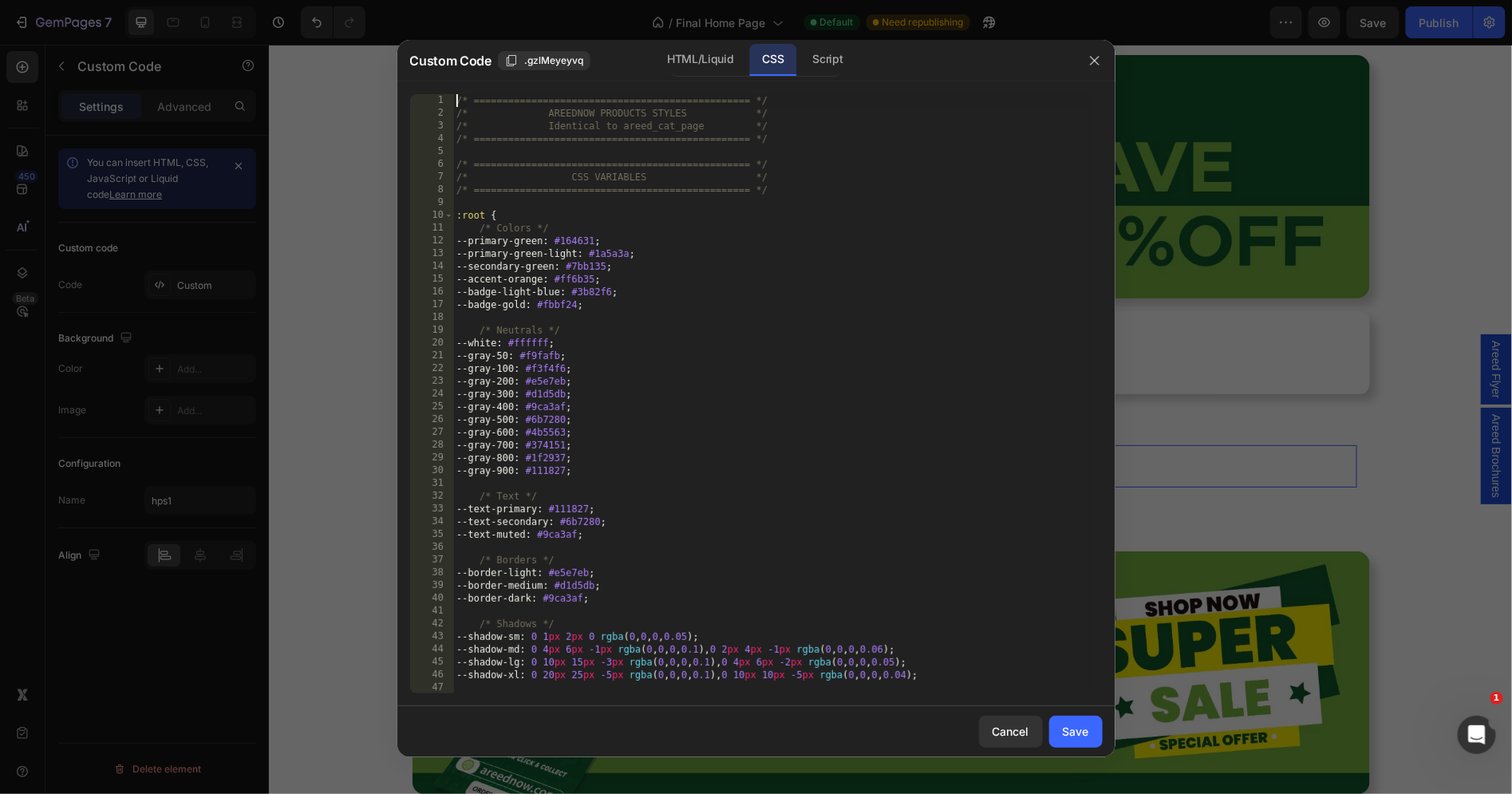
type textarea "} }"
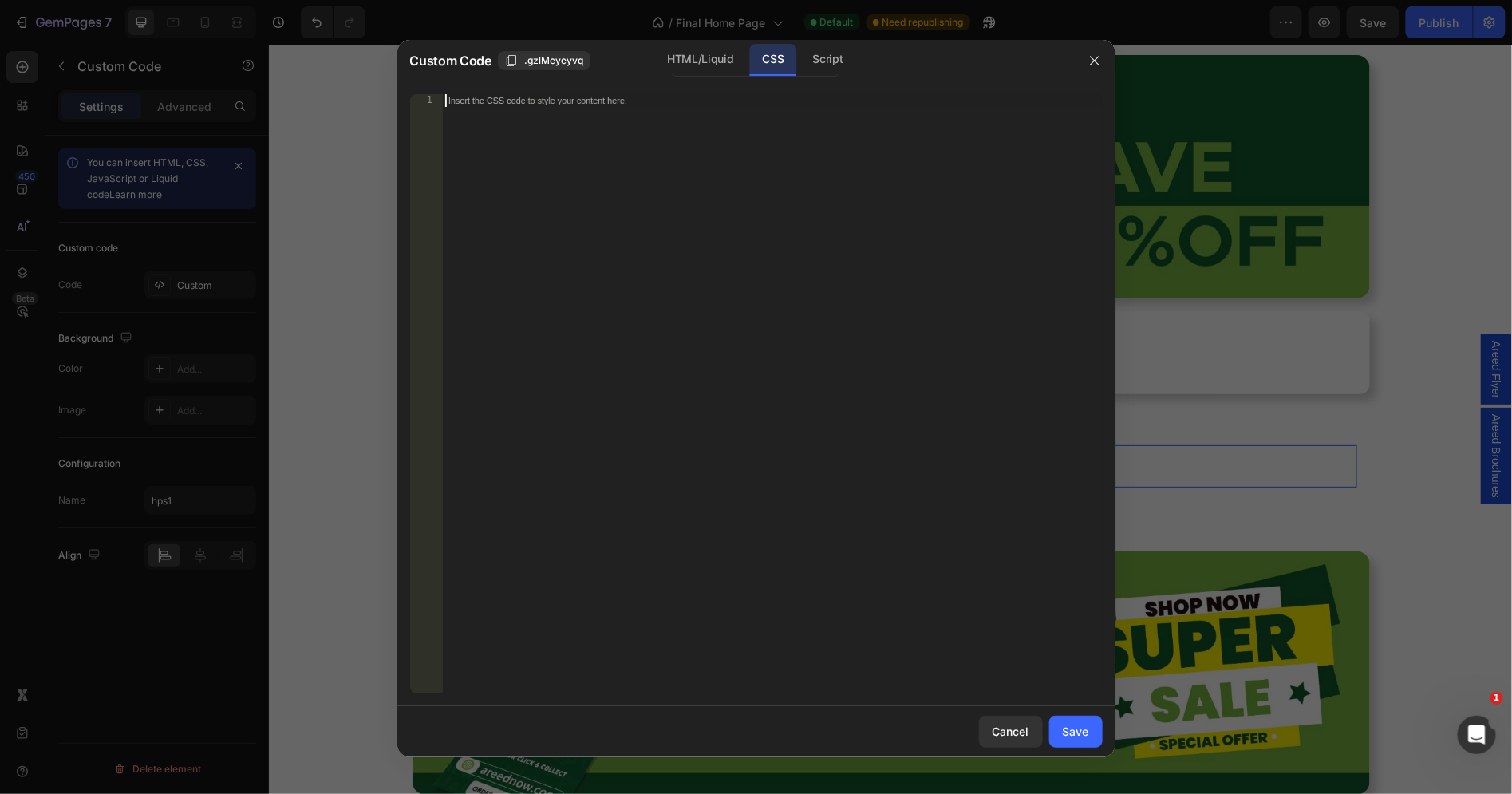
paste textarea "}"
type textarea "}"
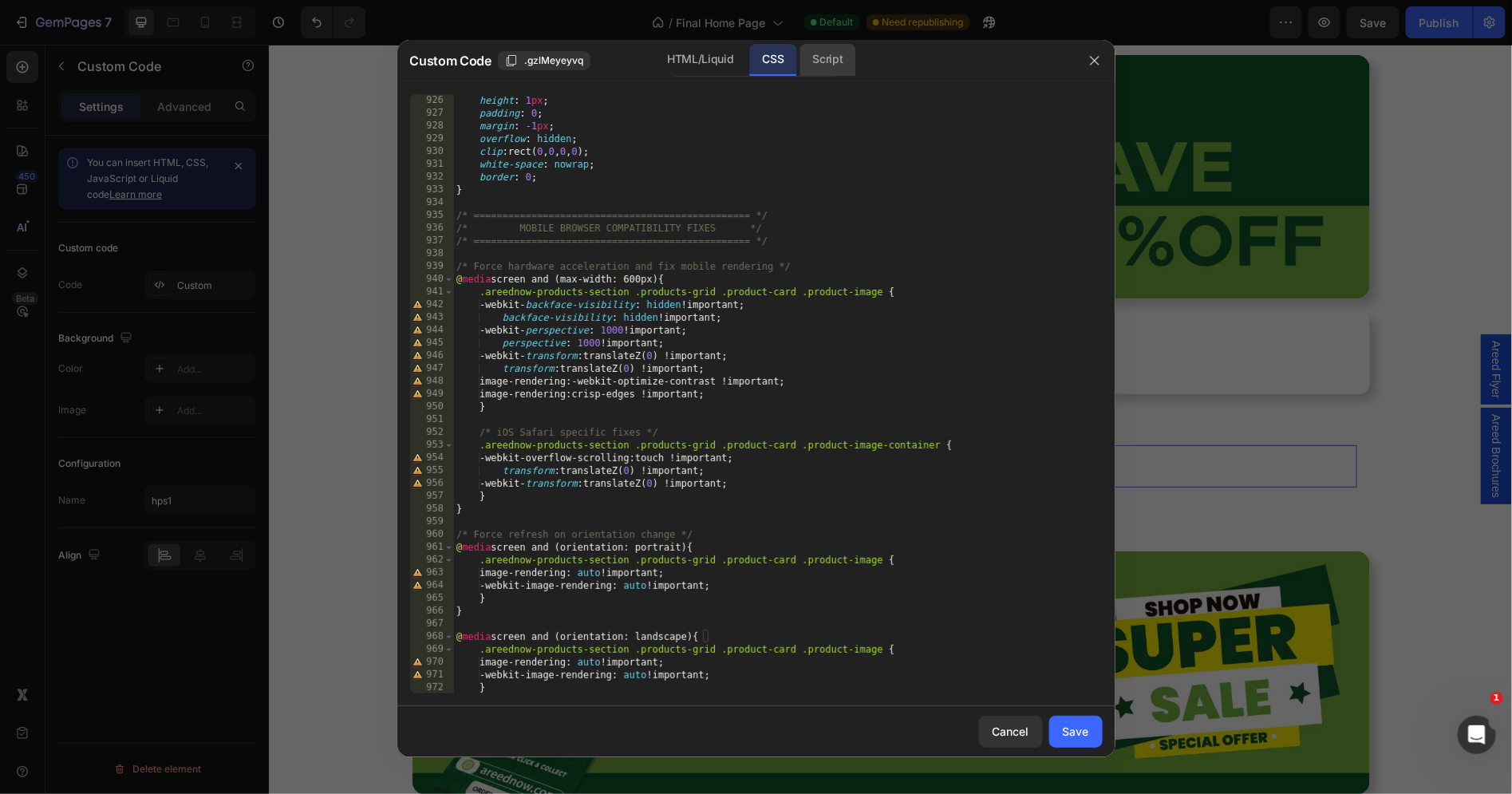
click at [834, 55] on div "Script" at bounding box center [828, 59] width 55 height 32
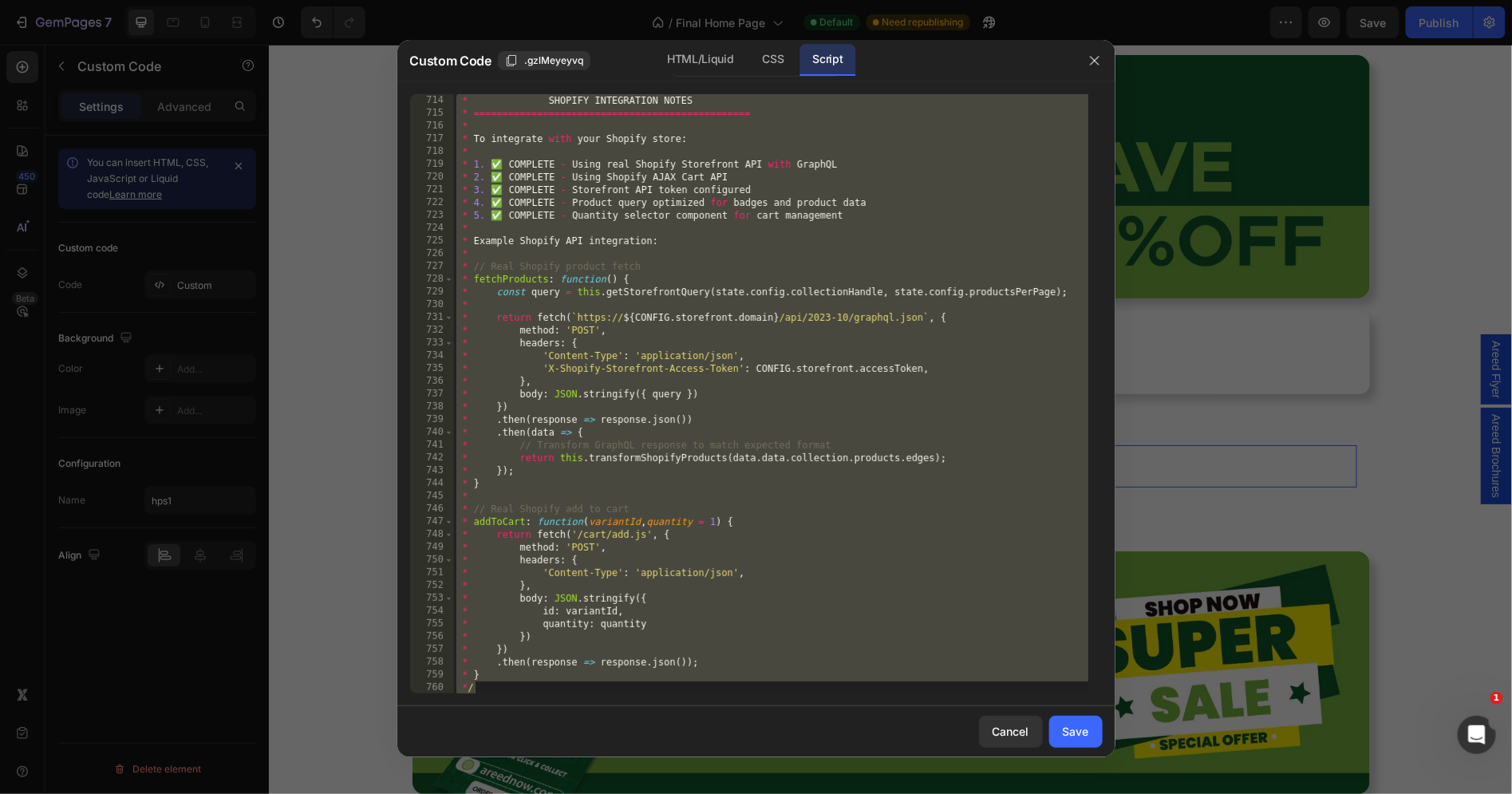
scroll to position [9291, 0]
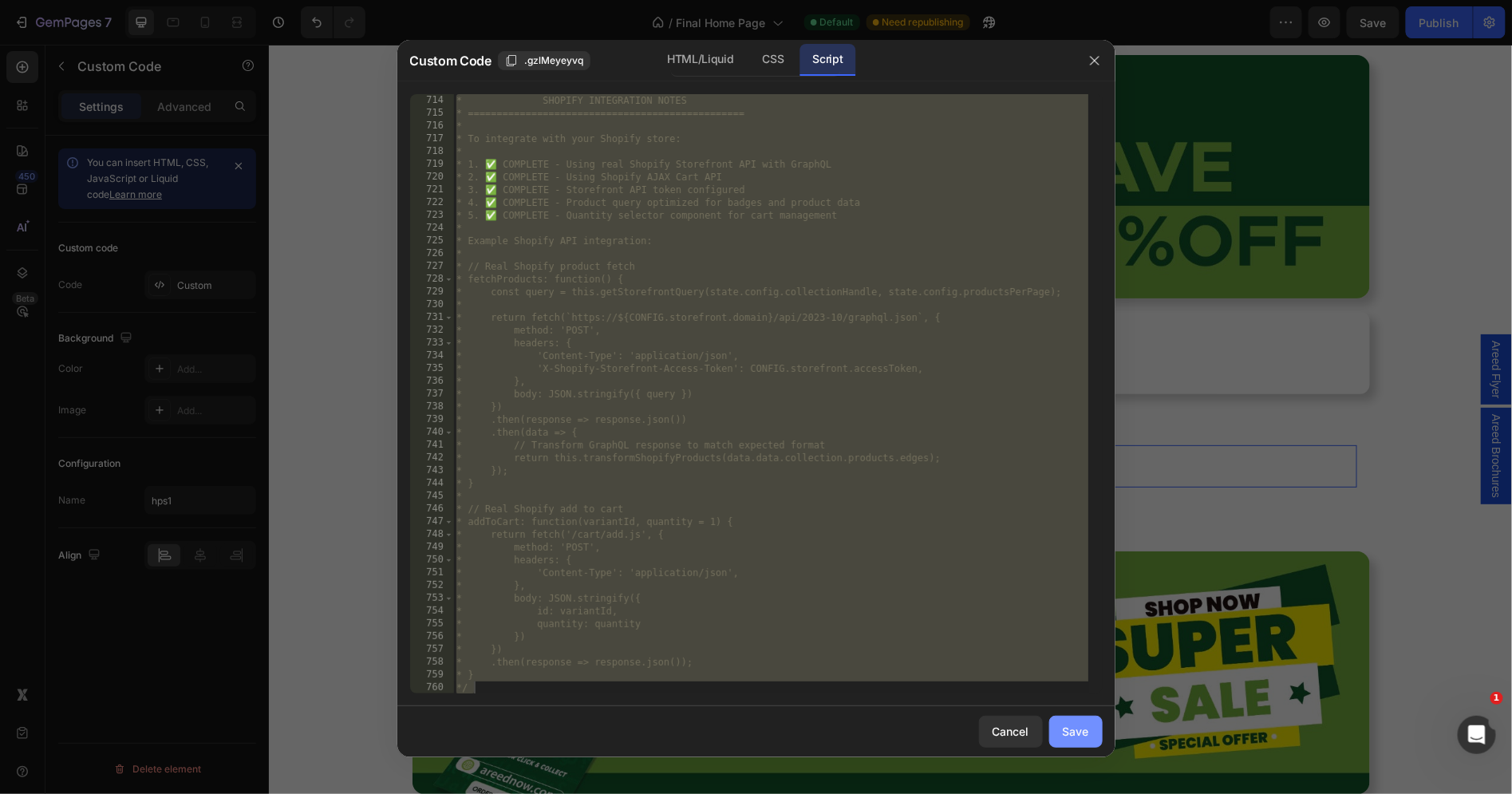
click at [1093, 738] on button "Save" at bounding box center [1076, 731] width 54 height 32
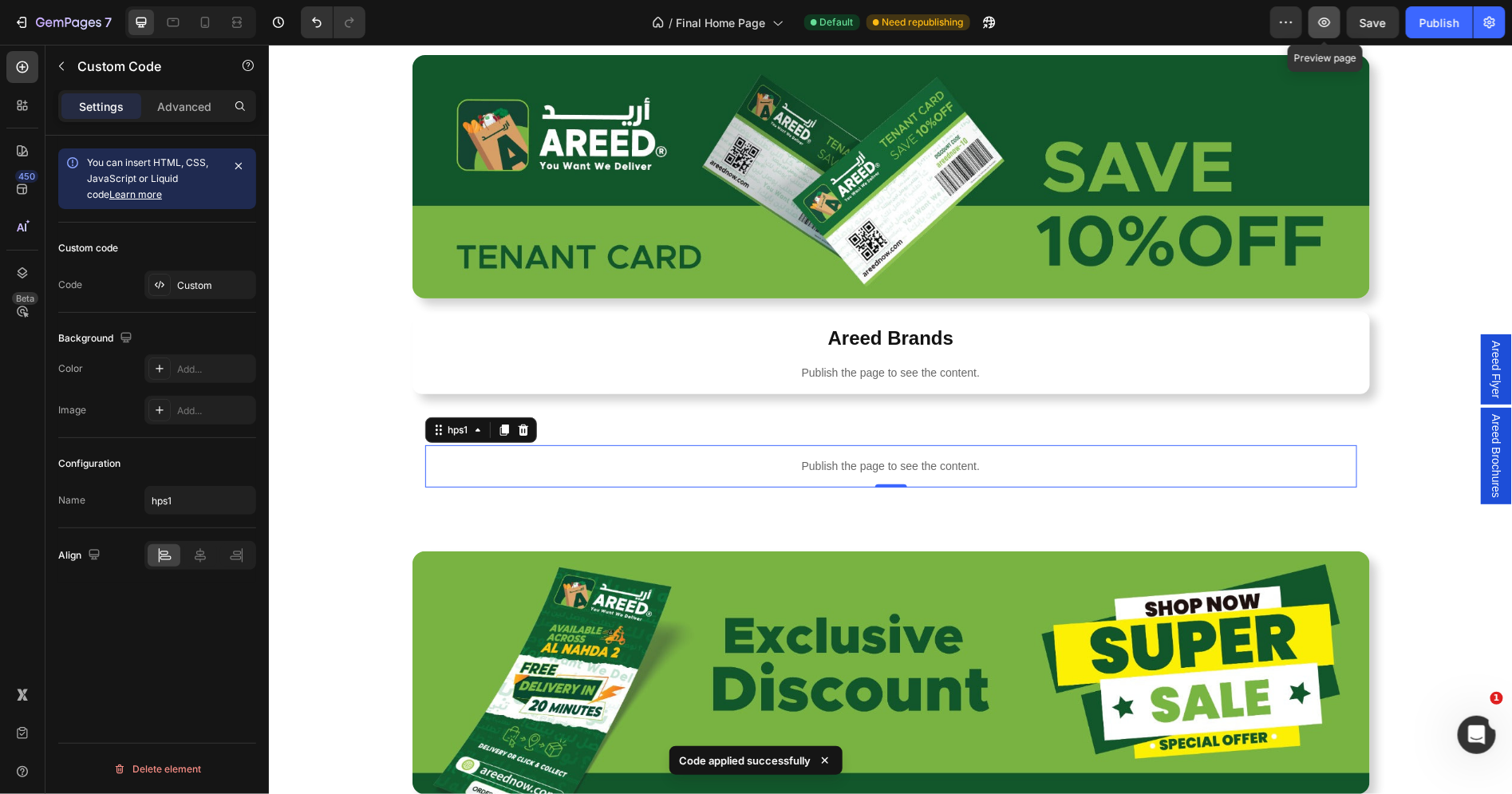
click at [1326, 32] on button "button" at bounding box center [1324, 22] width 32 height 32
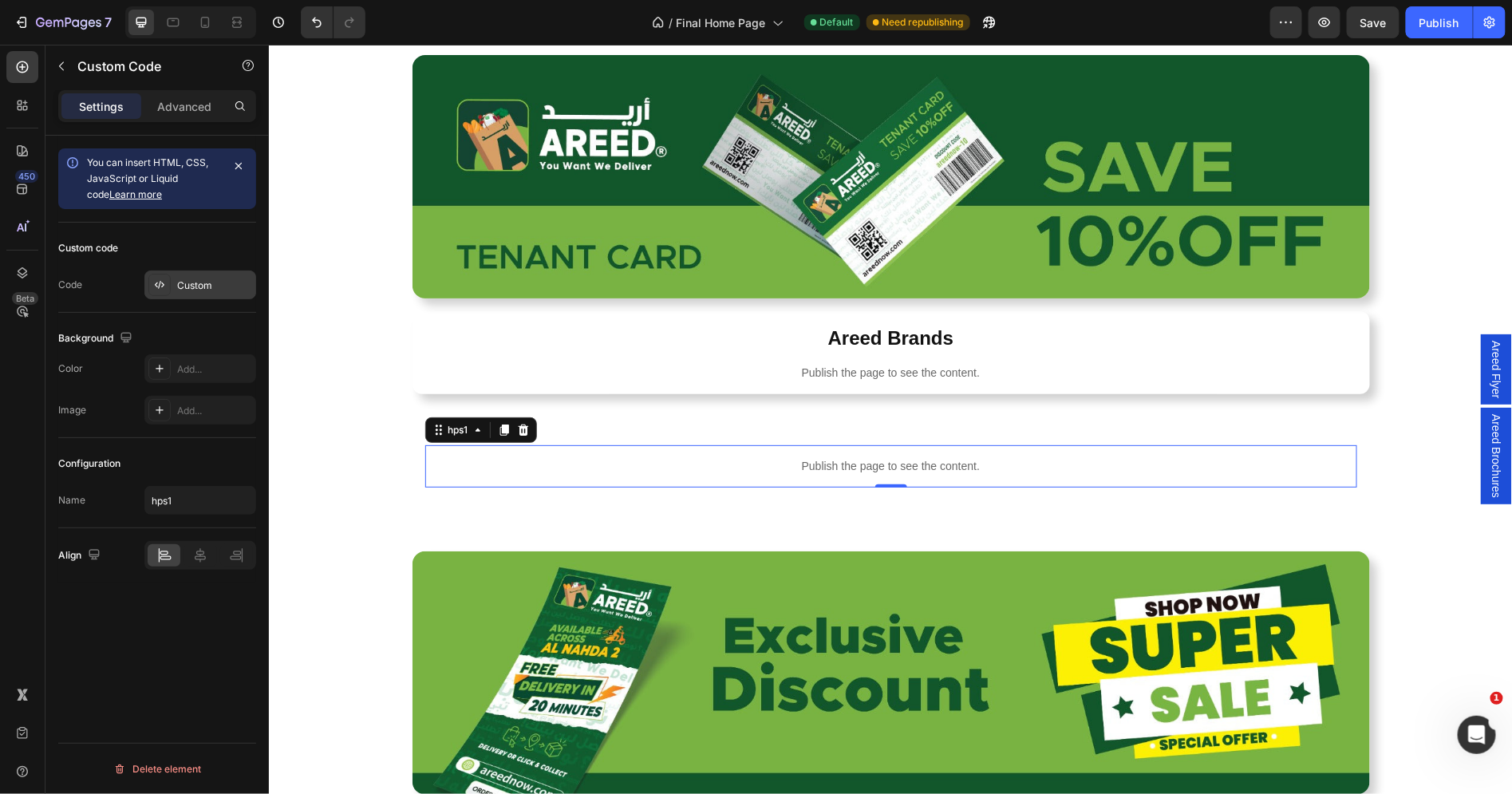
click at [175, 280] on div "Custom" at bounding box center [200, 285] width 112 height 29
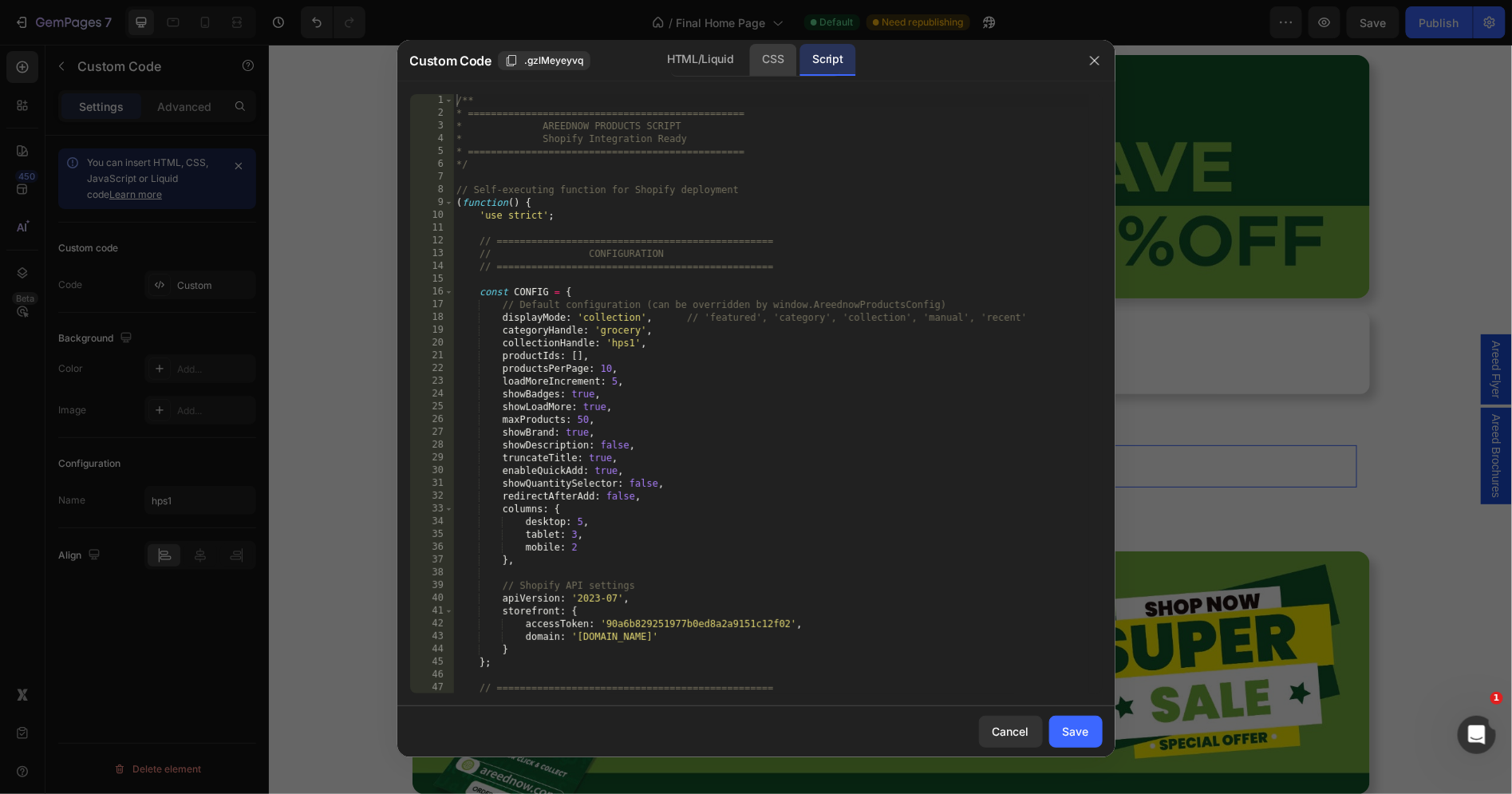
click at [778, 71] on div "CSS" at bounding box center [774, 59] width 47 height 32
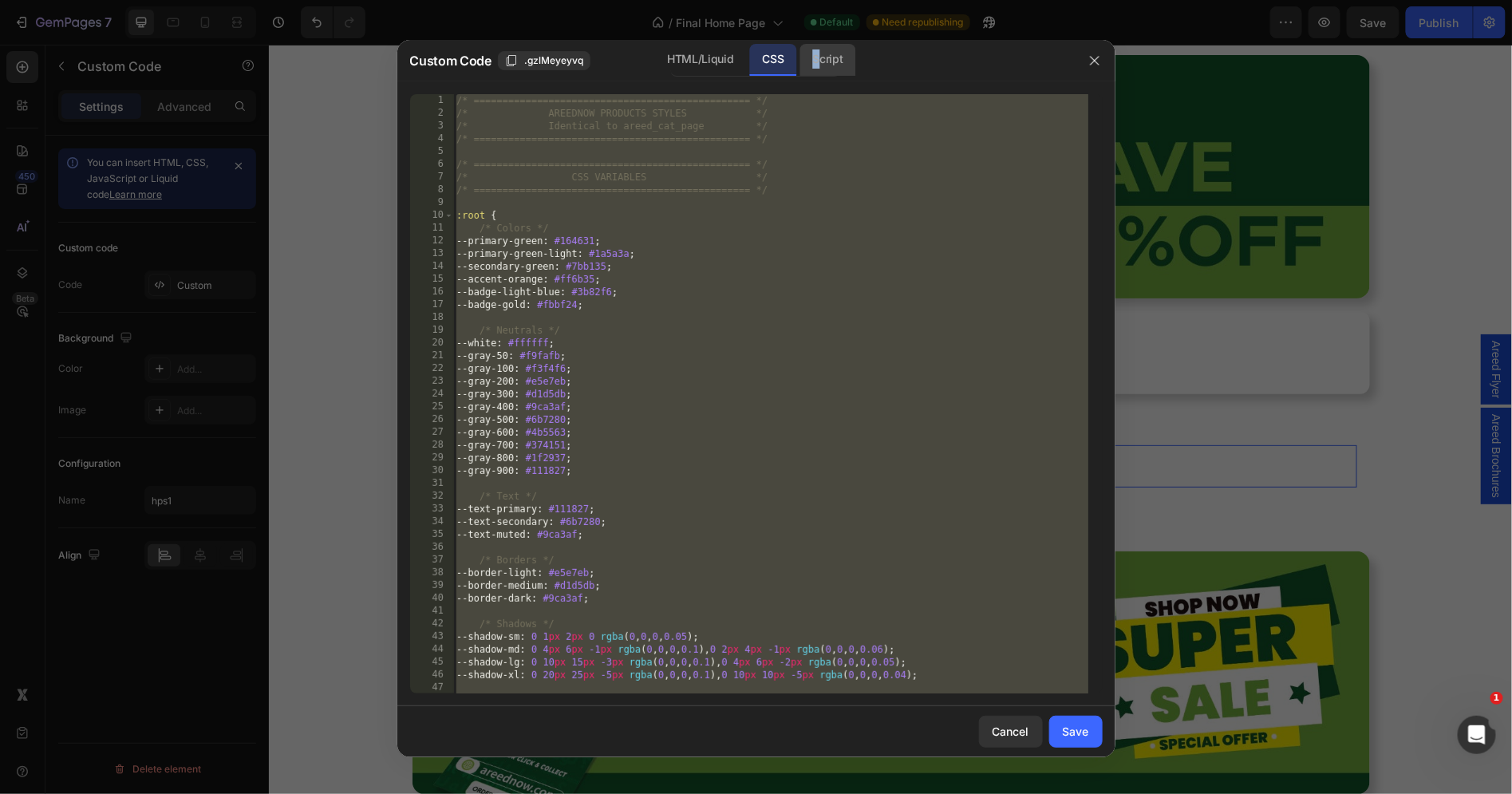
click at [817, 67] on div "Script" at bounding box center [828, 59] width 55 height 32
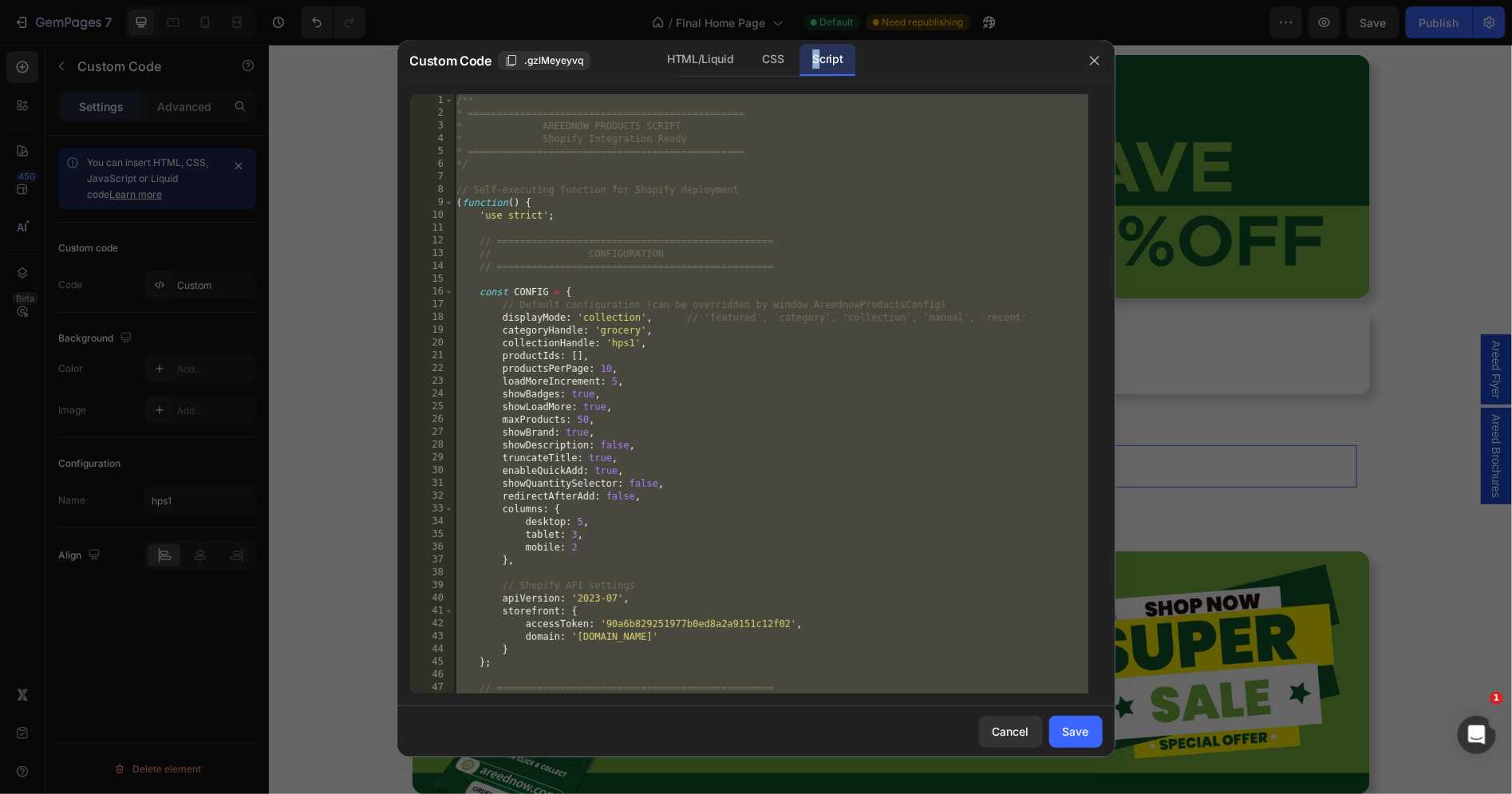
type textarea "* } */"
click at [719, 233] on div "/** * ================================================ * AREEDNOW PRODUCTS SCRI…" at bounding box center [771, 407] width 636 height 626
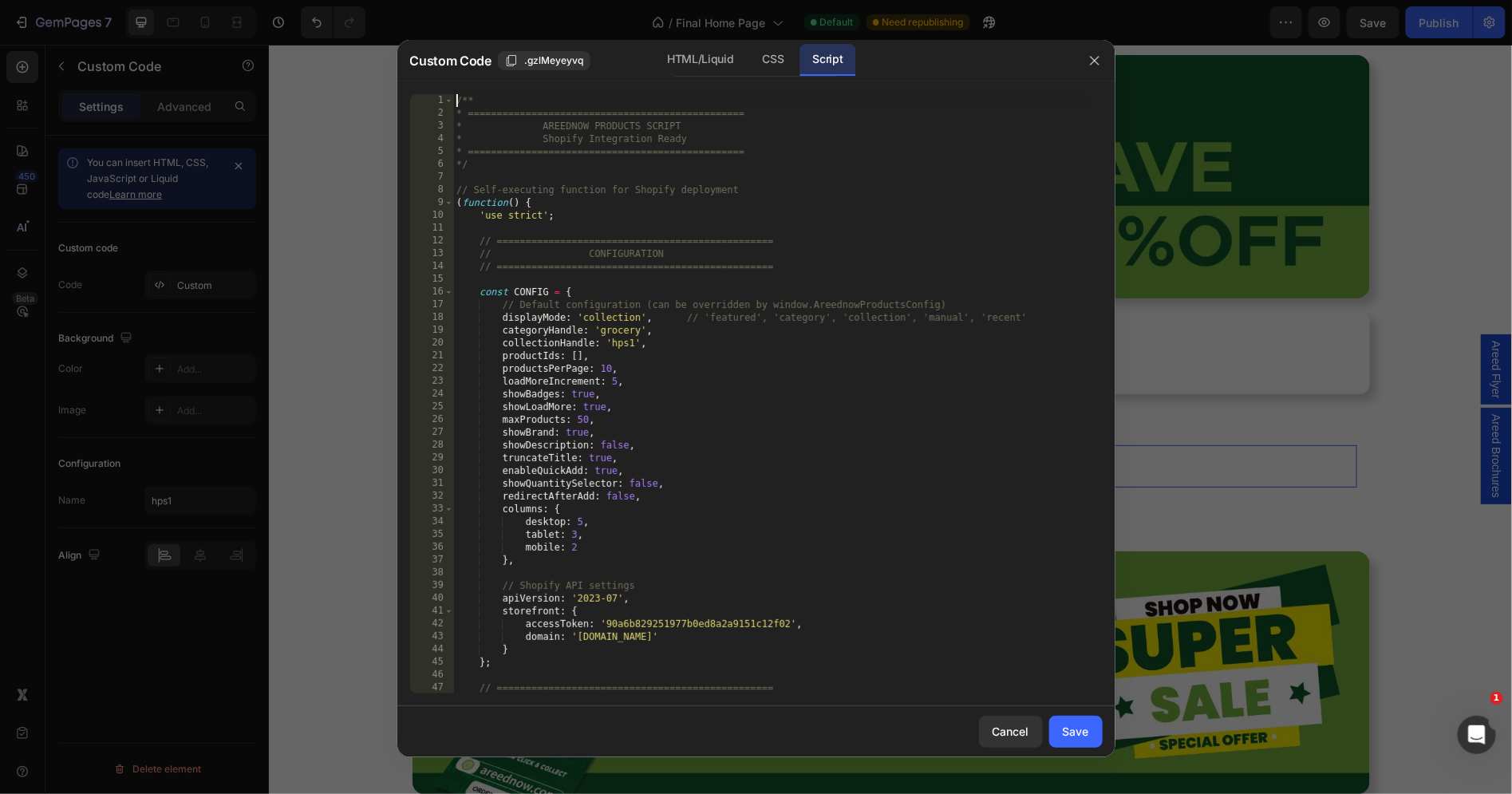
type textarea "* } */"
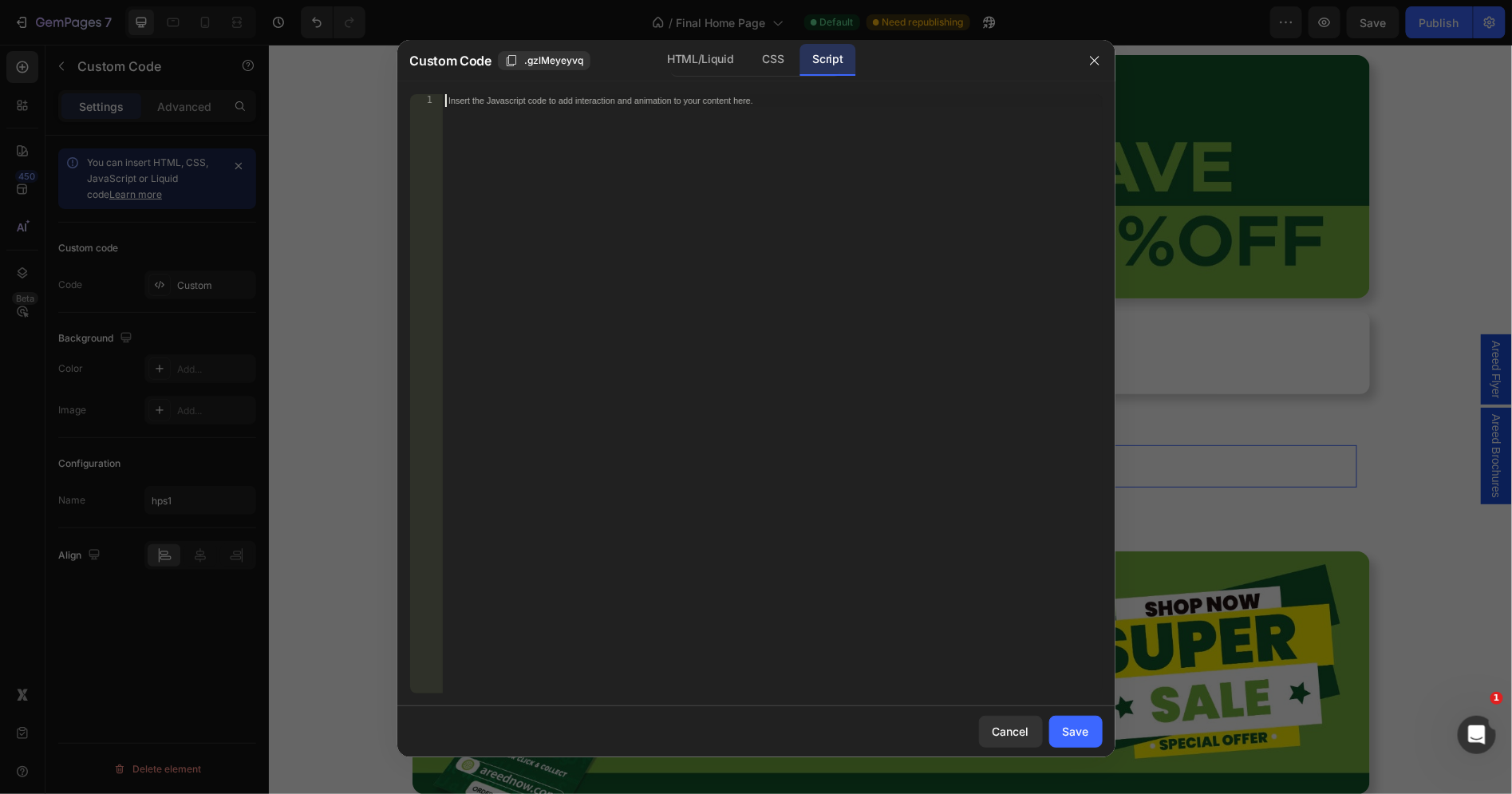
paste textarea "*/"
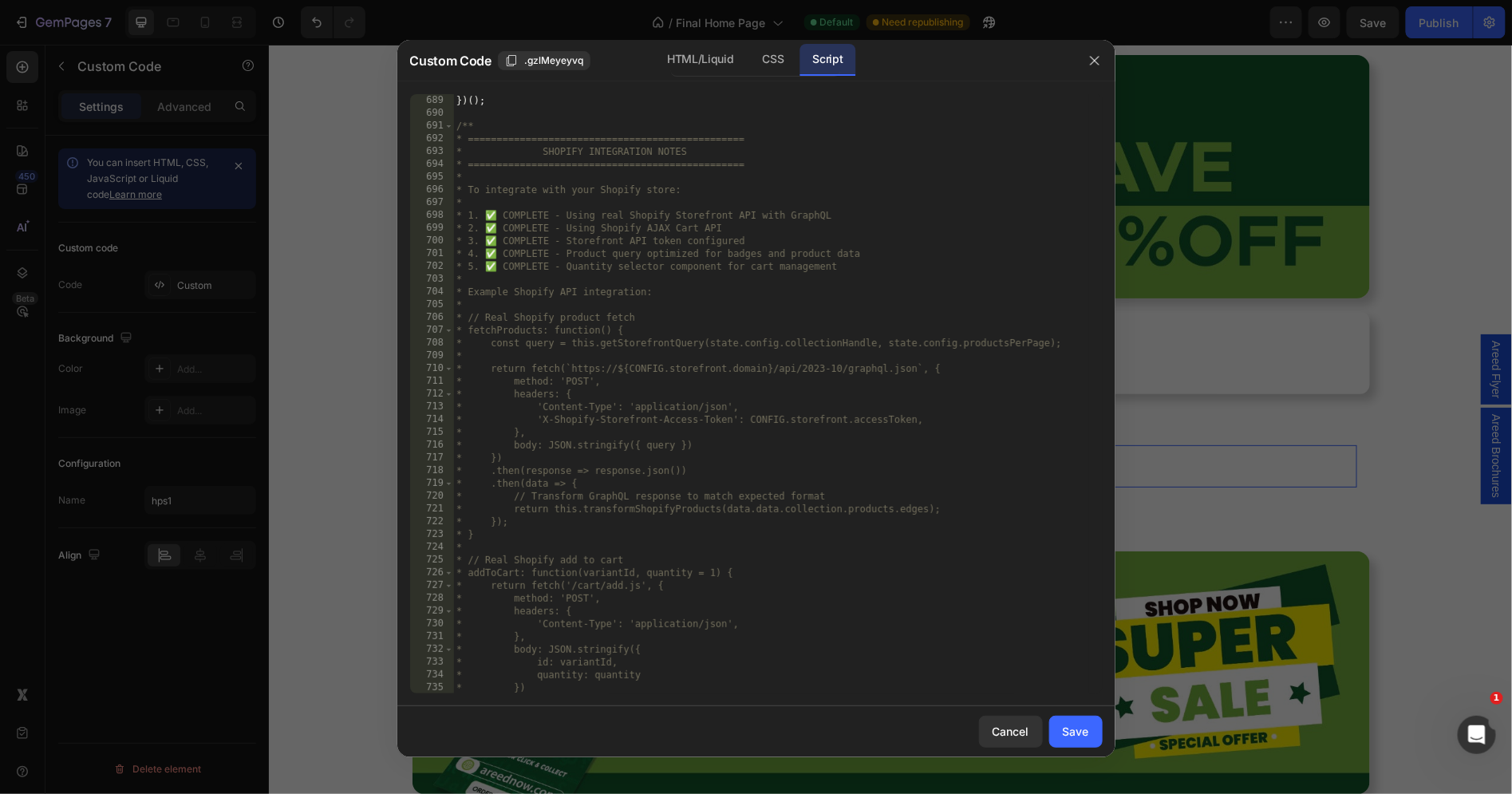
scroll to position [8947, 0]
click at [780, 57] on div "CSS" at bounding box center [774, 59] width 47 height 32
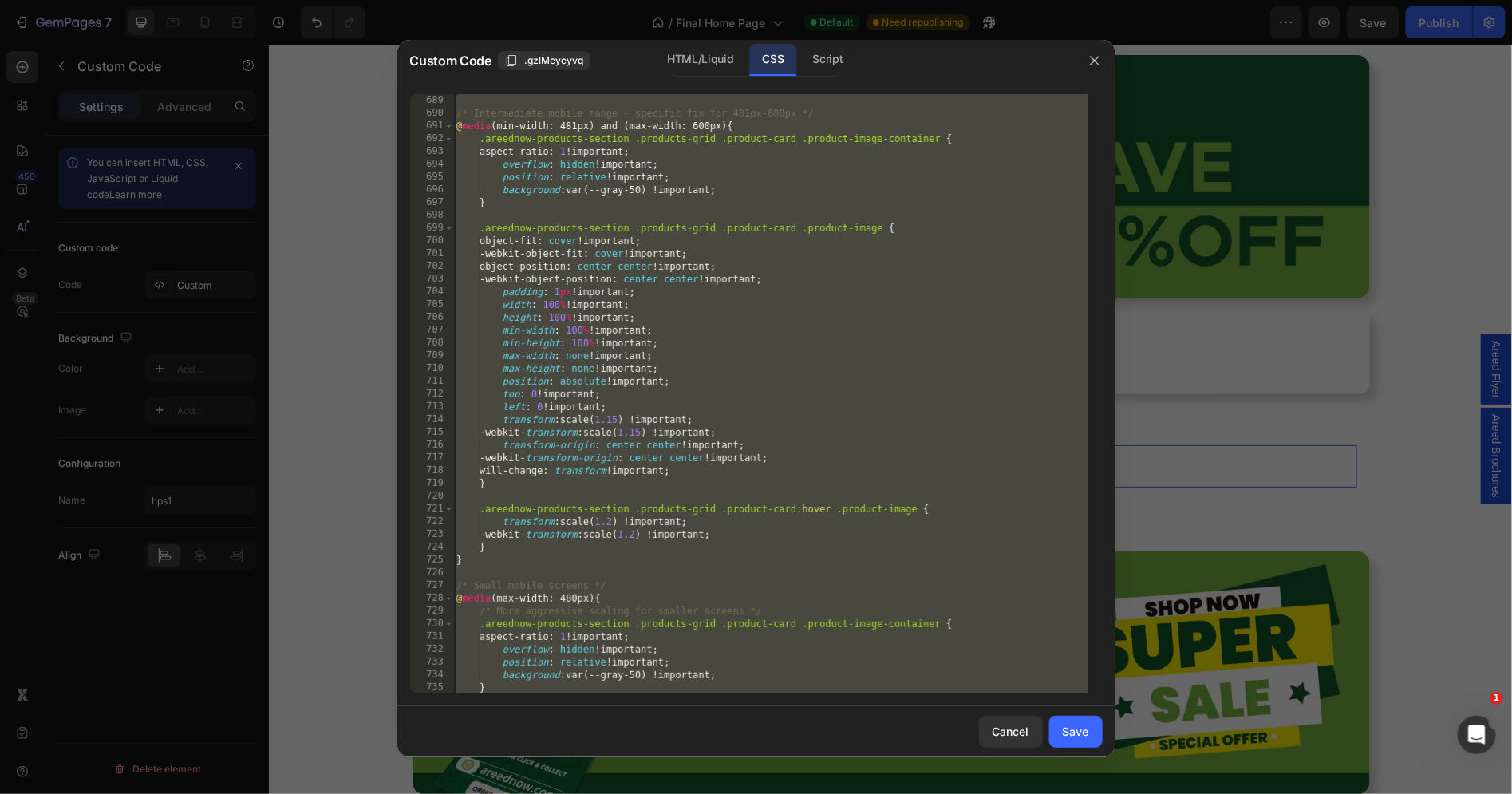
click at [733, 157] on div "/* Intermediate mobile range - specific fix for 481px-600px */ @ media (min-wid…" at bounding box center [771, 407] width 636 height 626
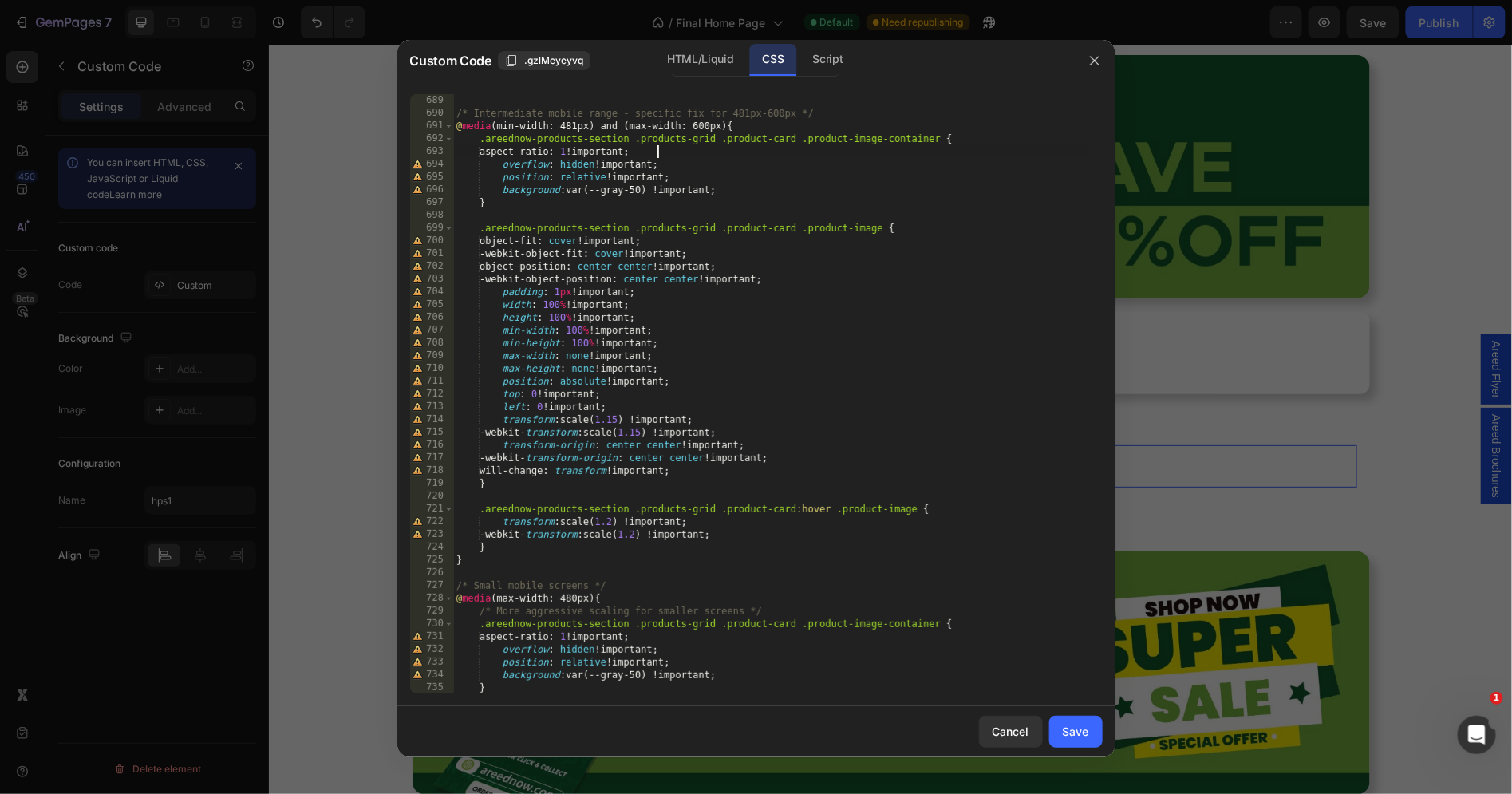
scroll to position [0, 0]
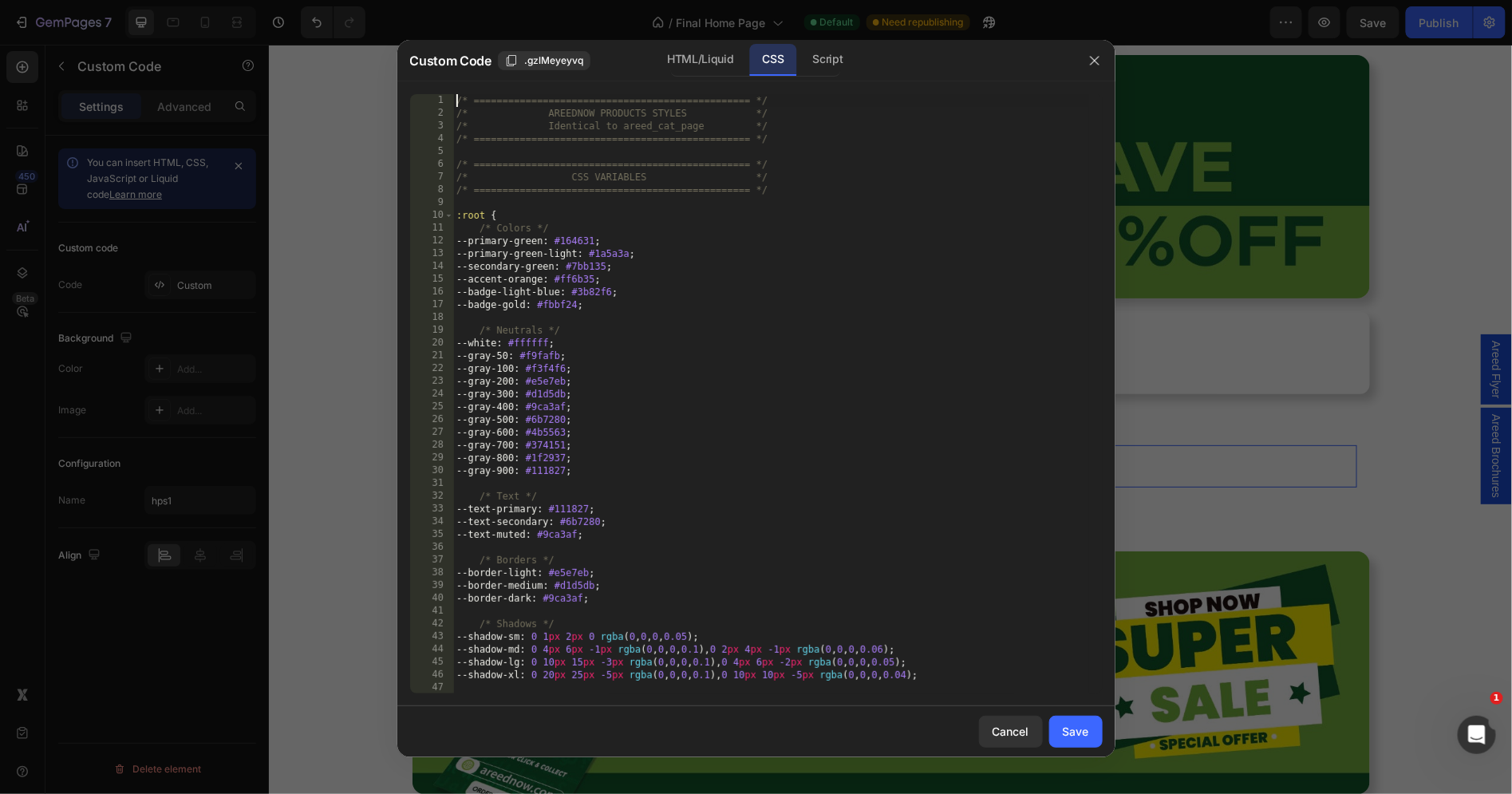
type textarea "} }"
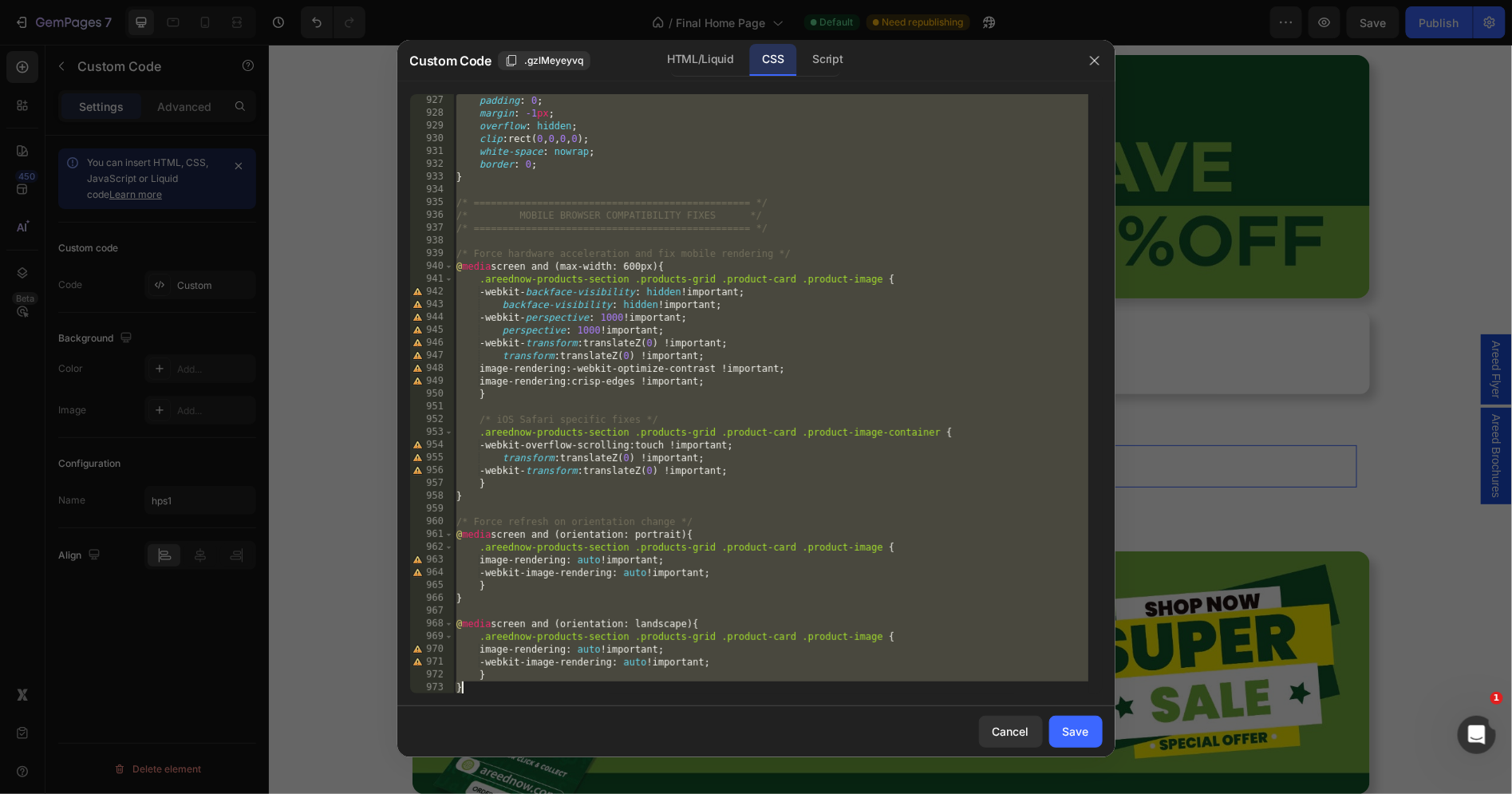
paste textarea "}"
type textarea "}"
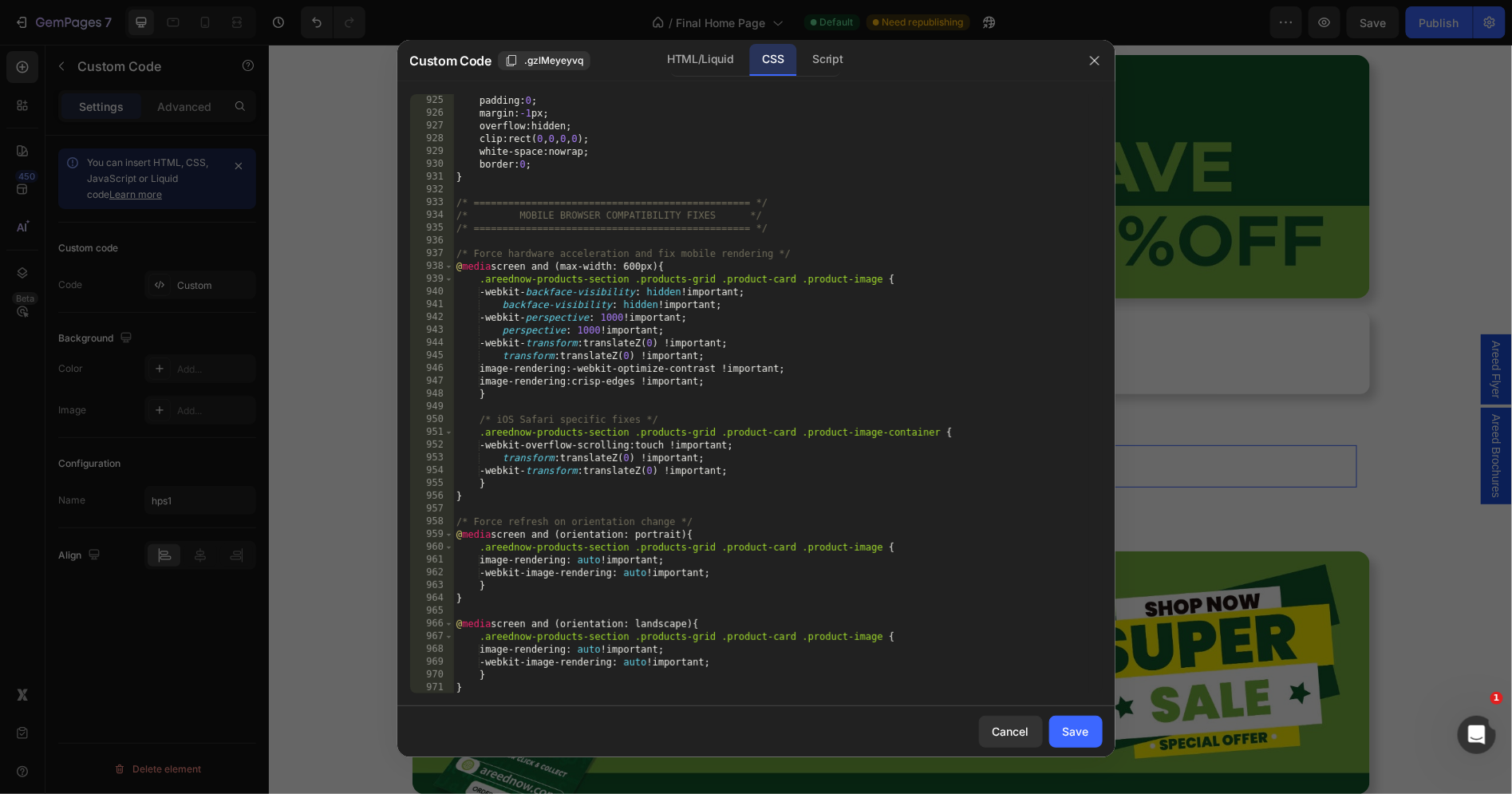
scroll to position [11792, 0]
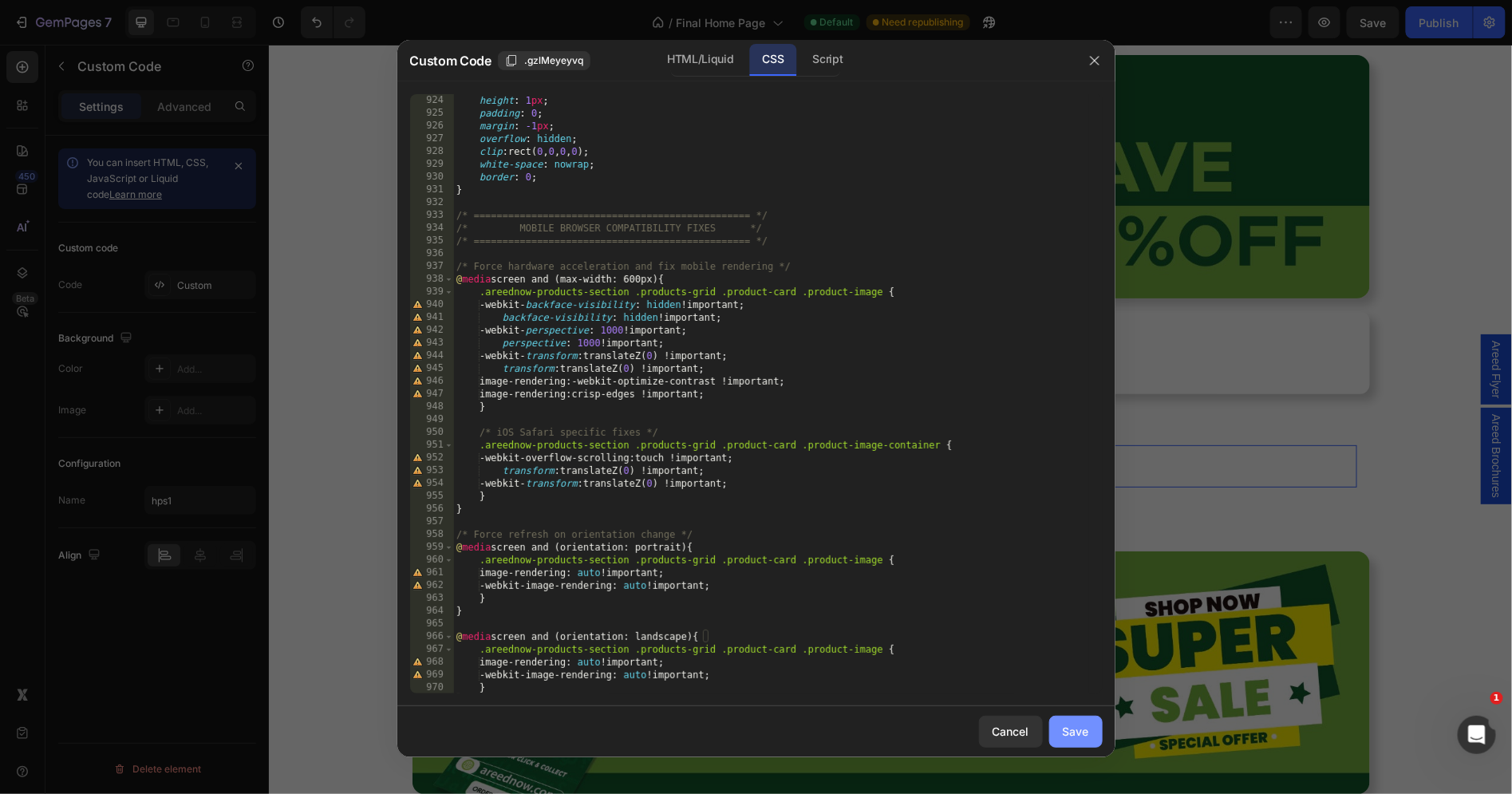
click at [1089, 736] on button "Save" at bounding box center [1076, 731] width 54 height 32
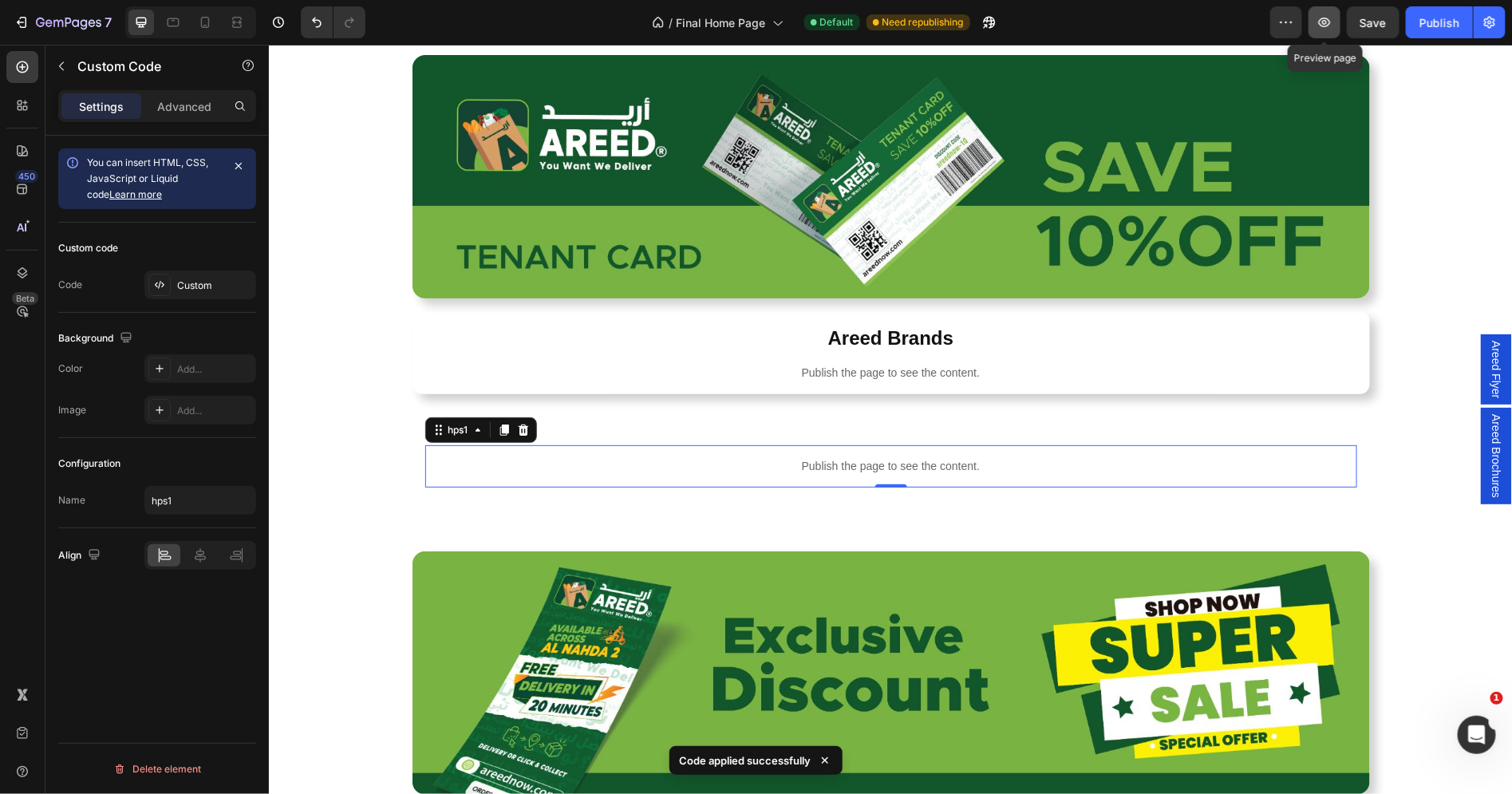
click at [1328, 22] on icon "button" at bounding box center [1325, 22] width 12 height 10
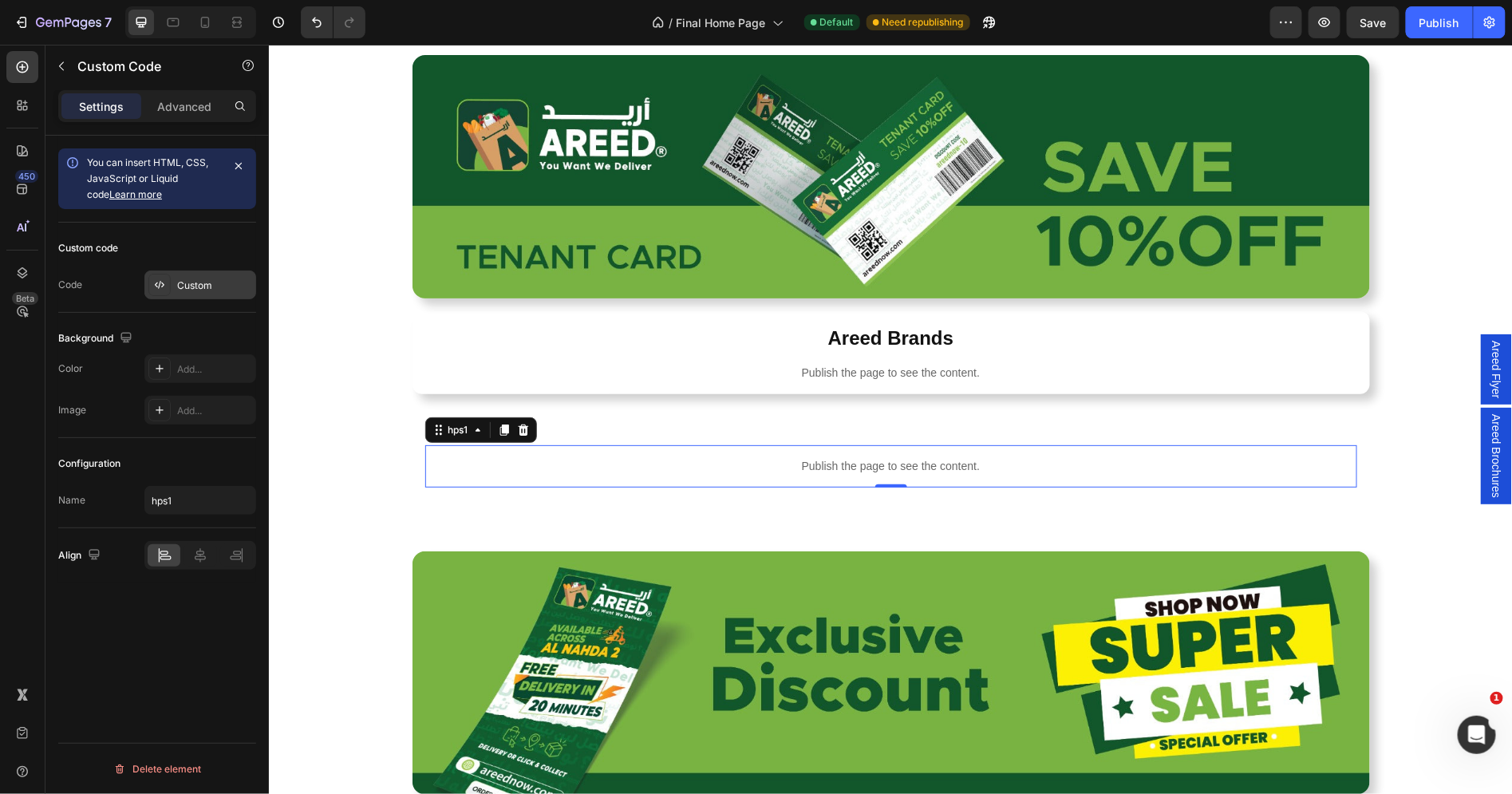
click at [185, 273] on div "Custom" at bounding box center [200, 285] width 112 height 29
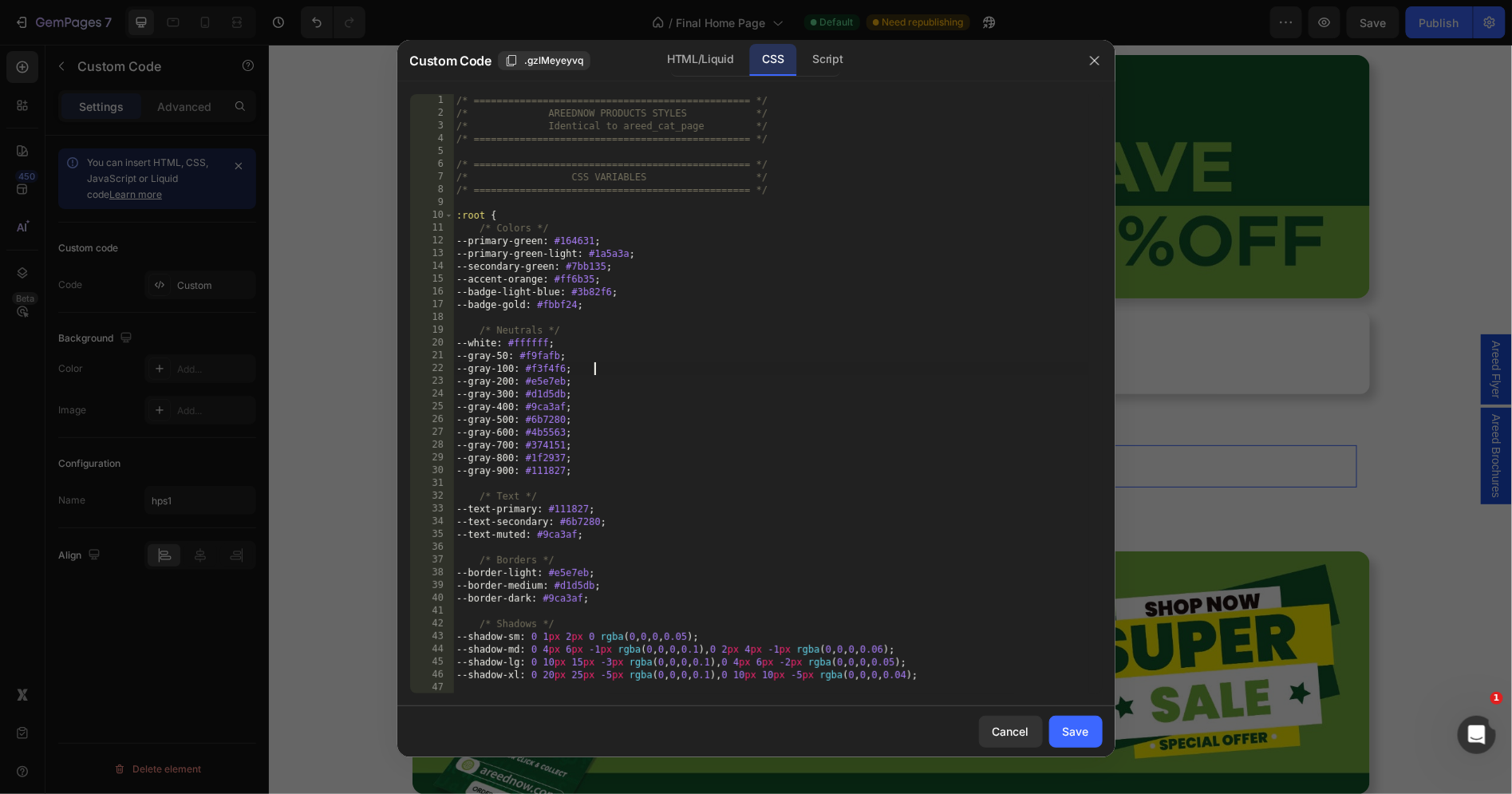
click at [613, 370] on div "/* ================================================ */ /* AREEDNOW PRODUCTS STY…" at bounding box center [771, 407] width 636 height 626
click at [699, 71] on div "HTML/Liquid" at bounding box center [700, 59] width 92 height 32
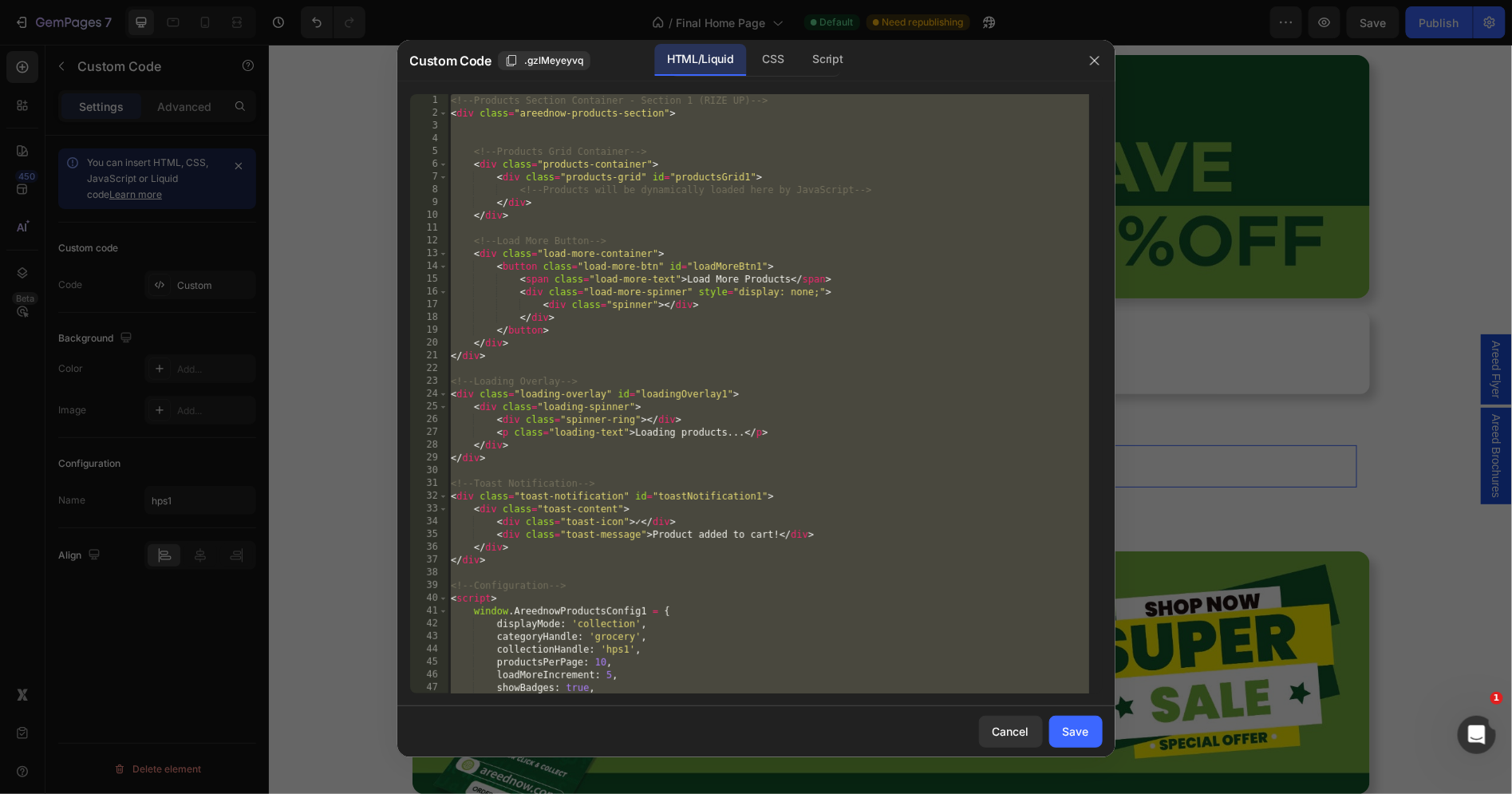
click at [658, 167] on div "<!-- Products Section Container - Section 1 (RIZE UP) --> < div class = "areedn…" at bounding box center [768, 407] width 642 height 626
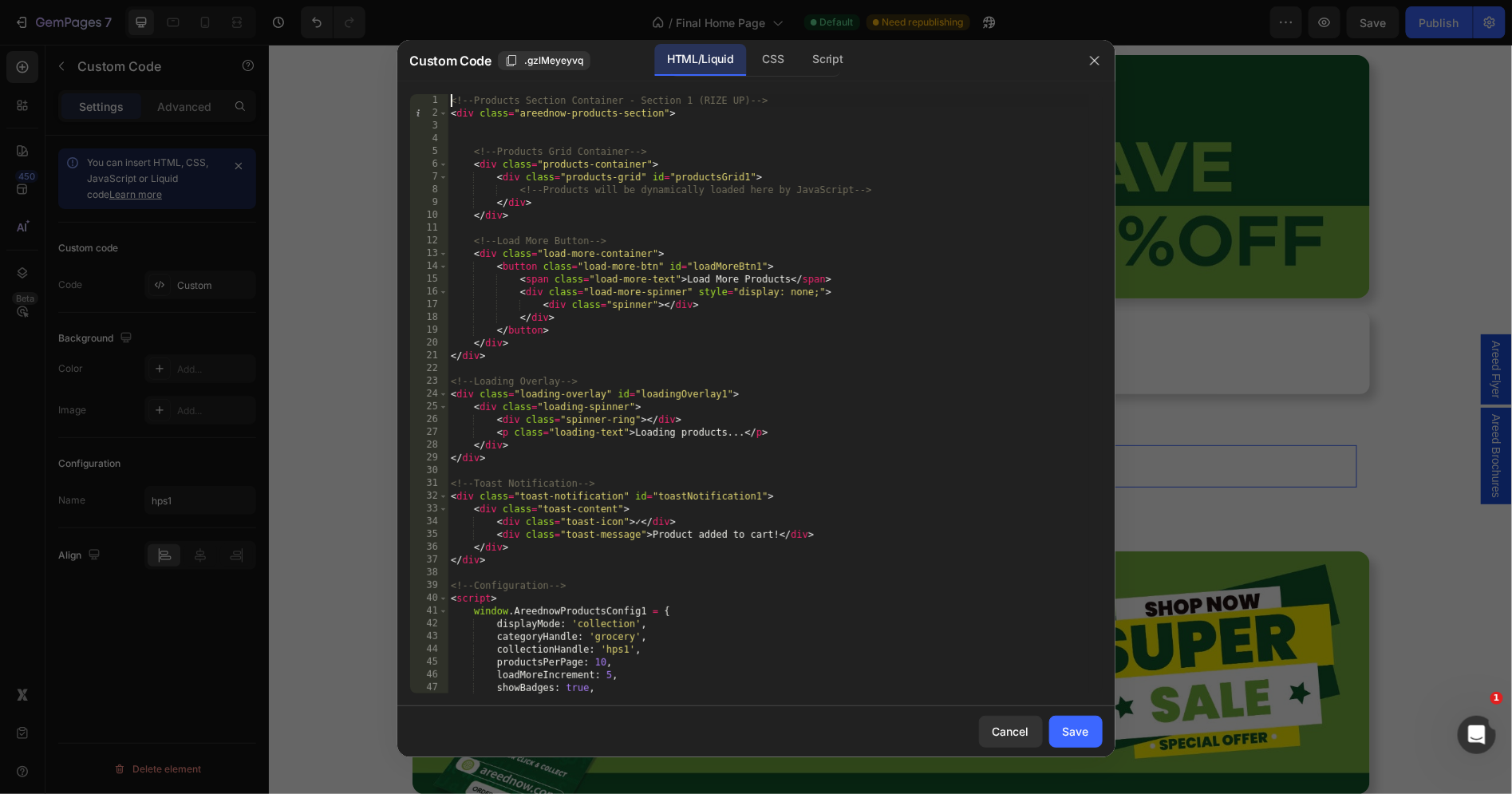
type textarea "}; </script>"
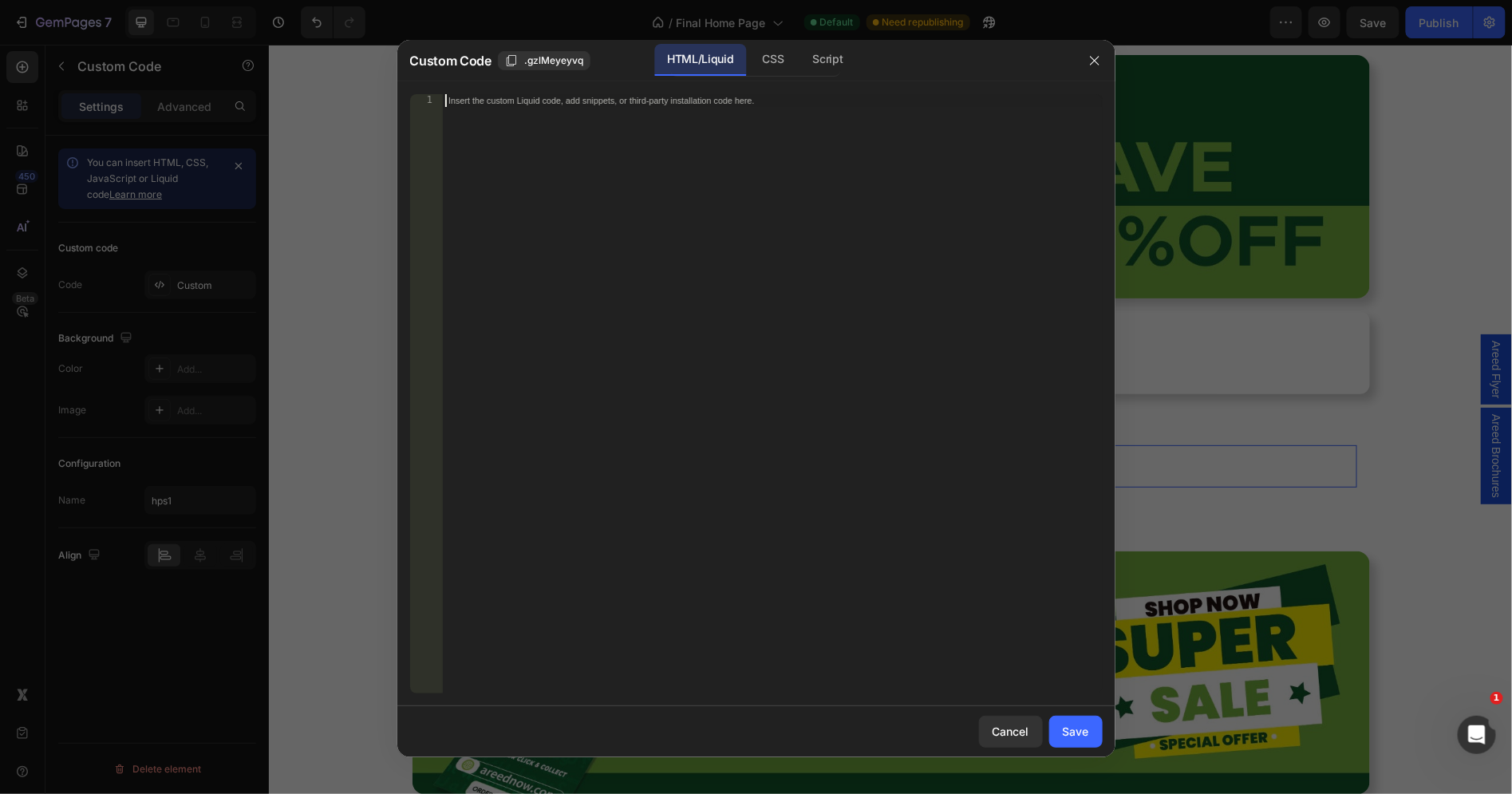
paste textarea "</script>"
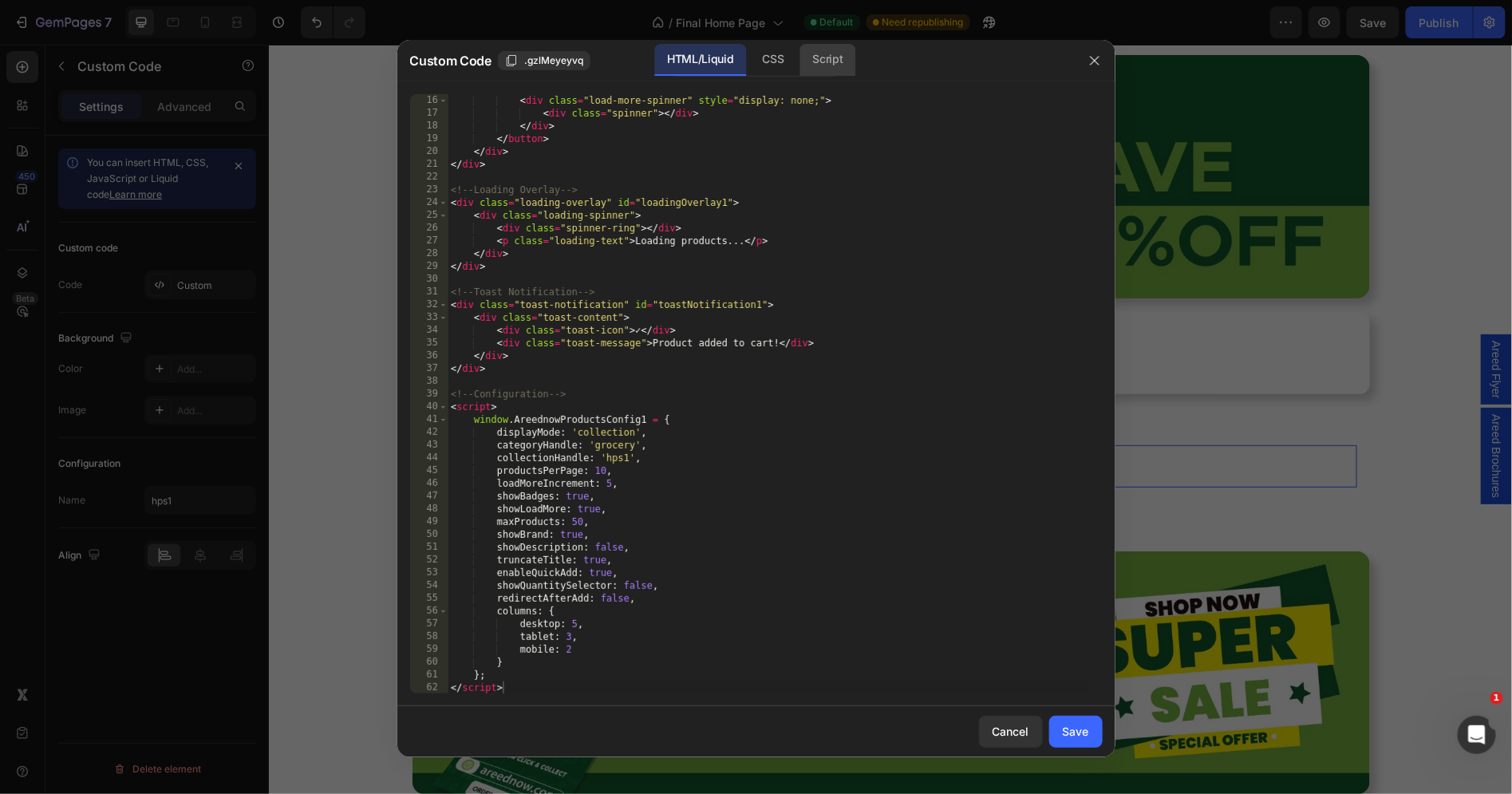
click at [820, 59] on div "Script" at bounding box center [828, 59] width 55 height 32
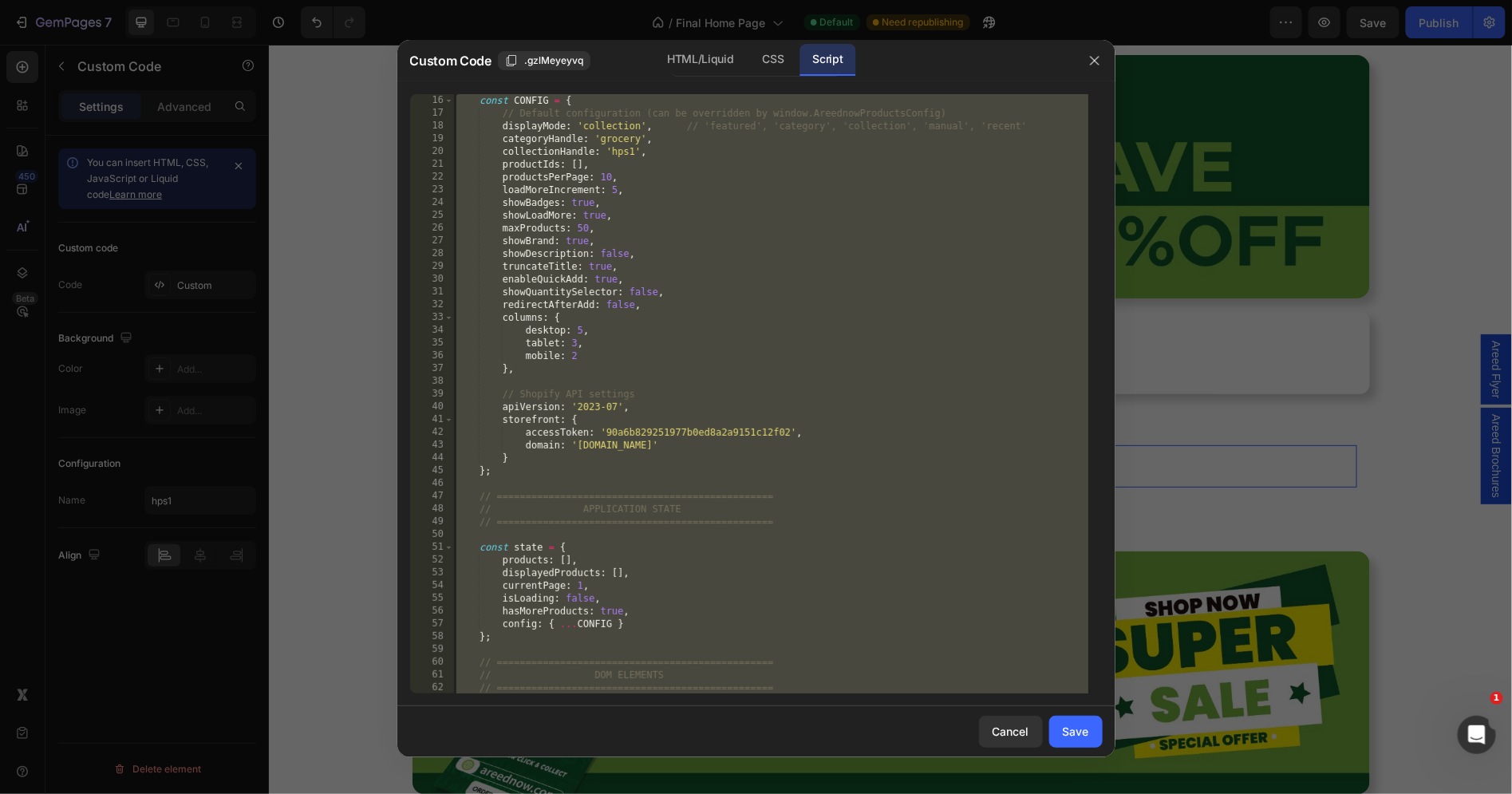
click at [756, 159] on div "const CONFIG = { // Default configuration (can be overridden by window.Areednow…" at bounding box center [771, 407] width 636 height 626
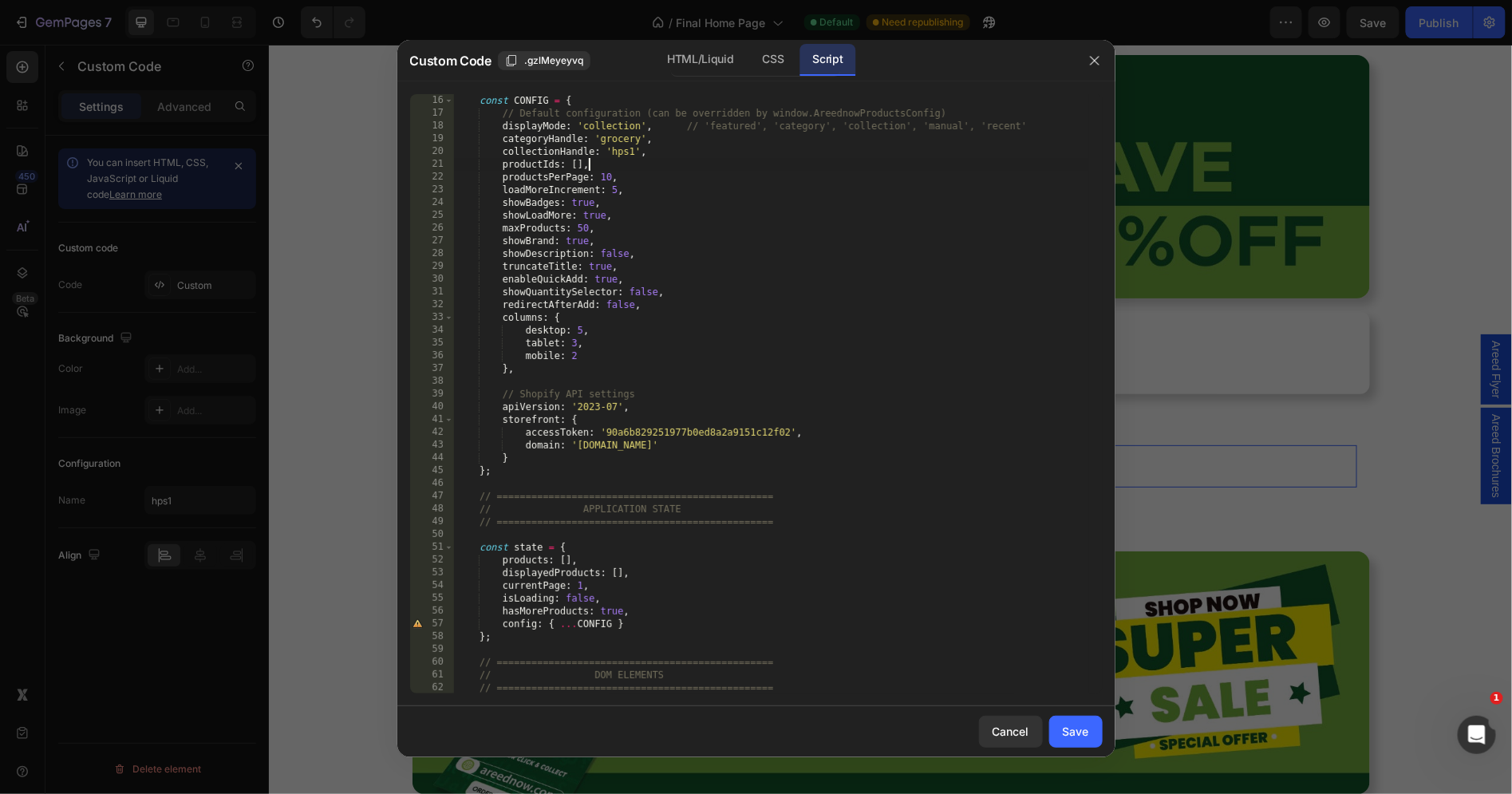
scroll to position [0, 0]
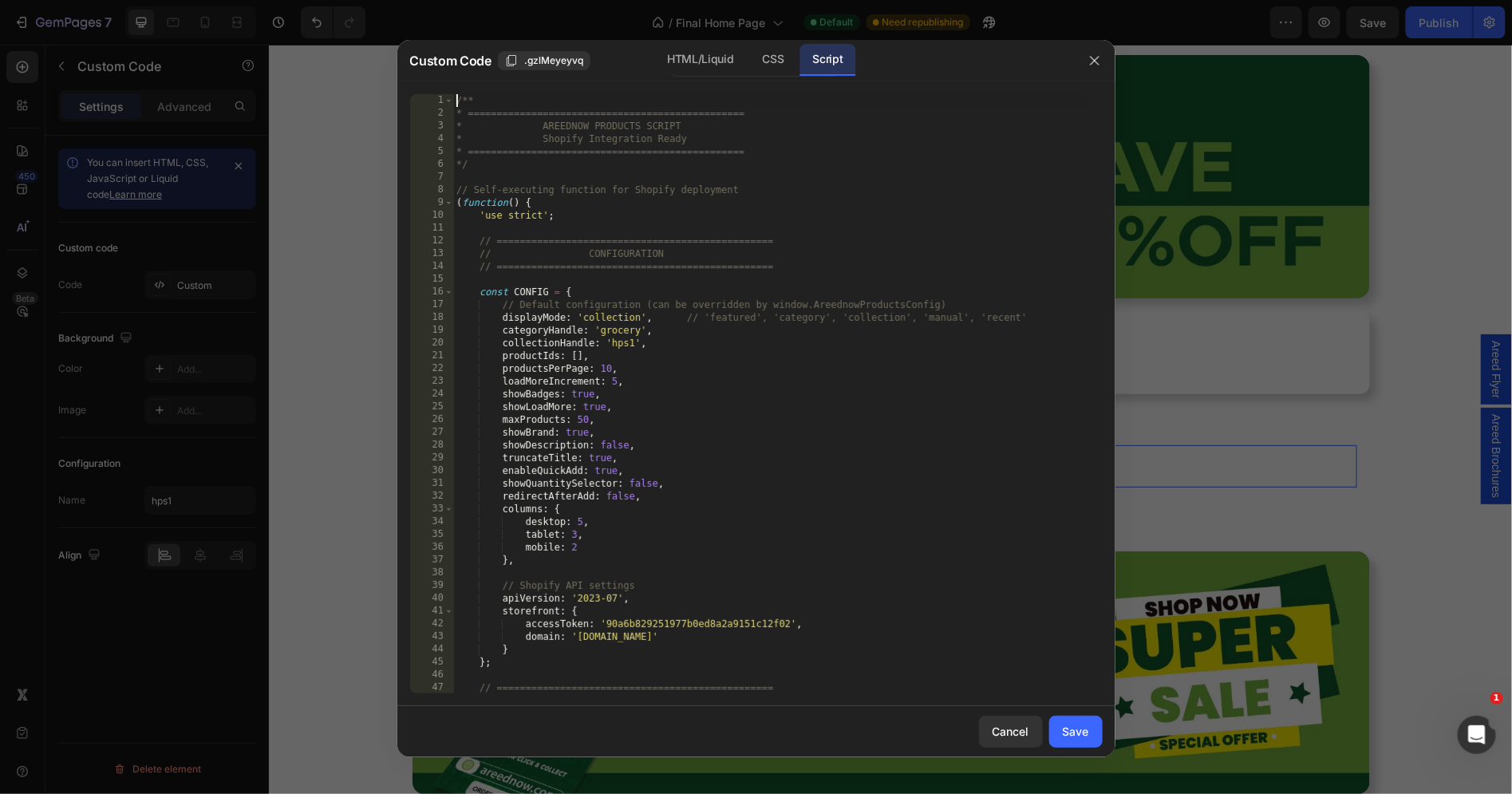
type textarea "* } */"
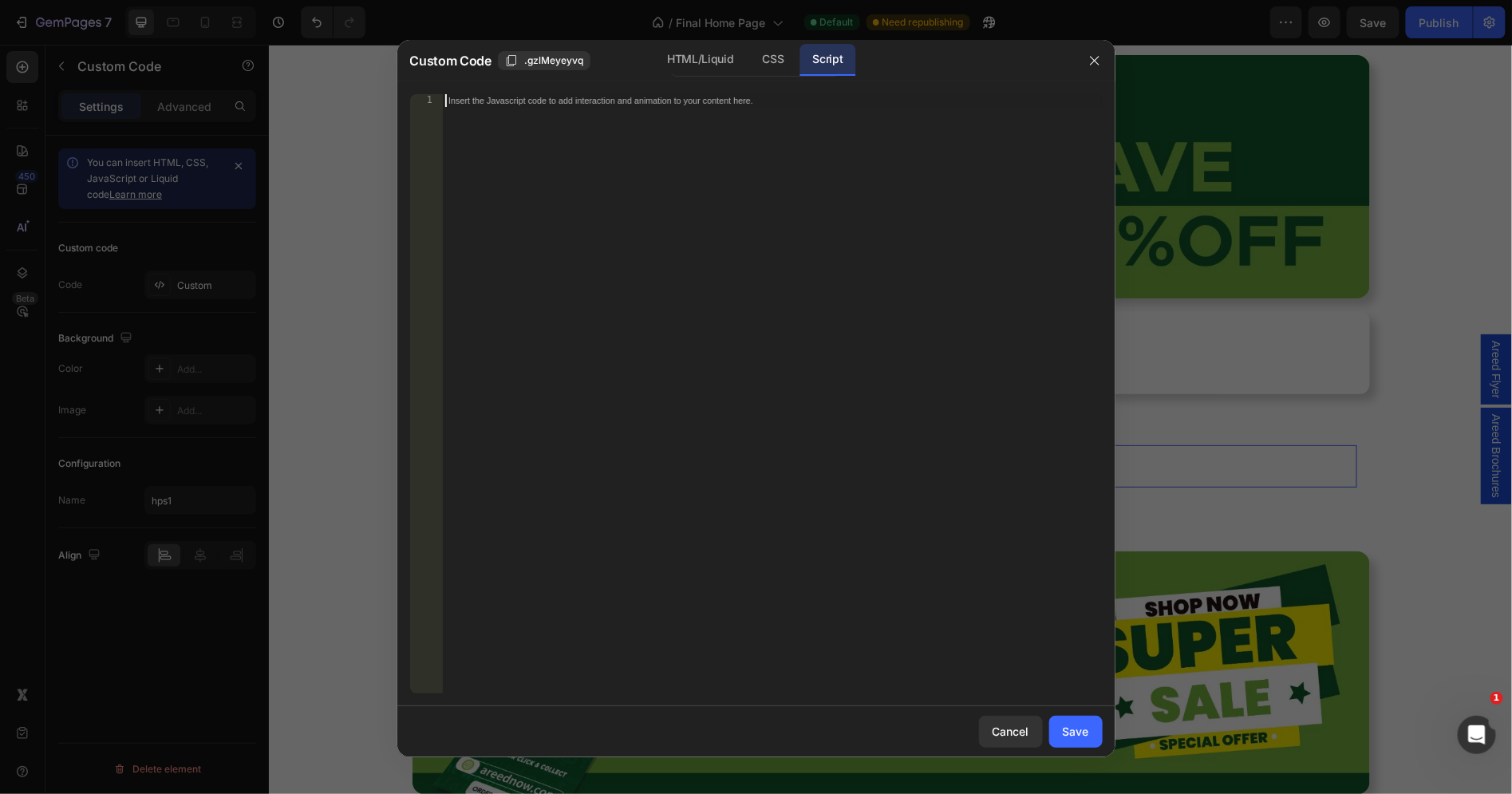
paste textarea "*/"
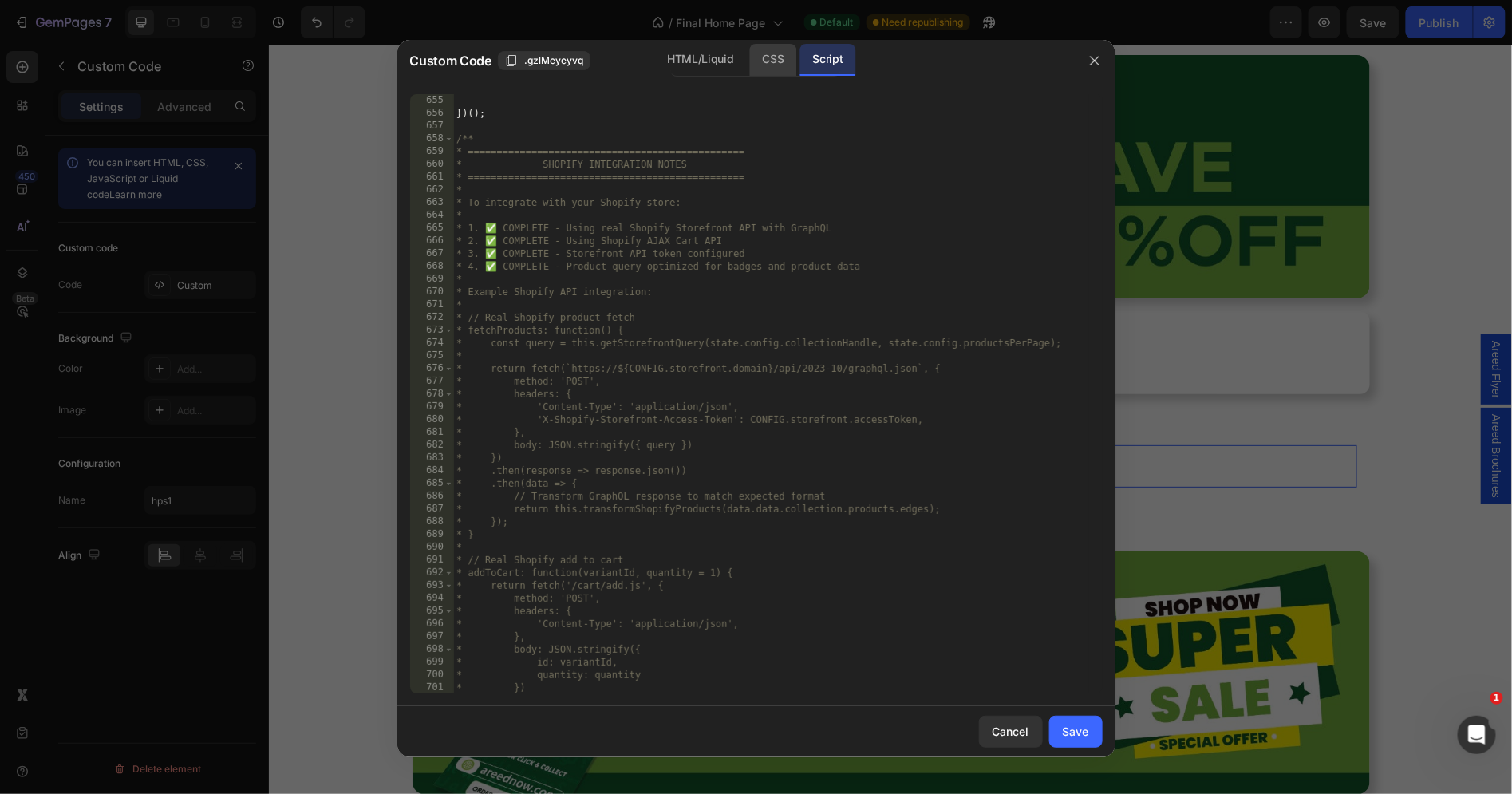
click at [768, 58] on div "CSS" at bounding box center [774, 59] width 47 height 32
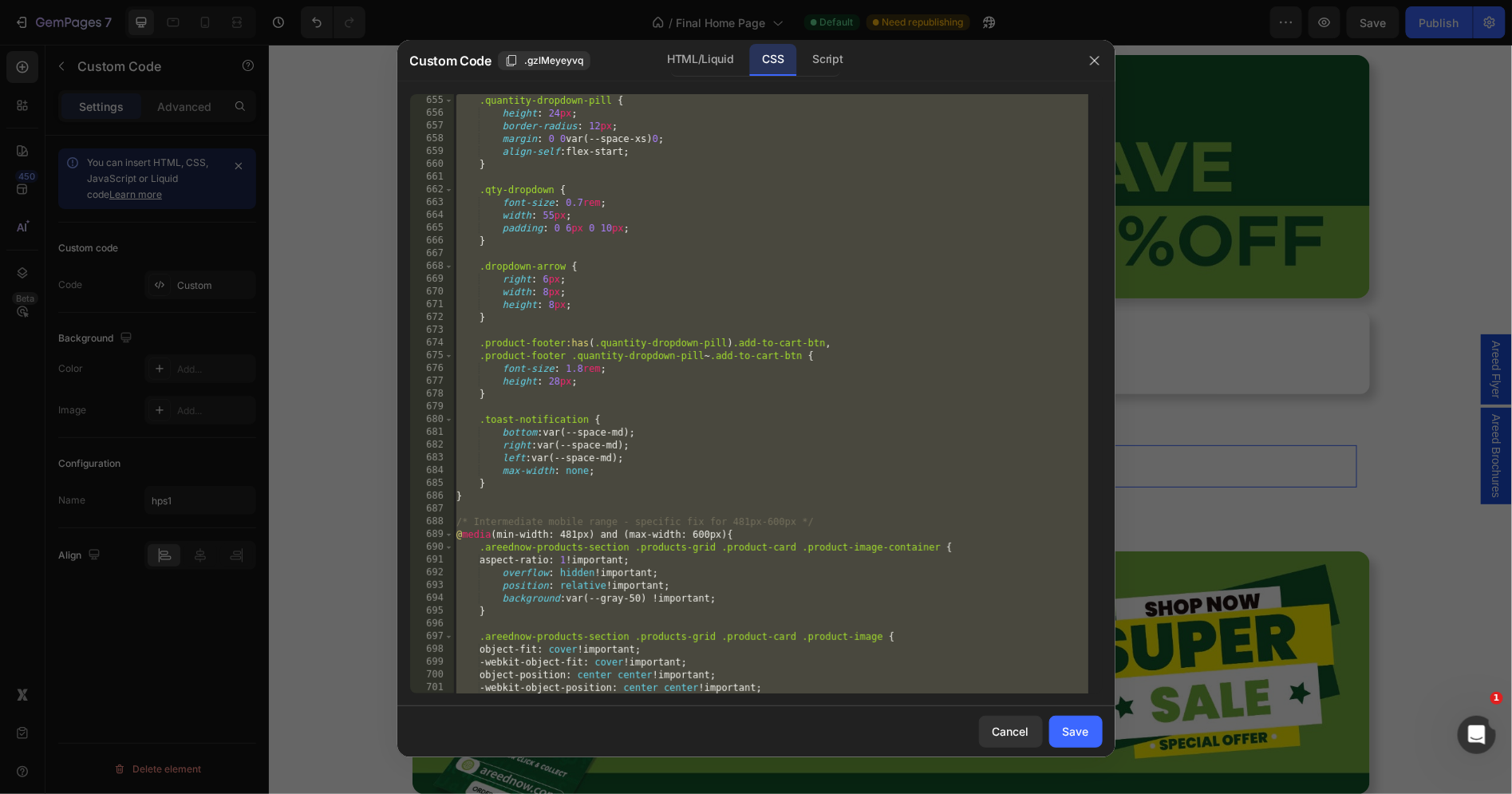
click at [729, 155] on div ".quantity-dropdown-pill { height : 24 px ; border-radius : 12 px ; margin : 0 0…" at bounding box center [771, 407] width 636 height 626
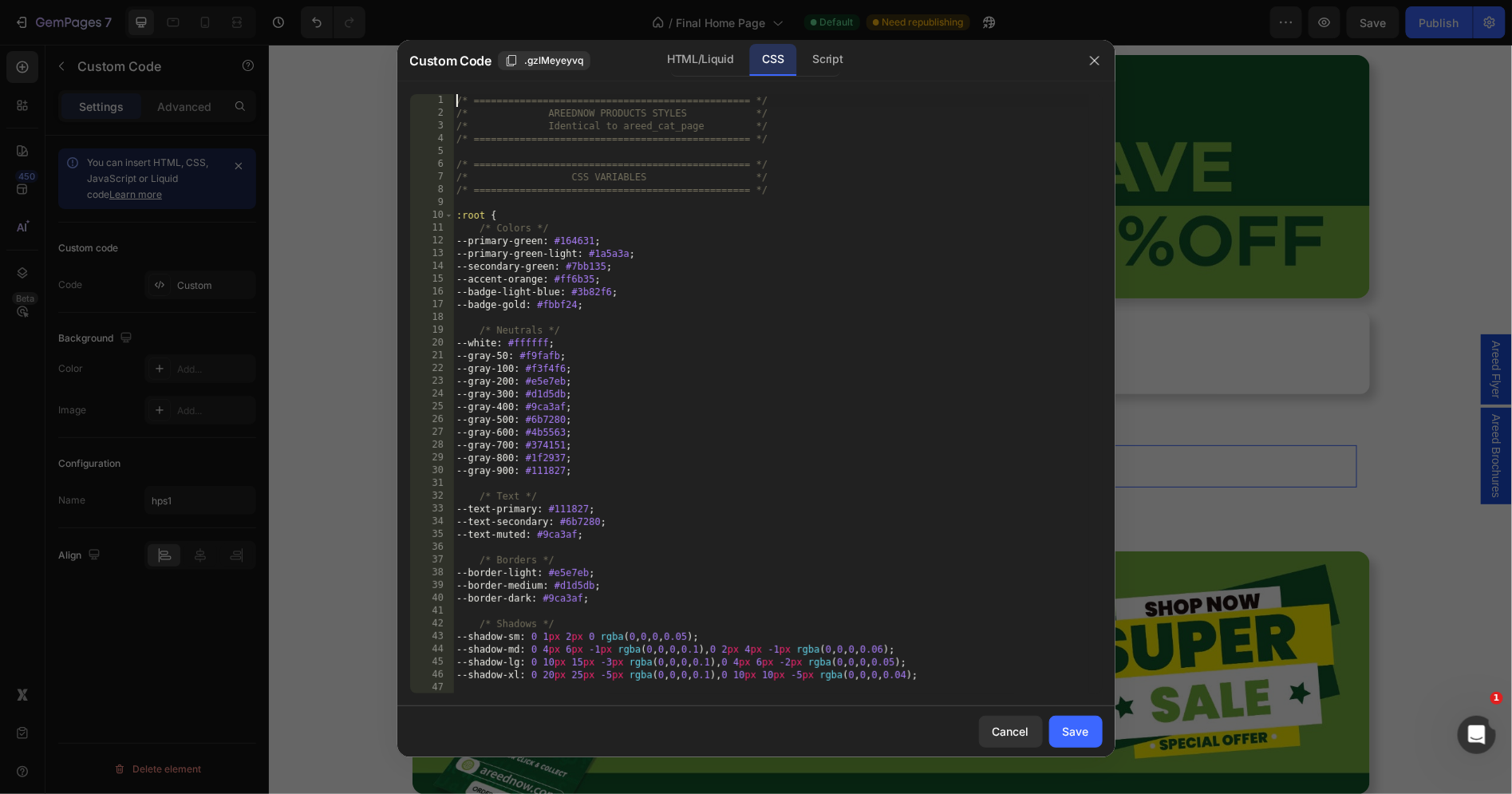
scroll to position [0, 0]
type textarea "} }"
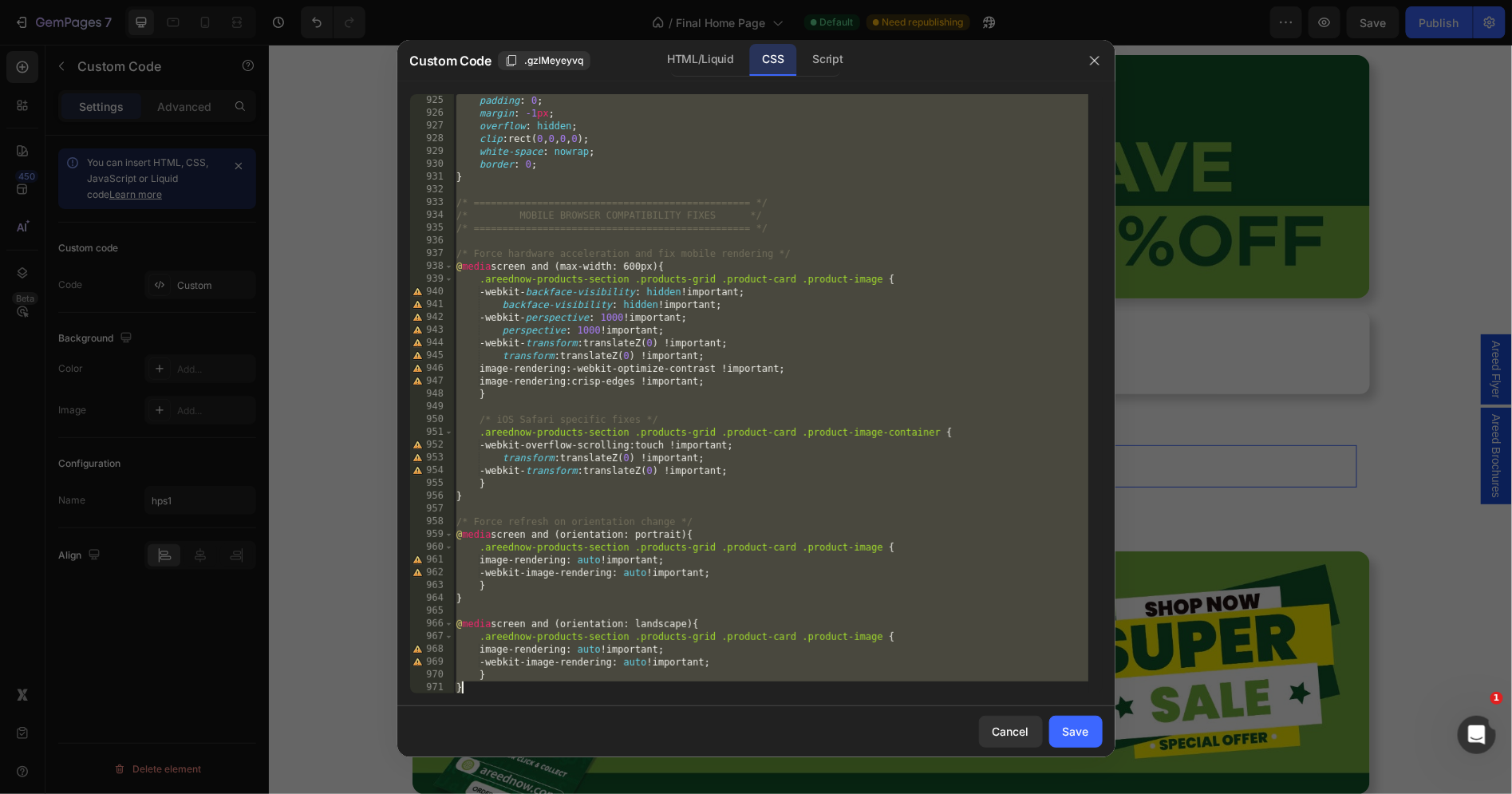
paste textarea "}"
type textarea "}"
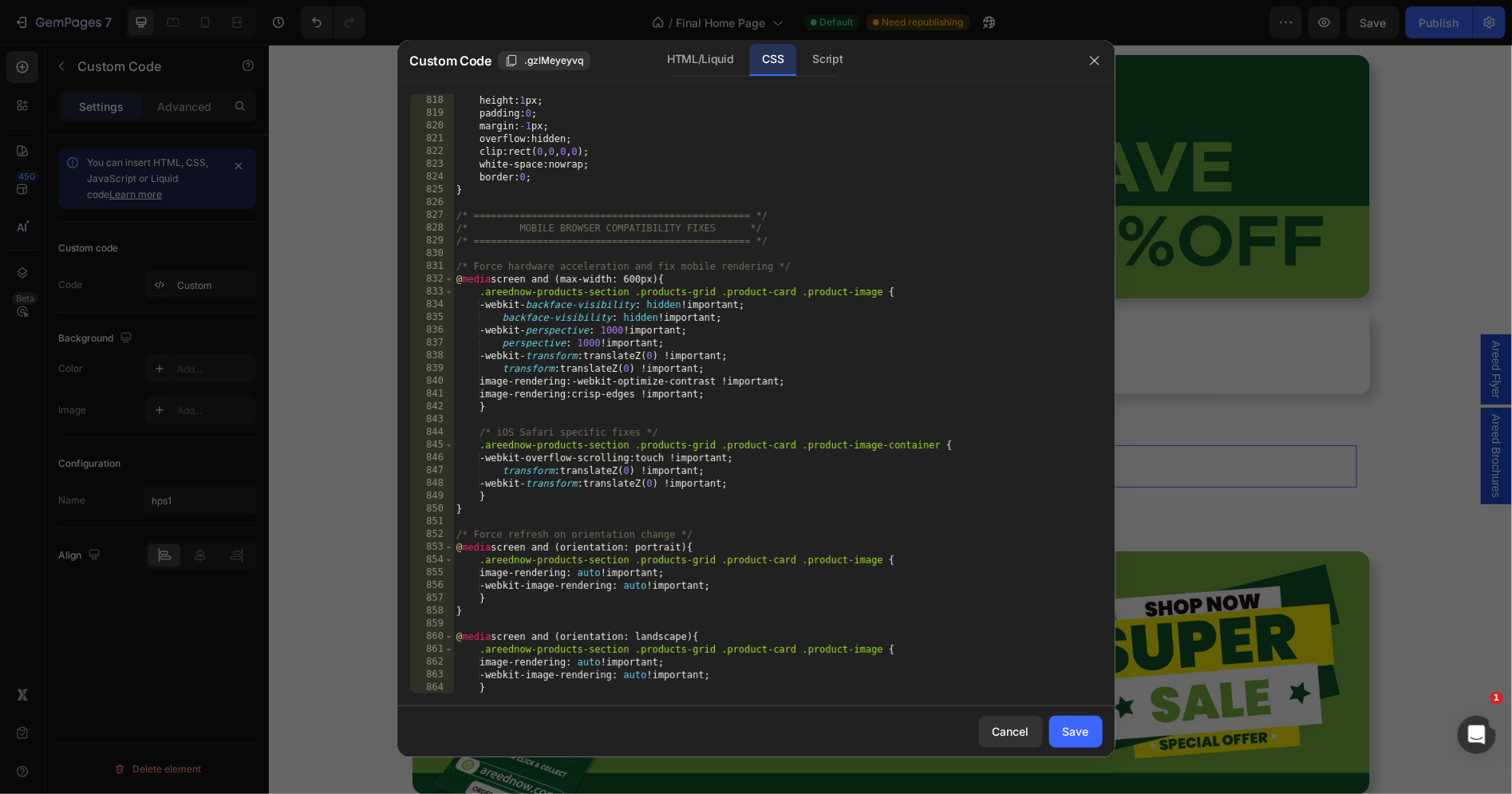
scroll to position [10439, 0]
click at [1077, 732] on div "Save" at bounding box center [1076, 731] width 26 height 17
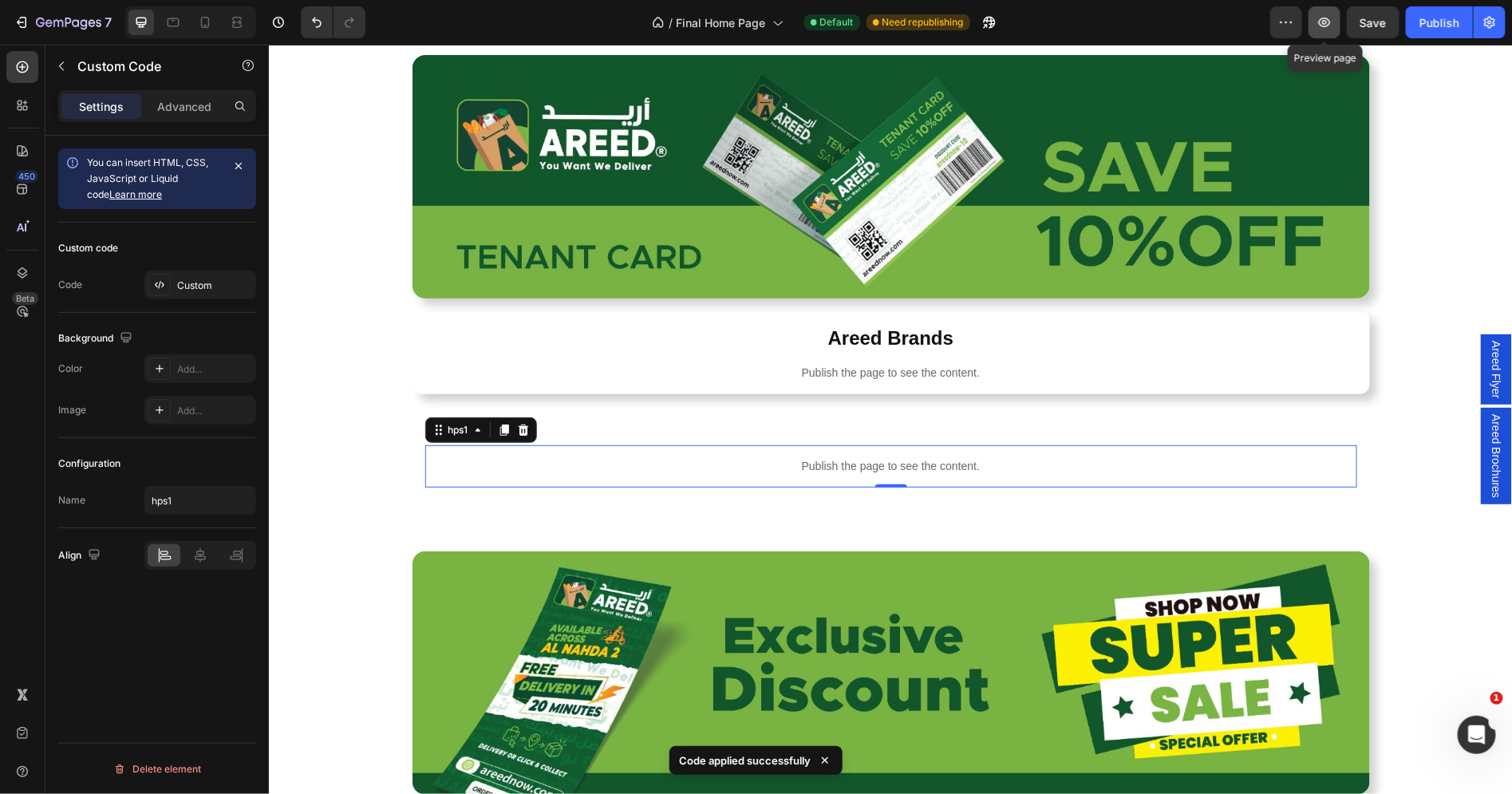
click at [1339, 21] on button "button" at bounding box center [1324, 22] width 32 height 32
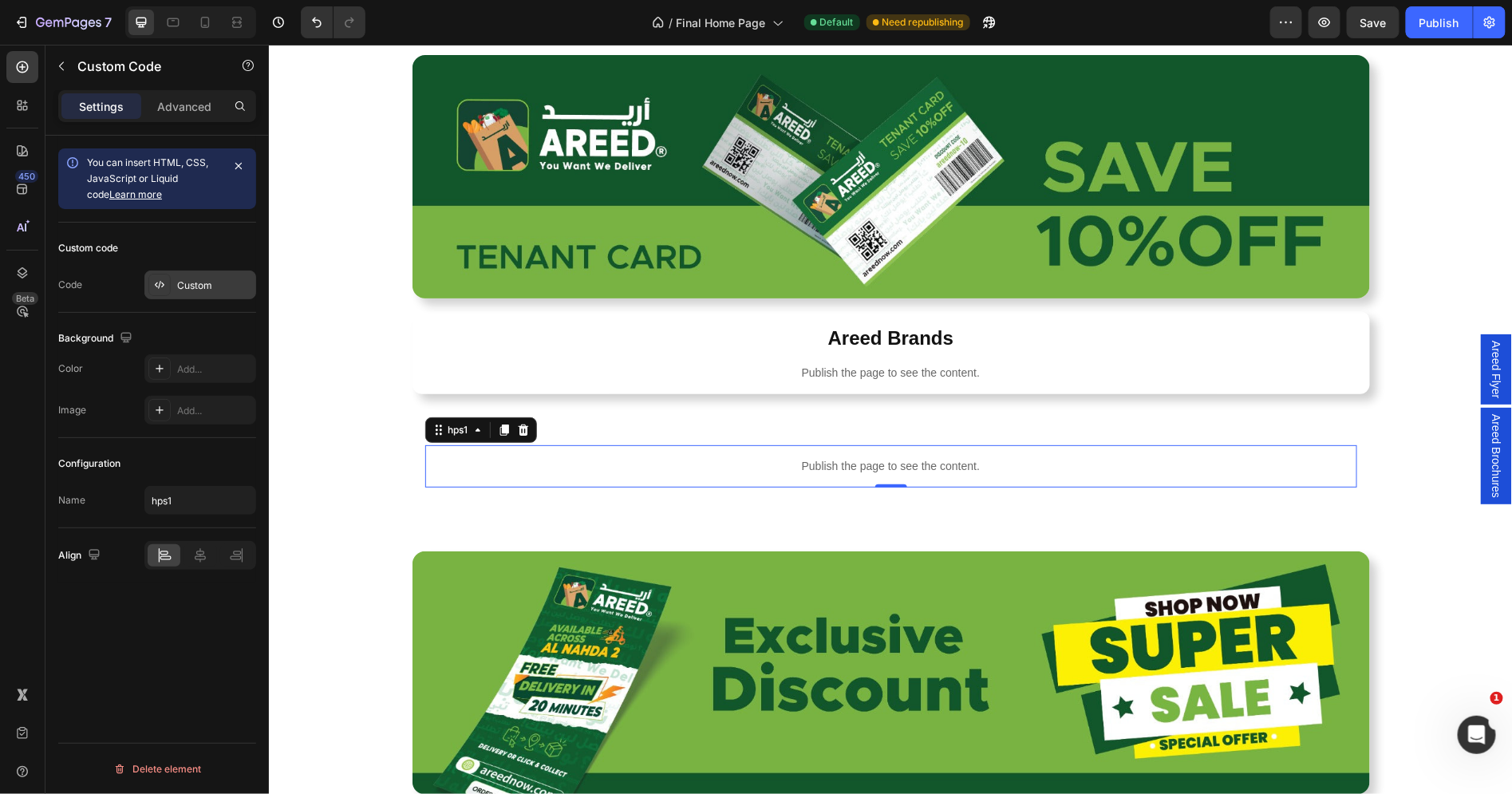
click at [175, 280] on div "Custom" at bounding box center [200, 285] width 112 height 29
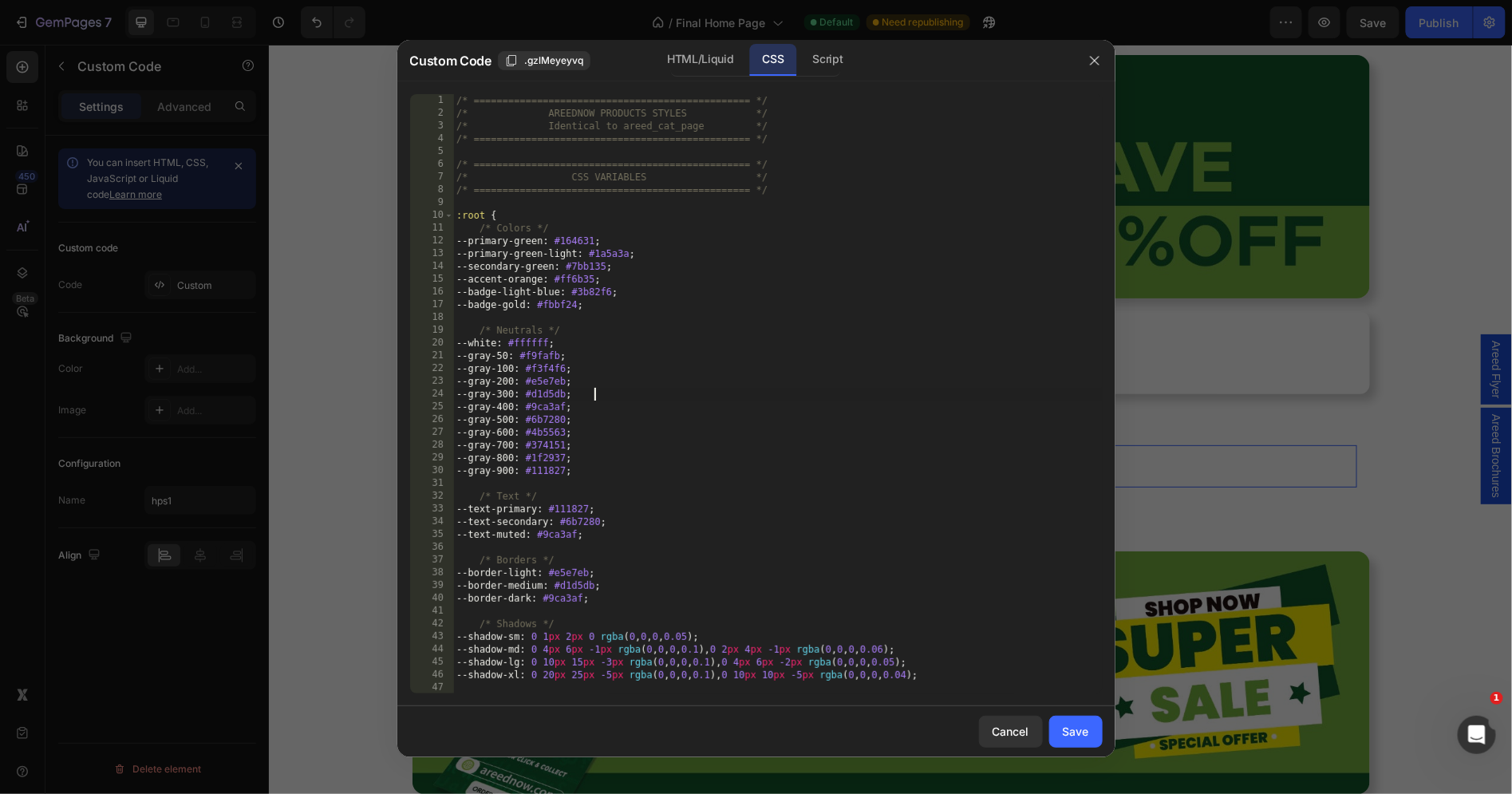
click at [622, 398] on div "/* ================================================ */ /* AREEDNOW PRODUCTS STY…" at bounding box center [778, 407] width 648 height 626
type textarea "} }"
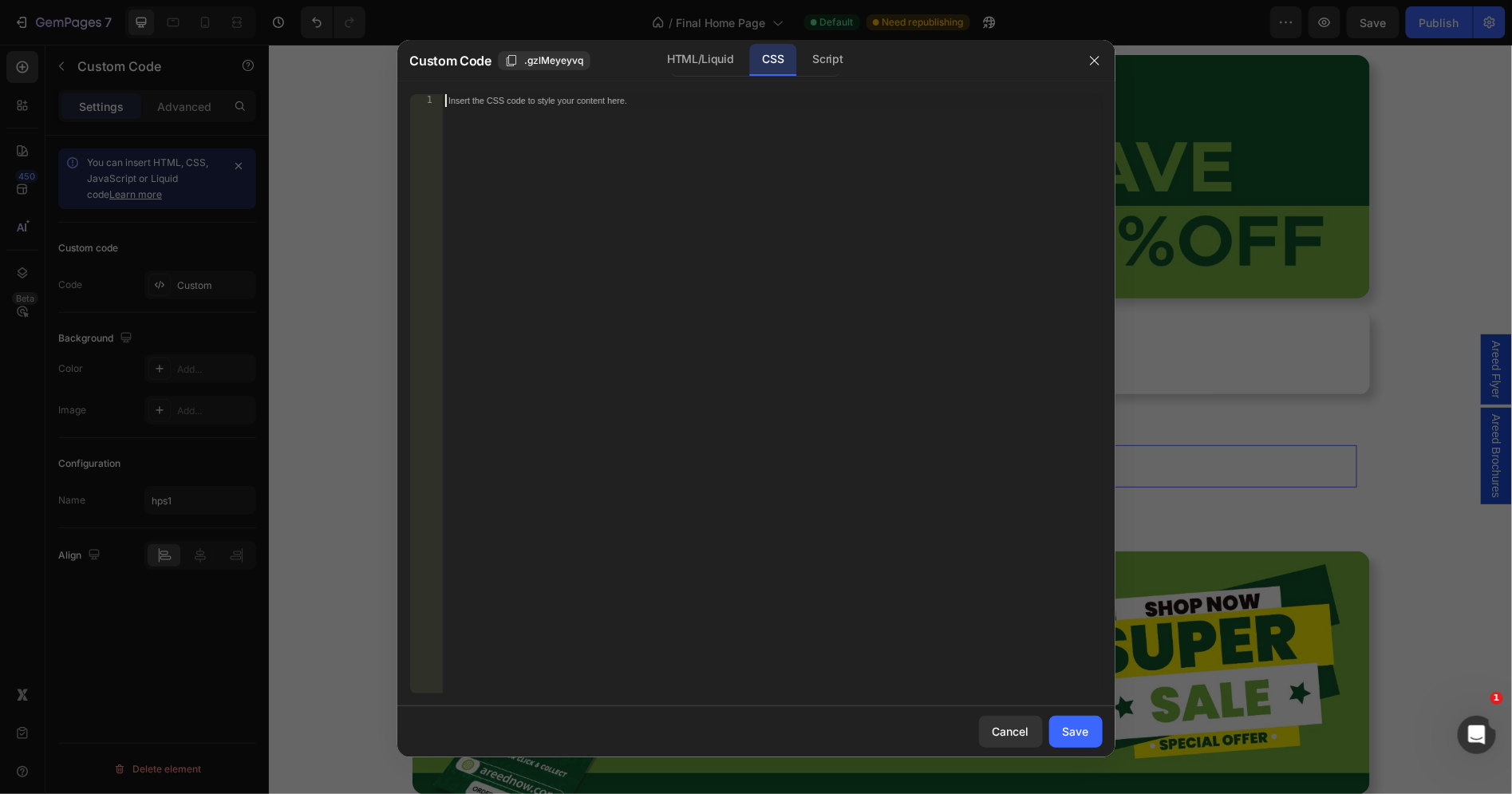
paste textarea "}"
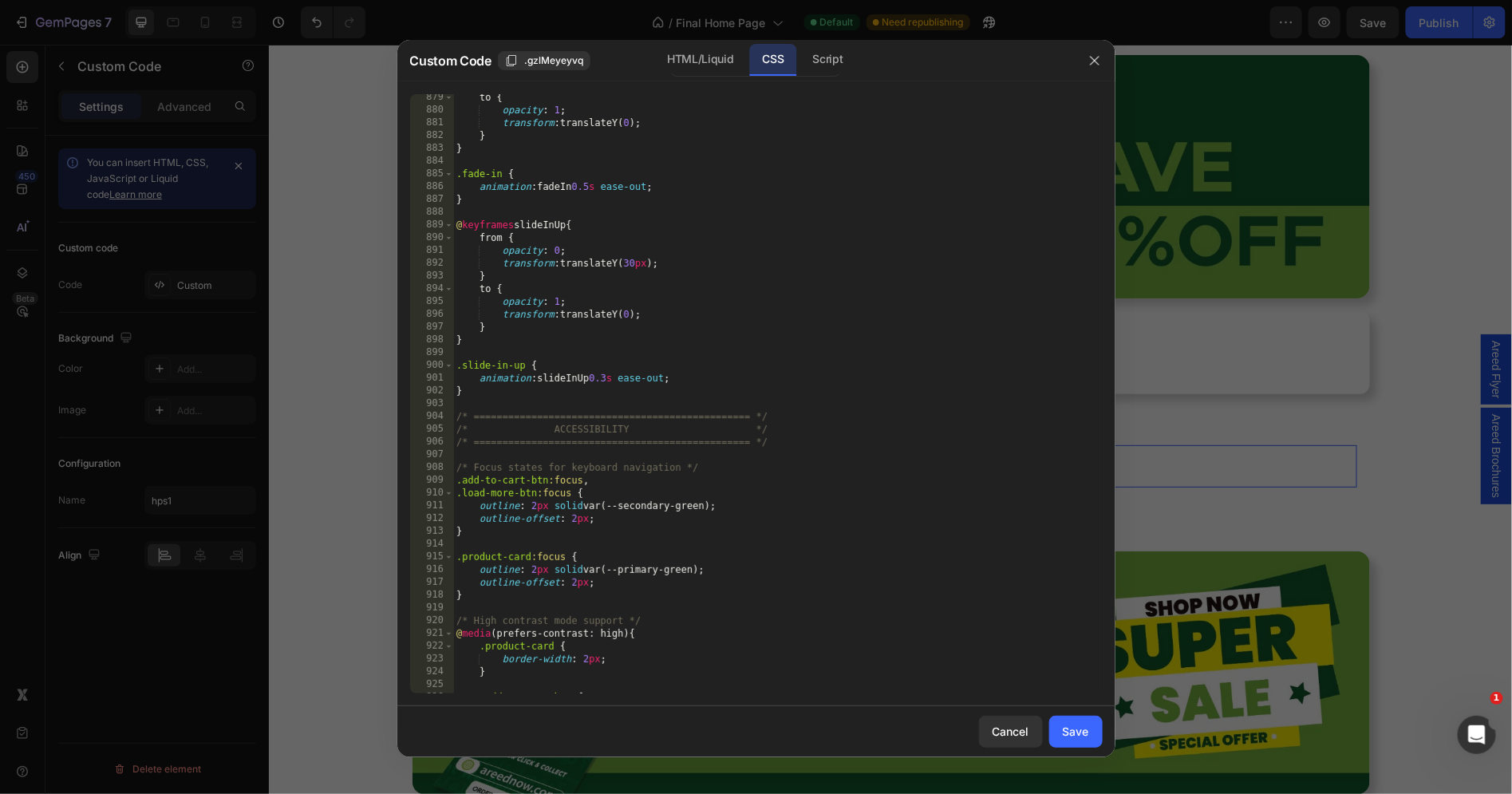
scroll to position [11196, 0]
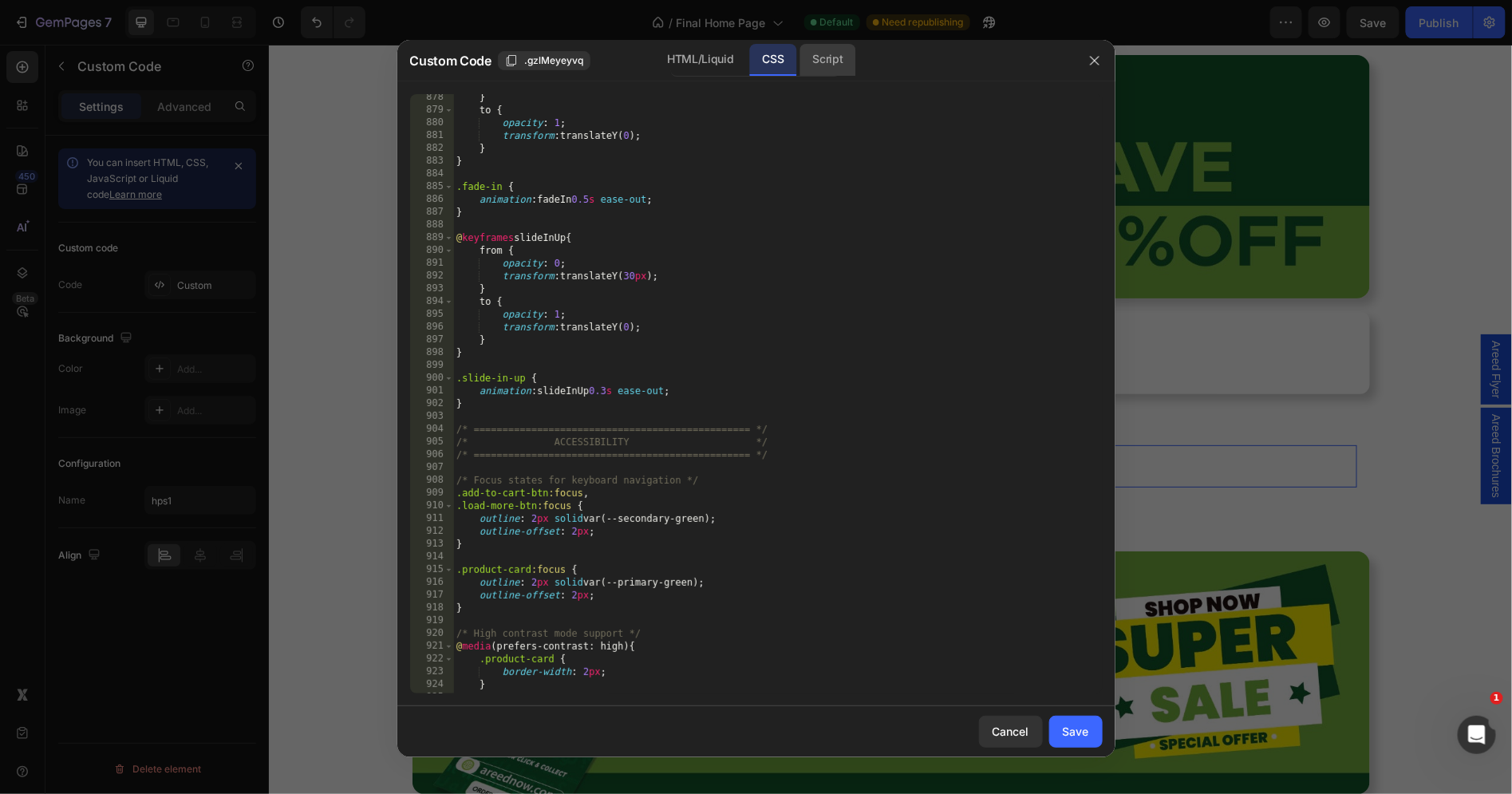
click at [834, 66] on div "Script" at bounding box center [828, 59] width 55 height 32
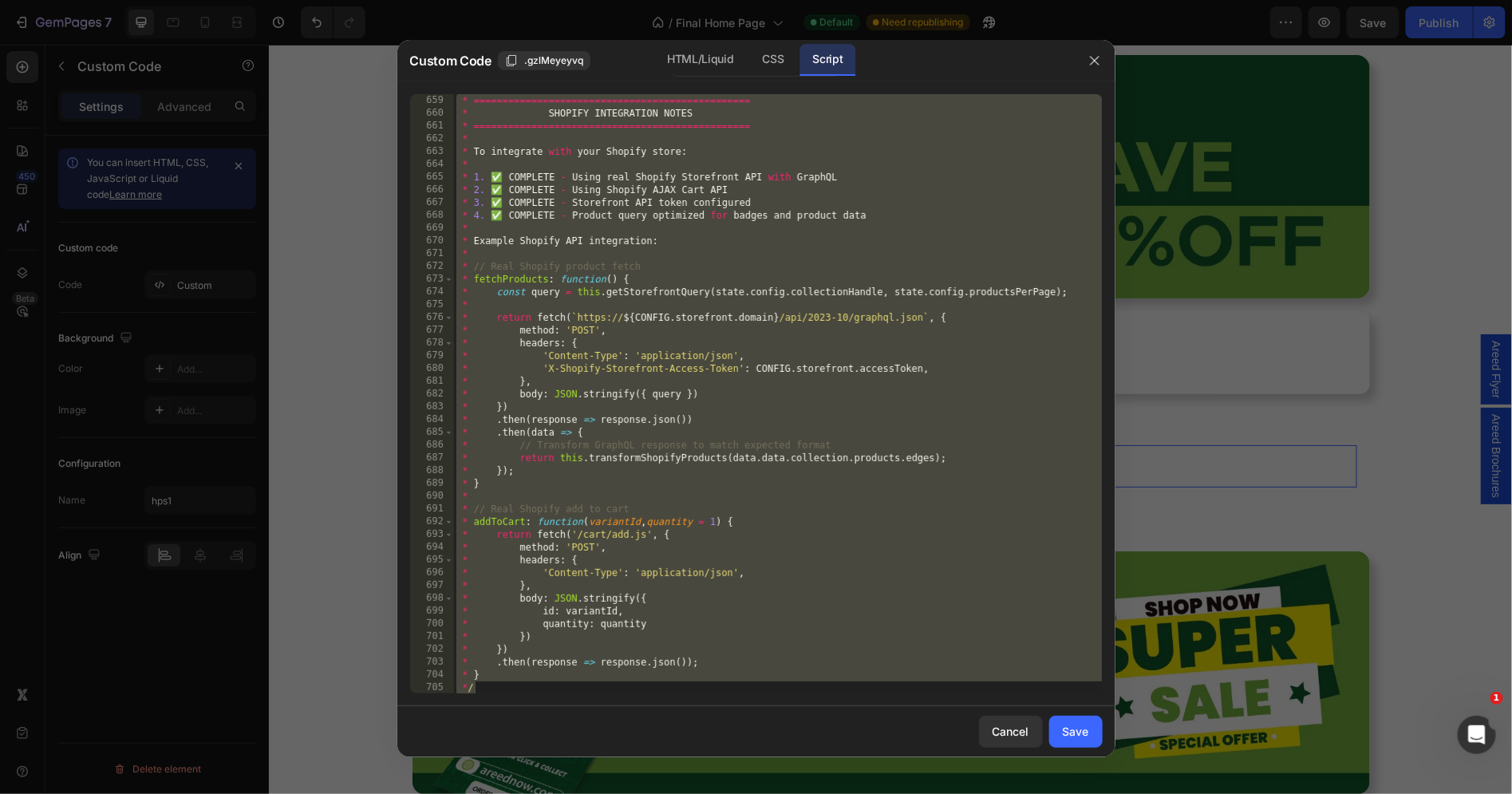
click at [702, 187] on div "* ================================================ * SHOPIFY INTEGRATION NOTES …" at bounding box center [778, 407] width 648 height 626
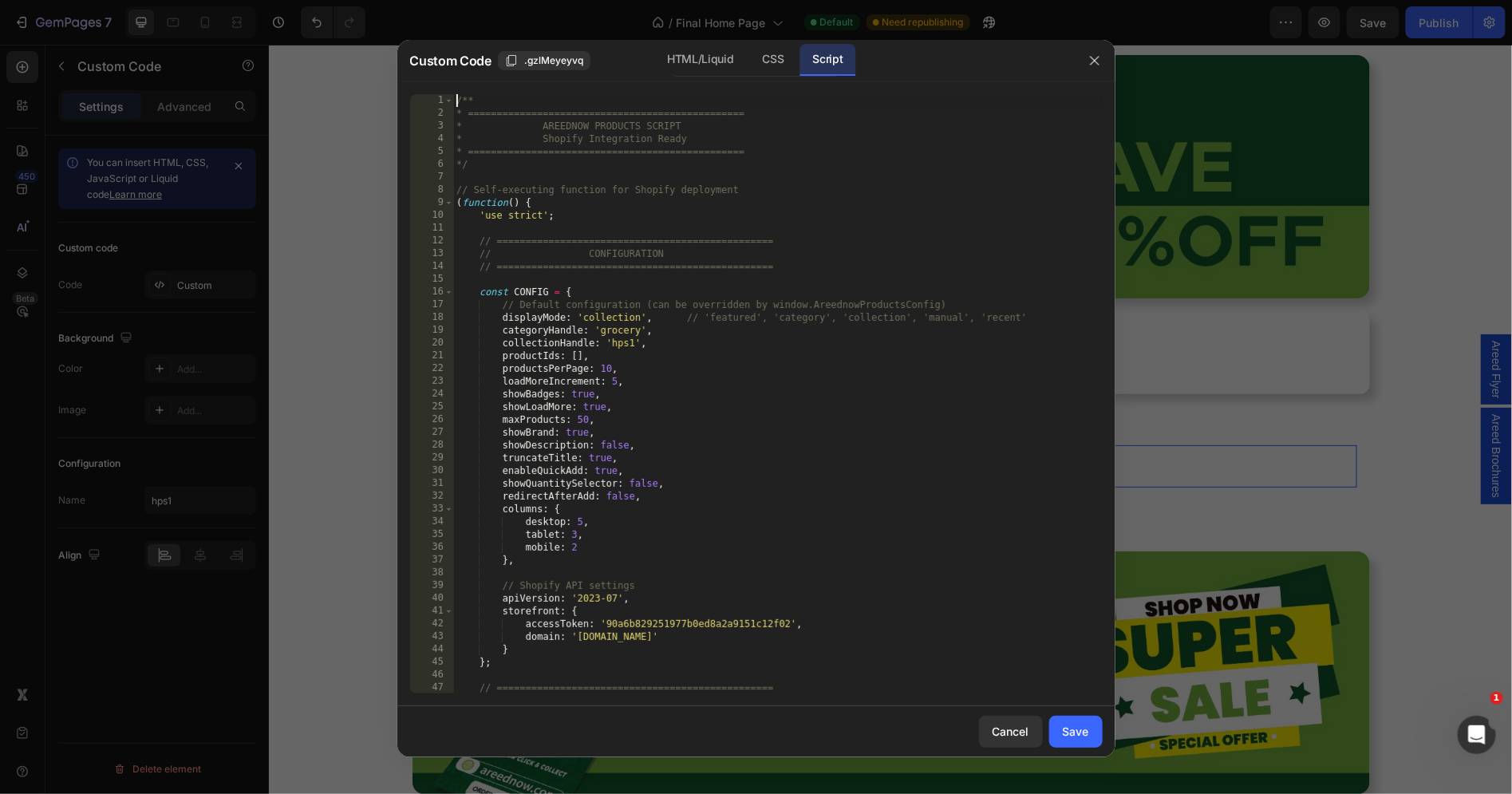
scroll to position [0, 0]
type textarea "* } */"
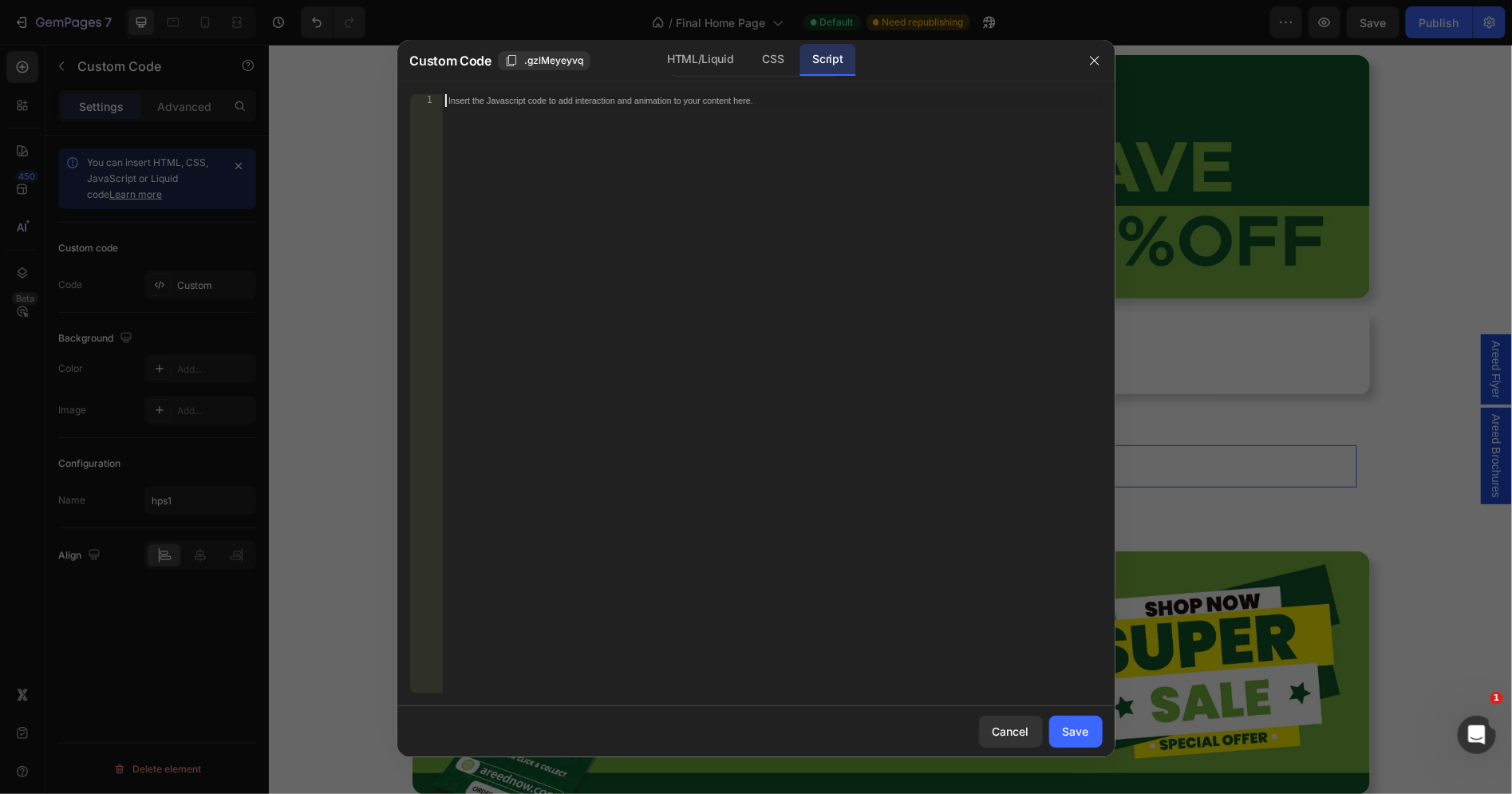
paste textarea "*/"
type textarea "*/"
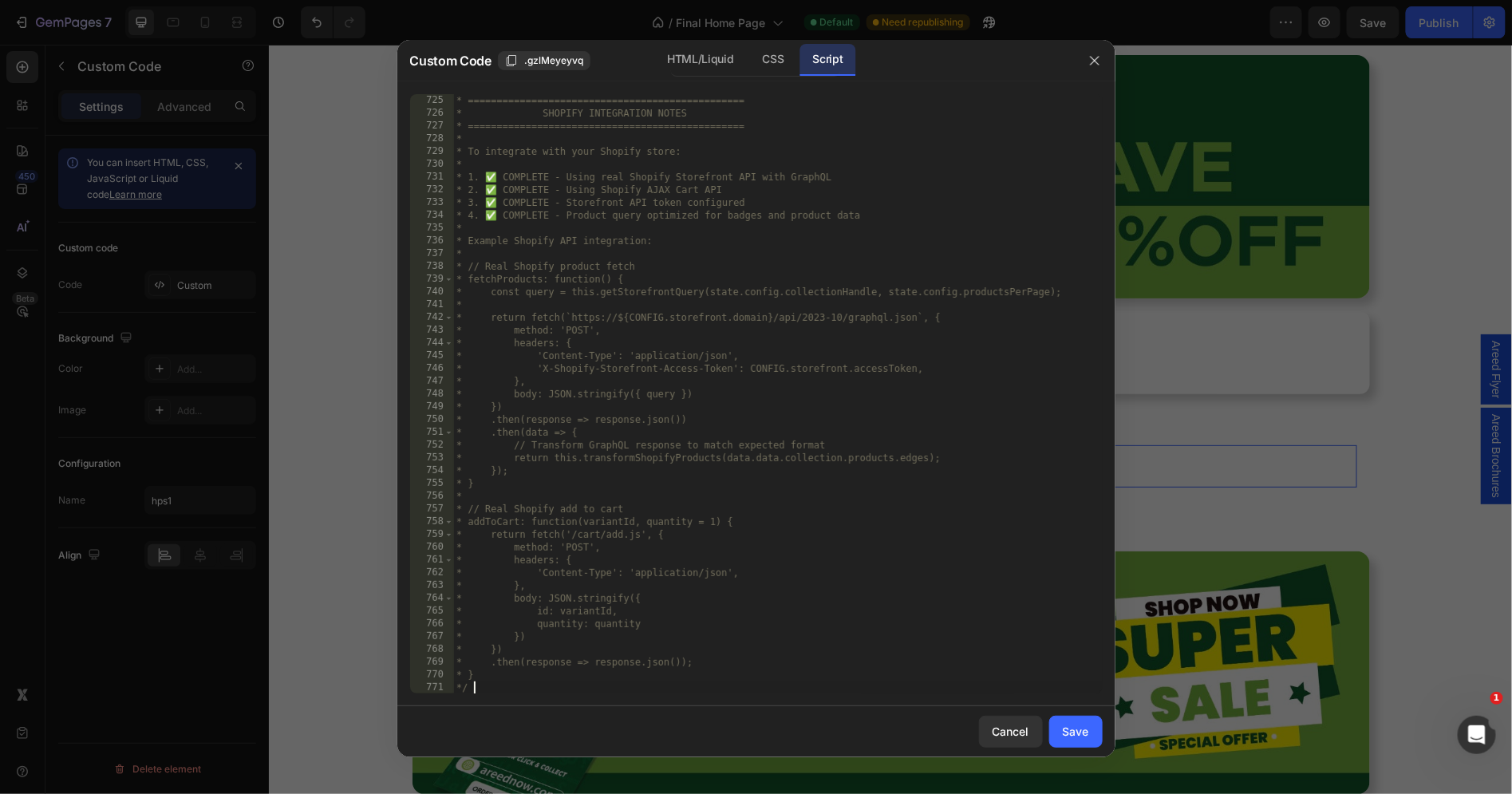
scroll to position [9406, 0]
click at [1095, 48] on button "button" at bounding box center [1095, 60] width 25 height 25
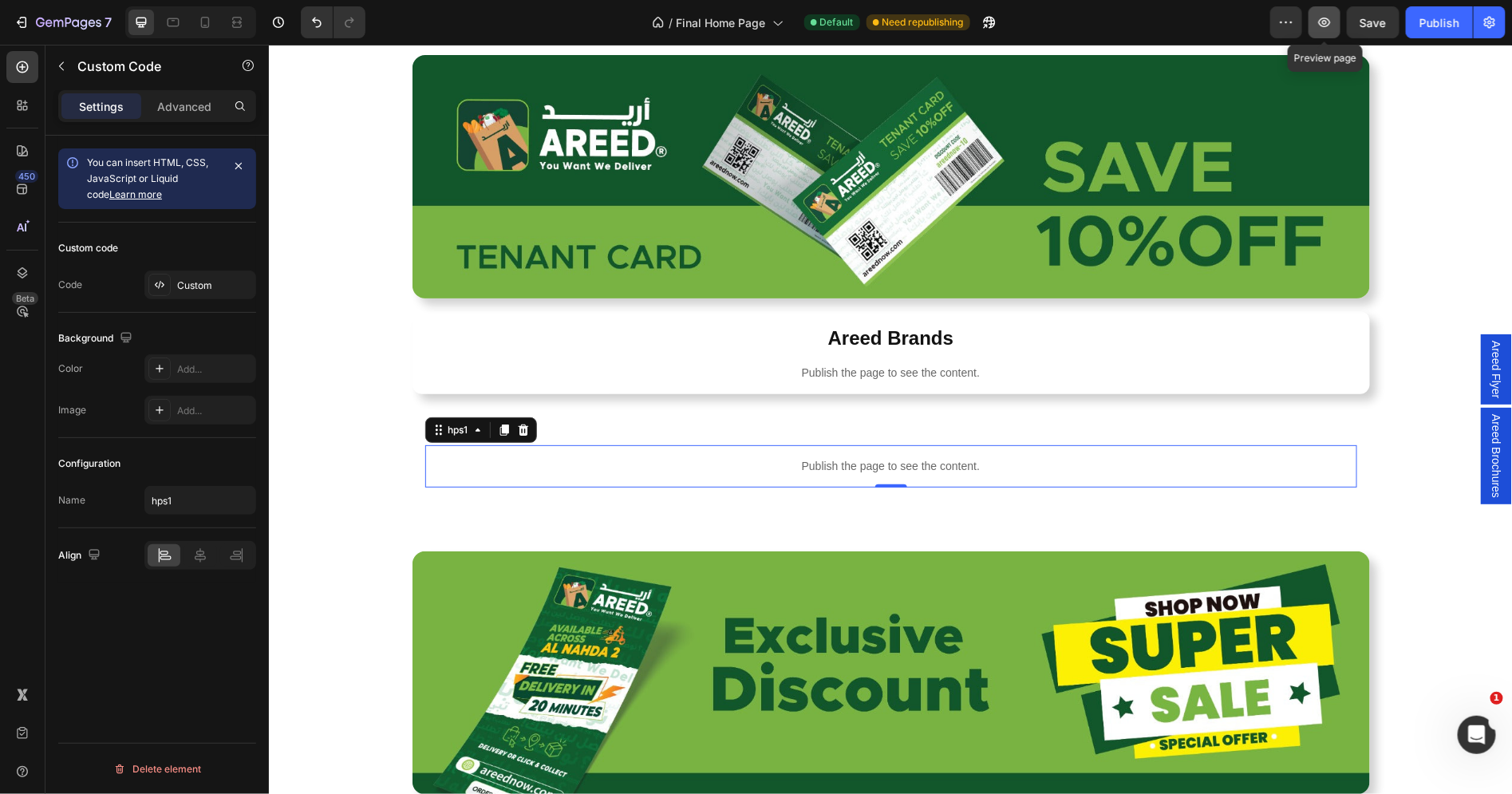
click at [1324, 16] on icon "button" at bounding box center [1325, 22] width 16 height 16
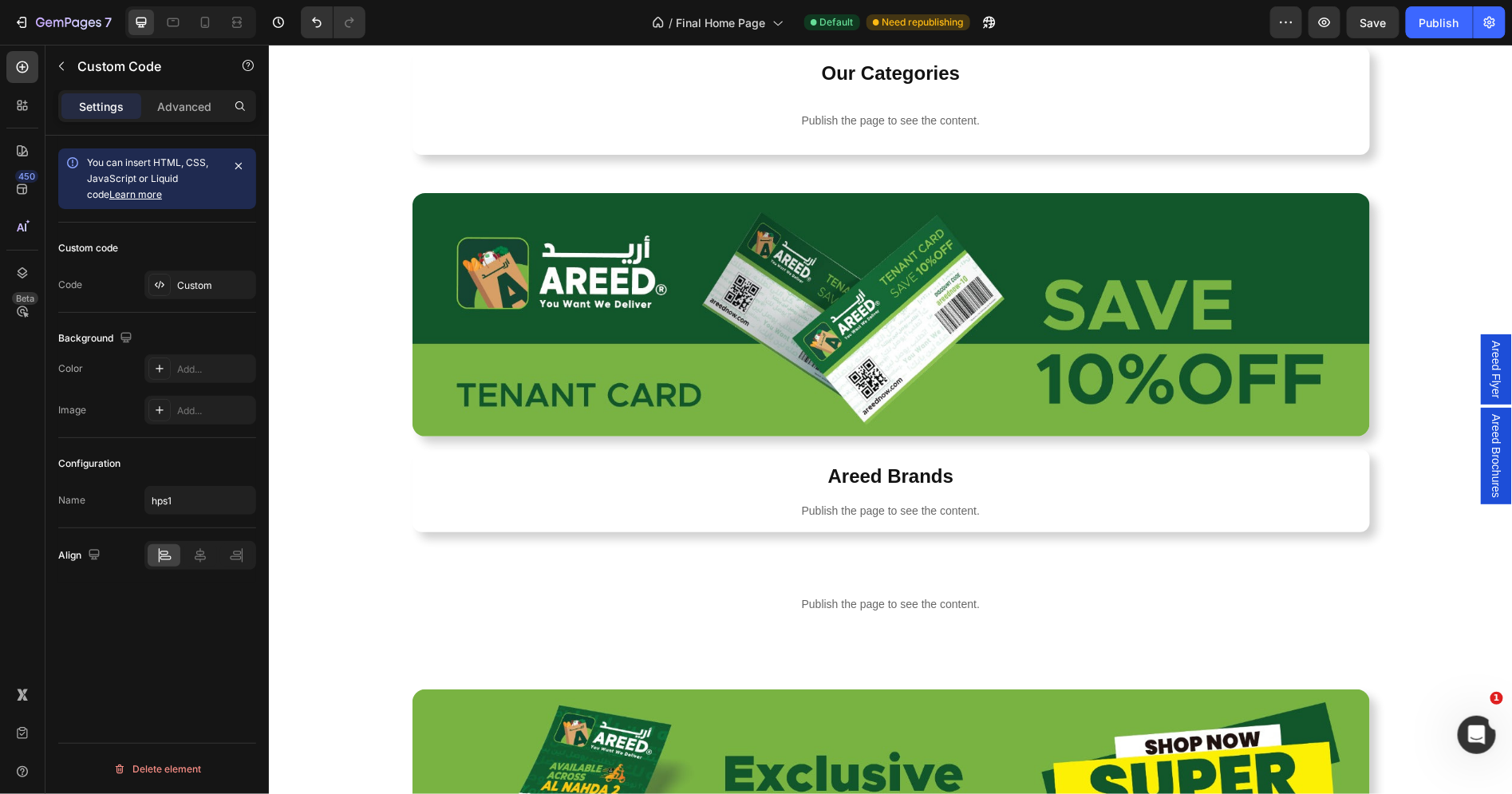
scroll to position [925, 0]
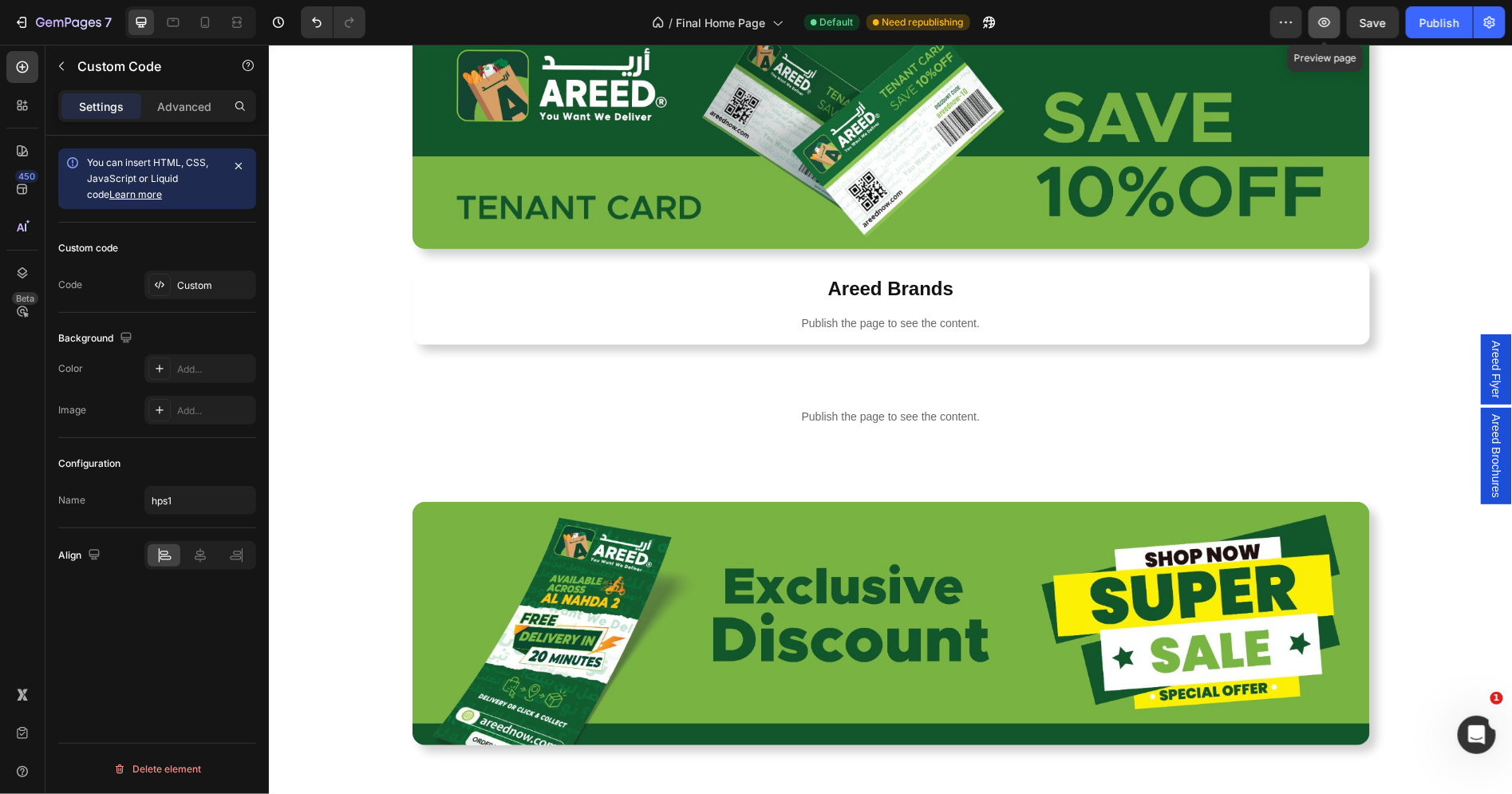
click at [1319, 32] on button "button" at bounding box center [1324, 22] width 32 height 32
click at [1330, 34] on button "button" at bounding box center [1324, 22] width 32 height 32
click at [721, 399] on div "Publish the page to see the content." at bounding box center [891, 415] width 933 height 42
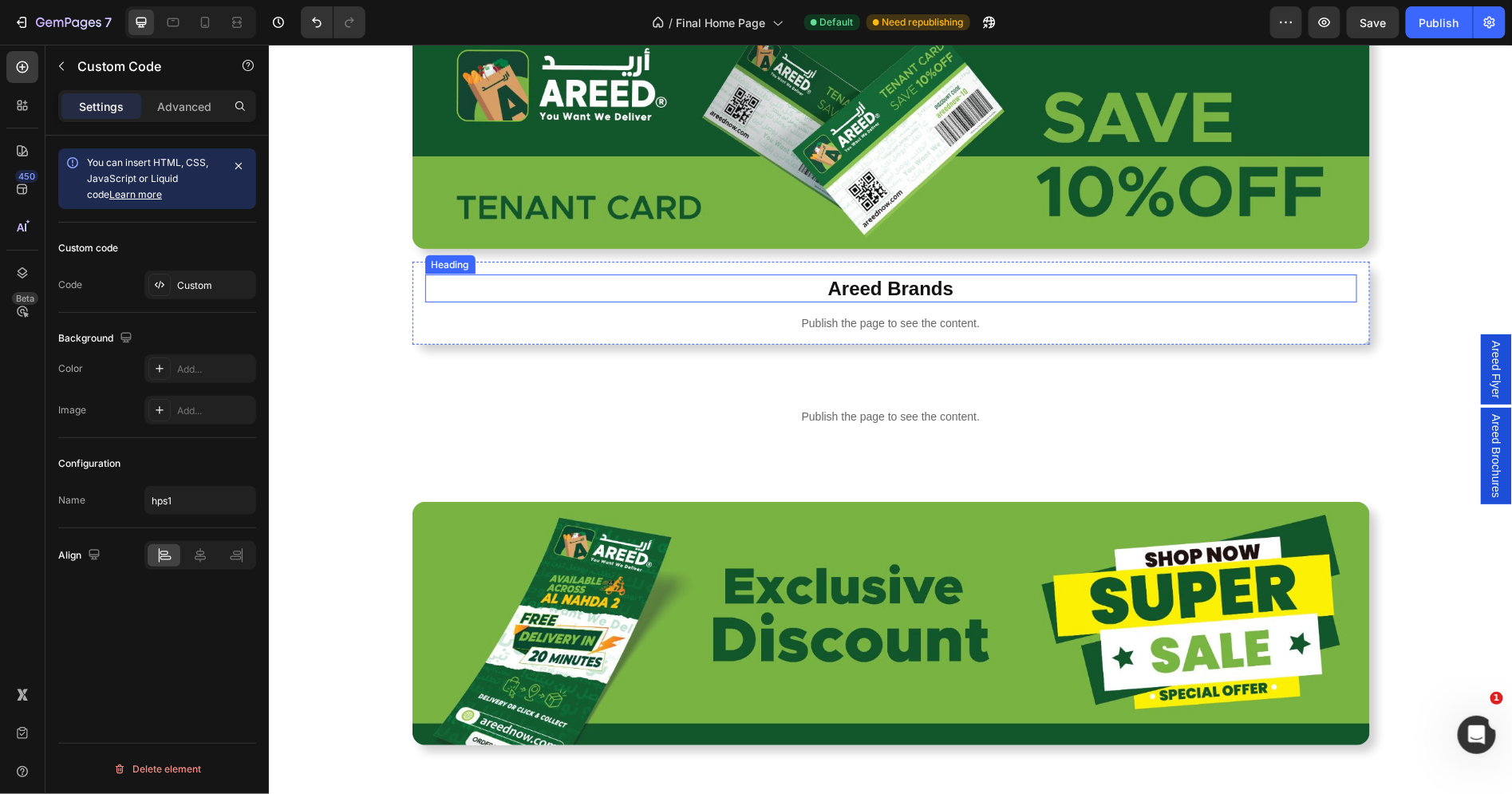
click at [554, 286] on h2 "Areed Brands" at bounding box center [891, 287] width 933 height 28
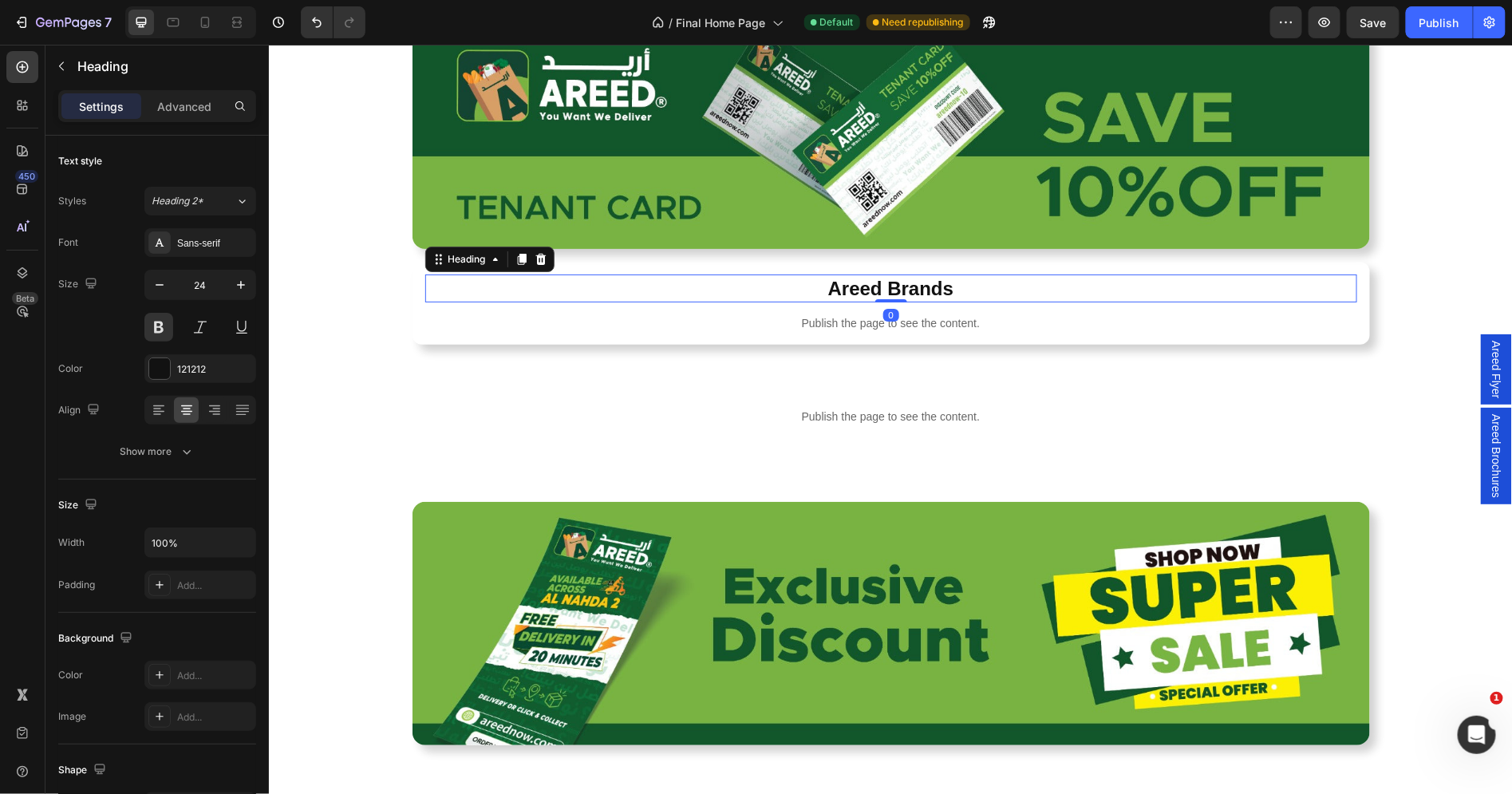
click at [554, 321] on p "Publish the page to see the content." at bounding box center [891, 322] width 933 height 17
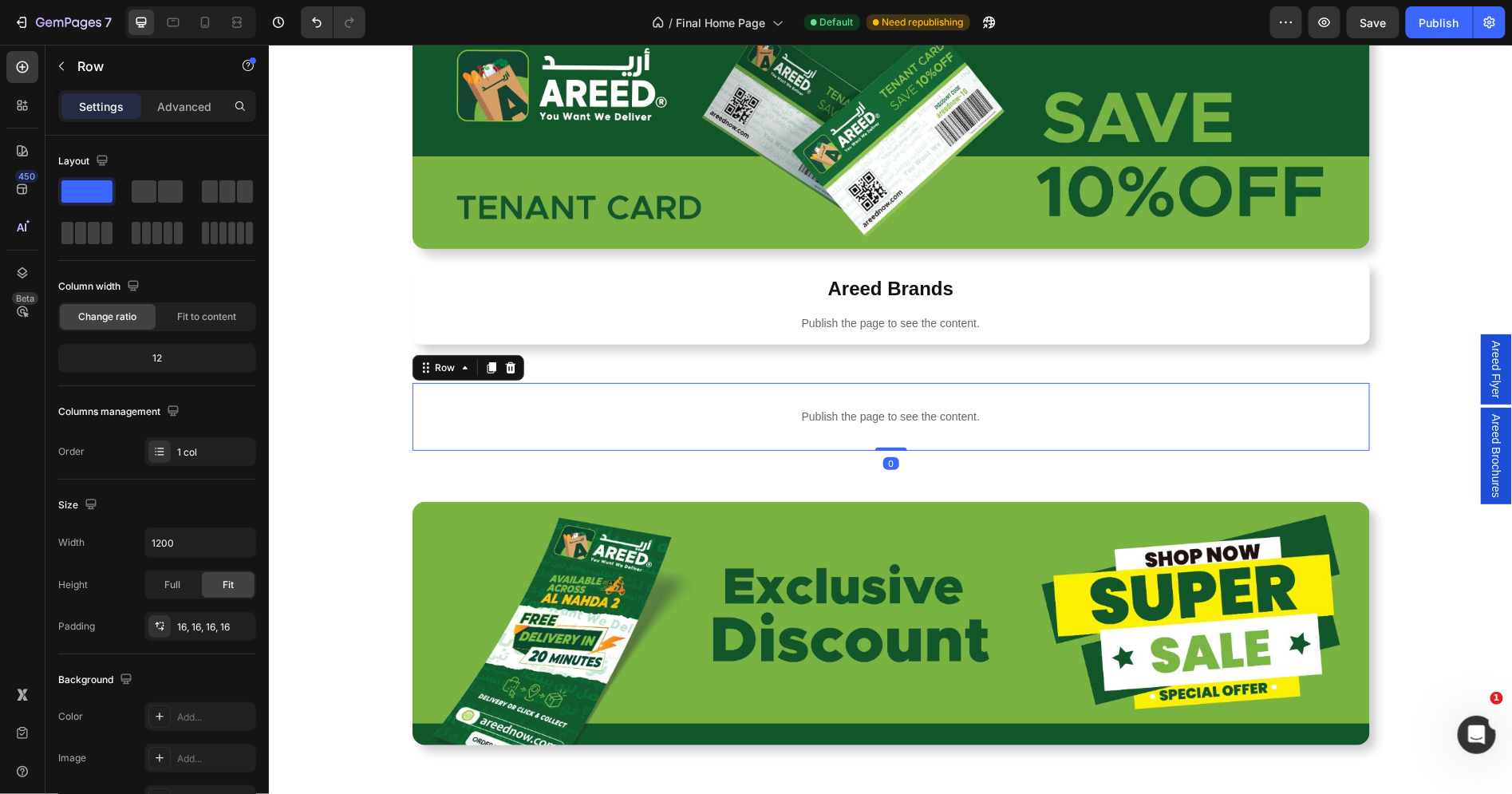
click at [647, 443] on div "Publish the page to see the content. hps1 Row 0" at bounding box center [891, 416] width 958 height 68
click at [653, 414] on p "Publish the page to see the content." at bounding box center [891, 415] width 933 height 17
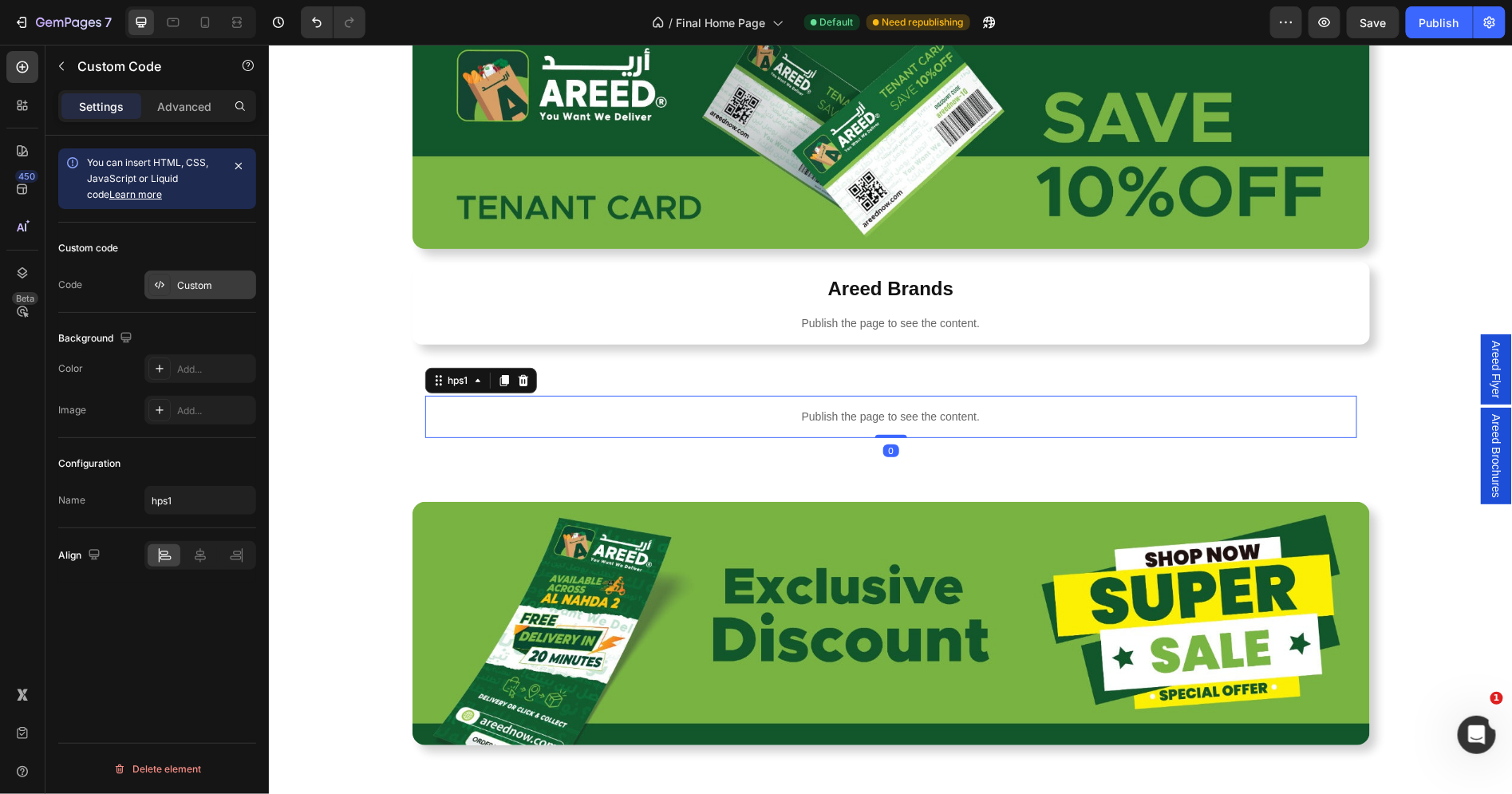
click at [206, 280] on div "Custom" at bounding box center [214, 285] width 75 height 15
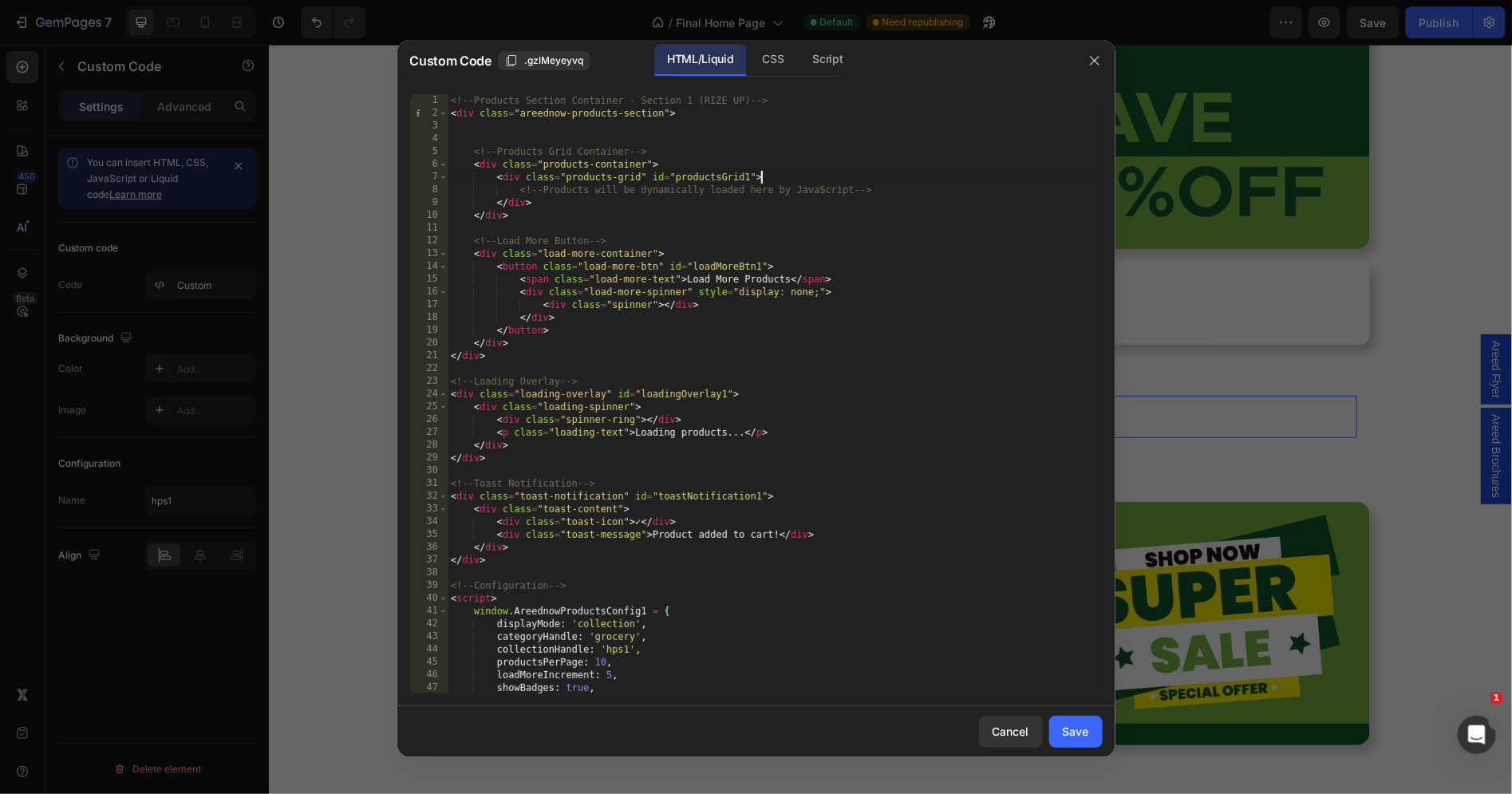
click at [773, 176] on div "<!-- Products Section Container - Section 1 (RIZE UP) --> < div class = "areedn…" at bounding box center [775, 407] width 655 height 626
type textarea "}; </script>"
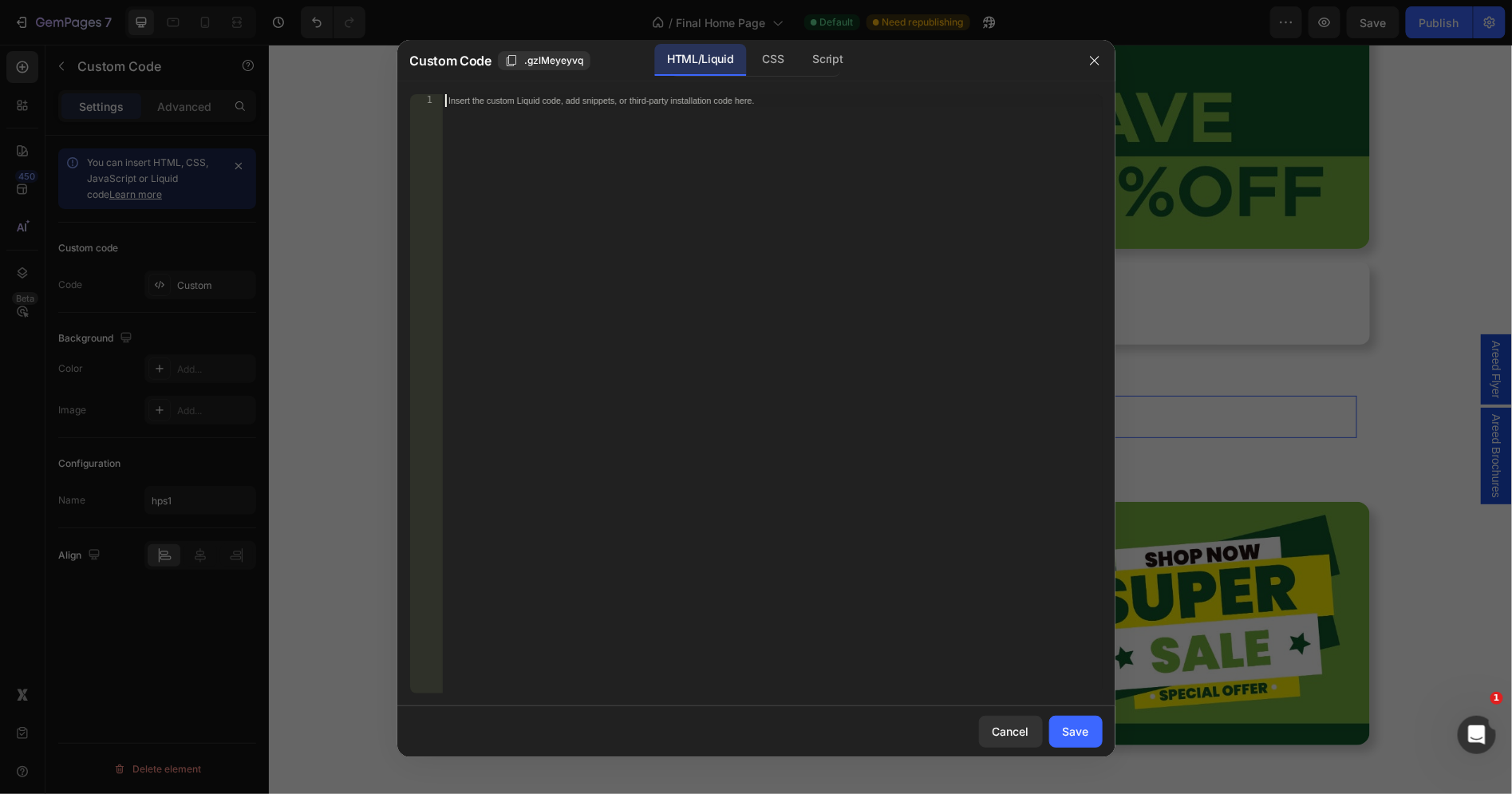
paste textarea "</script>"
type textarea "</script>"
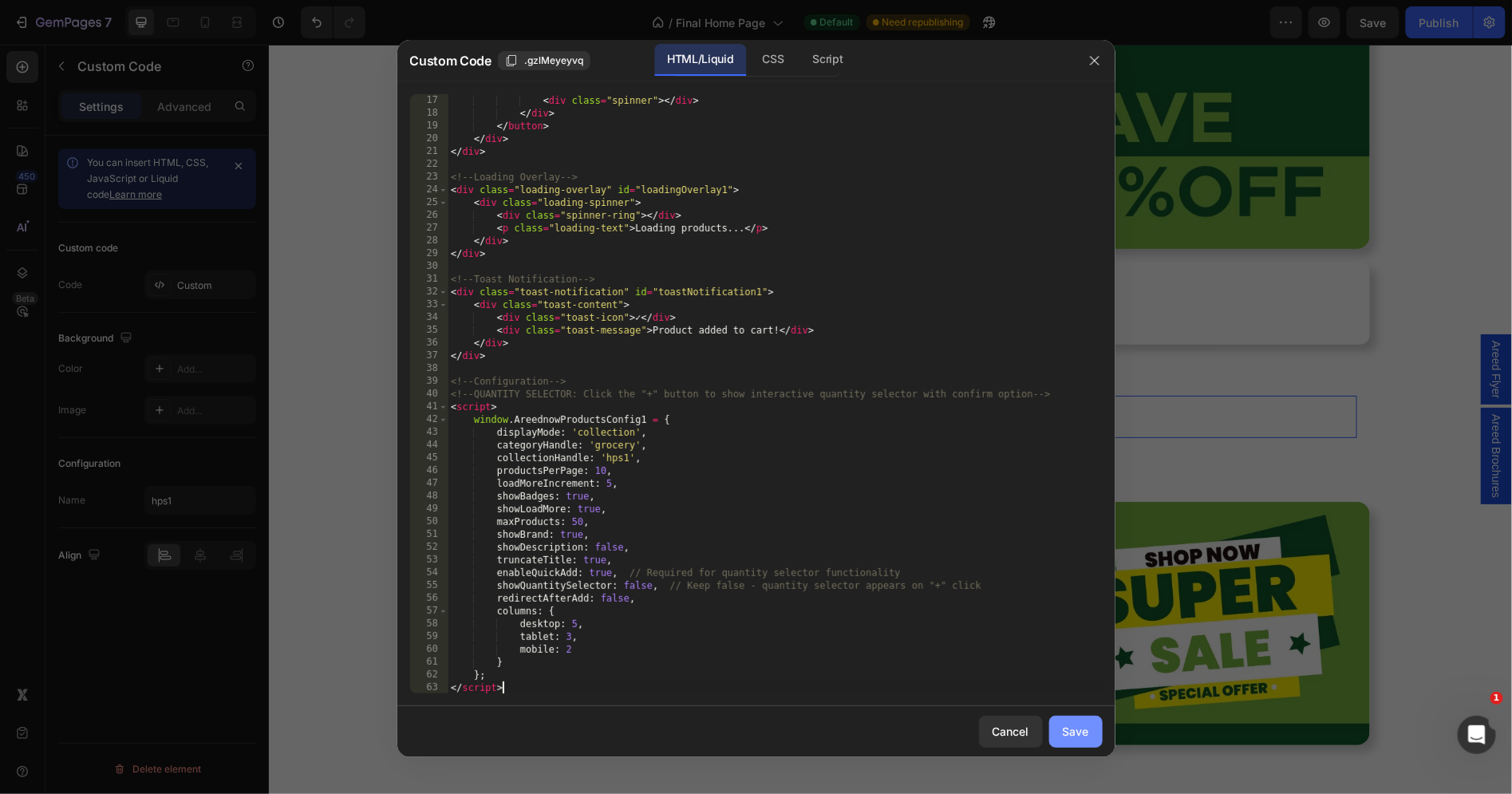
click at [1086, 723] on button "Save" at bounding box center [1076, 731] width 54 height 32
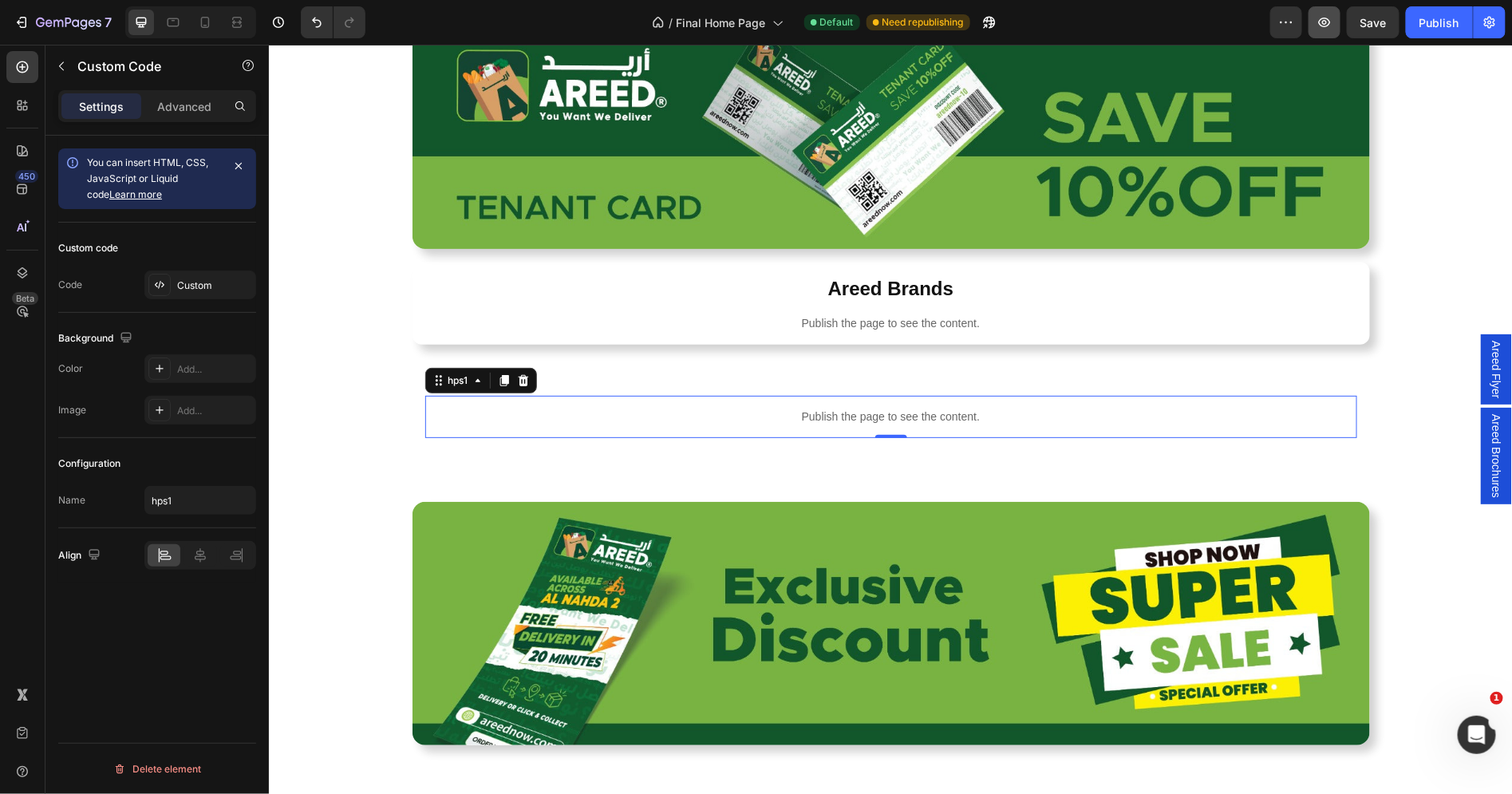
click at [1323, 14] on button "button" at bounding box center [1324, 22] width 32 height 32
click at [178, 295] on div "Custom" at bounding box center [200, 285] width 112 height 29
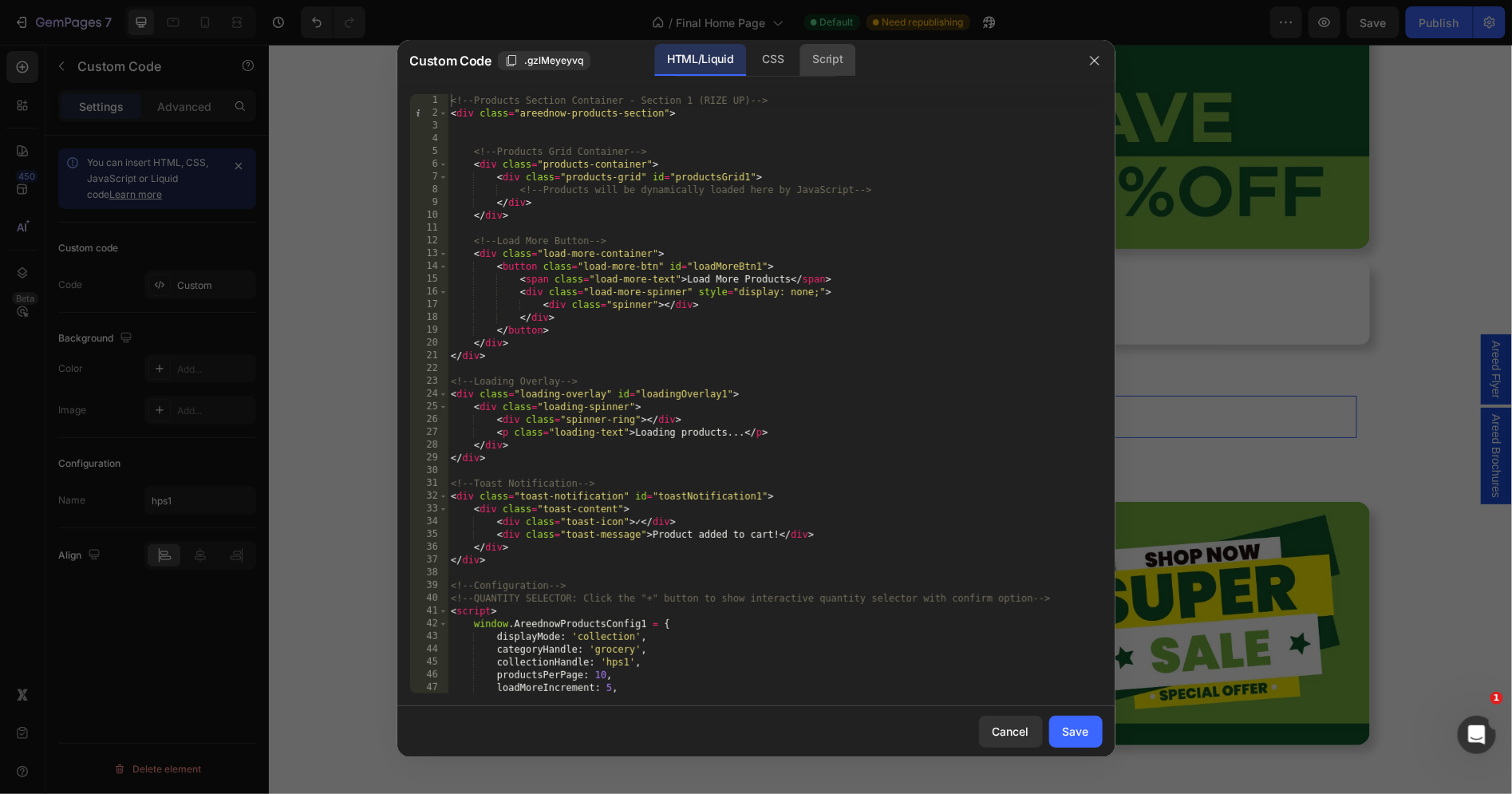
click at [830, 57] on div "Script" at bounding box center [828, 59] width 55 height 32
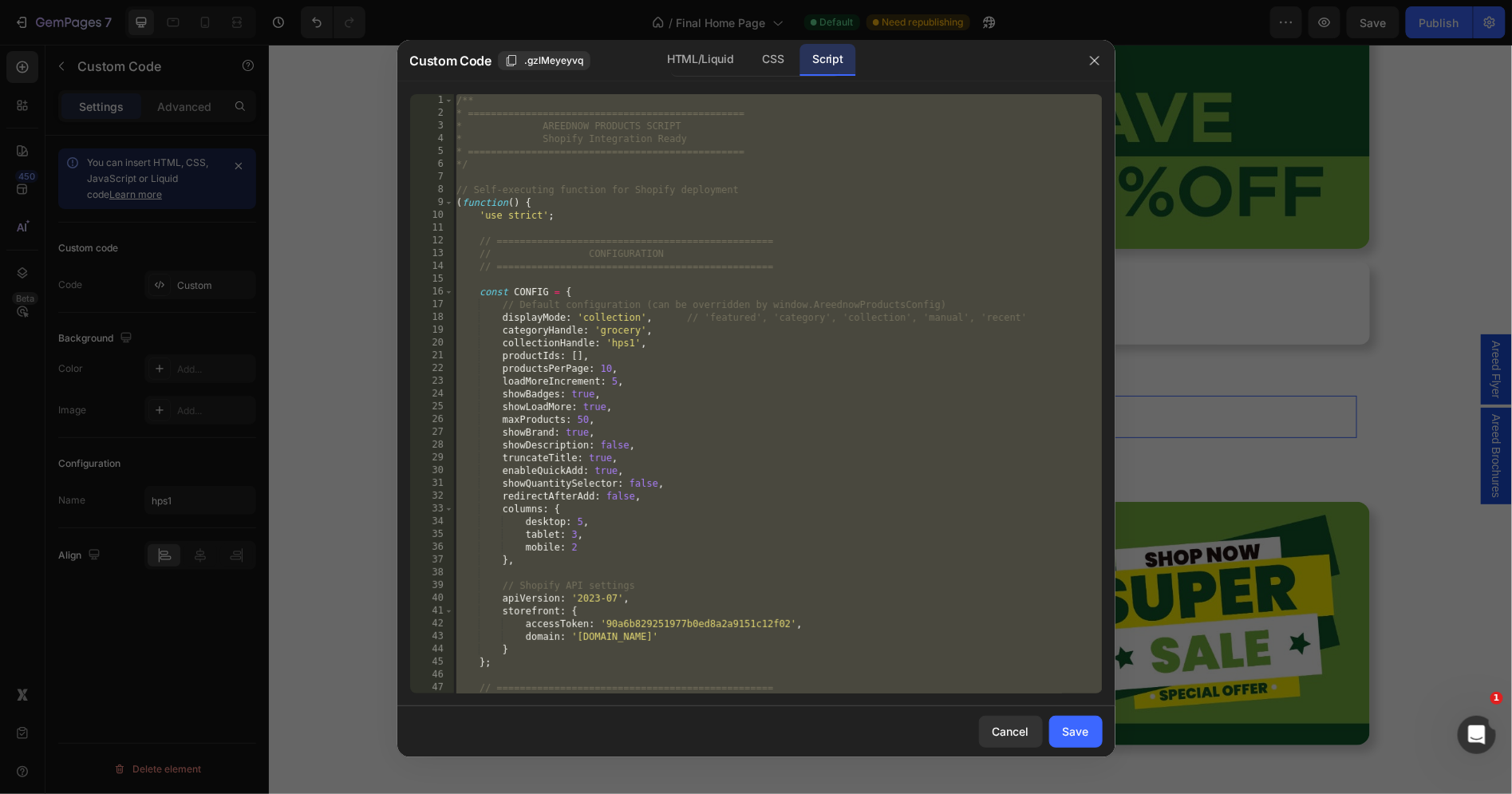
click at [818, 76] on div "HTML/Liquid CSS Script" at bounding box center [756, 60] width 170 height 33
click at [807, 134] on div "/** * ================================================ * AREEDNOW PRODUCTS SCRI…" at bounding box center [778, 407] width 648 height 626
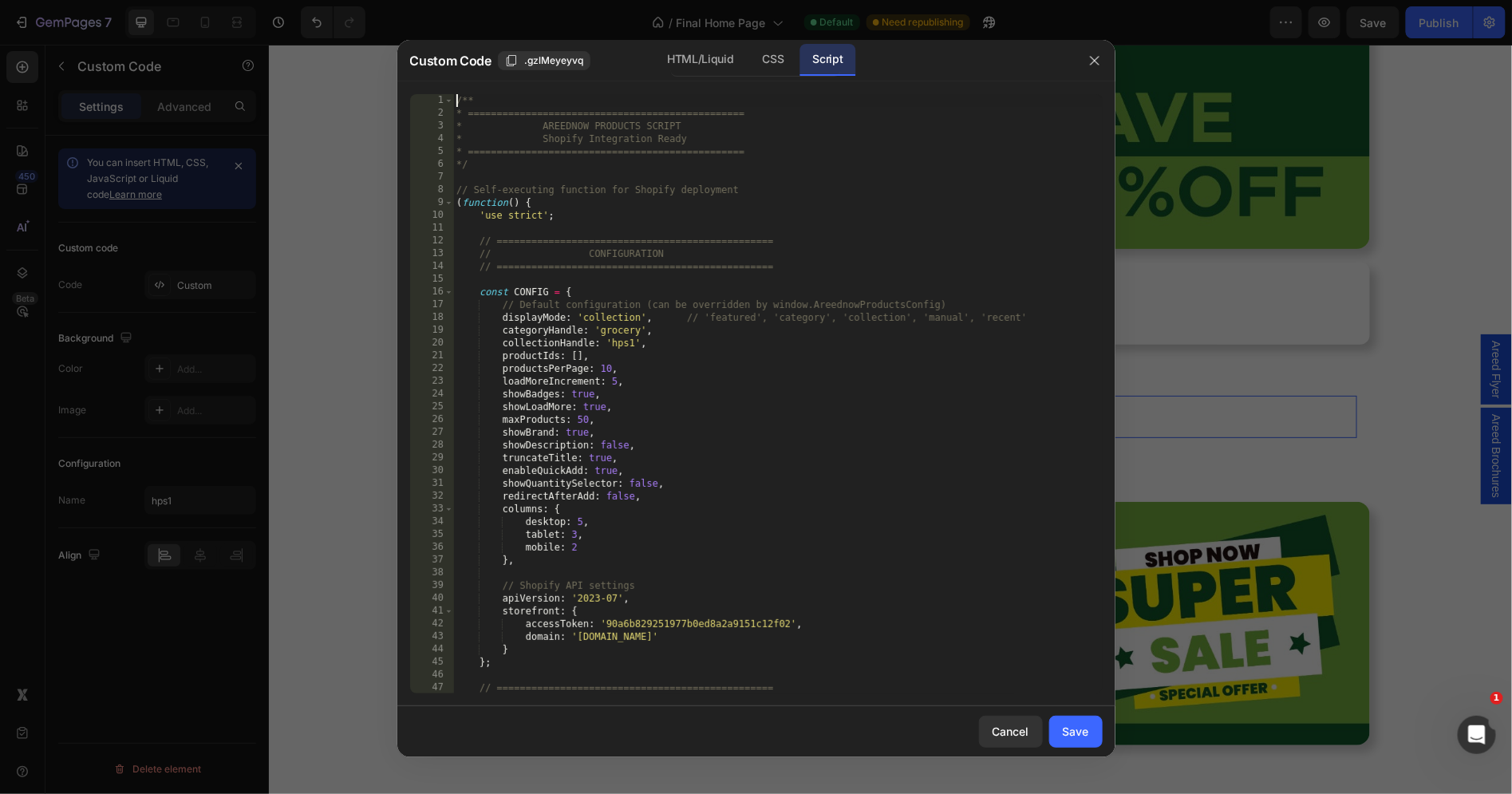
type textarea "* } */"
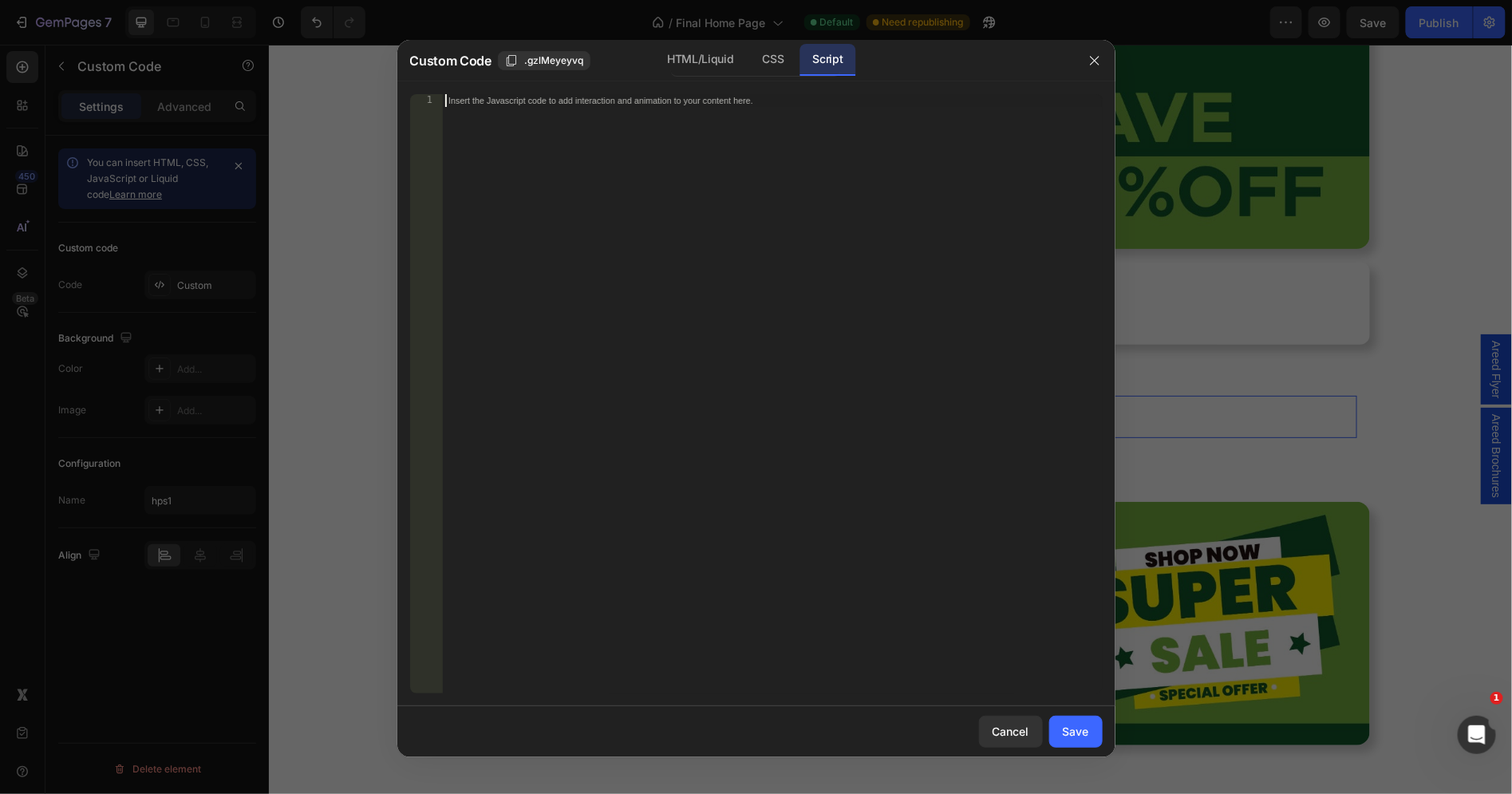
paste textarea "*/"
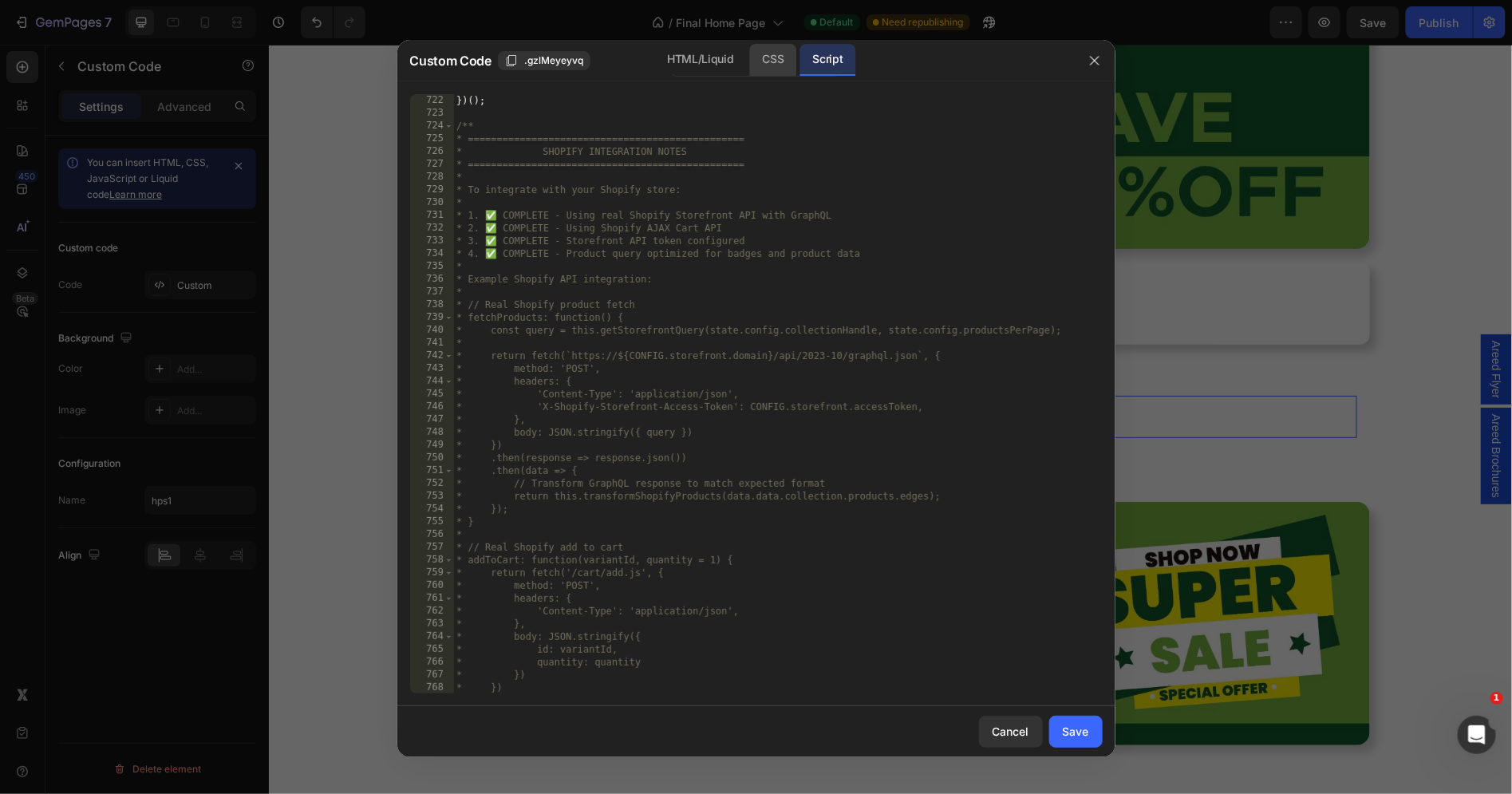
click at [791, 69] on div "CSS" at bounding box center [774, 59] width 47 height 32
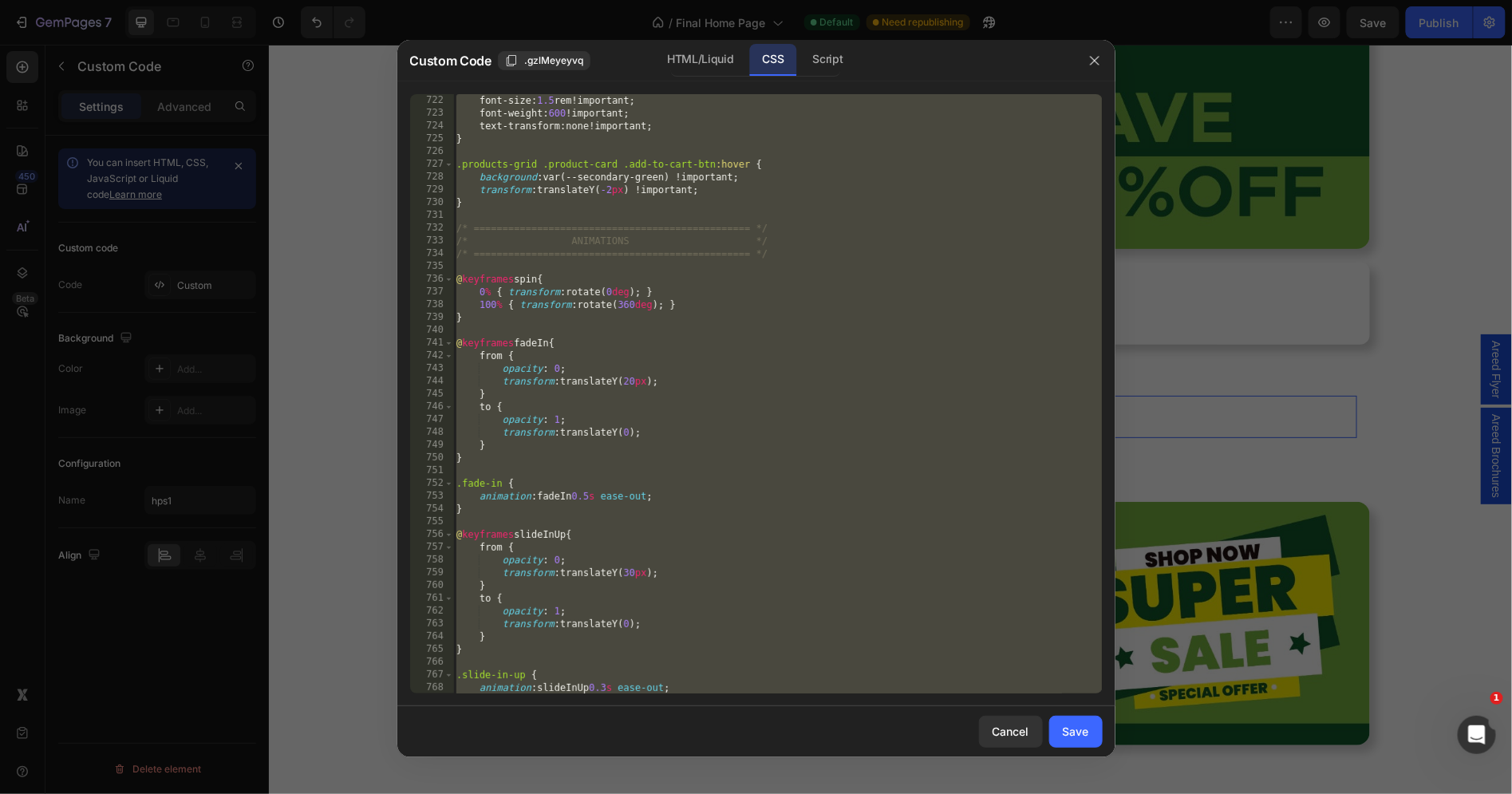
scroll to position [9202, 0]
click at [685, 226] on div "font-size : 1.5 rem ! important ; font-weight : 600 ! important ; text-transfor…" at bounding box center [778, 407] width 648 height 626
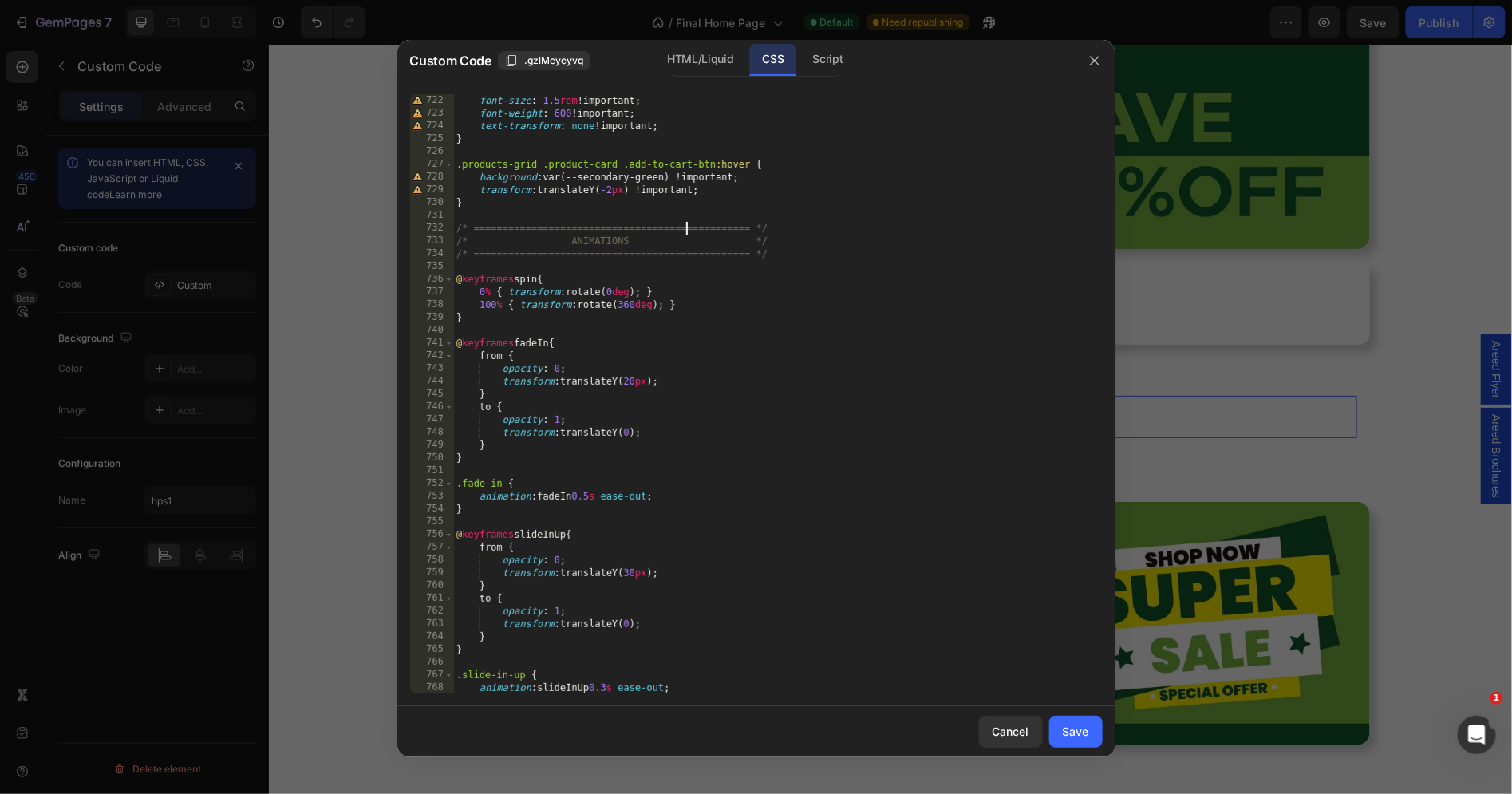
scroll to position [0, 0]
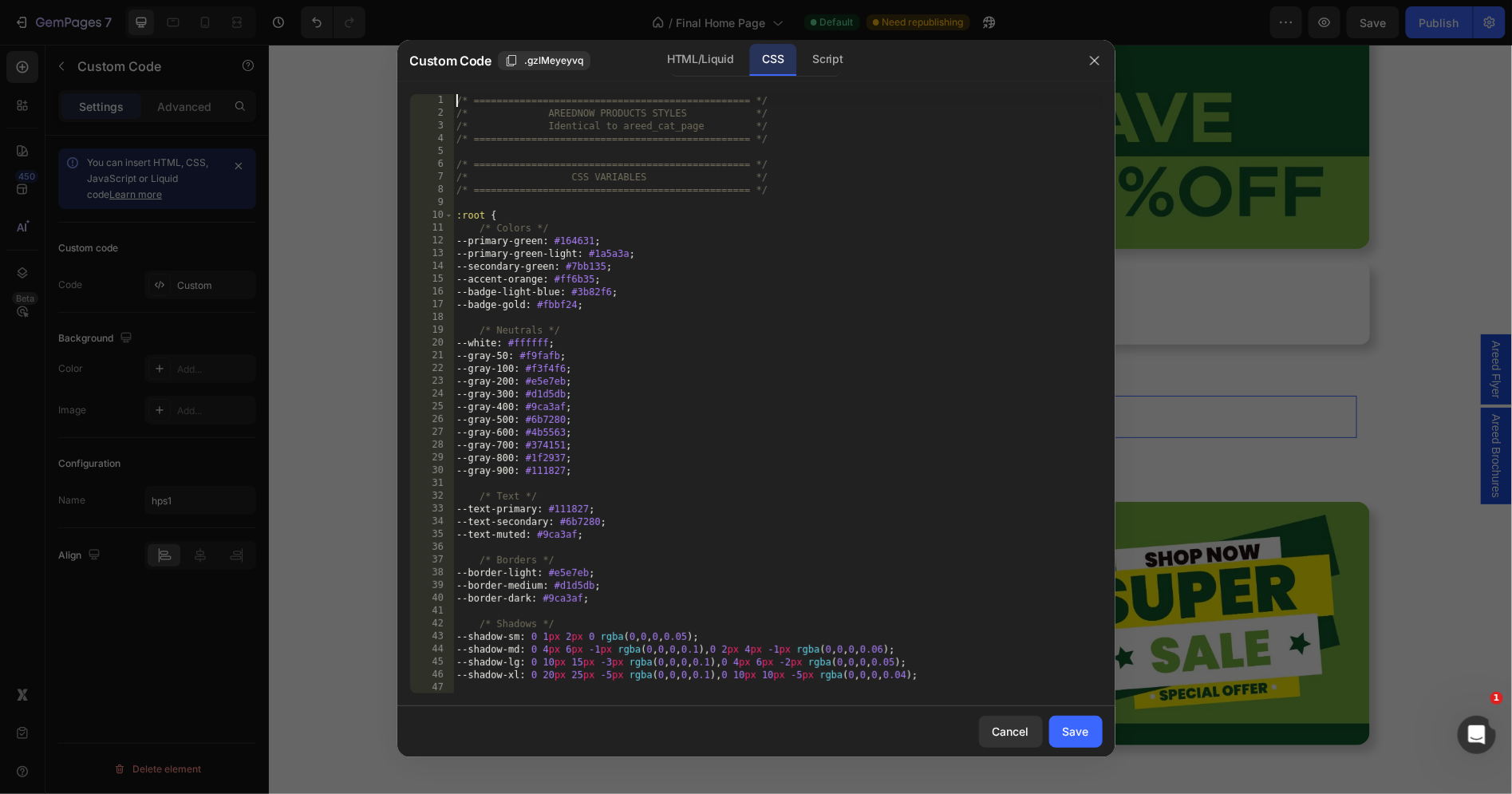
type textarea "} }"
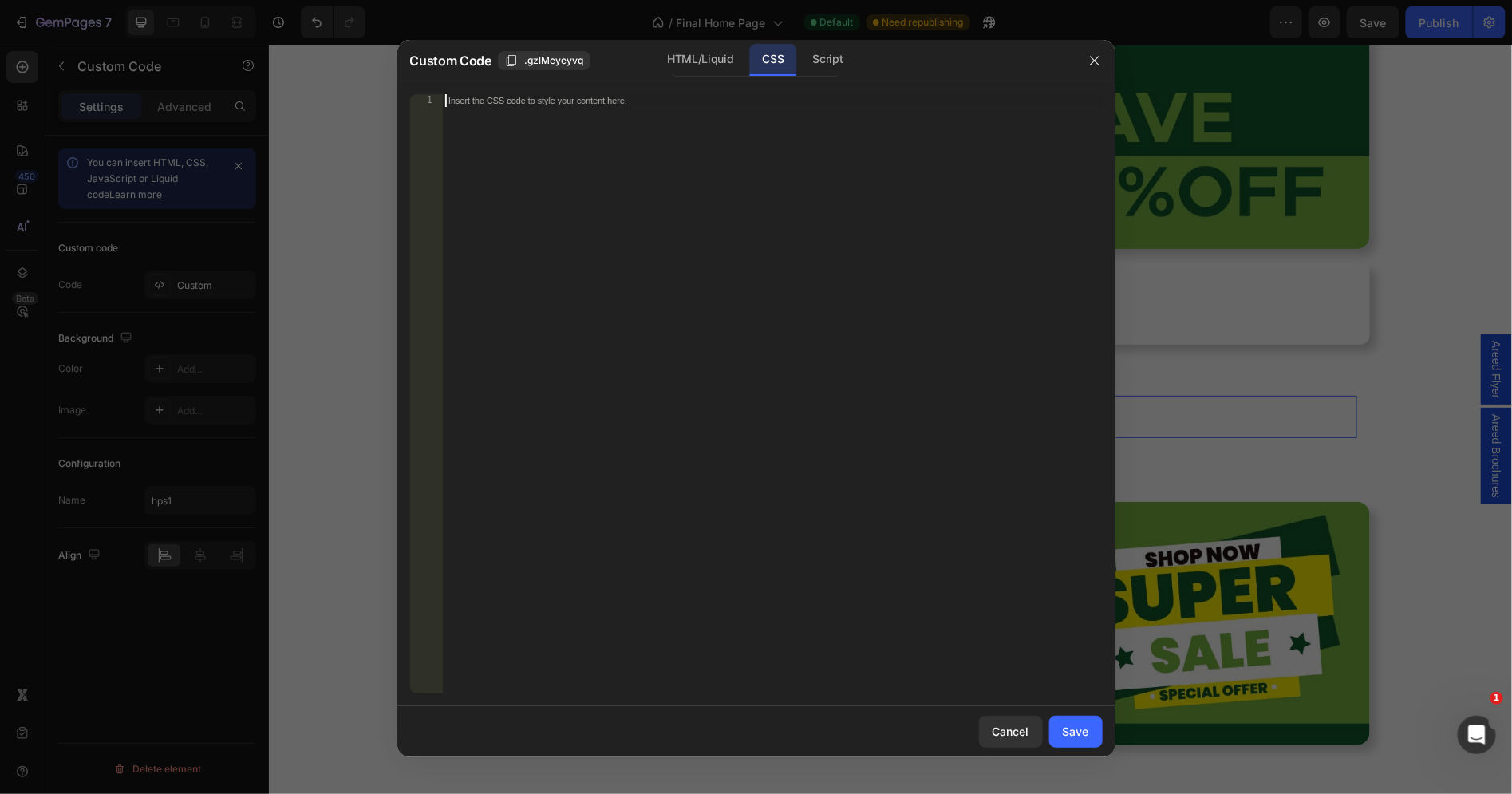
paste textarea "}"
type textarea "}"
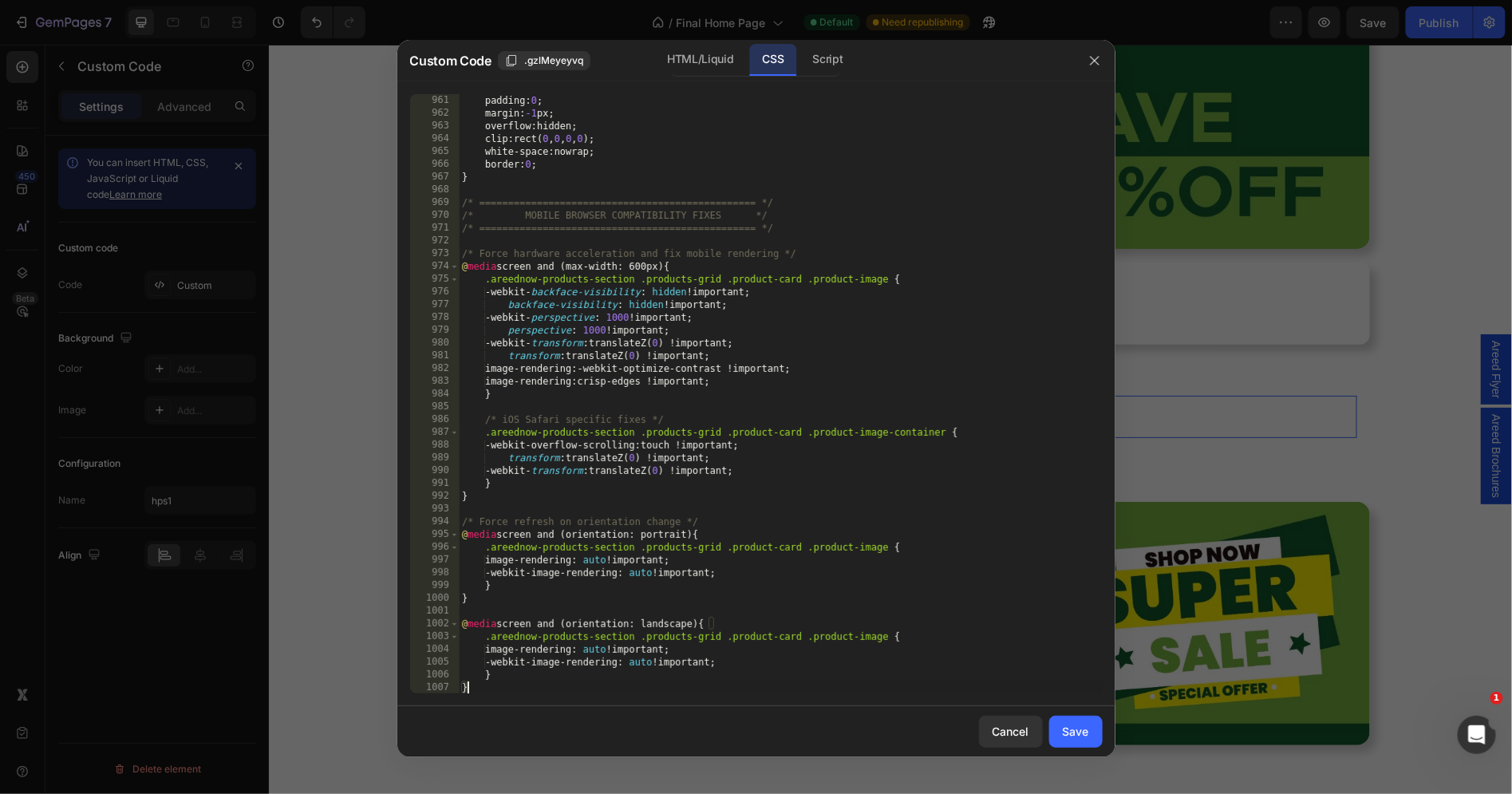
scroll to position [12253, 0]
click at [1083, 722] on button "Save" at bounding box center [1076, 731] width 54 height 32
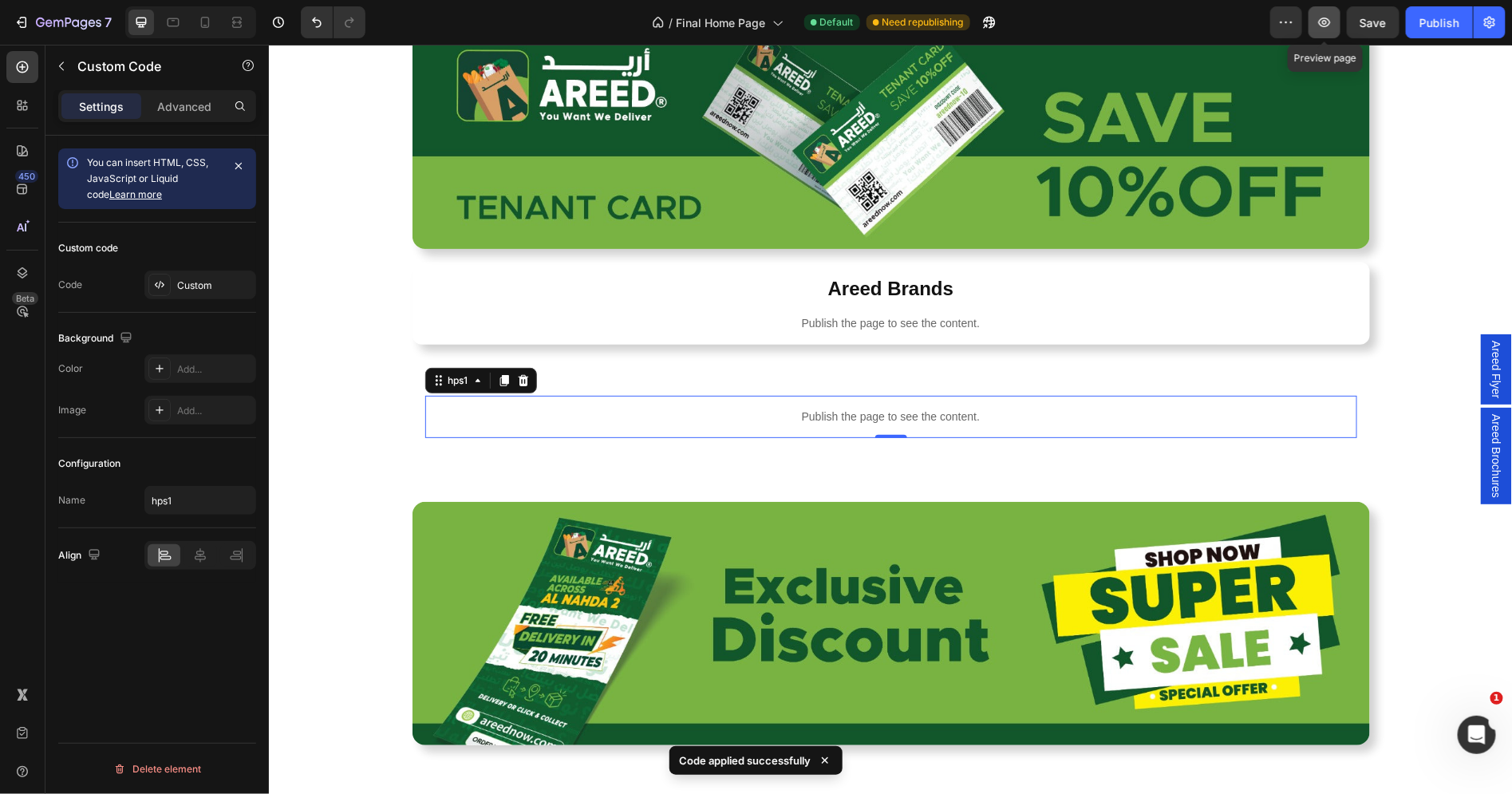
click at [1331, 24] on icon "button" at bounding box center [1325, 22] width 16 height 16
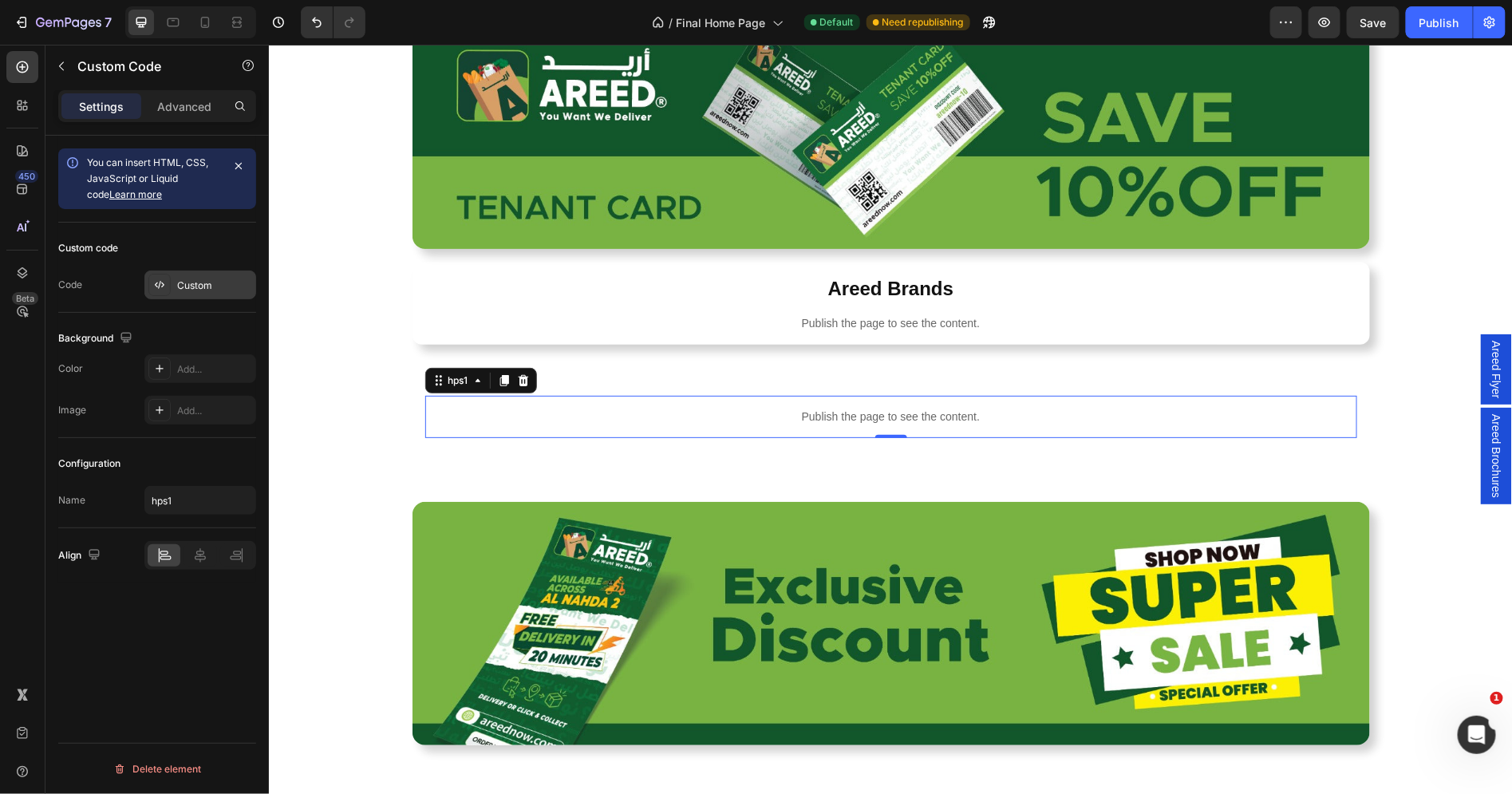
click at [170, 279] on div "Custom" at bounding box center [200, 285] width 112 height 29
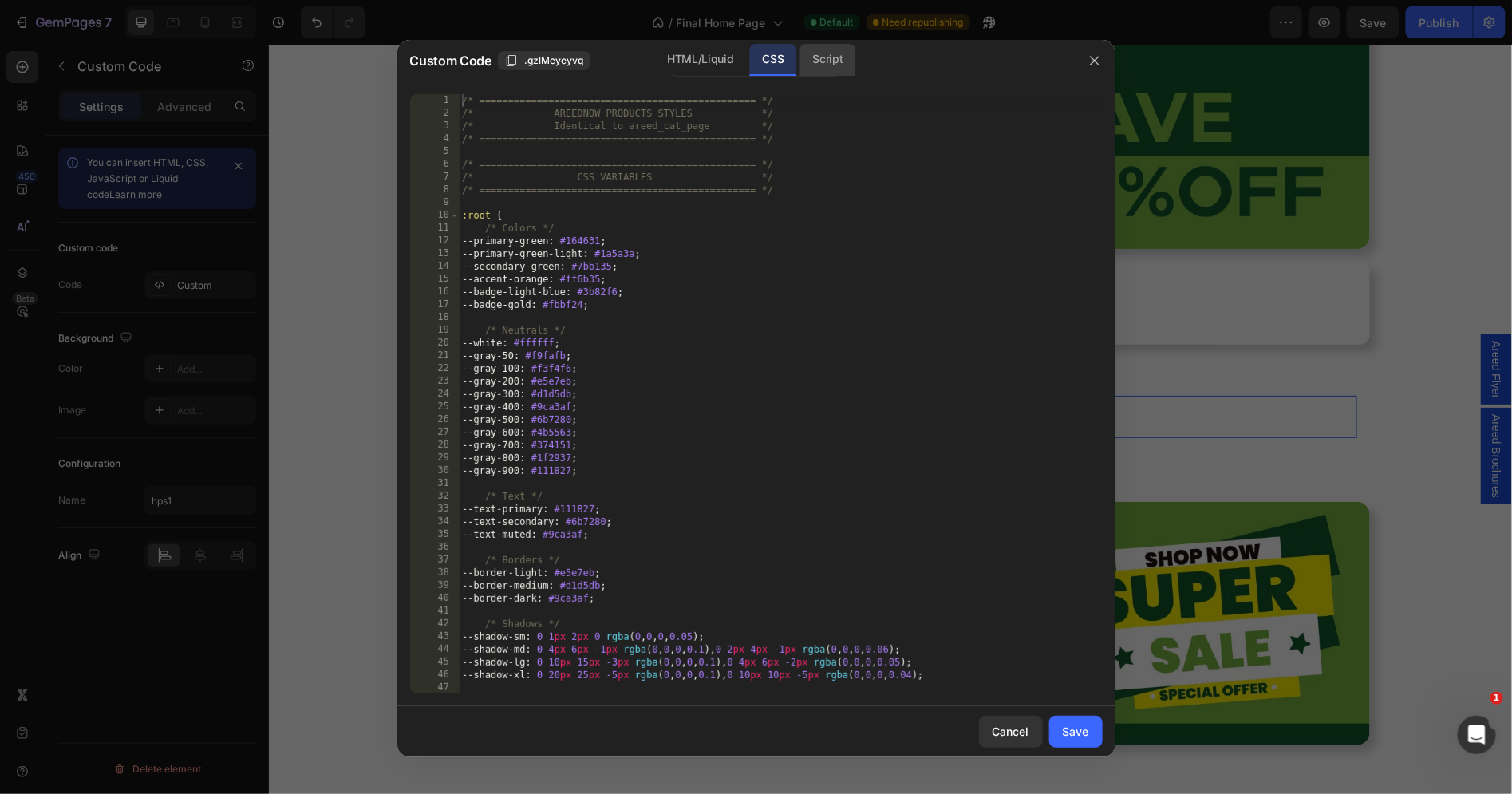
click at [827, 68] on div "Script" at bounding box center [828, 59] width 55 height 32
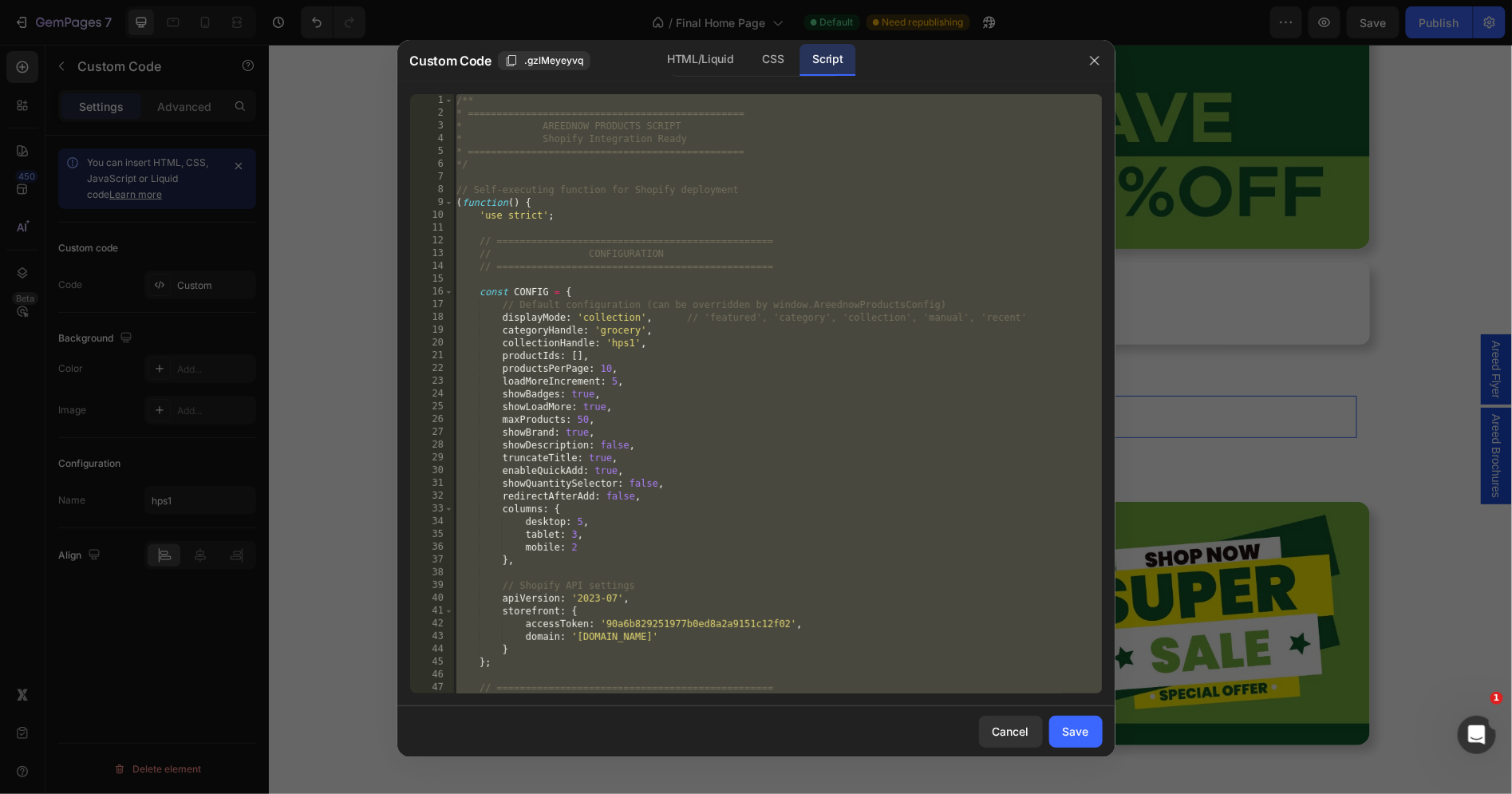
click at [757, 236] on div "/** * ================================================ * AREEDNOW PRODUCTS SCRI…" at bounding box center [778, 407] width 648 height 626
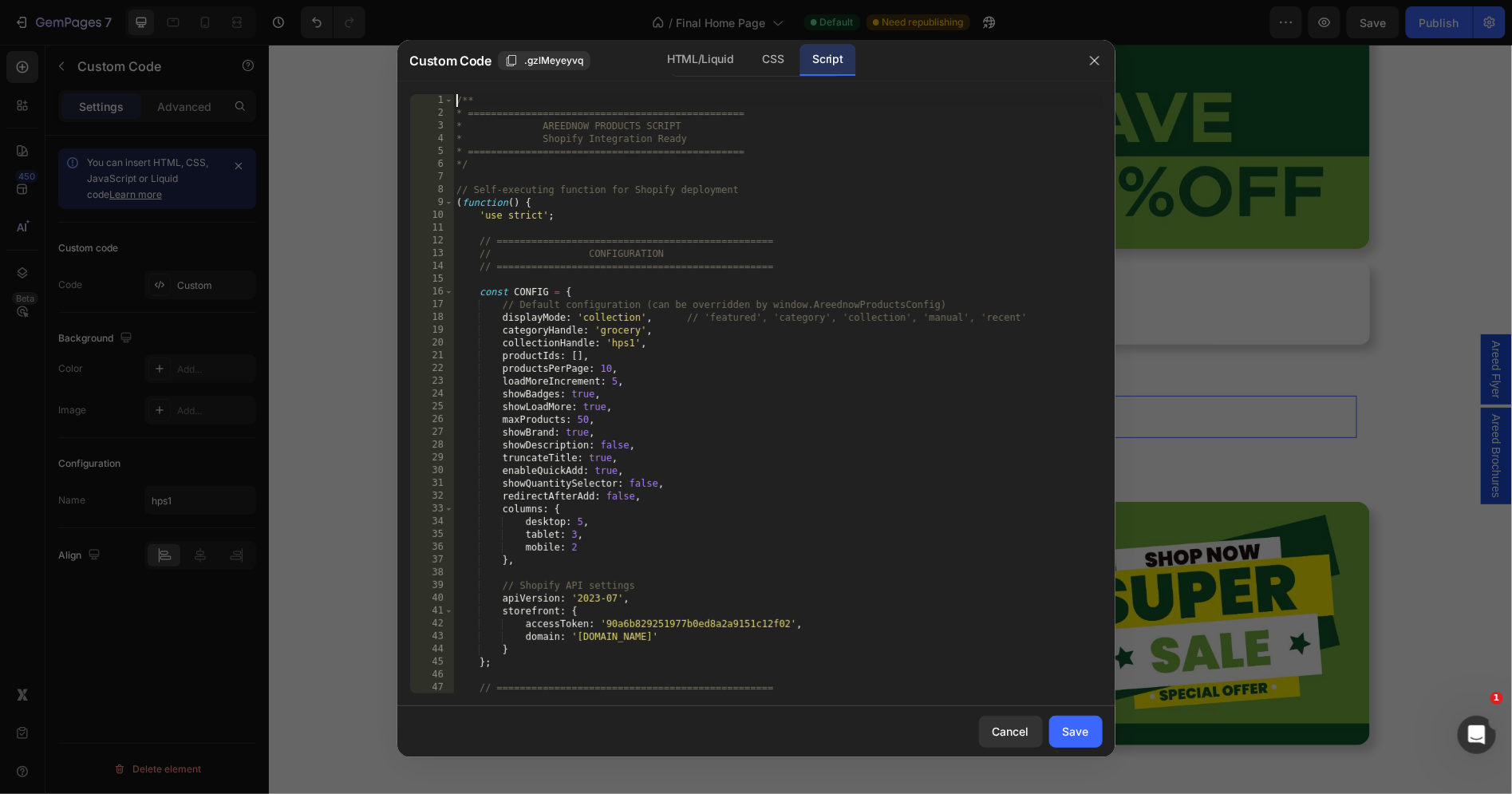
type textarea "* } */"
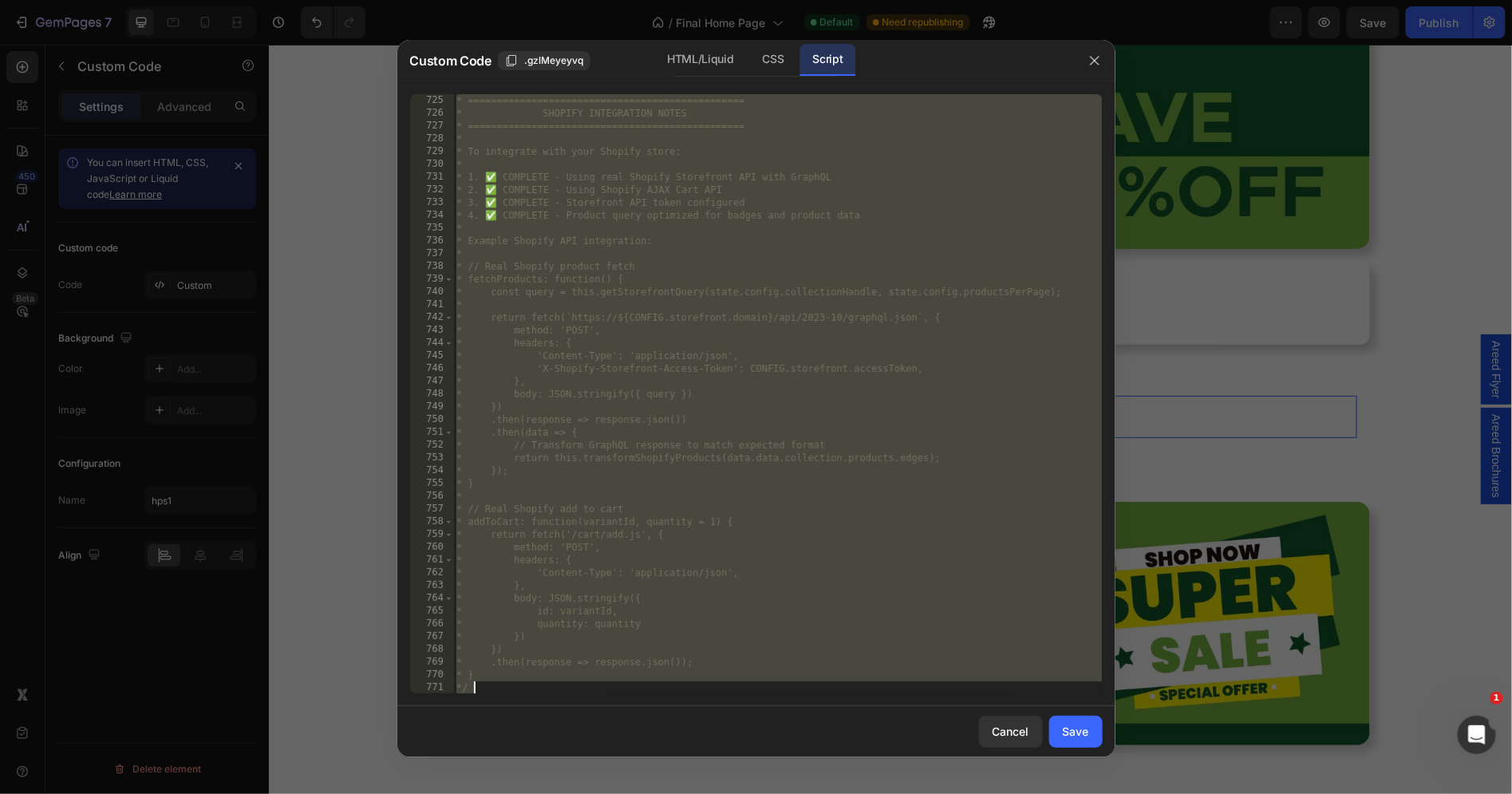
scroll to position [9406, 0]
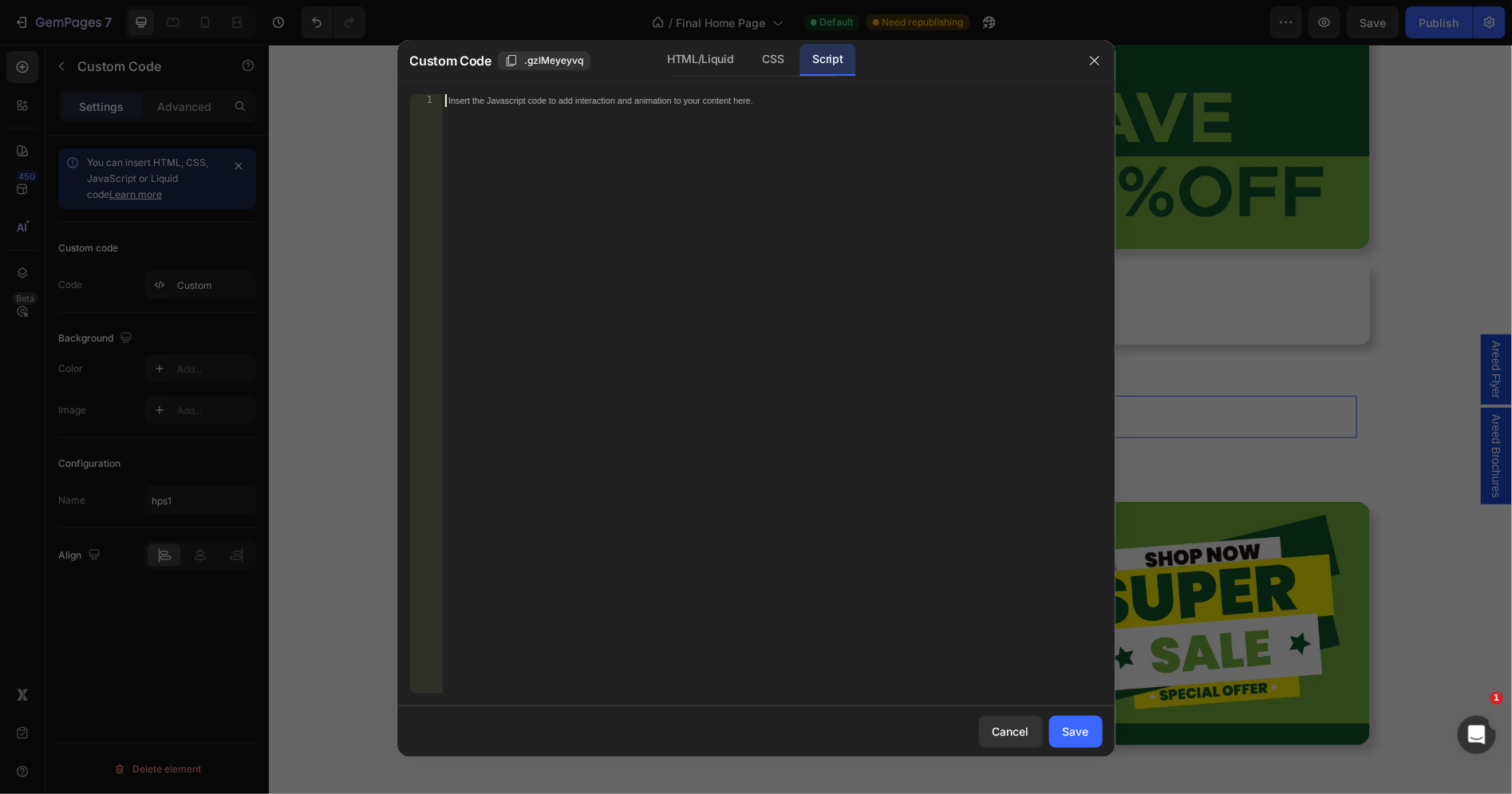
paste textarea "*/"
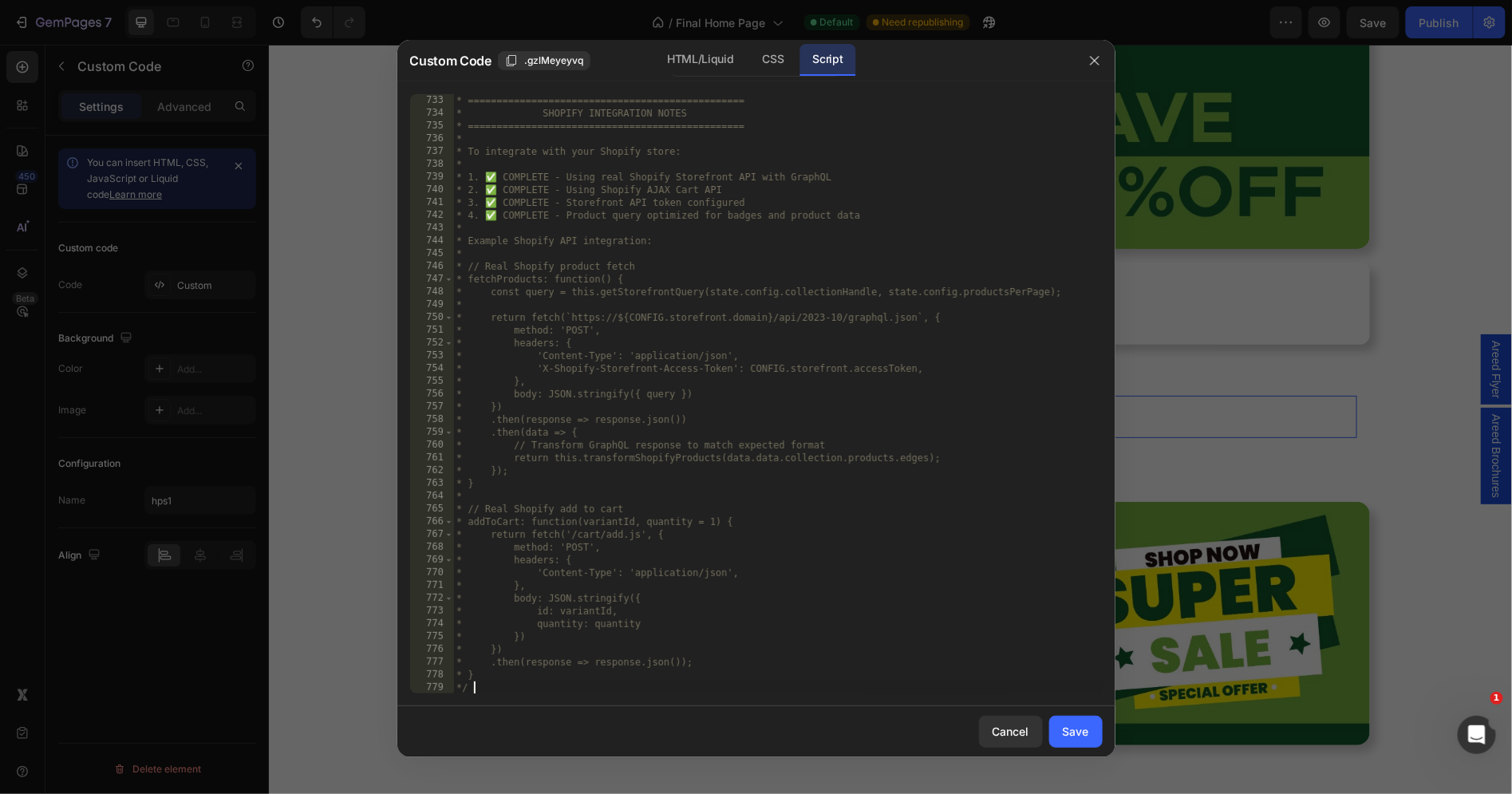
scroll to position [9509, 0]
click at [778, 61] on div "CSS" at bounding box center [774, 59] width 47 height 32
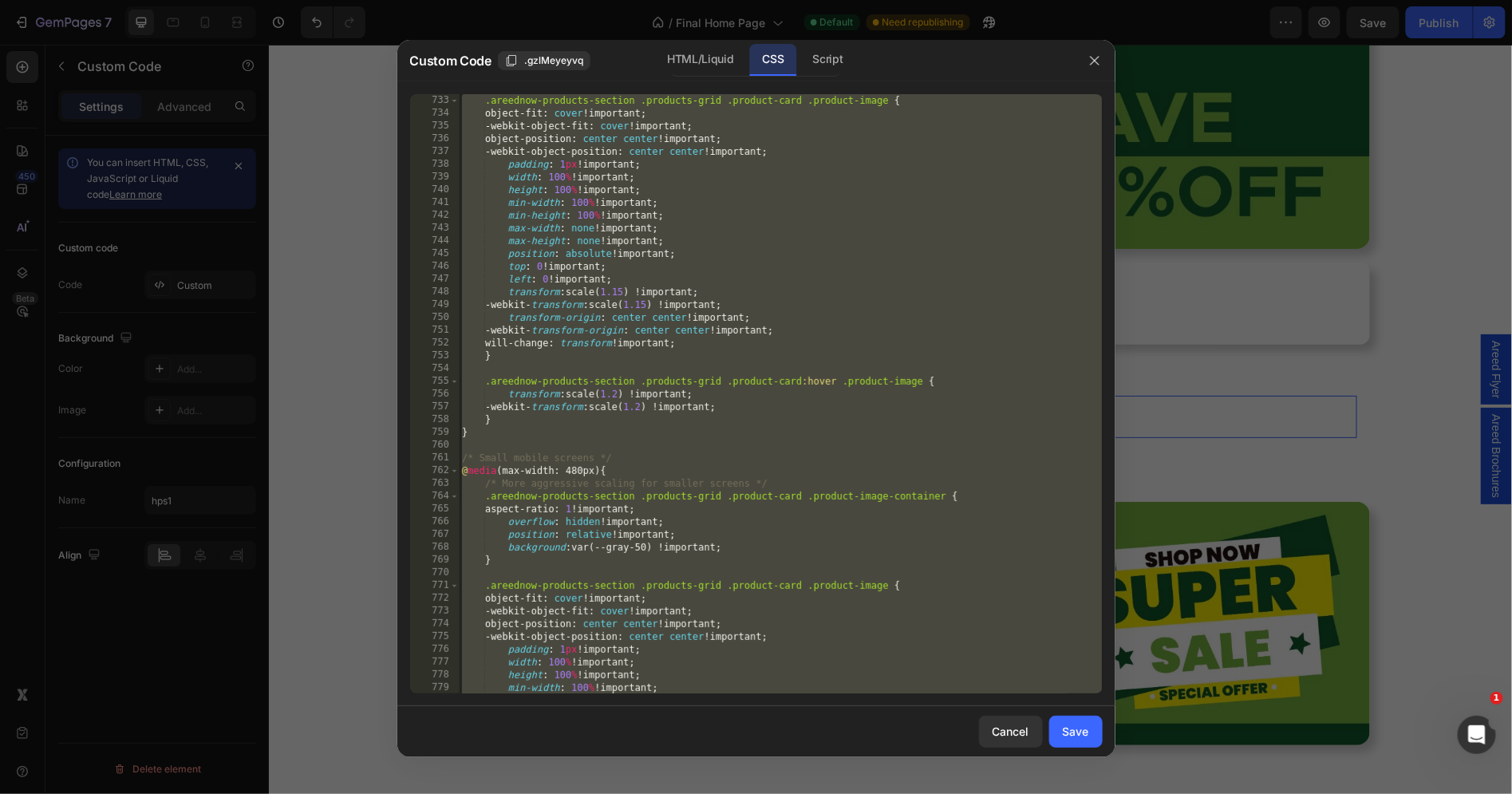
click at [614, 198] on div ".areednow-products-section .products-grid .product-card .product-image { object…" at bounding box center [780, 407] width 644 height 626
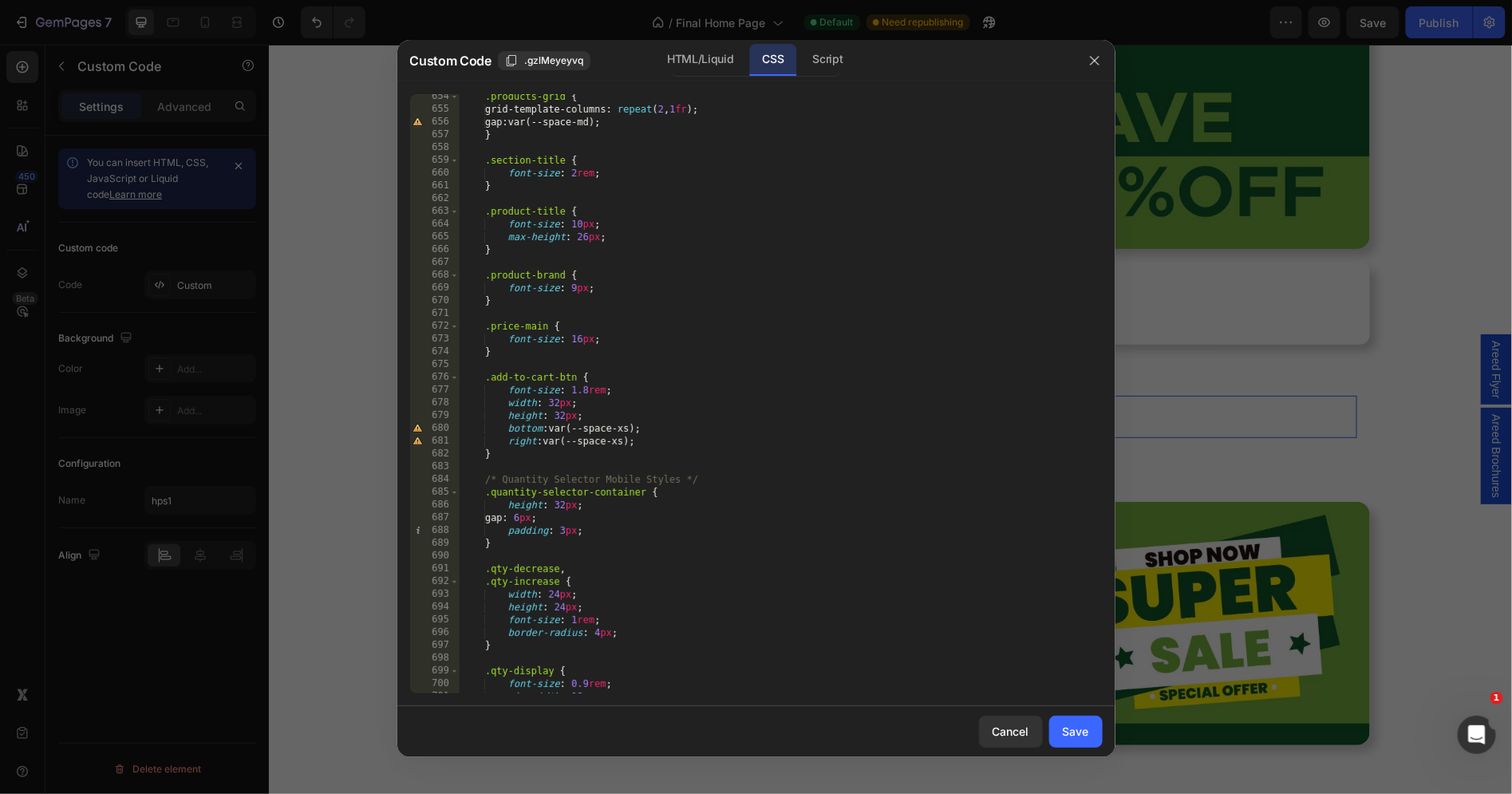
scroll to position [0, 0]
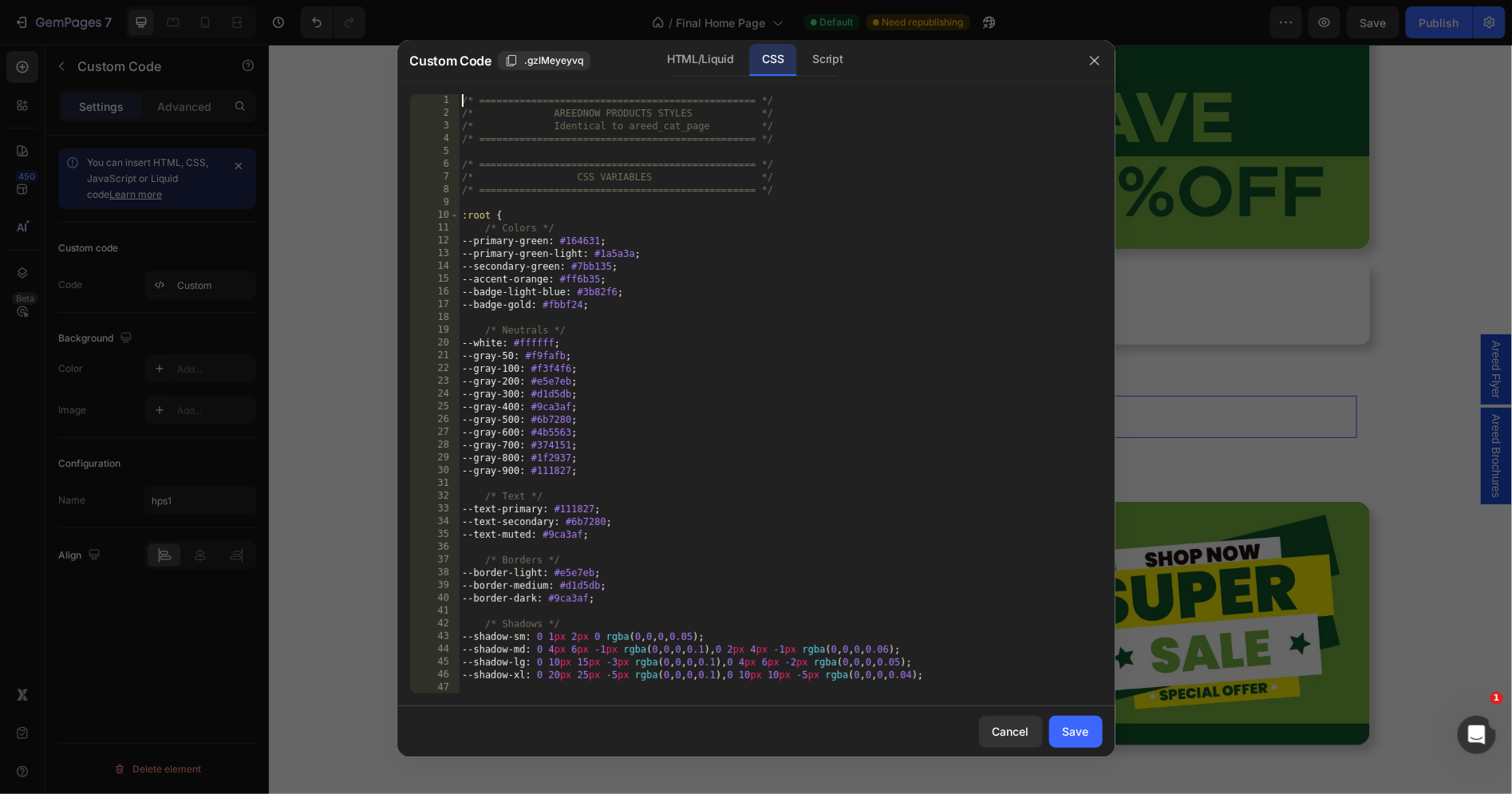
click at [463, 99] on div "/* ================================================ */ /* AREEDNOW PRODUCTS STY…" at bounding box center [780, 407] width 644 height 626
type textarea "} }"
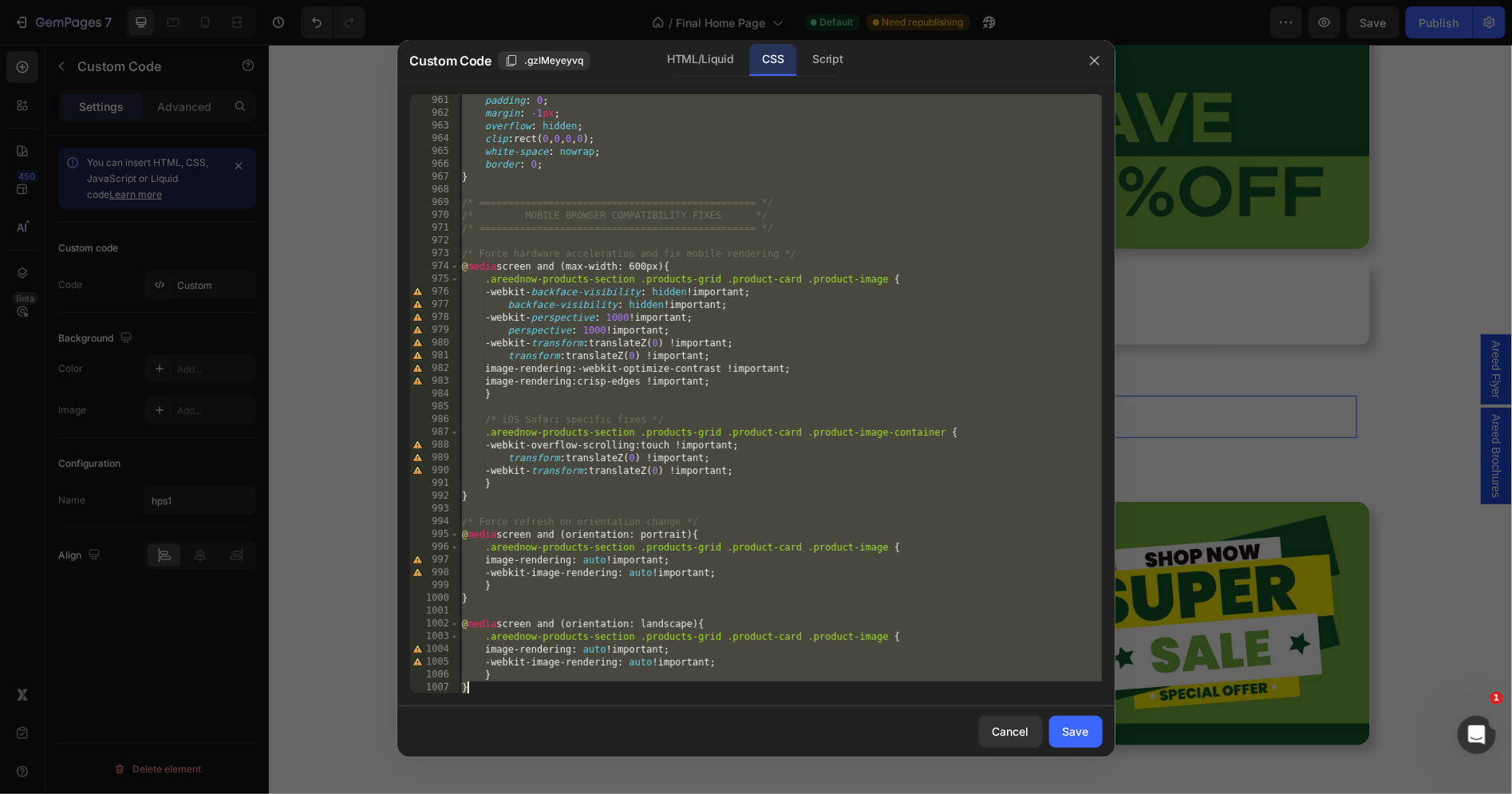
scroll to position [12253, 0]
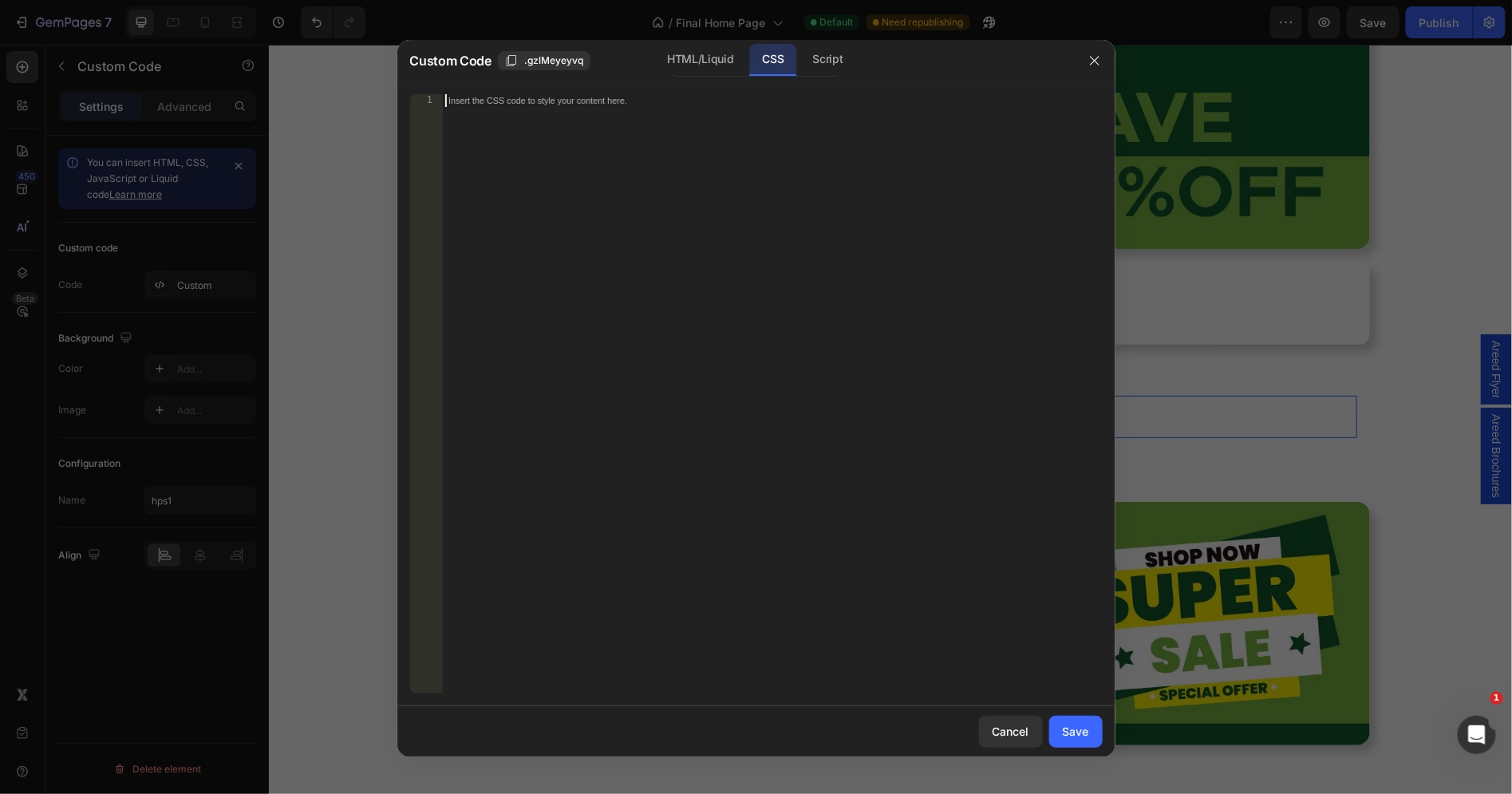
paste textarea "}"
type textarea "}"
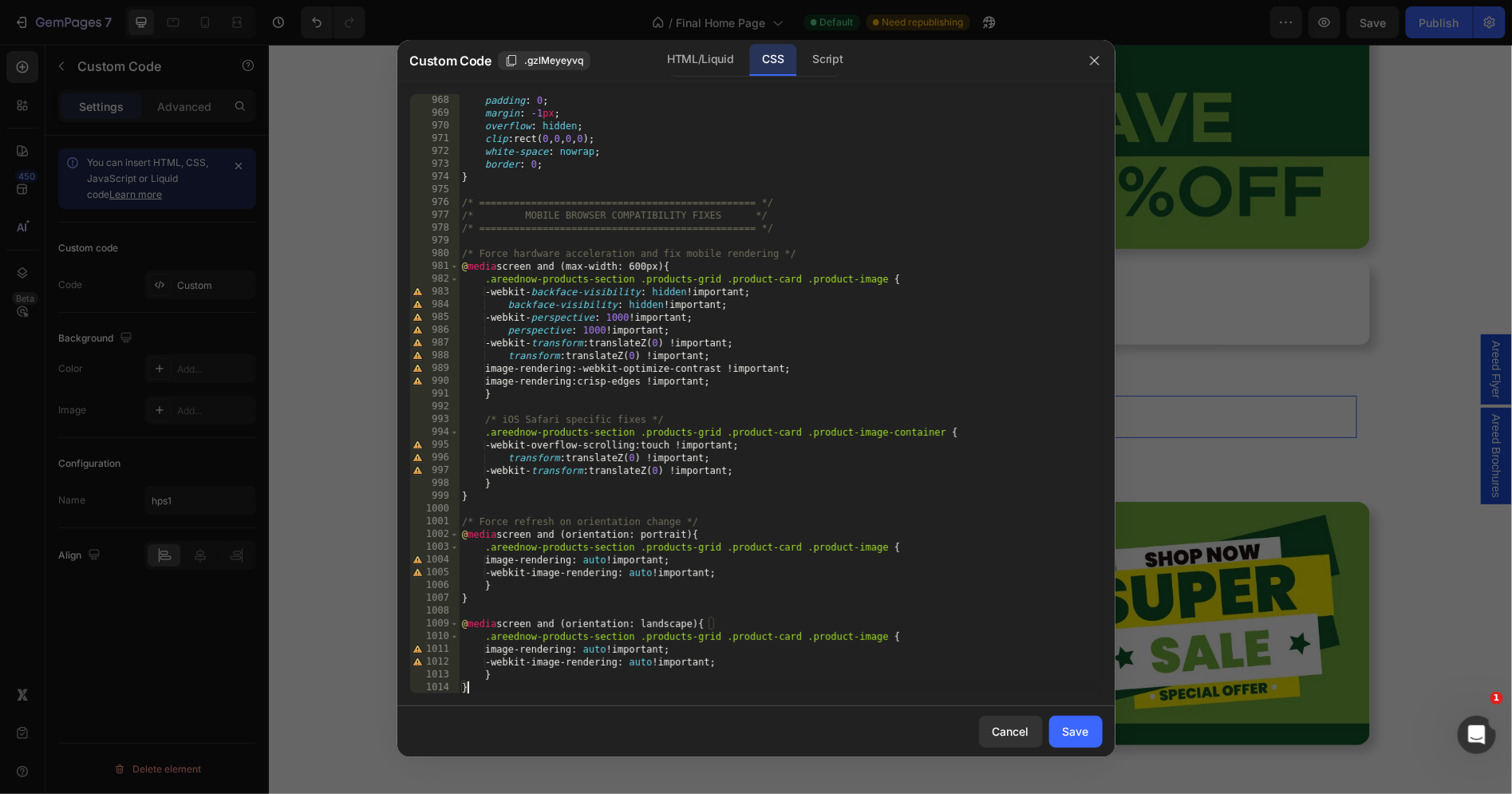
click at [1061, 732] on button "Save" at bounding box center [1076, 731] width 54 height 32
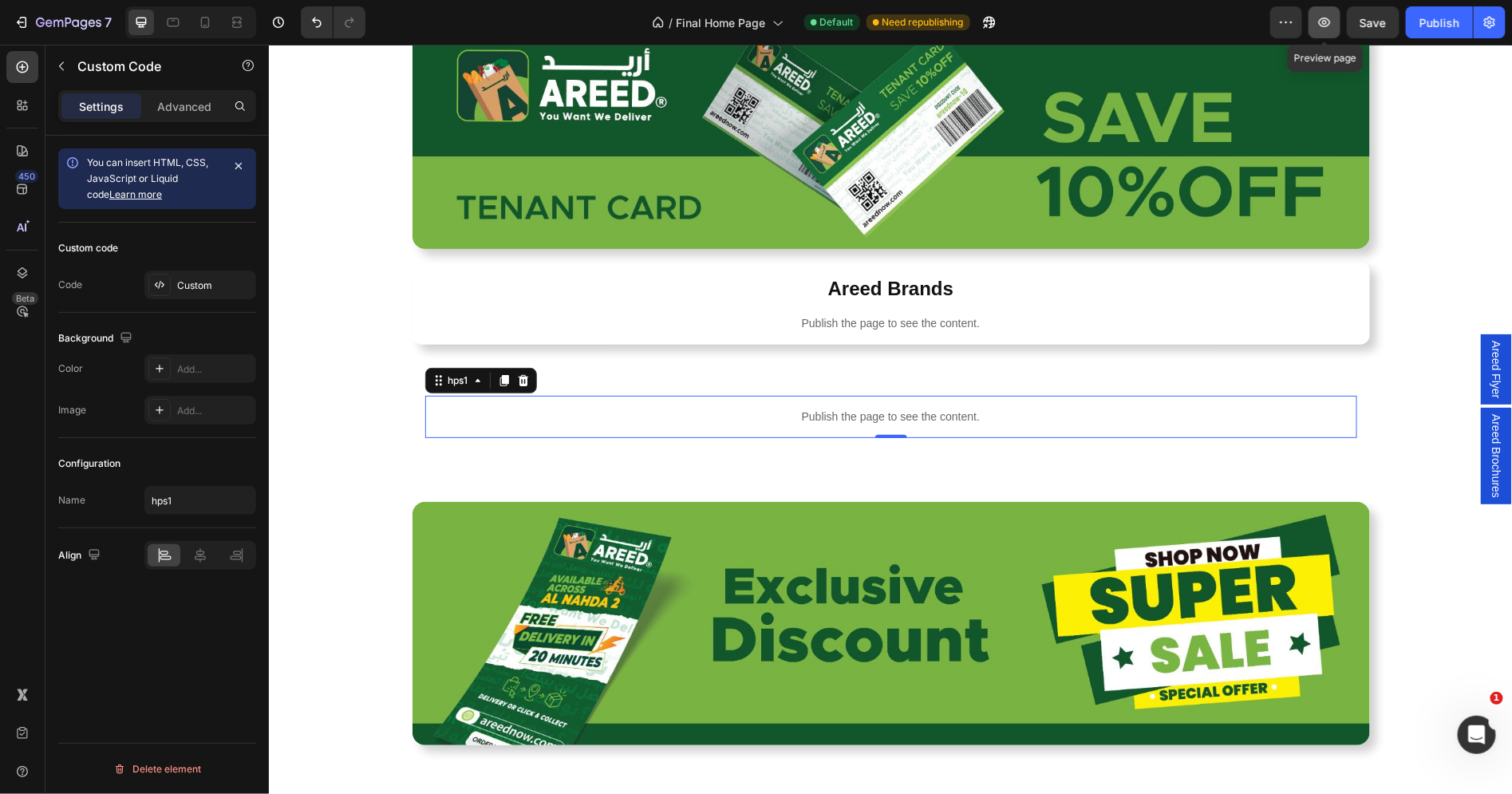
click at [1315, 16] on button "button" at bounding box center [1324, 22] width 32 height 32
click at [177, 281] on div "Custom" at bounding box center [214, 285] width 75 height 15
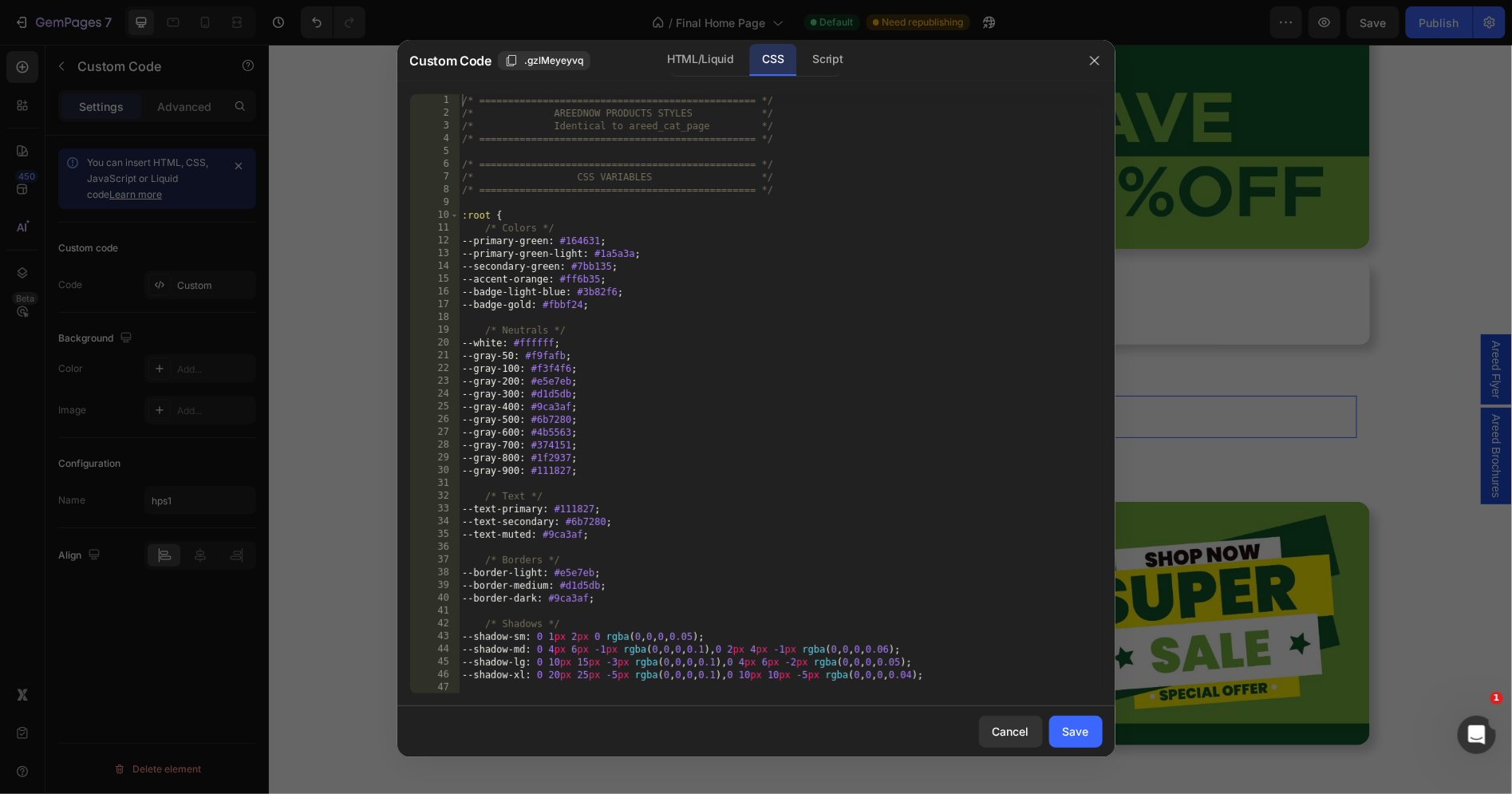
click at [684, 171] on div "/* ================================================ */ /* AREEDNOW PRODUCTS STY…" at bounding box center [780, 407] width 644 height 626
type textarea "} }"
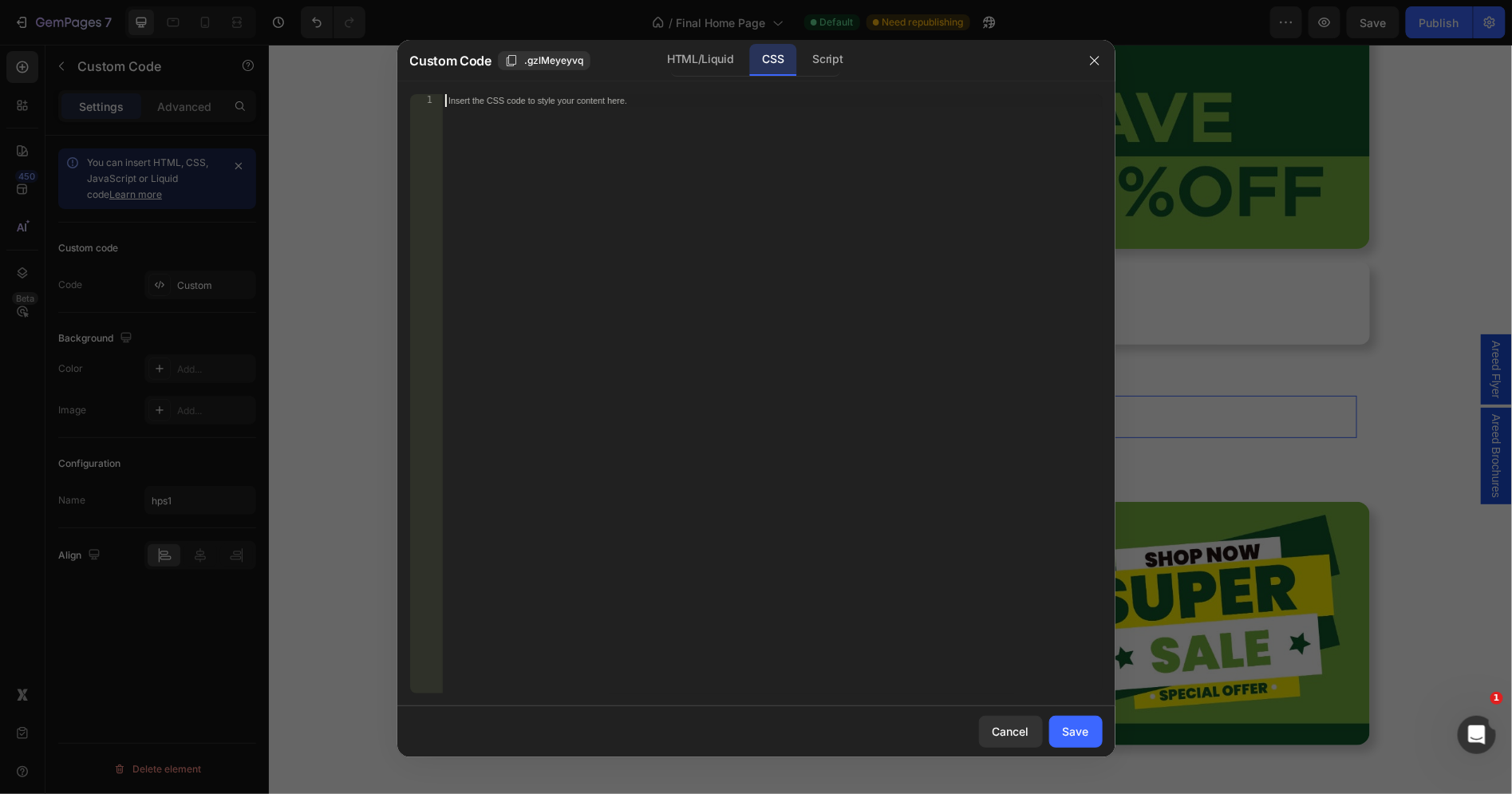
paste textarea "}"
type textarea "}"
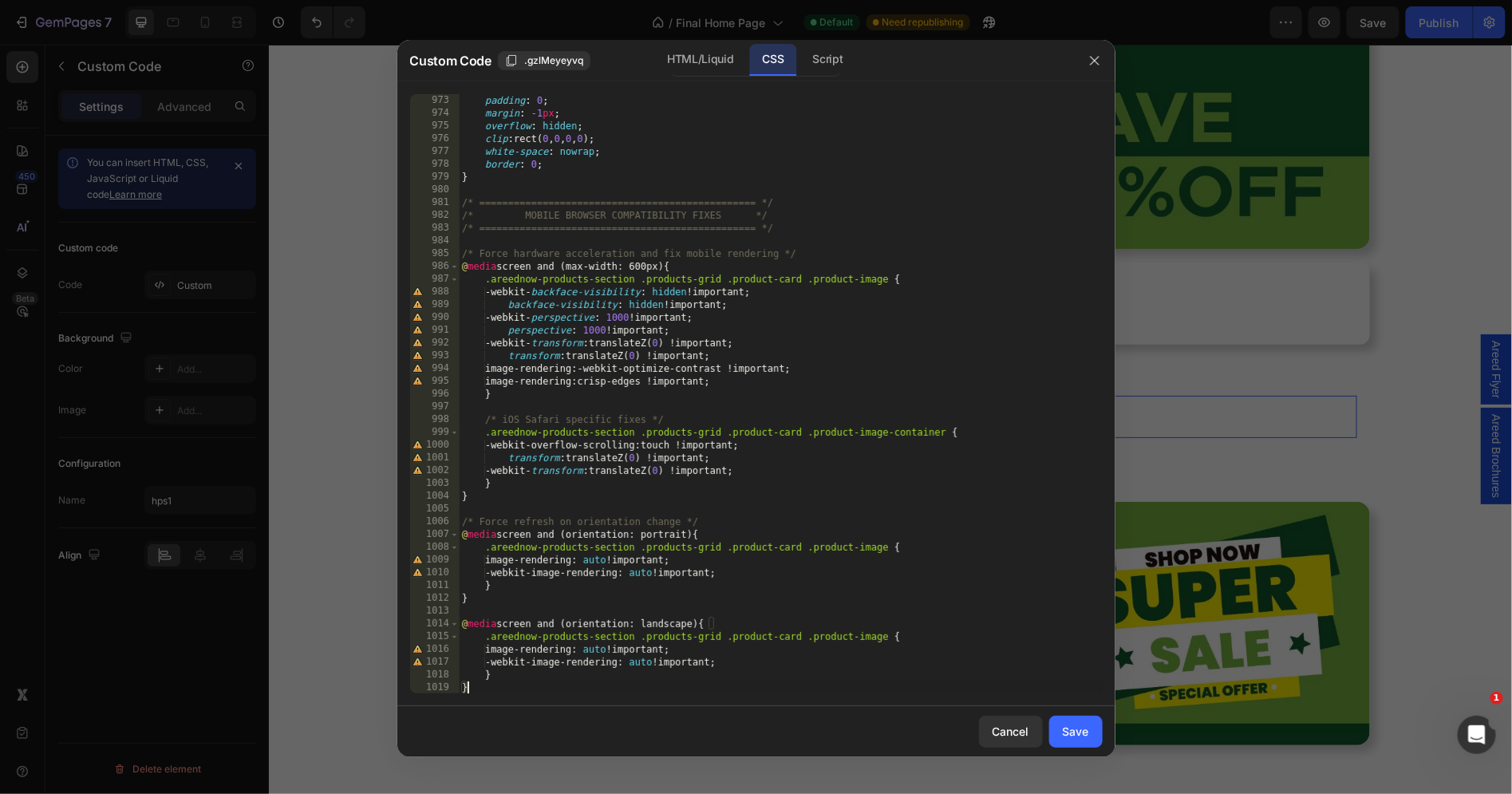
drag, startPoint x: 1065, startPoint y: 731, endPoint x: 1065, endPoint y: 675, distance: 56.0
click at [1065, 731] on div "Save" at bounding box center [1076, 731] width 26 height 17
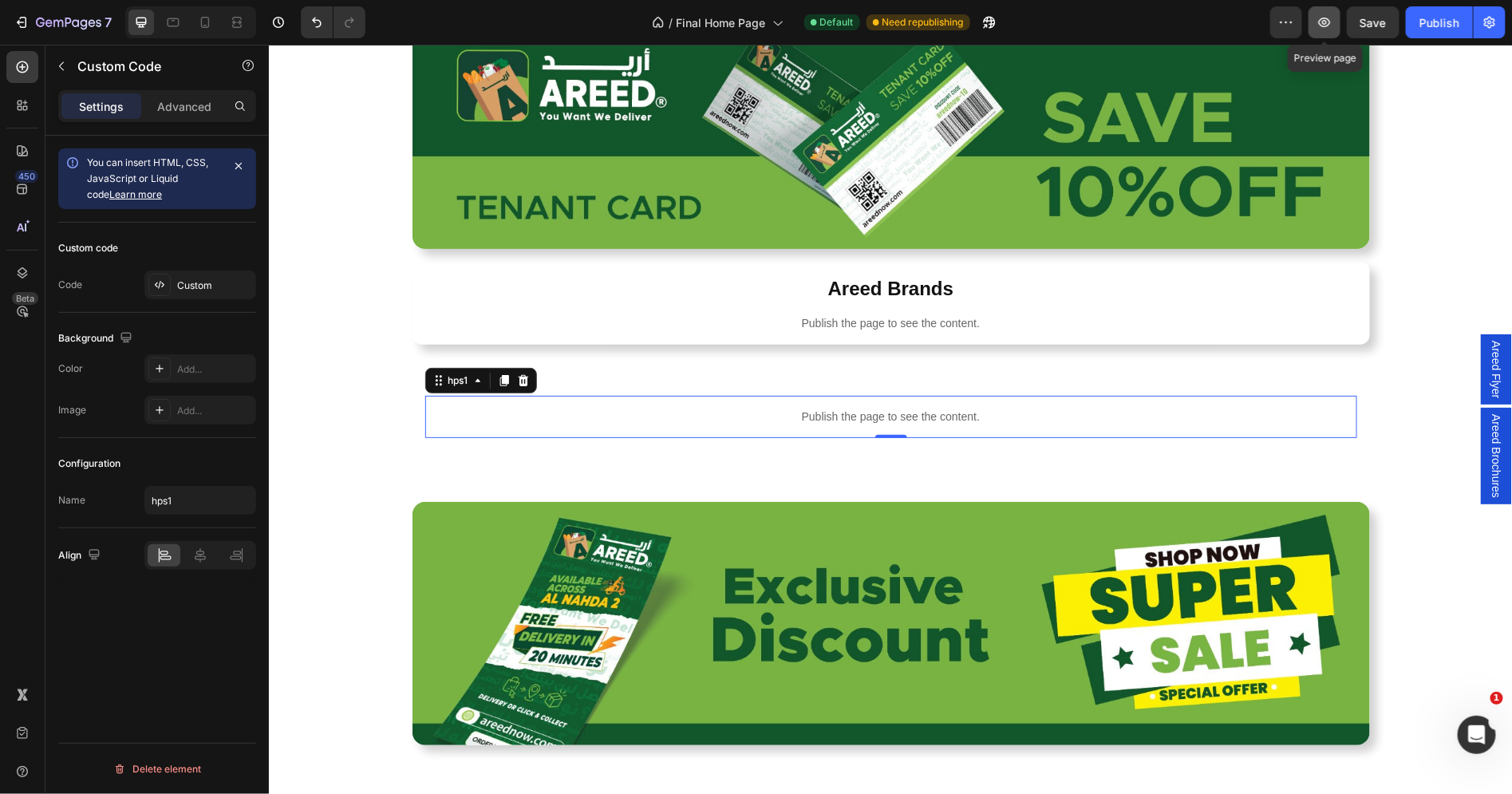
click at [1326, 15] on icon "button" at bounding box center [1325, 22] width 16 height 16
click at [206, 19] on icon at bounding box center [204, 22] width 16 height 16
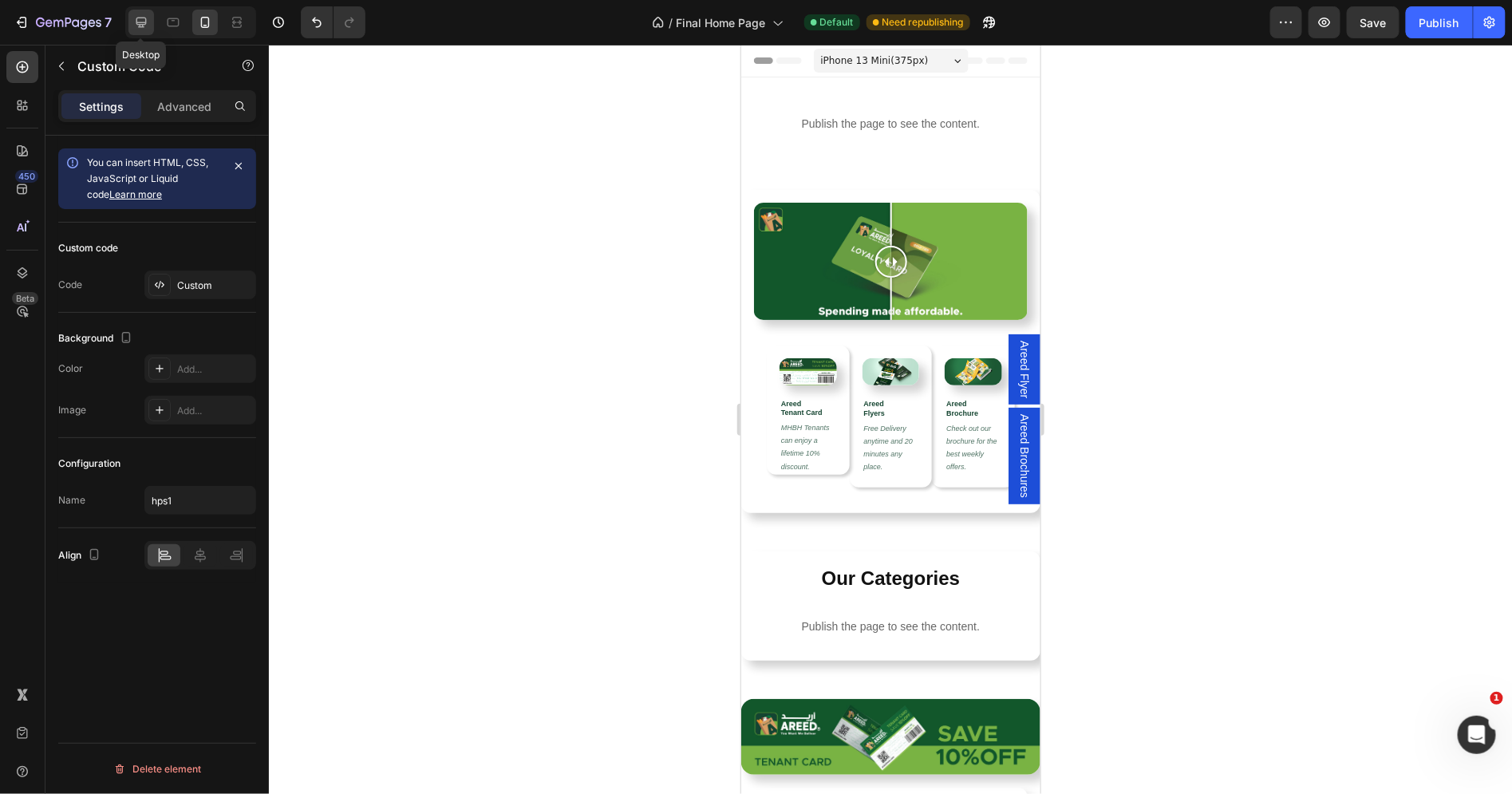
click at [144, 19] on icon at bounding box center [141, 22] width 11 height 11
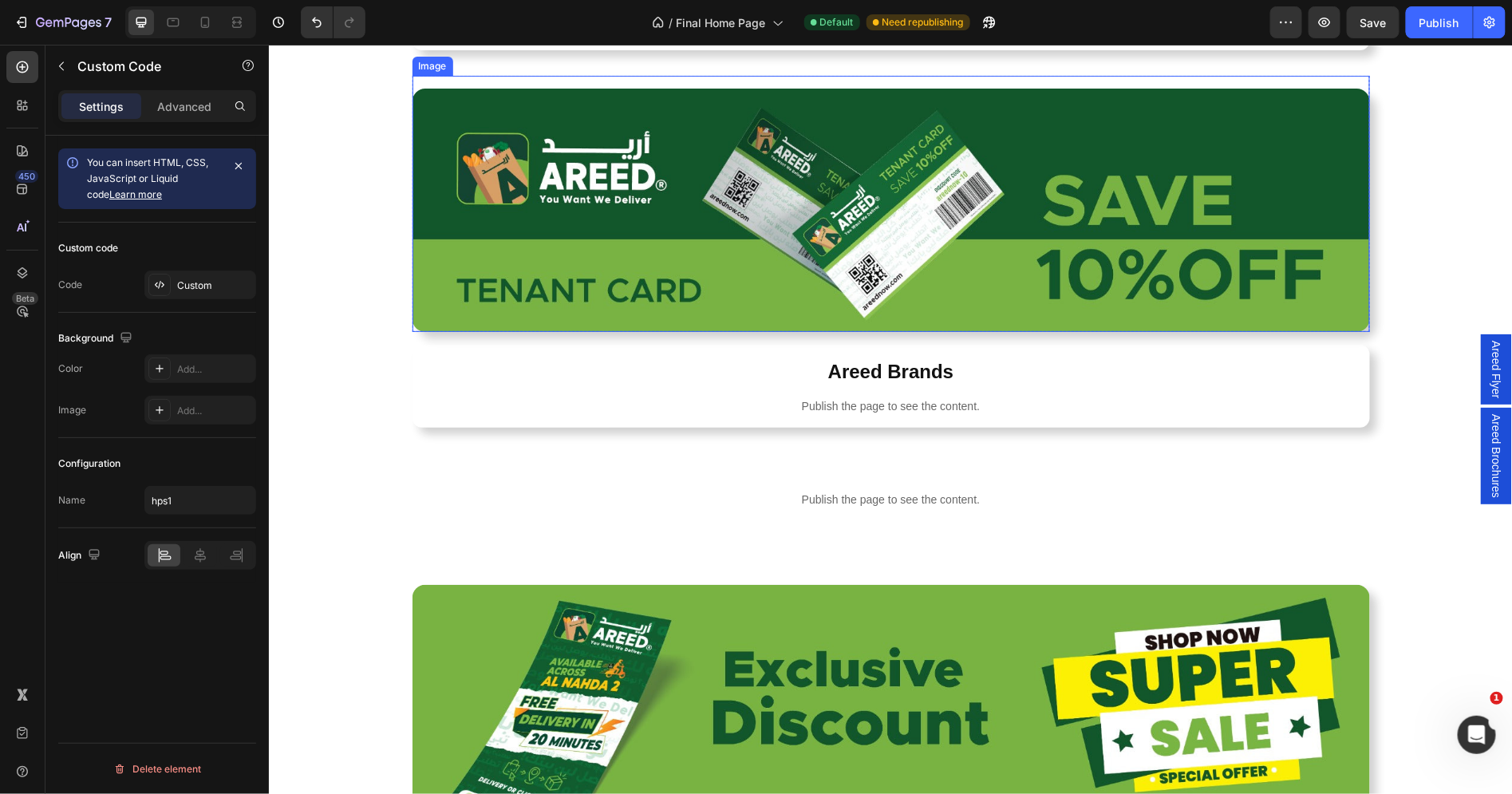
scroll to position [873, 0]
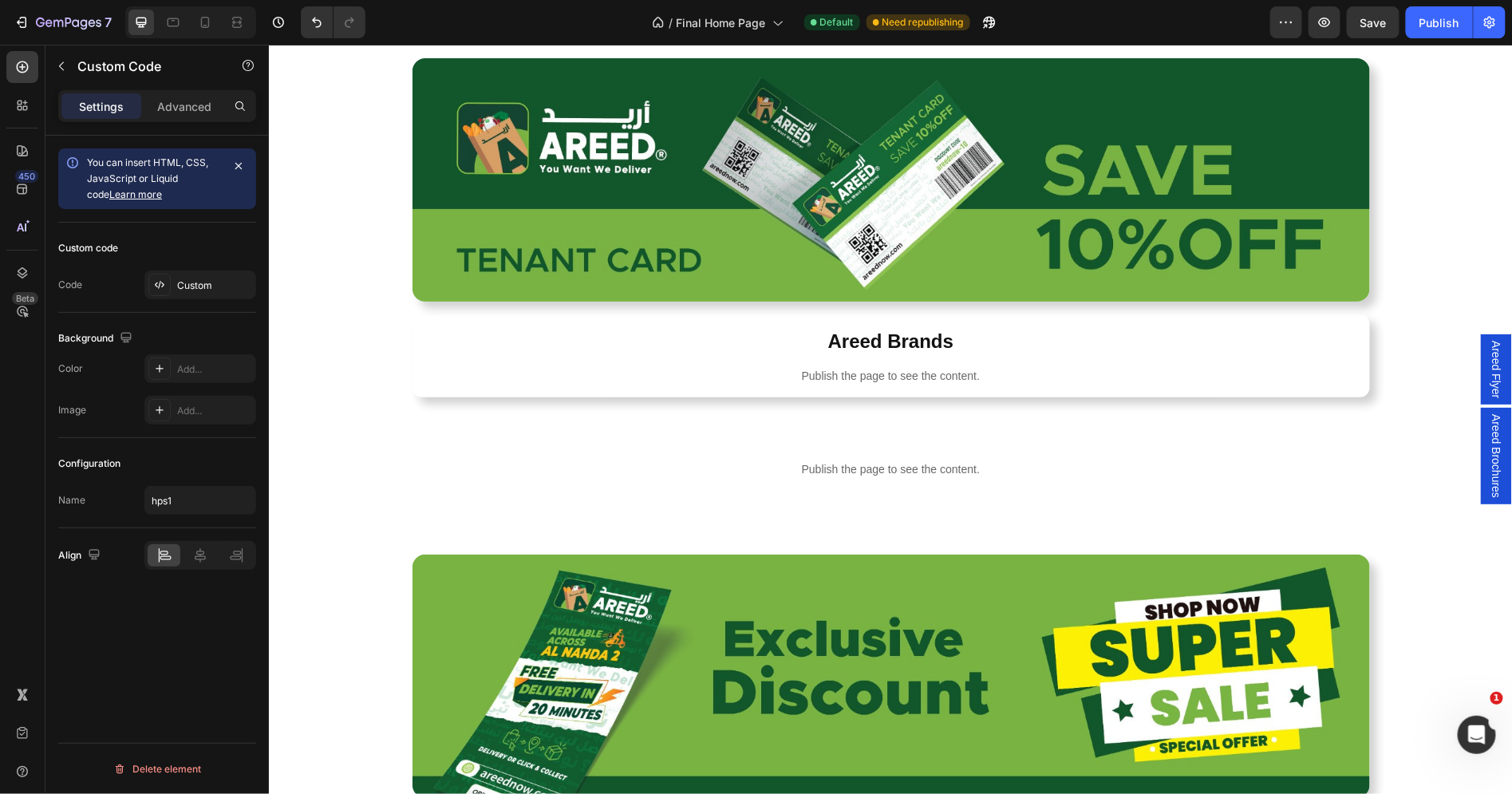
click at [813, 485] on div "Publish the page to see the content." at bounding box center [891, 468] width 933 height 42
click at [813, 458] on div "Publish the page to see the content." at bounding box center [891, 468] width 933 height 42
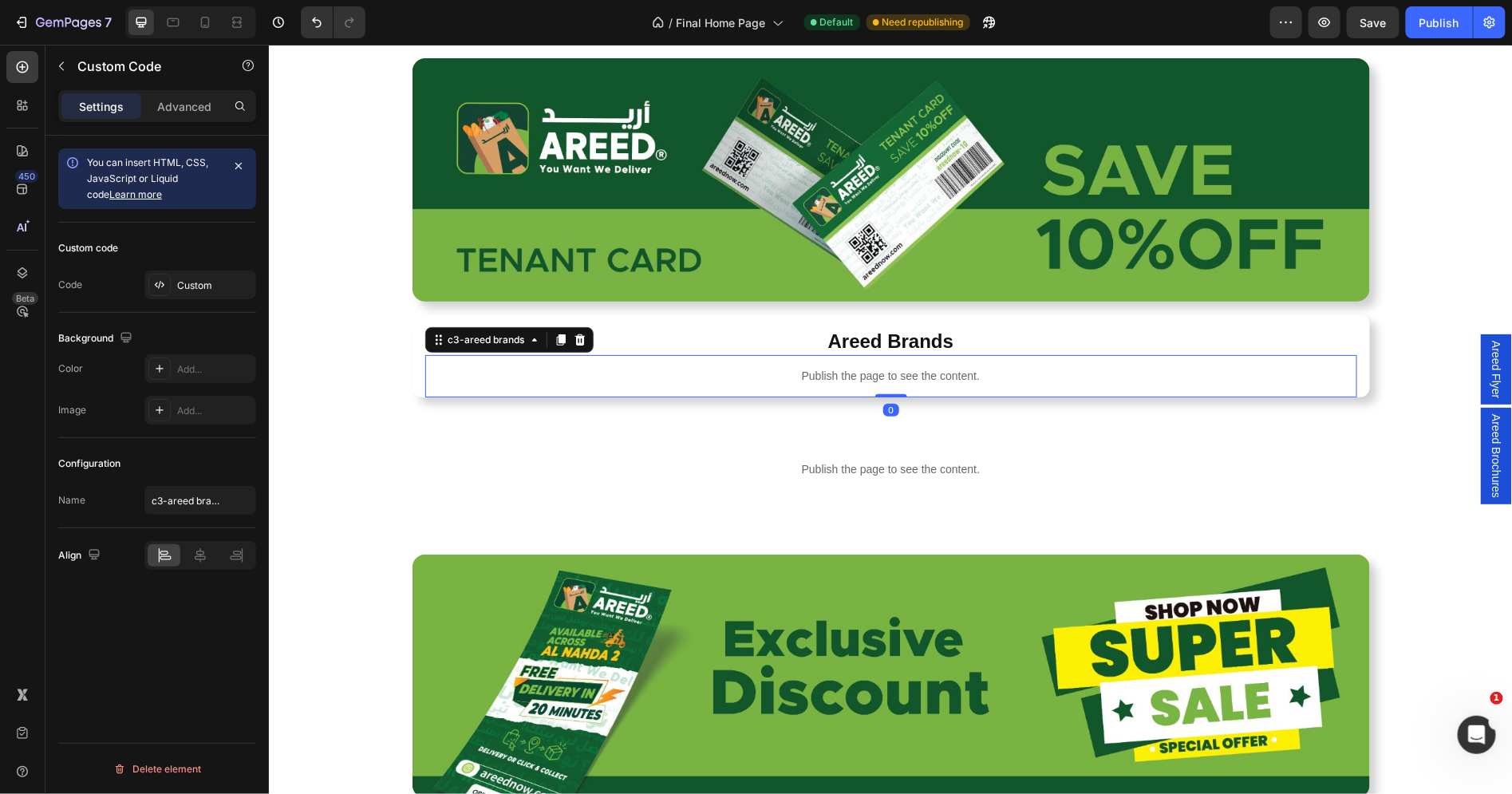
click at [793, 364] on div "Publish the page to see the content." at bounding box center [891, 375] width 933 height 42
click at [791, 474] on p "Publish the page to see the content." at bounding box center [891, 468] width 933 height 17
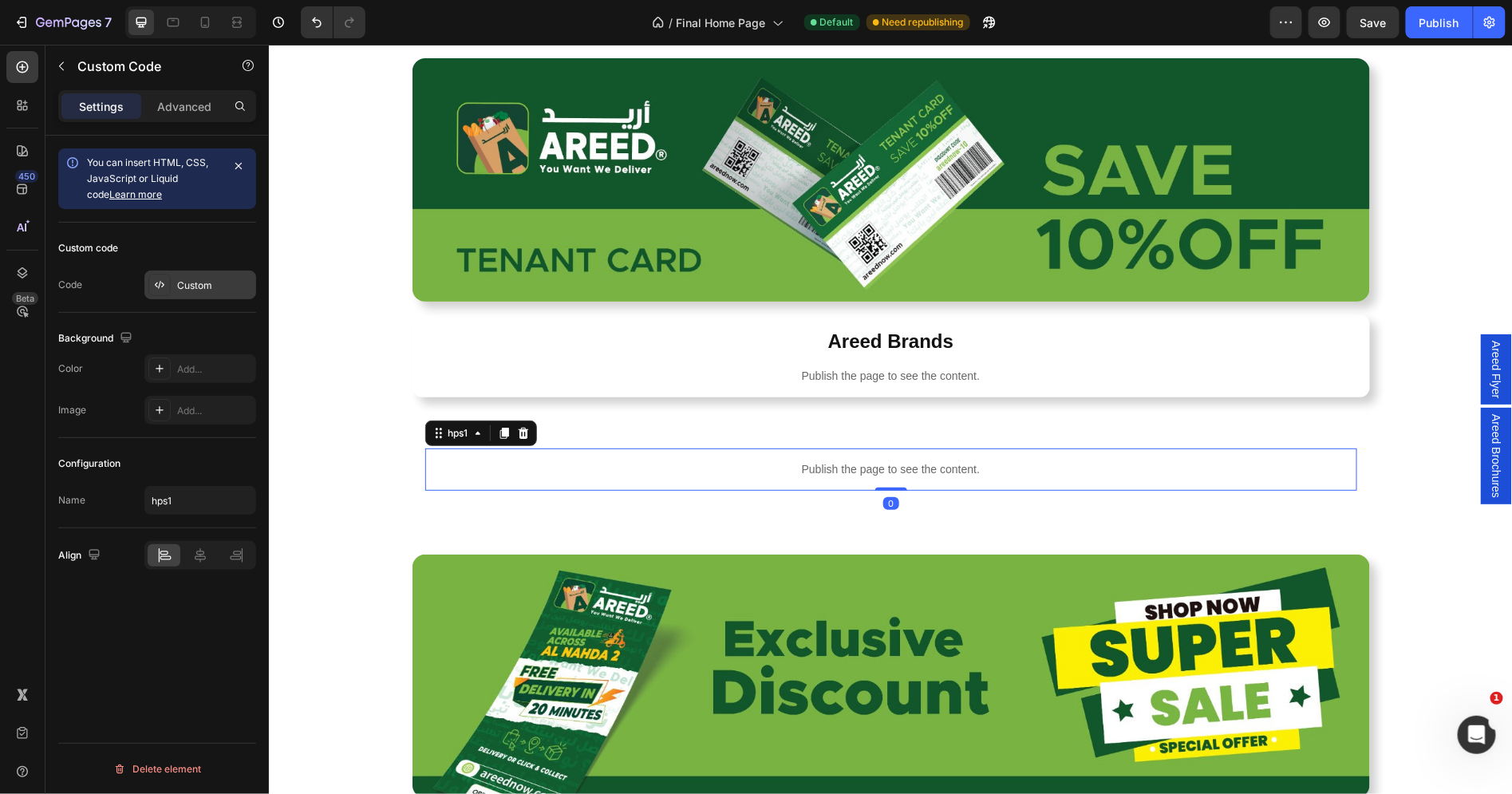
click at [180, 282] on div "Custom" at bounding box center [214, 285] width 75 height 15
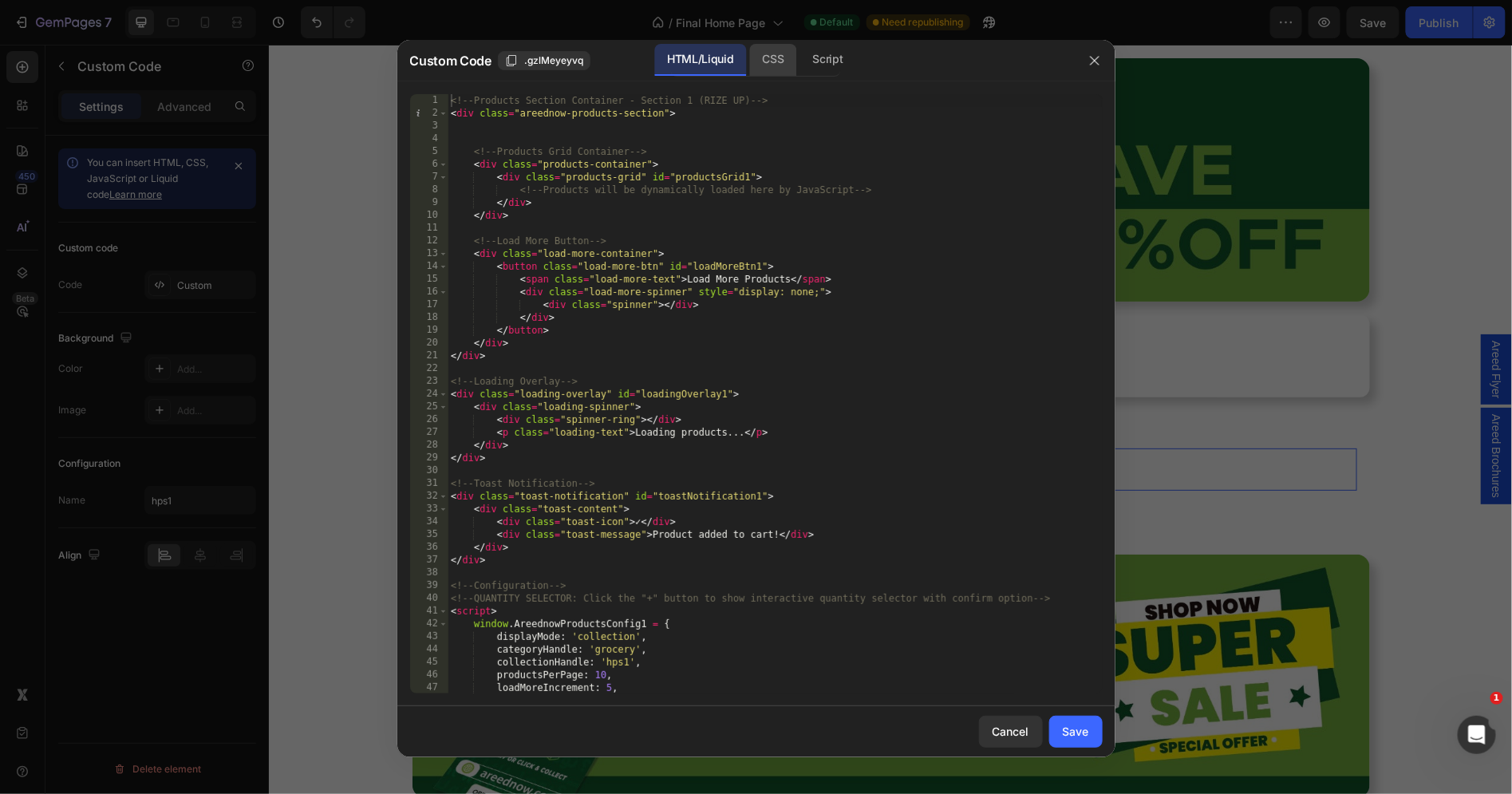
click at [800, 56] on div "CSS" at bounding box center [828, 59] width 55 height 32
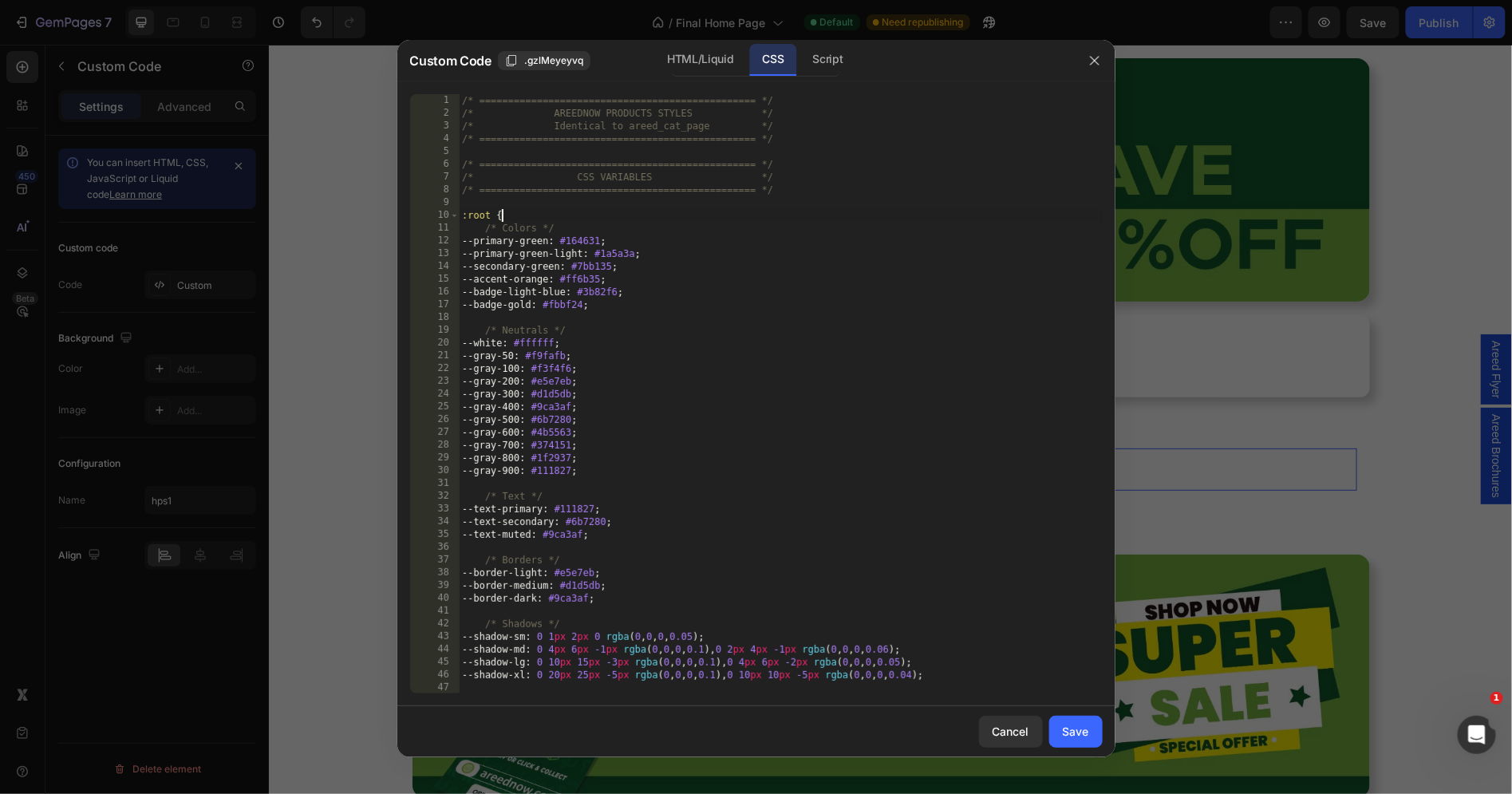
click at [774, 215] on div "/* ================================================ */ /* AREEDNOW PRODUCTS STY…" at bounding box center [780, 407] width 644 height 626
type textarea "} }"
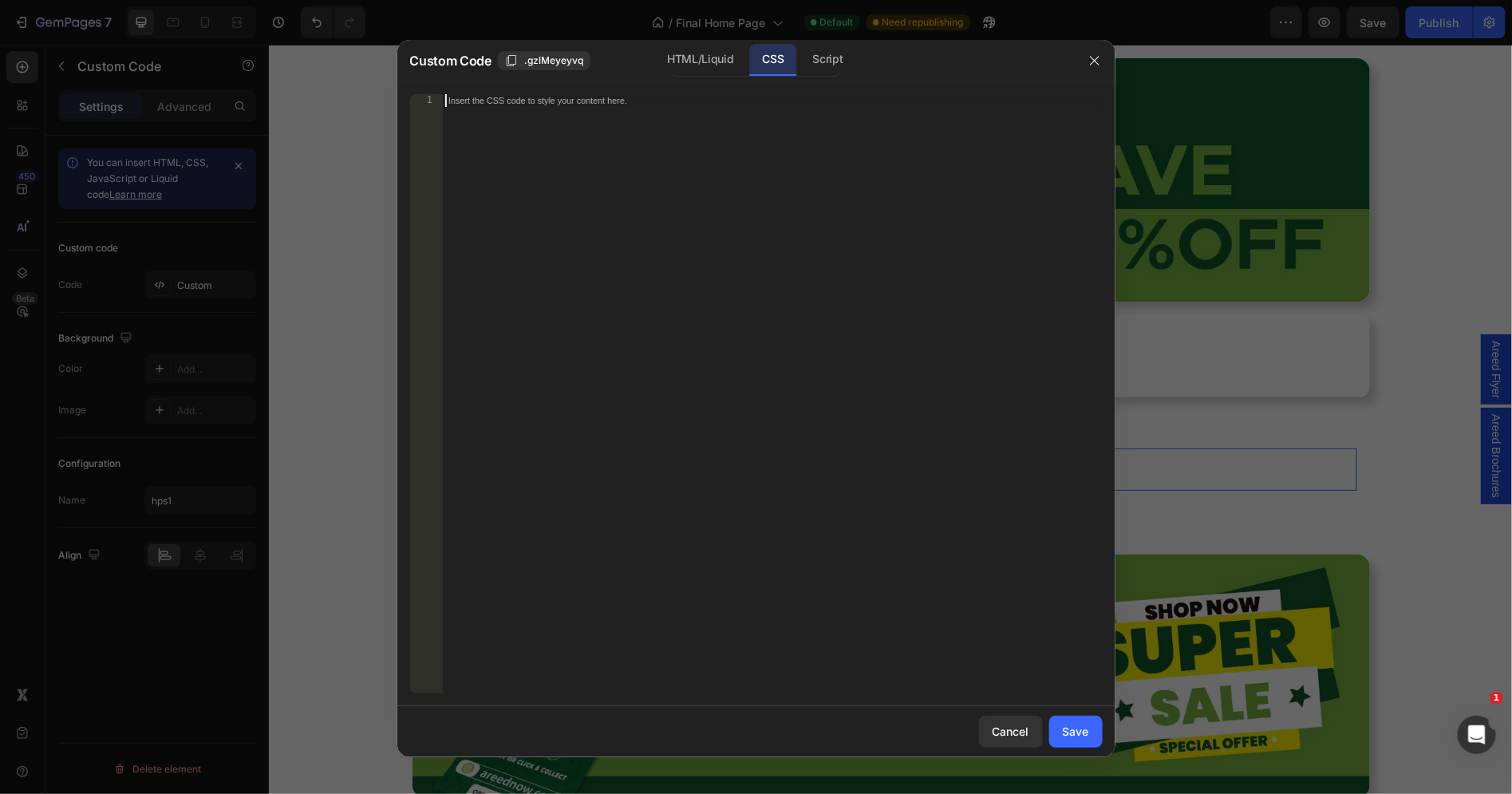
paste textarea "}"
type textarea "}"
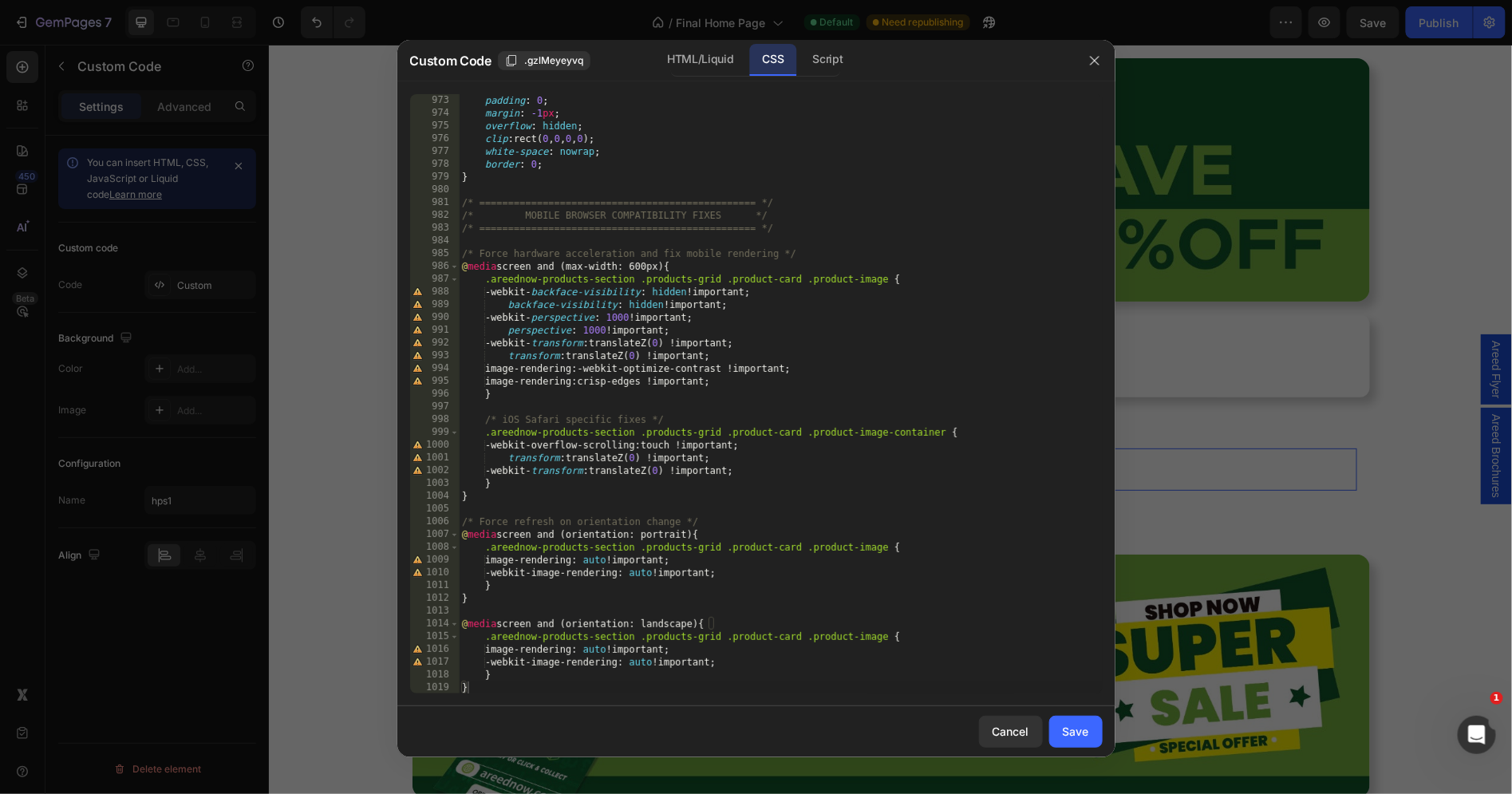
click at [1088, 710] on div "Cancel Save" at bounding box center [756, 732] width 719 height 51
click at [1088, 717] on button "Save" at bounding box center [1076, 731] width 54 height 32
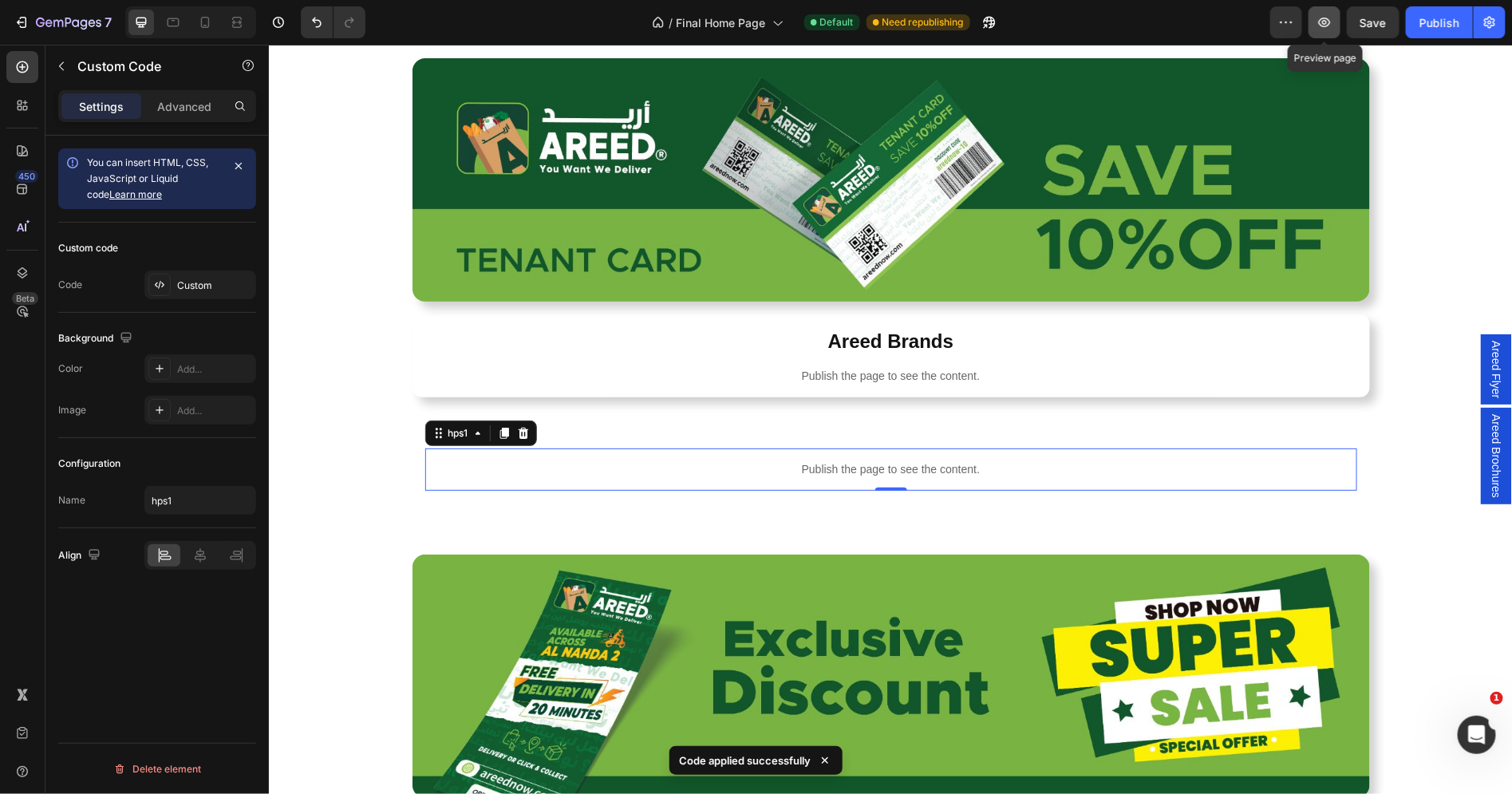
click at [1322, 28] on icon "button" at bounding box center [1325, 22] width 16 height 16
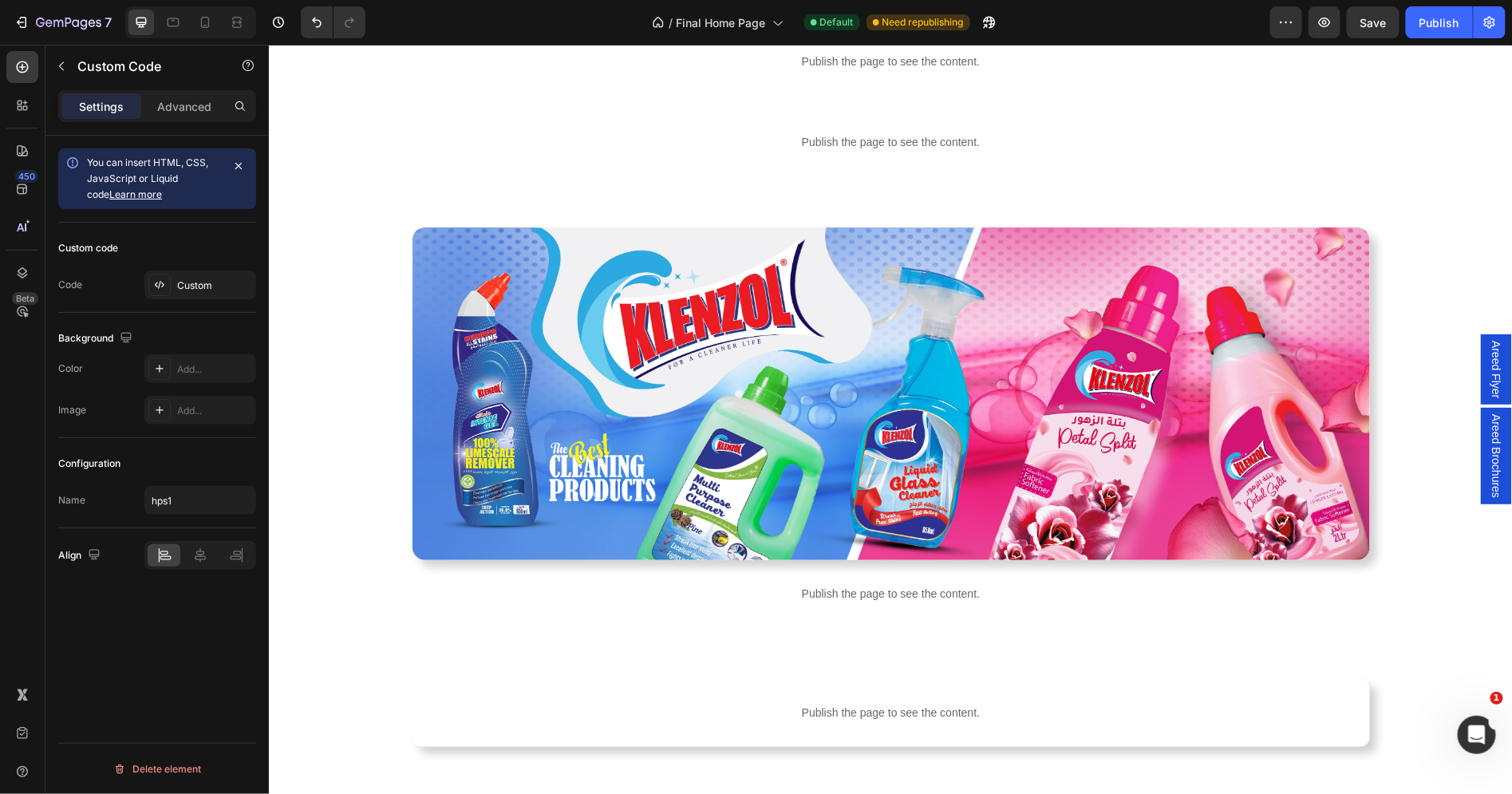
scroll to position [1833, 0]
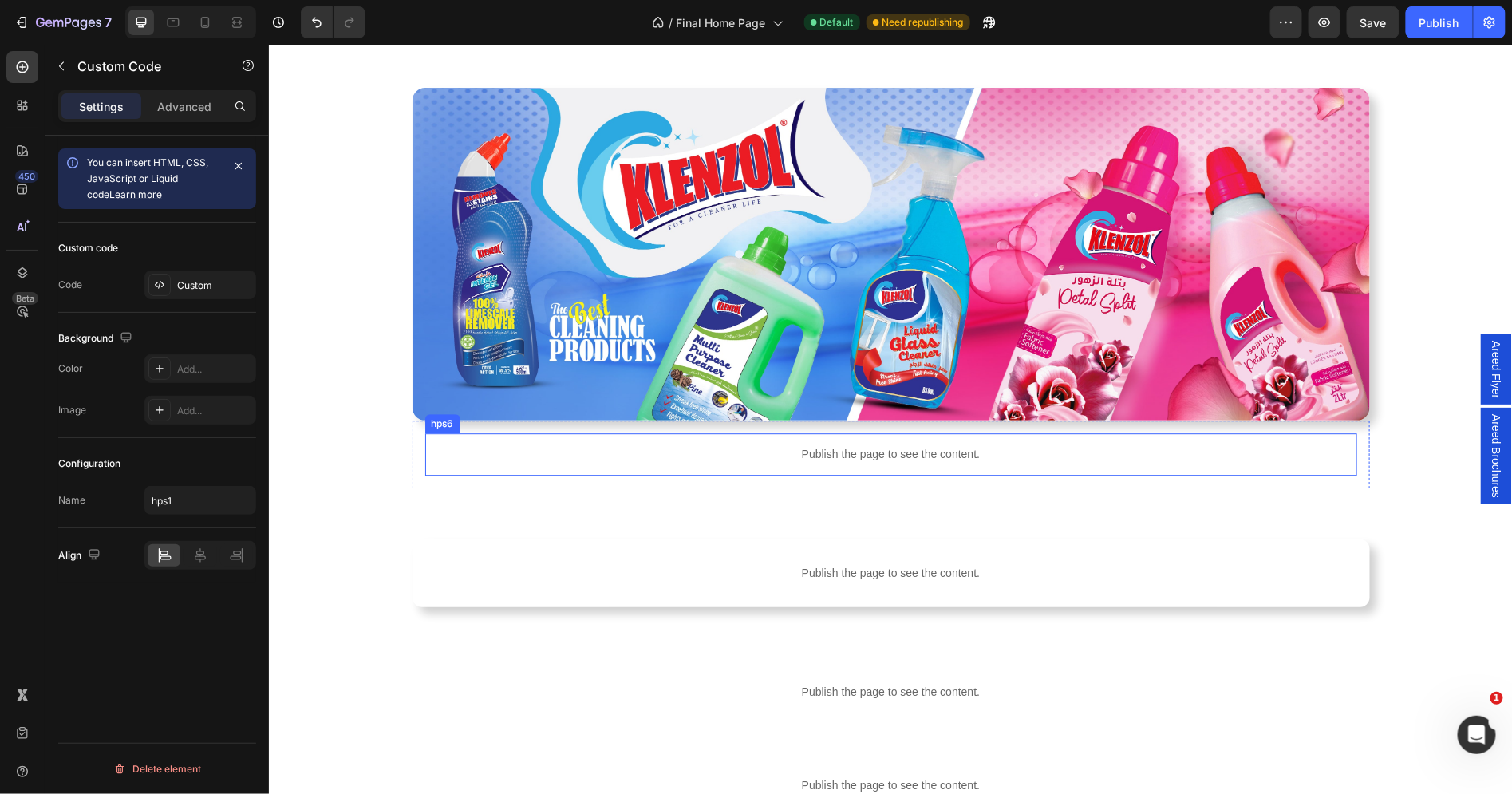
click at [794, 447] on p "Publish the page to see the content." at bounding box center [891, 452] width 933 height 17
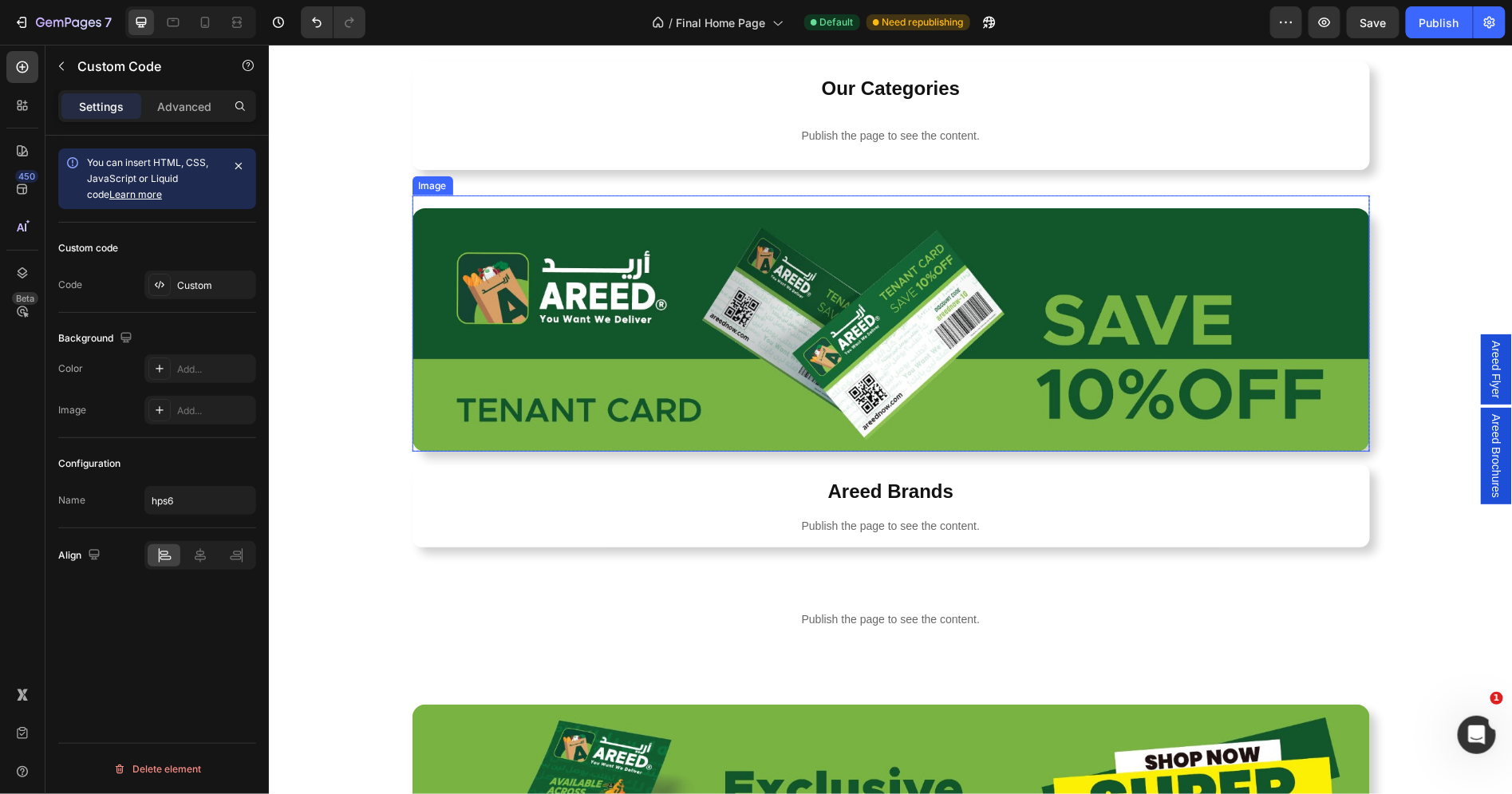
scroll to position [775, 0]
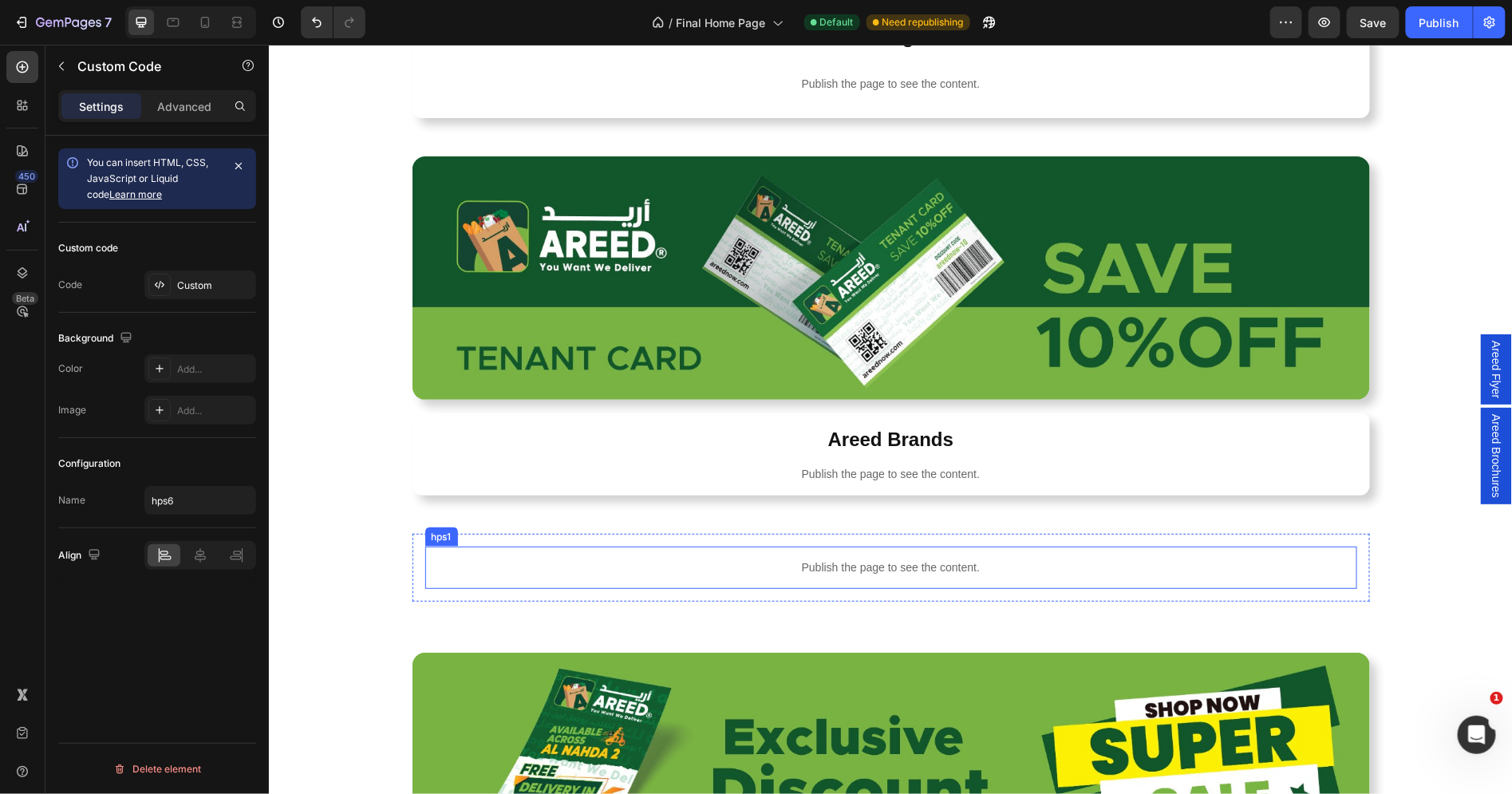
click at [760, 572] on p "Publish the page to see the content." at bounding box center [891, 566] width 933 height 17
click at [171, 280] on div "Custom" at bounding box center [200, 285] width 112 height 29
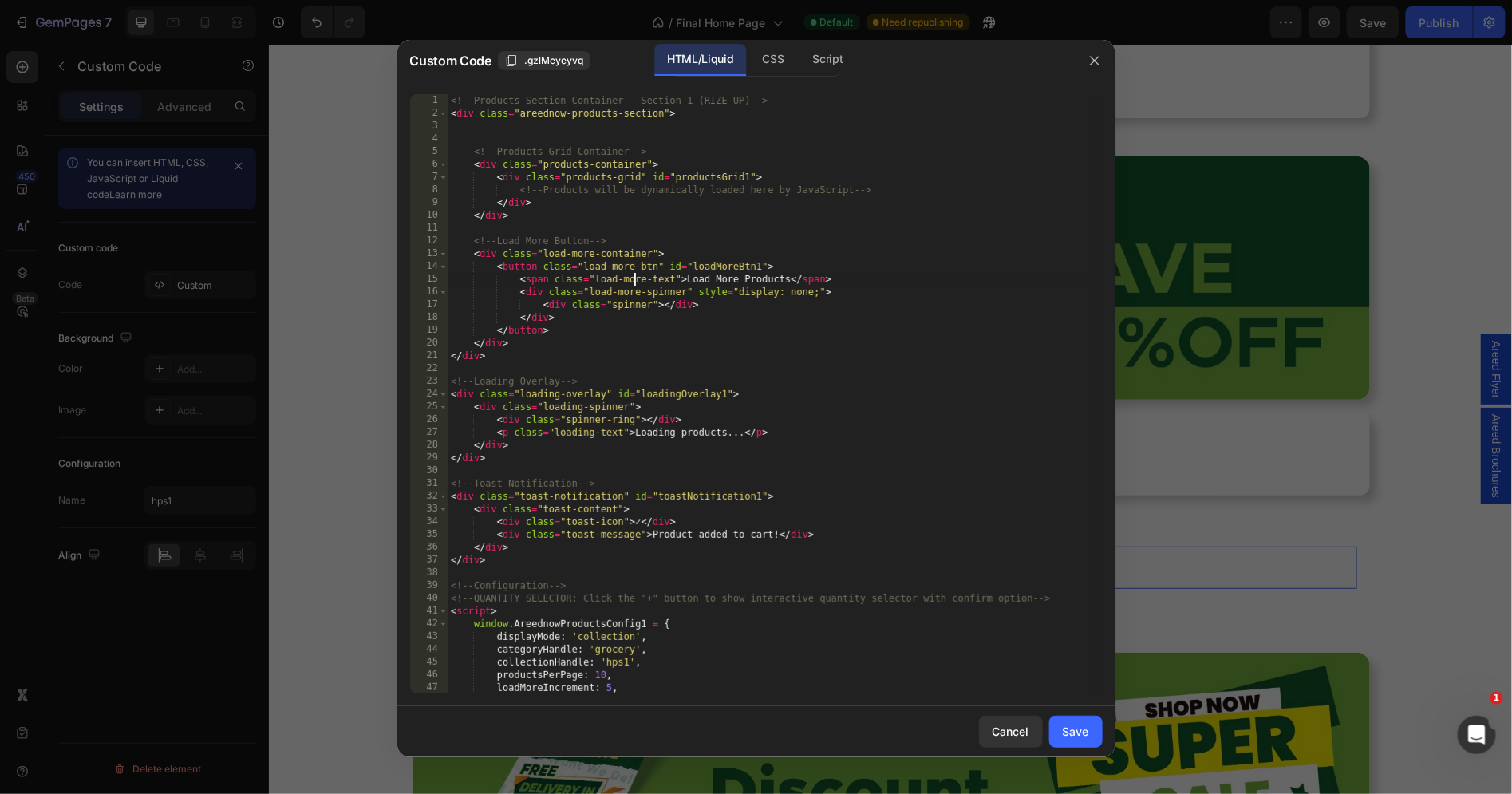
click at [635, 276] on div "<!-- Products Section Container - Section 1 (RIZE UP) --> < div class = "areedn…" at bounding box center [768, 407] width 642 height 626
click at [800, 54] on div "CSS" at bounding box center [828, 59] width 55 height 32
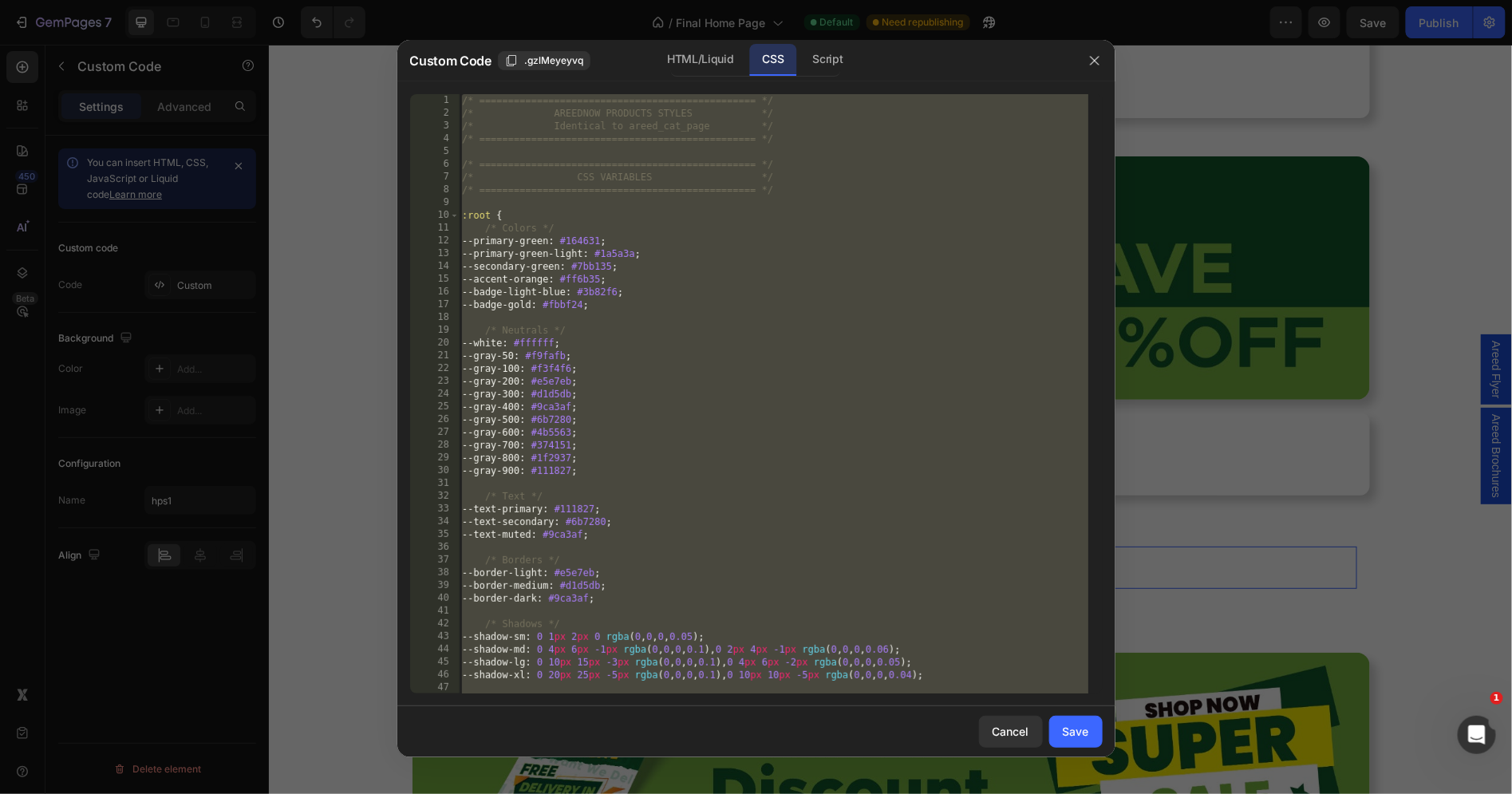
click at [639, 294] on div "/* ================================================ */ /* AREEDNOW PRODUCTS STY…" at bounding box center [773, 407] width 630 height 626
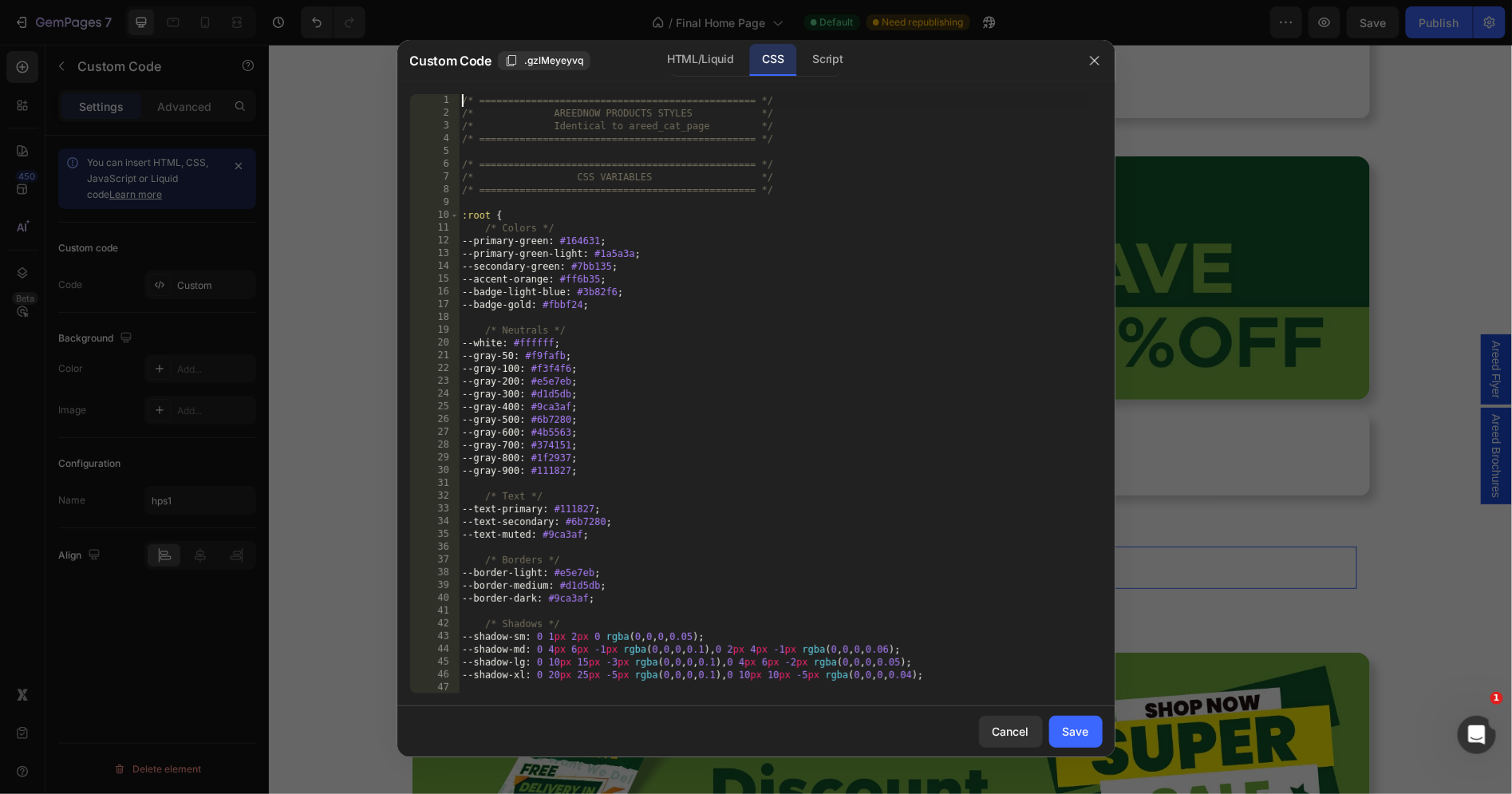
type textarea "} }"
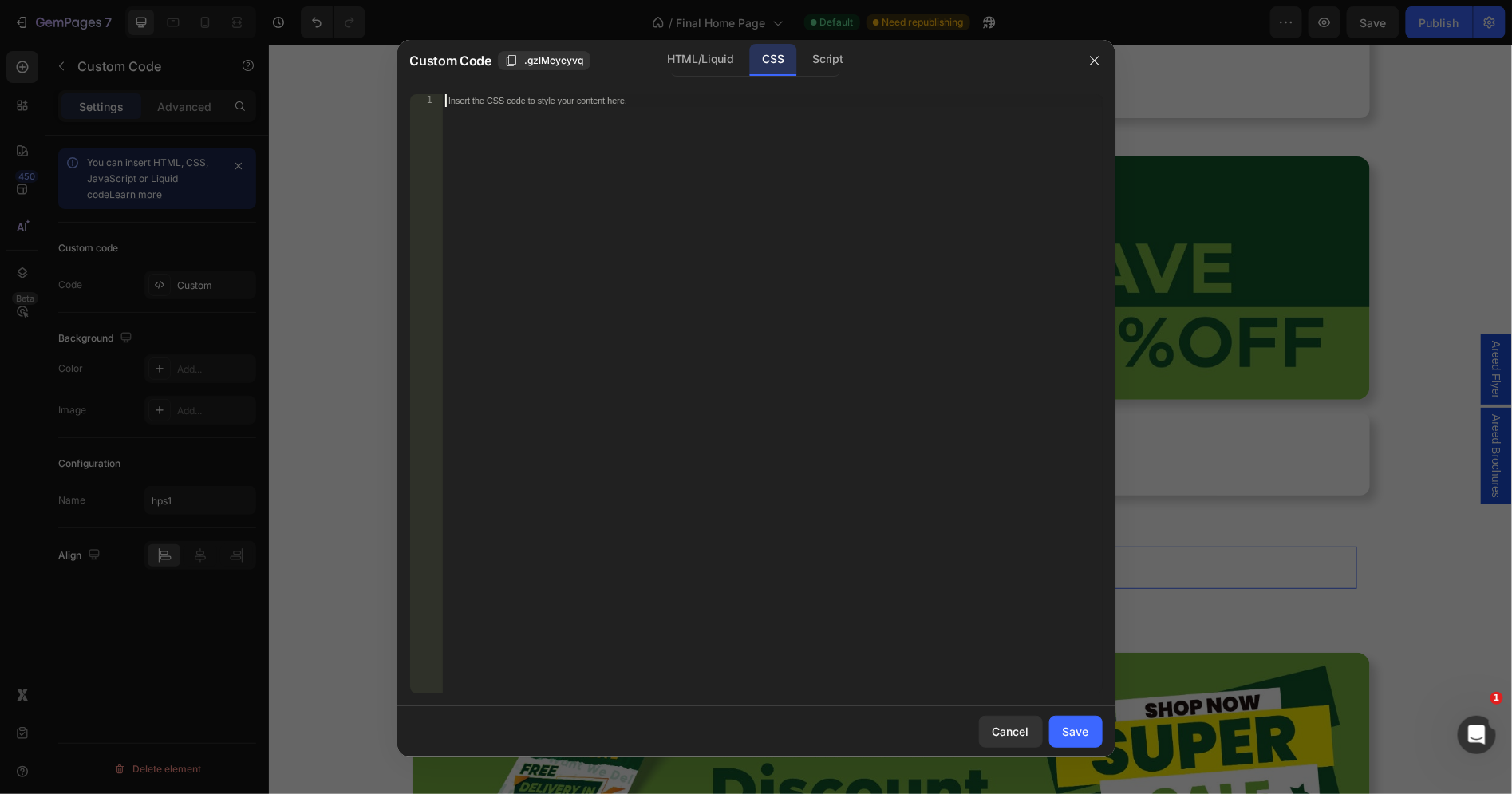
paste textarea "}"
type textarea "}"
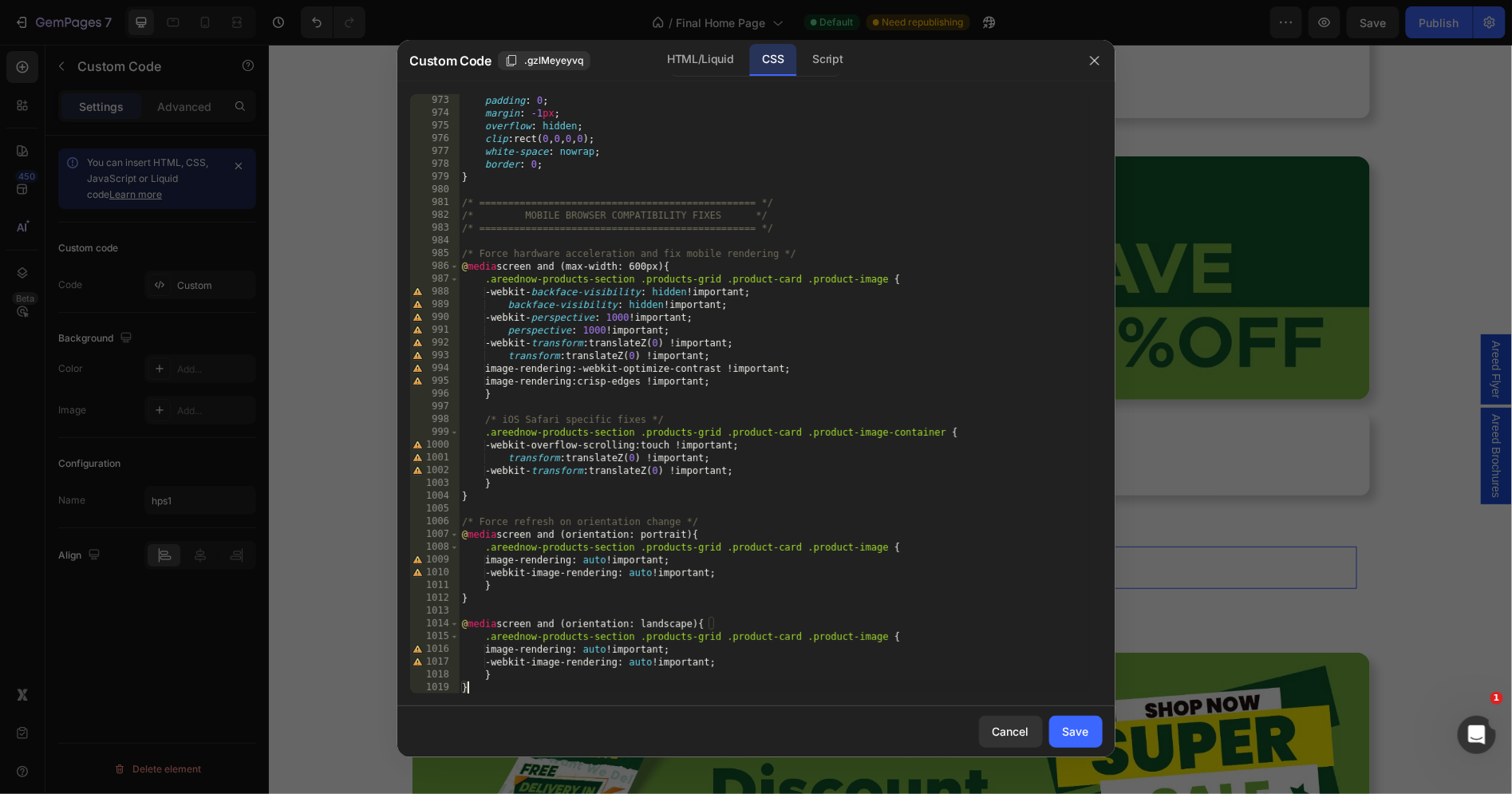
scroll to position [12418, 0]
click at [1070, 733] on div "Save" at bounding box center [1076, 731] width 26 height 17
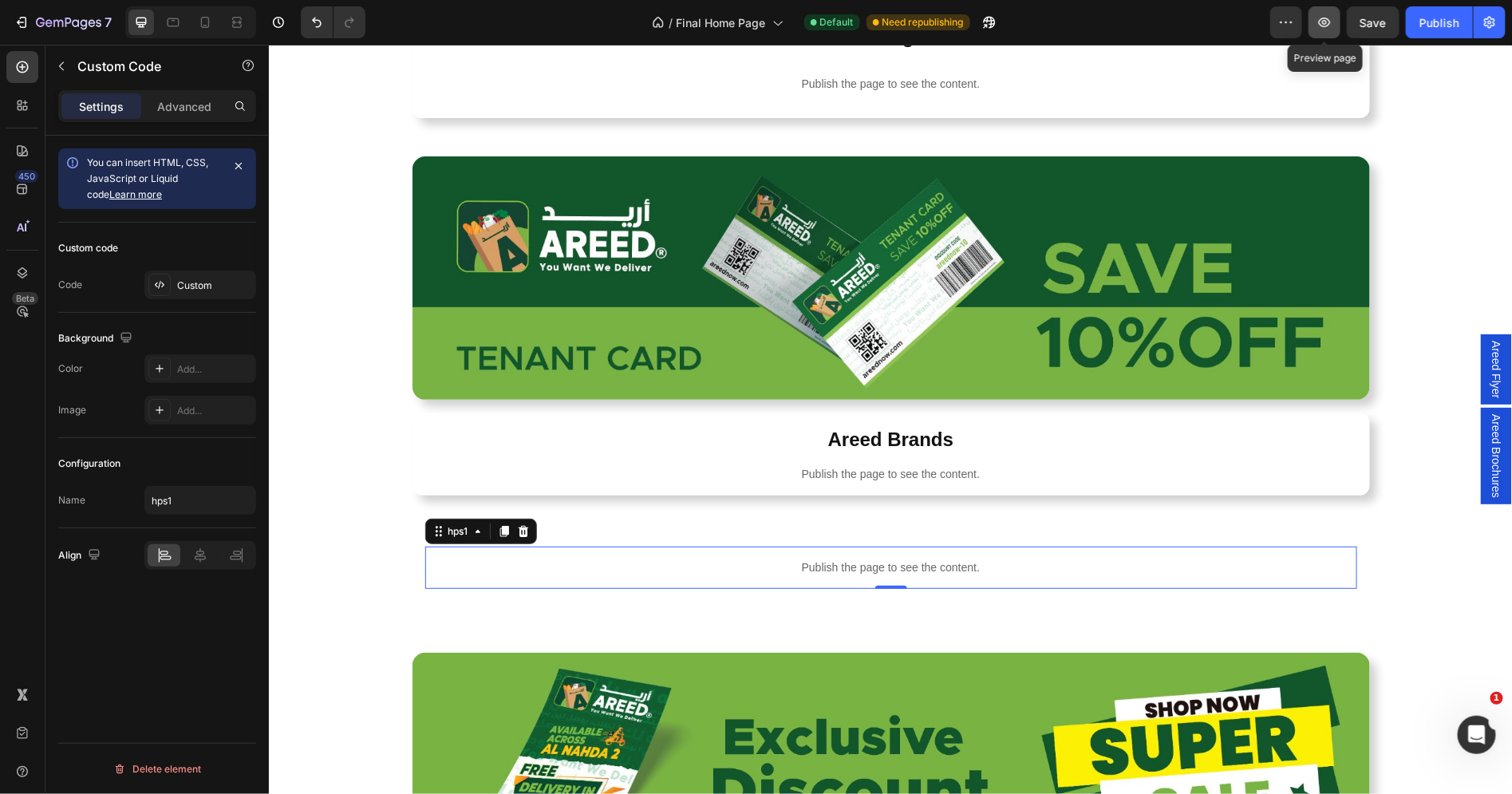
click at [1324, 26] on icon "button" at bounding box center [1325, 22] width 12 height 10
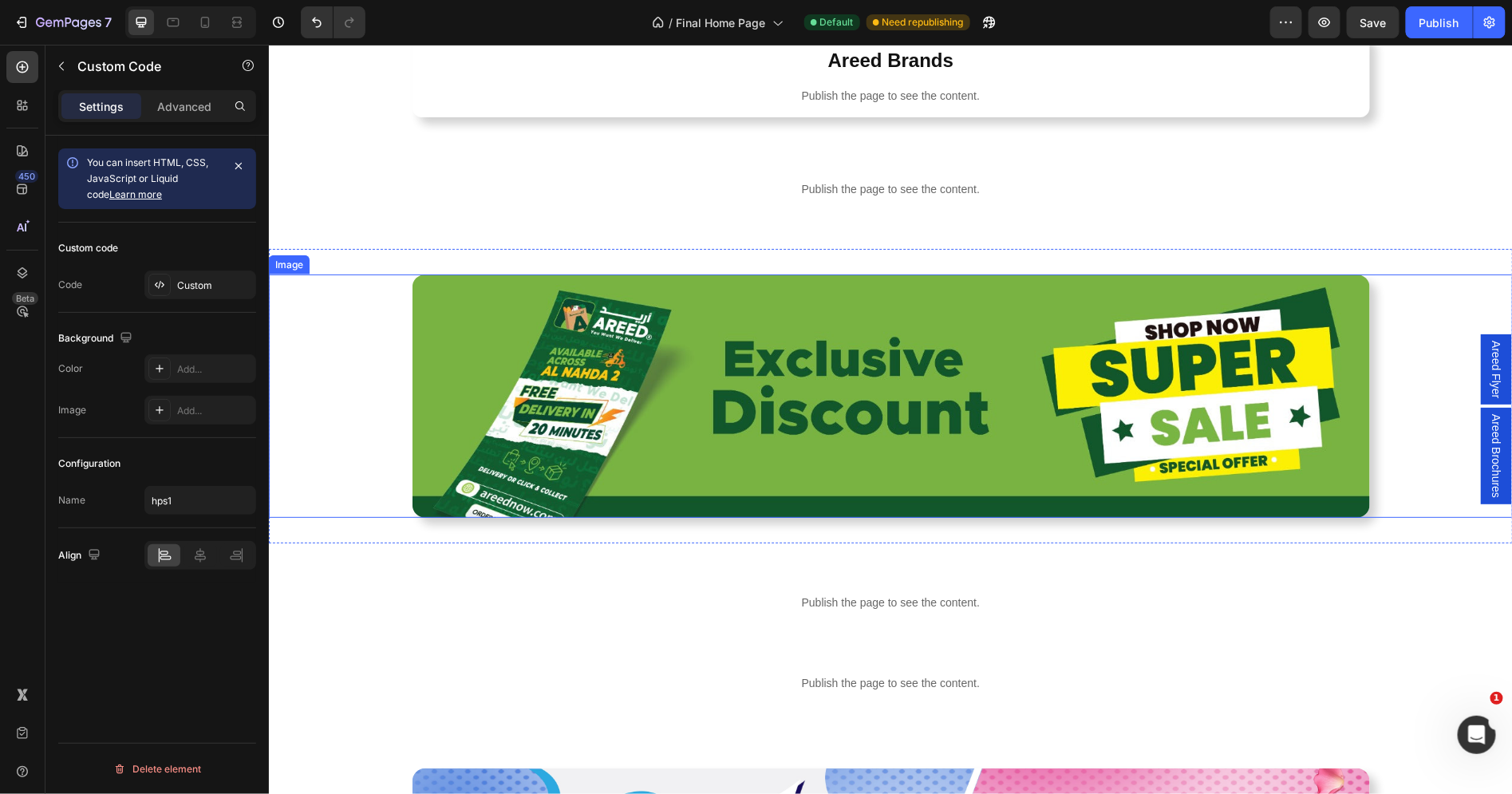
scroll to position [739, 0]
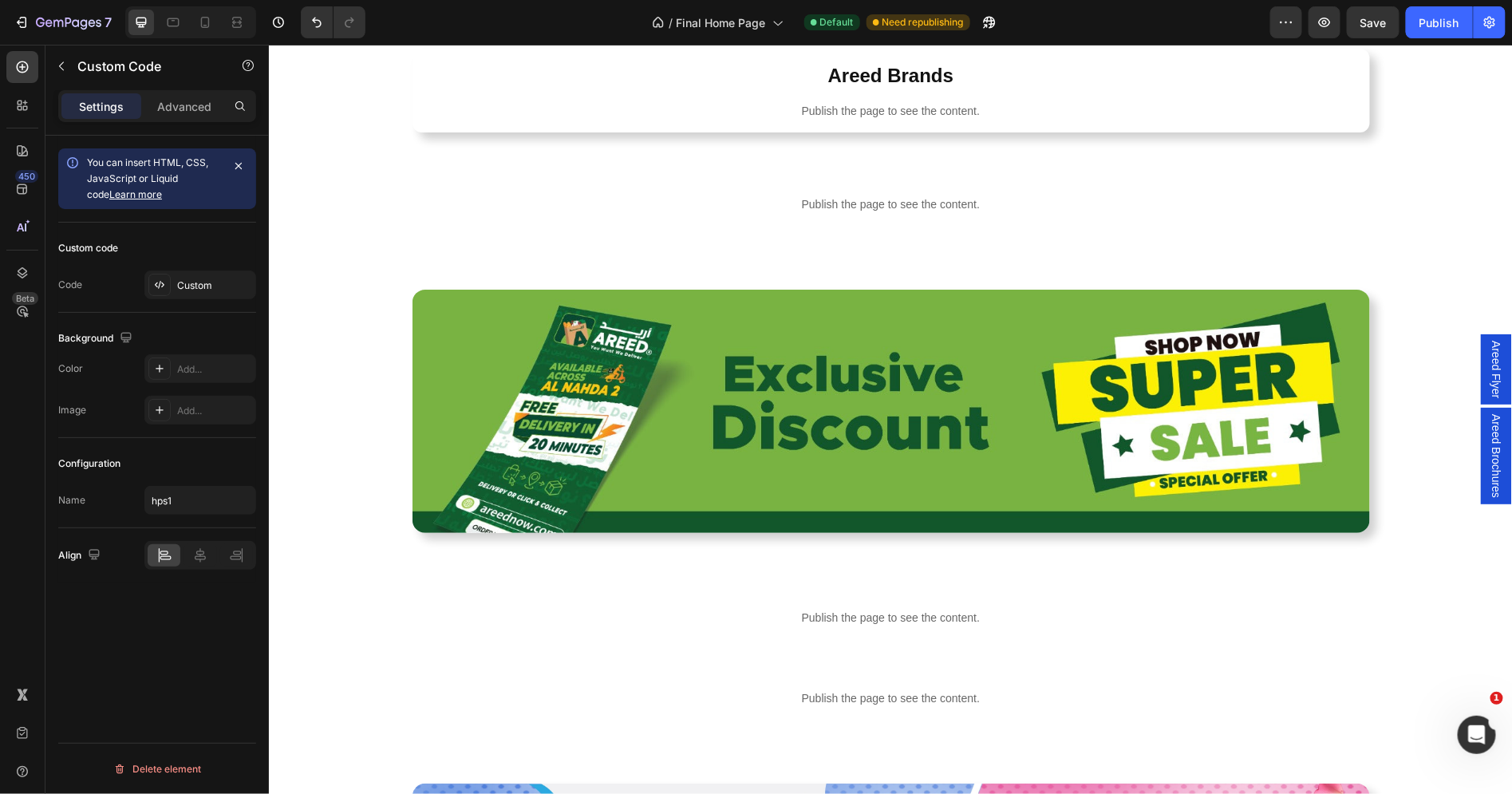
click at [785, 209] on p "Publish the page to see the content." at bounding box center [891, 203] width 933 height 17
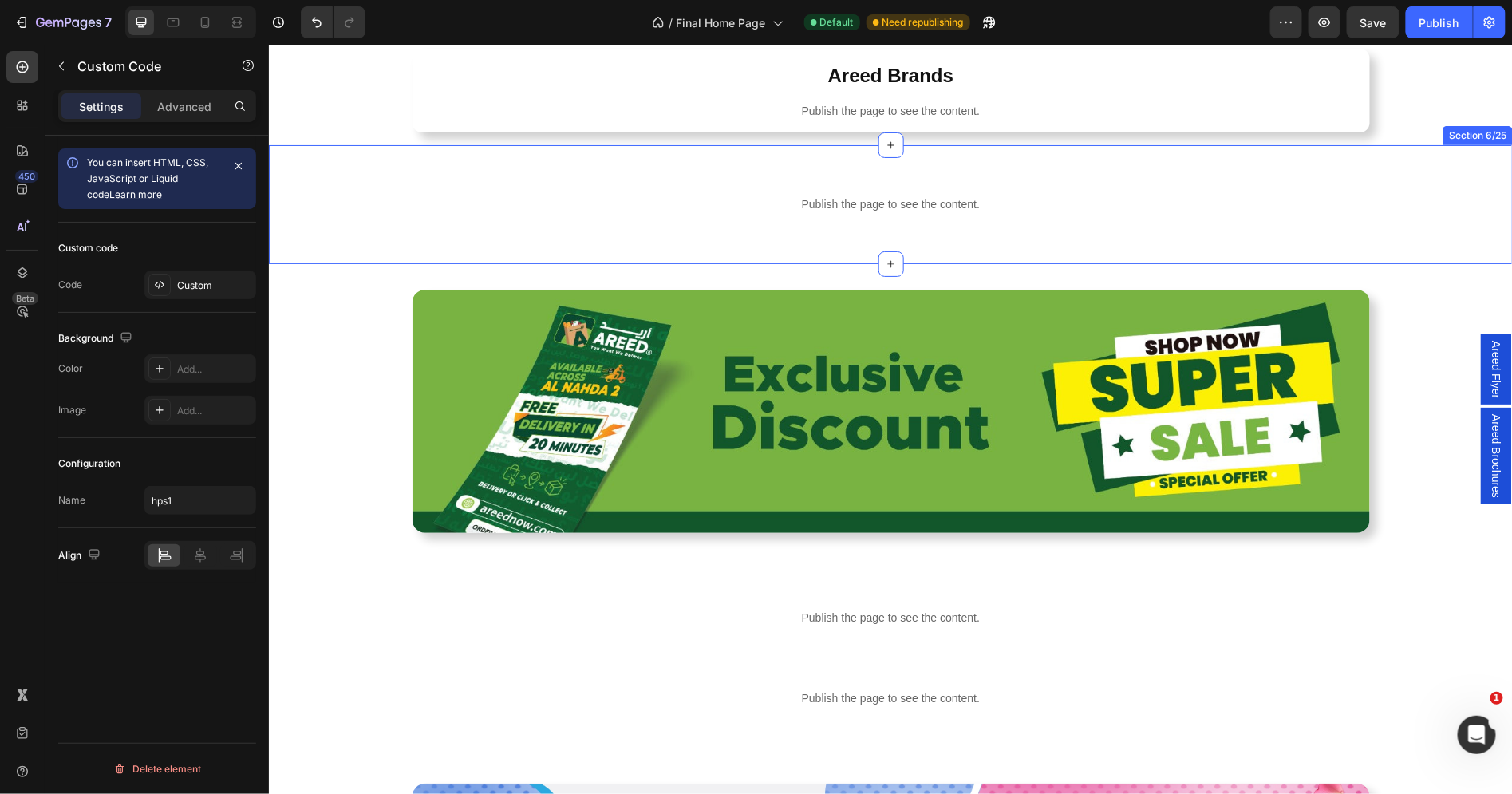
click at [817, 130] on div "Publish the page to see the content." at bounding box center [891, 110] width 933 height 42
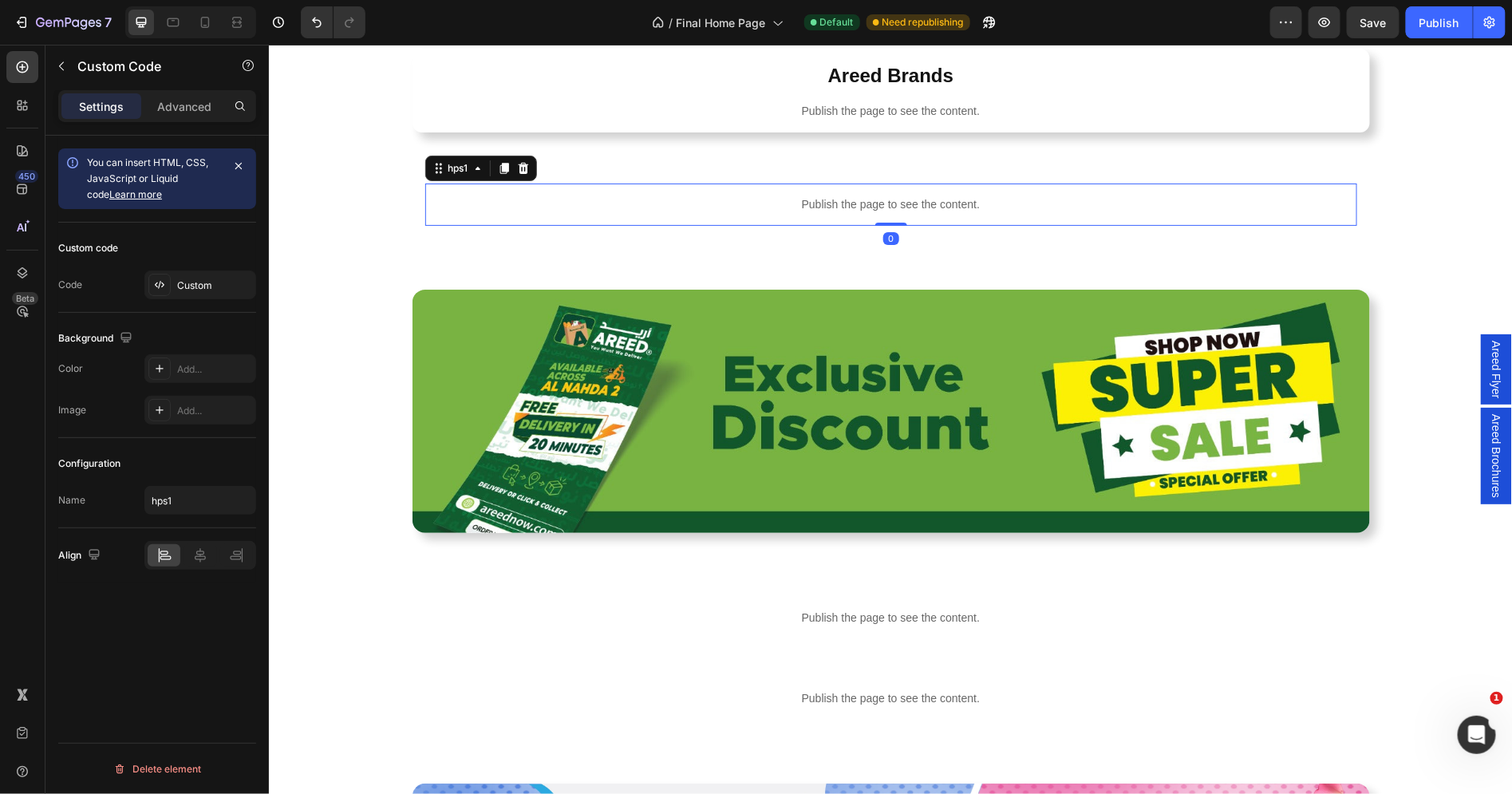
click at [805, 206] on p "Publish the page to see the content." at bounding box center [891, 203] width 933 height 17
click at [179, 276] on div "Custom" at bounding box center [200, 285] width 112 height 29
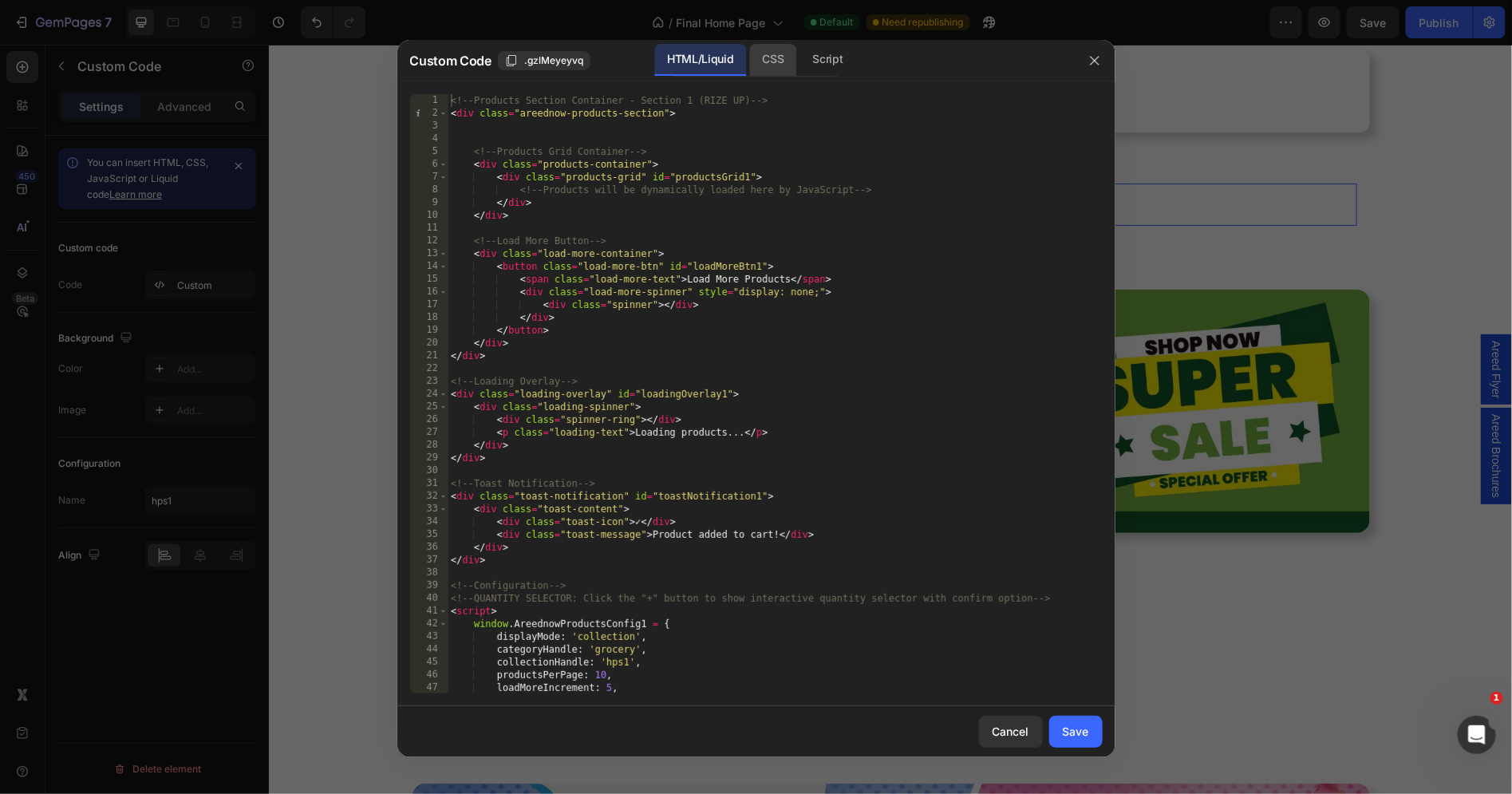
click at [800, 53] on div "CSS" at bounding box center [828, 59] width 55 height 32
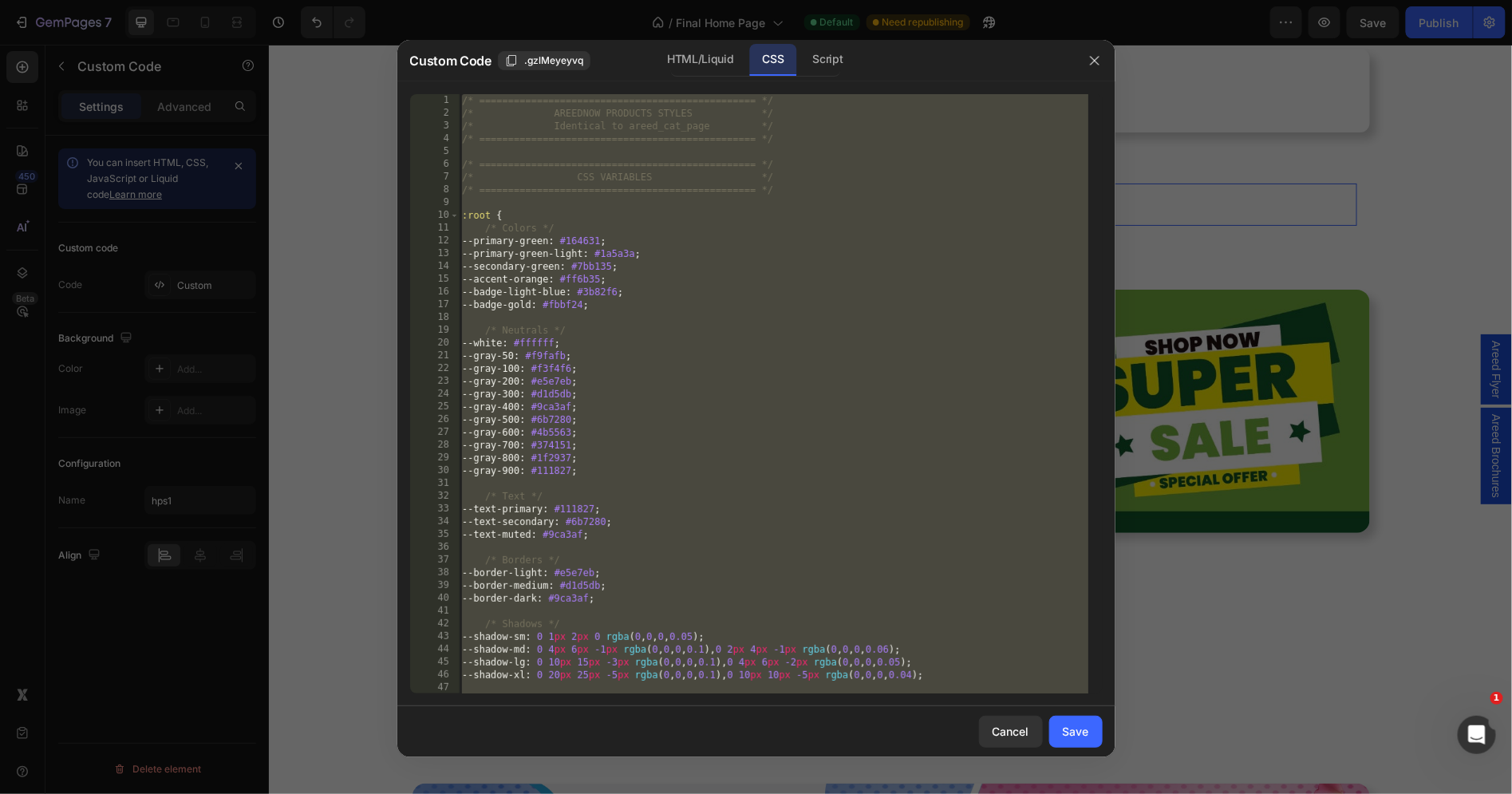
type textarea "} }"
click at [736, 155] on div "/* ================================================ */ /* AREEDNOW PRODUCTS STY…" at bounding box center [773, 407] width 630 height 626
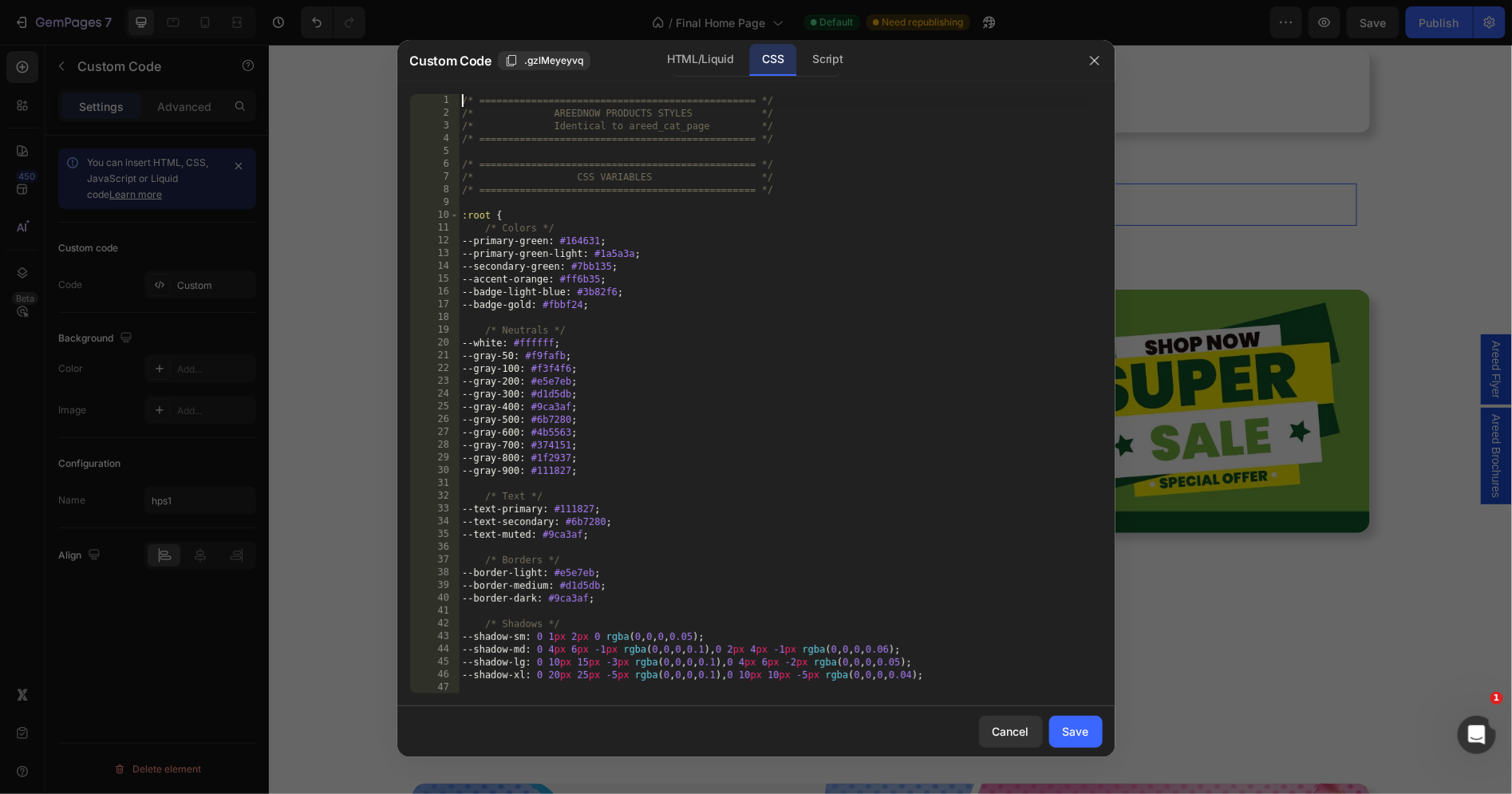
type textarea "} }"
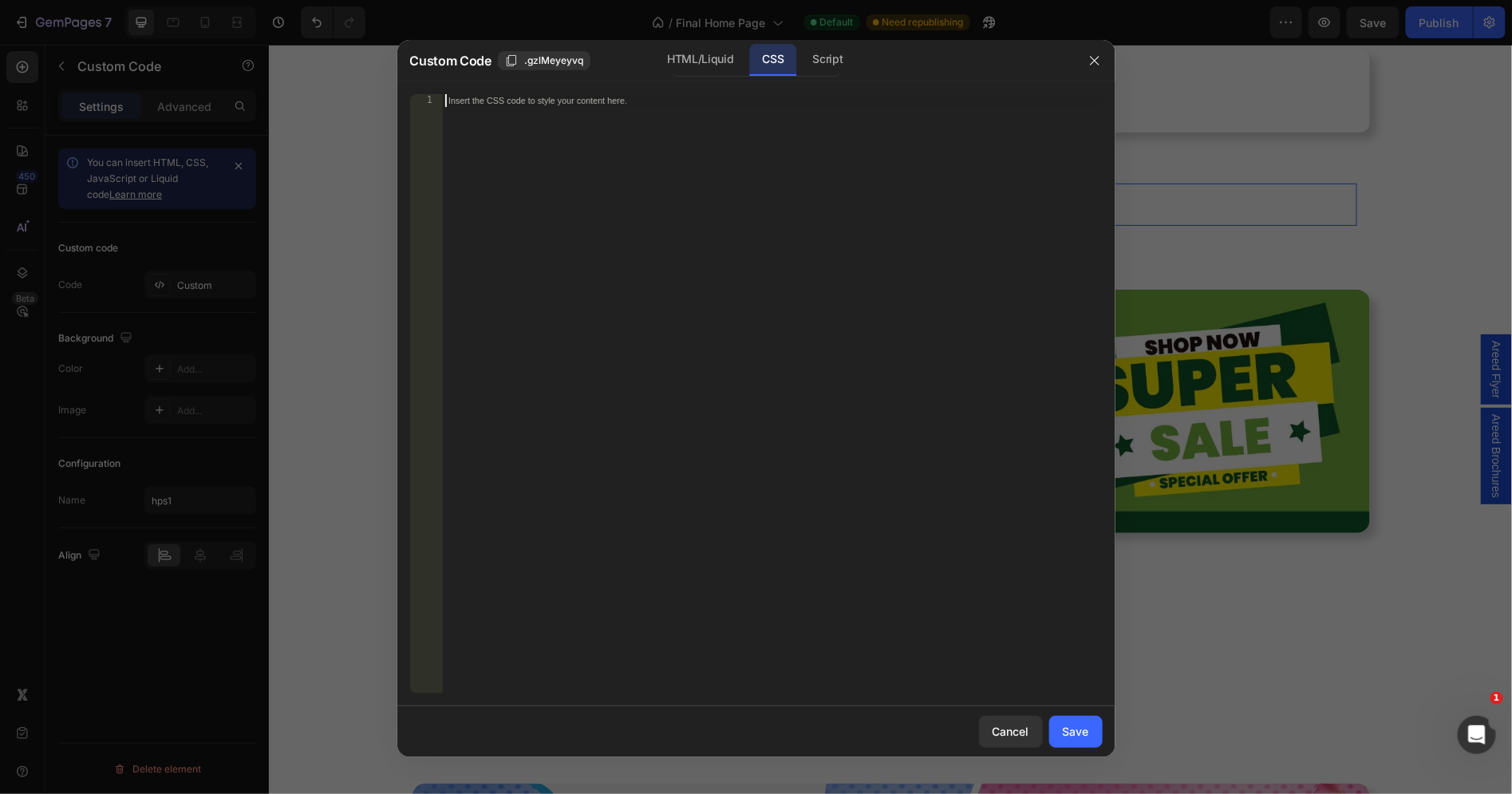
paste textarea "}"
type textarea "}"
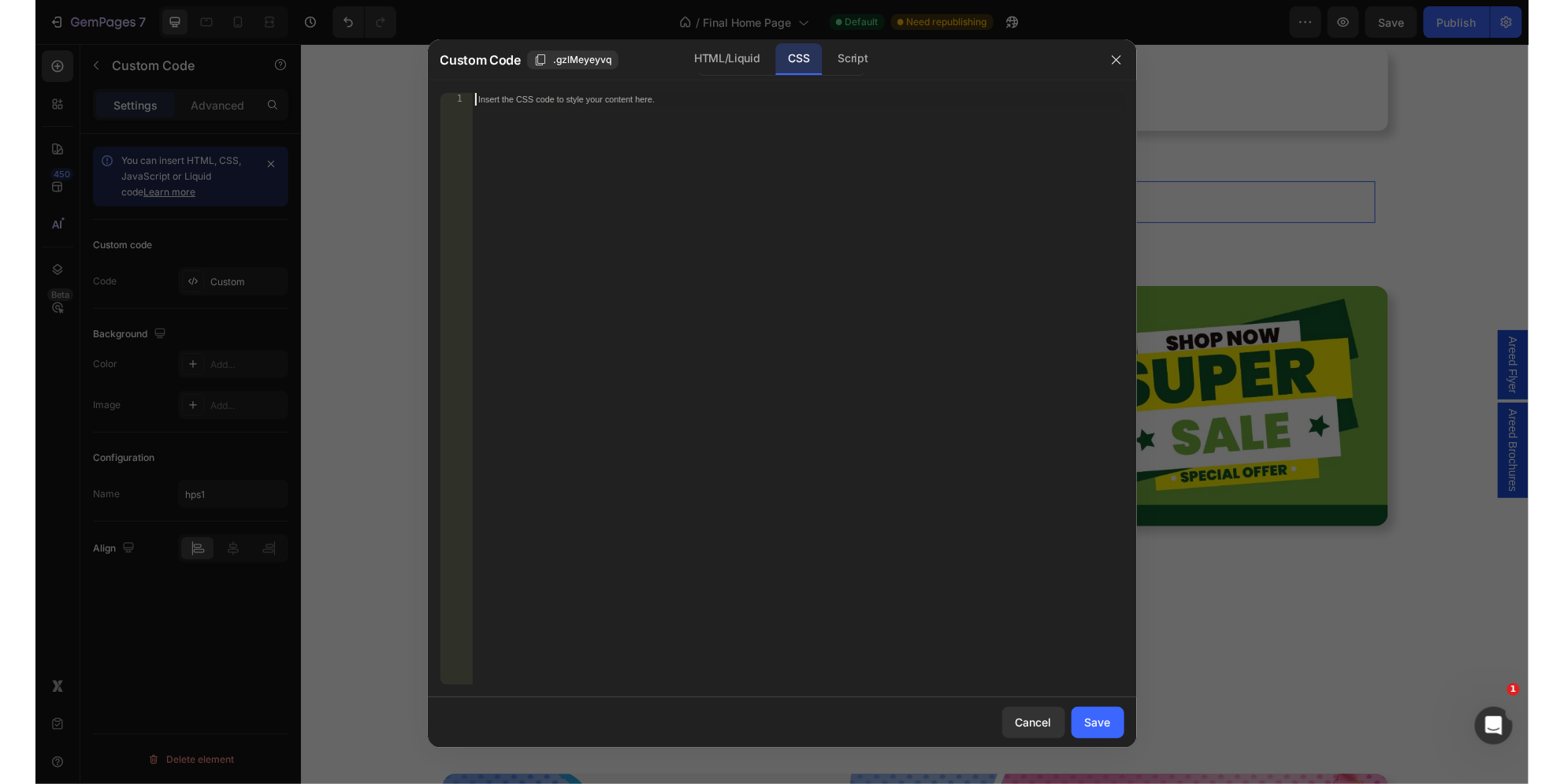
scroll to position [12287, 0]
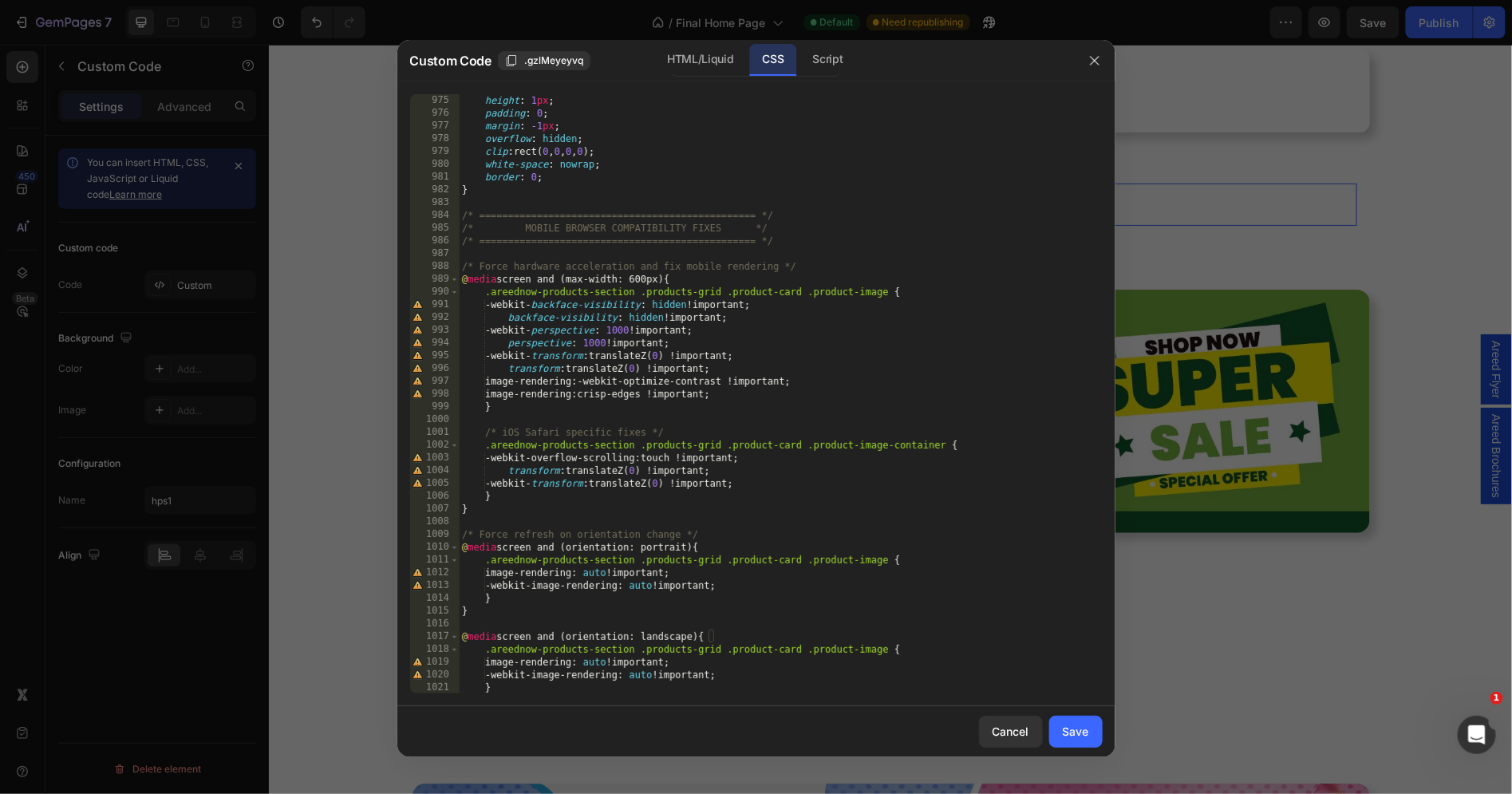
click at [1061, 735] on button "Save" at bounding box center [1076, 731] width 54 height 32
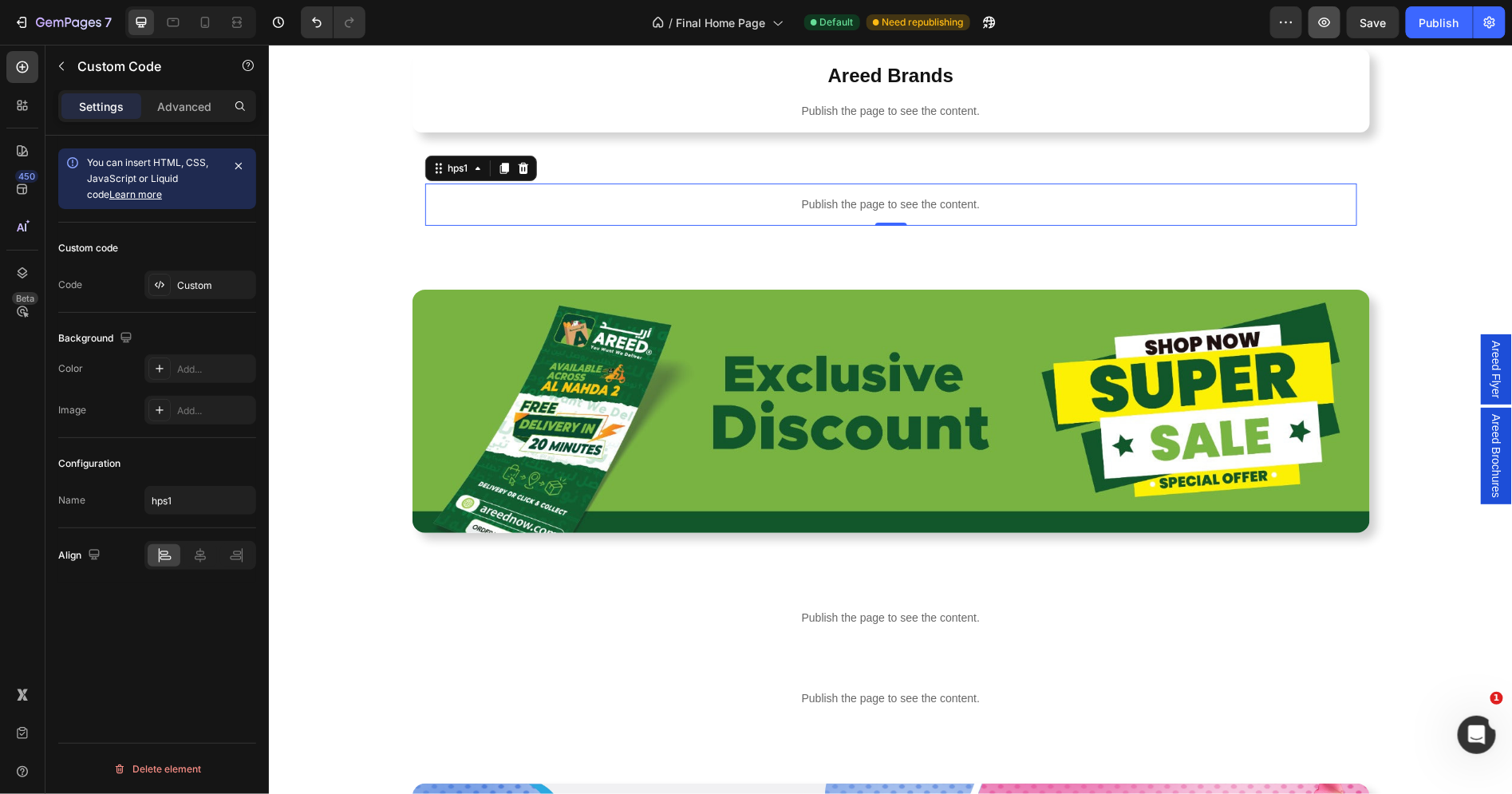
click at [1323, 18] on icon "button" at bounding box center [1325, 22] width 16 height 16
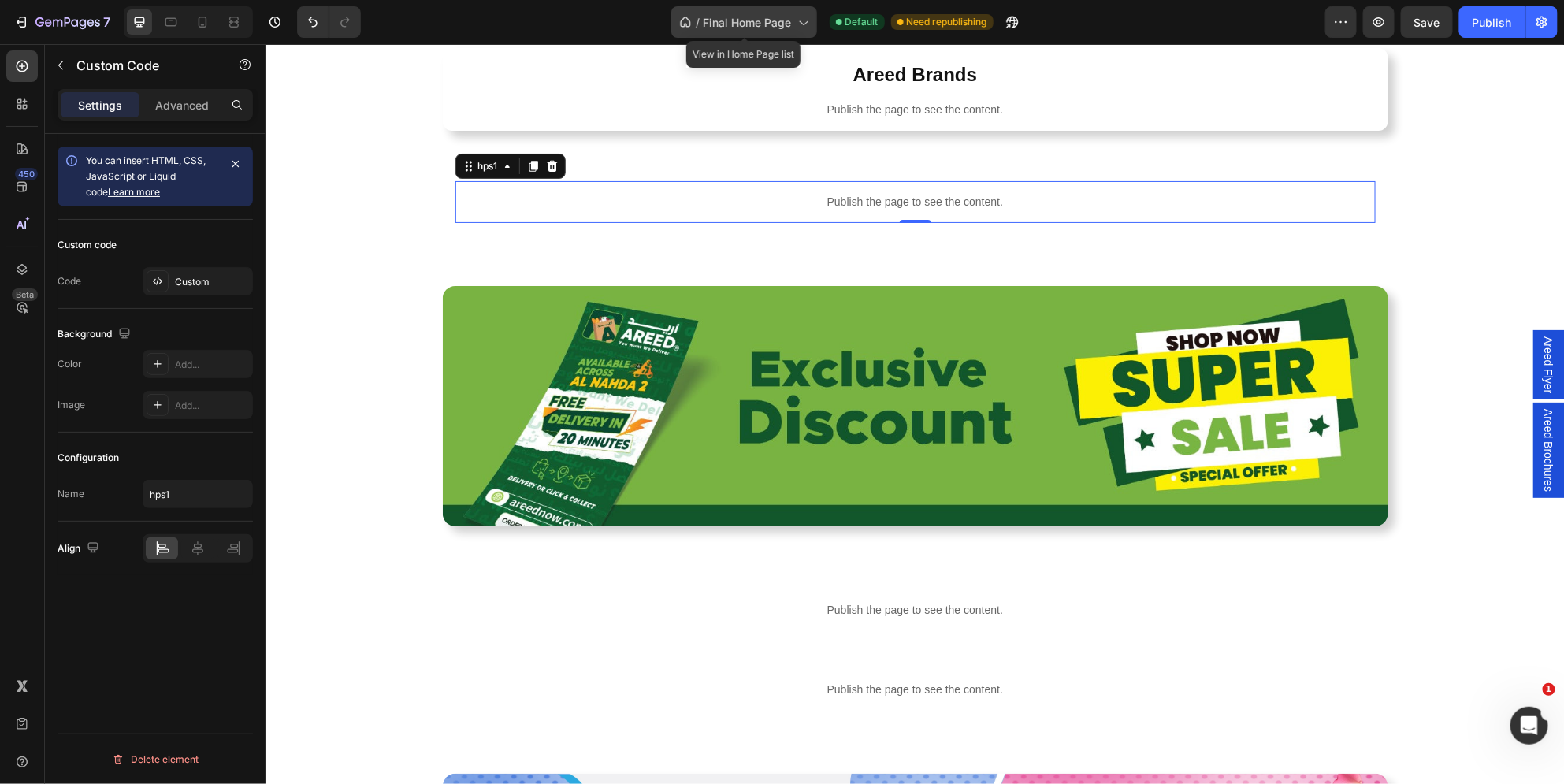
click at [750, 24] on span "Final Home Page" at bounding box center [748, 22] width 88 height 16
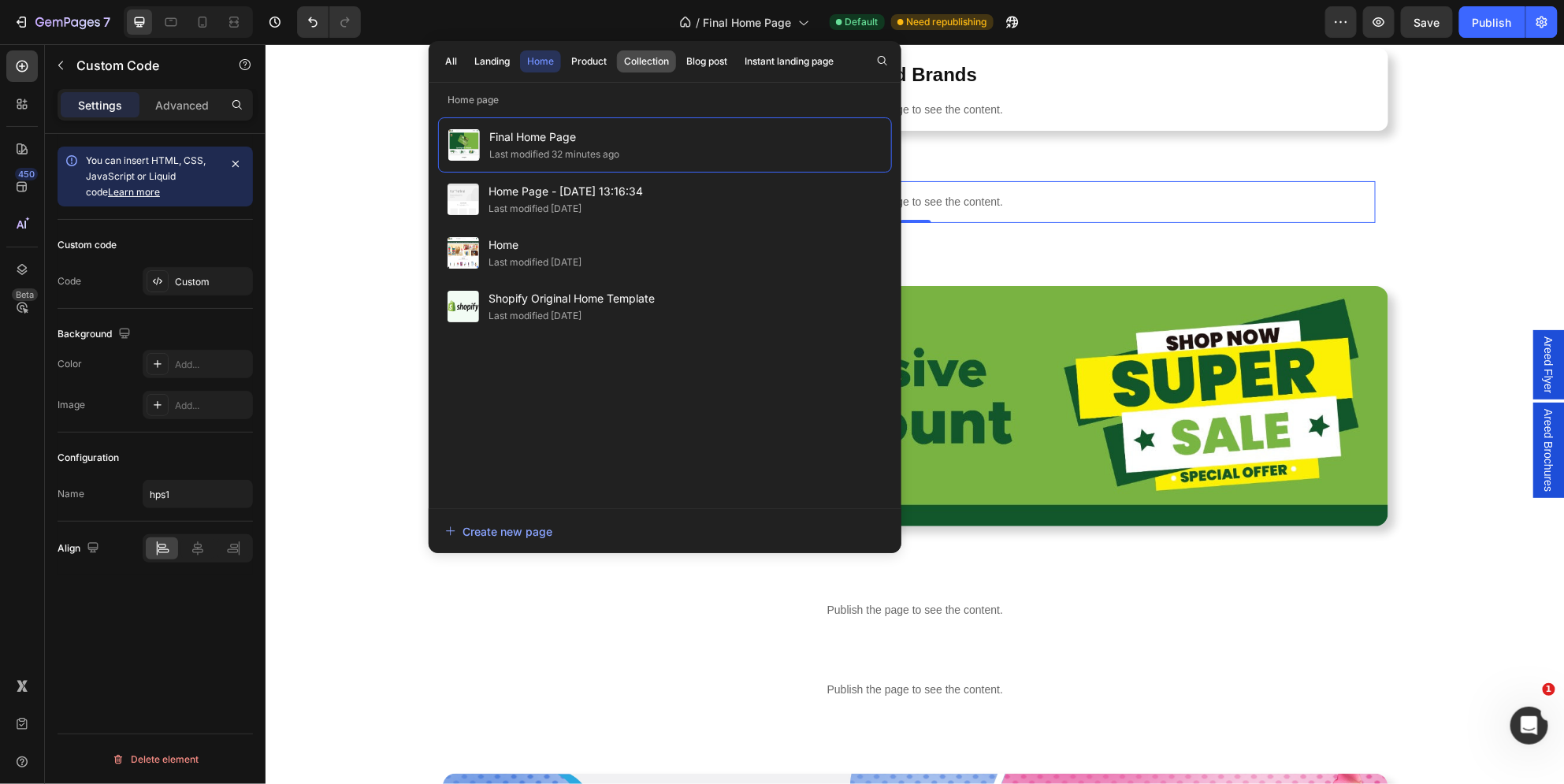
click at [647, 63] on div "Collection" at bounding box center [646, 61] width 45 height 14
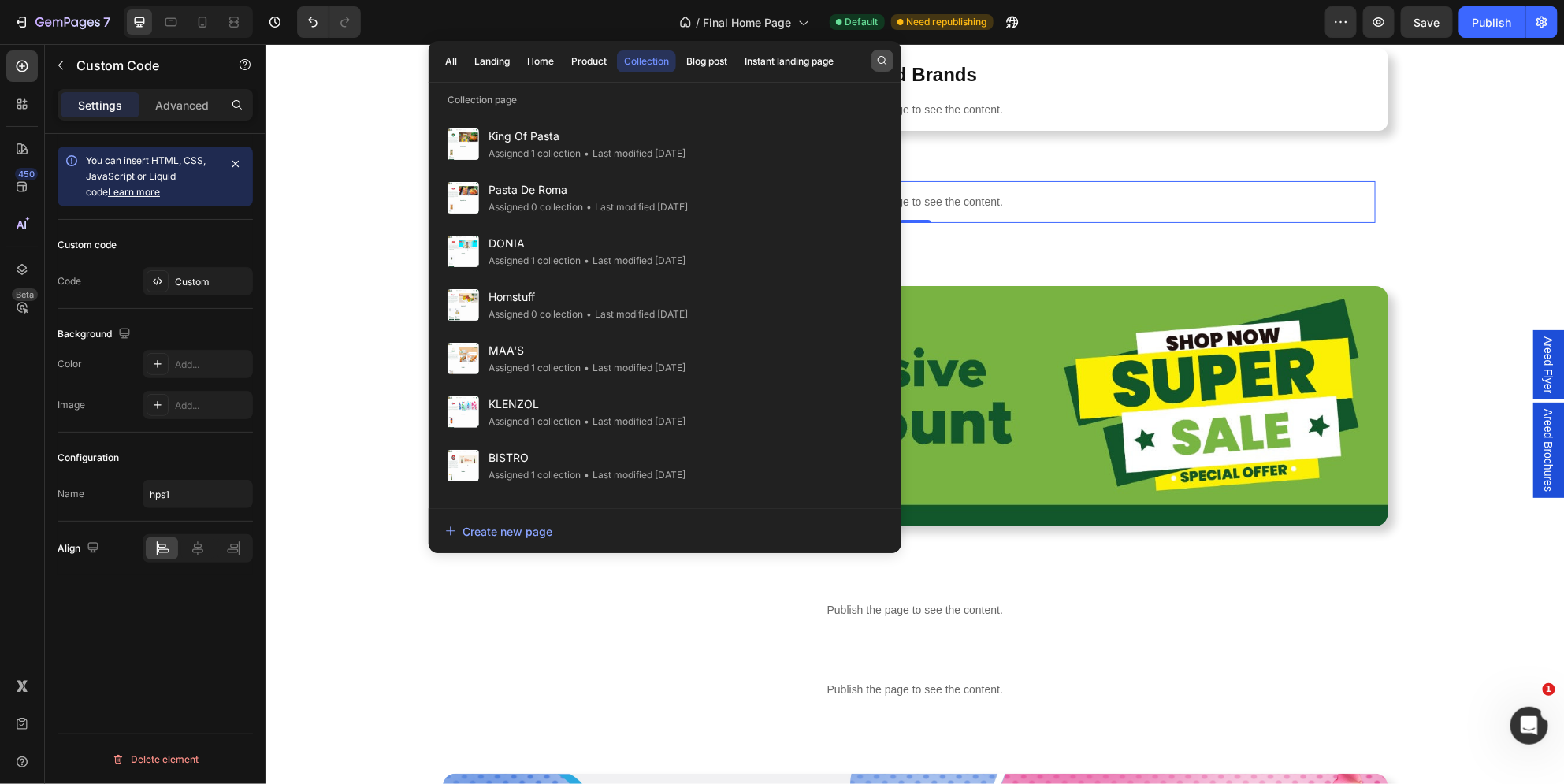
click at [891, 54] on button "button" at bounding box center [882, 61] width 22 height 22
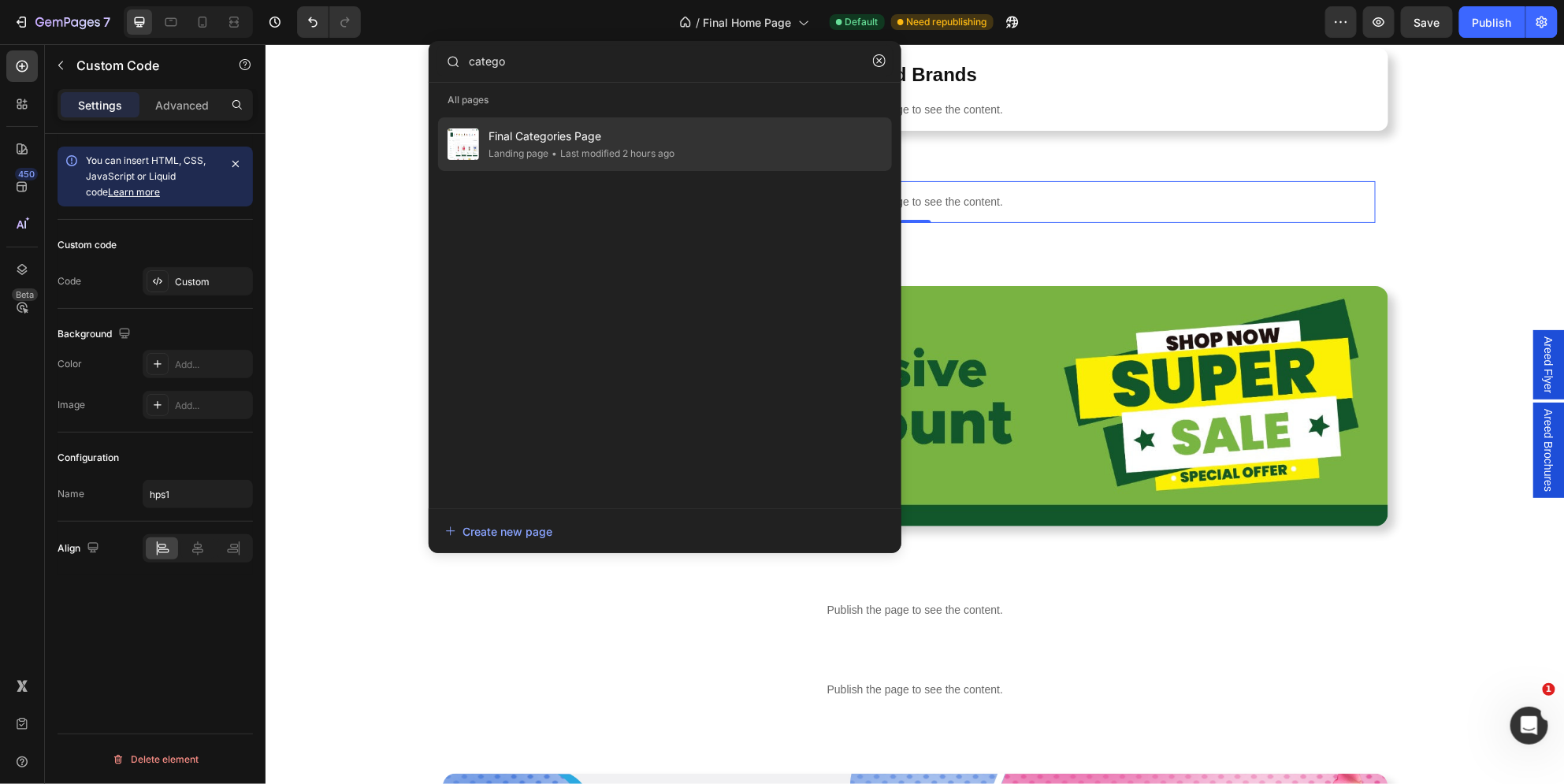
type input "catego"
click at [731, 161] on div "Final Categories Page Landing page • Last modified 2 hours ago" at bounding box center [665, 144] width 454 height 54
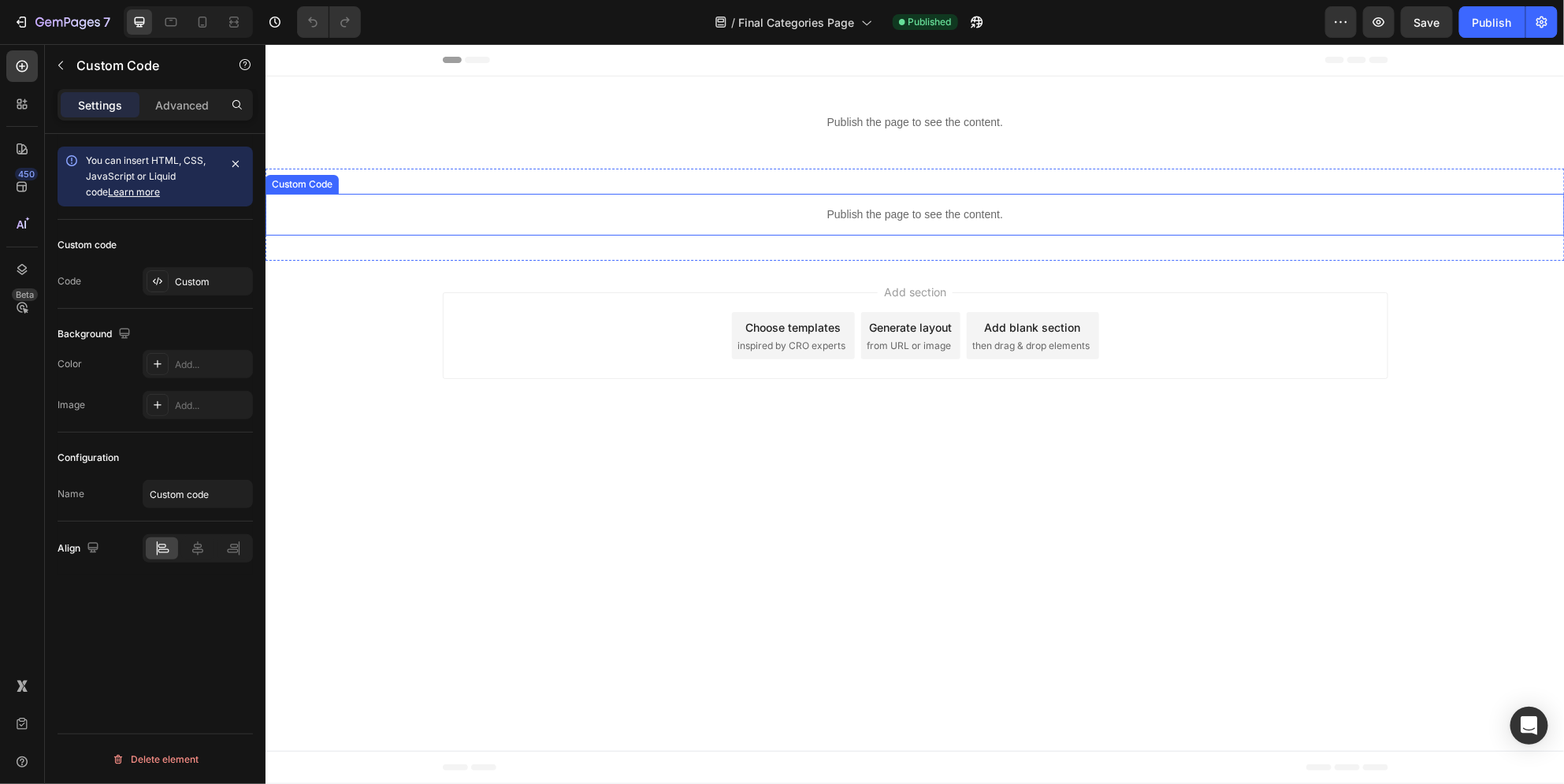
click at [855, 213] on p "Publish the page to see the content." at bounding box center [914, 213] width 1300 height 16
click at [203, 281] on div "Custom" at bounding box center [211, 282] width 74 height 14
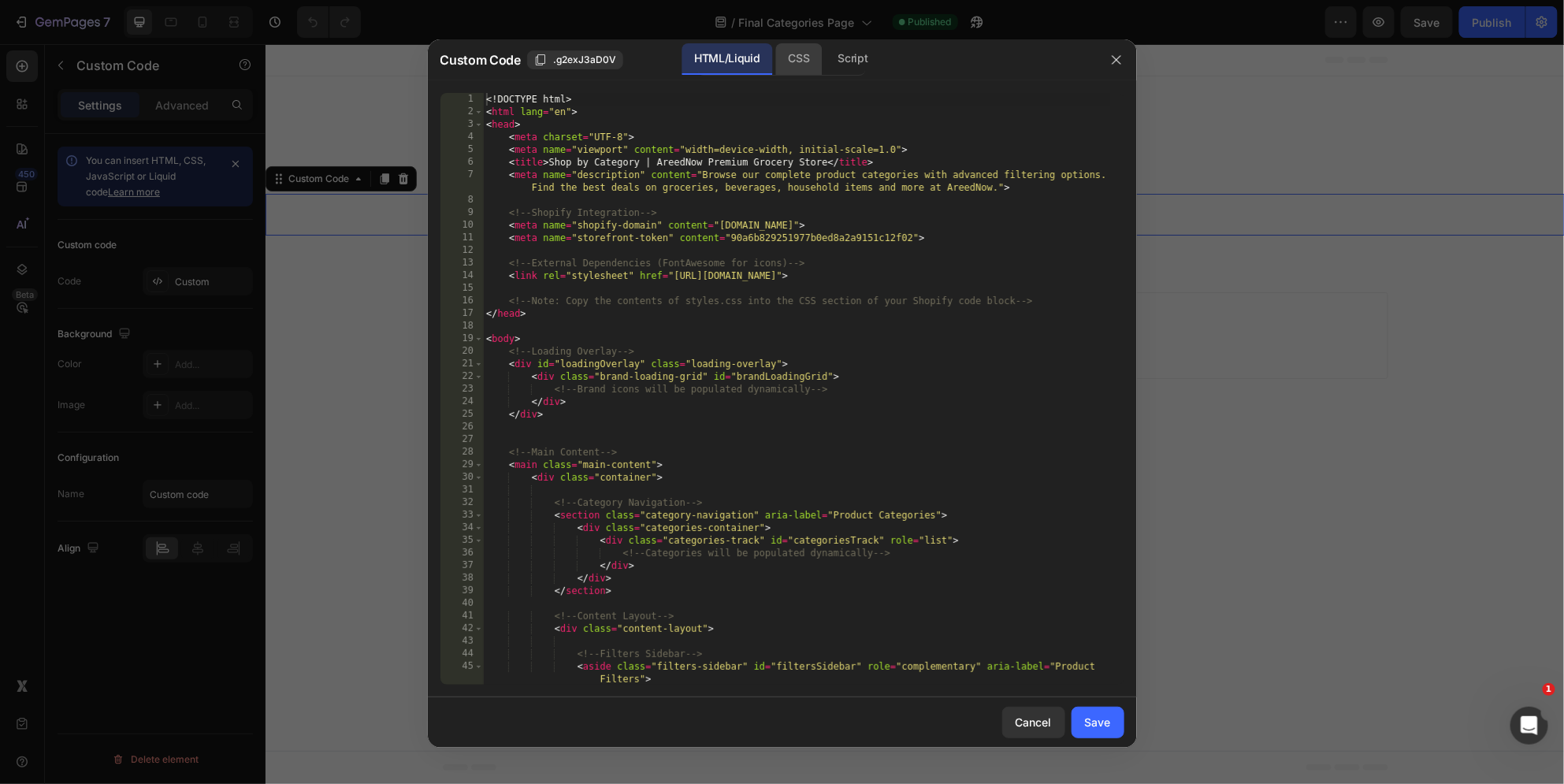
click at [826, 73] on div "CSS" at bounding box center [853, 59] width 55 height 32
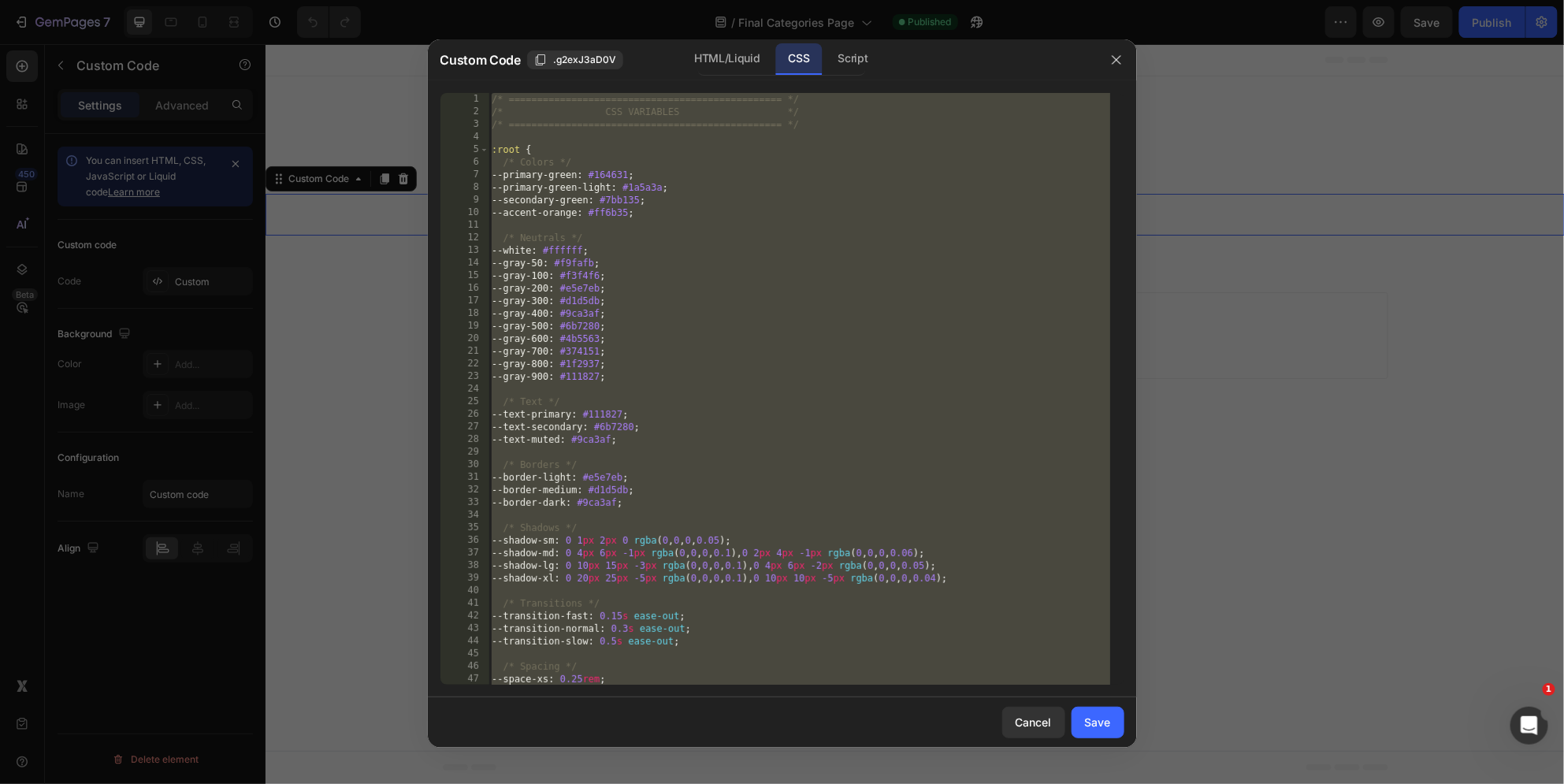
click at [817, 233] on div "/* ================================================ */ /* CSS VARIABLES */ /* =…" at bounding box center [799, 402] width 622 height 618
type textarea "/* Neutrals */"
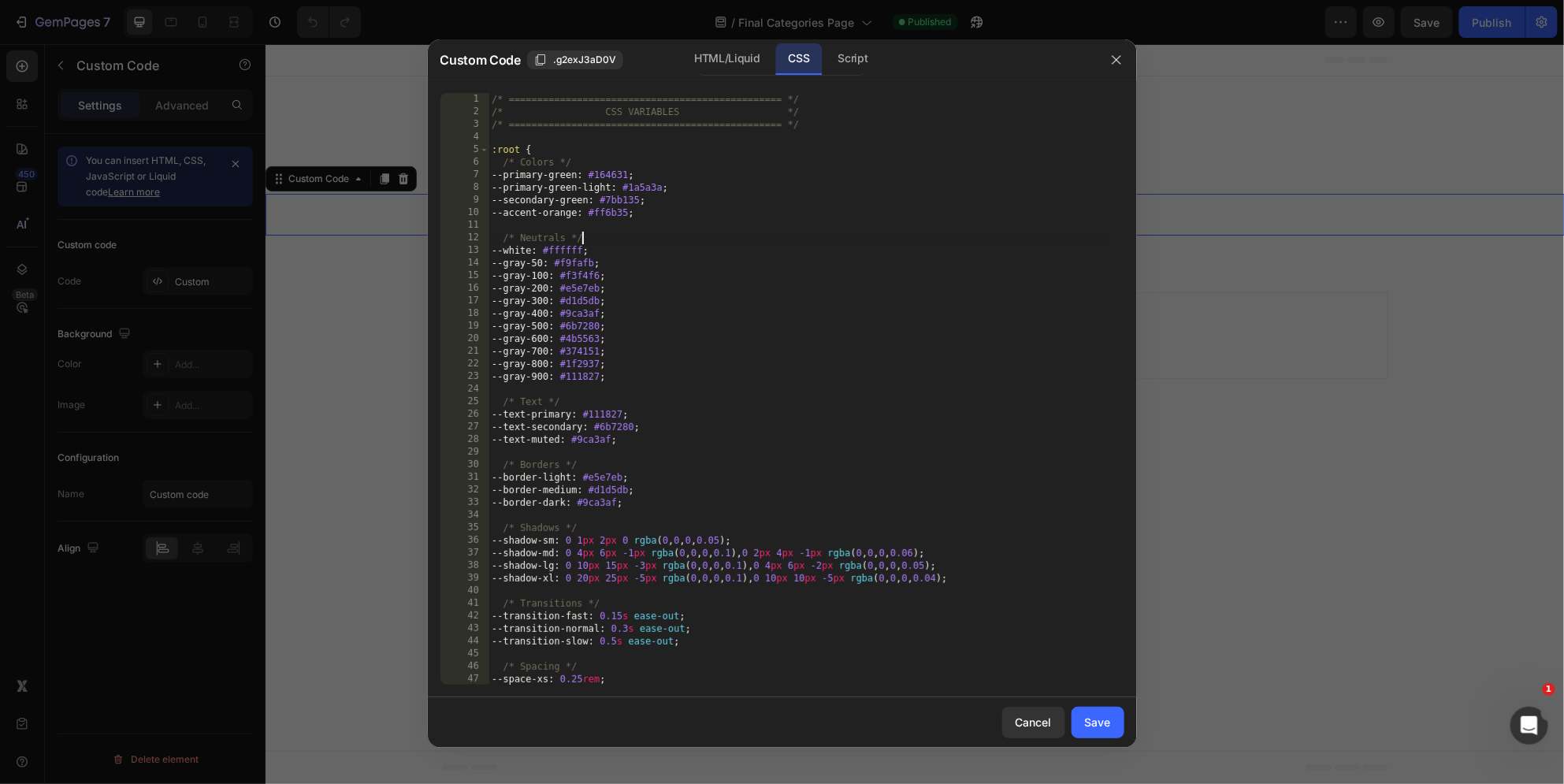
click at [745, 230] on div "/* ================================================ */ /* CSS VARIABLES */ /* =…" at bounding box center [799, 402] width 622 height 618
type textarea "} }"
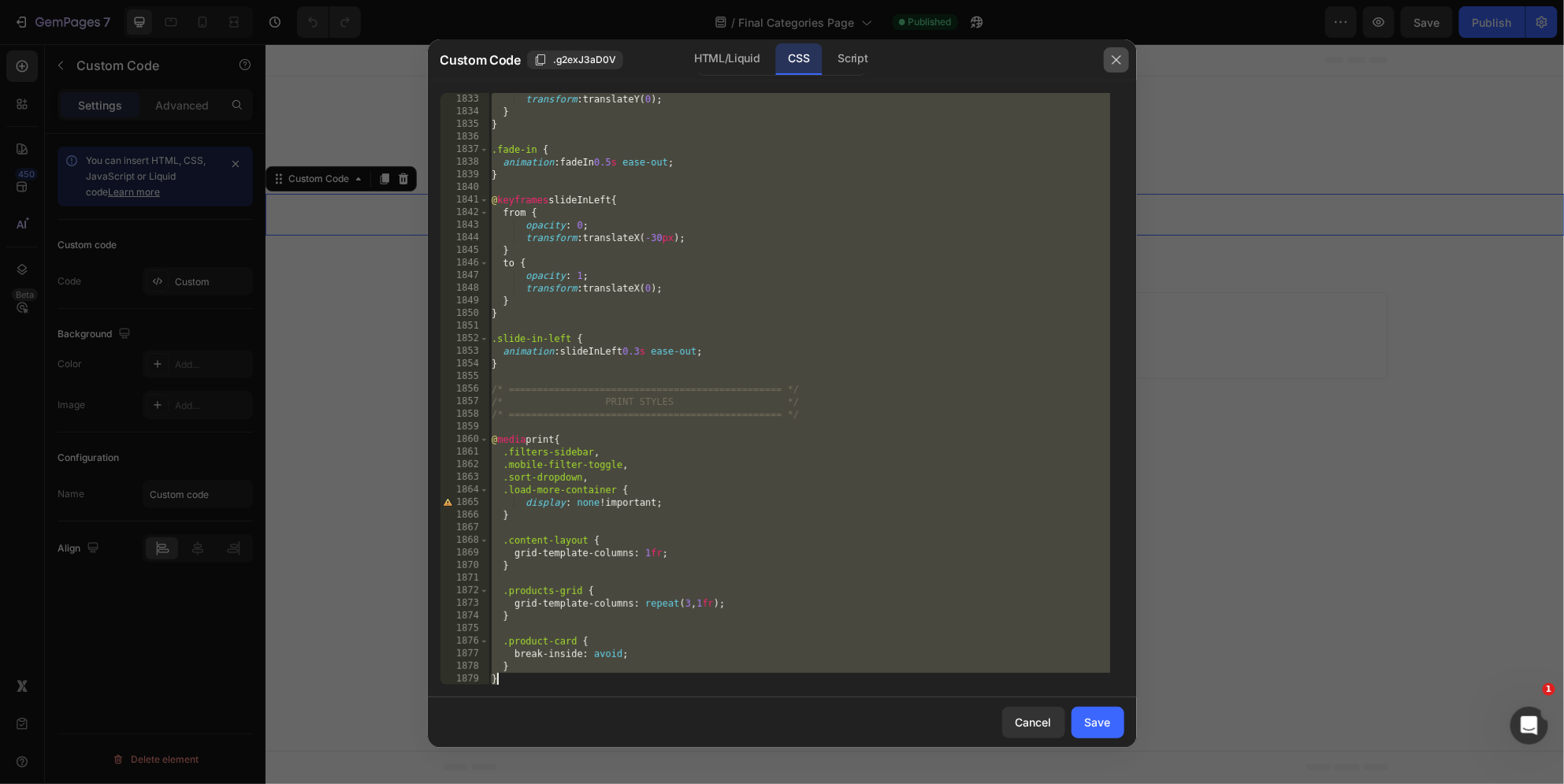
click at [1121, 55] on icon "button" at bounding box center [1116, 60] width 12 height 12
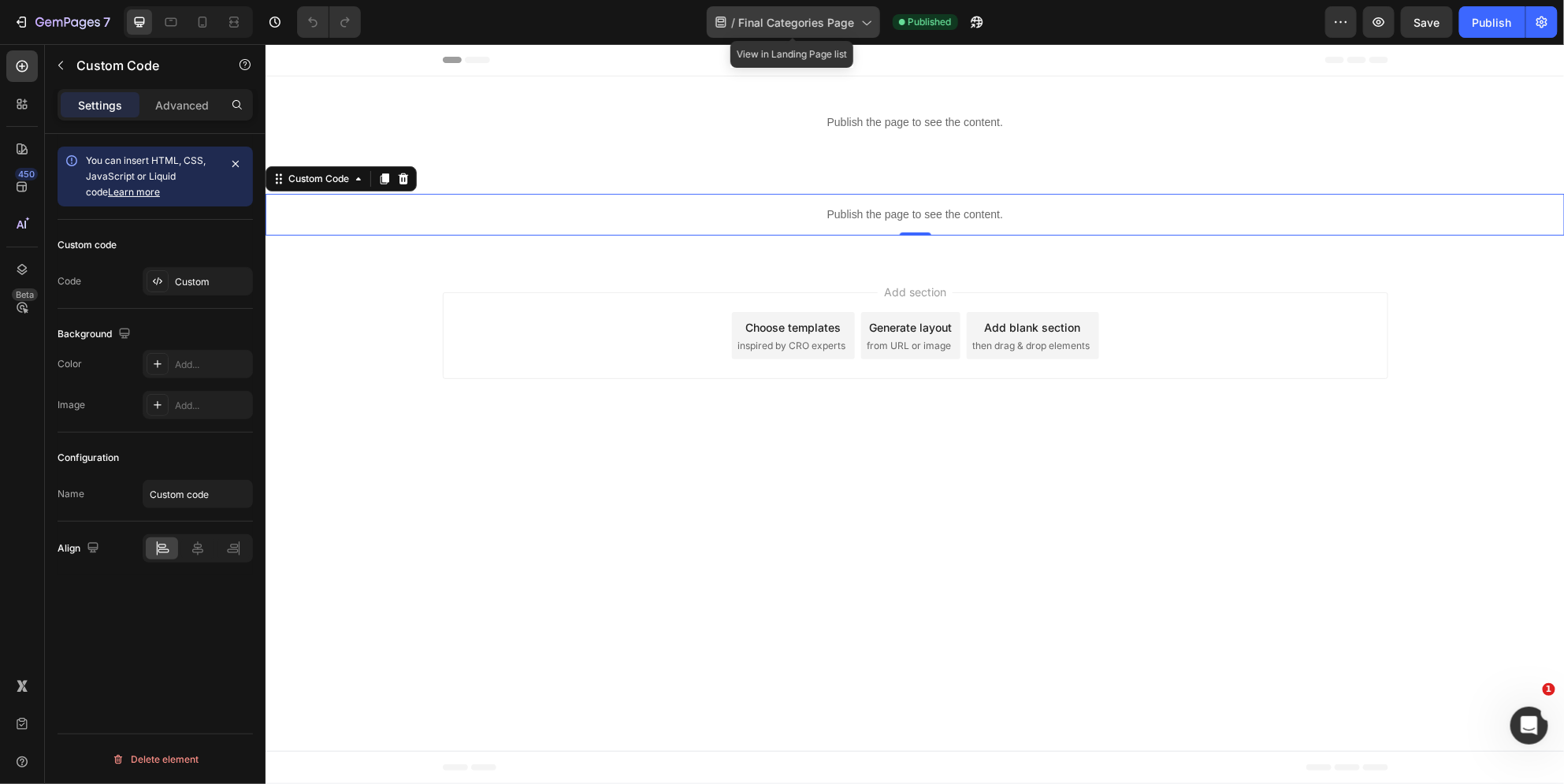
click at [838, 17] on span "Final Categories Page" at bounding box center [797, 22] width 116 height 16
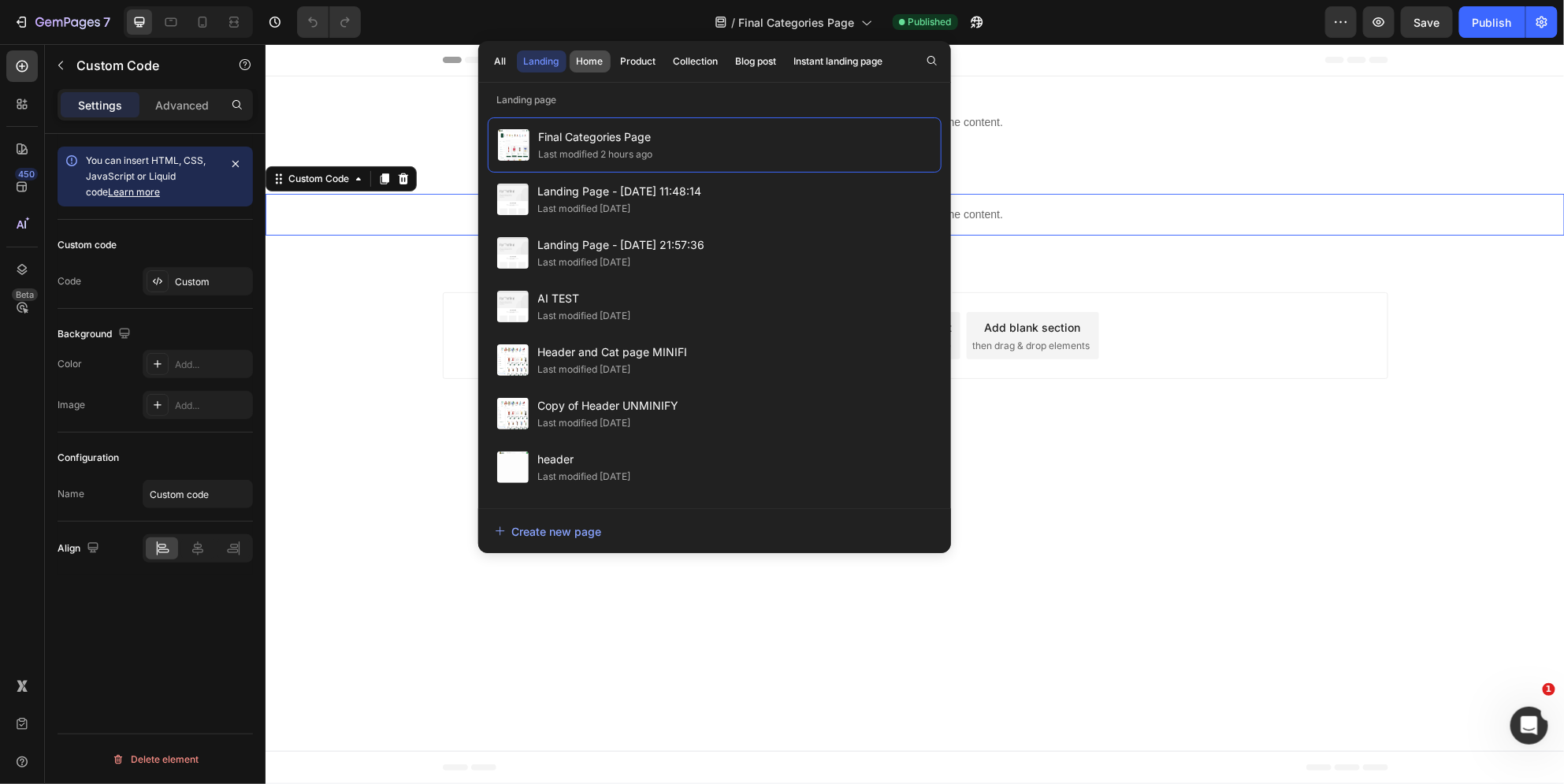
click at [580, 61] on div "Home" at bounding box center [590, 61] width 27 height 14
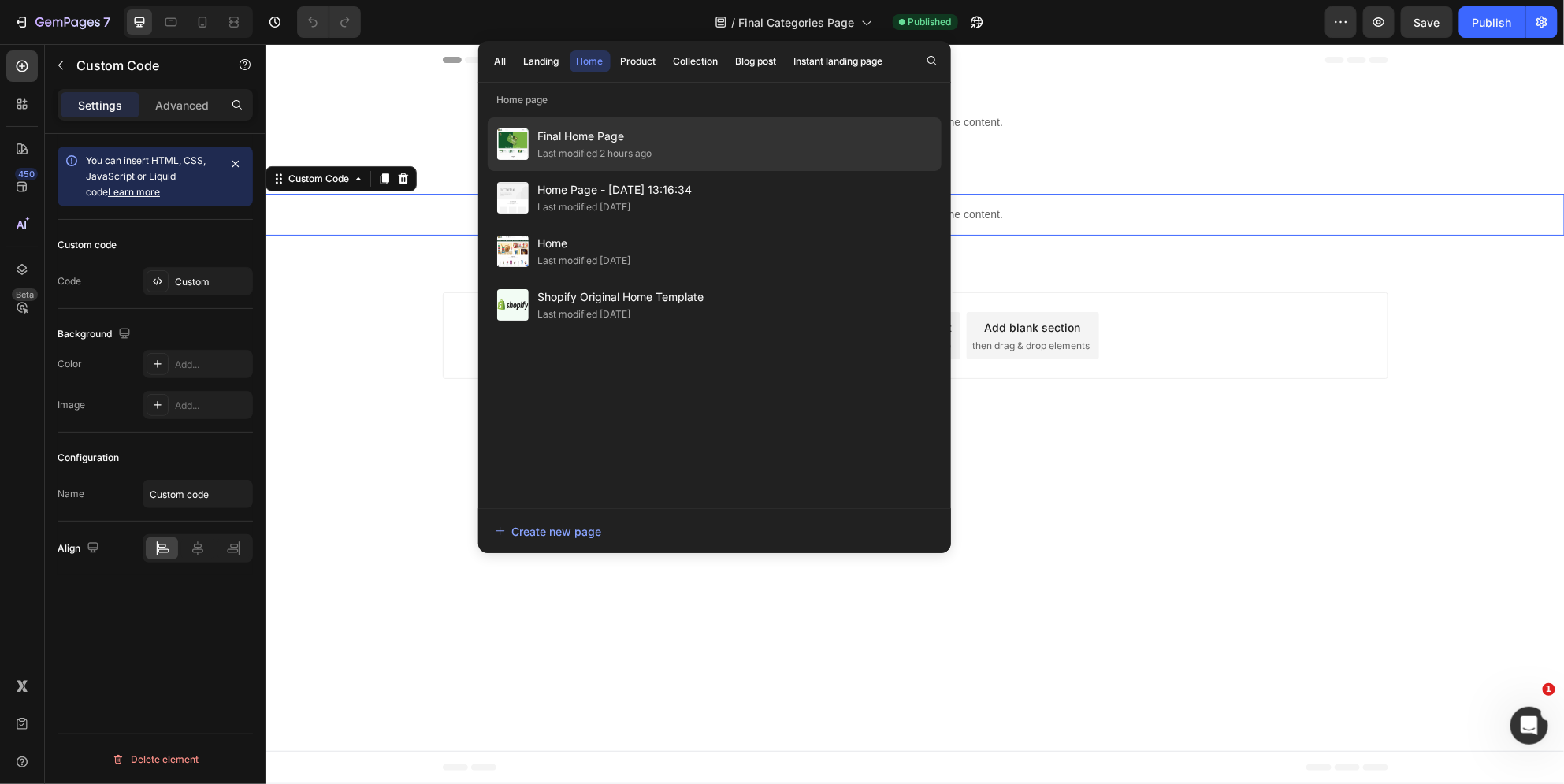
click at [650, 141] on span "Final Home Page" at bounding box center [595, 136] width 114 height 19
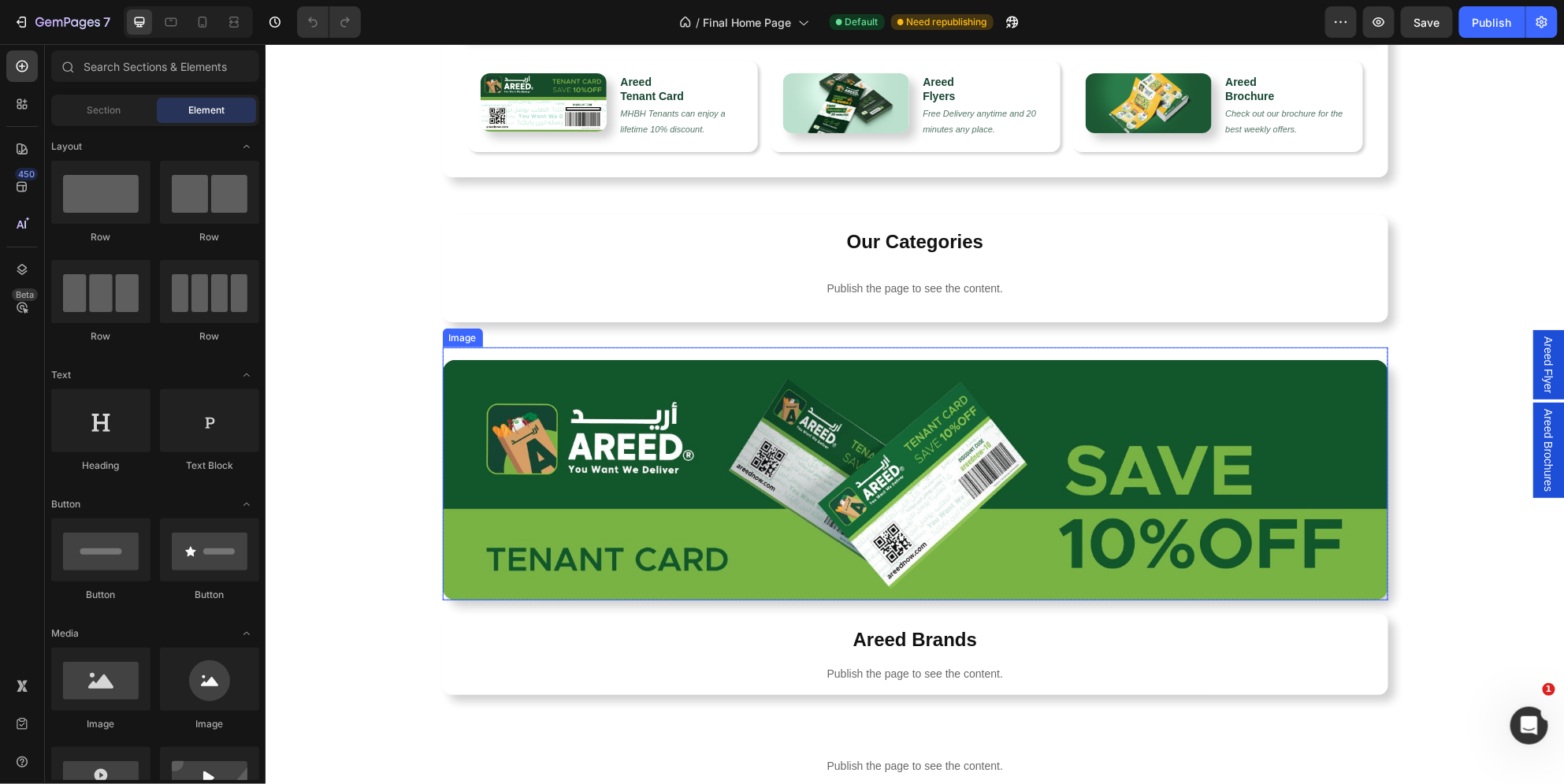
scroll to position [906, 0]
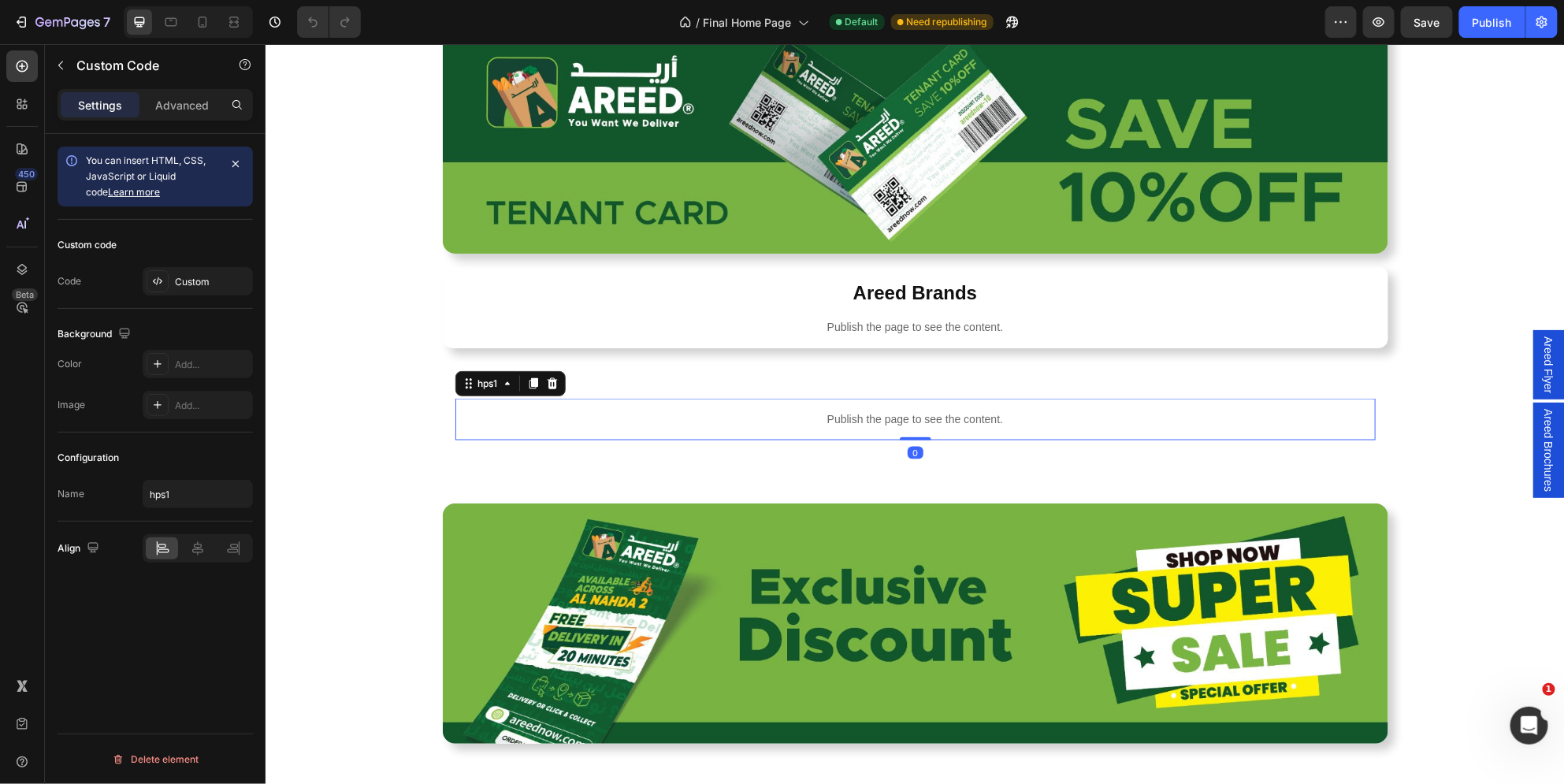
click at [718, 406] on div "Publish the page to see the content." at bounding box center [915, 418] width 921 height 41
click at [199, 270] on div "Custom" at bounding box center [197, 282] width 111 height 29
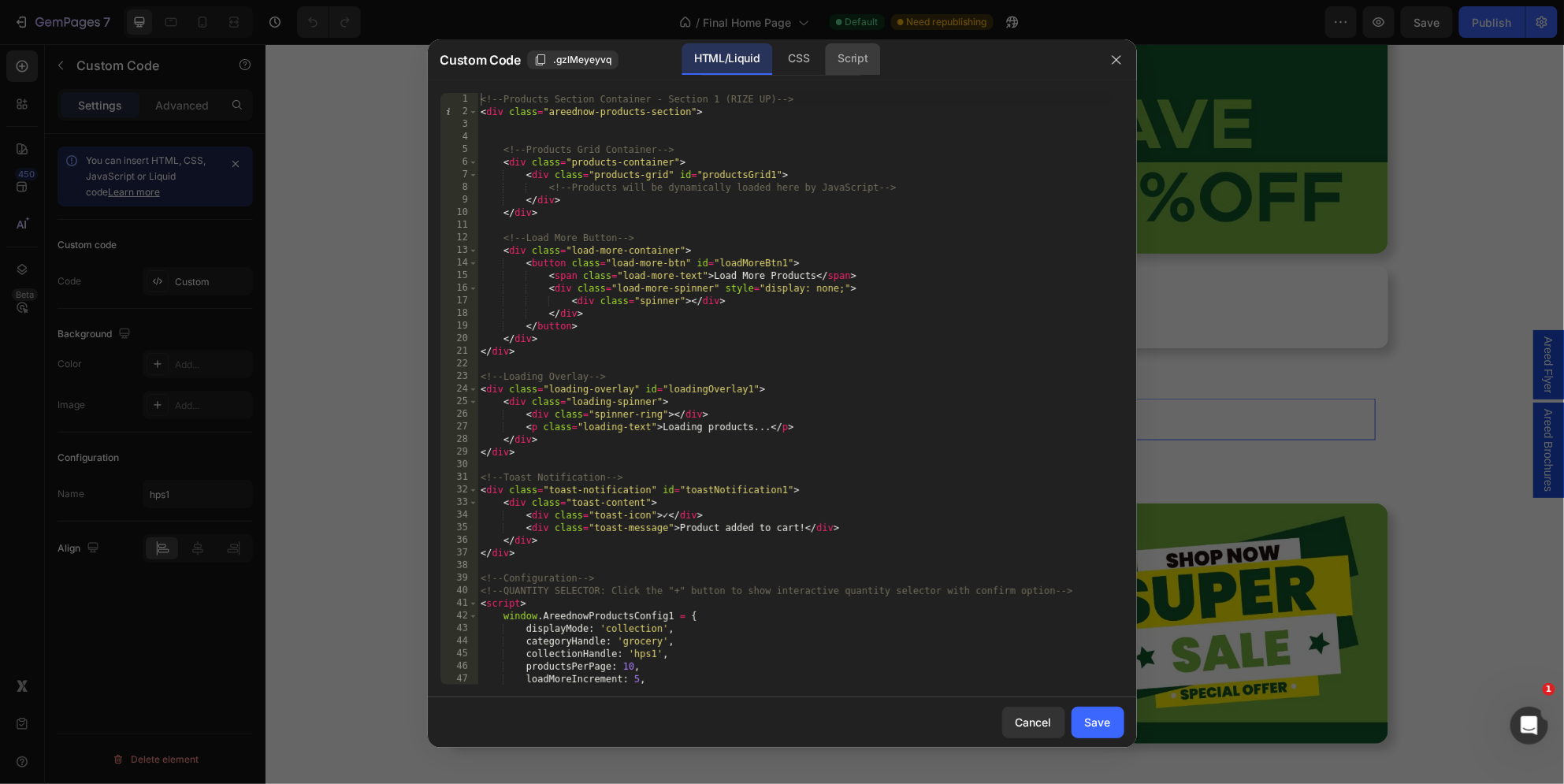
click at [837, 72] on div "Script" at bounding box center [853, 59] width 55 height 32
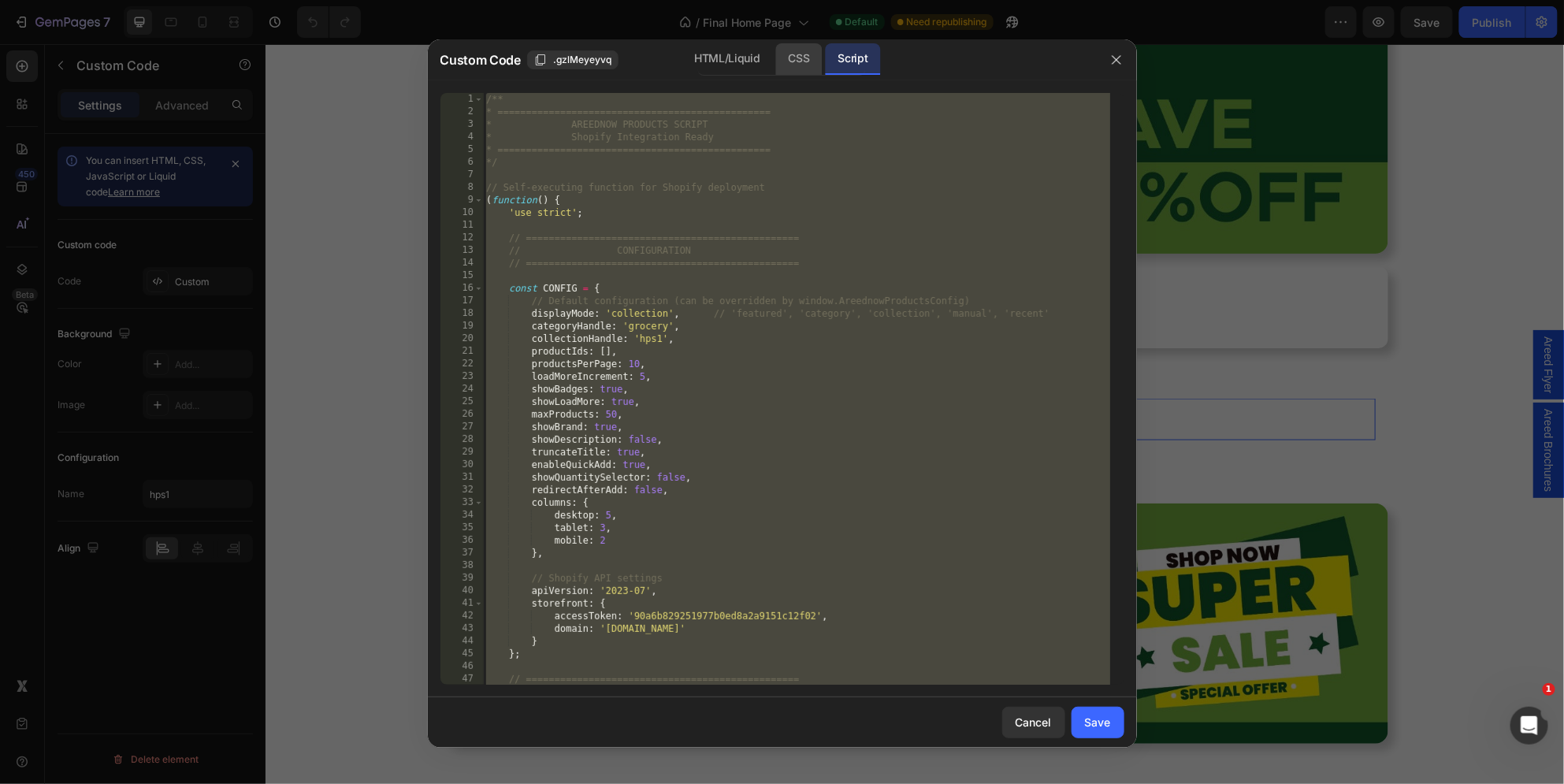
click at [782, 54] on div "CSS" at bounding box center [799, 59] width 46 height 32
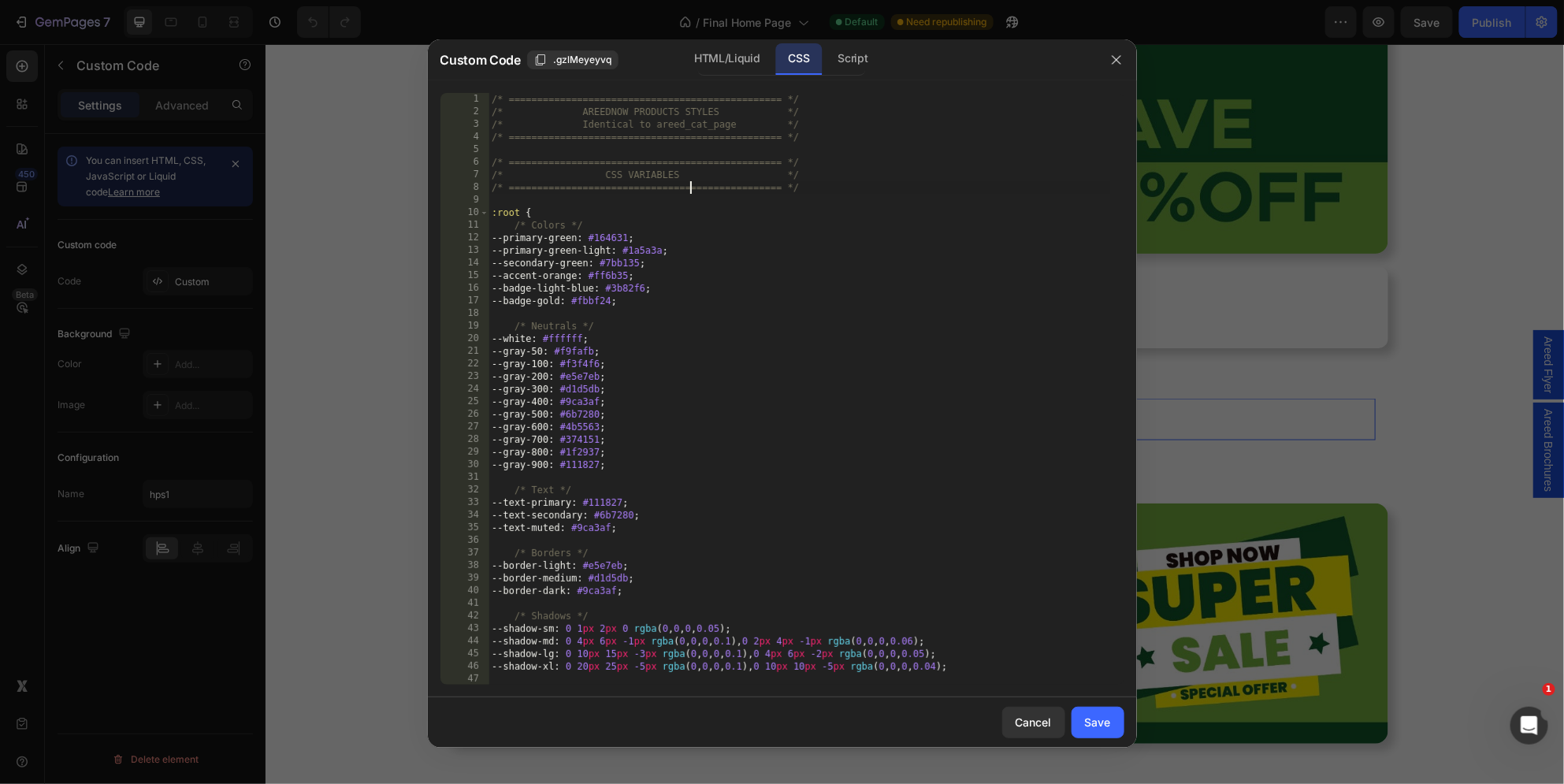
click at [691, 187] on div "/* ================================================ */ /* AREEDNOW PRODUCTS STY…" at bounding box center [799, 402] width 622 height 618
type textarea "} }"
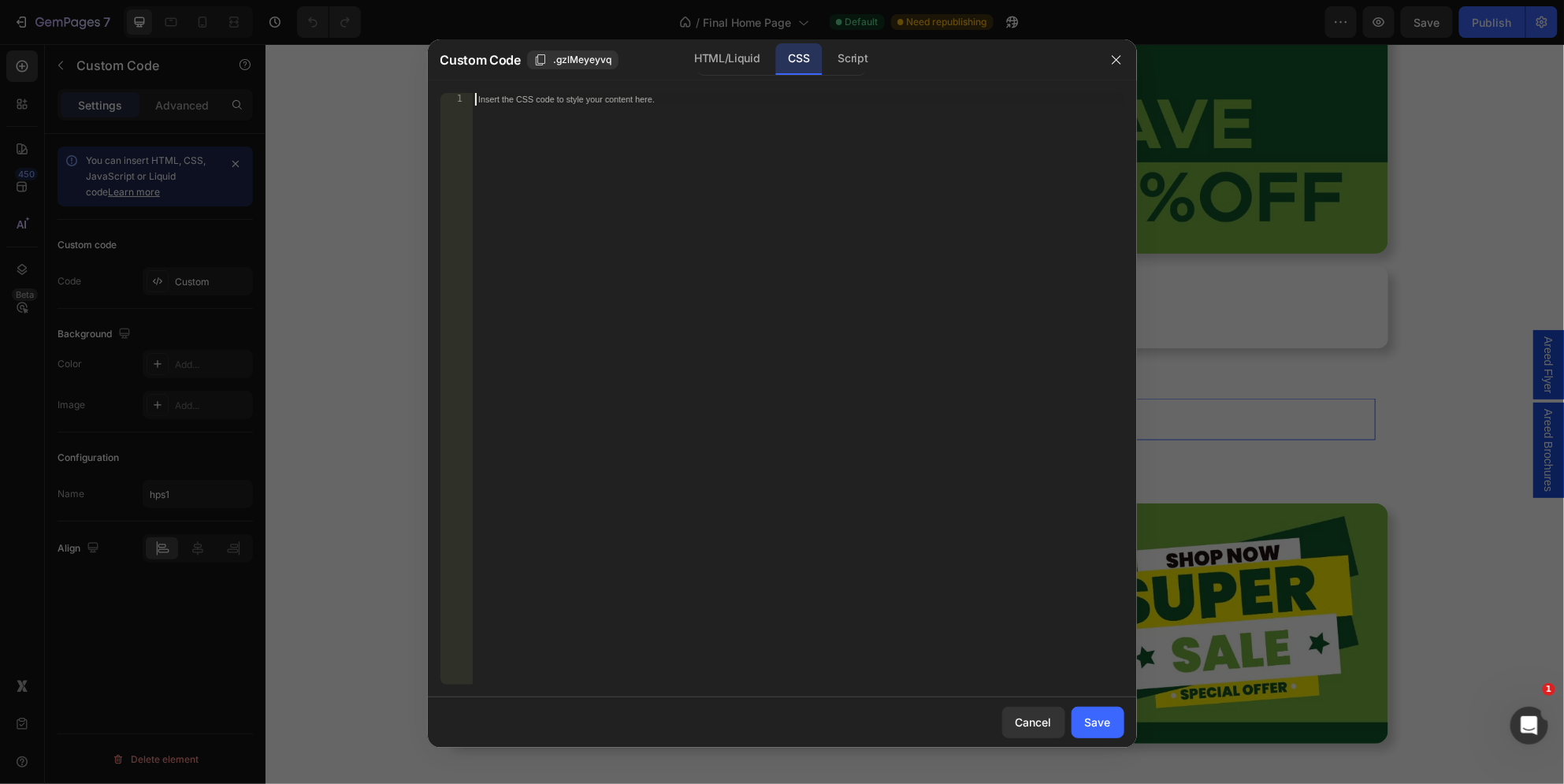
paste textarea "}"
type textarea "}"
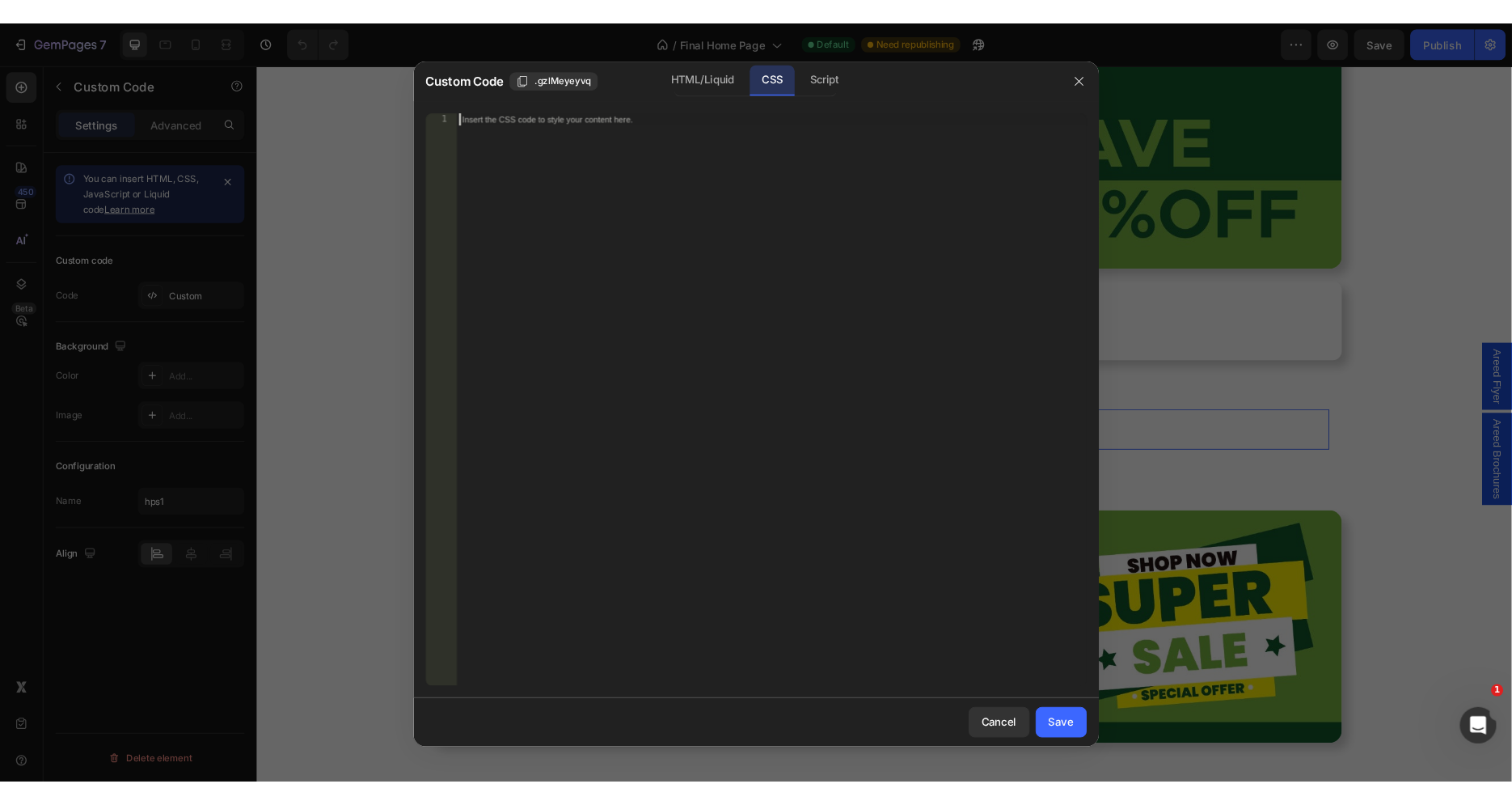
scroll to position [12706, 0]
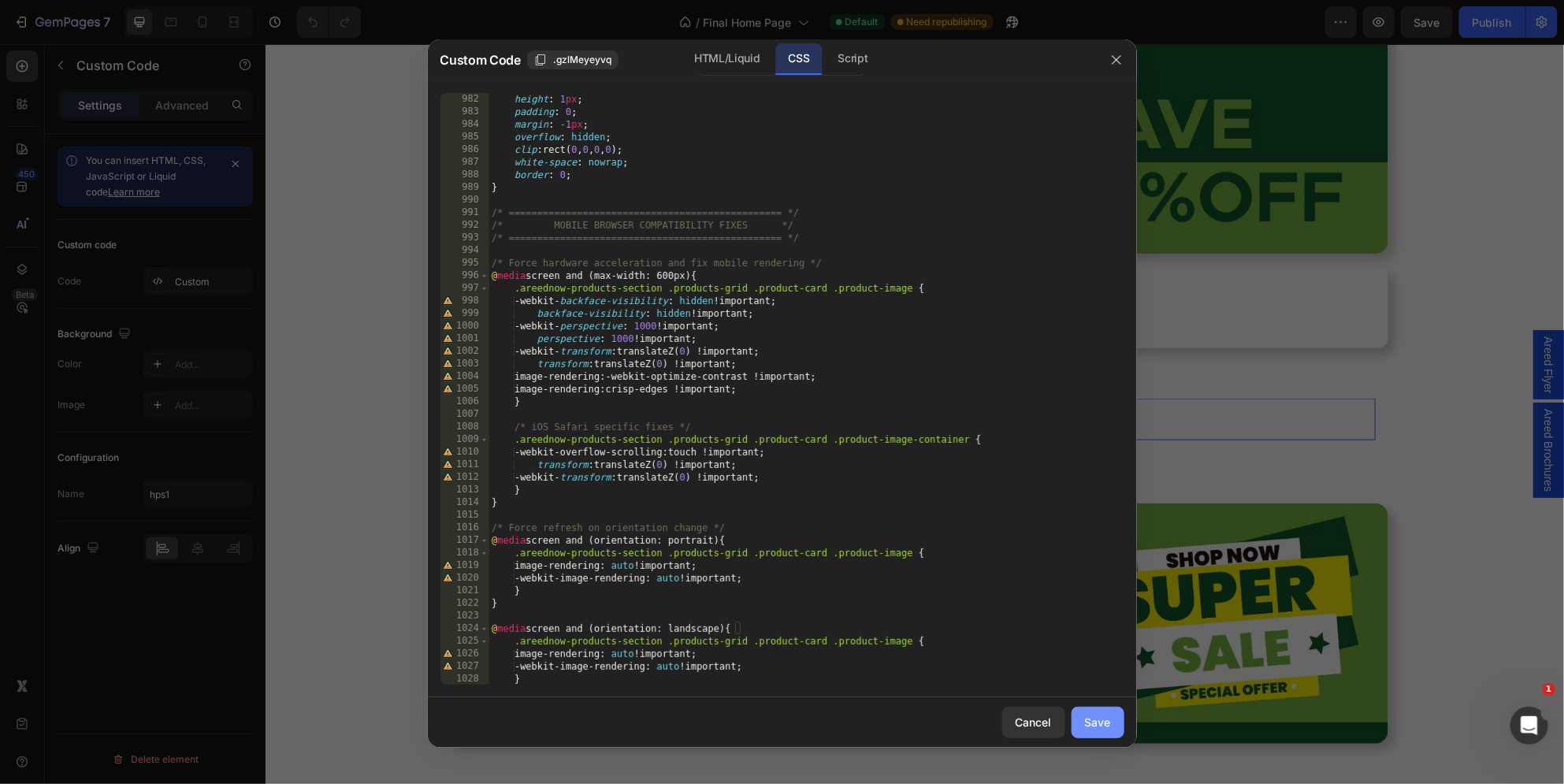
click at [1102, 722] on div "Save" at bounding box center [1098, 722] width 26 height 16
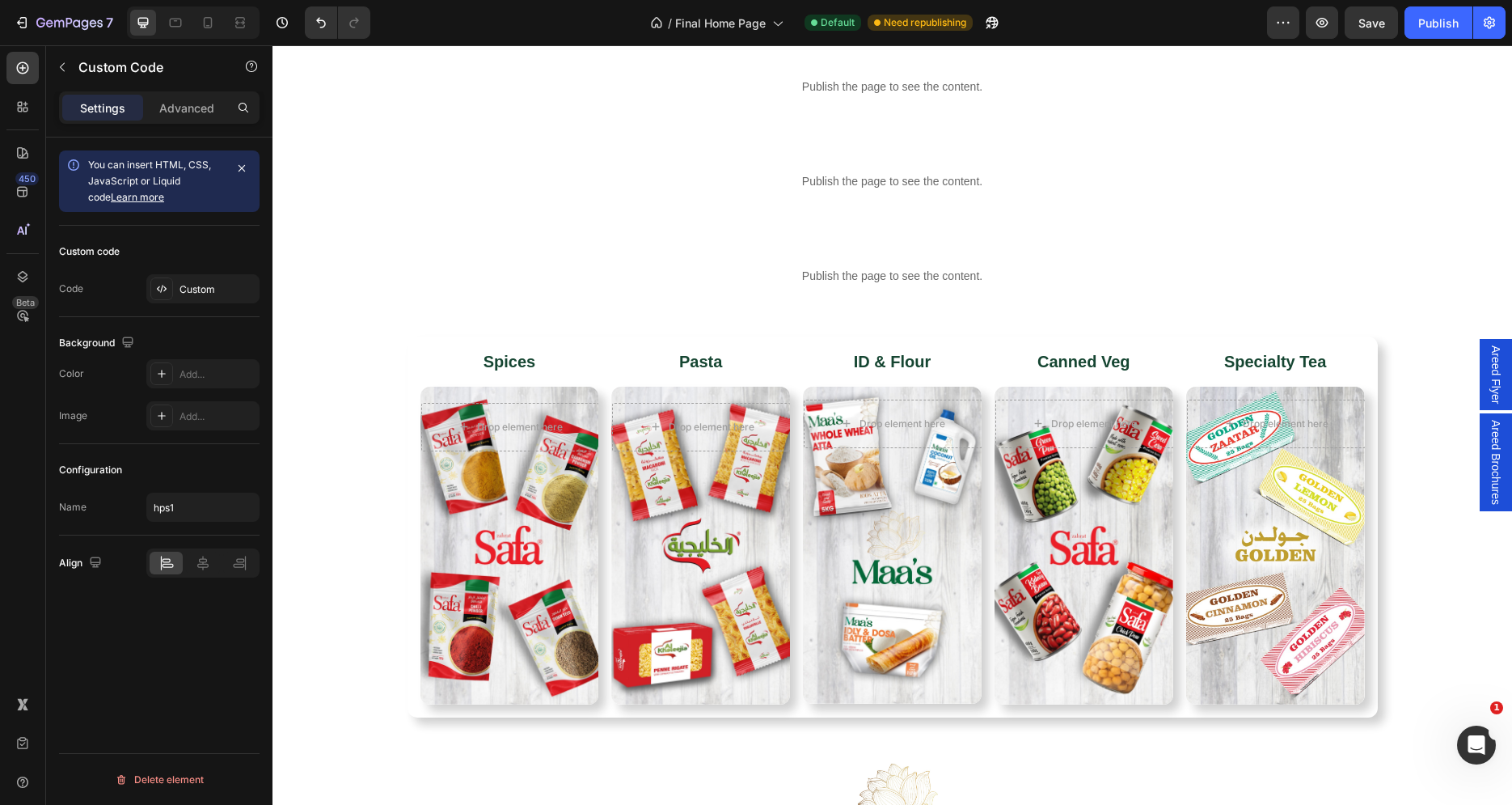
scroll to position [2622, 0]
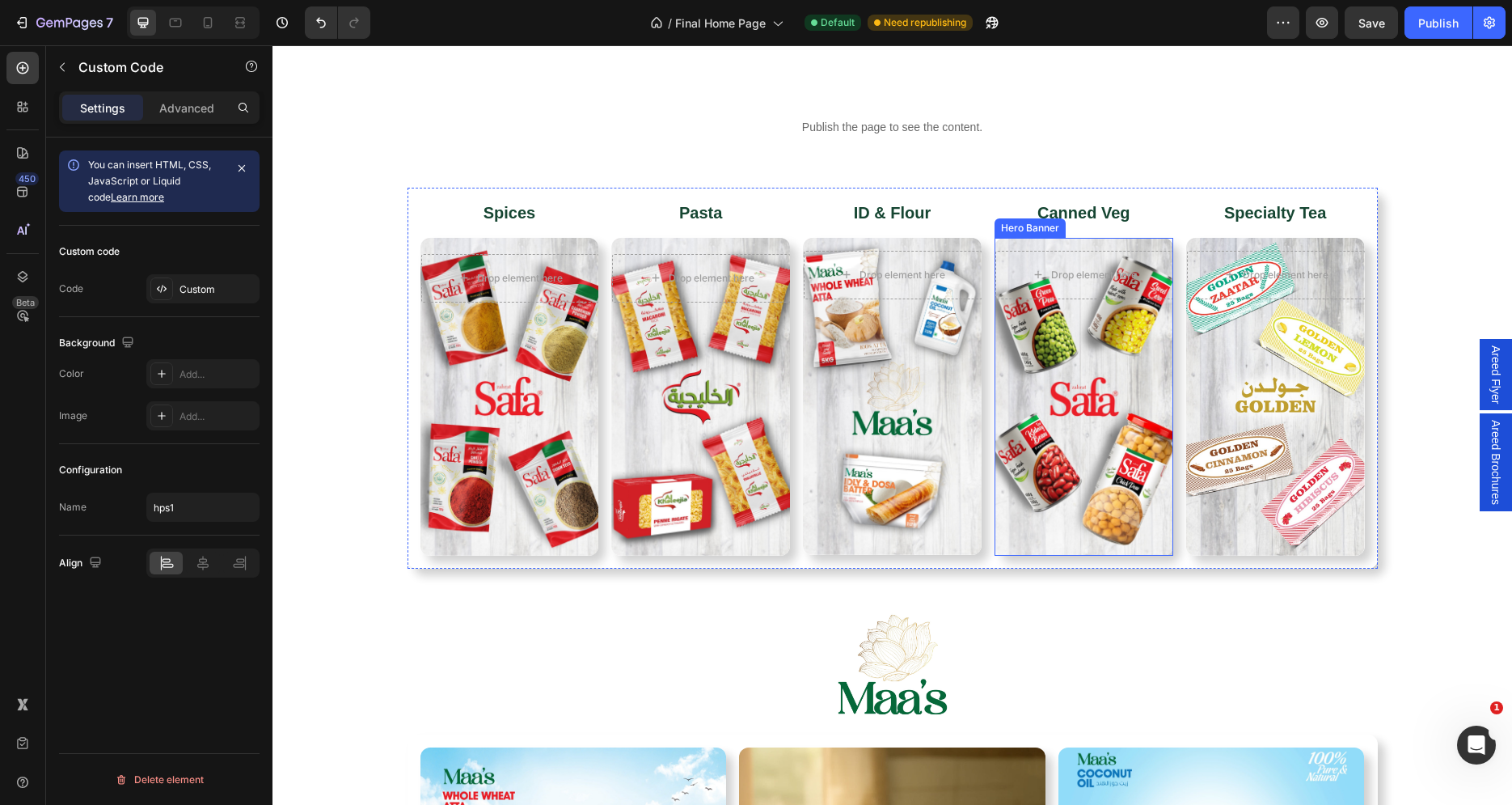
click at [1104, 366] on div "Overlay" at bounding box center [1083, 397] width 179 height 318
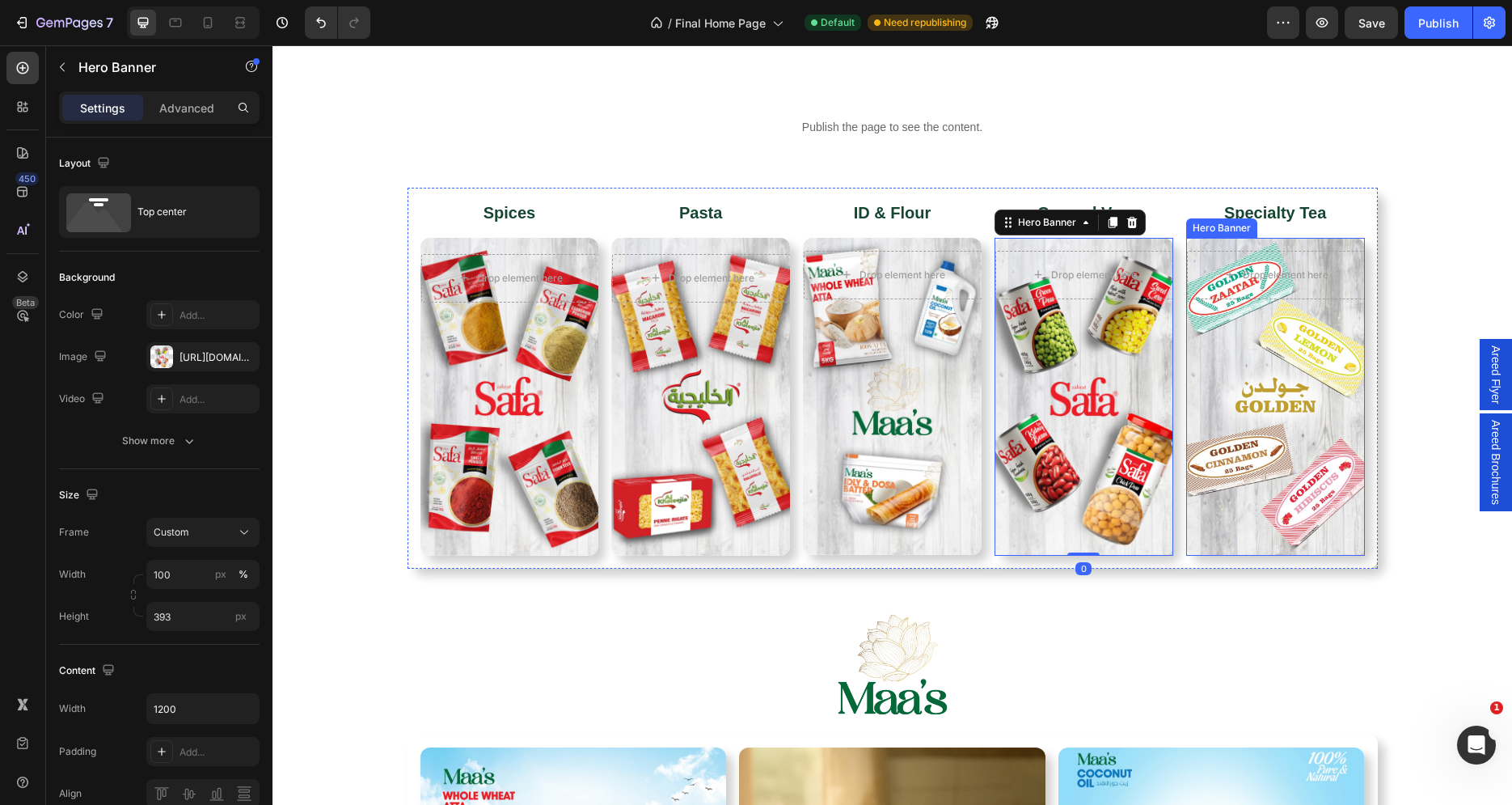
click at [1241, 366] on div "Overlay" at bounding box center [1275, 397] width 179 height 318
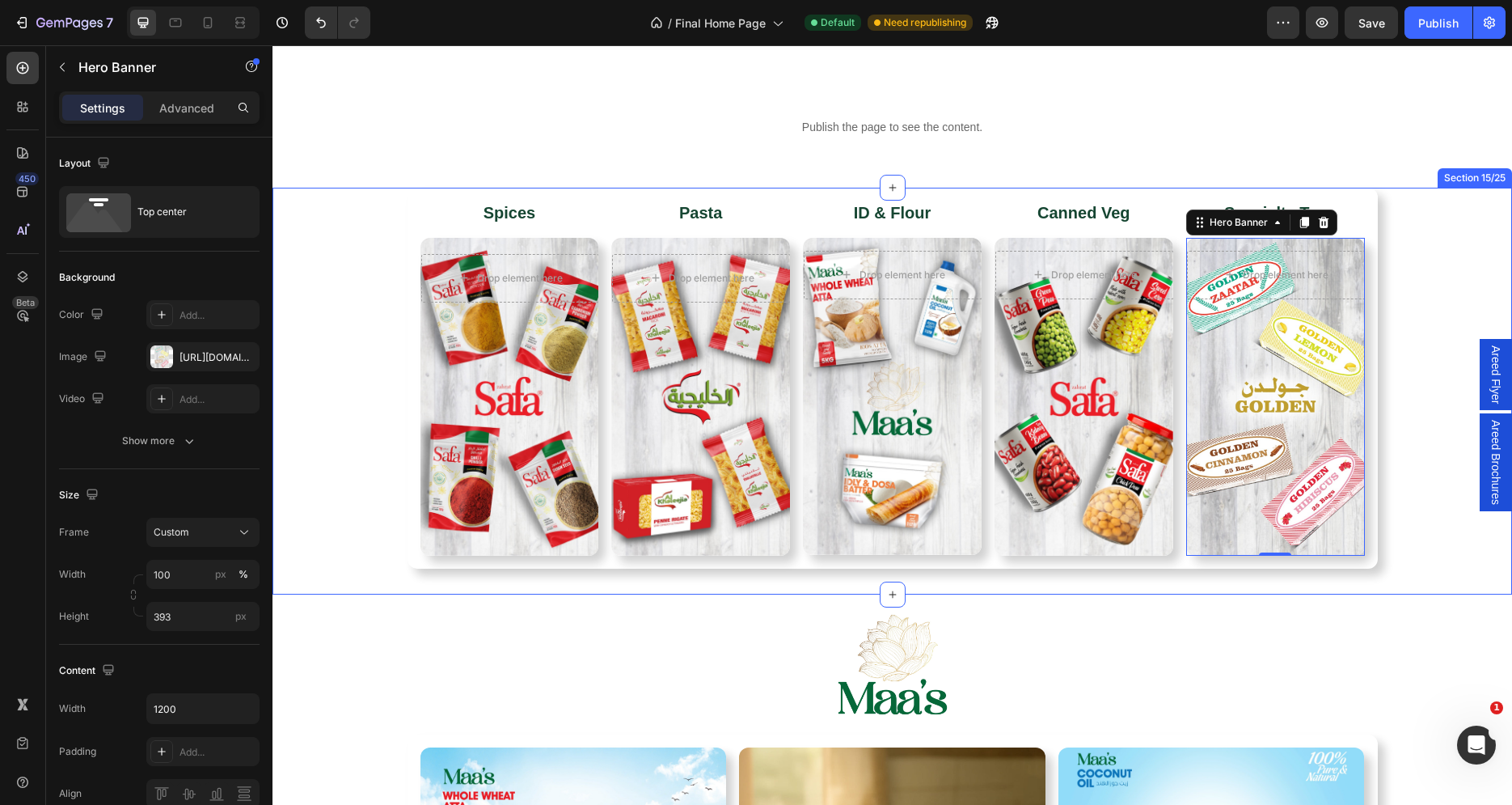
click at [1384, 189] on div "Spices Heading Drop element here Row Hero Banner Pasta Heading Drop element her…" at bounding box center [892, 378] width 1240 height 381
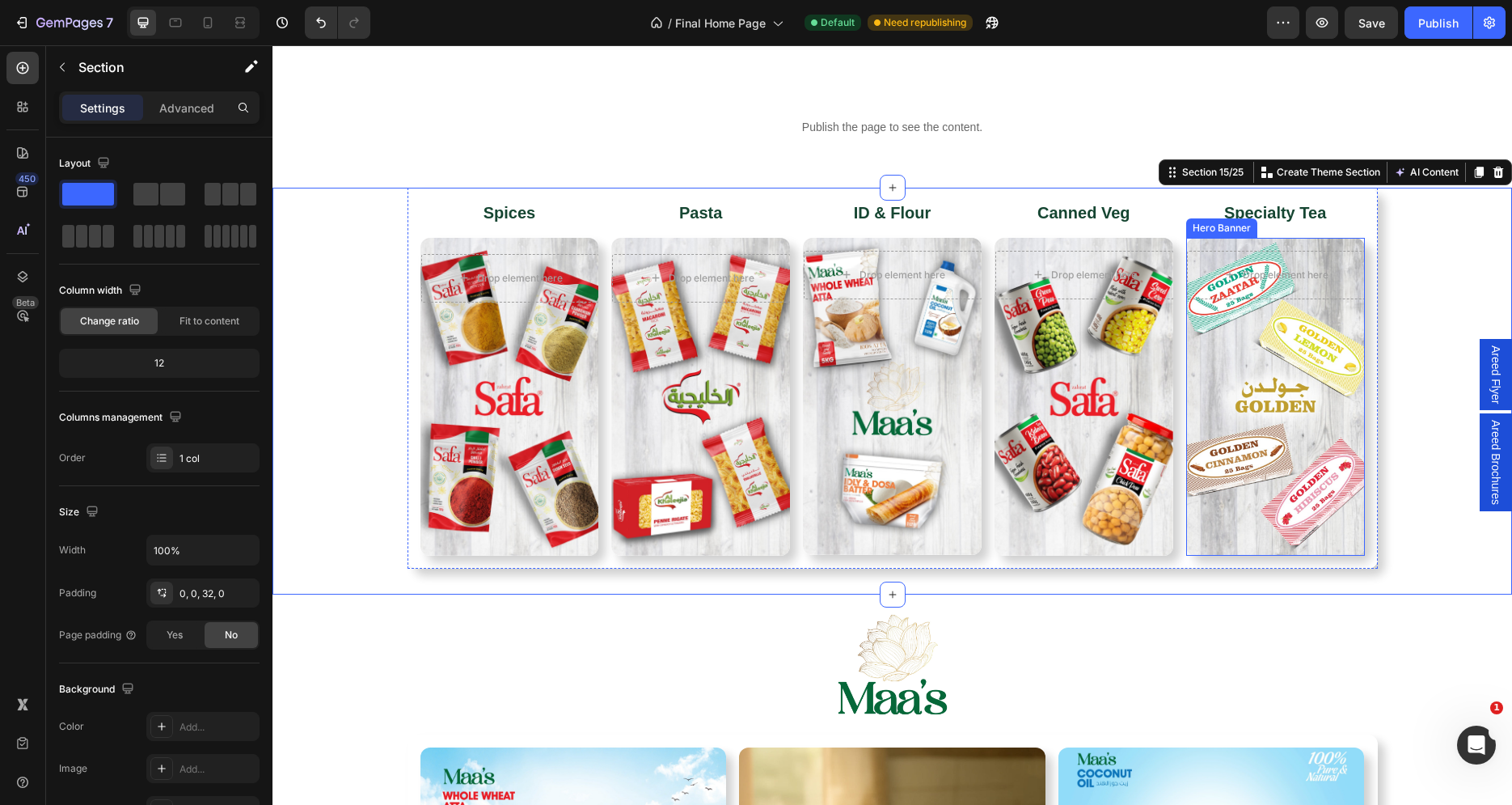
click at [1265, 306] on div "Overlay" at bounding box center [1275, 397] width 179 height 318
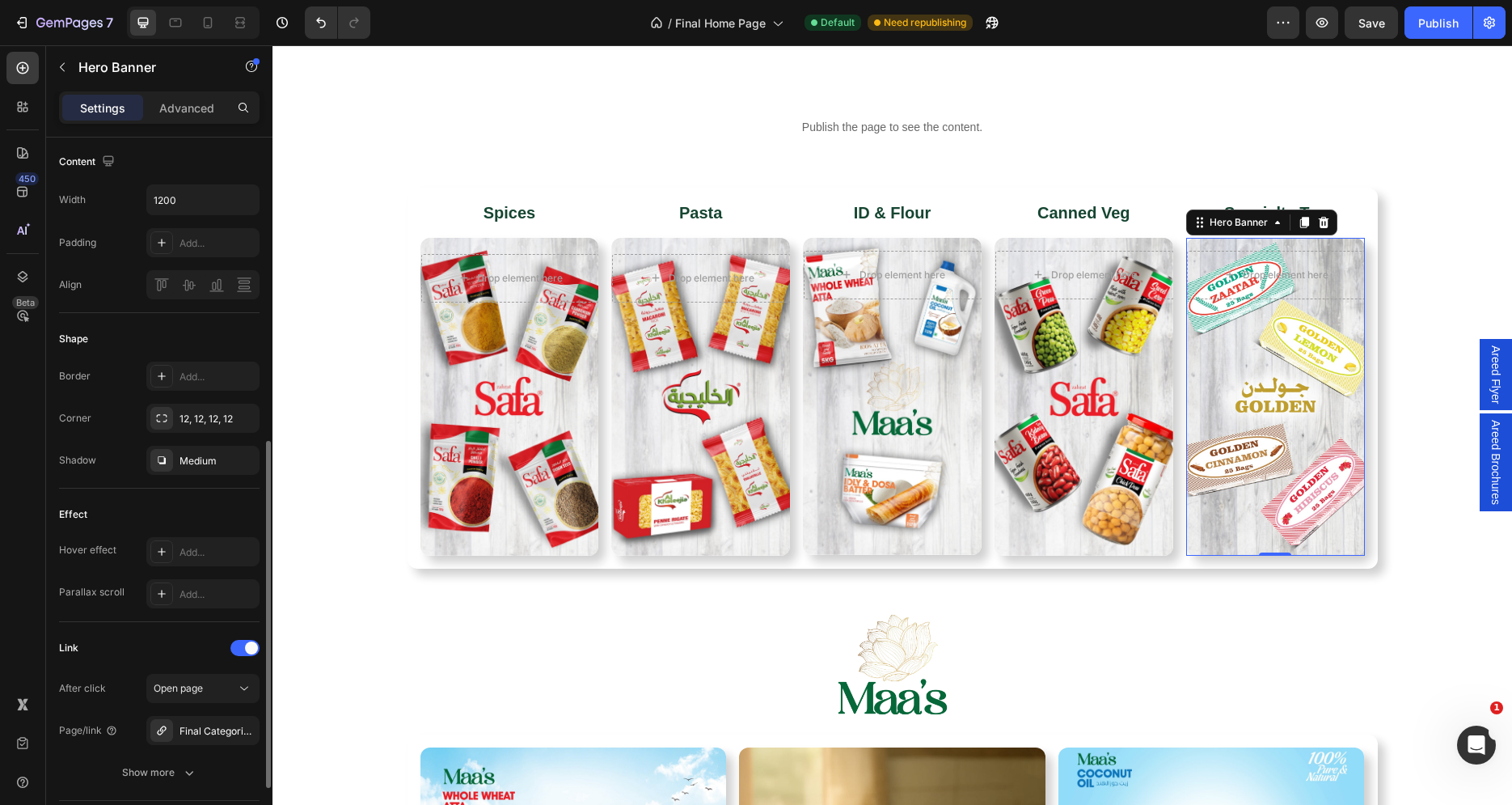
scroll to position [652, 0]
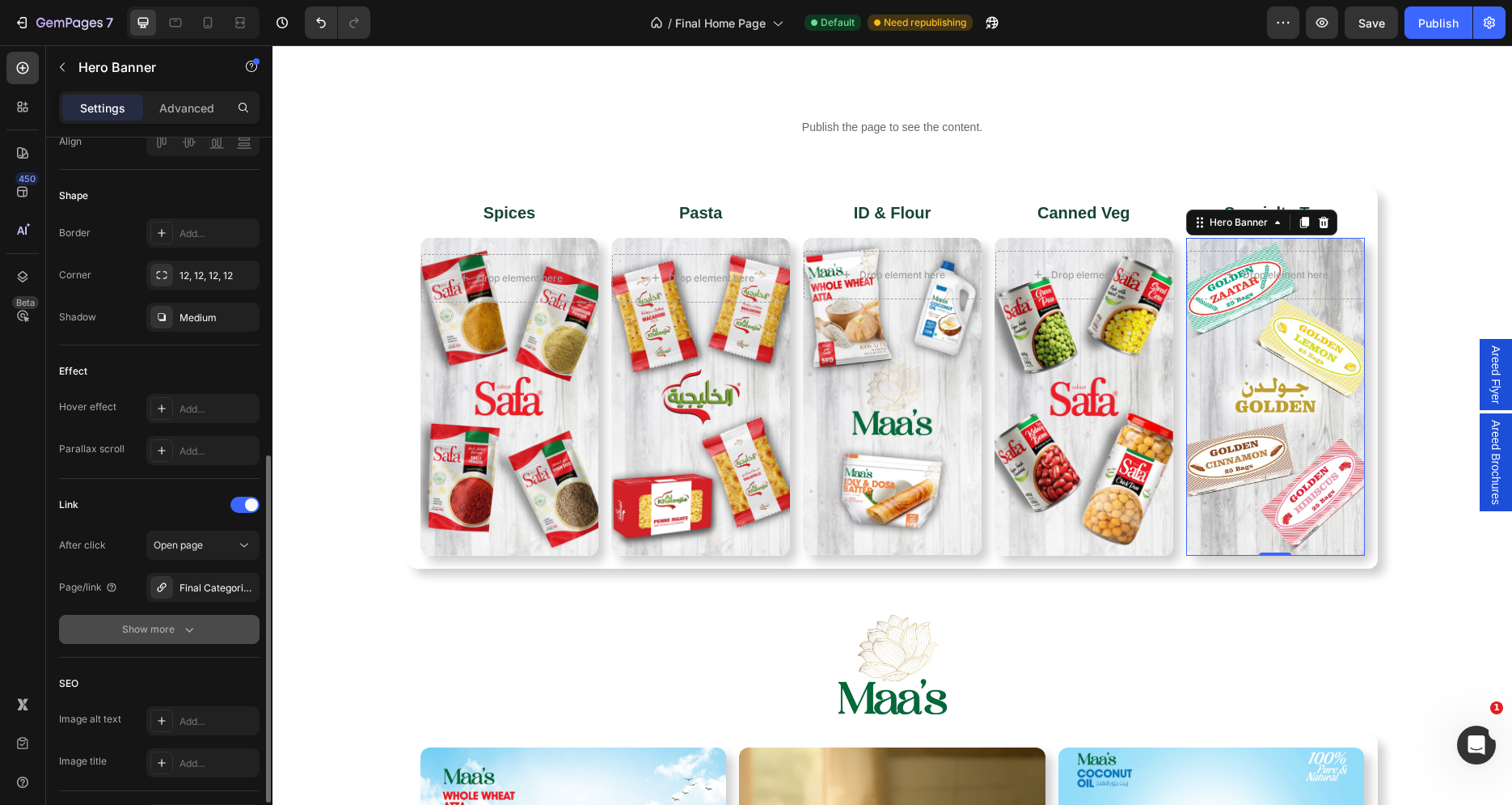
click at [180, 622] on div "Show more" at bounding box center [160, 629] width 75 height 16
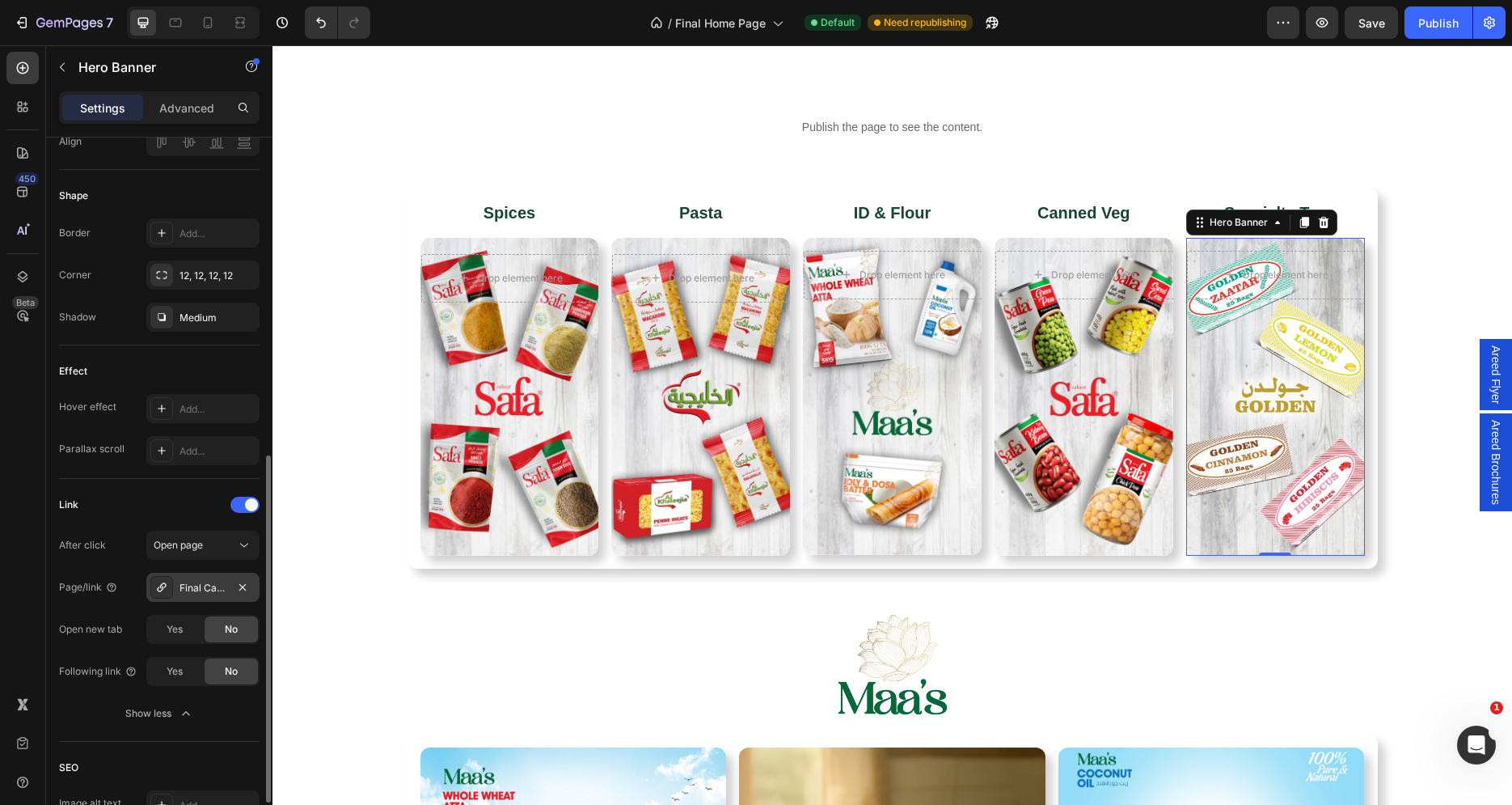
click at [196, 590] on div "Final Categories Page" at bounding box center [203, 588] width 47 height 15
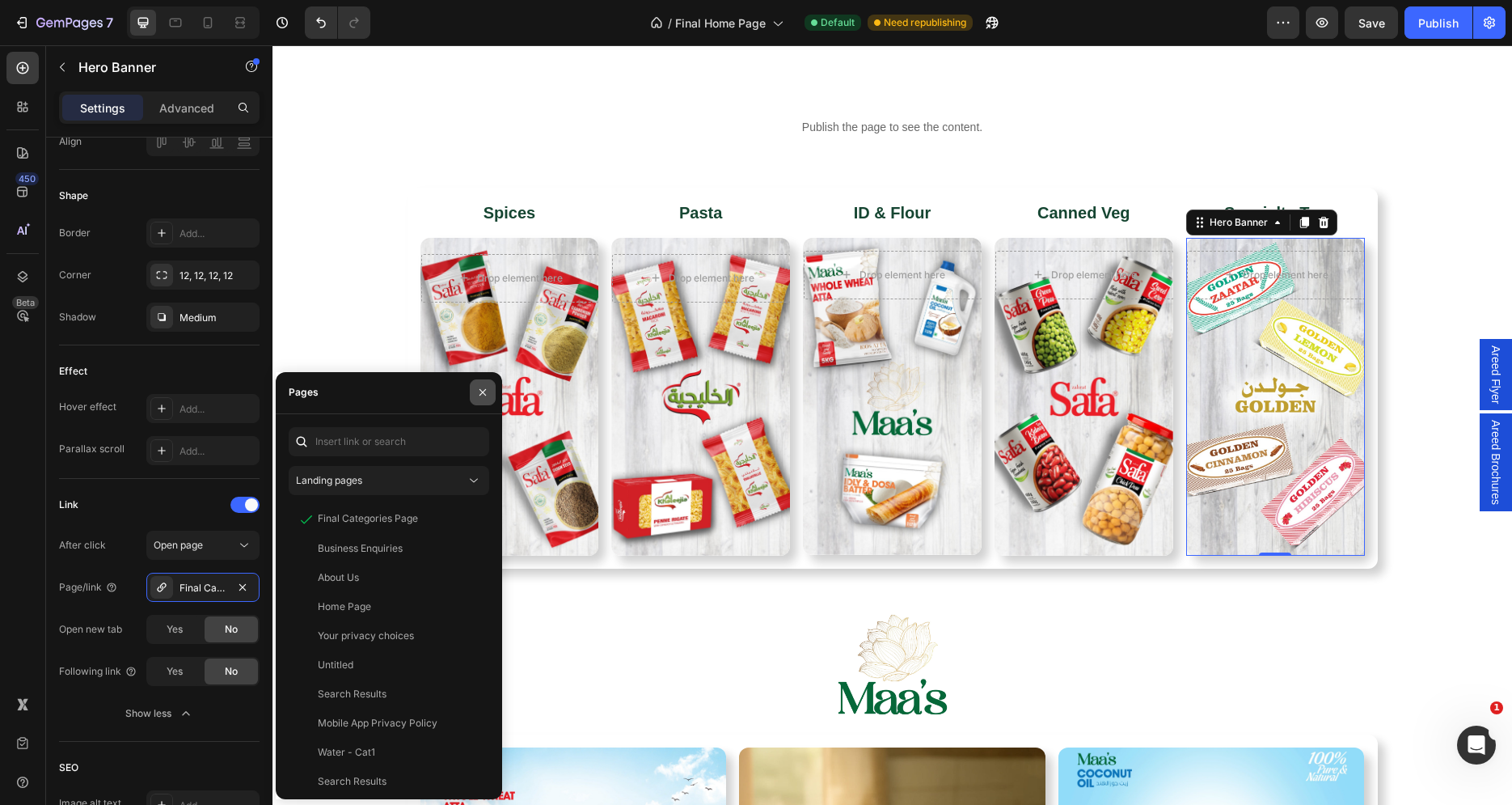
click at [469, 397] on button "button" at bounding box center [482, 392] width 26 height 26
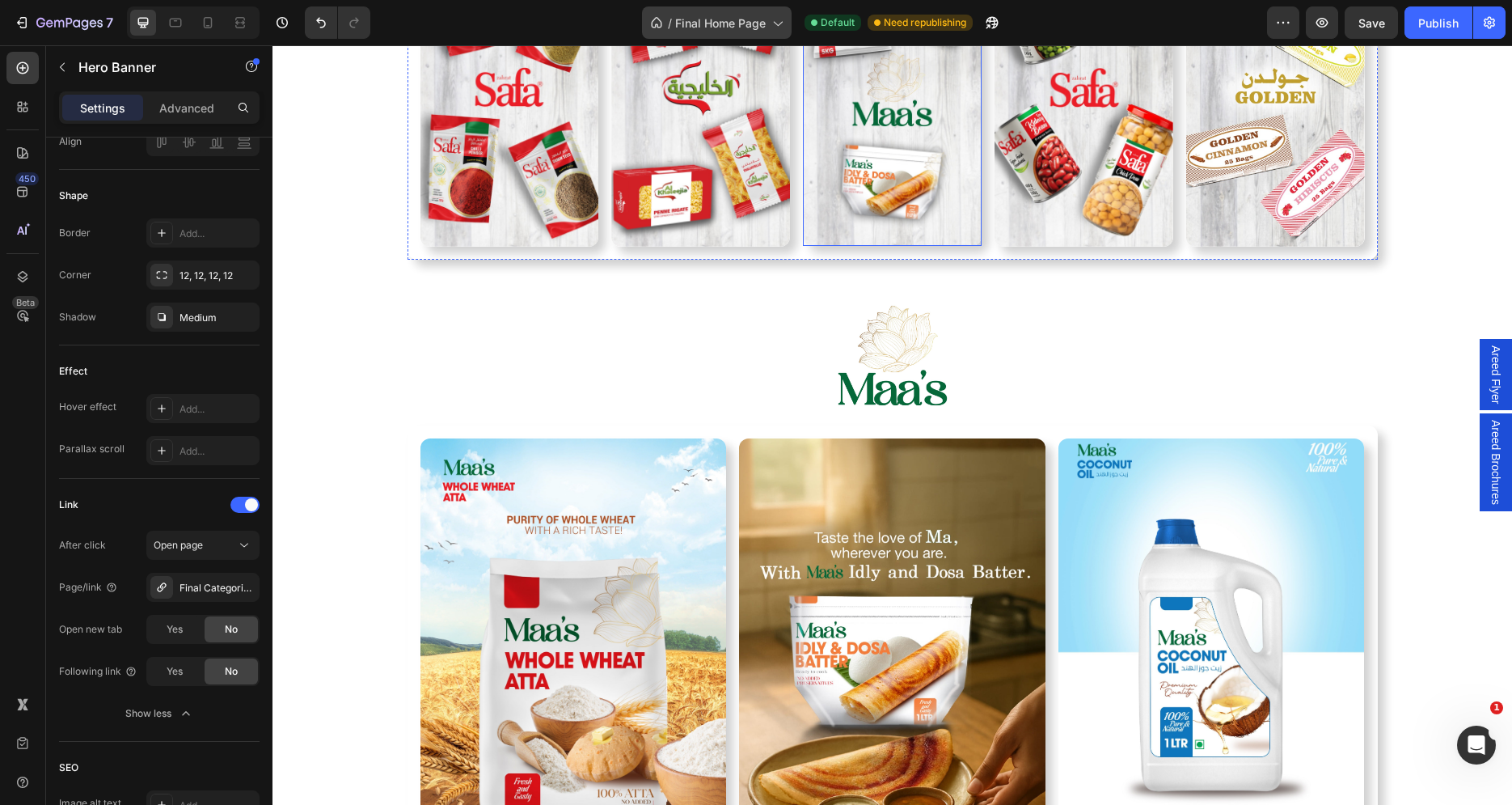
scroll to position [2888, 0]
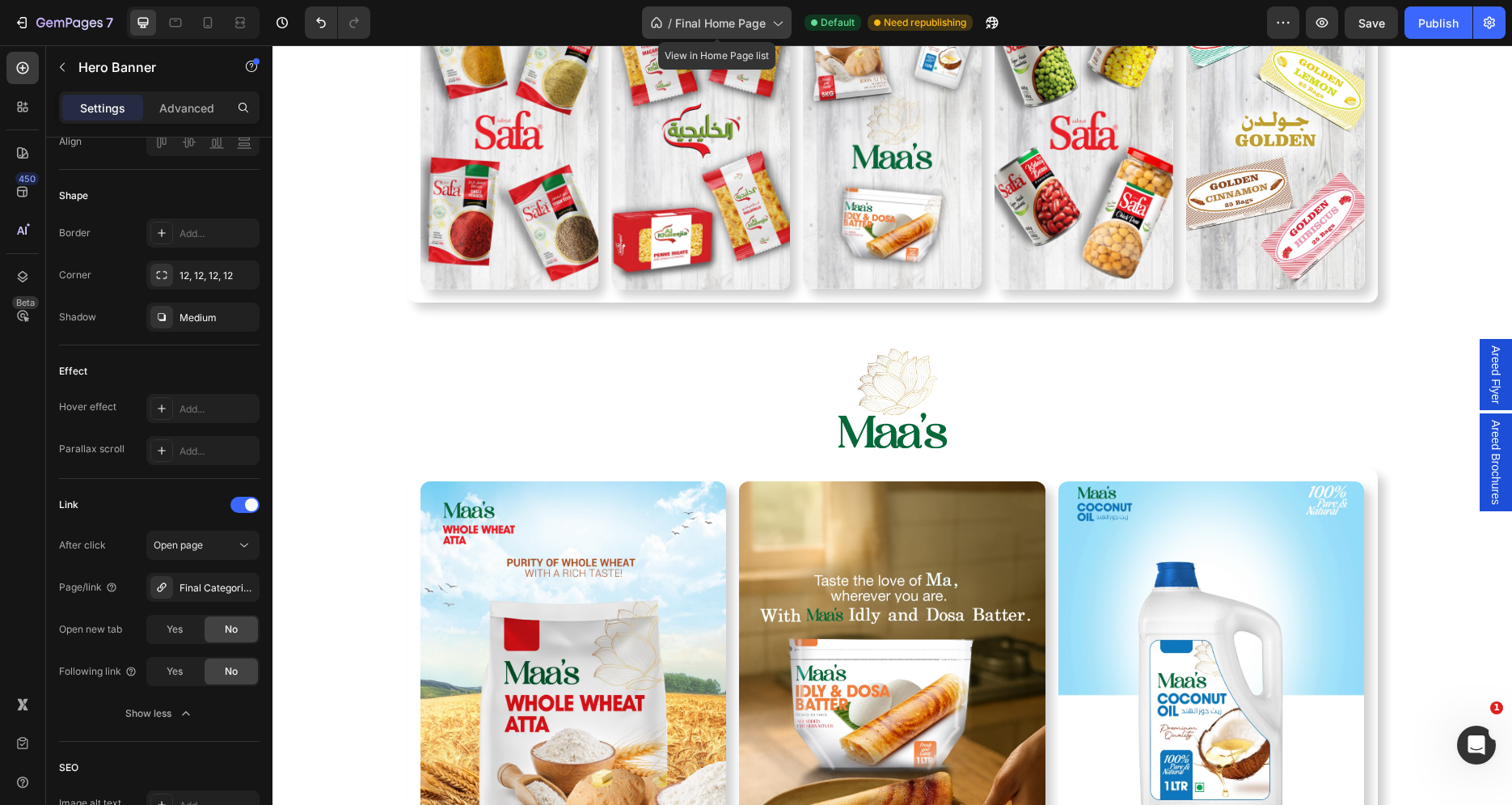
click at [755, 35] on div "/ Final Home Page" at bounding box center [717, 23] width 150 height 33
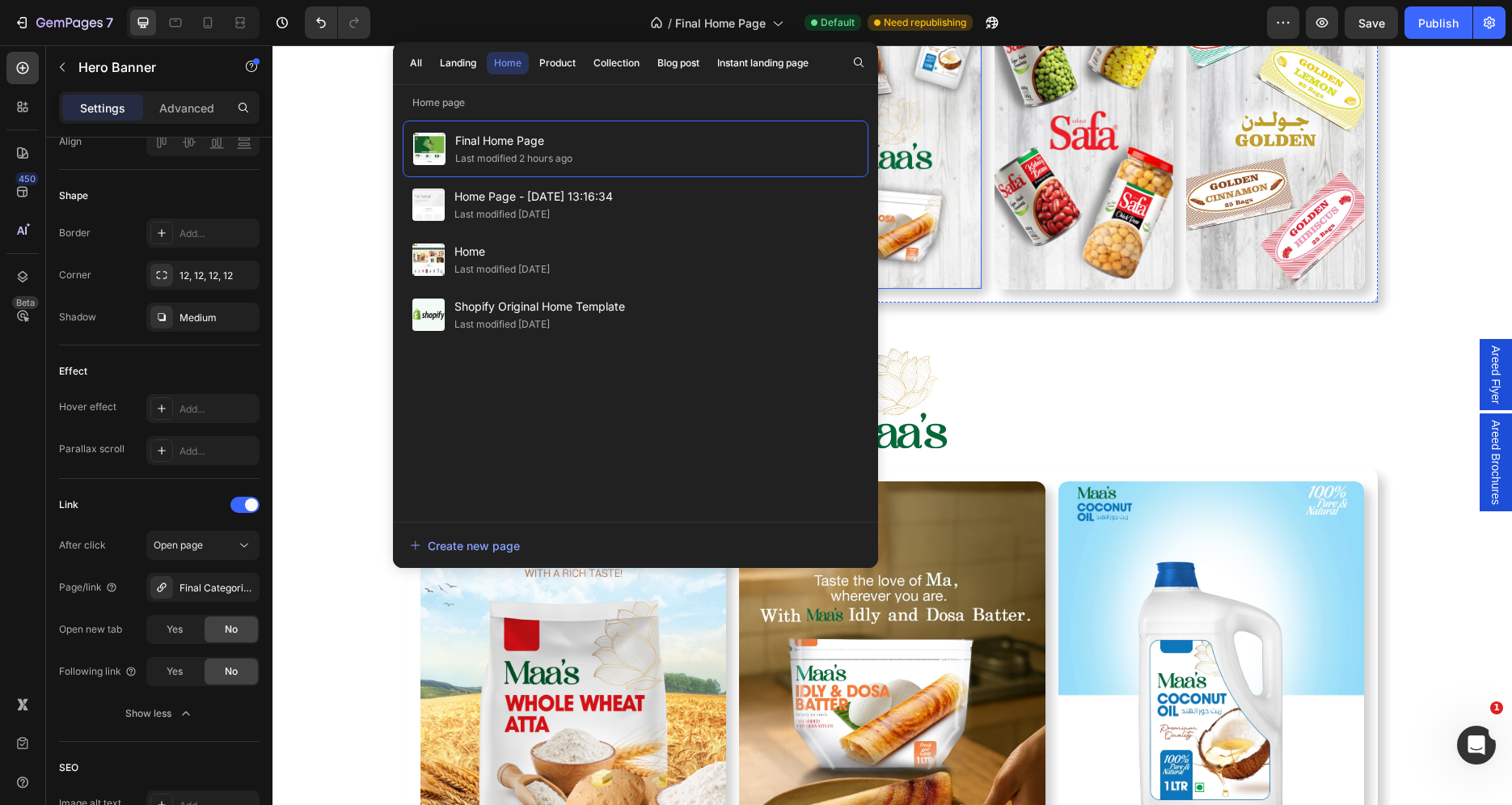
click at [1062, 357] on div at bounding box center [892, 399] width 1240 height 141
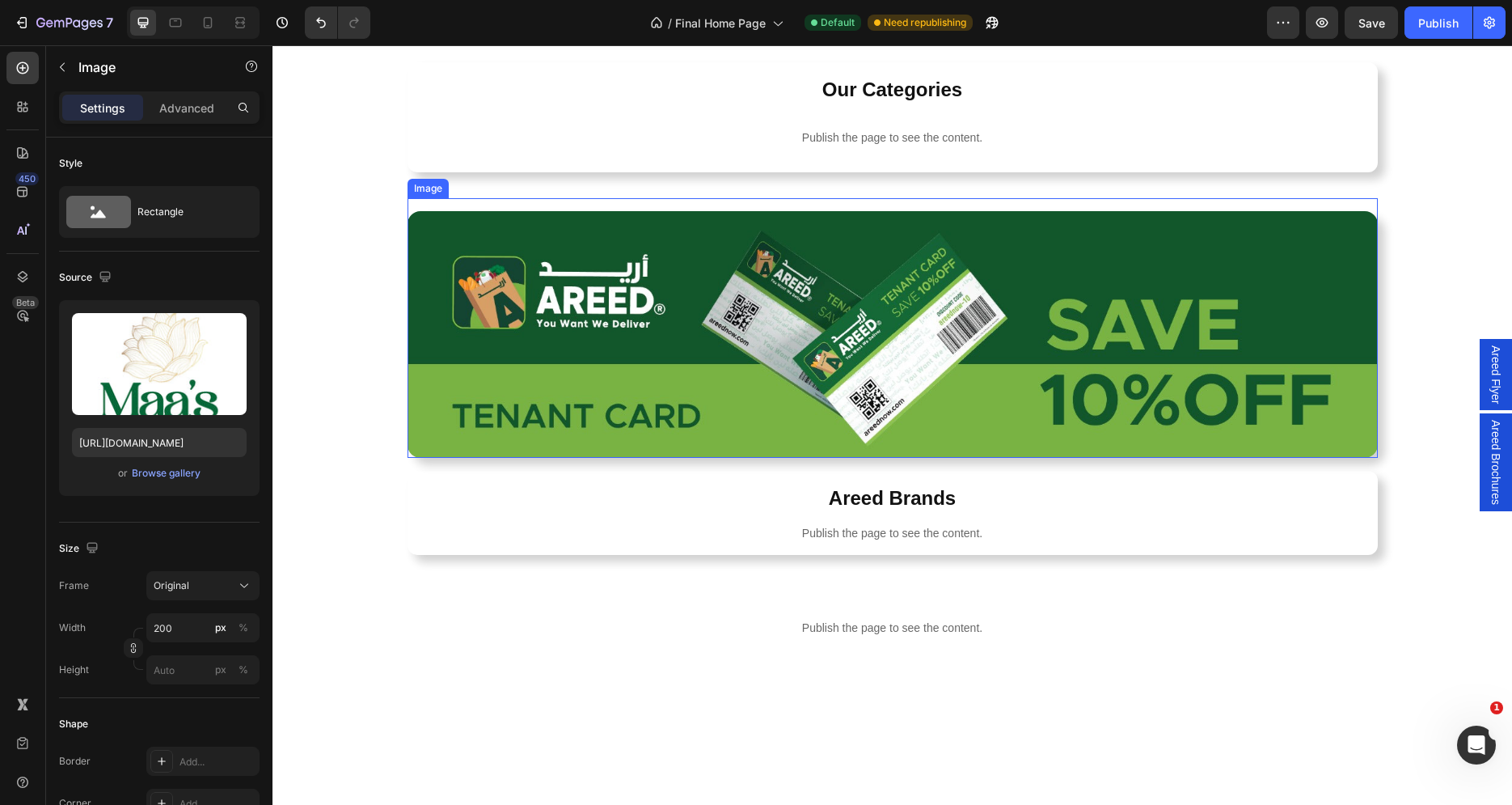
scroll to position [829, 0]
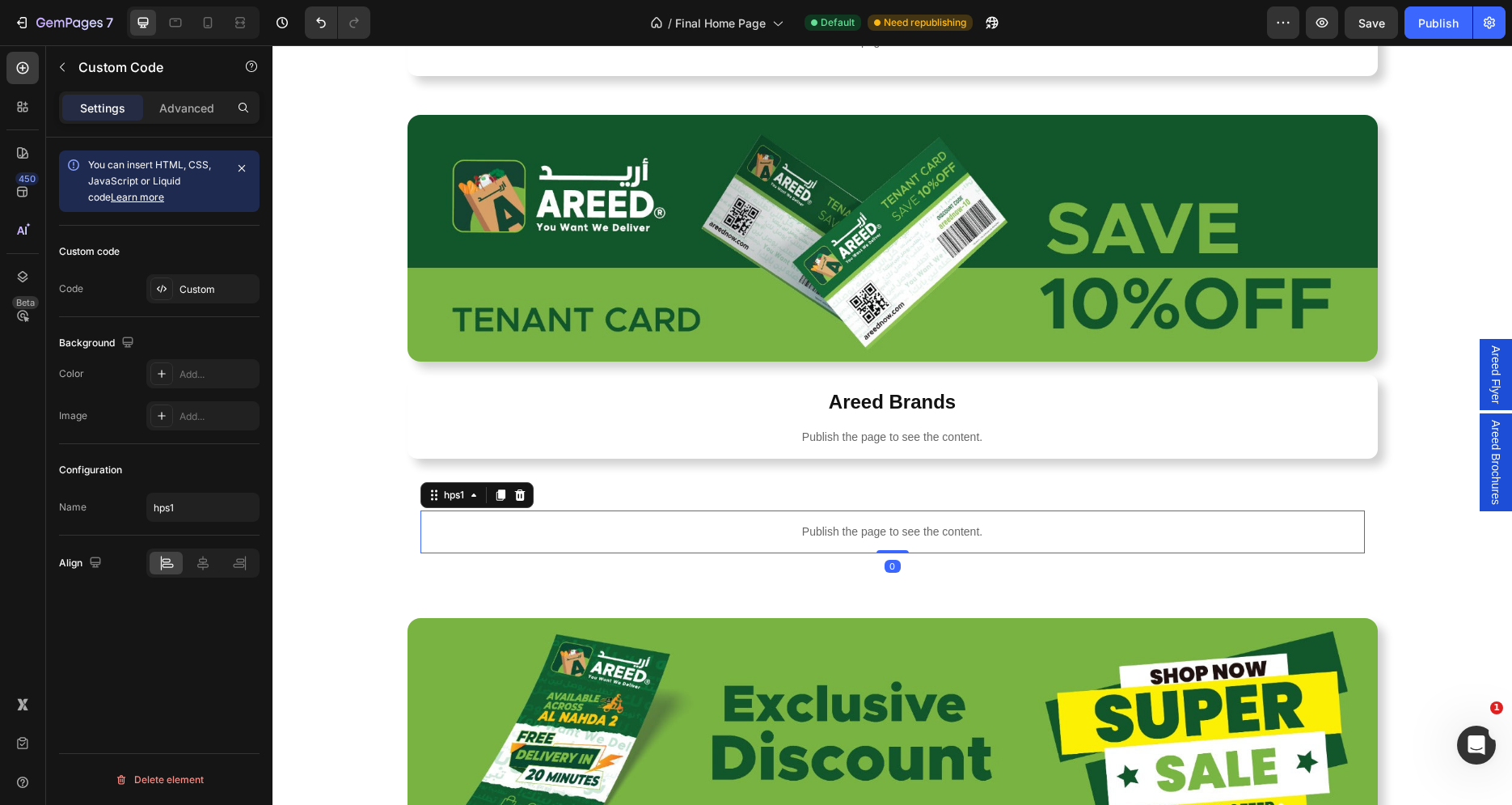
click at [737, 525] on p "Publish the page to see the content." at bounding box center [893, 531] width 945 height 17
click at [172, 267] on div "Custom code Code Custom" at bounding box center [159, 271] width 200 height 92
click at [172, 294] on div at bounding box center [161, 288] width 23 height 23
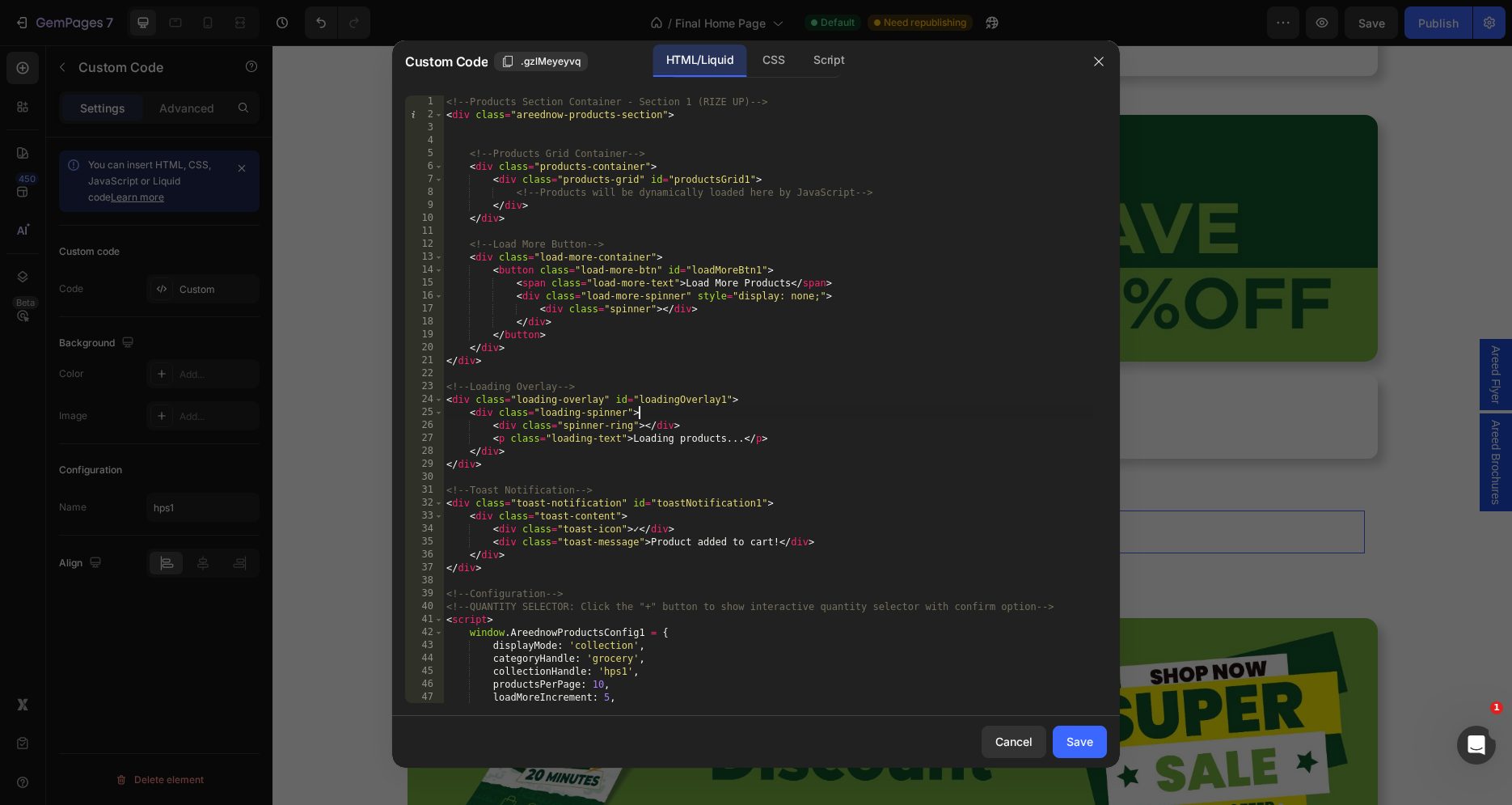
click at [840, 412] on div "<!-- Products Section Container - Section 1 (RIZE UP) --> < div class = "areedn…" at bounding box center [767, 412] width 650 height 634
click at [801, 54] on div "CSS" at bounding box center [828, 60] width 56 height 33
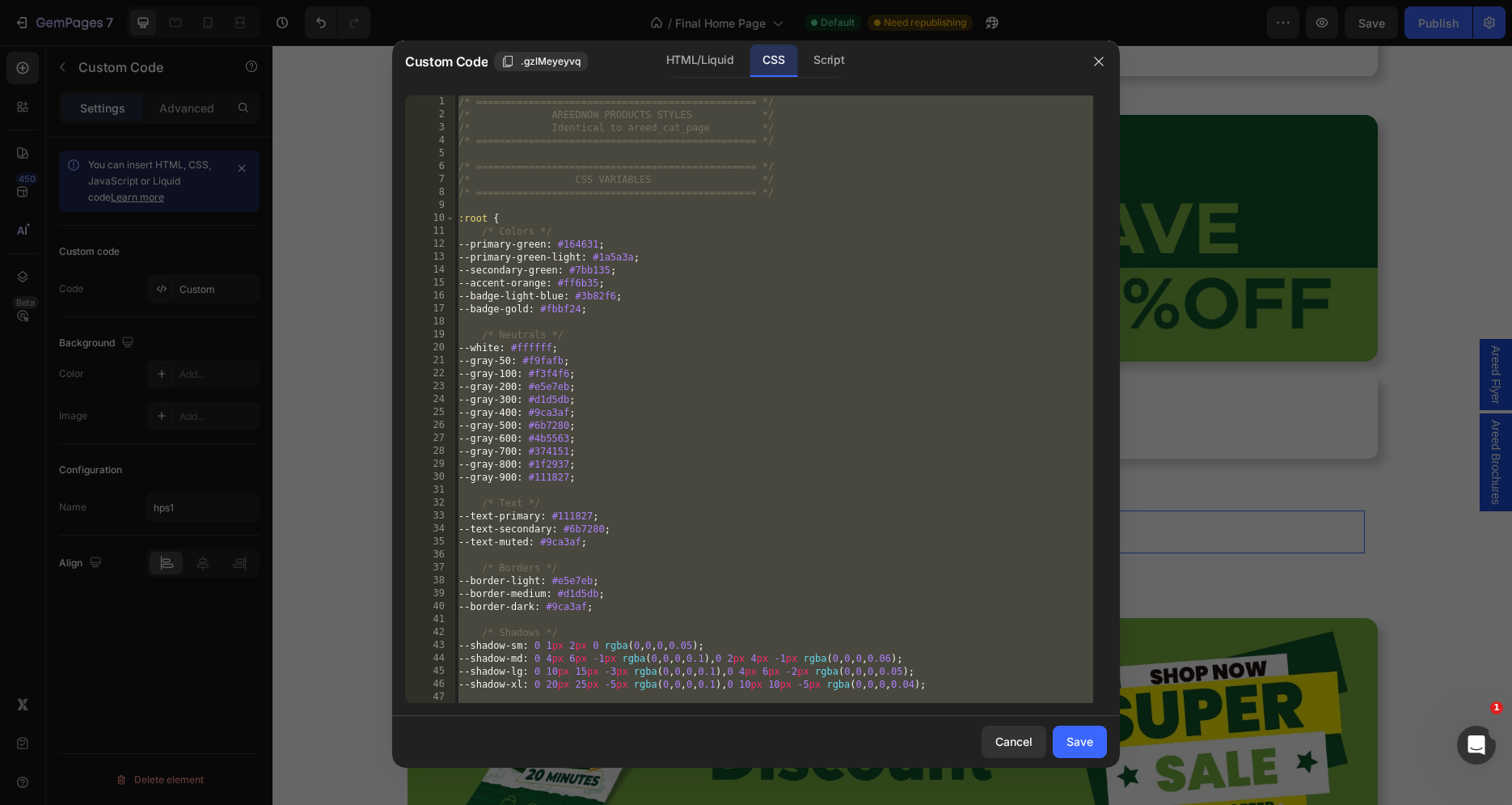
click at [712, 178] on div "/* ================================================ */ /* AREEDNOW PRODUCTS STY…" at bounding box center [774, 412] width 638 height 634
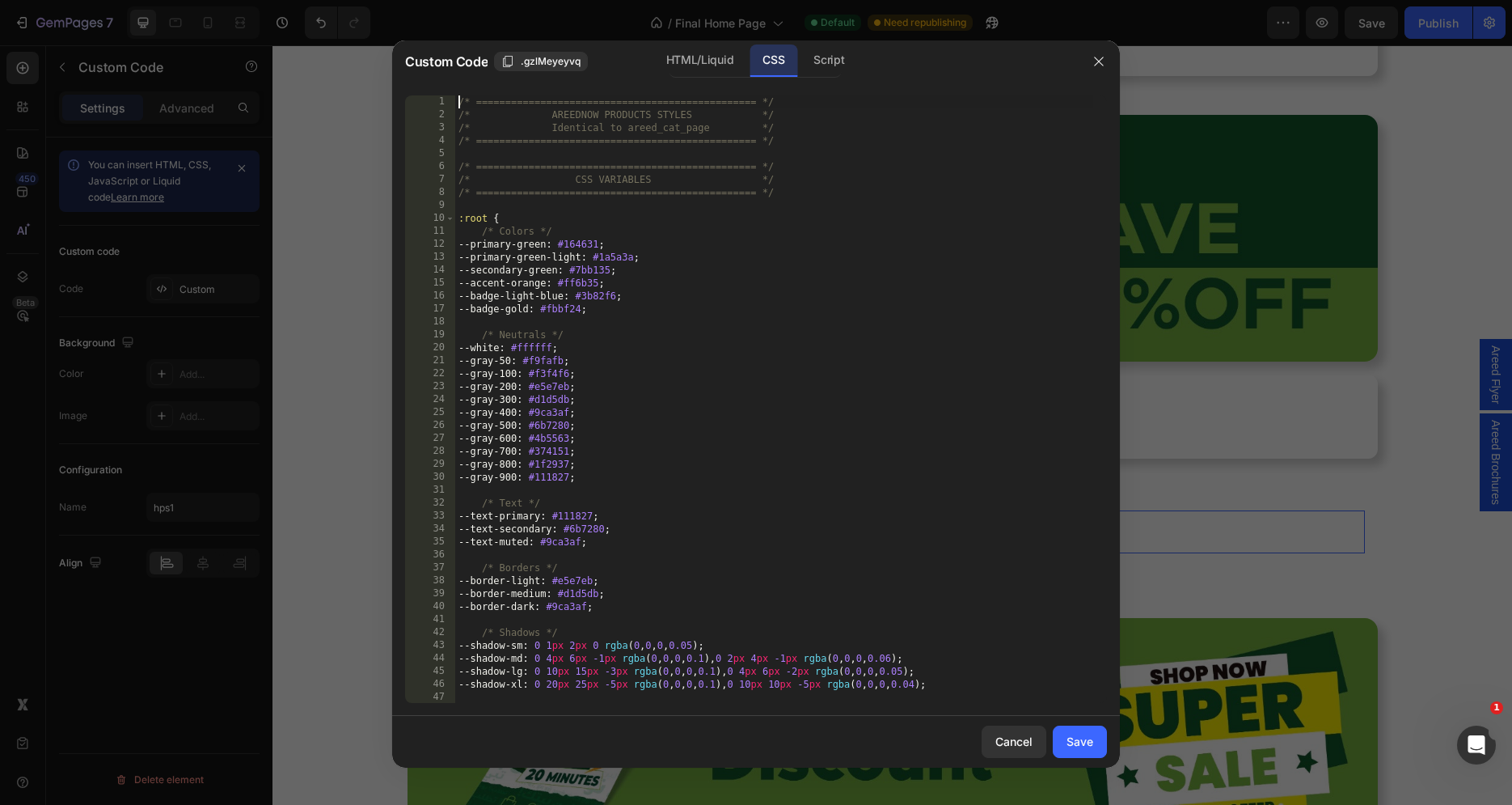
type textarea "} }"
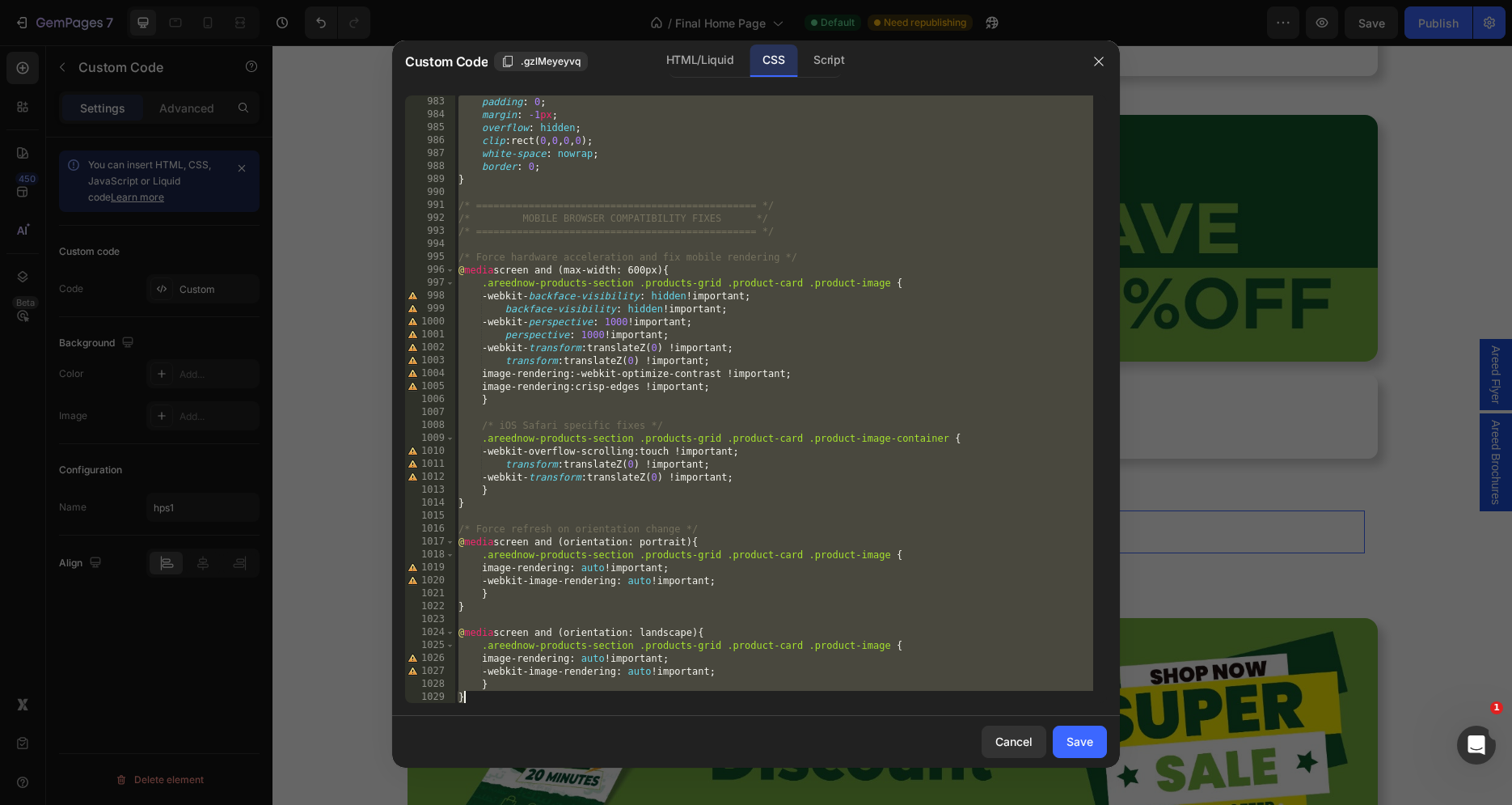
paste textarea "}"
type textarea "}"
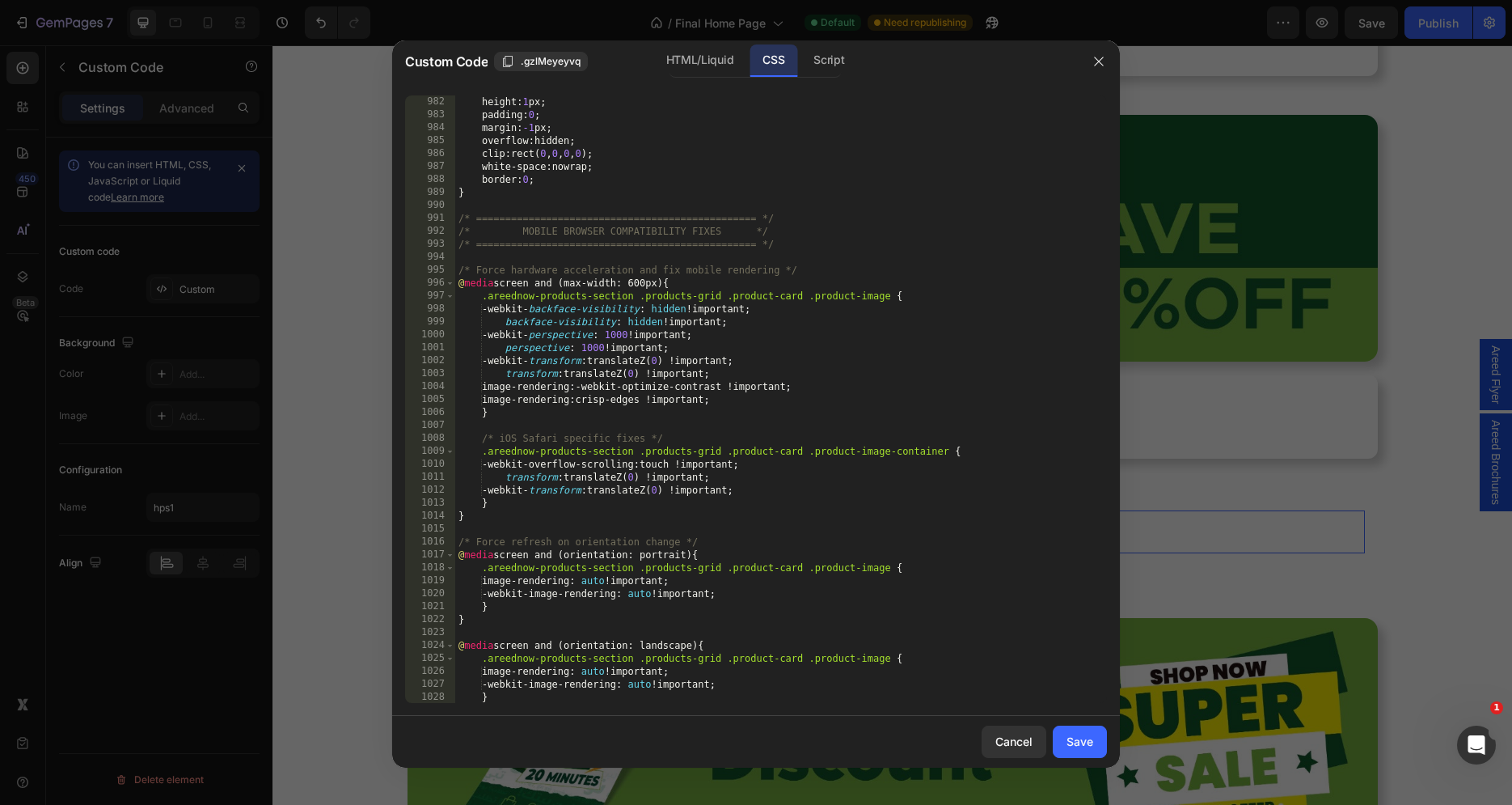
scroll to position [12706, 0]
click at [1096, 743] on button "Save" at bounding box center [1079, 741] width 54 height 33
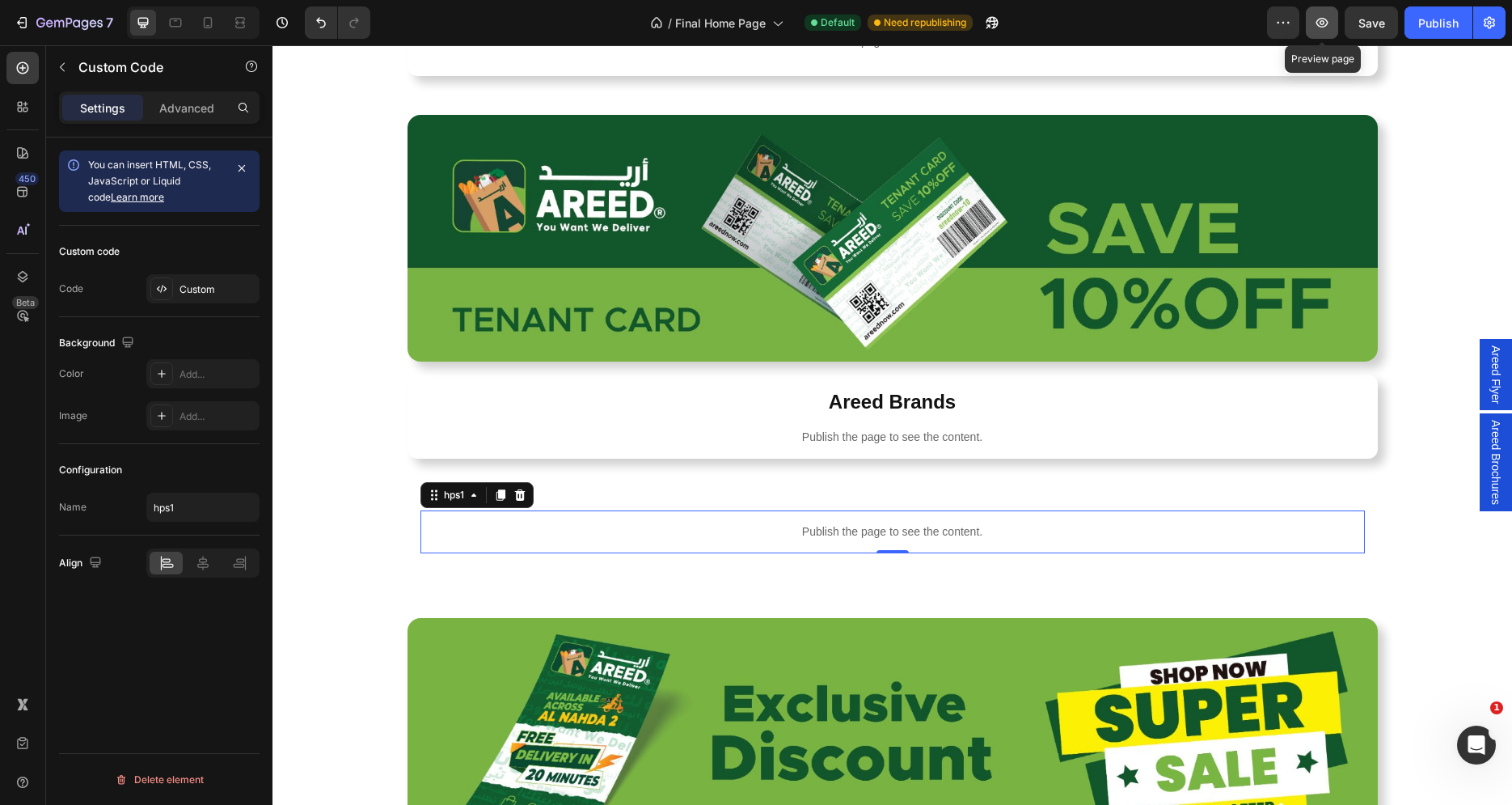
click at [1322, 26] on icon "button" at bounding box center [1323, 23] width 12 height 10
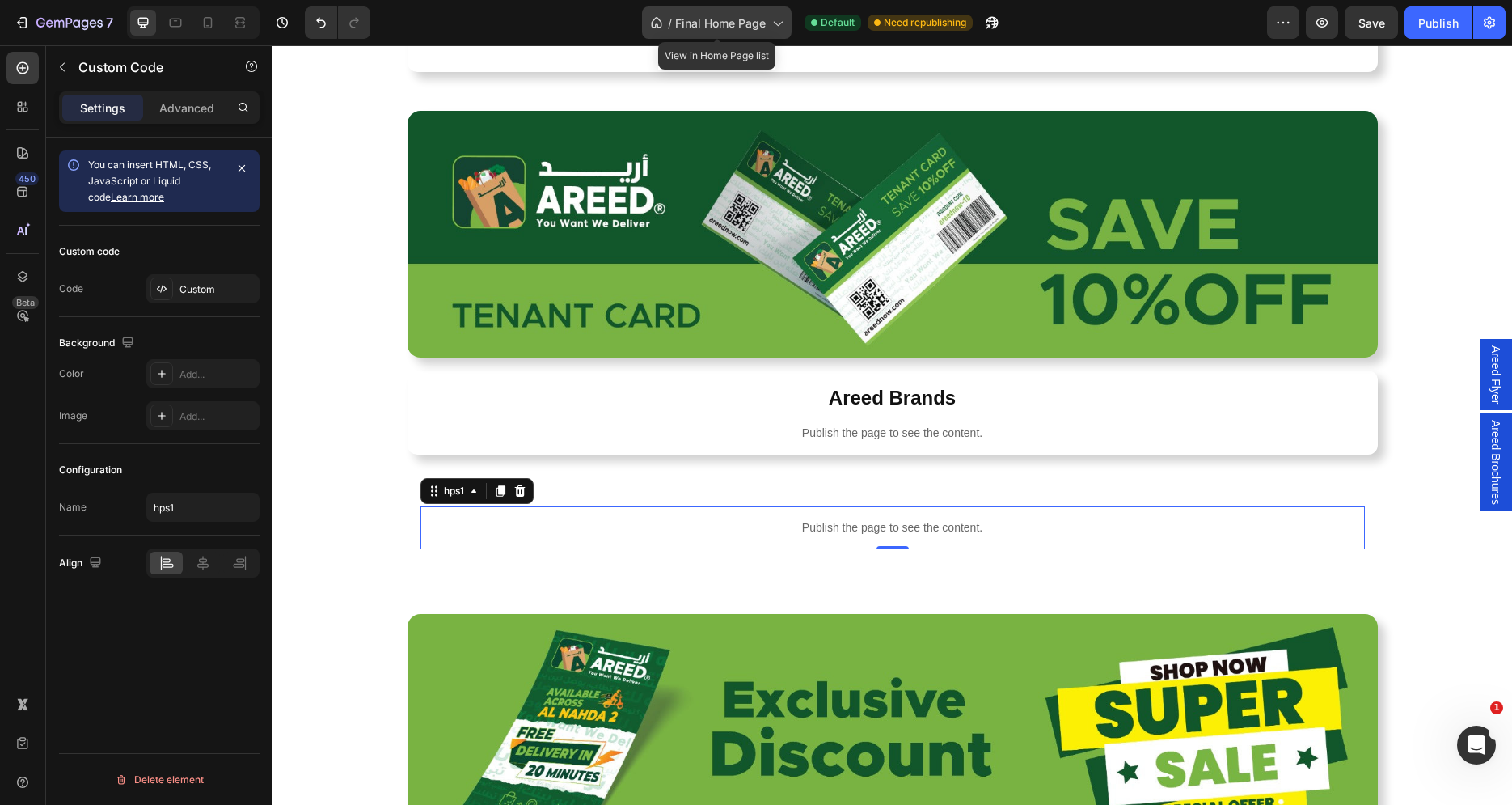
click at [720, 21] on span "Final Home Page" at bounding box center [721, 23] width 91 height 17
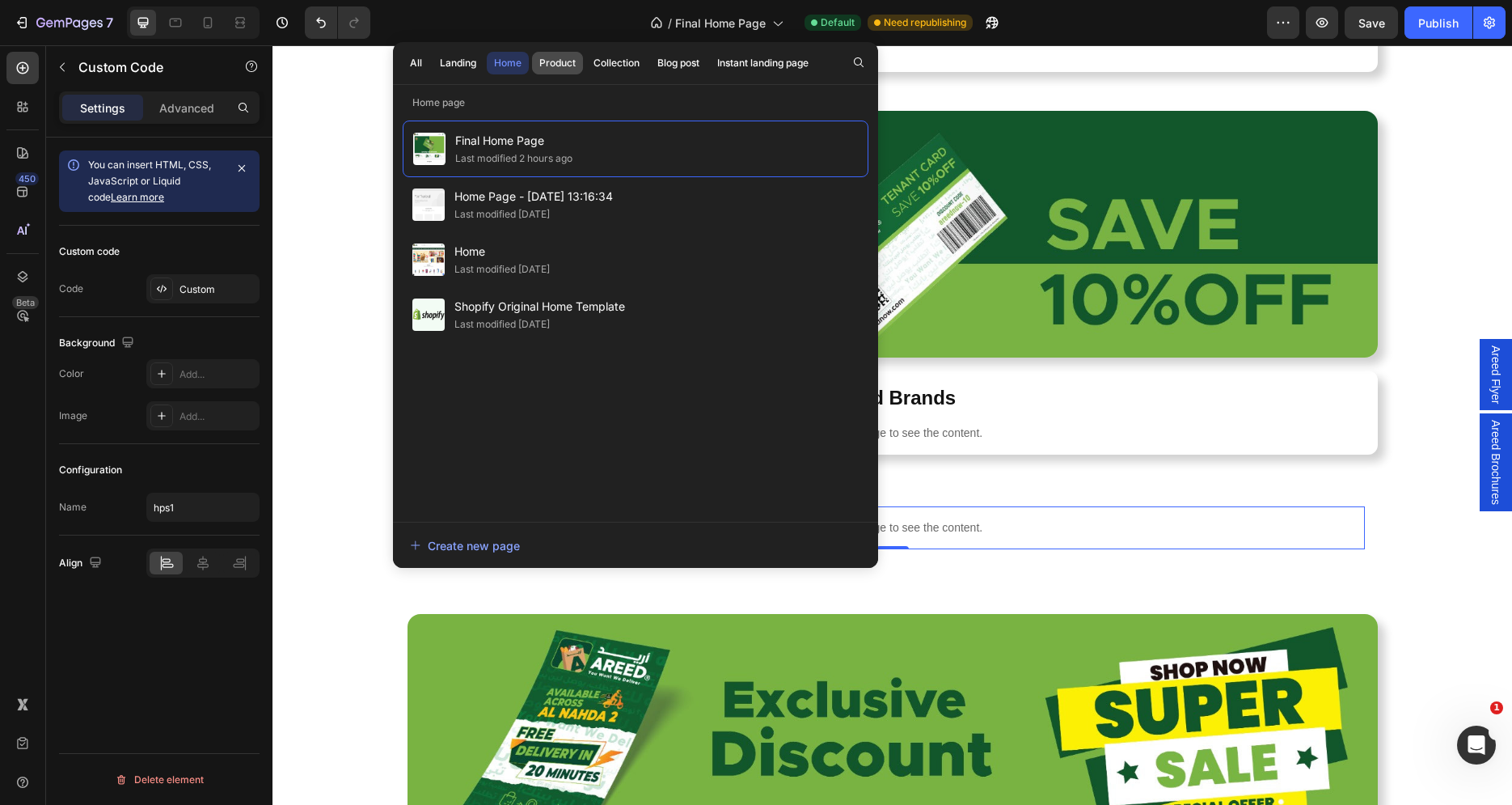
click at [586, 57] on button "Product" at bounding box center [615, 62] width 60 height 23
click at [604, 57] on div "Collection" at bounding box center [616, 63] width 46 height 15
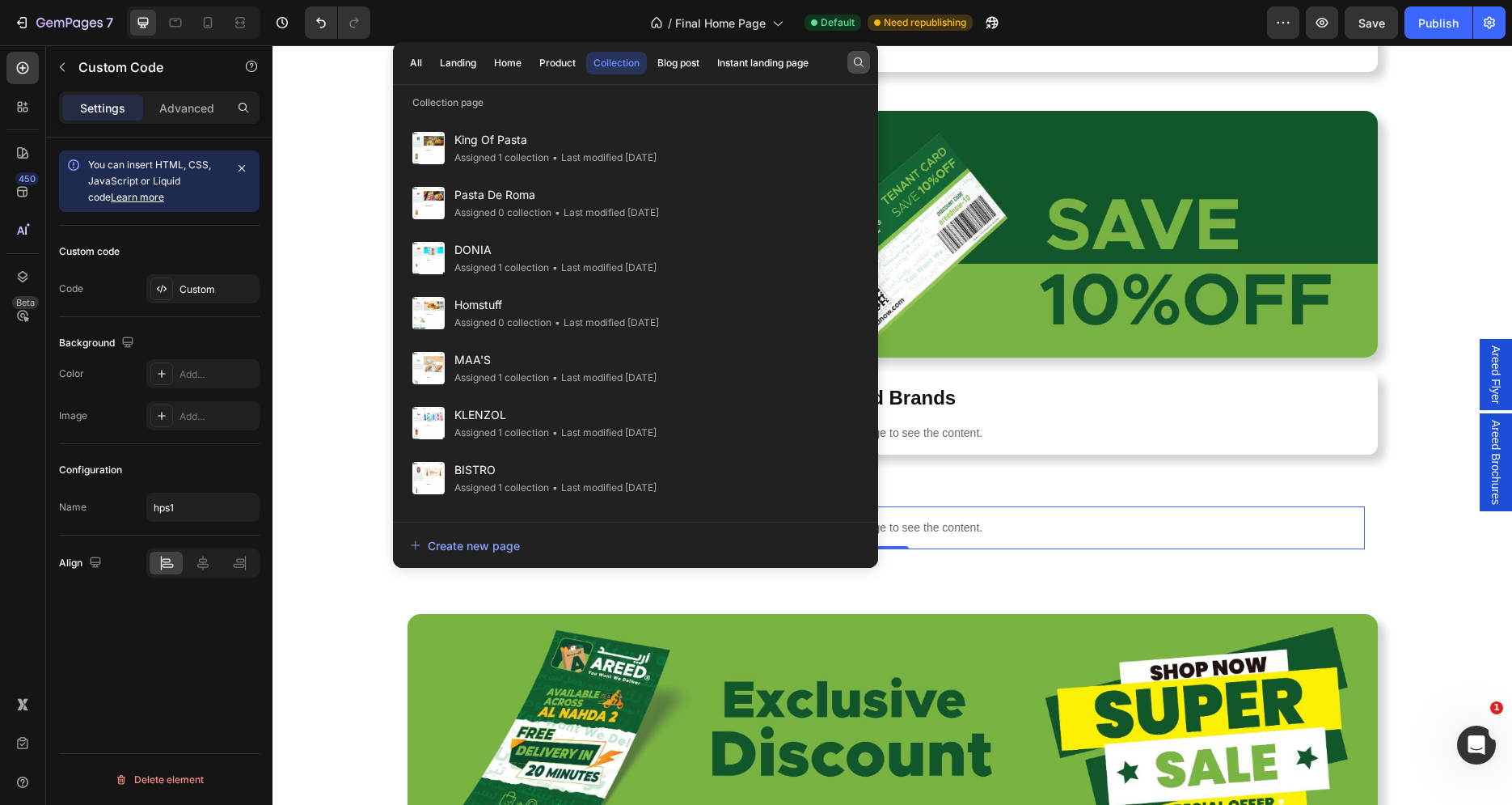
click at [856, 61] on icon "button" at bounding box center [858, 62] width 13 height 13
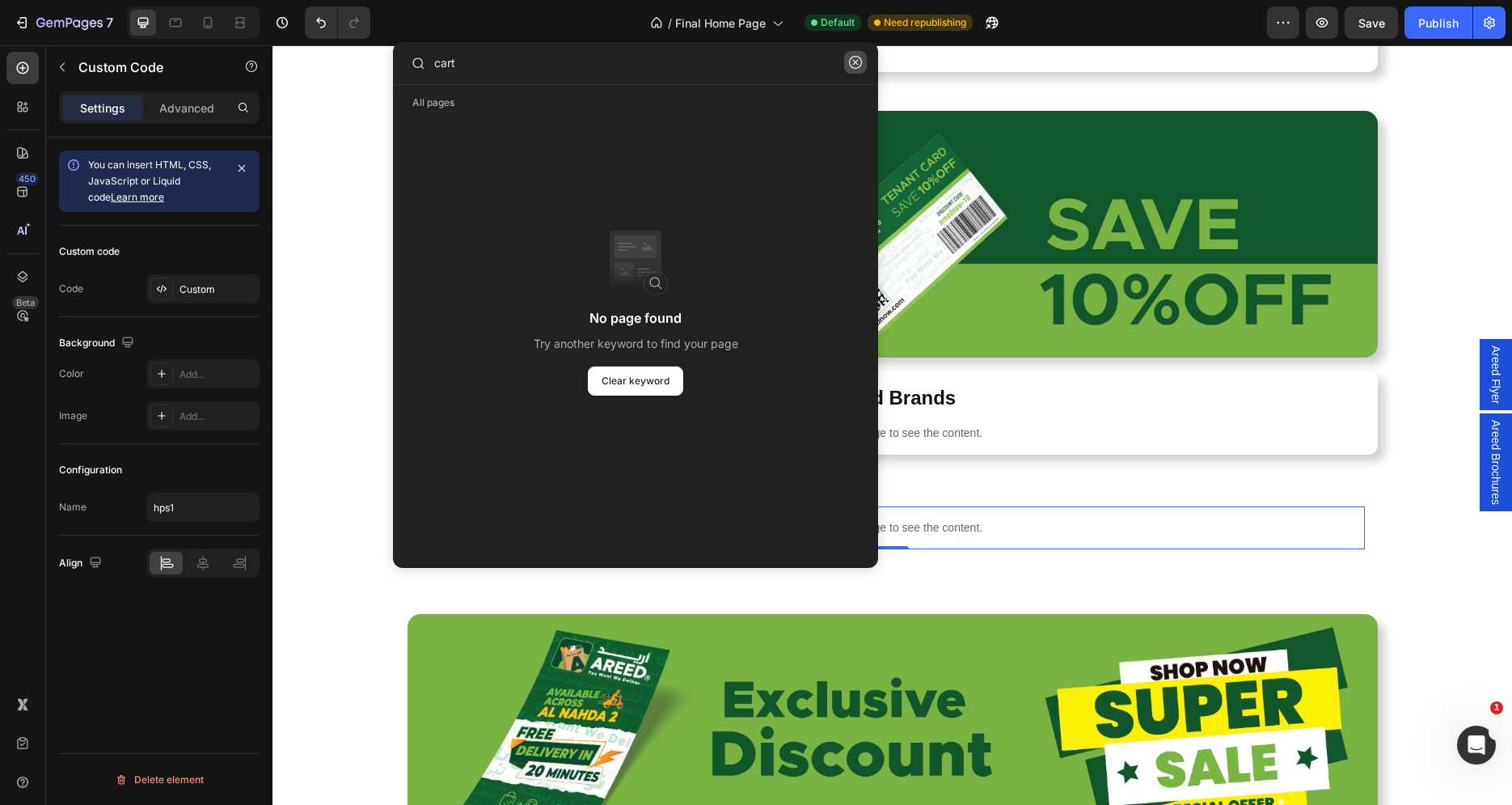
type input "cart"
click at [861, 64] on icon "button" at bounding box center [855, 62] width 13 height 13
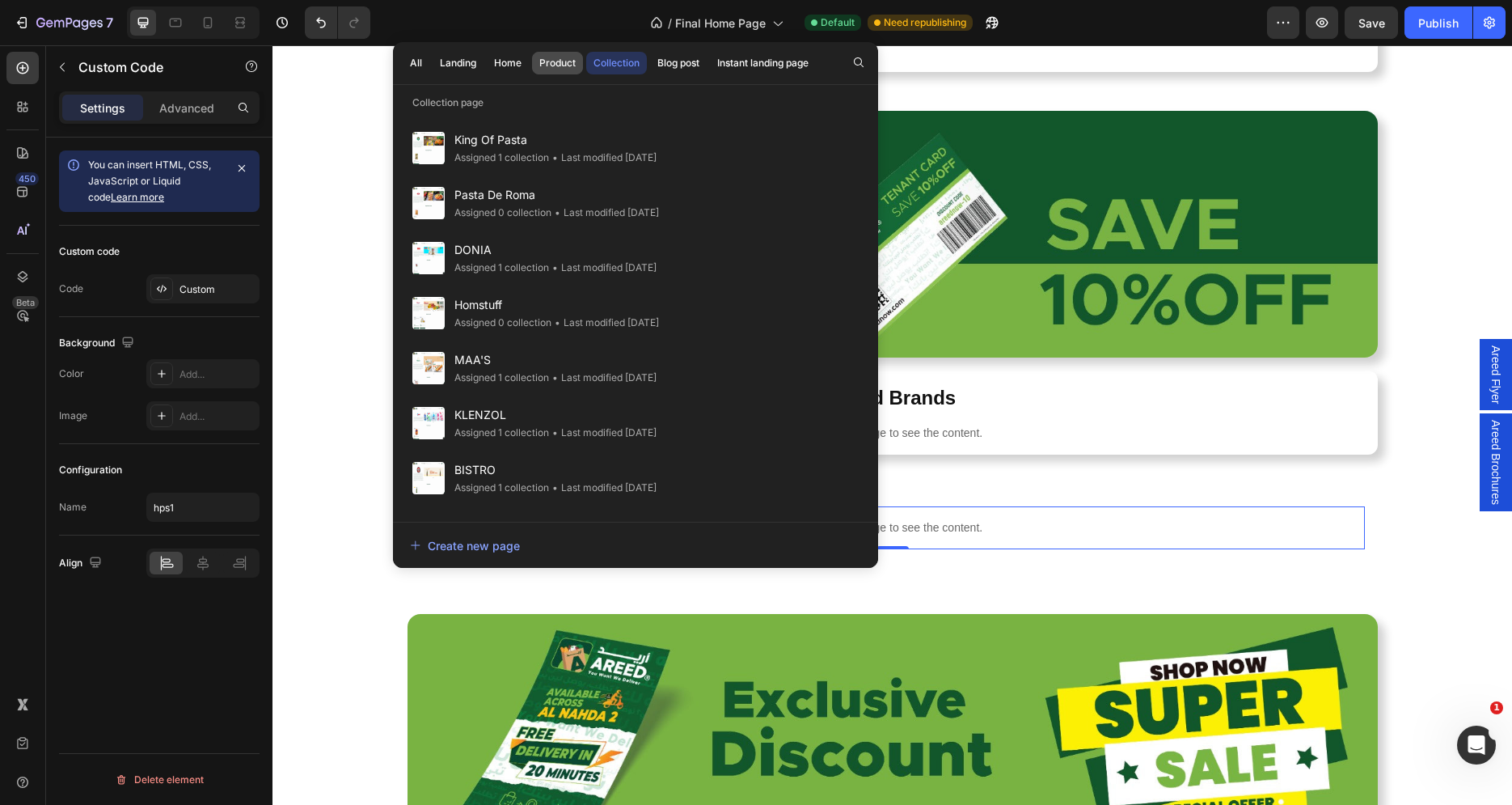
click at [557, 56] on div "Product" at bounding box center [557, 63] width 36 height 15
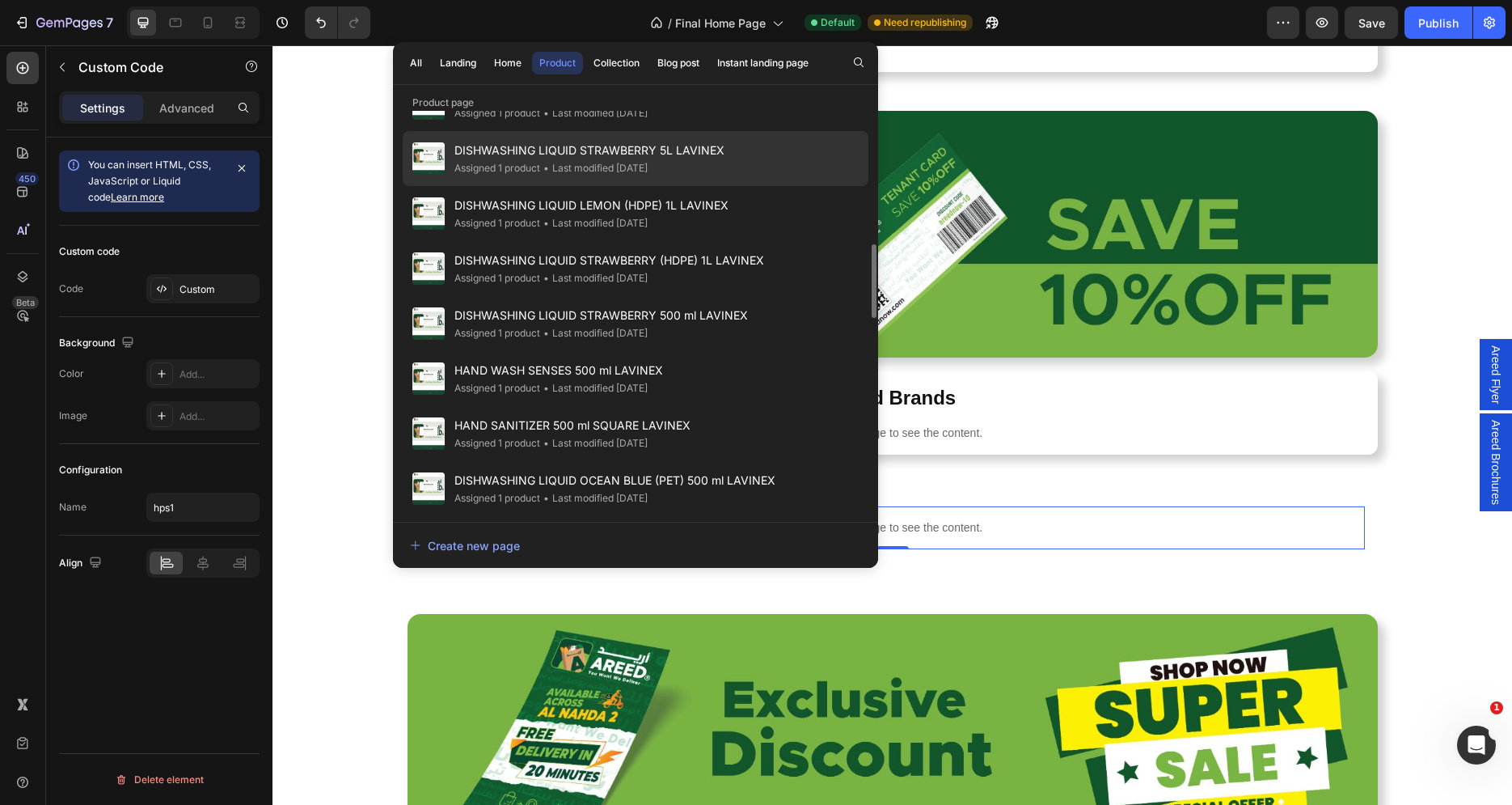
scroll to position [668, 0]
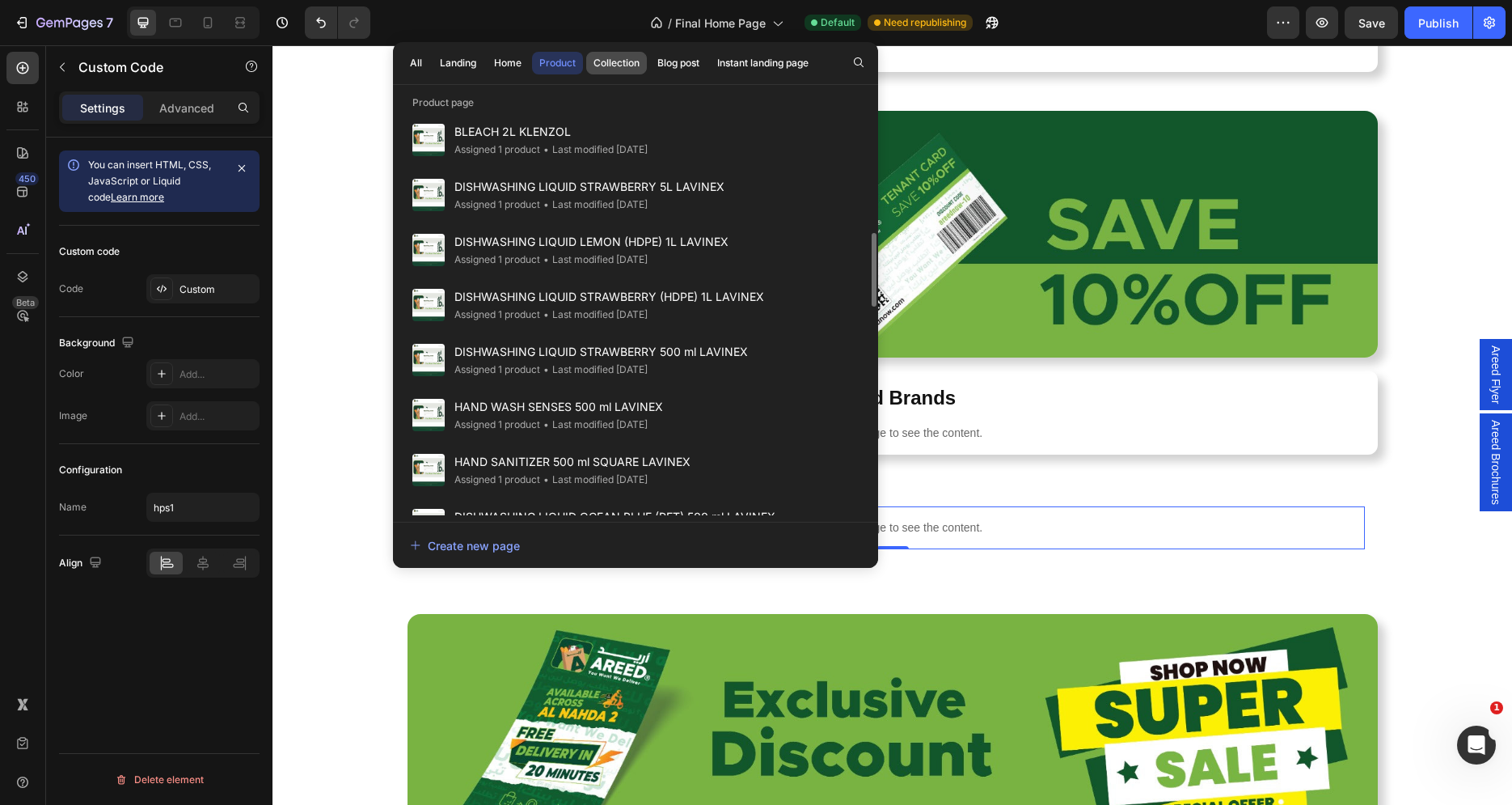
click at [612, 62] on div "Collection" at bounding box center [616, 63] width 46 height 15
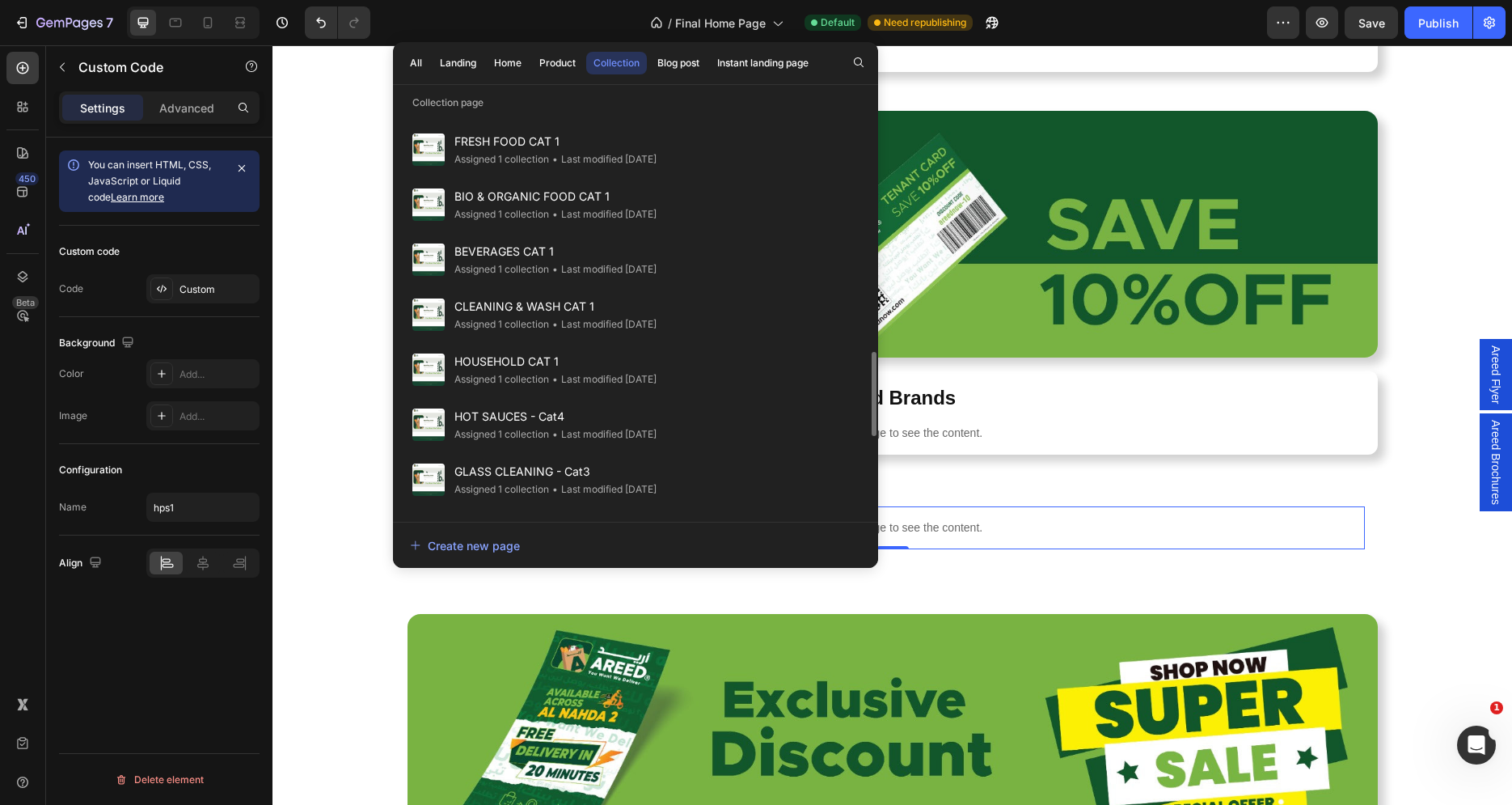
scroll to position [1529, 0]
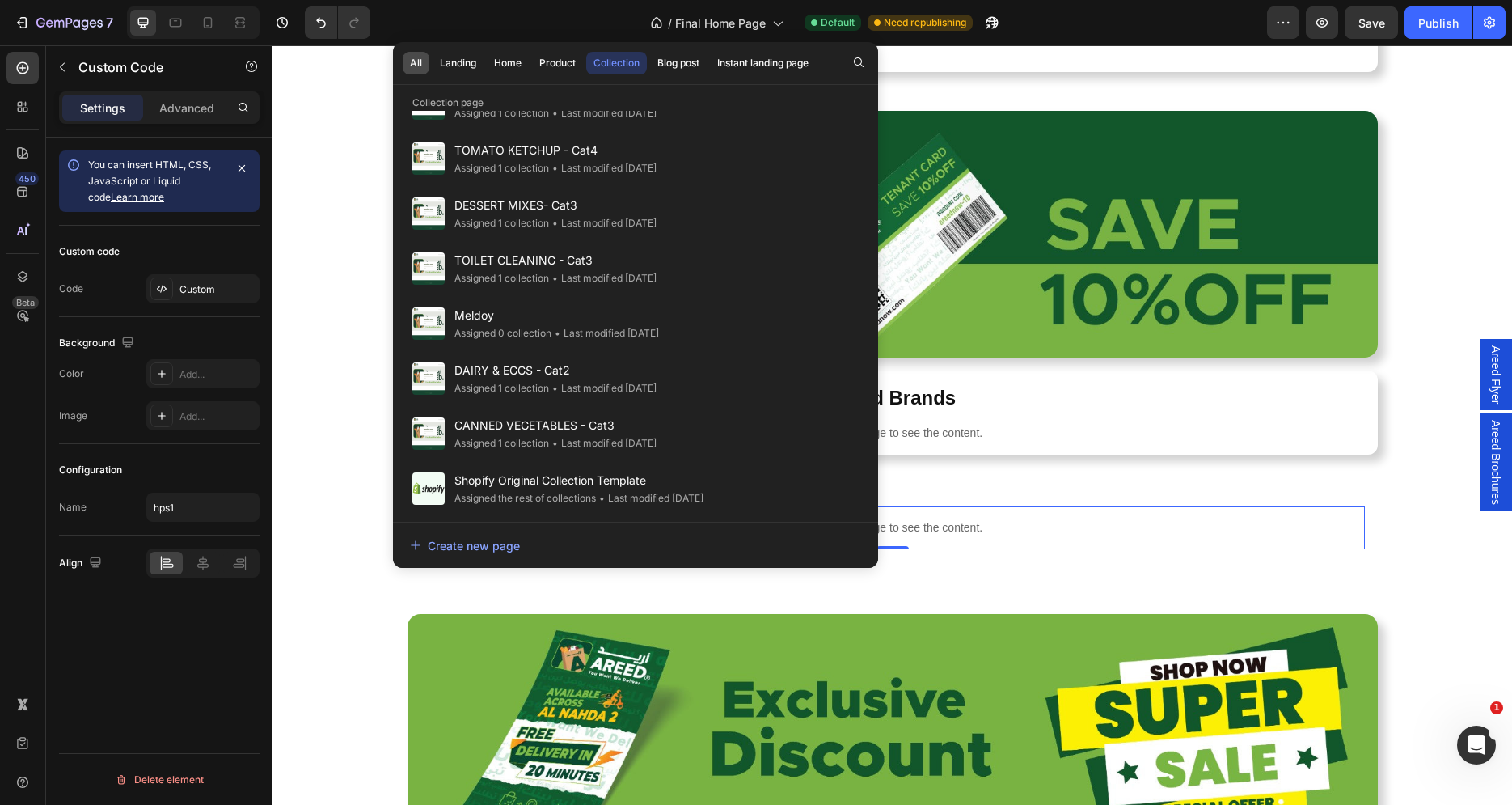
click at [433, 62] on button "All" at bounding box center [459, 62] width 51 height 23
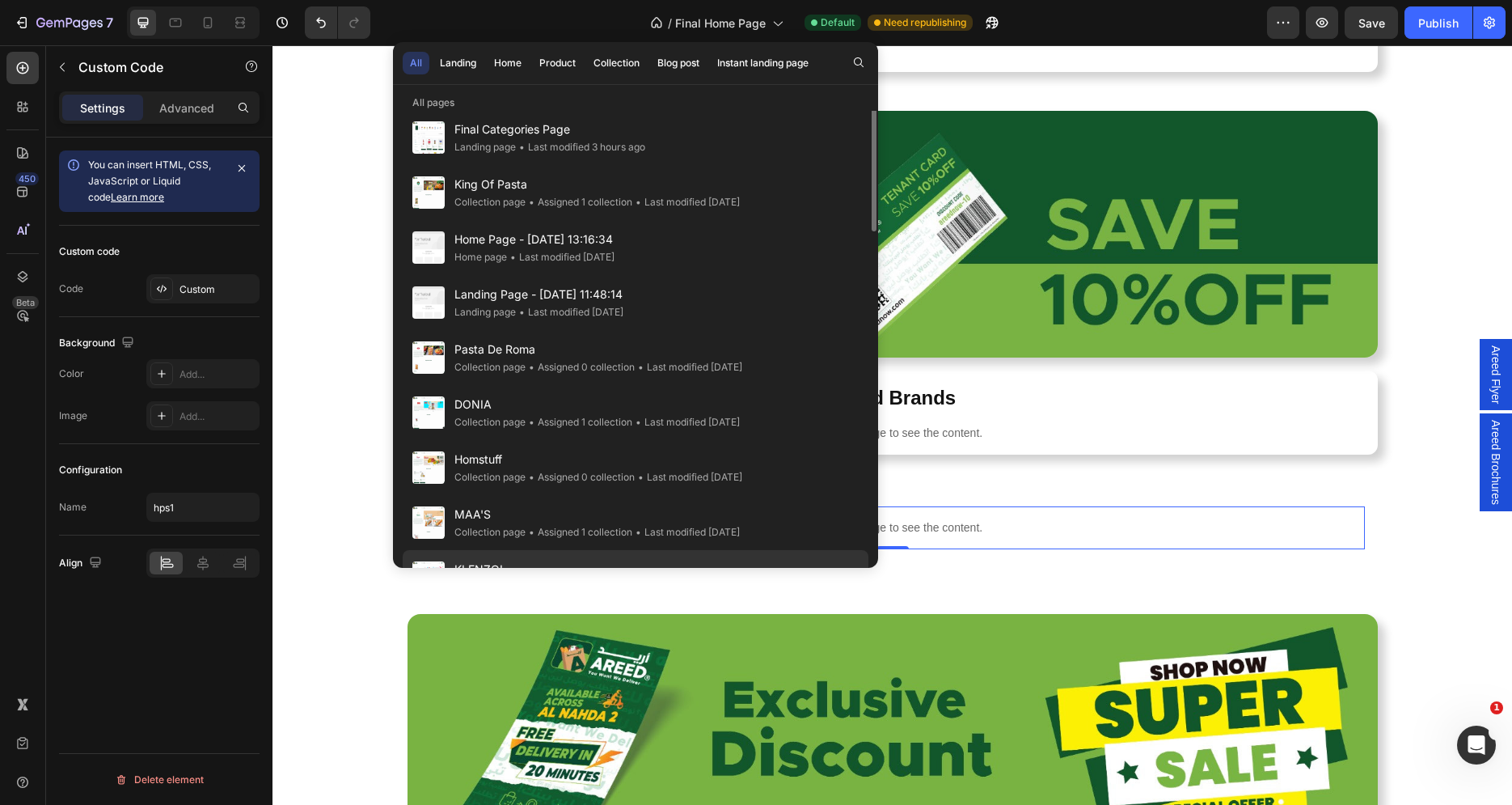
scroll to position [0, 0]
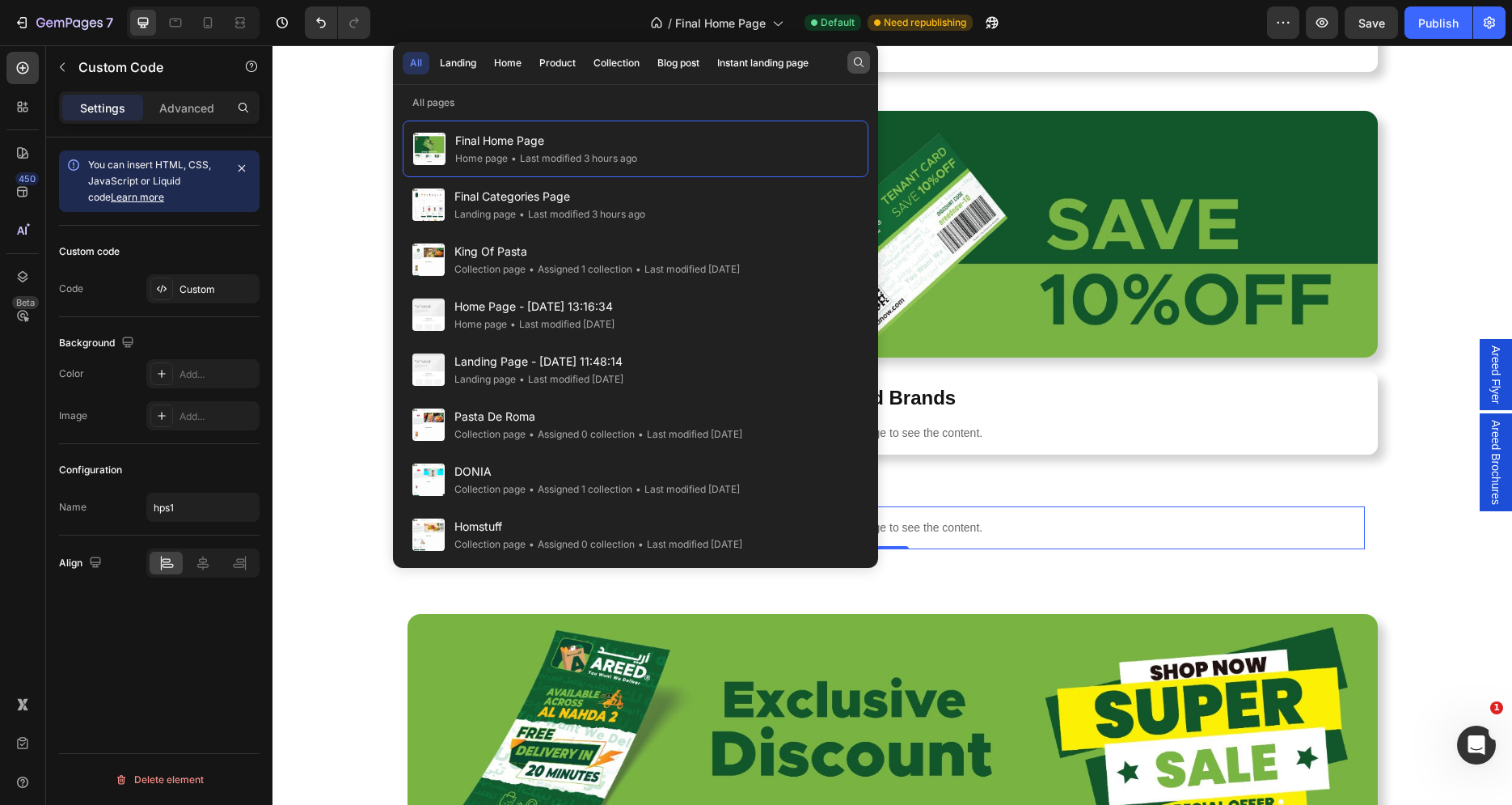
click at [850, 60] on button "button" at bounding box center [858, 62] width 23 height 23
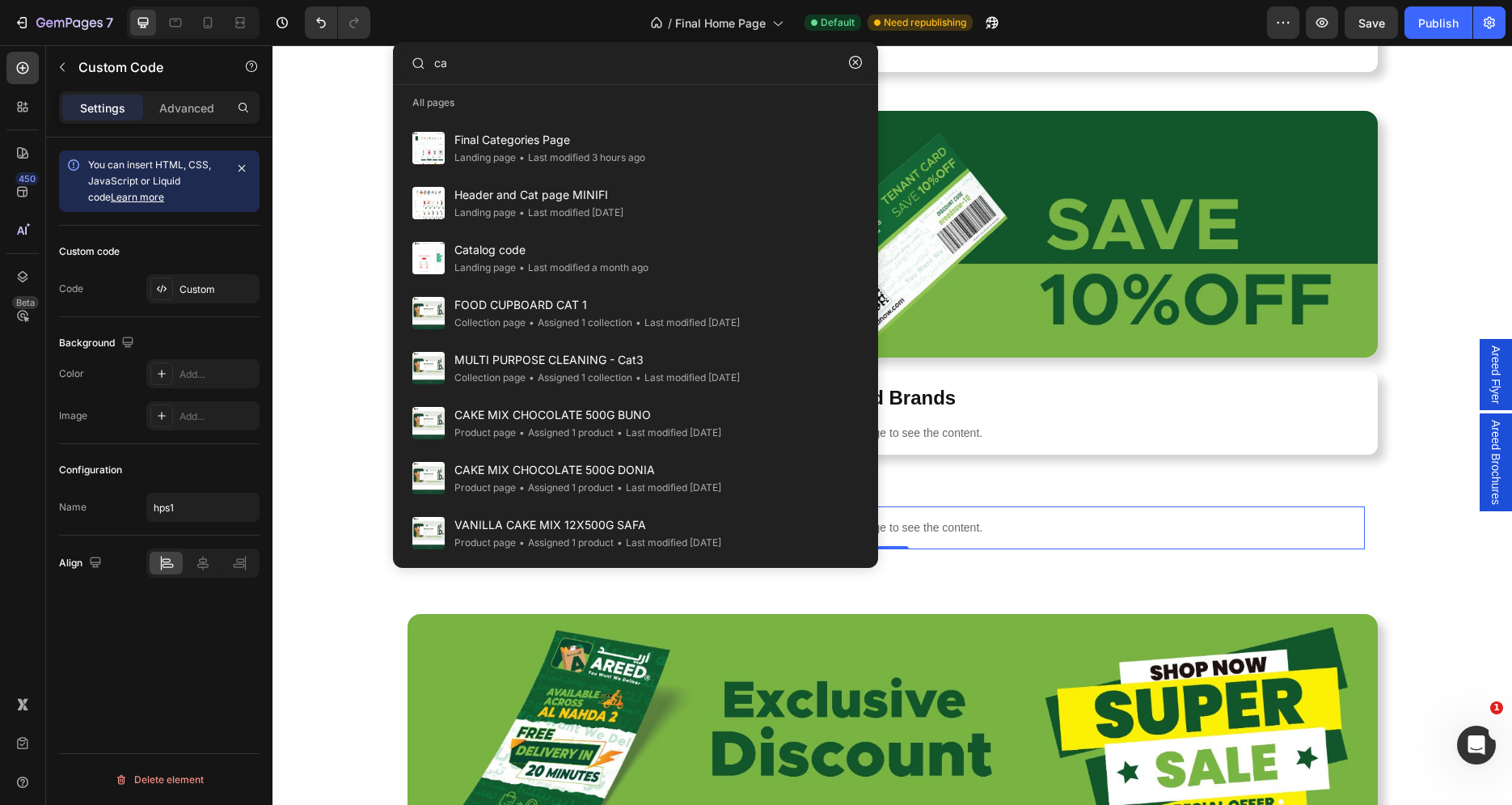
type input "c"
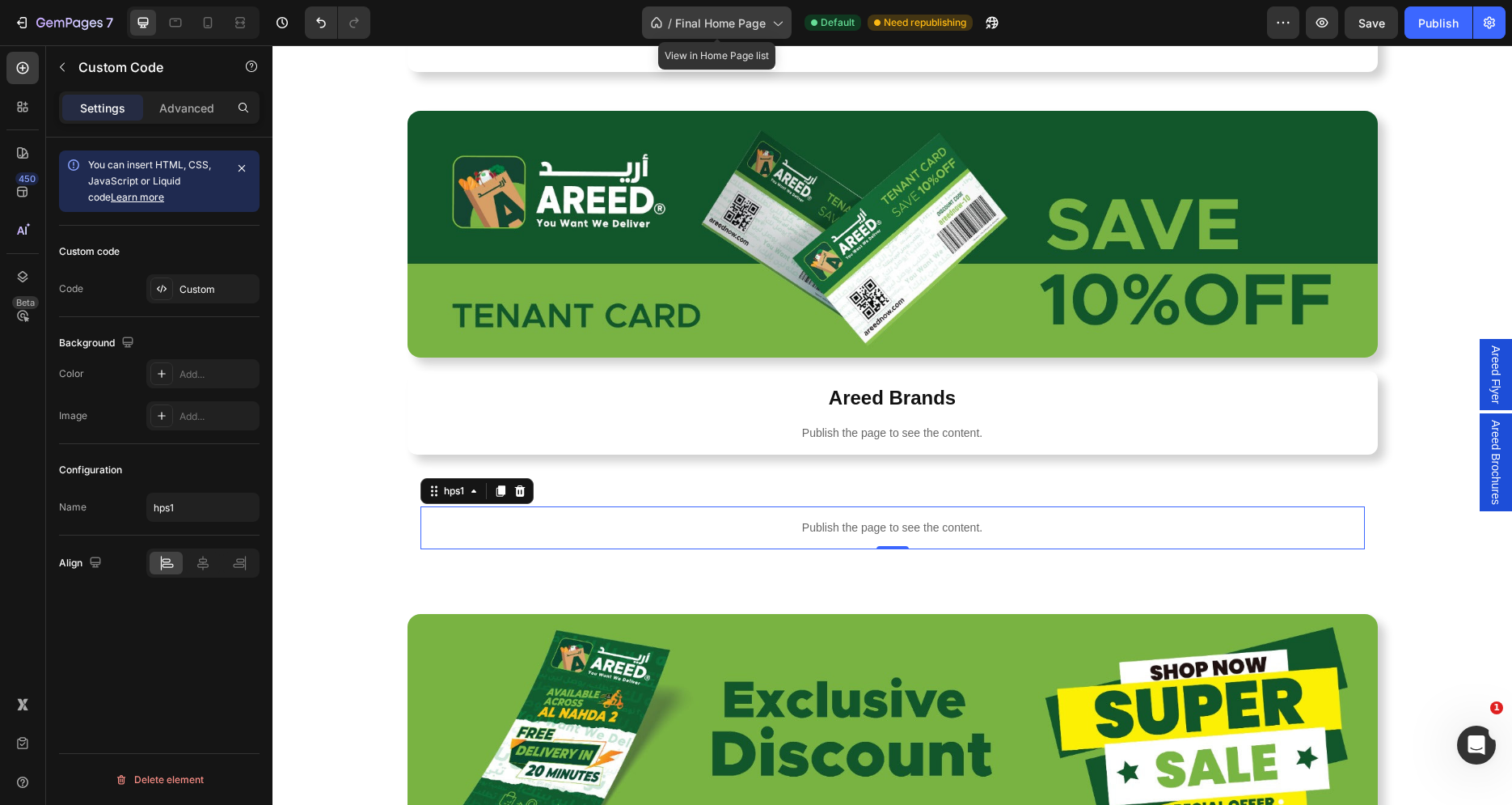
click at [747, 20] on span "Final Home Page" at bounding box center [721, 23] width 91 height 17
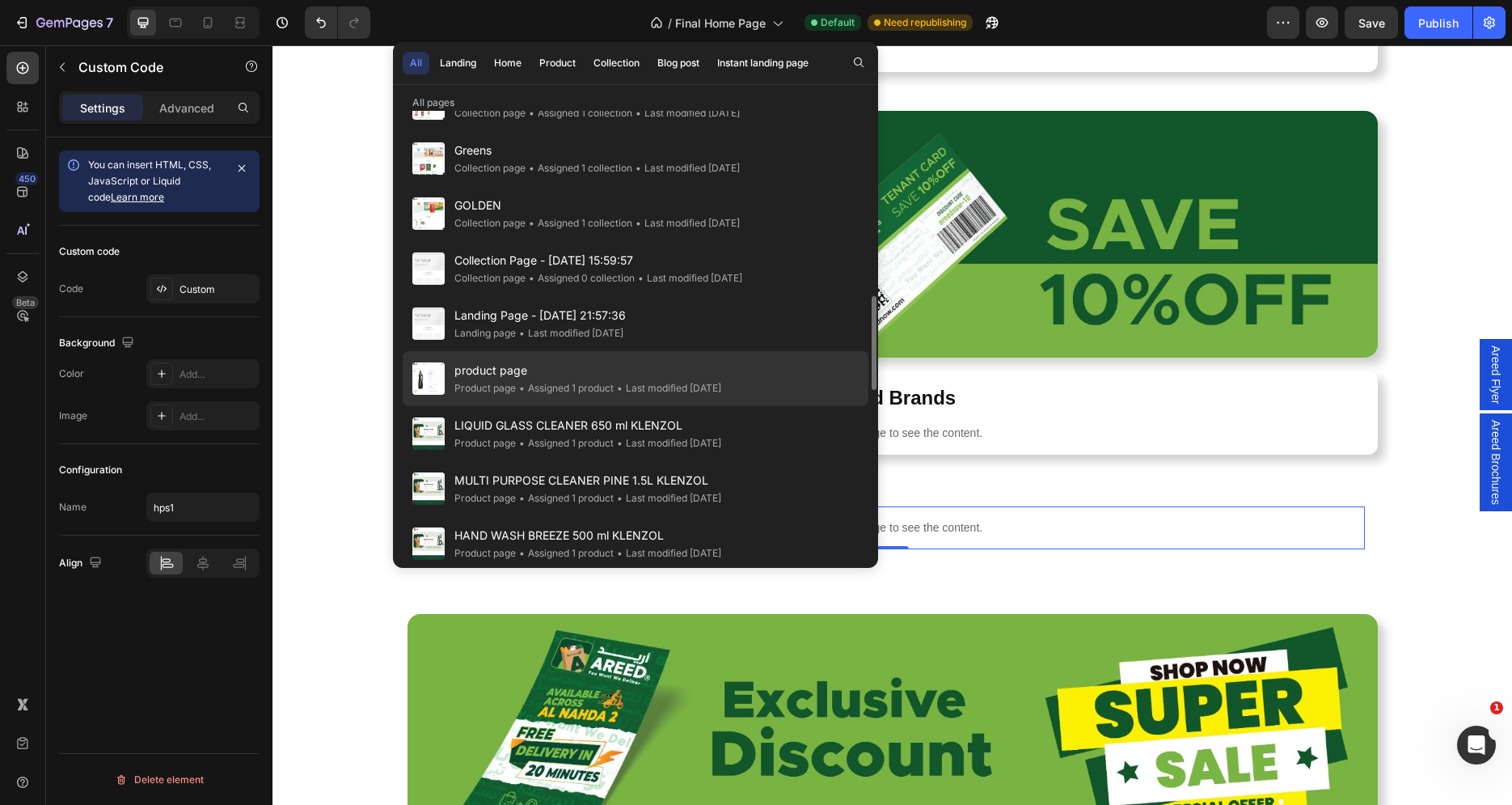
scroll to position [1066, 0]
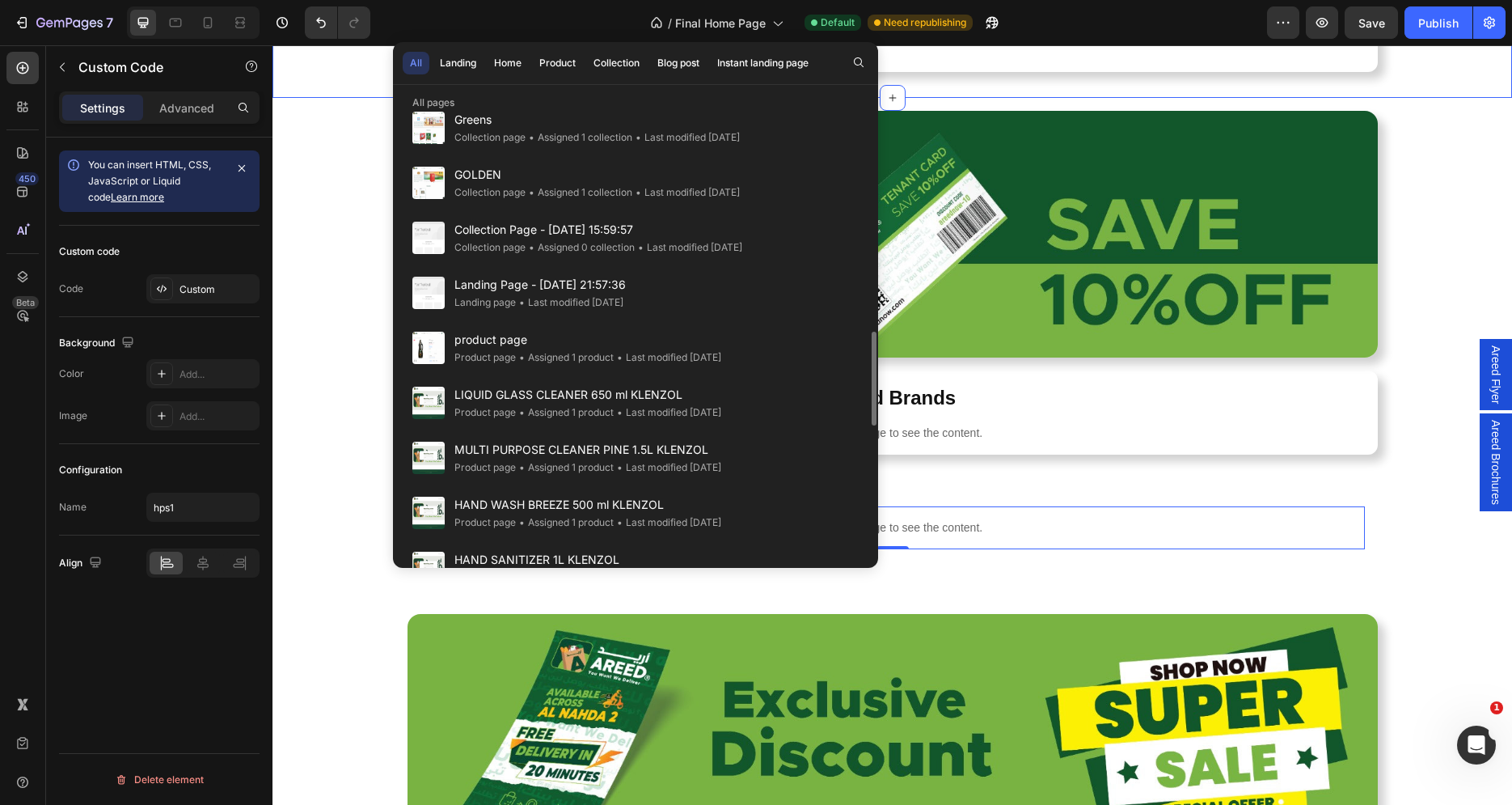
click at [1460, 79] on div "Our Categories Heading Publish the page to see the content. c2-category Row Sec…" at bounding box center [892, 17] width 1240 height 162
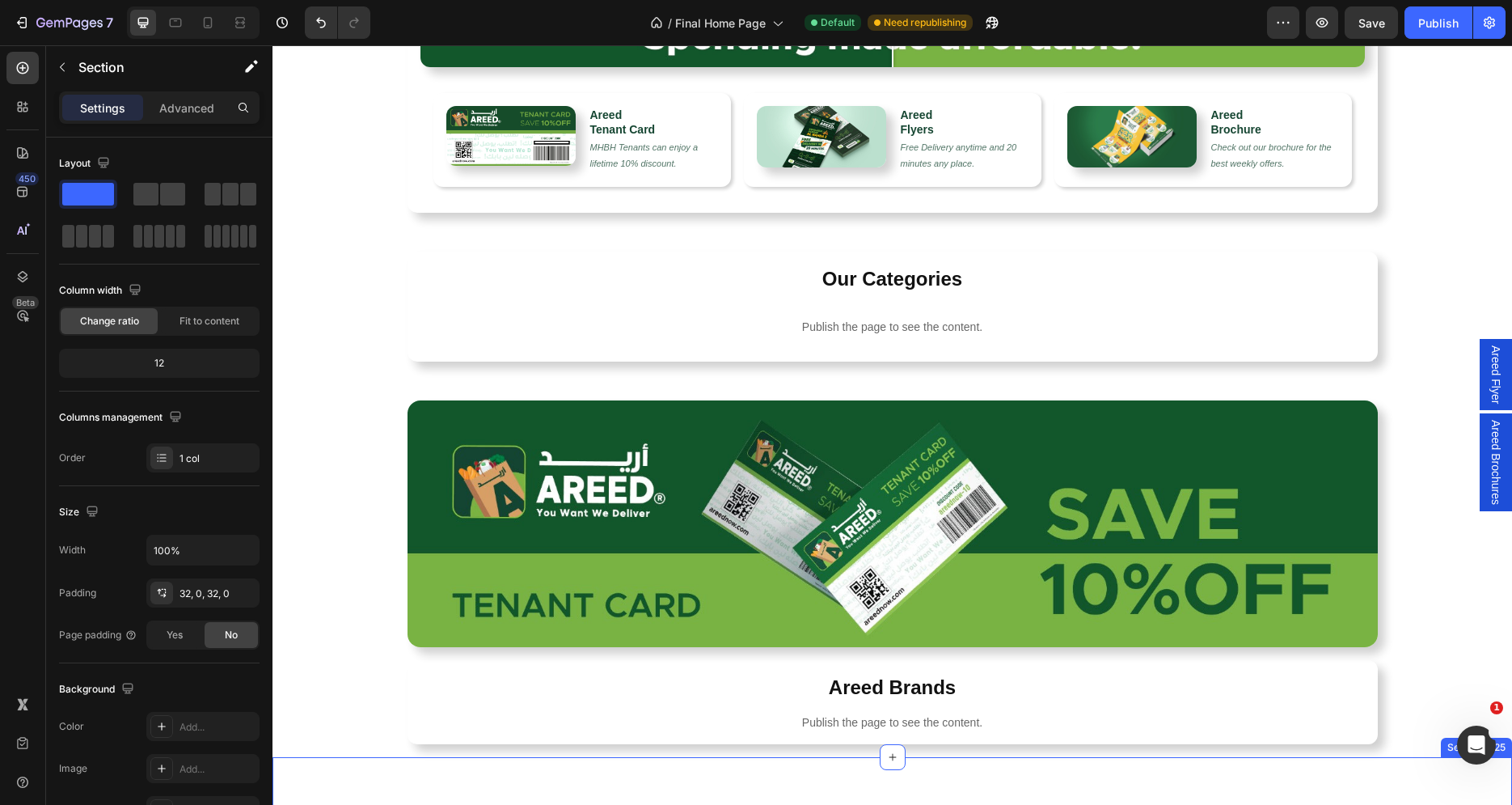
scroll to position [882, 0]
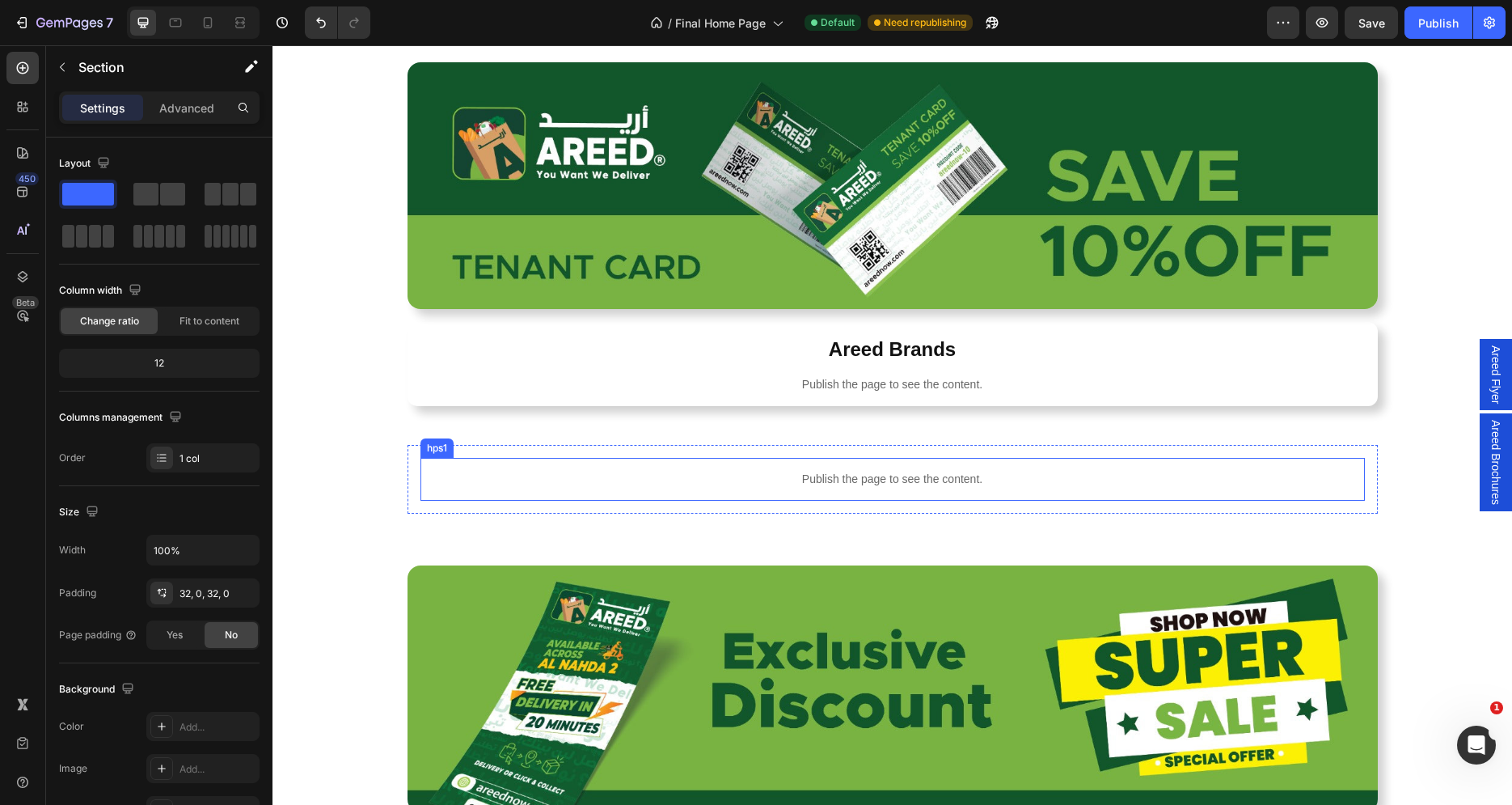
click at [841, 477] on p "Publish the page to see the content." at bounding box center [893, 478] width 945 height 17
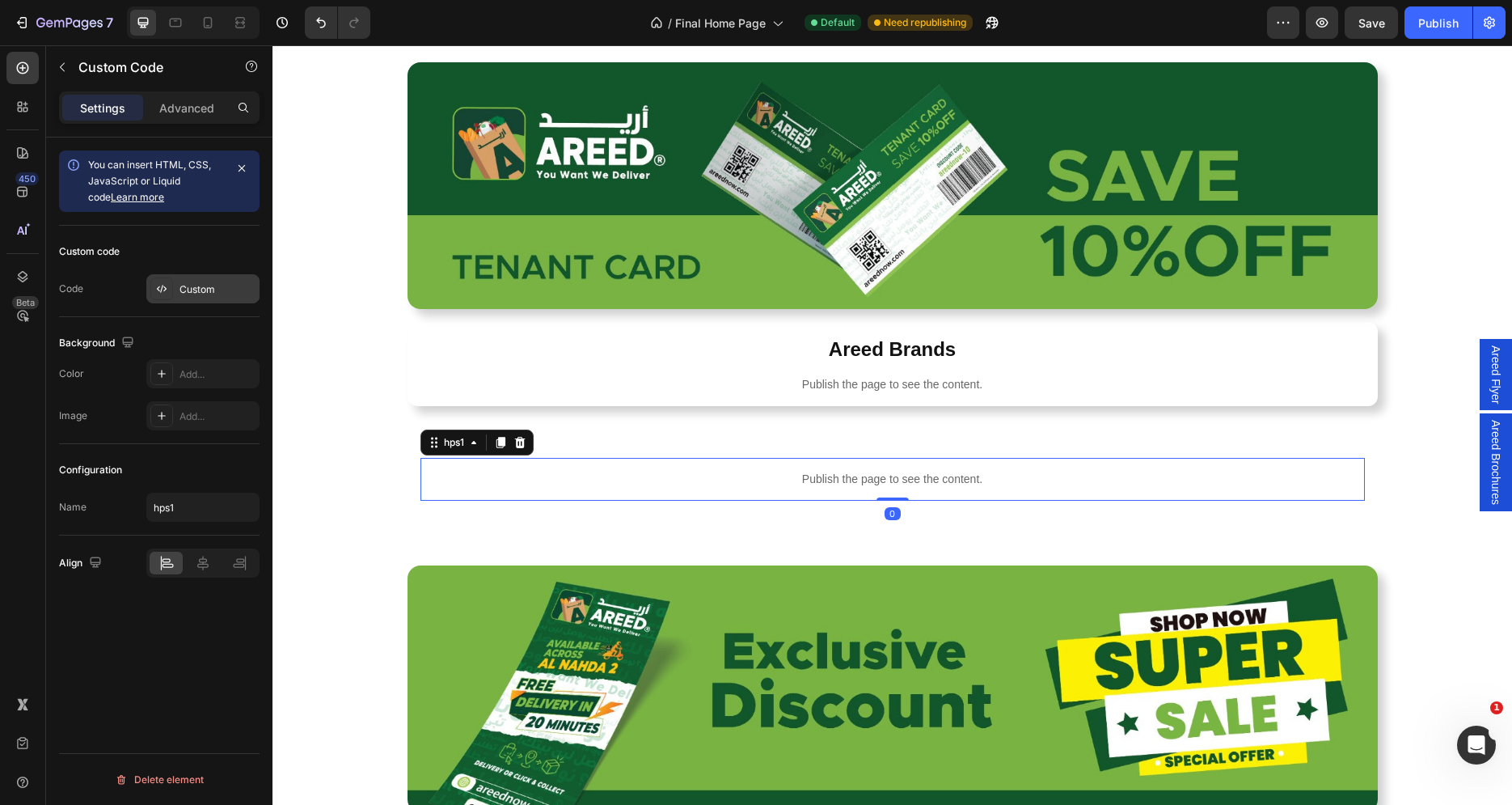
click at [190, 298] on div "Custom" at bounding box center [202, 289] width 113 height 30
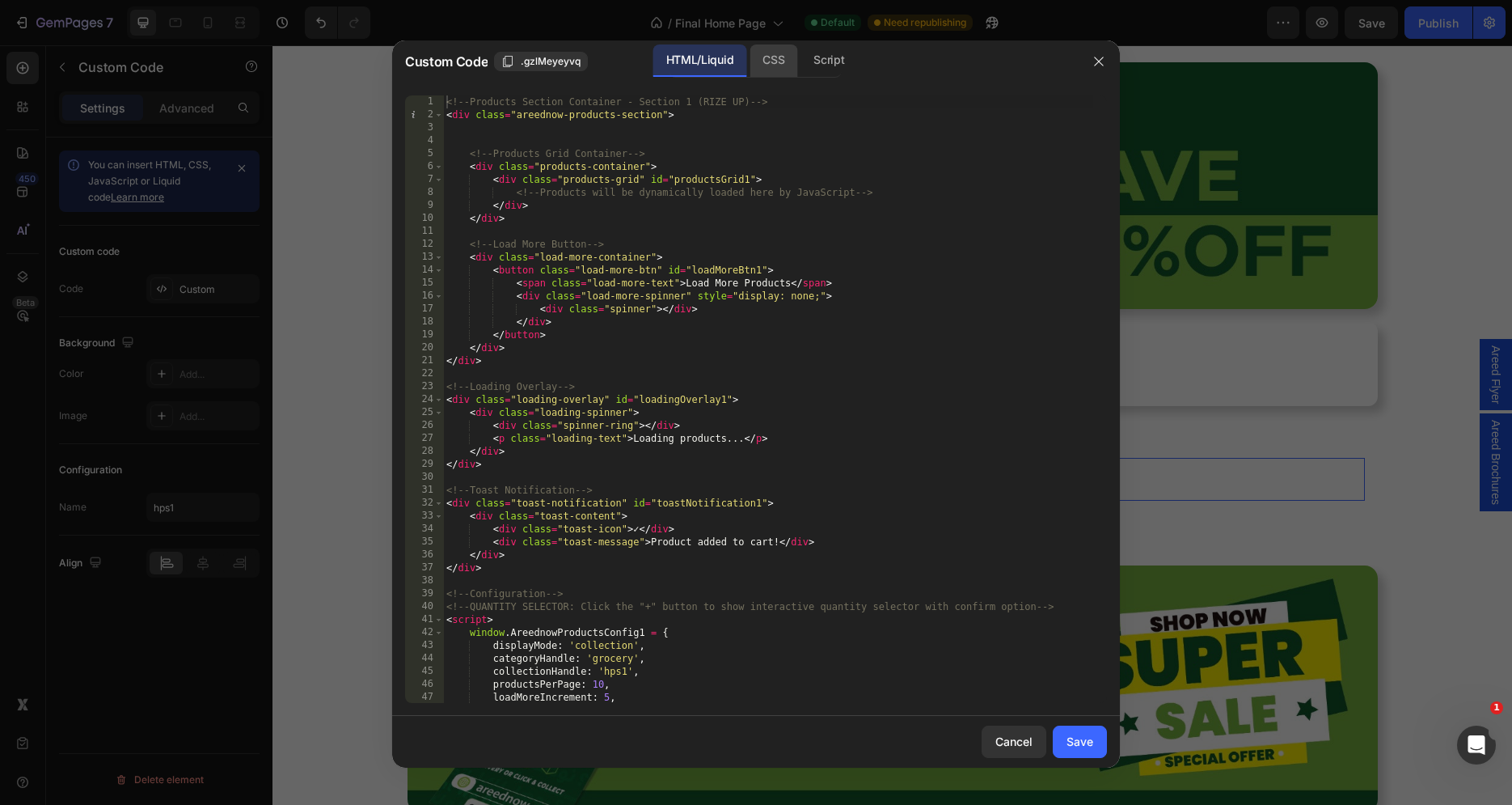
click at [801, 49] on div "CSS" at bounding box center [828, 60] width 56 height 33
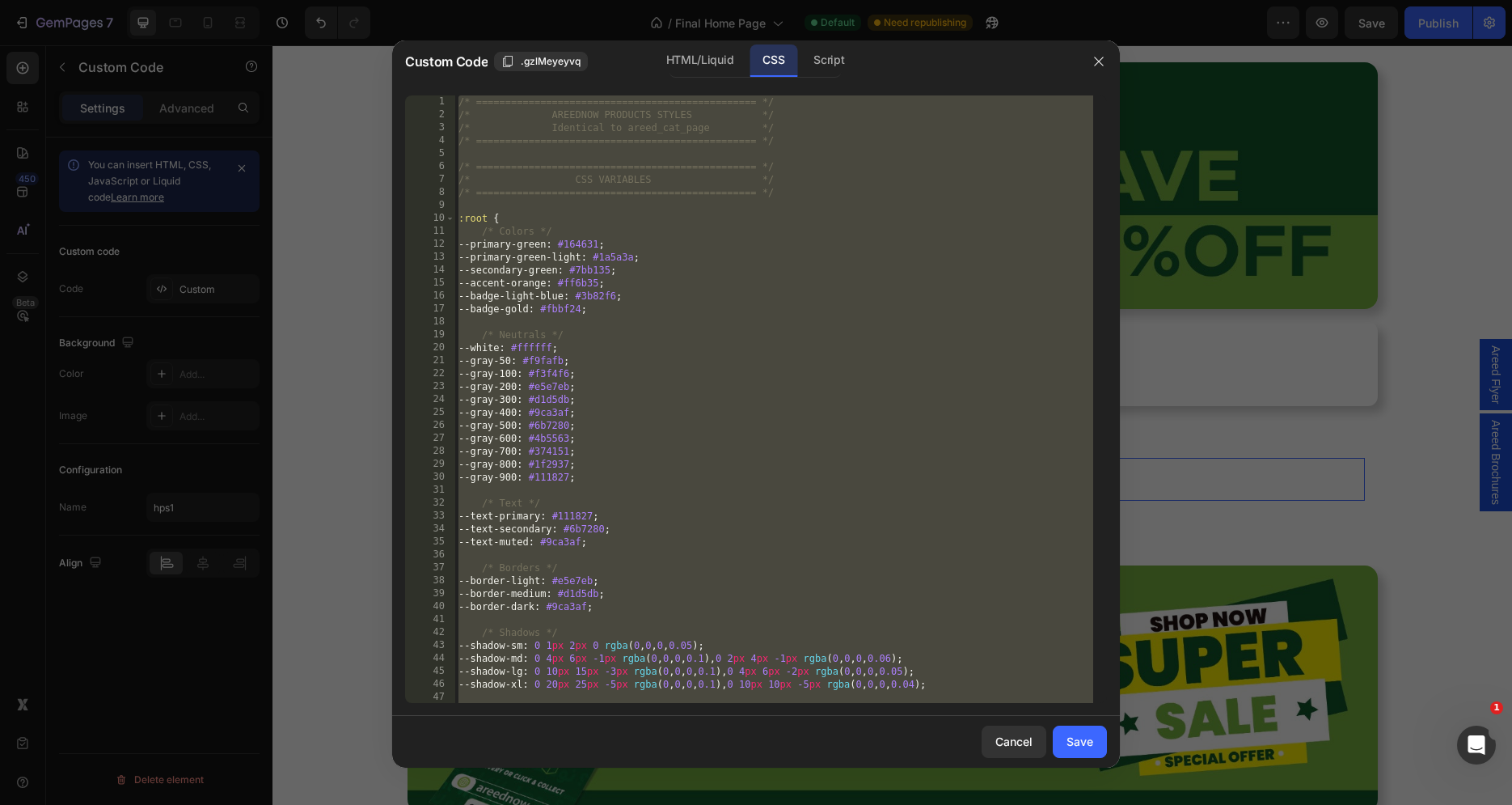
click at [643, 247] on div "/* ================================================ */ /* AREEDNOW PRODUCTS STY…" at bounding box center [774, 412] width 638 height 634
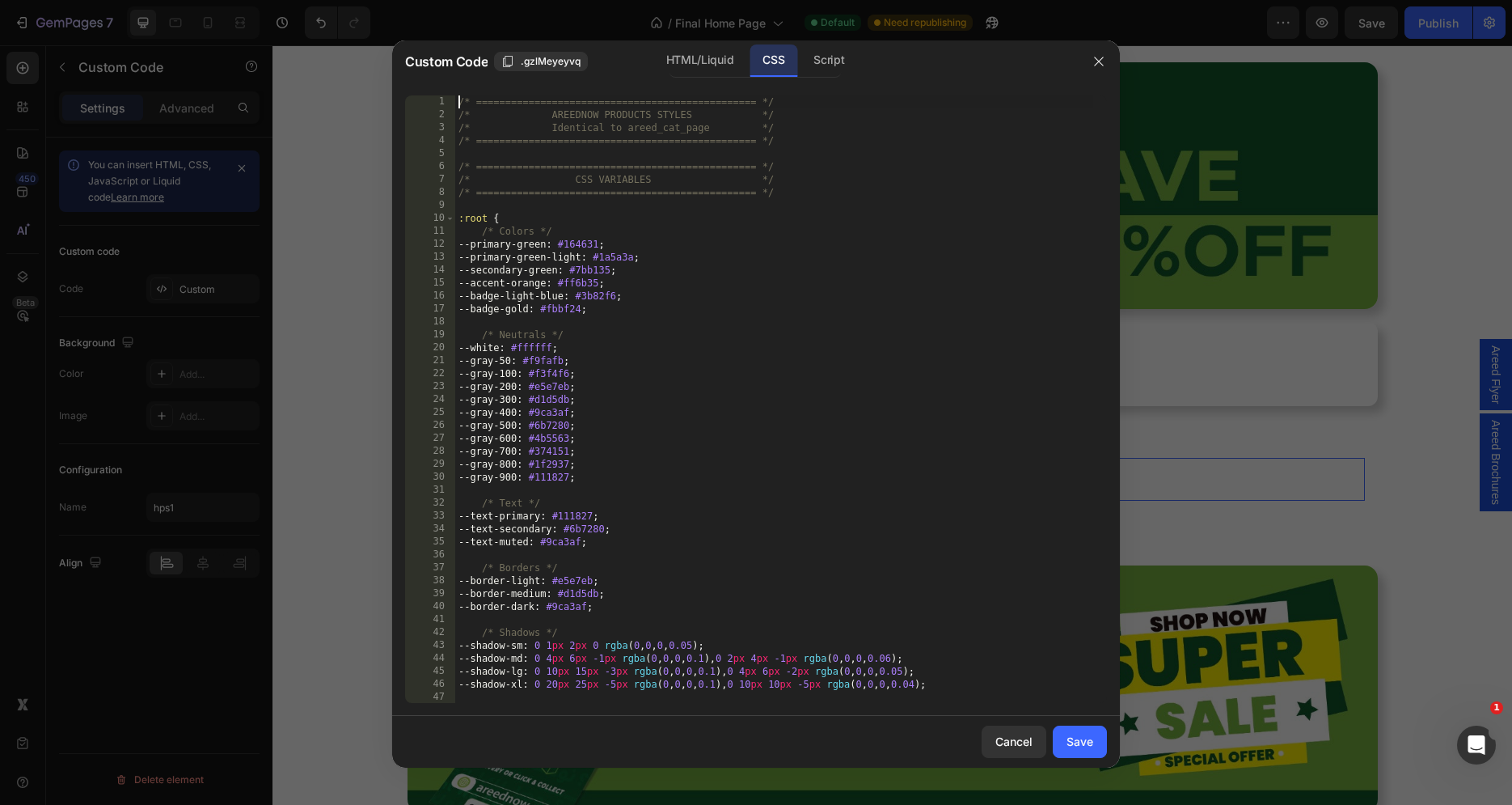
type textarea "} }"
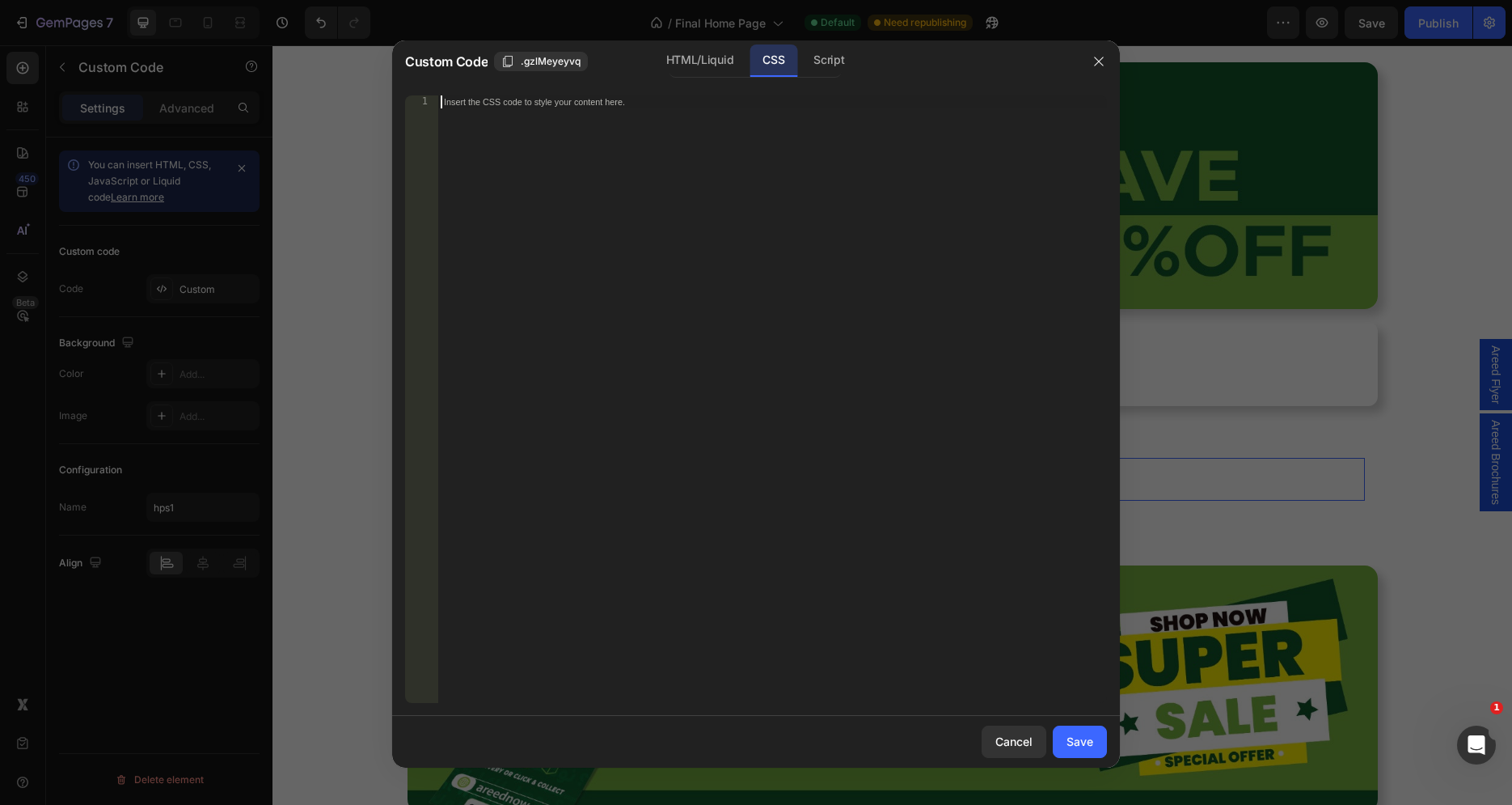
paste textarea "}"
type textarea "}"
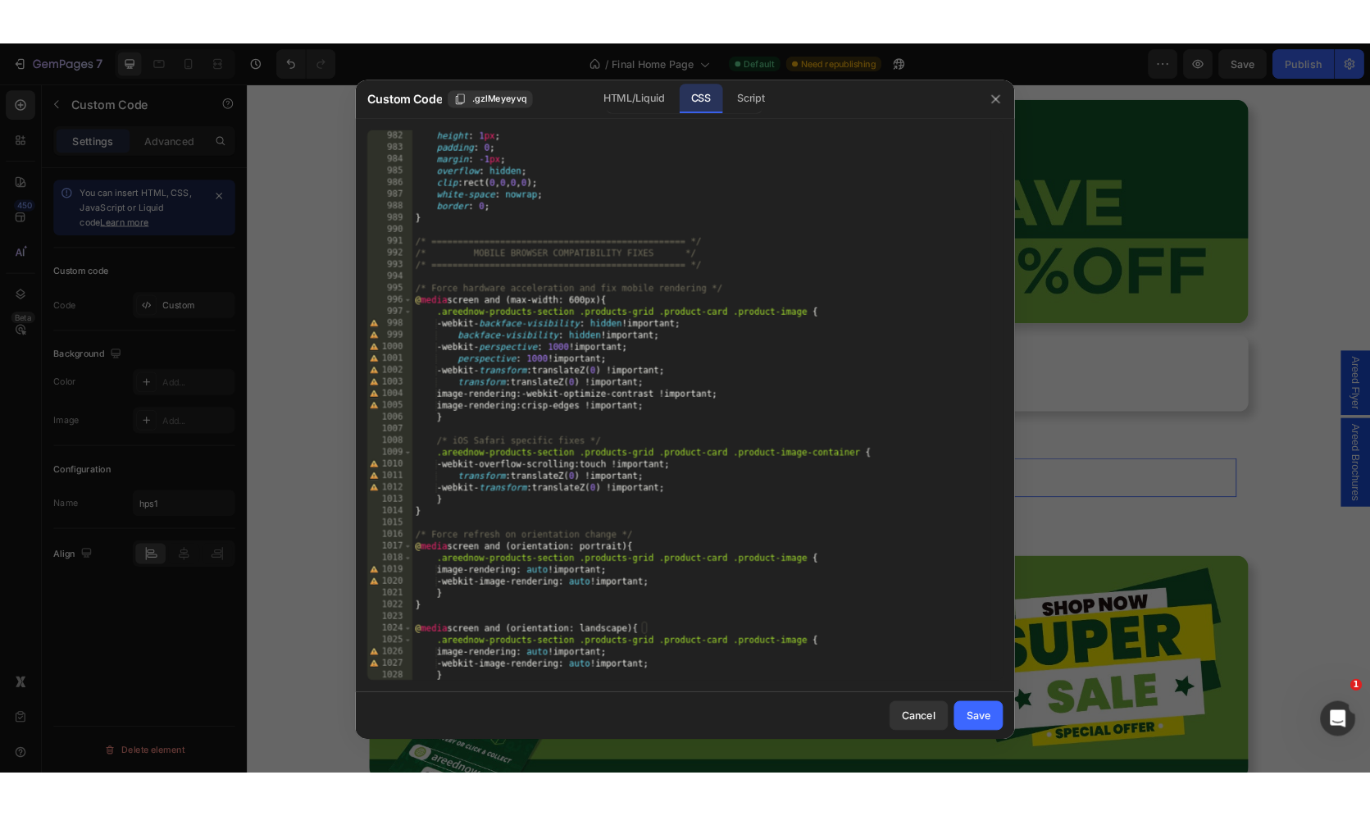
scroll to position [12893, 0]
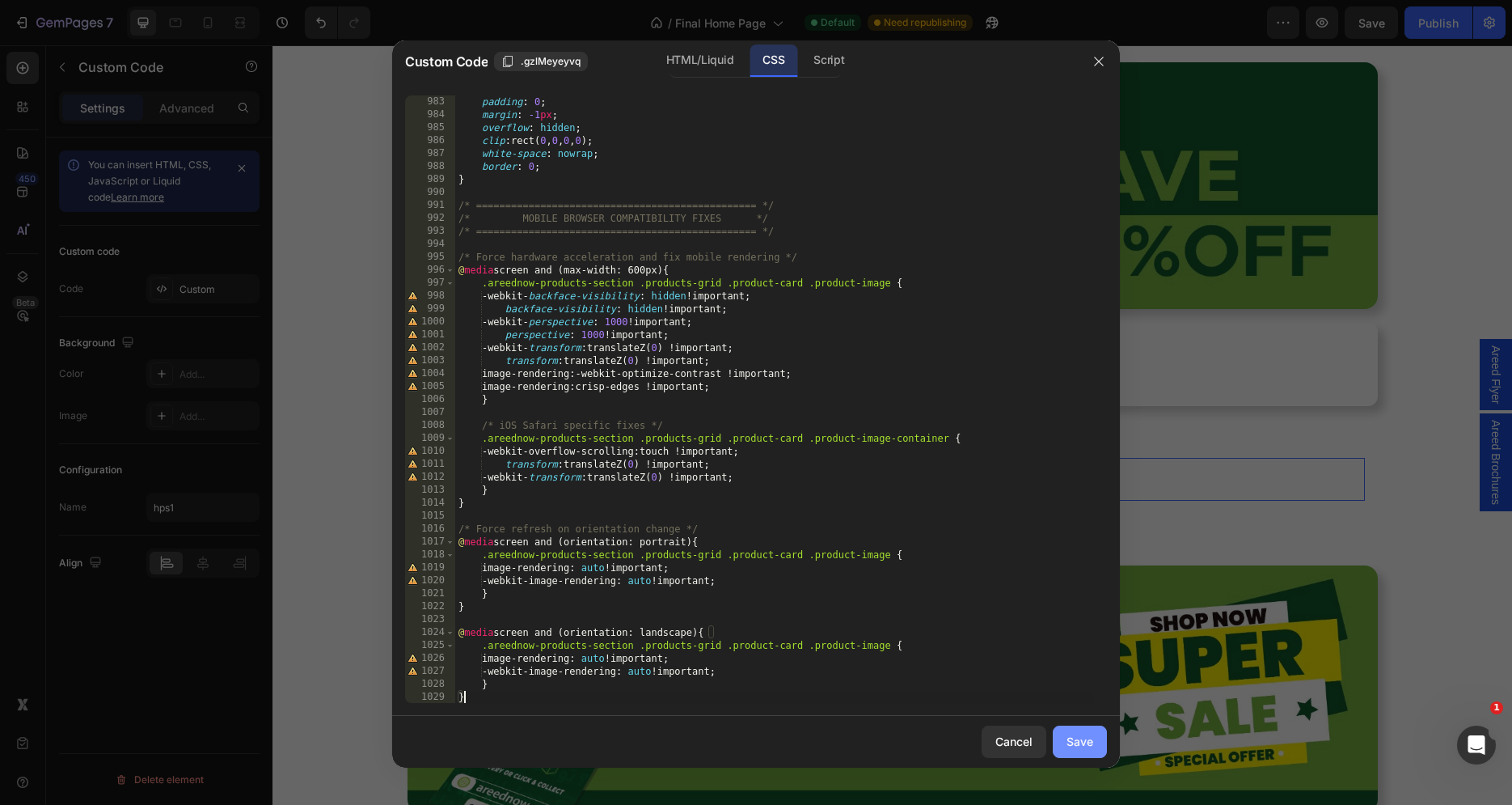
click at [1091, 752] on button "Save" at bounding box center [1079, 741] width 54 height 33
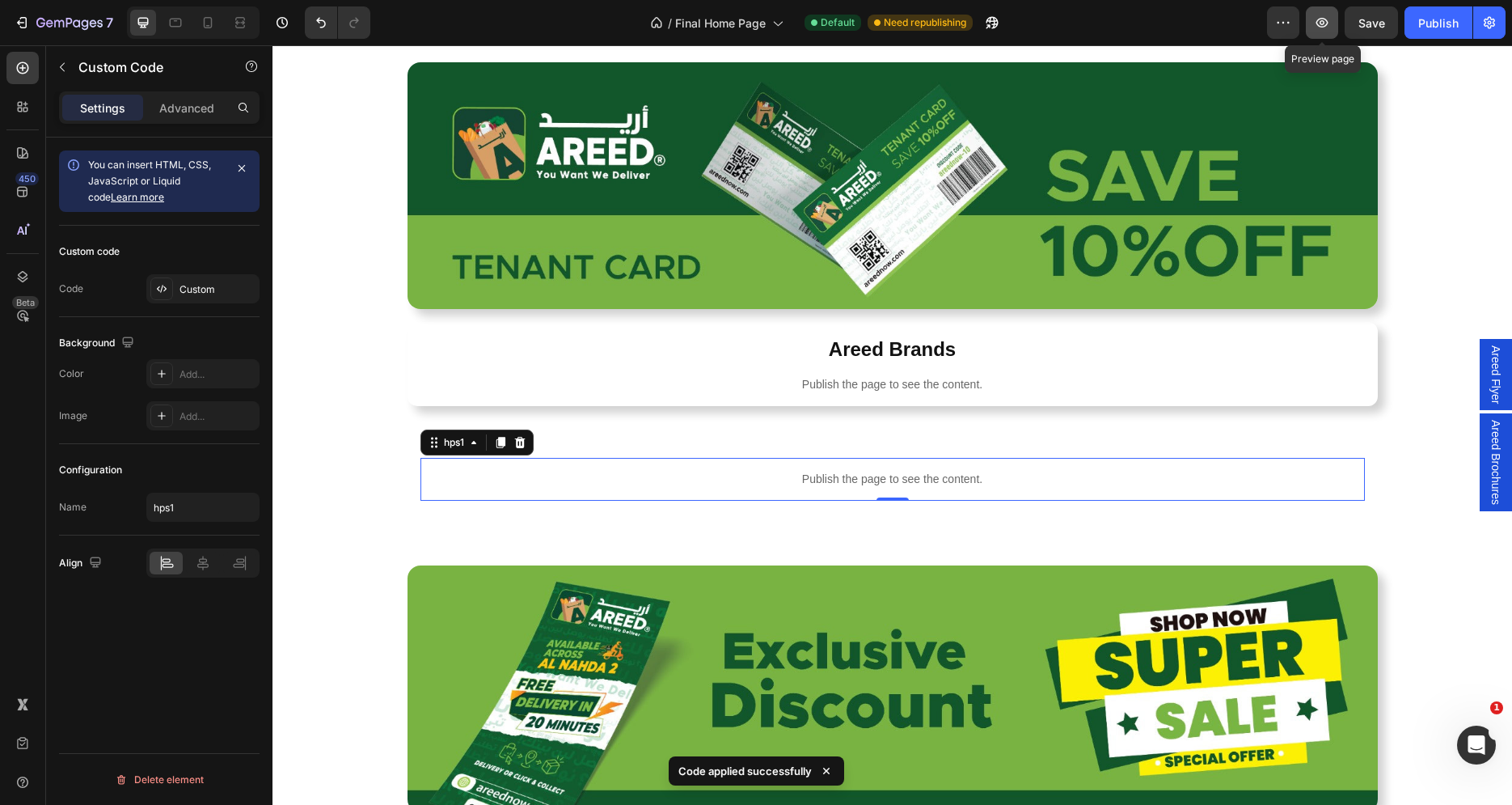
click at [1320, 19] on icon "button" at bounding box center [1322, 23] width 16 height 16
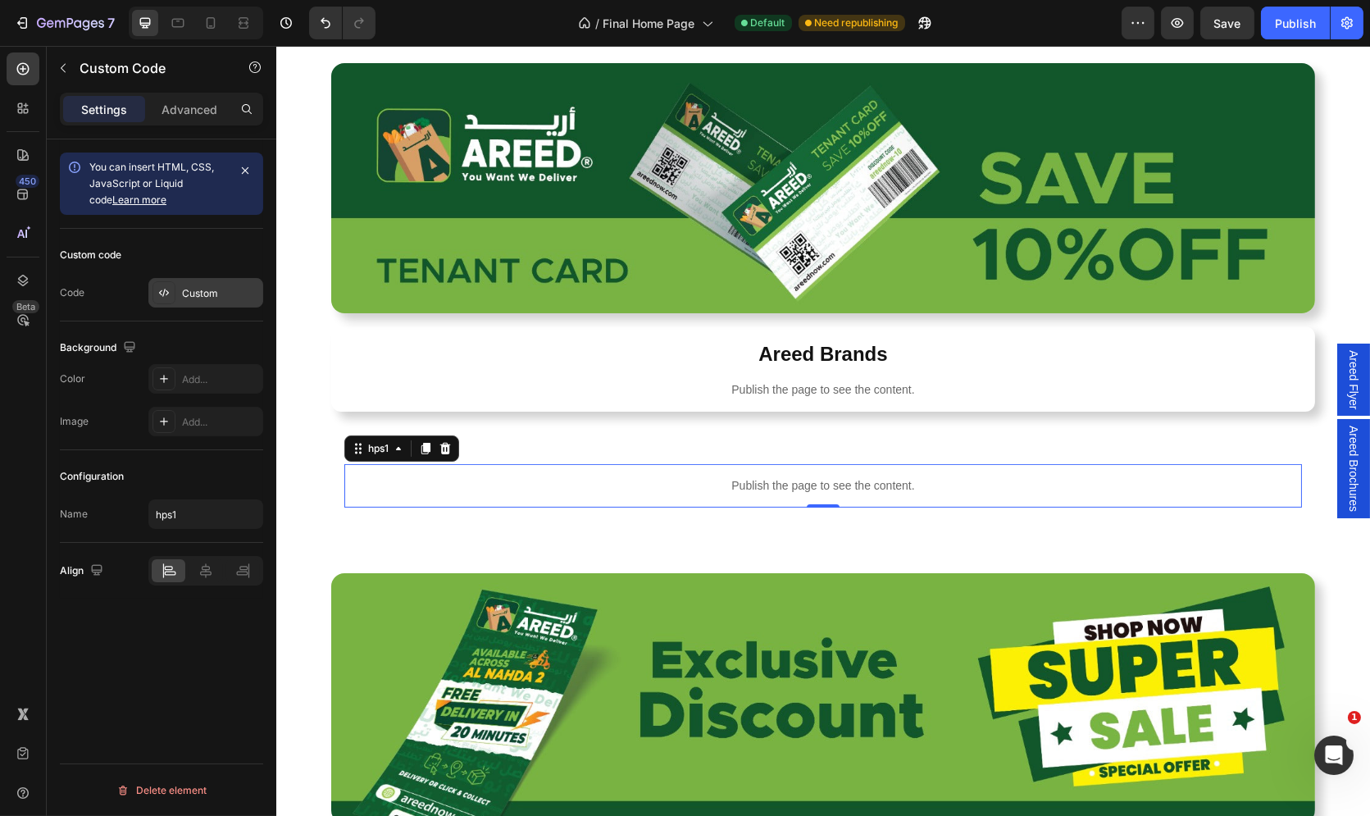
click at [198, 294] on div "Custom" at bounding box center [220, 293] width 77 height 15
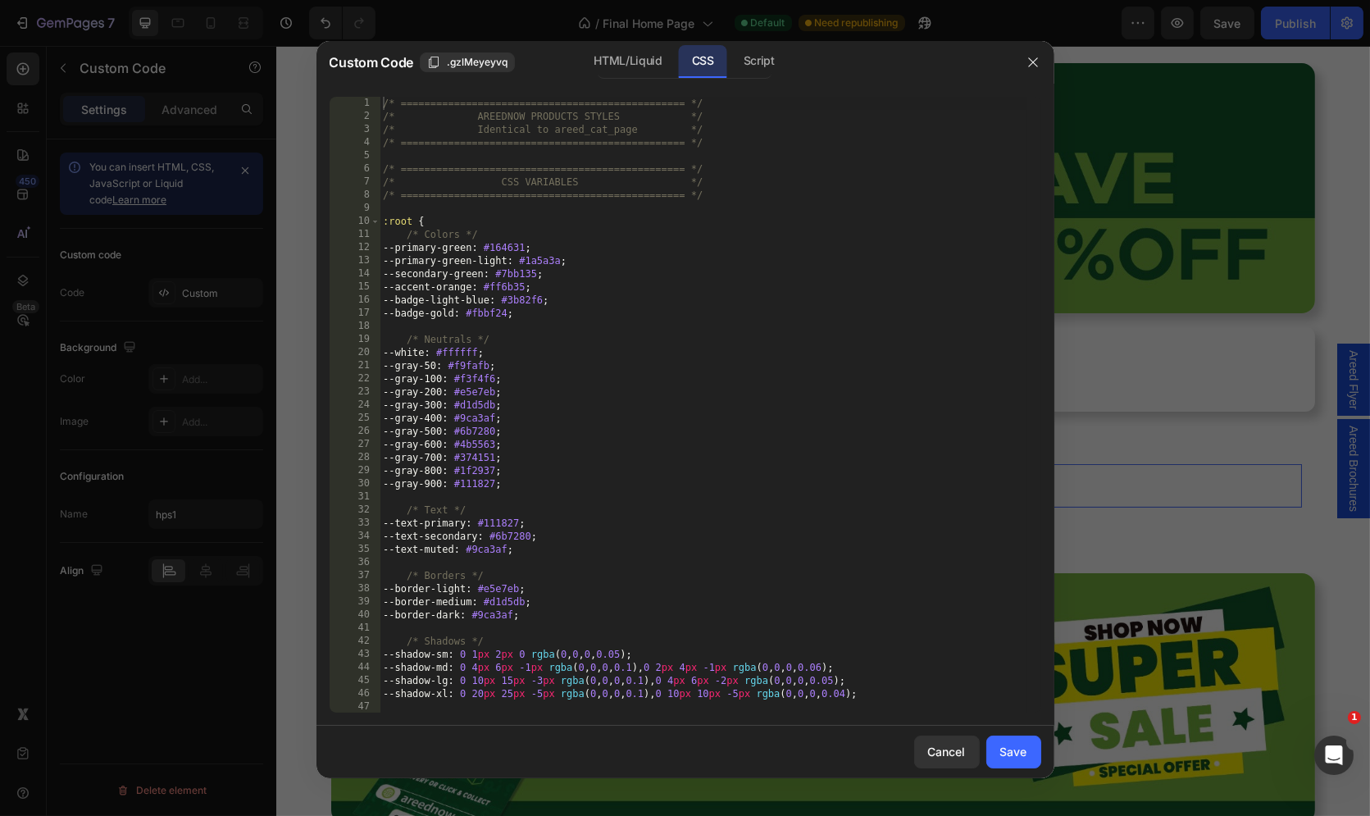
click at [733, 361] on div "/* ================================================ */ /* AREEDNOW PRODUCTS STY…" at bounding box center [703, 418] width 647 height 643
type textarea "} }"
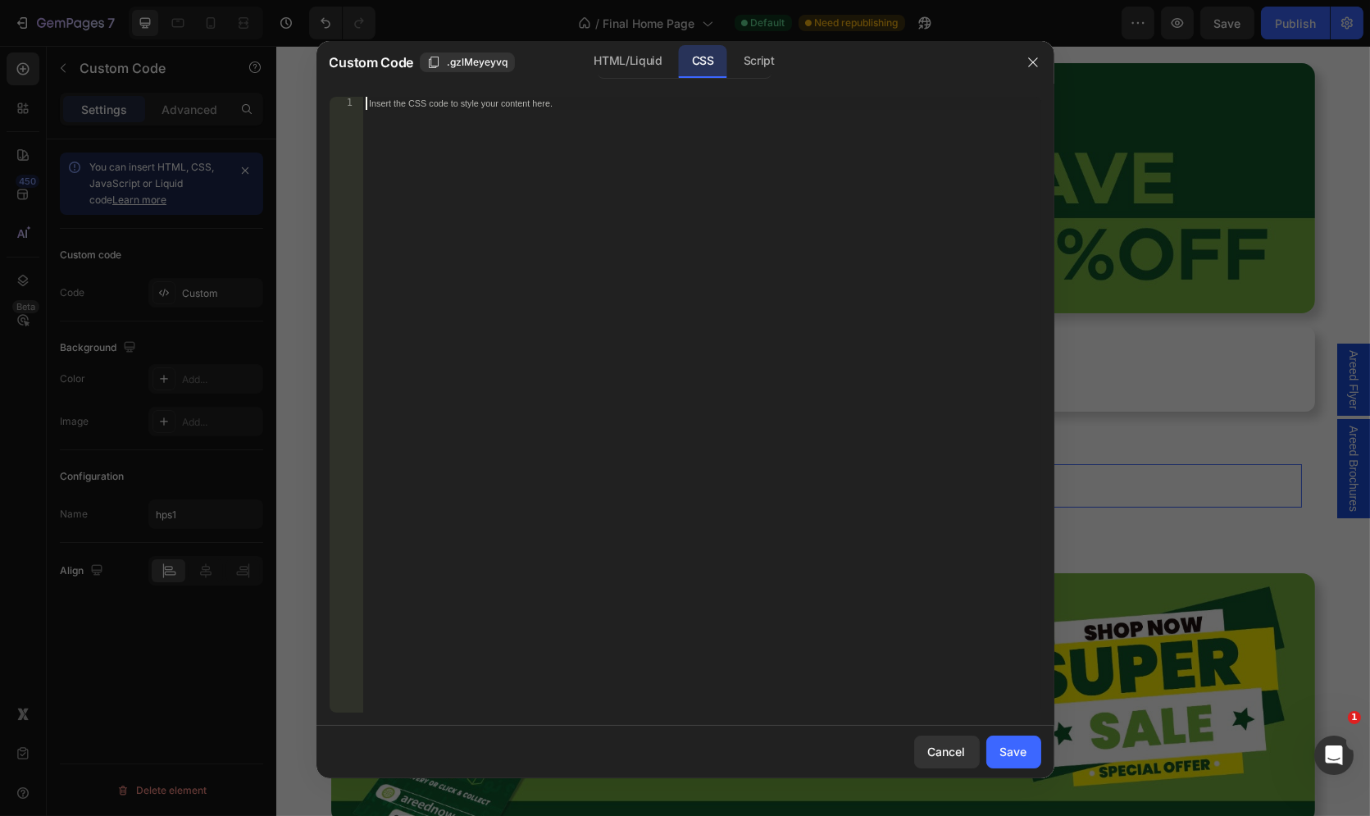
paste textarea "}"
type textarea "}"
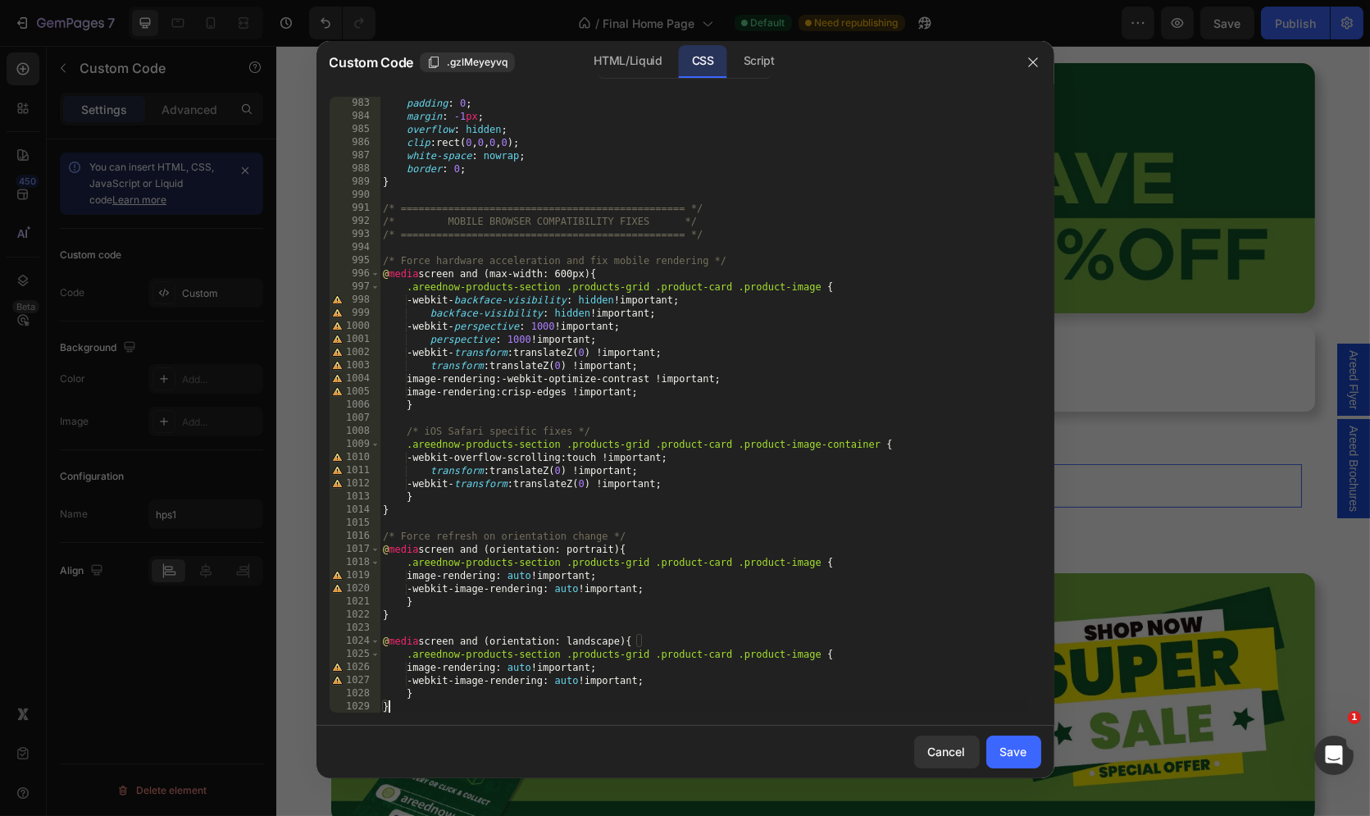
click at [1012, 761] on button "Save" at bounding box center [1013, 751] width 55 height 33
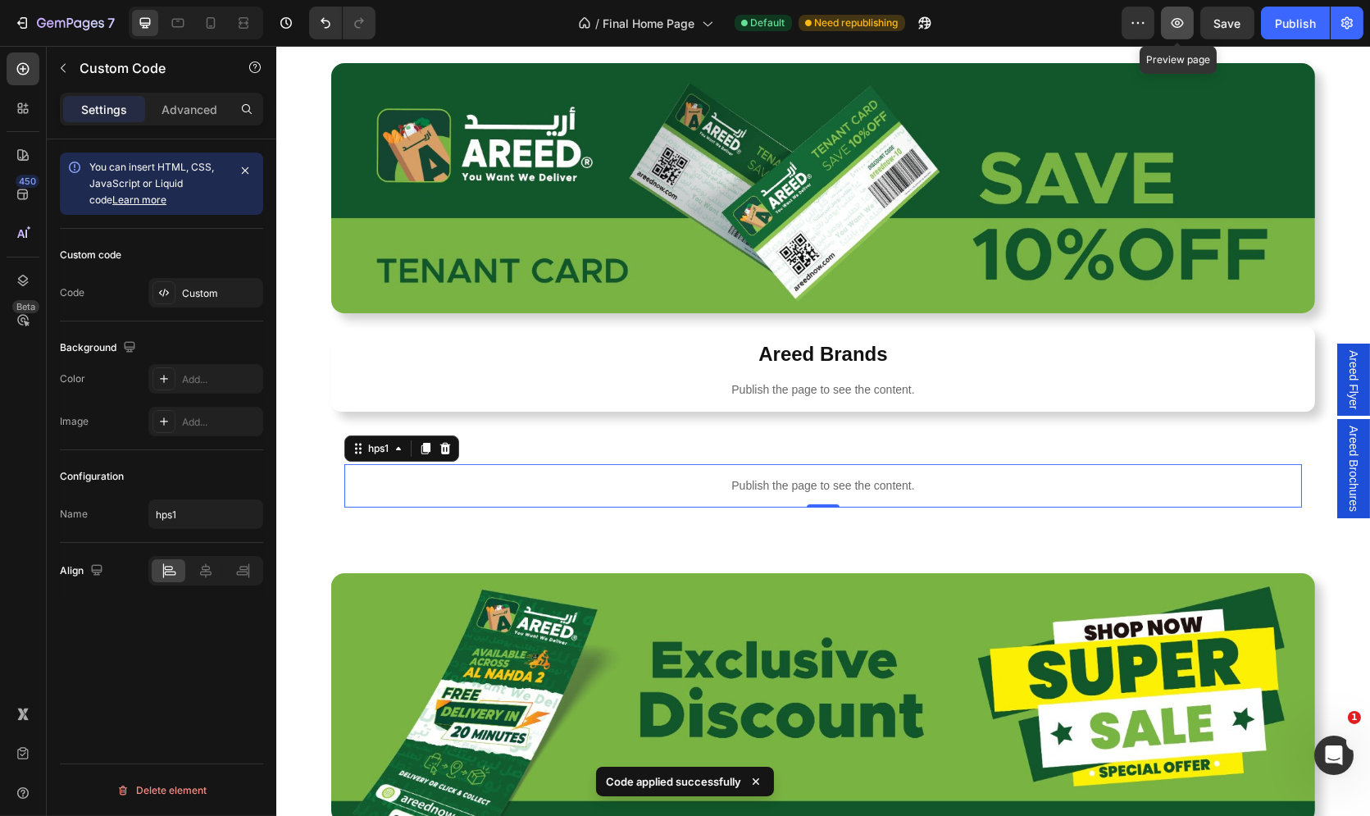
click at [1192, 18] on button "button" at bounding box center [1177, 23] width 33 height 33
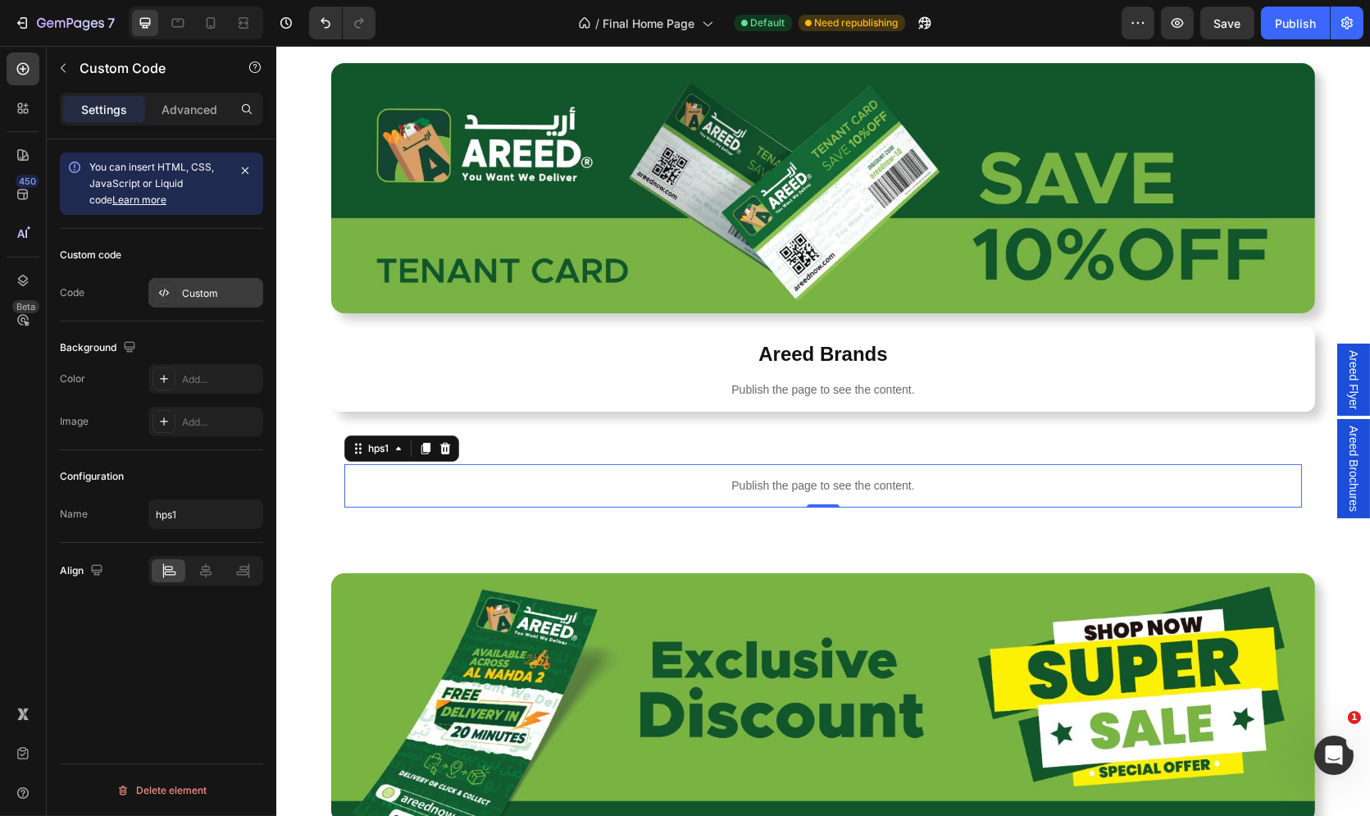
click at [199, 286] on div "Custom" at bounding box center [220, 293] width 77 height 15
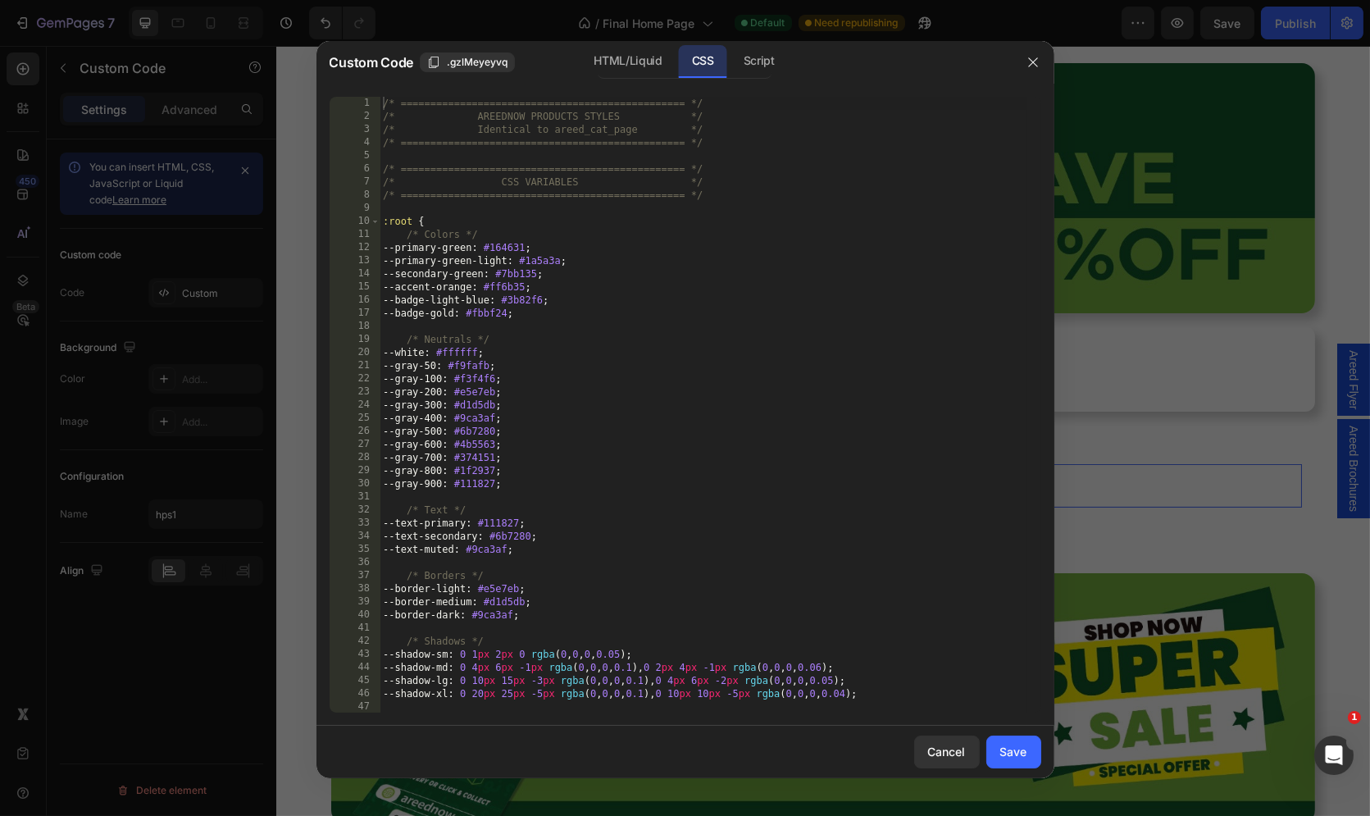
click at [627, 239] on div "/* ================================================ */ /* AREEDNOW PRODUCTS STY…" at bounding box center [703, 418] width 647 height 643
type textarea "} }"
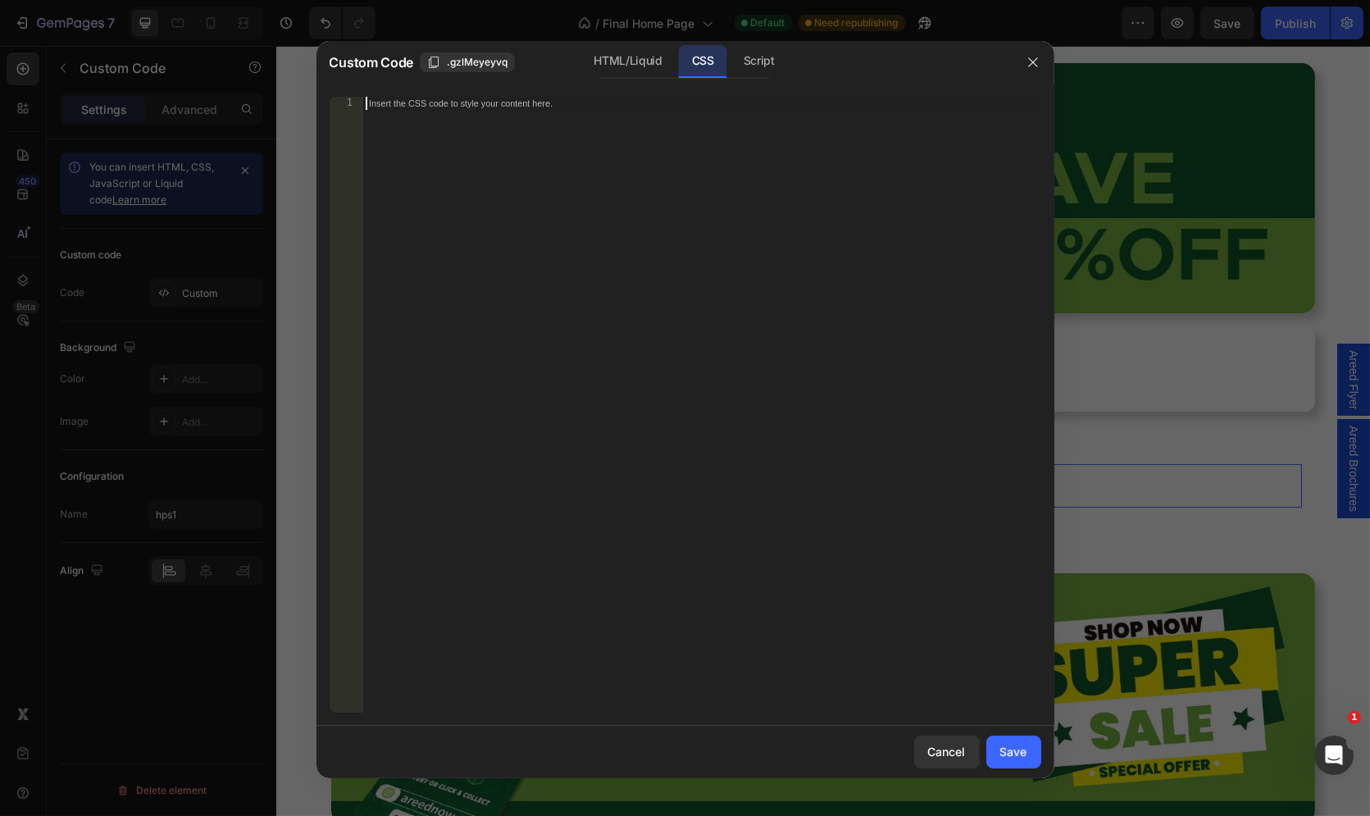
paste textarea "}"
type textarea "}"
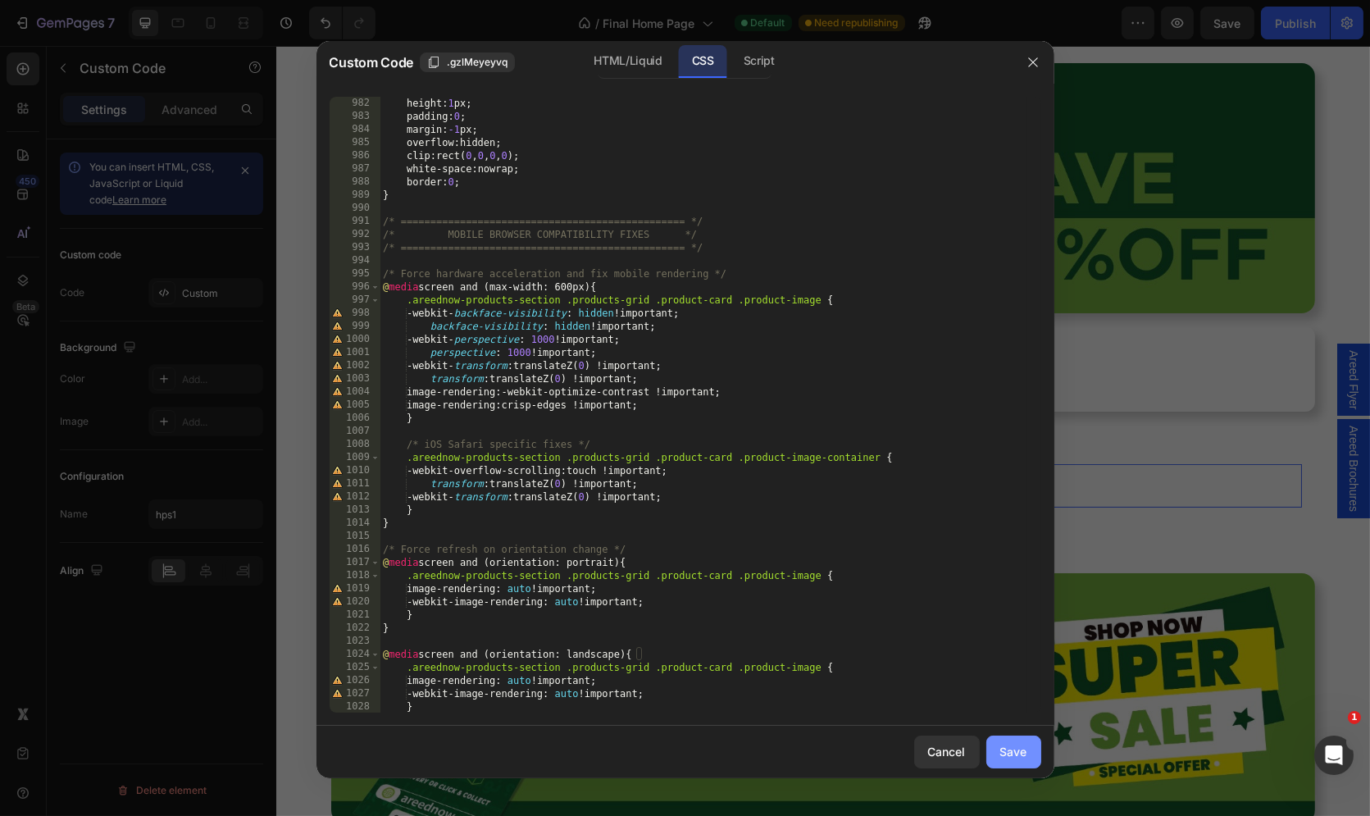
click at [1008, 750] on div "Save" at bounding box center [1013, 751] width 27 height 17
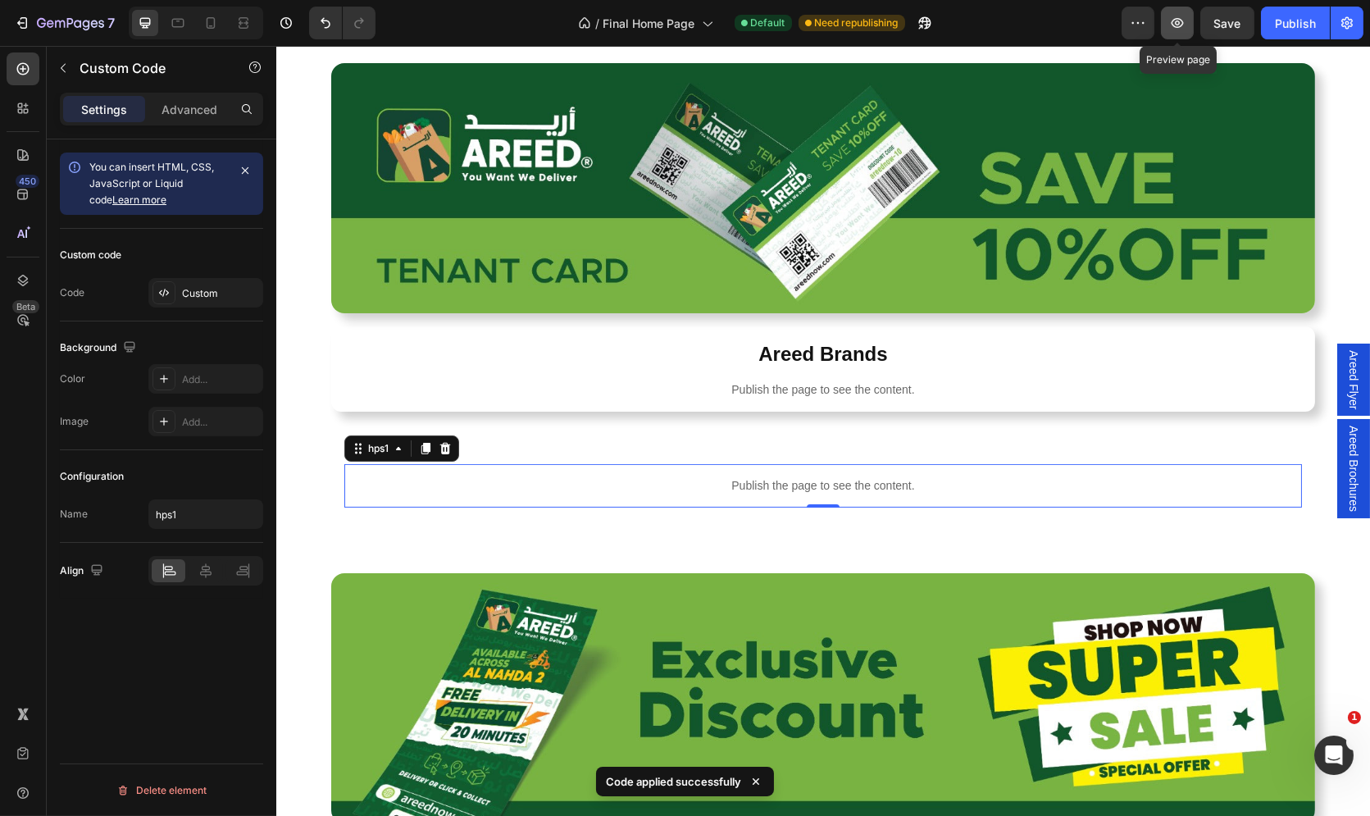
click at [1171, 12] on button "button" at bounding box center [1177, 23] width 33 height 33
